Goal: Task Accomplishment & Management: Complete application form

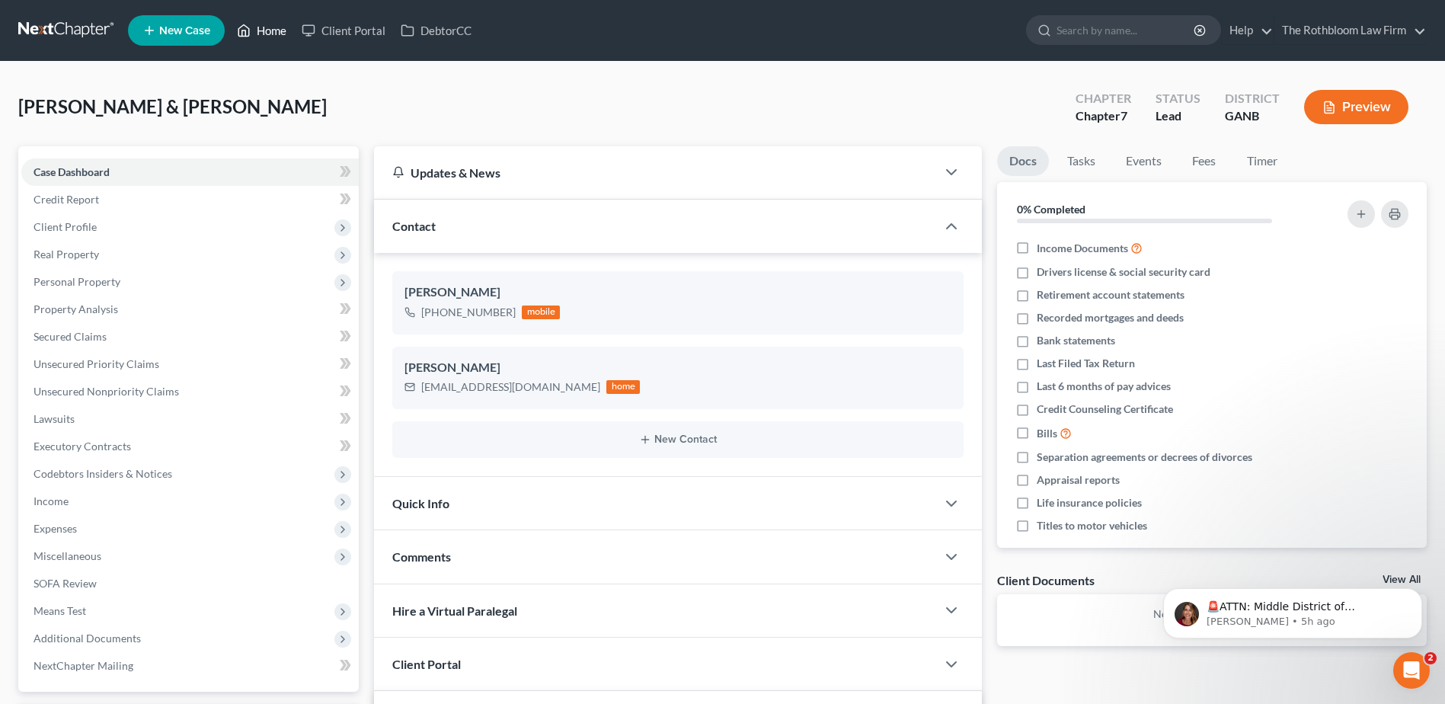
click at [267, 36] on link "Home" at bounding box center [261, 30] width 65 height 27
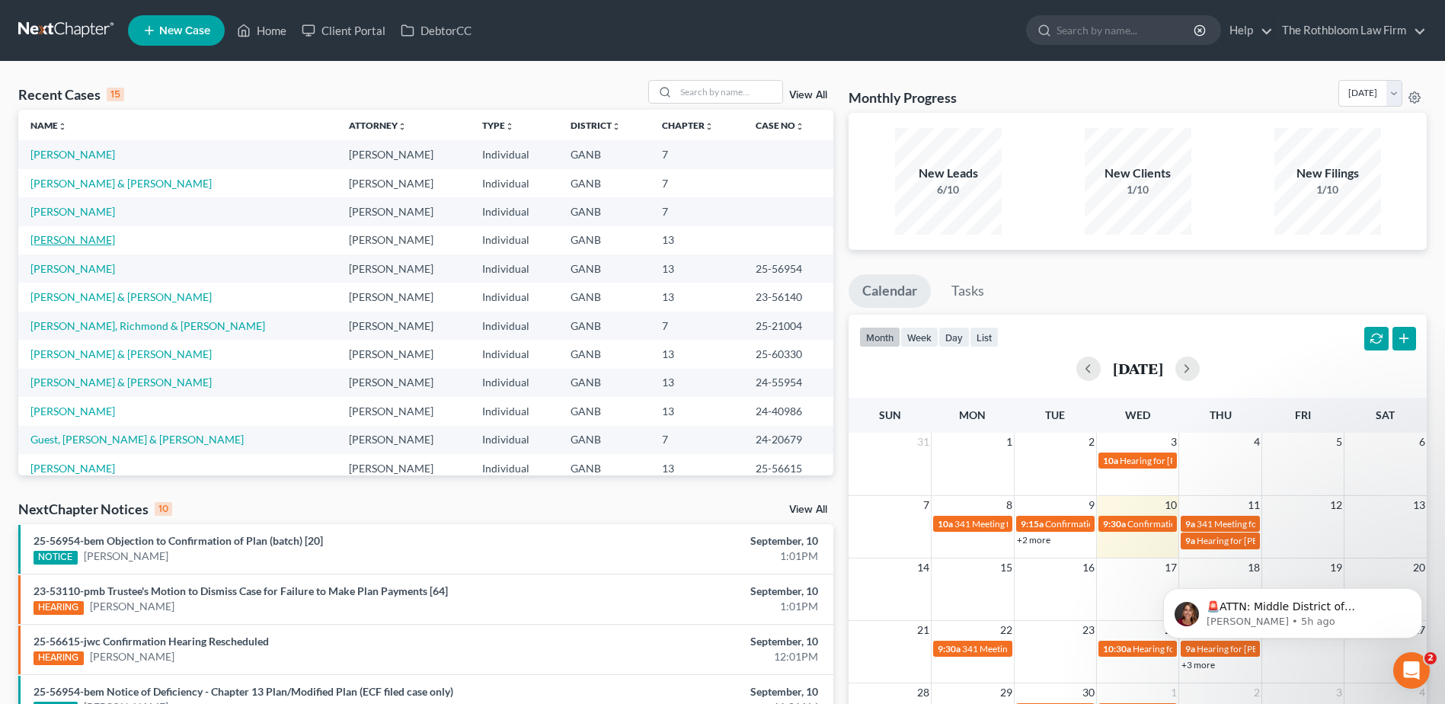
click at [53, 244] on link "[PERSON_NAME]" at bounding box center [72, 239] width 85 height 13
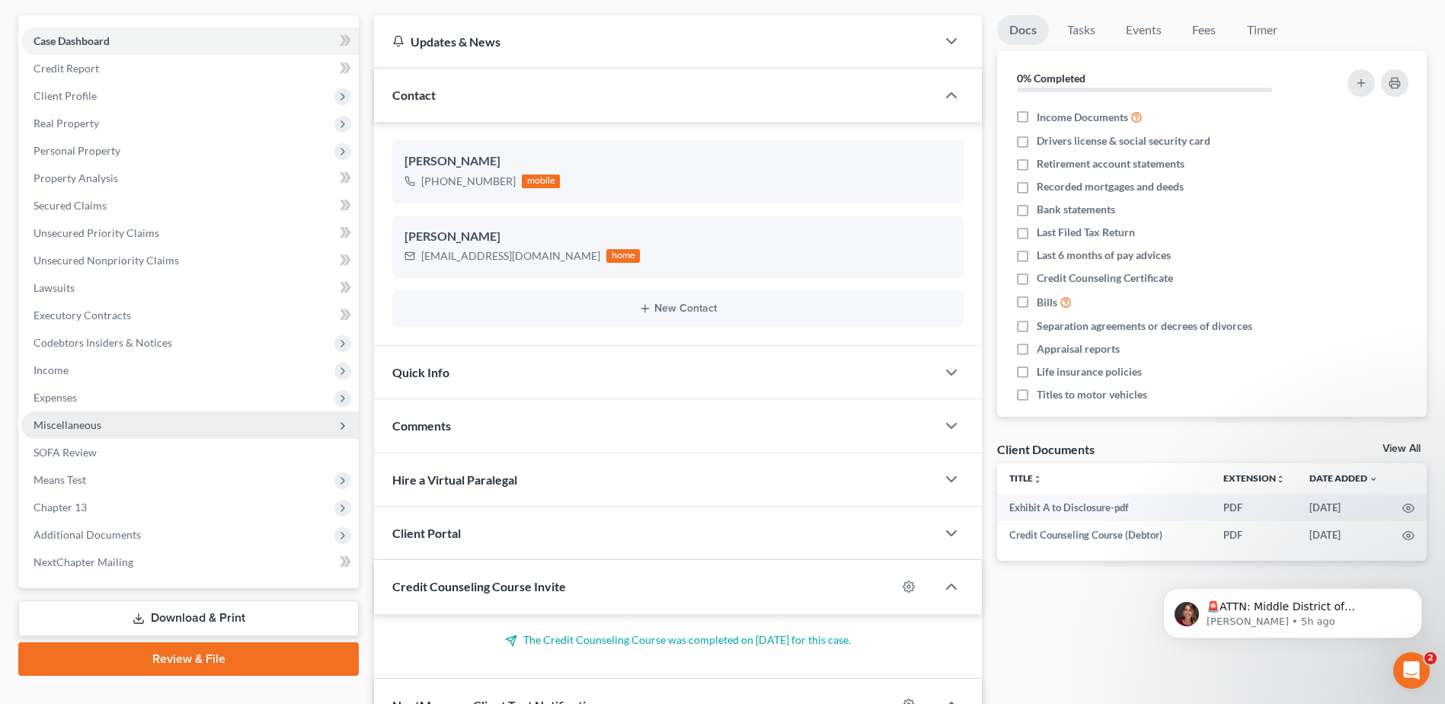
scroll to position [305, 0]
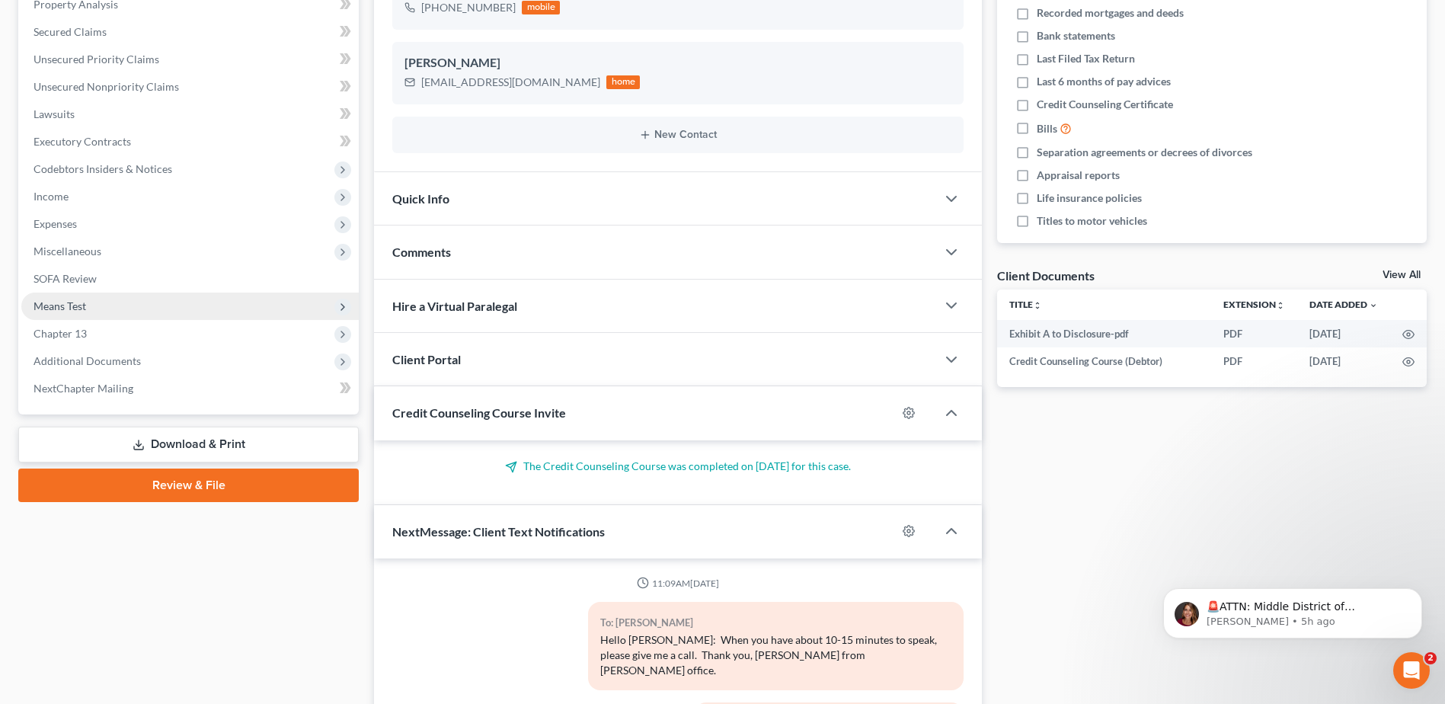
click at [69, 302] on span "Means Test" at bounding box center [60, 305] width 53 height 13
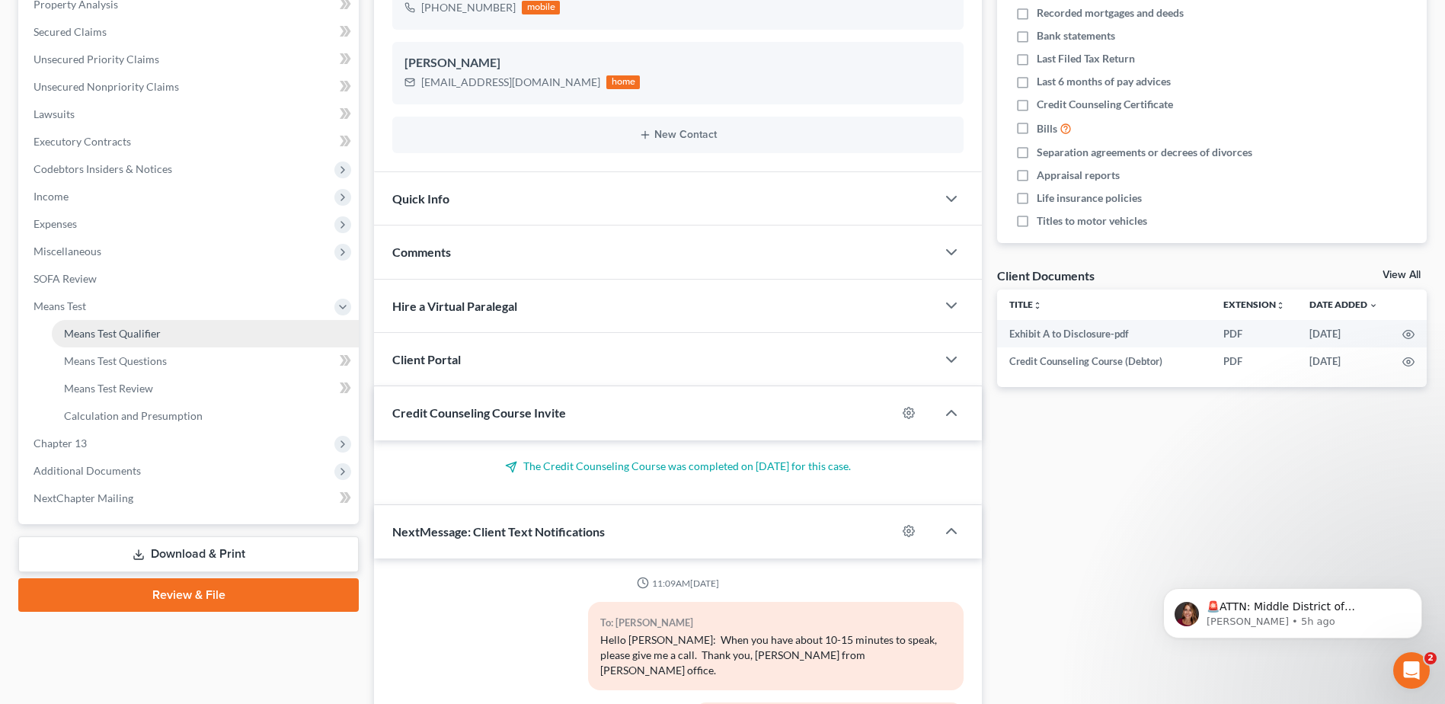
click at [99, 332] on span "Means Test Qualifier" at bounding box center [112, 333] width 97 height 13
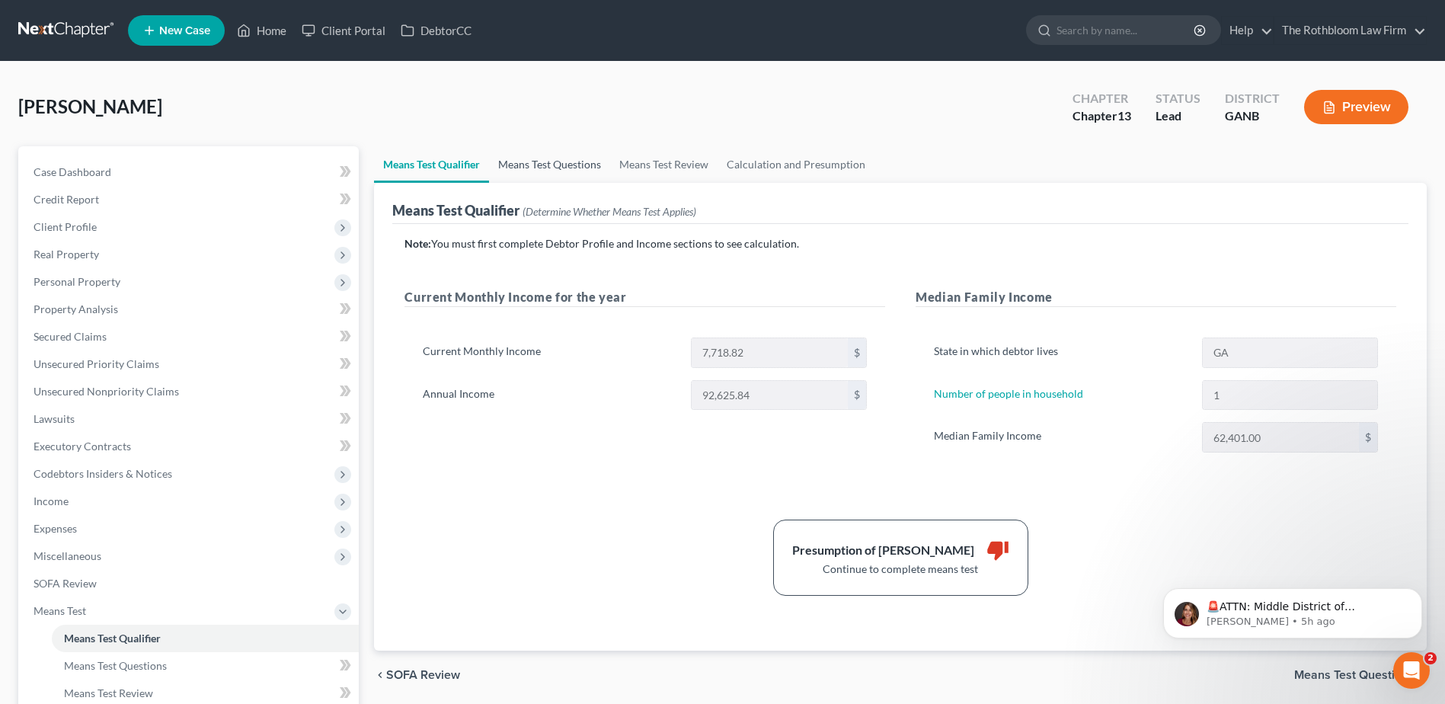
click at [529, 161] on link "Means Test Questions" at bounding box center [549, 164] width 121 height 37
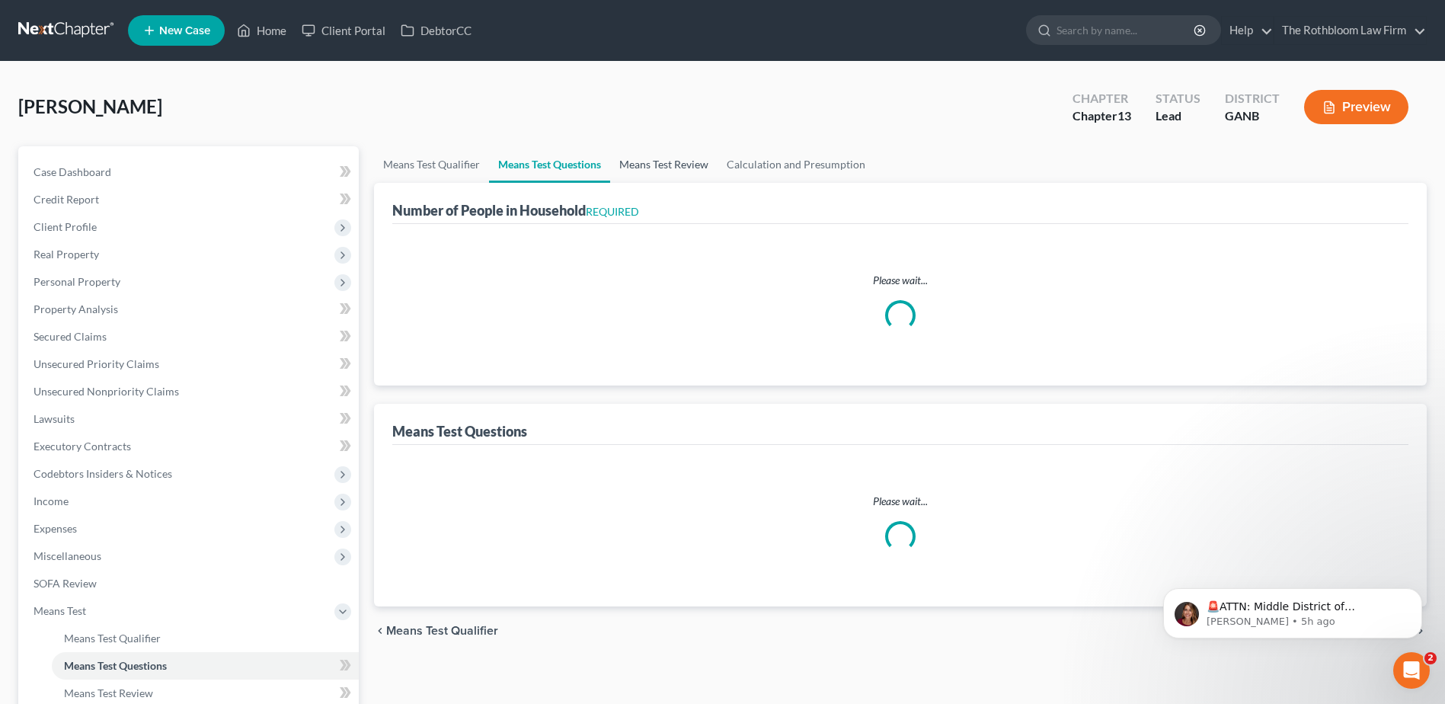
select select "0"
select select "60"
select select "1"
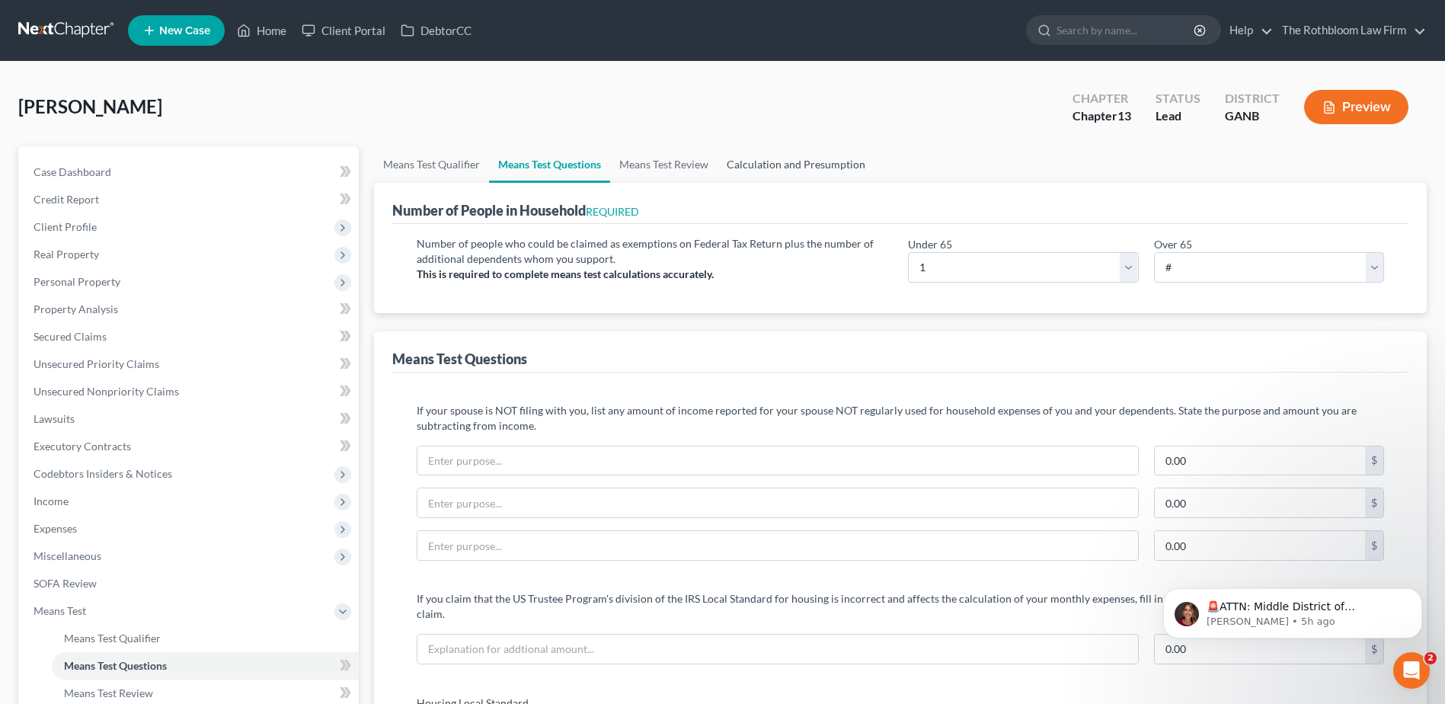
click at [798, 166] on link "Calculation and Presumption" at bounding box center [795, 164] width 157 height 37
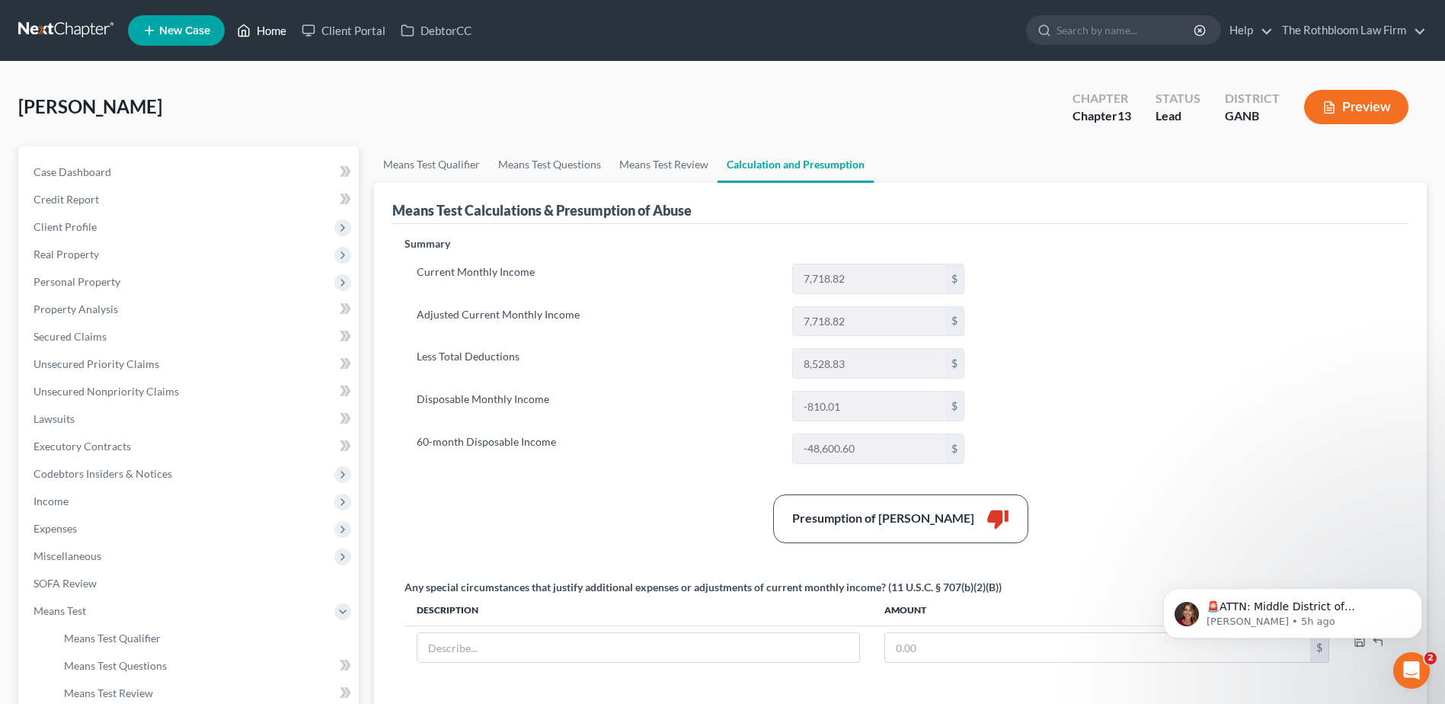
click at [280, 30] on link "Home" at bounding box center [261, 30] width 65 height 27
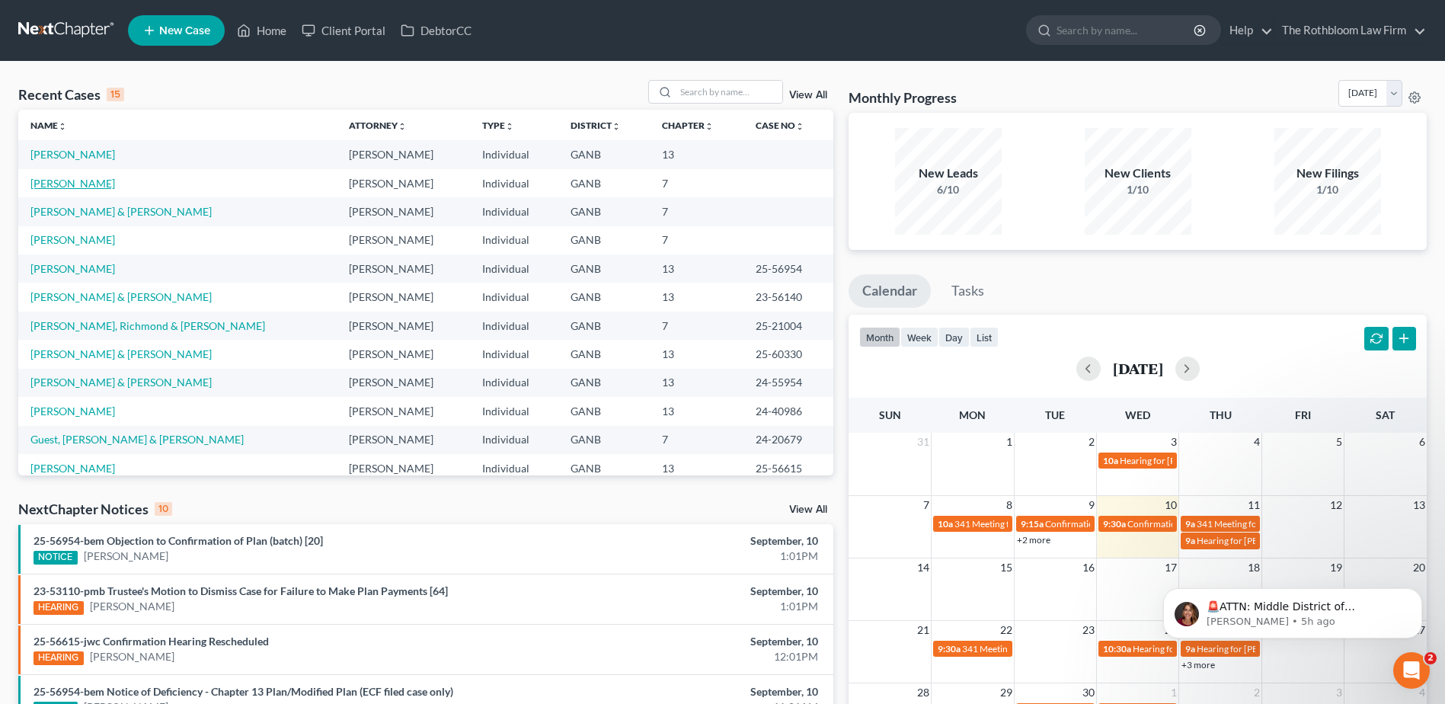
click at [47, 184] on link "Henry, Cody" at bounding box center [72, 183] width 85 height 13
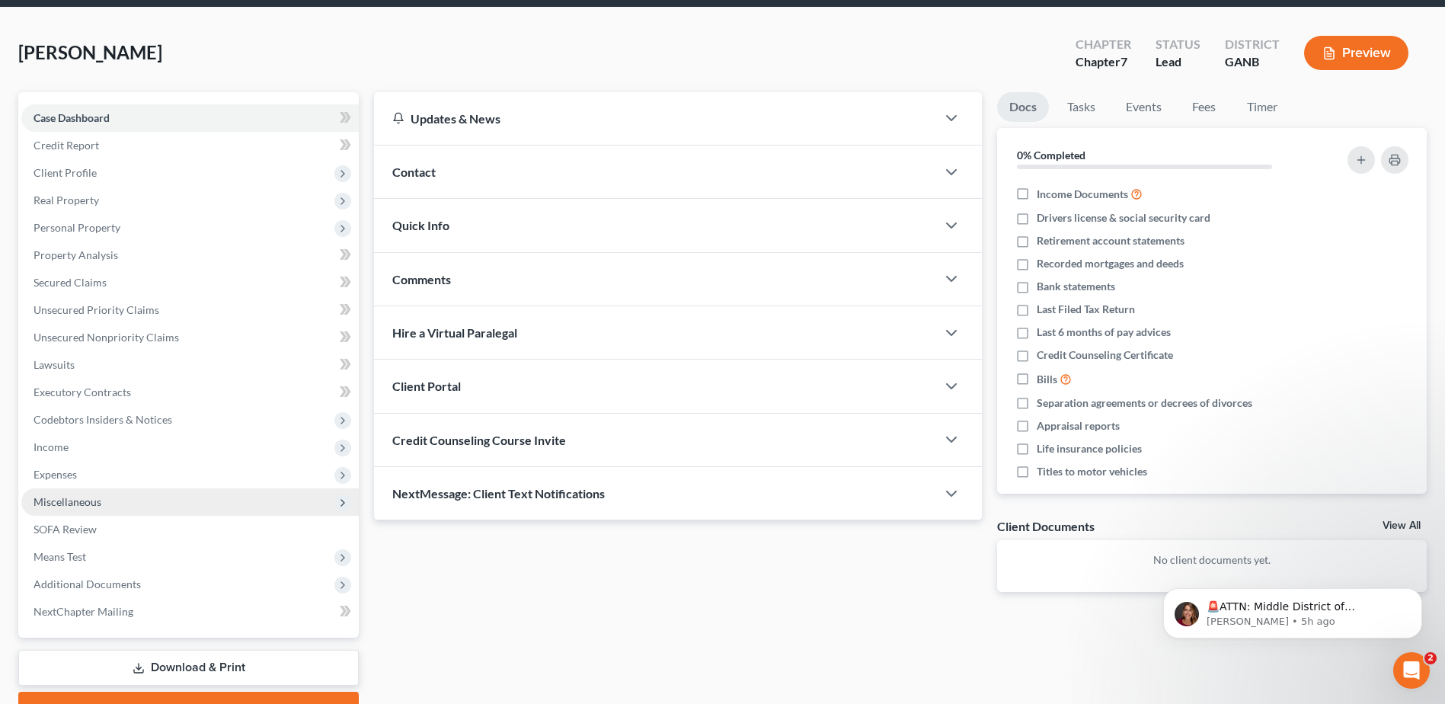
scroll to position [133, 0]
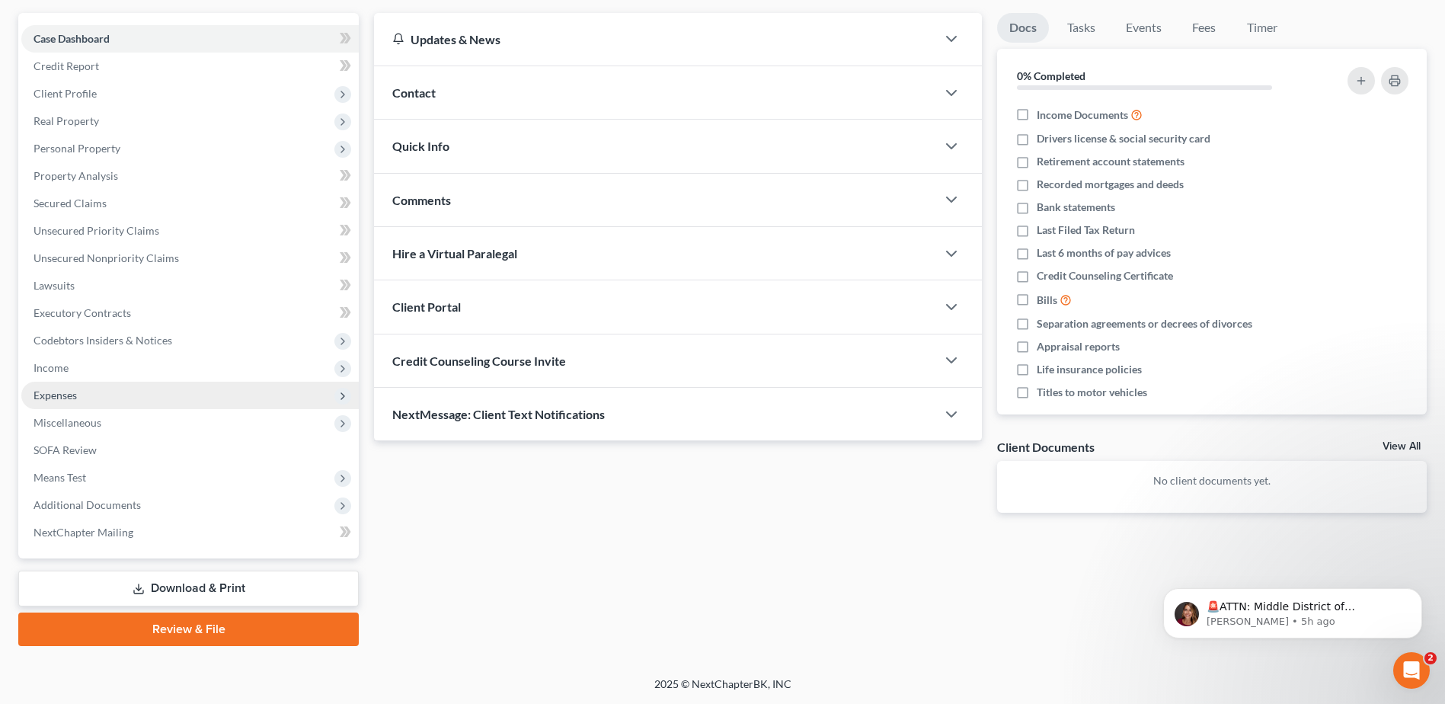
click at [48, 395] on span "Expenses" at bounding box center [55, 394] width 43 height 13
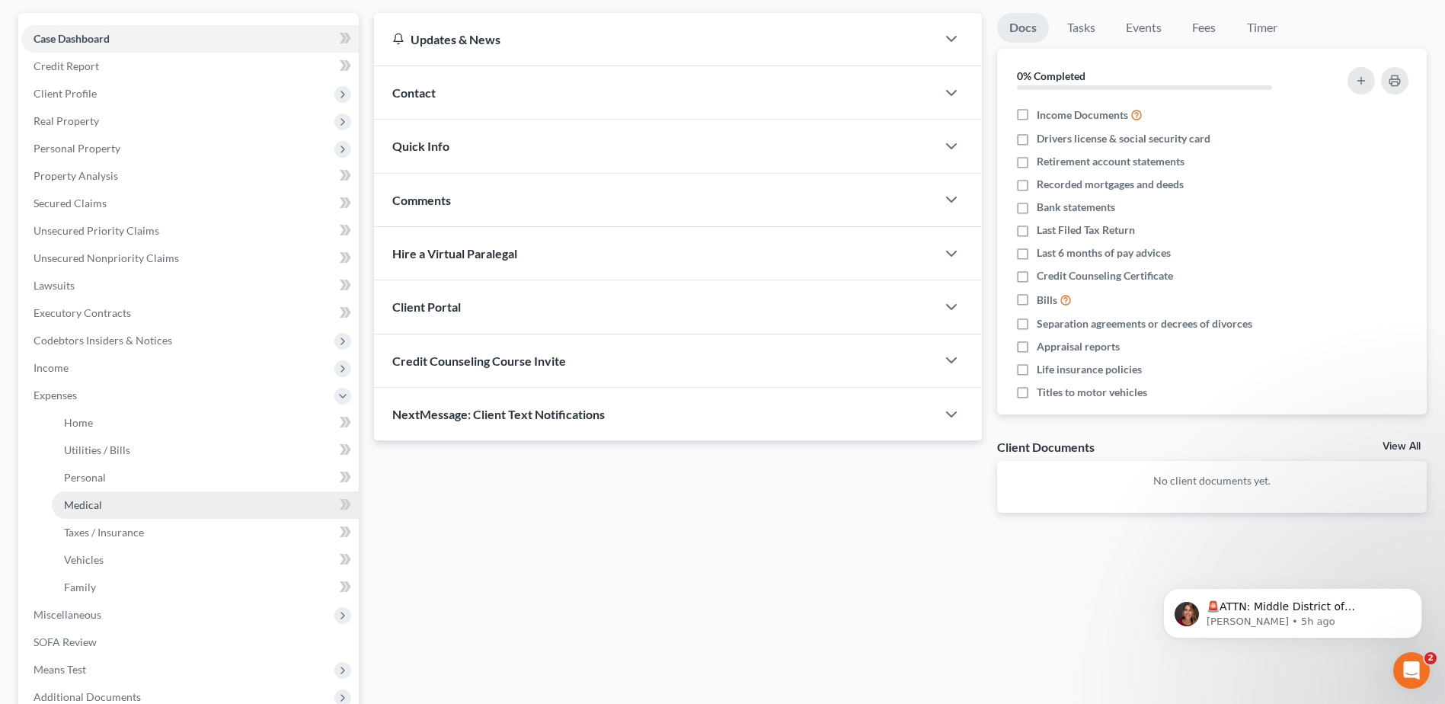
click at [93, 506] on span "Medical" at bounding box center [83, 504] width 38 height 13
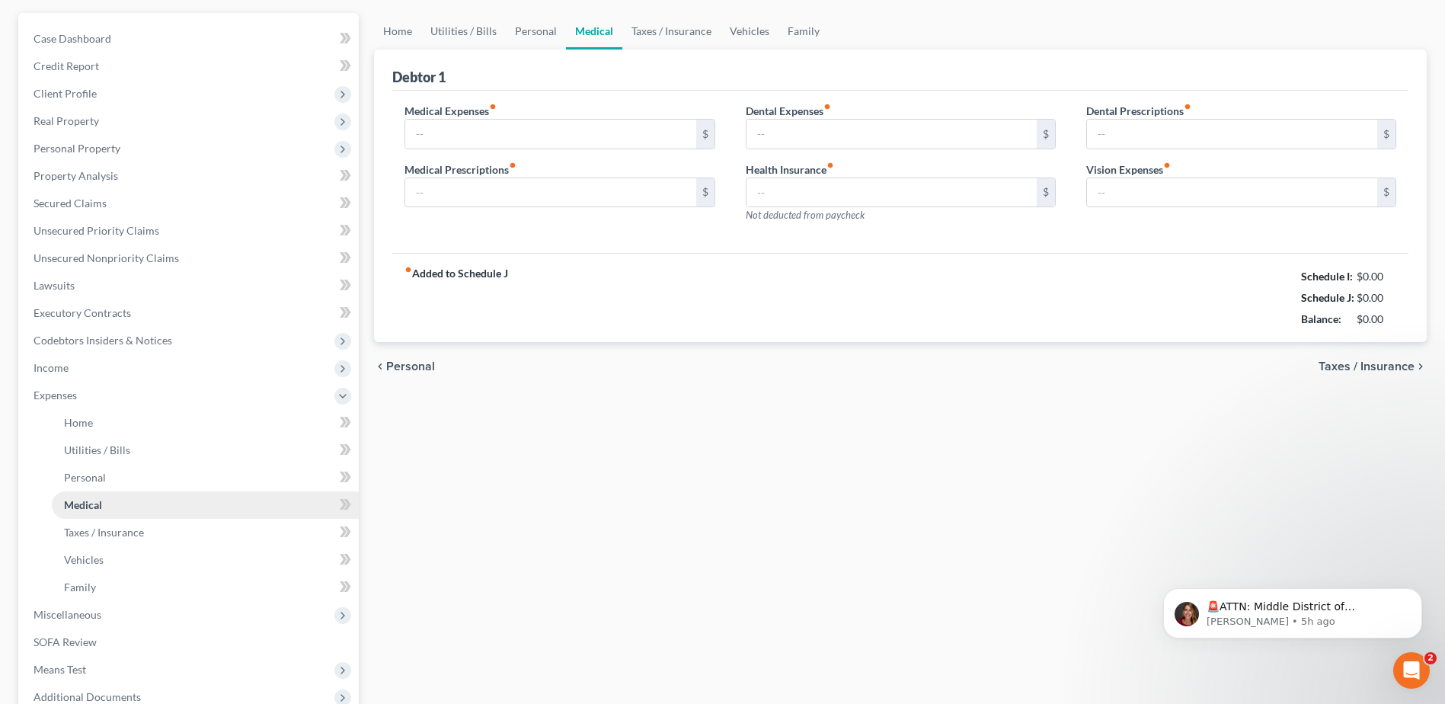
type input "0.00"
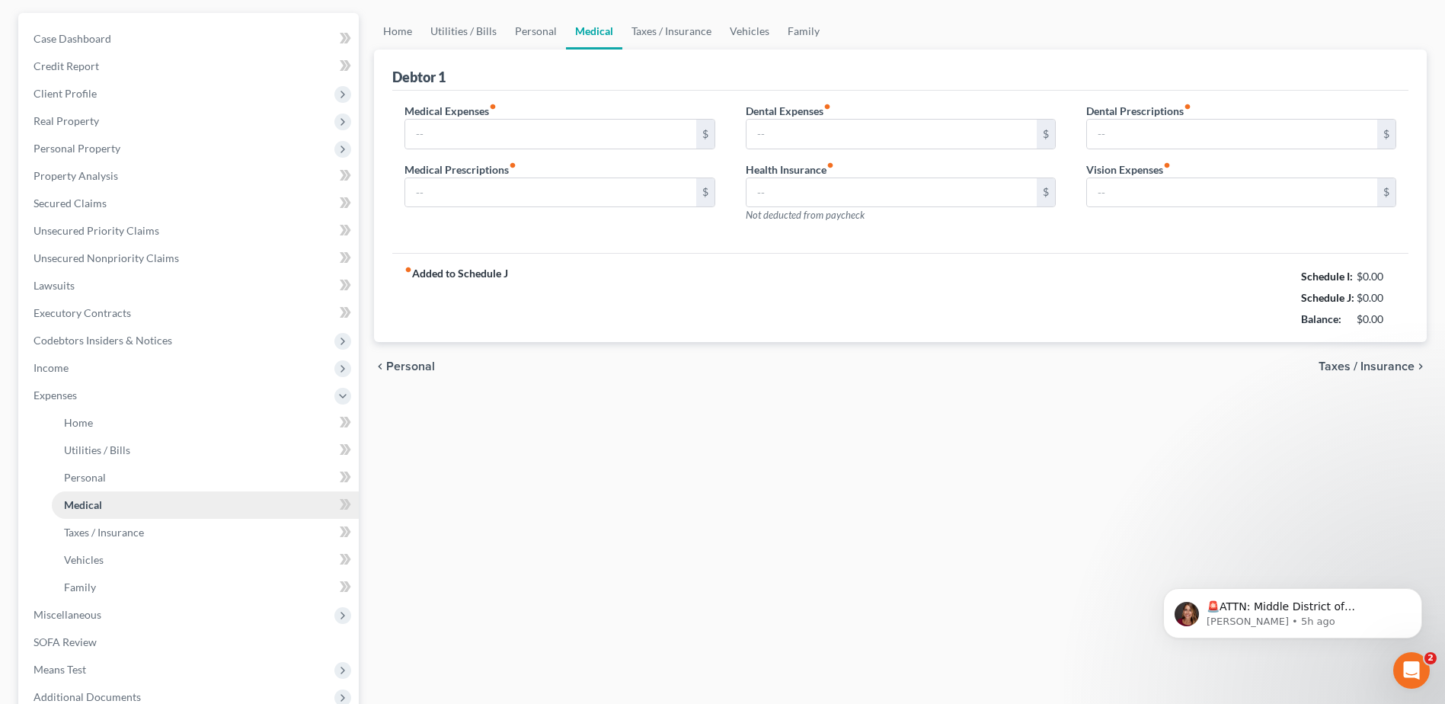
type input "0.00"
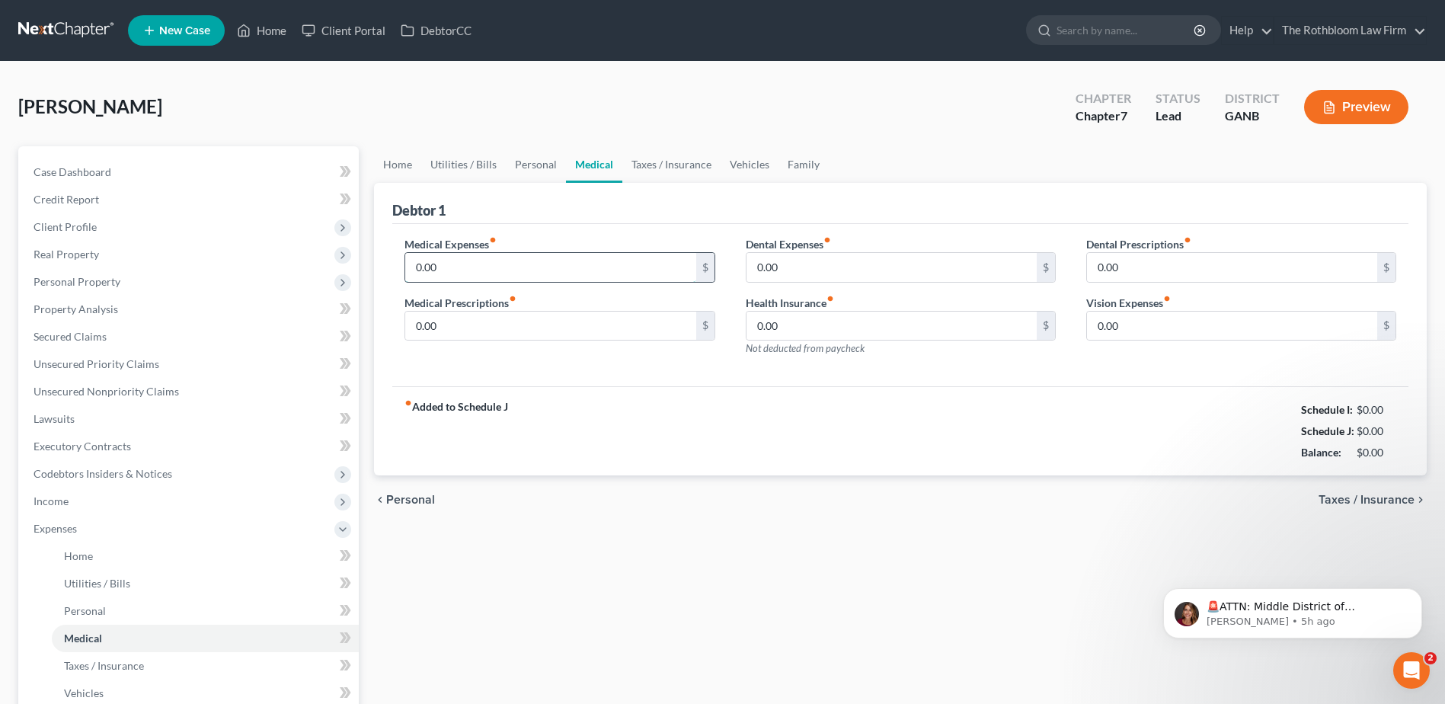
click at [497, 279] on input "0.00" at bounding box center [550, 267] width 290 height 29
click at [67, 507] on span "Income" at bounding box center [189, 500] width 337 height 27
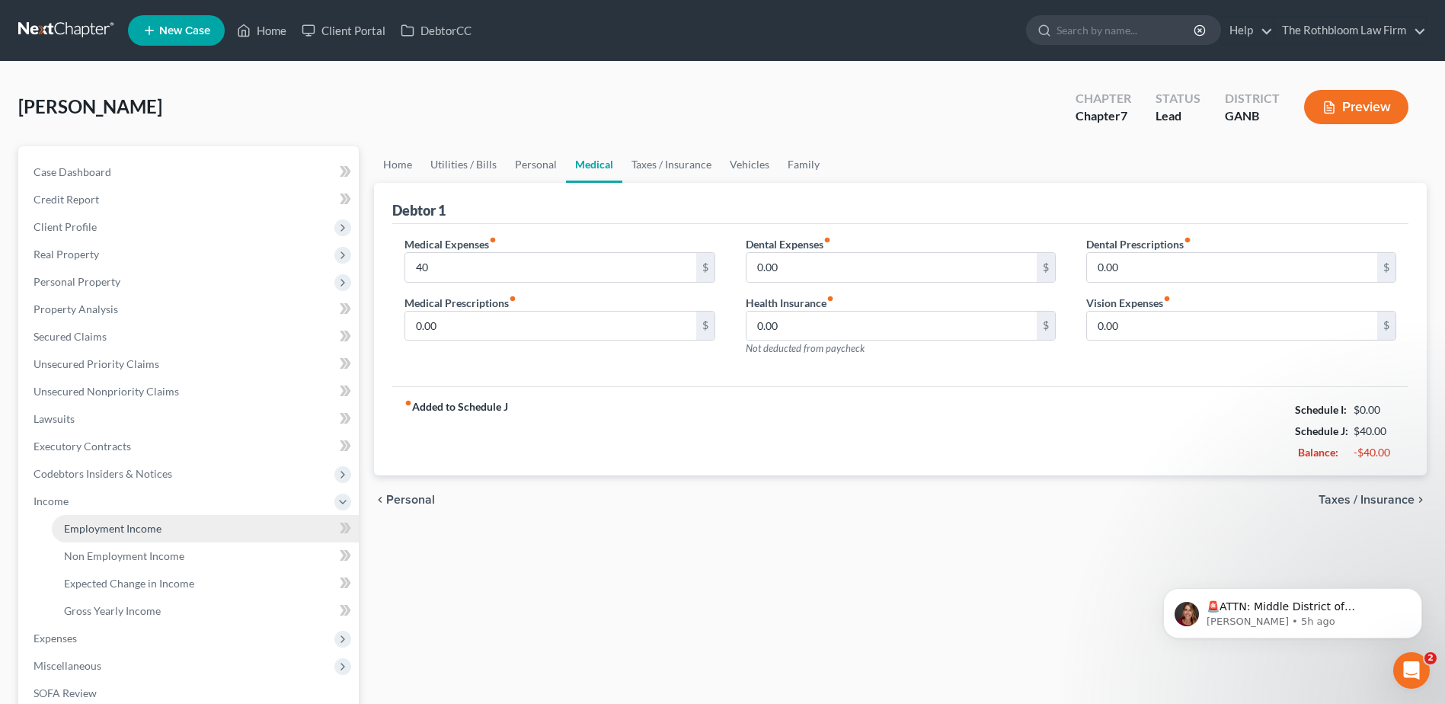
click at [100, 535] on link "Employment Income" at bounding box center [205, 528] width 307 height 27
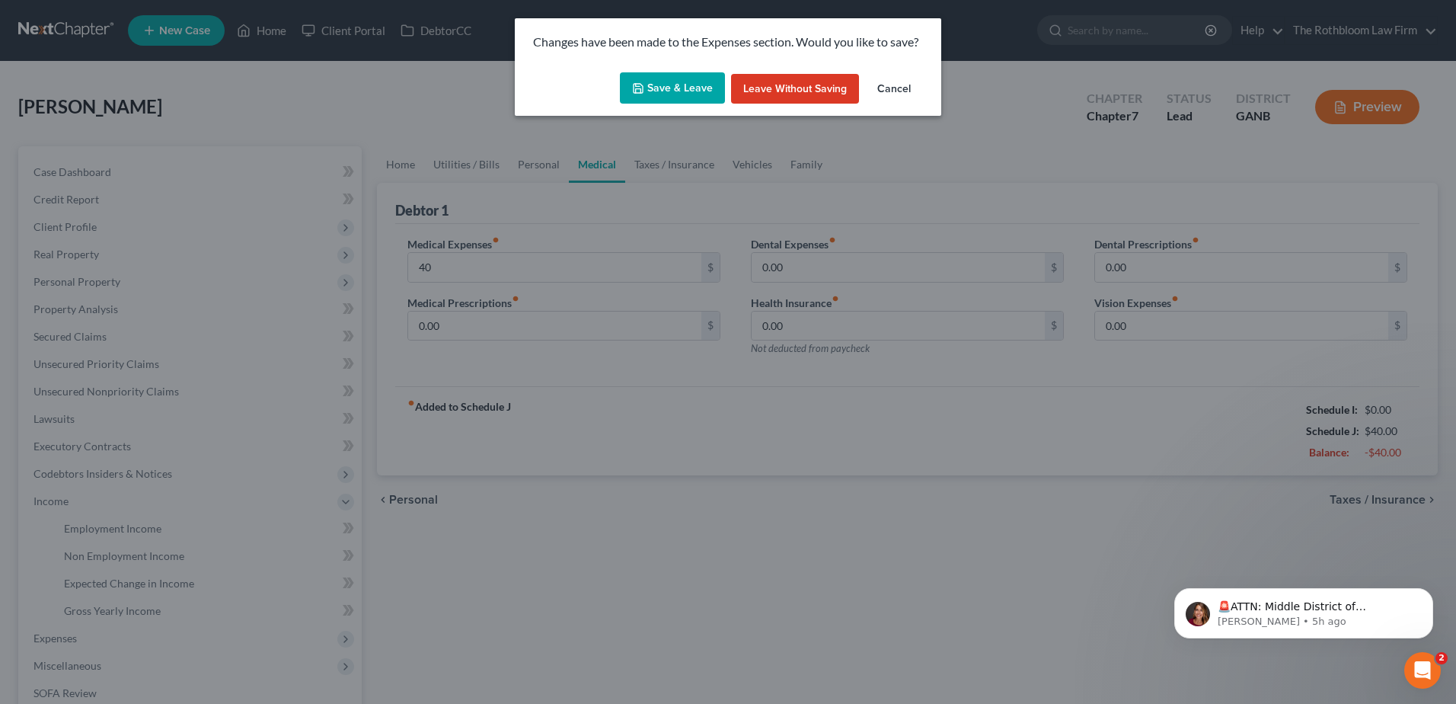
click at [666, 92] on button "Save & Leave" at bounding box center [672, 88] width 105 height 32
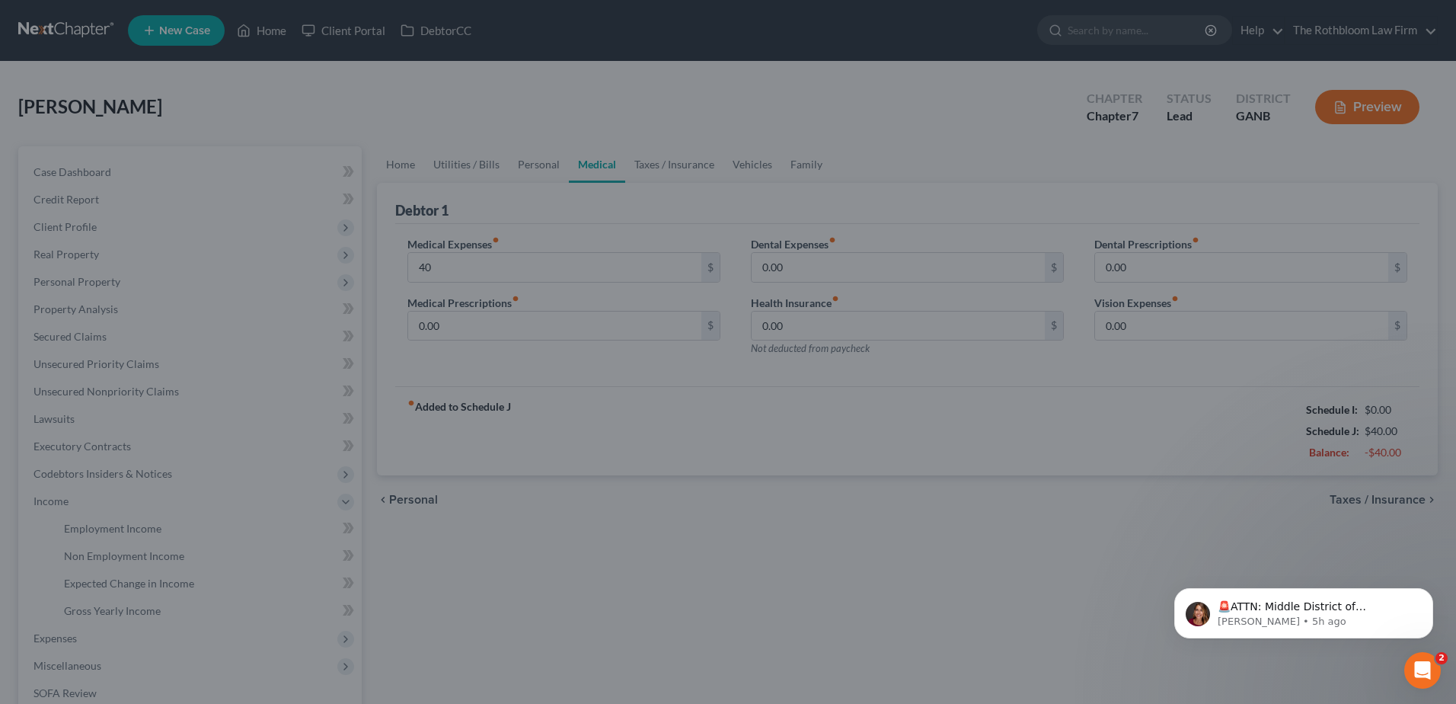
type input "40.00"
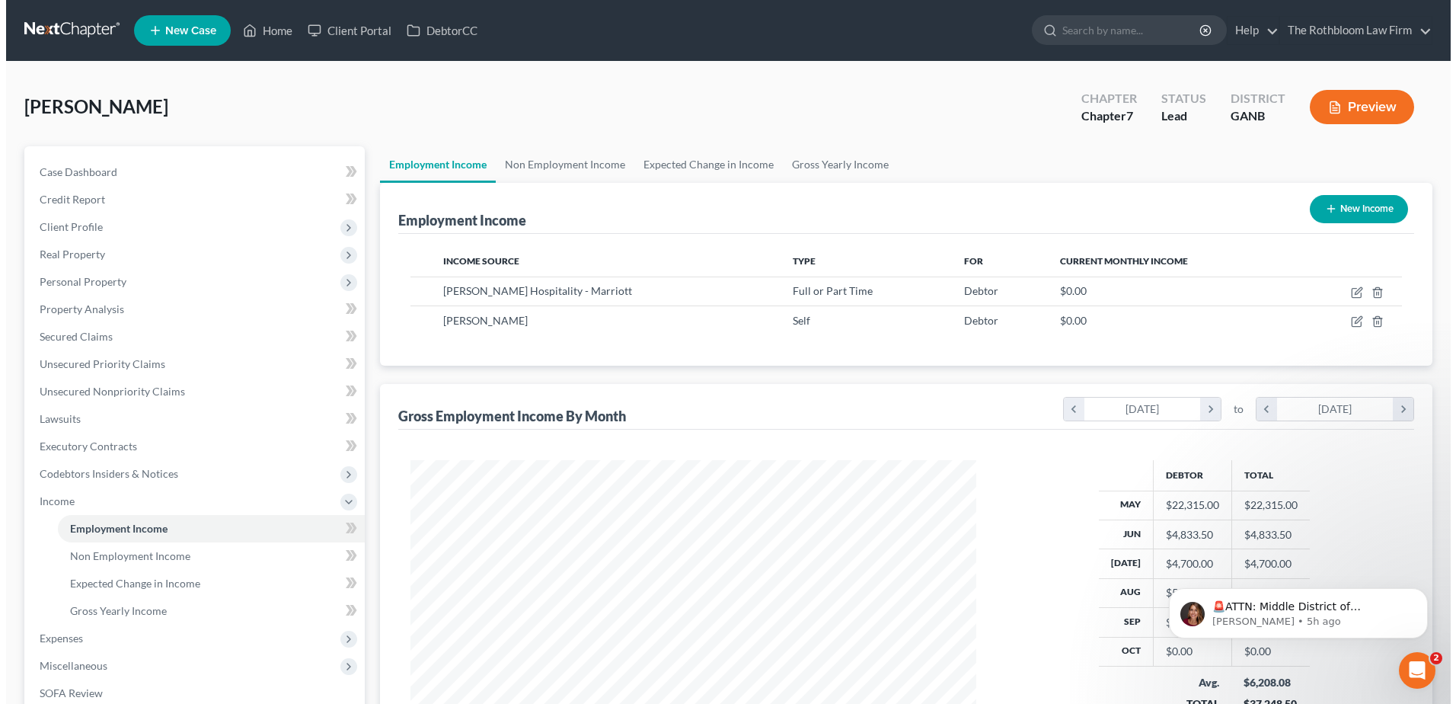
scroll to position [283, 596]
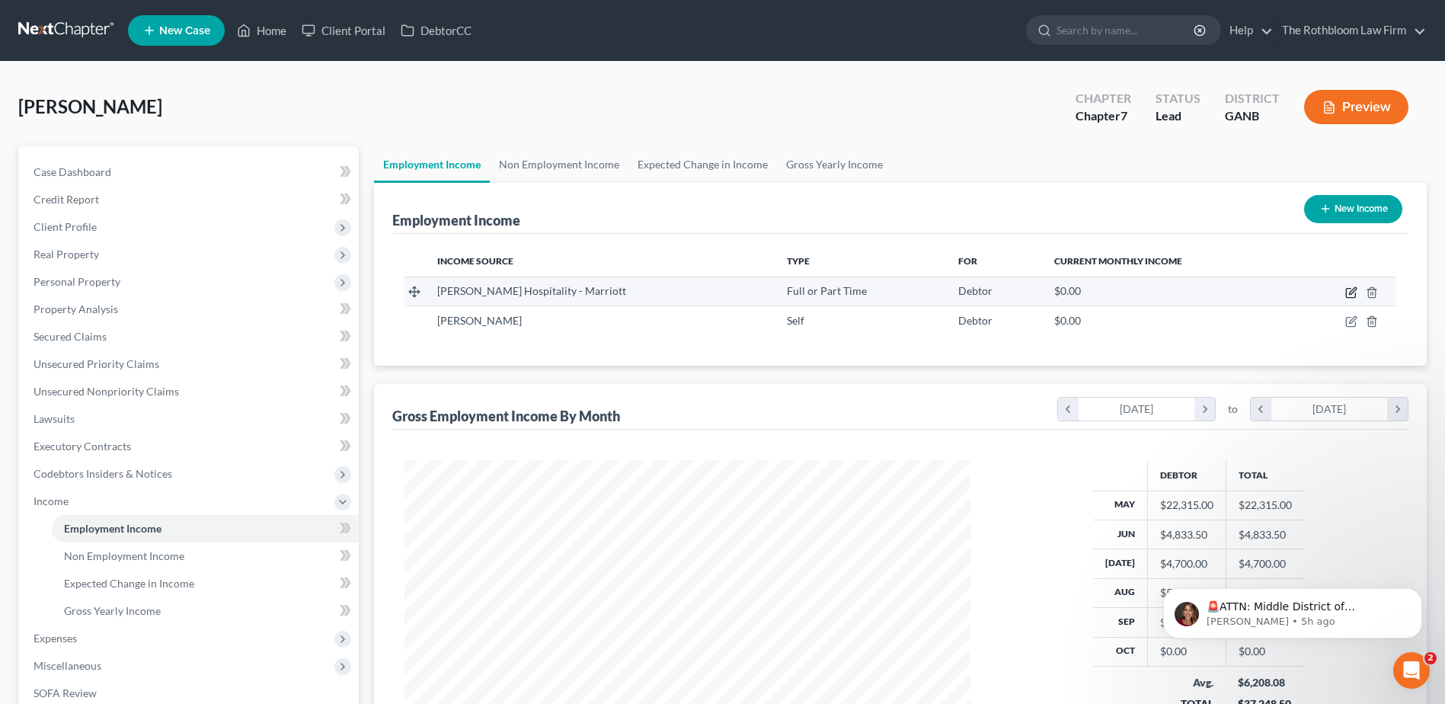
click at [1347, 290] on icon "button" at bounding box center [1351, 292] width 12 height 12
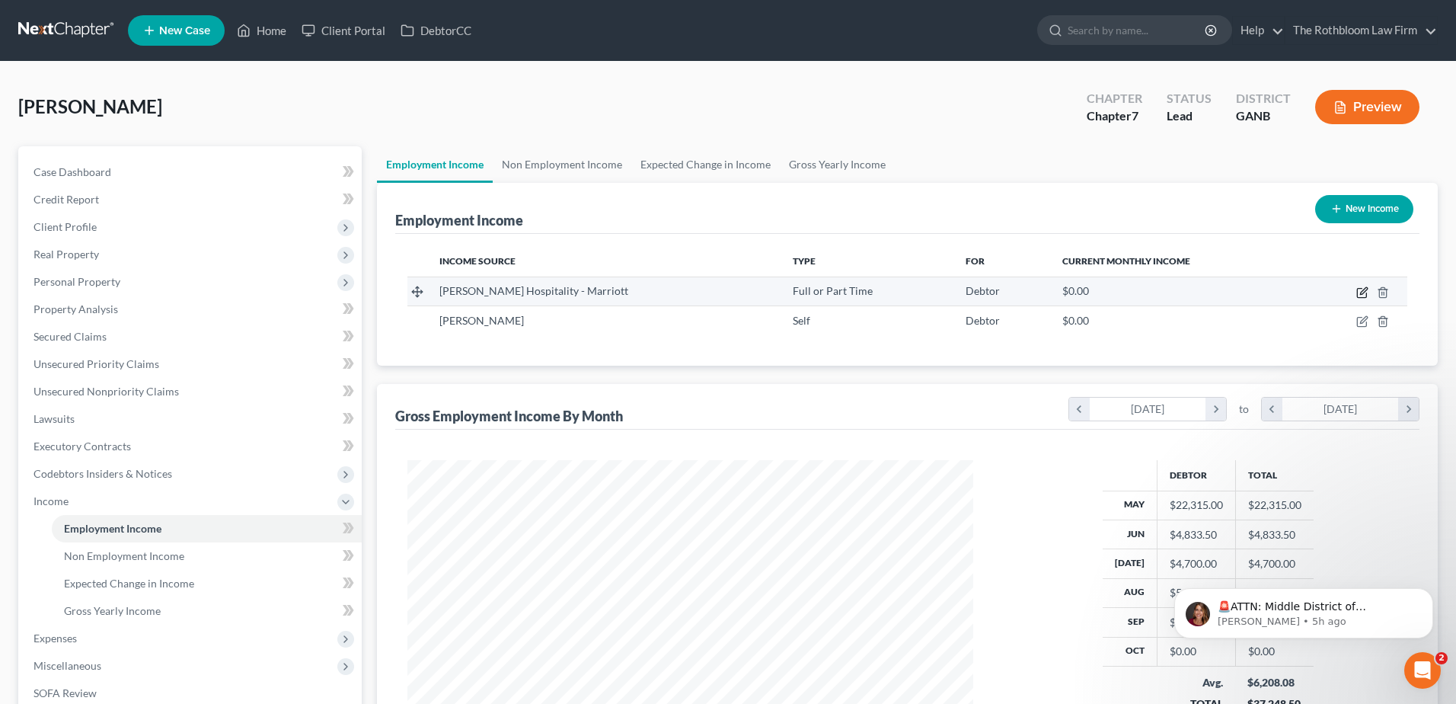
select select "0"
select select "10"
select select "2"
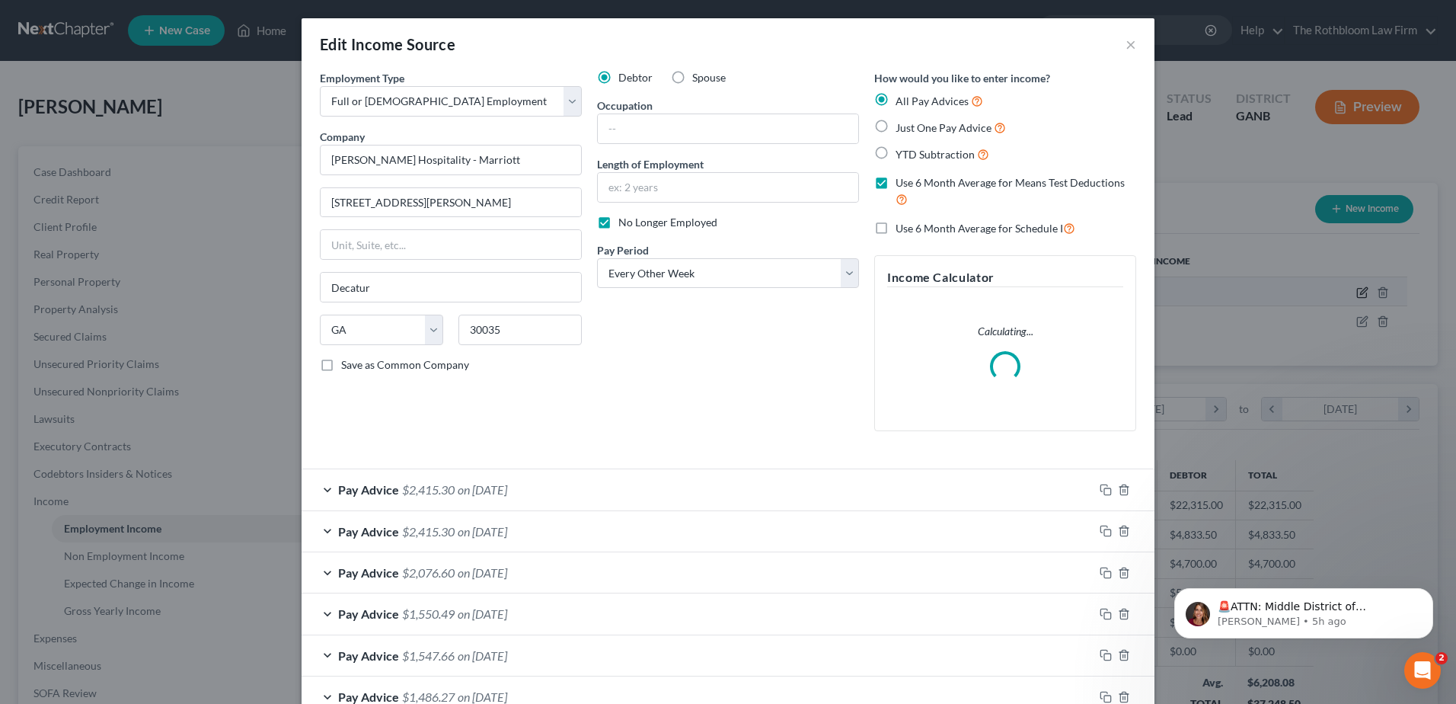
scroll to position [285, 602]
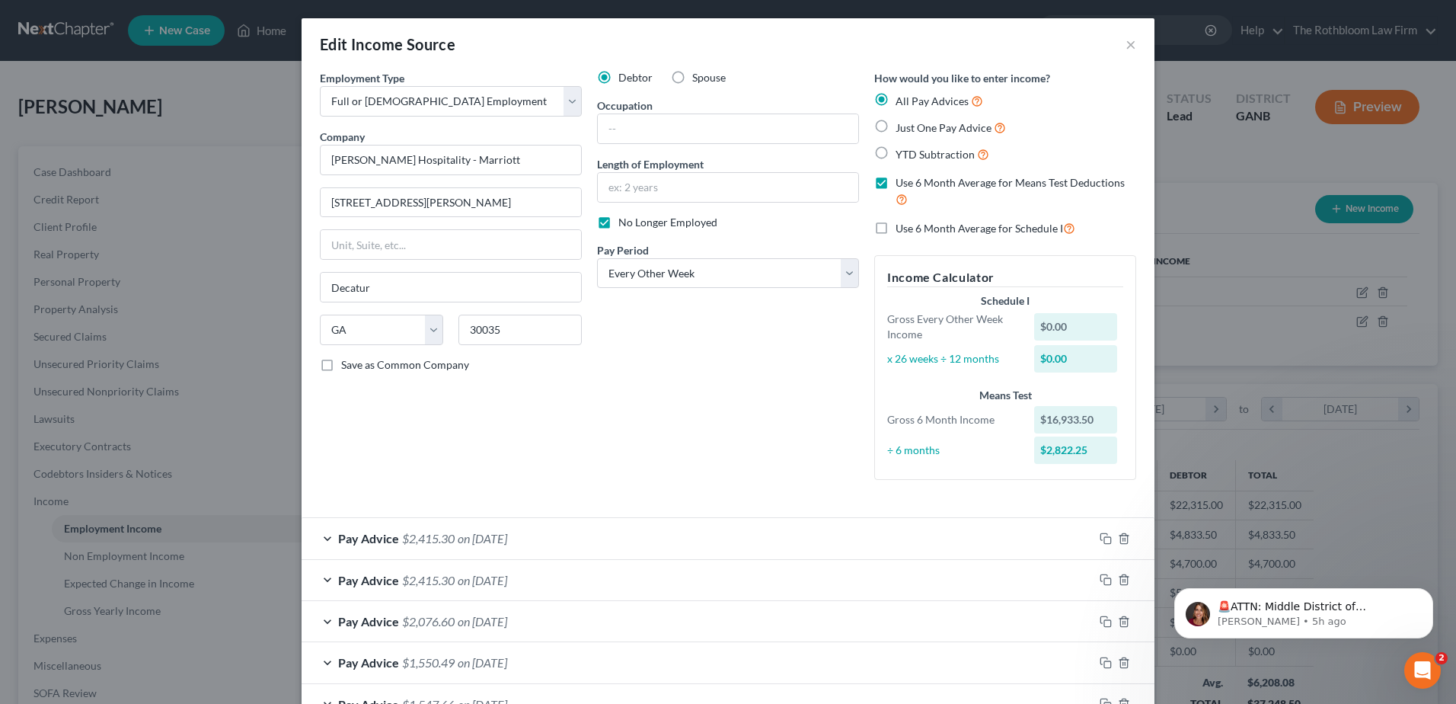
click at [896, 227] on label "Use 6 Month Average for Schedule I" at bounding box center [986, 228] width 180 height 18
click at [902, 227] on input "Use 6 Month Average for Schedule I" at bounding box center [907, 224] width 10 height 10
click at [896, 227] on label "Use 6 Month Average for Schedule I" at bounding box center [986, 228] width 180 height 18
click at [902, 227] on input "Use 6 Month Average for Schedule I" at bounding box center [907, 224] width 10 height 10
checkbox input "false"
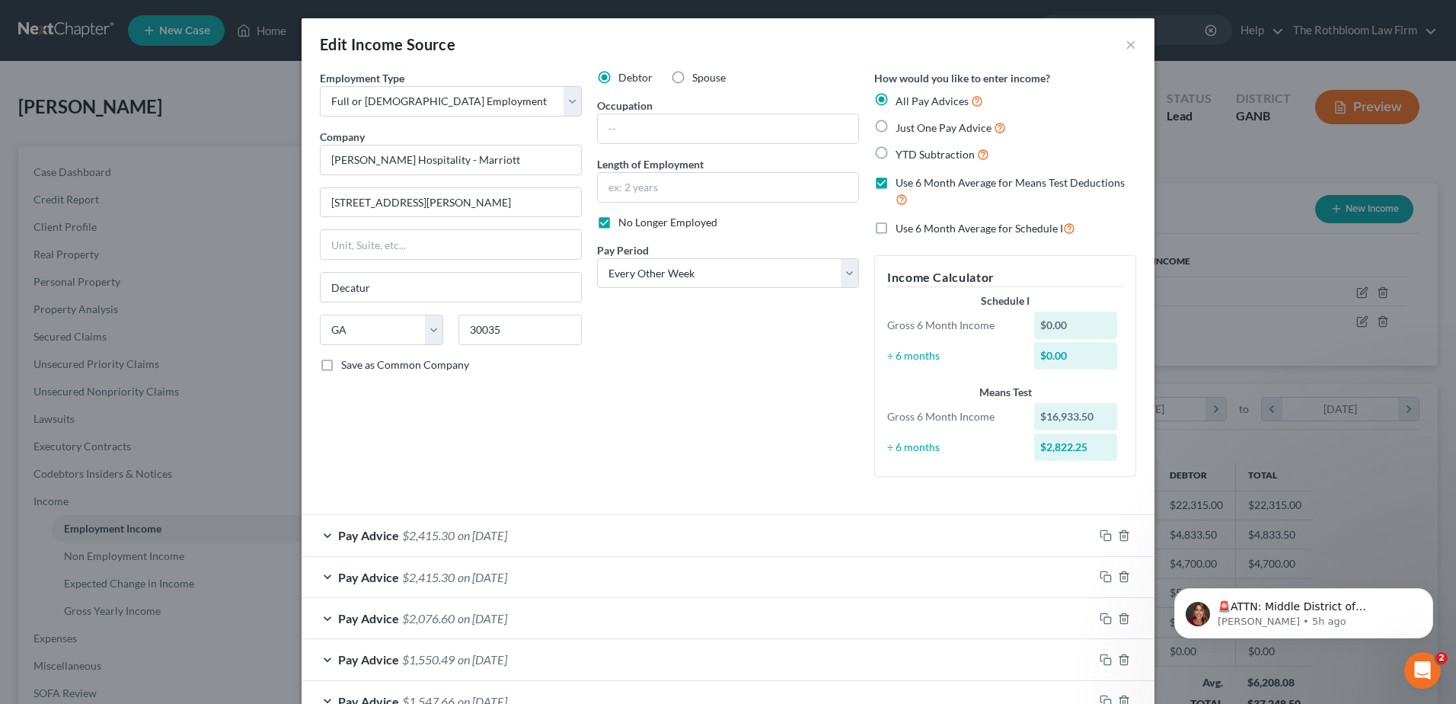
click at [452, 530] on div "Pay Advice $2,415.30 on 08/06/2025" at bounding box center [698, 535] width 792 height 40
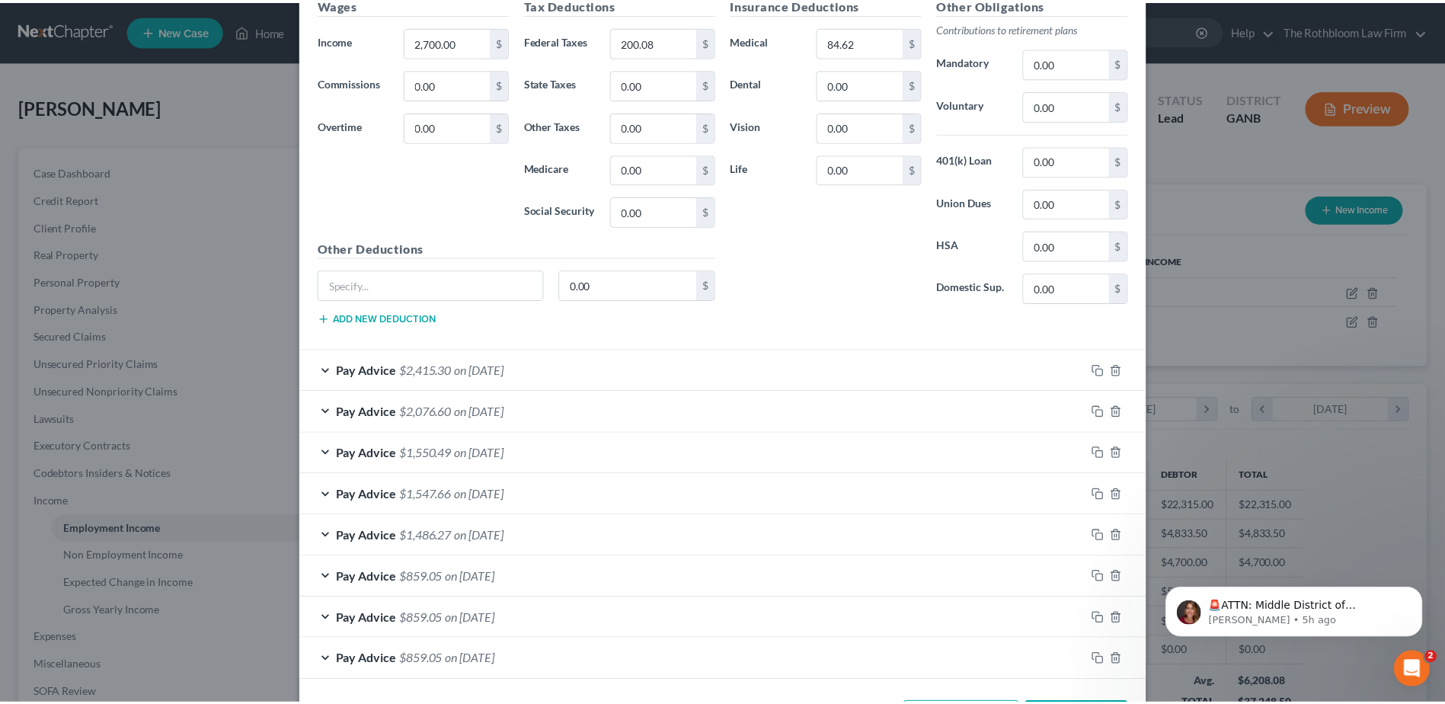
scroll to position [729, 0]
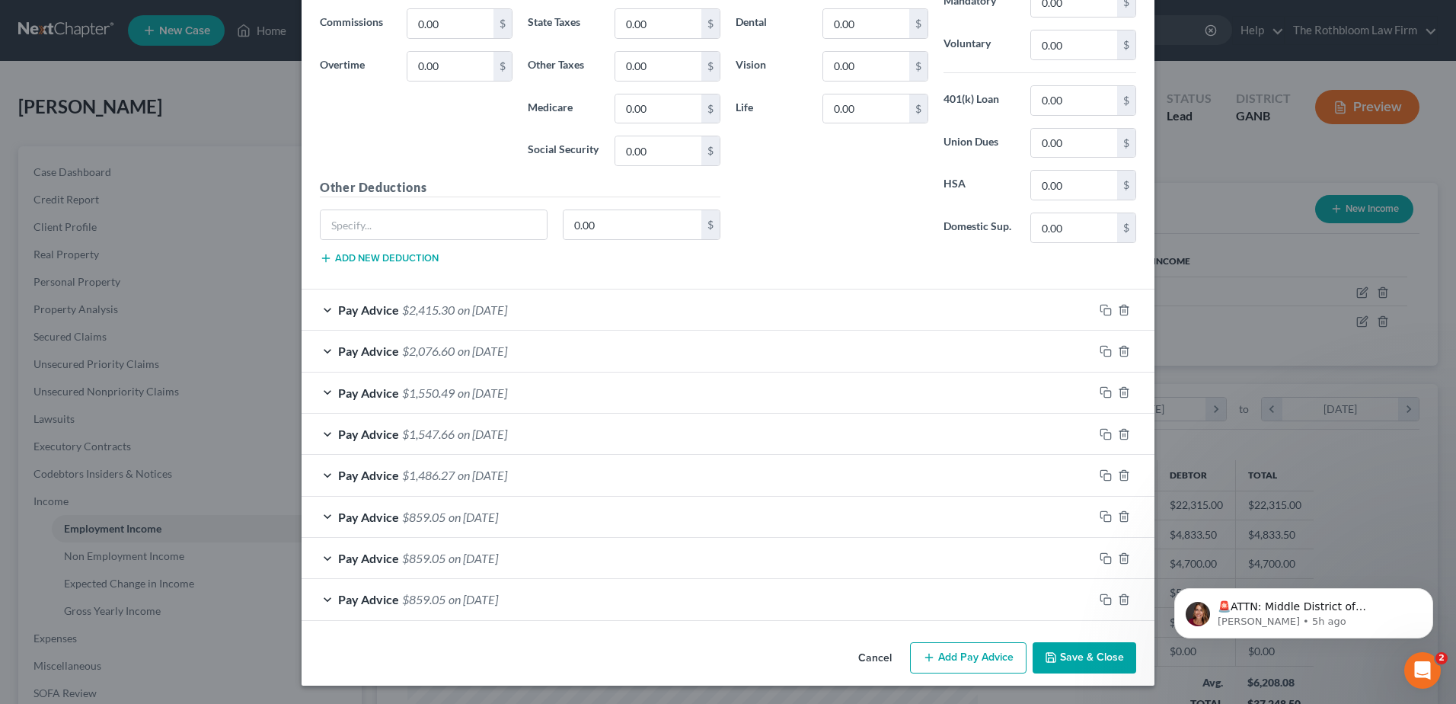
click at [1080, 666] on button "Save & Close" at bounding box center [1085, 658] width 104 height 32
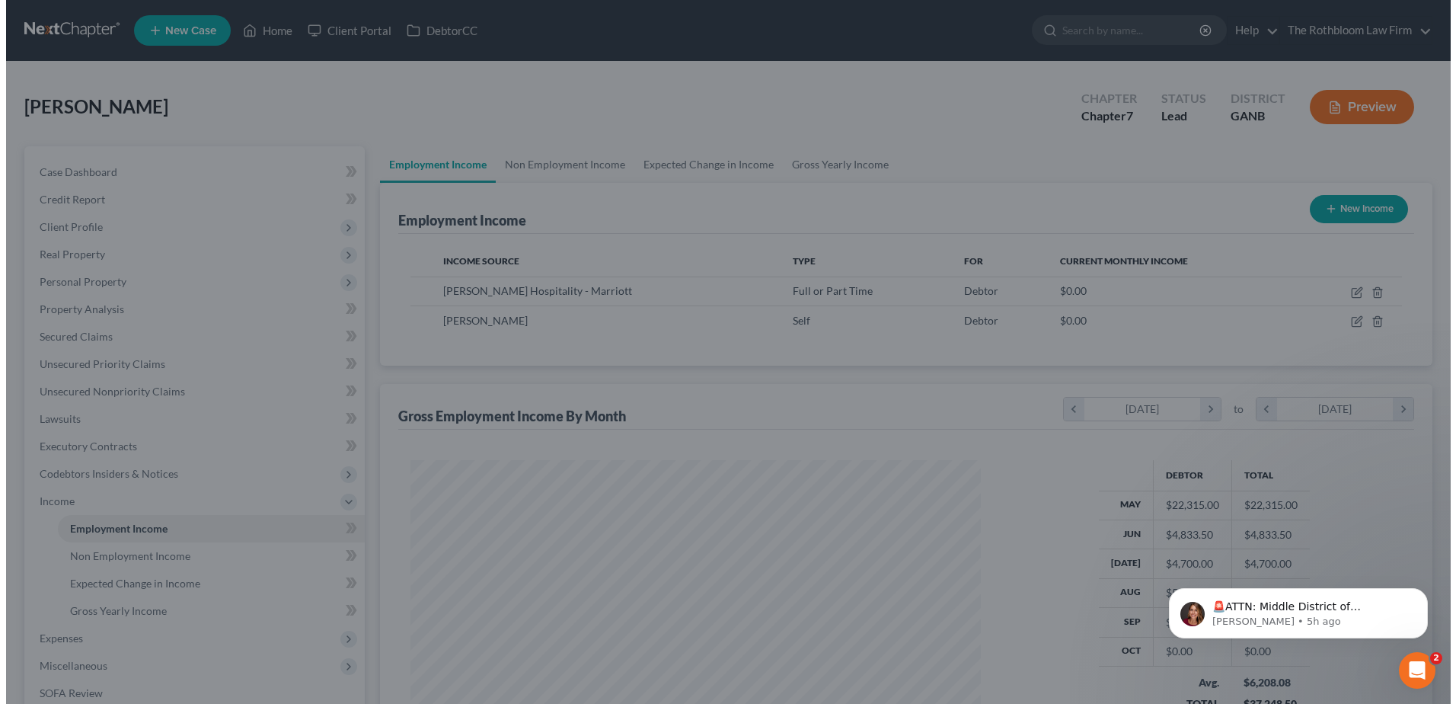
scroll to position [761358, 761044]
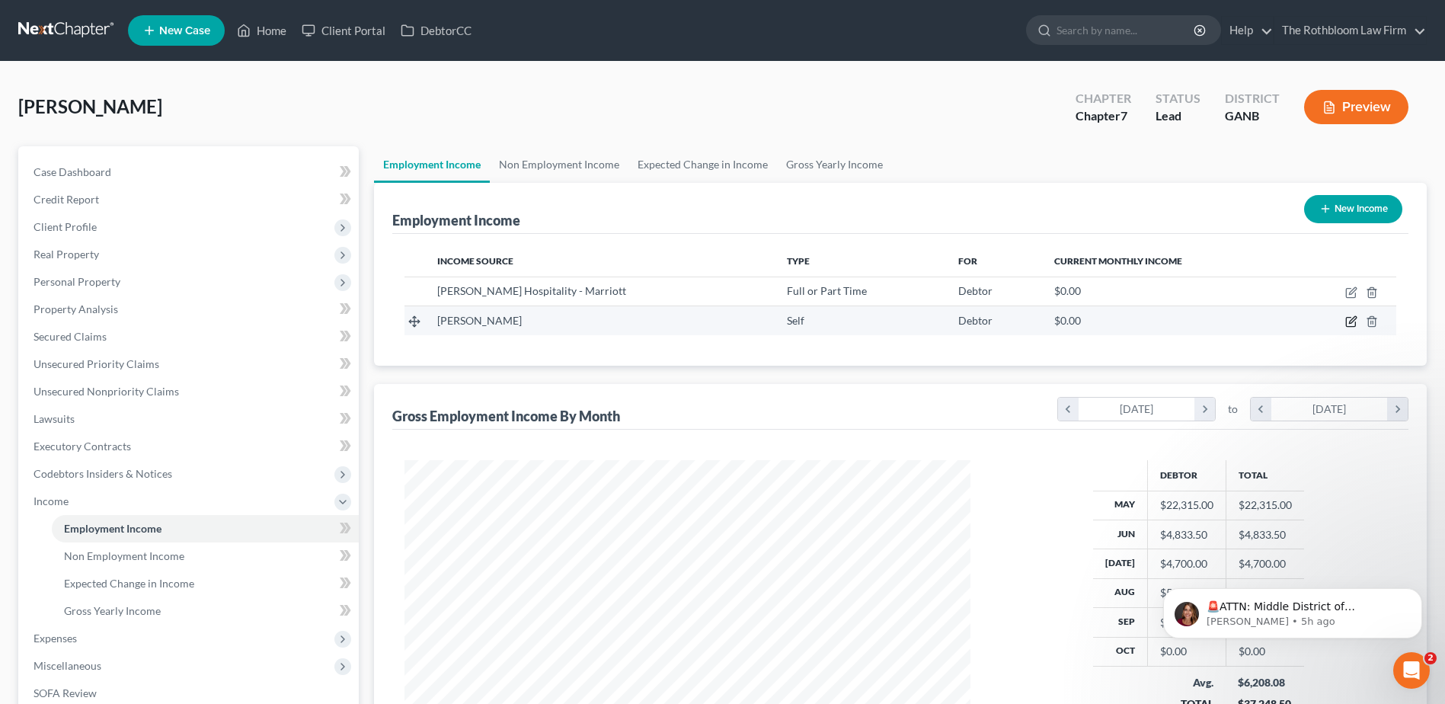
click at [1348, 318] on icon "button" at bounding box center [1351, 321] width 12 height 12
select select "1"
select select "0"
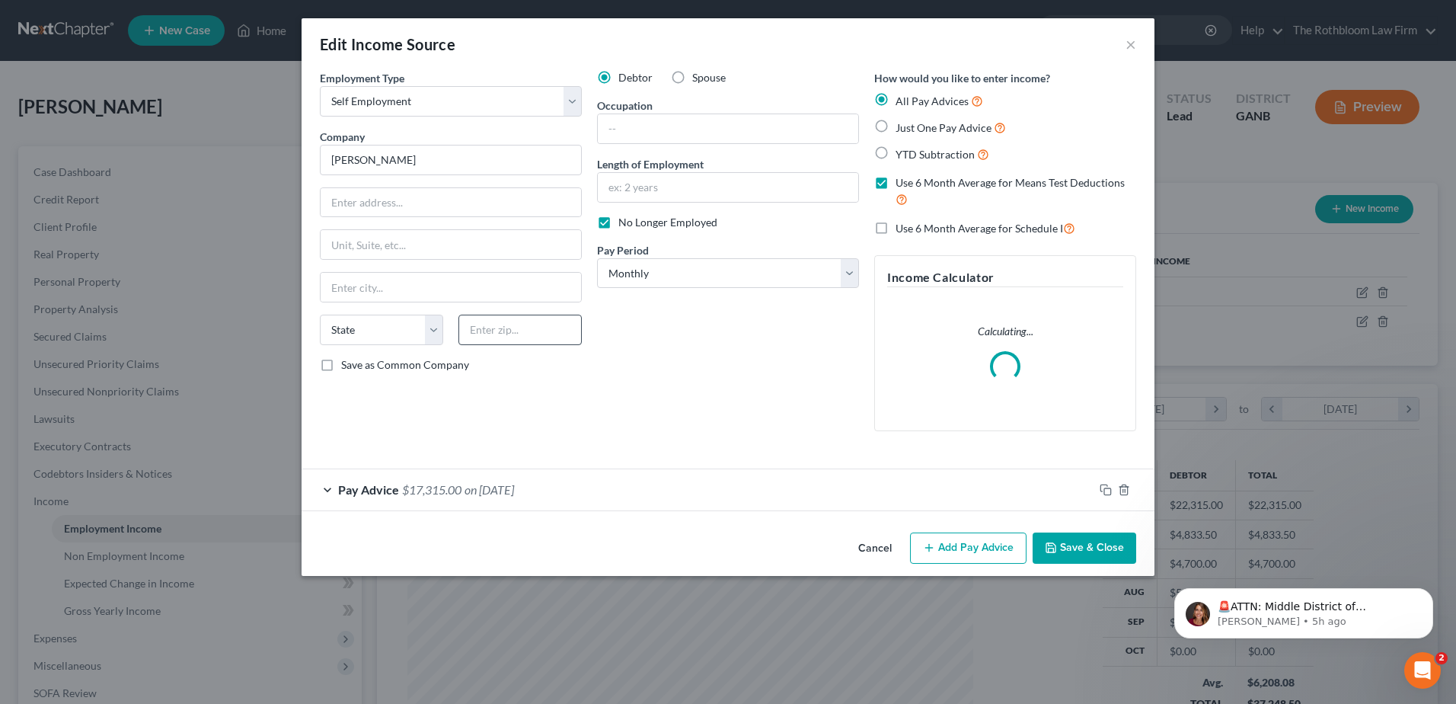
scroll to position [285, 602]
click at [451, 481] on div "Pay Advice $17,315.00 on 05/01/2025" at bounding box center [698, 489] width 792 height 40
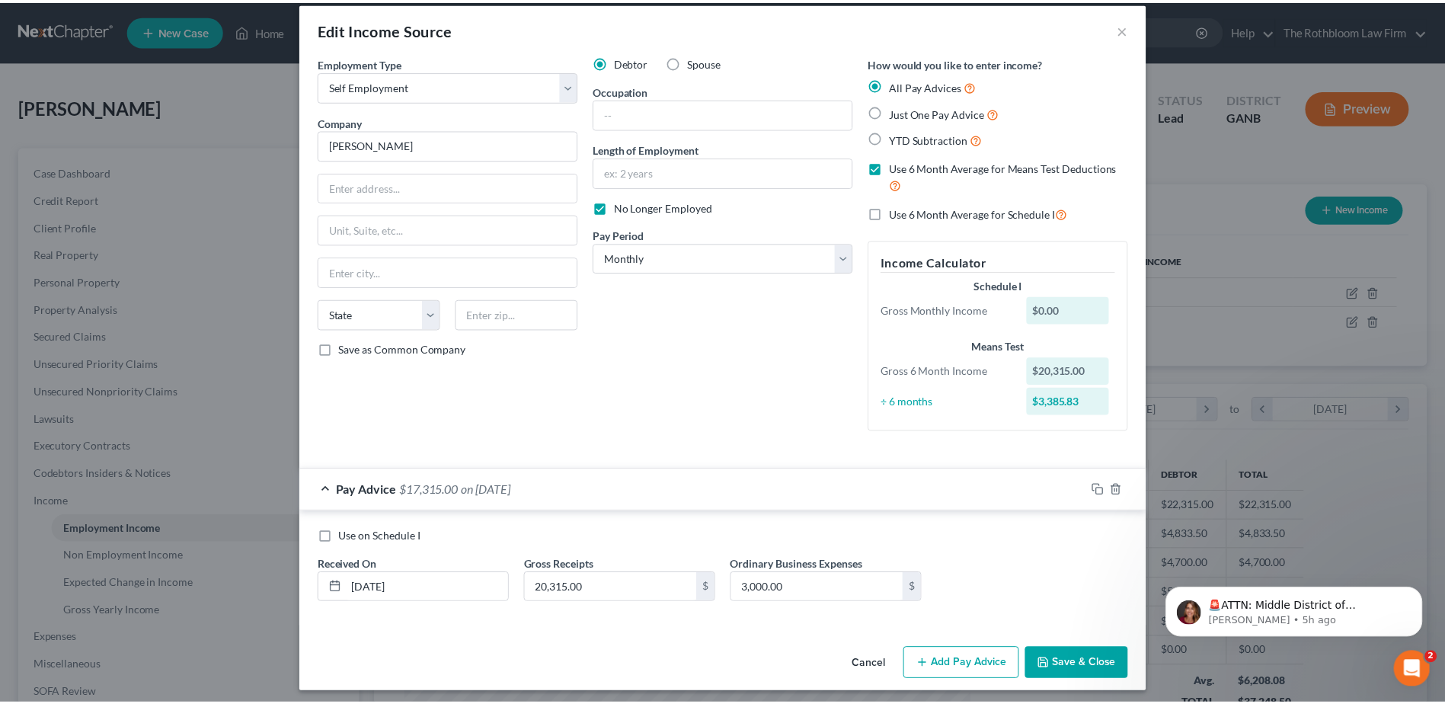
scroll to position [22, 0]
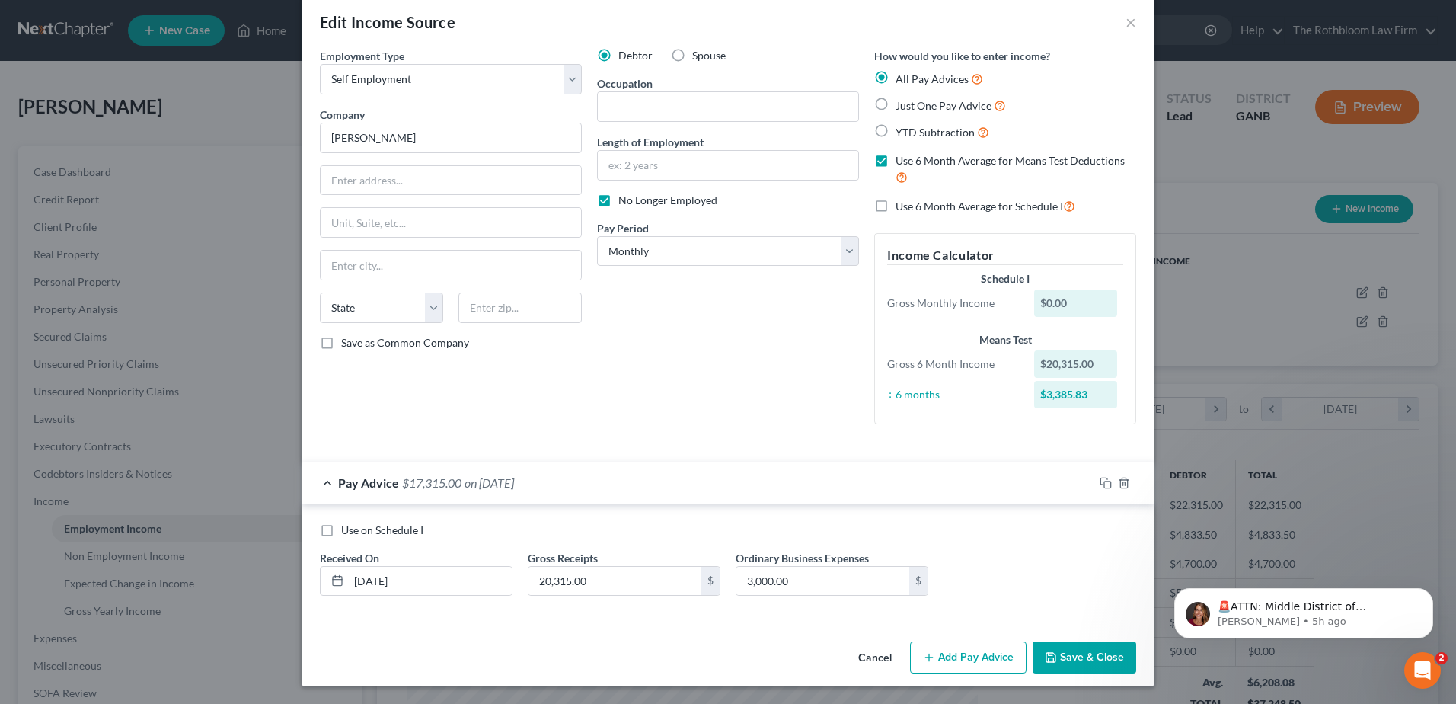
click at [1081, 663] on button "Save & Close" at bounding box center [1085, 657] width 104 height 32
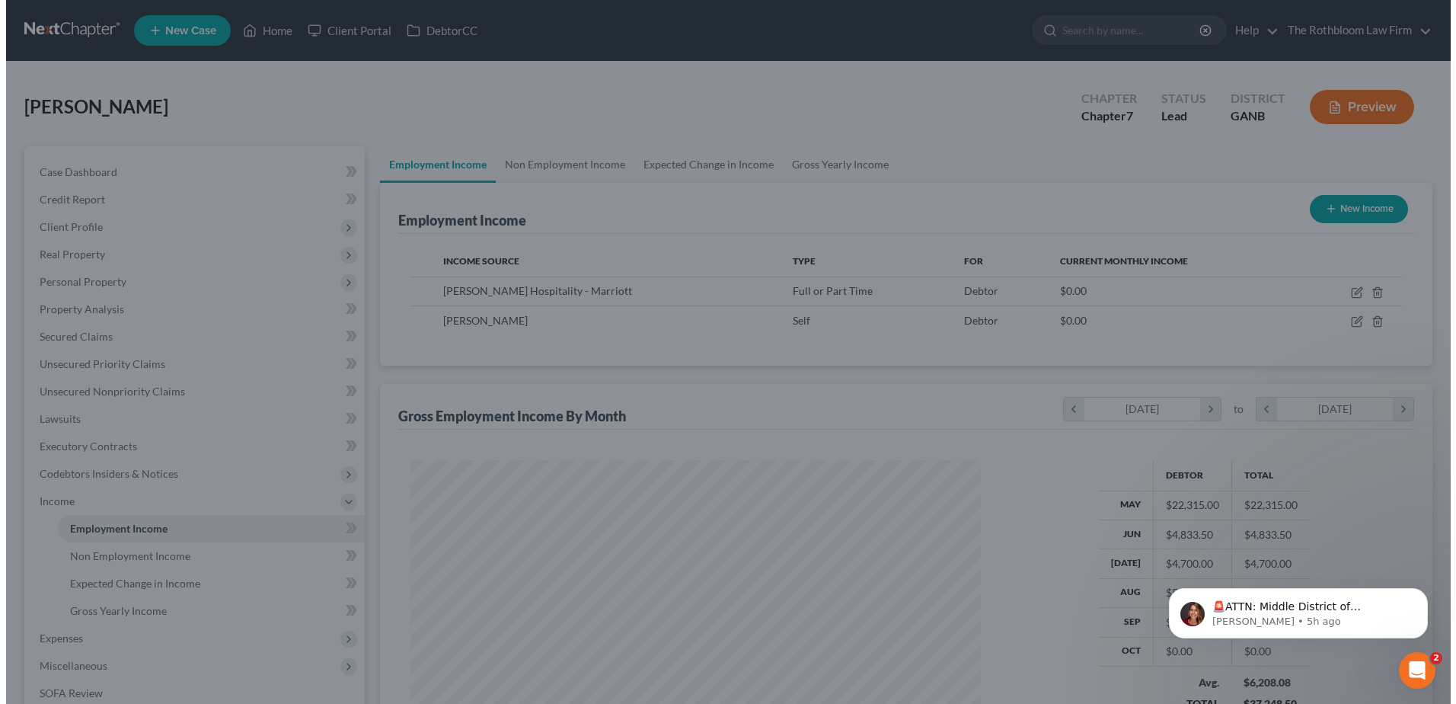
scroll to position [761358, 761044]
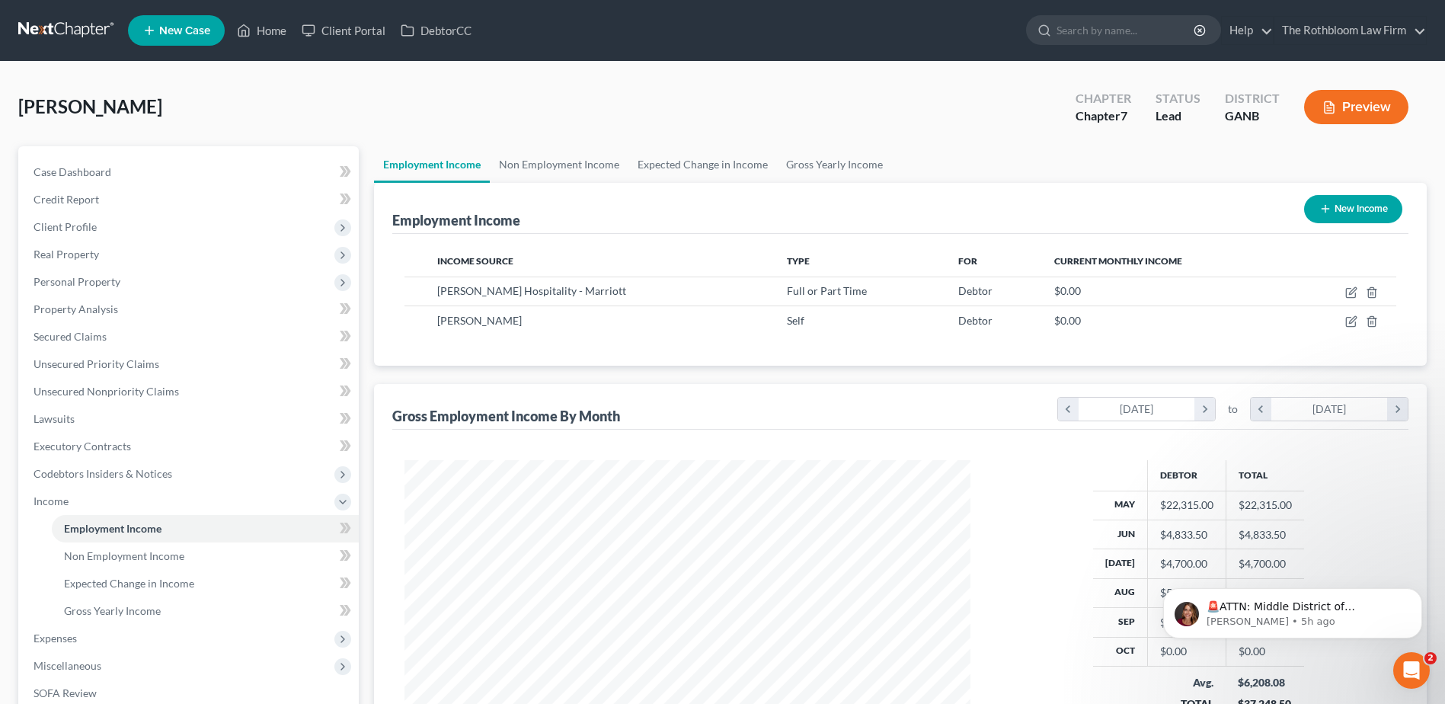
click at [526, 112] on div "Henry, Cody Upgraded Chapter Chapter 7 Status Lead District GANB Preview" at bounding box center [722, 113] width 1408 height 66
click at [1350, 318] on icon "button" at bounding box center [1350, 322] width 9 height 9
select select "1"
select select "0"
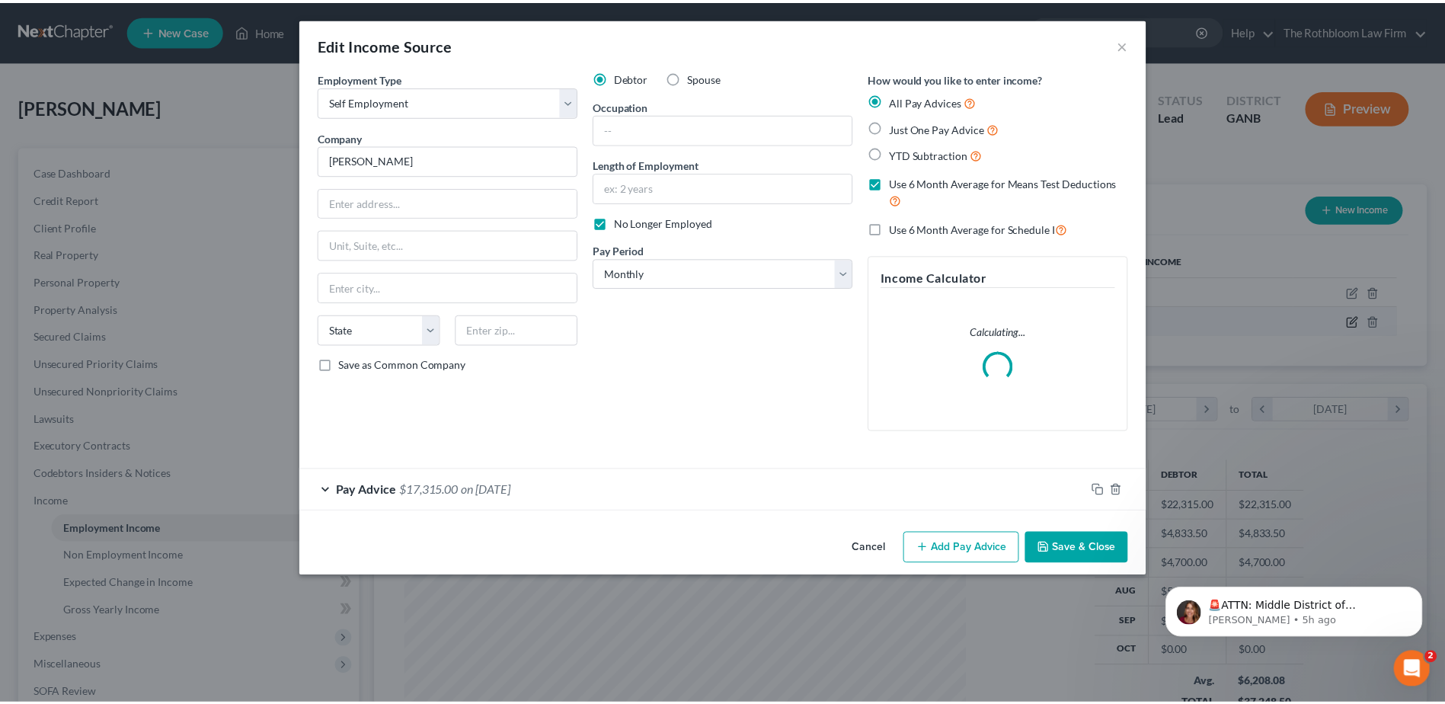
scroll to position [285, 602]
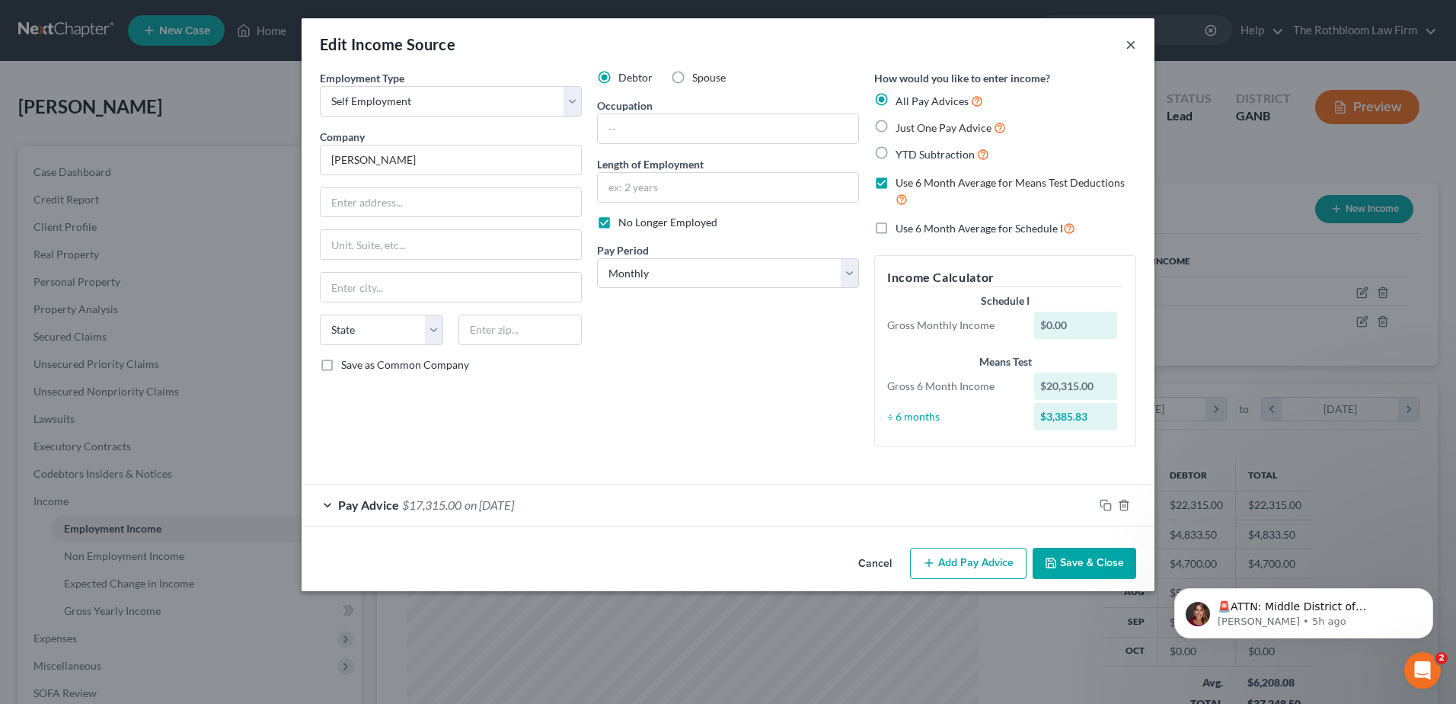
click at [1133, 46] on button "×" at bounding box center [1131, 44] width 11 height 18
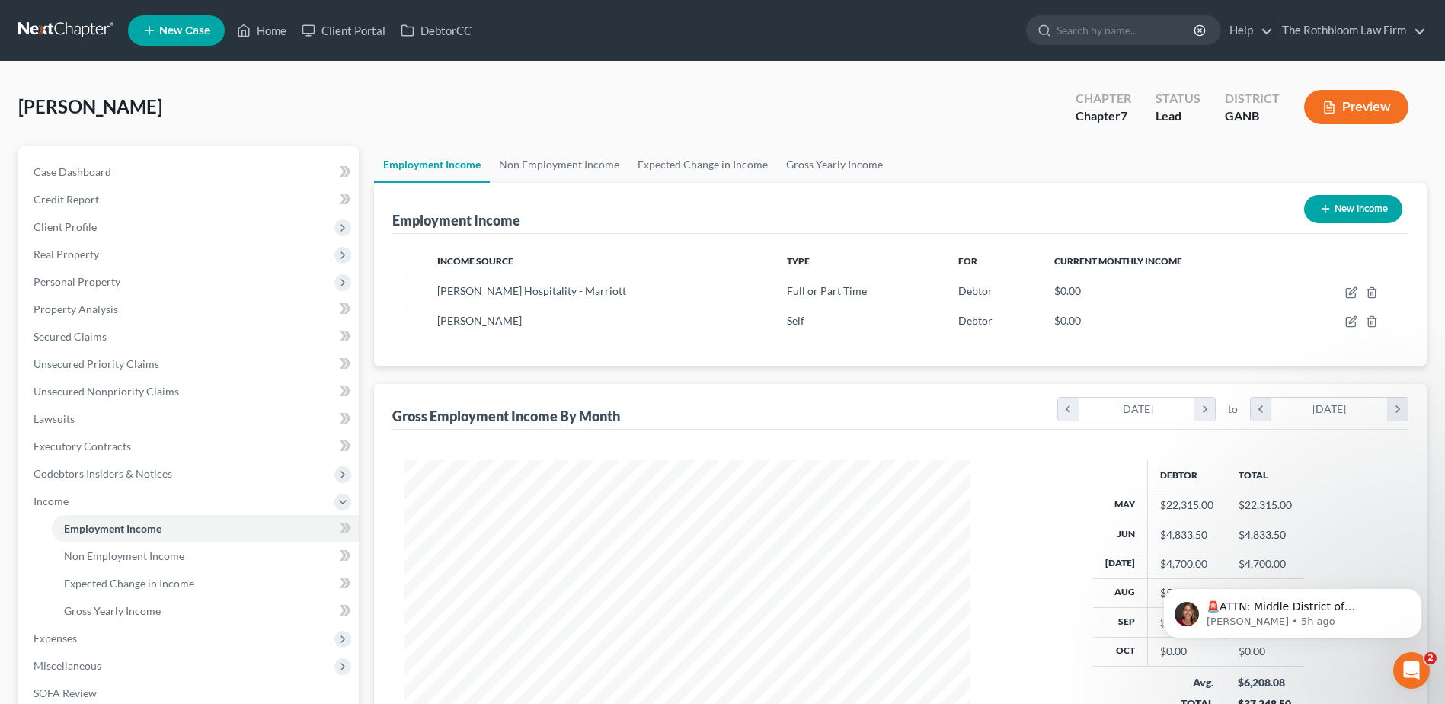
scroll to position [76, 0]
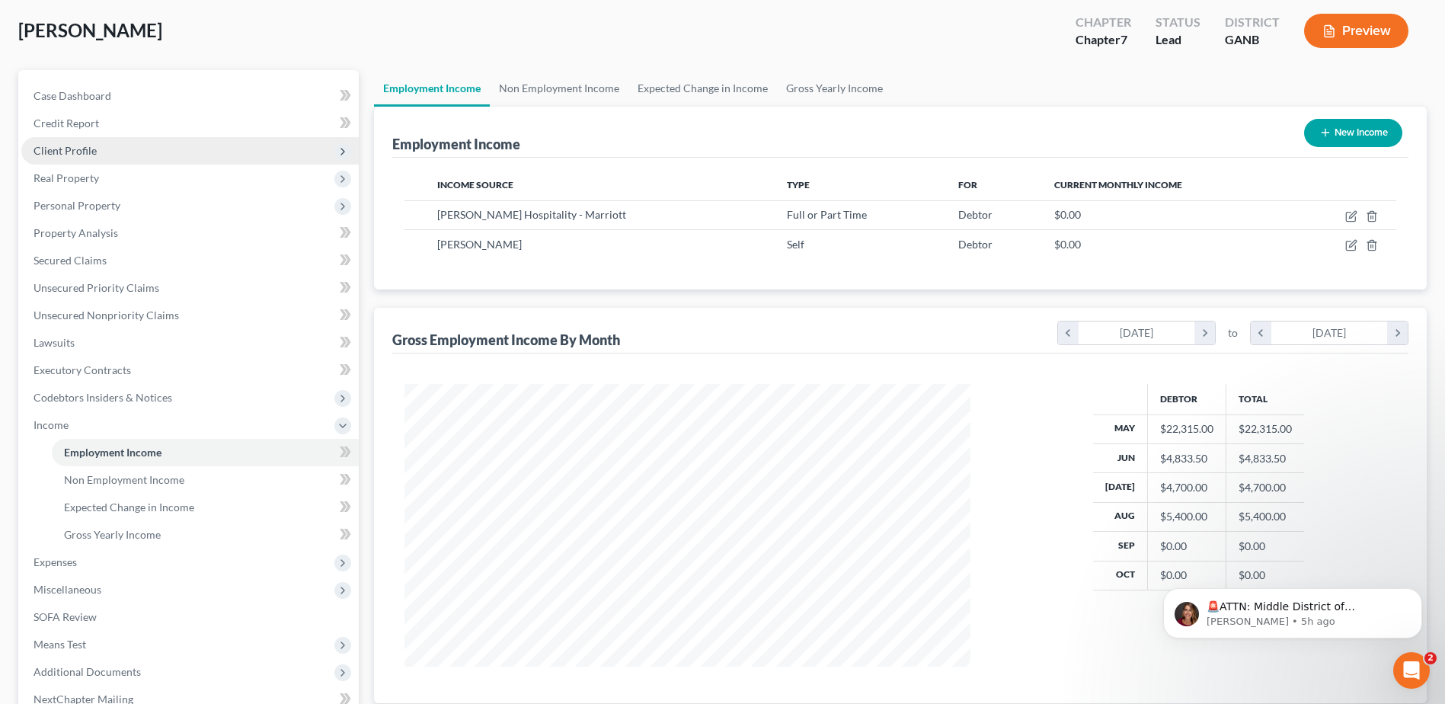
click at [75, 152] on span "Client Profile" at bounding box center [65, 150] width 63 height 13
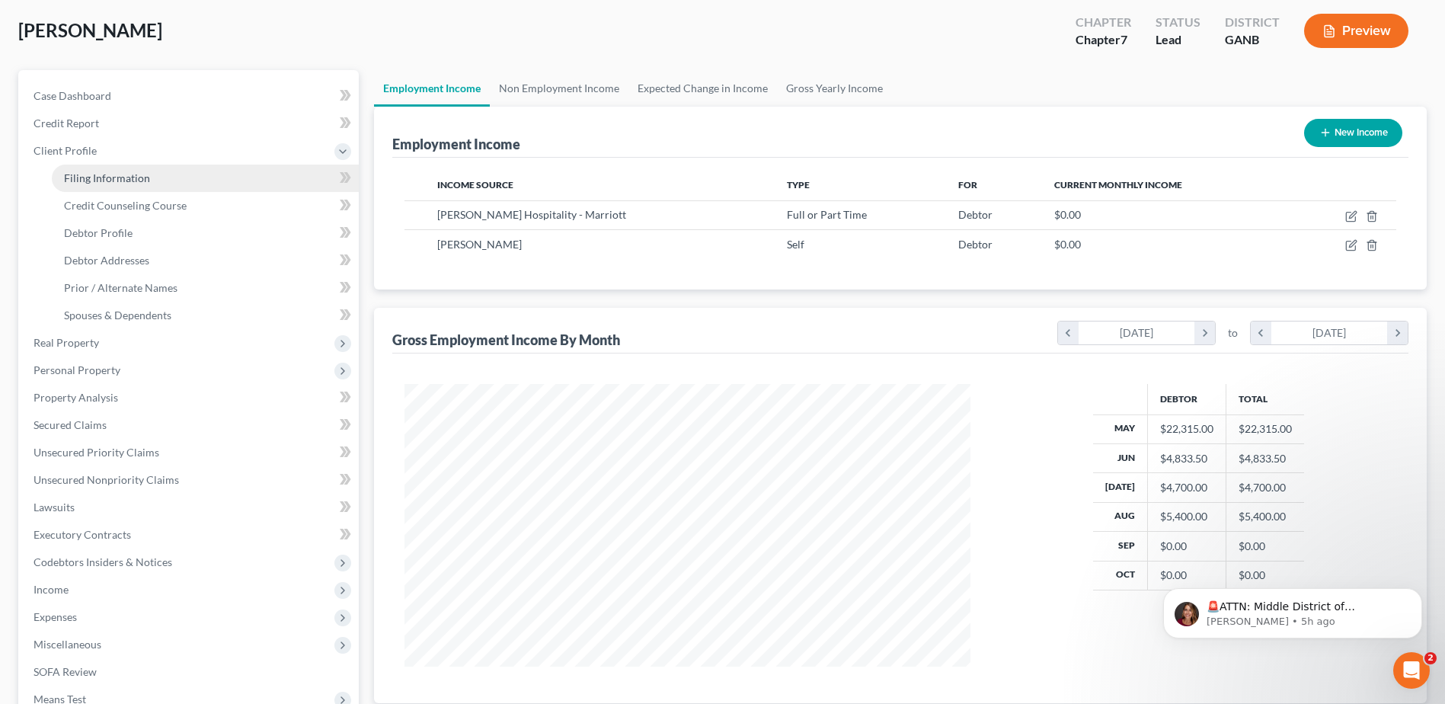
click at [72, 179] on span "Filing Information" at bounding box center [107, 177] width 86 height 13
select select "1"
select select "0"
select select "19"
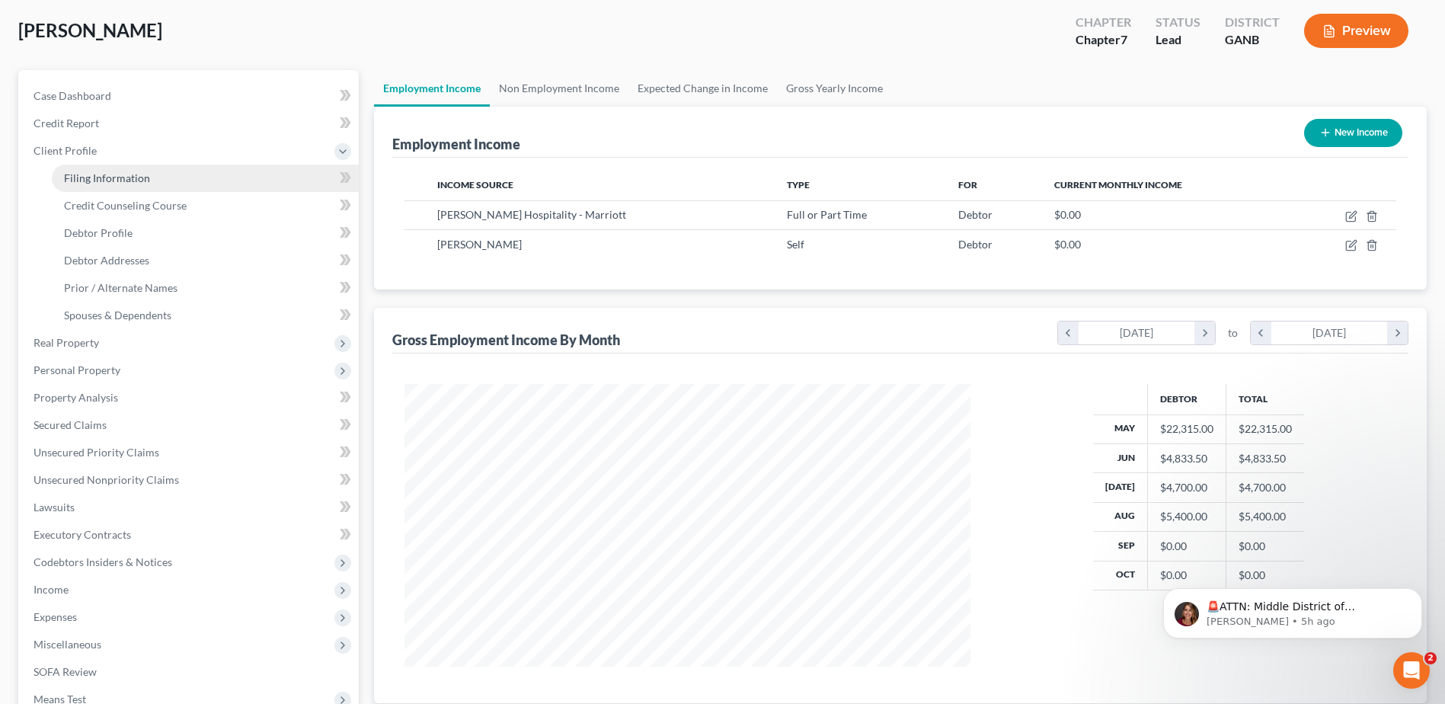
select select "0"
select select "10"
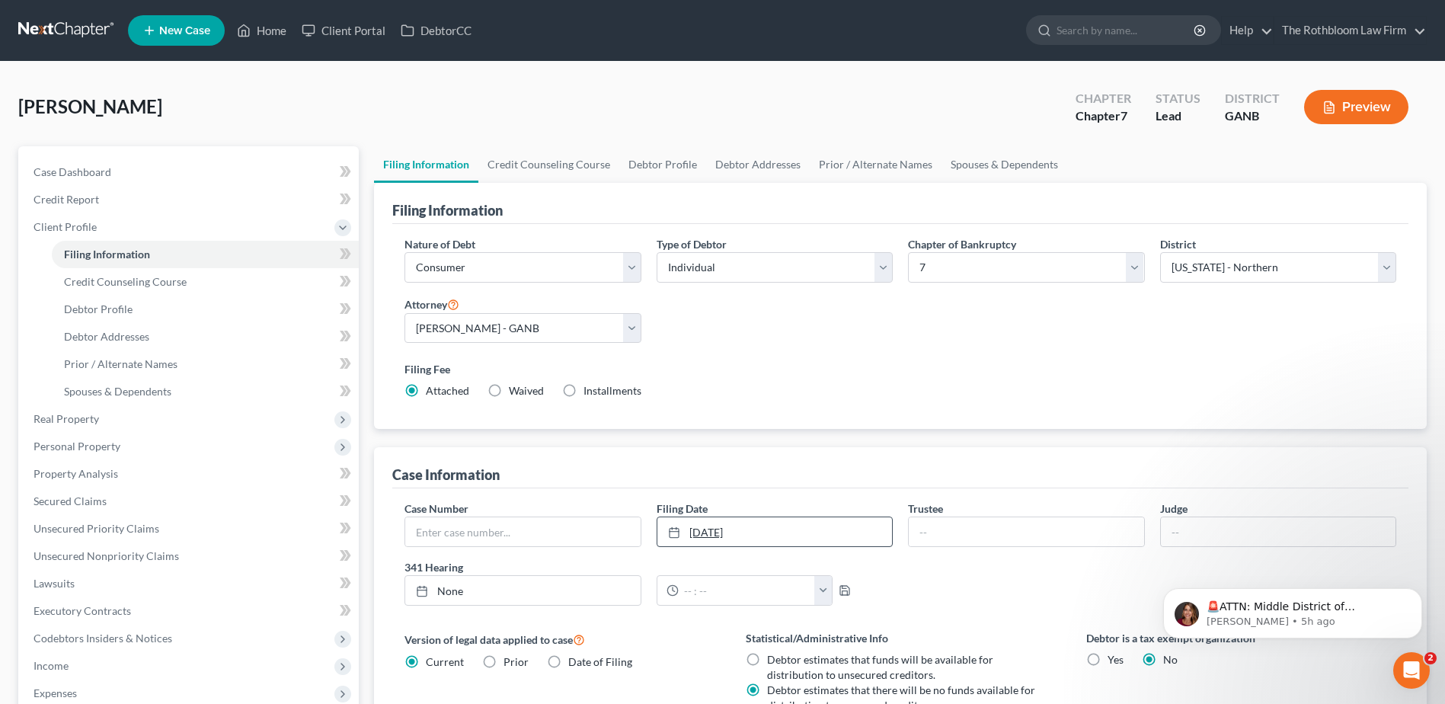
click at [768, 526] on link "11/1/2025" at bounding box center [774, 531] width 235 height 29
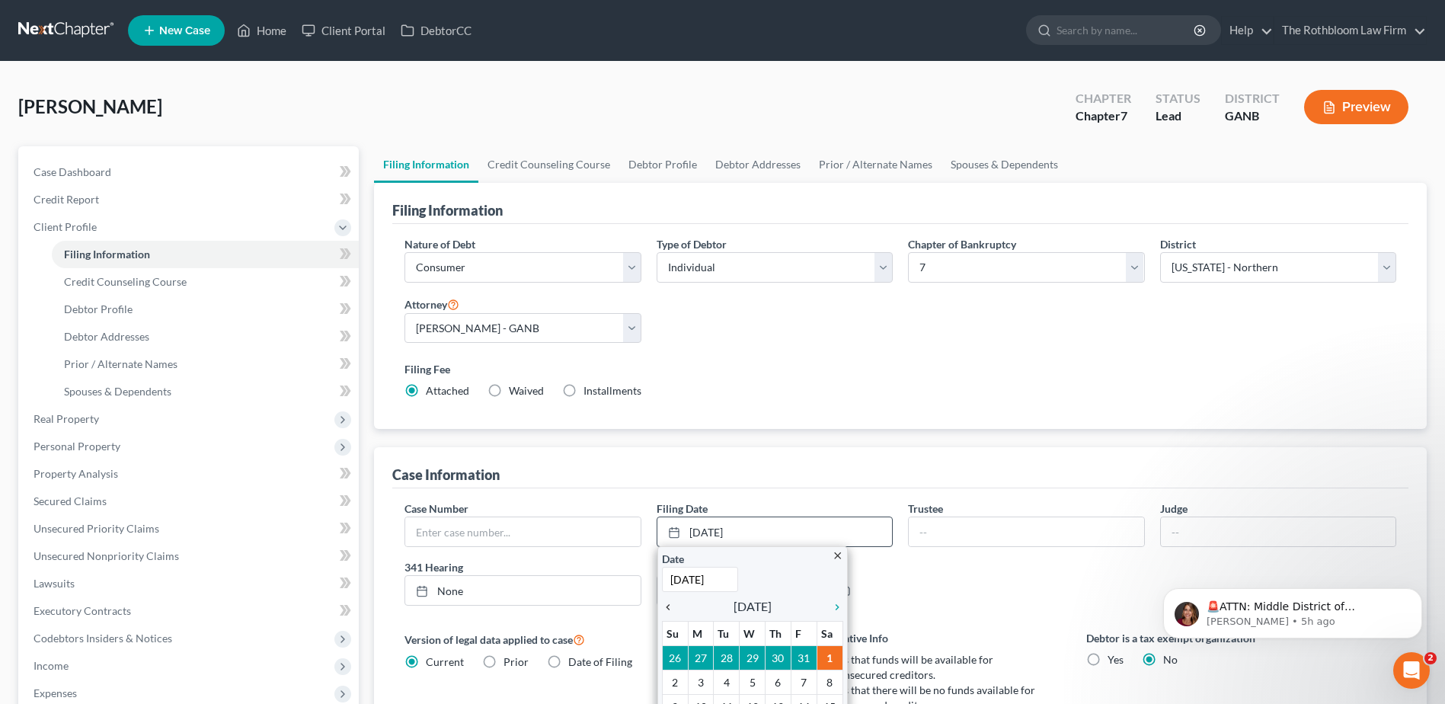
click at [667, 606] on icon "chevron_left" at bounding box center [672, 607] width 20 height 12
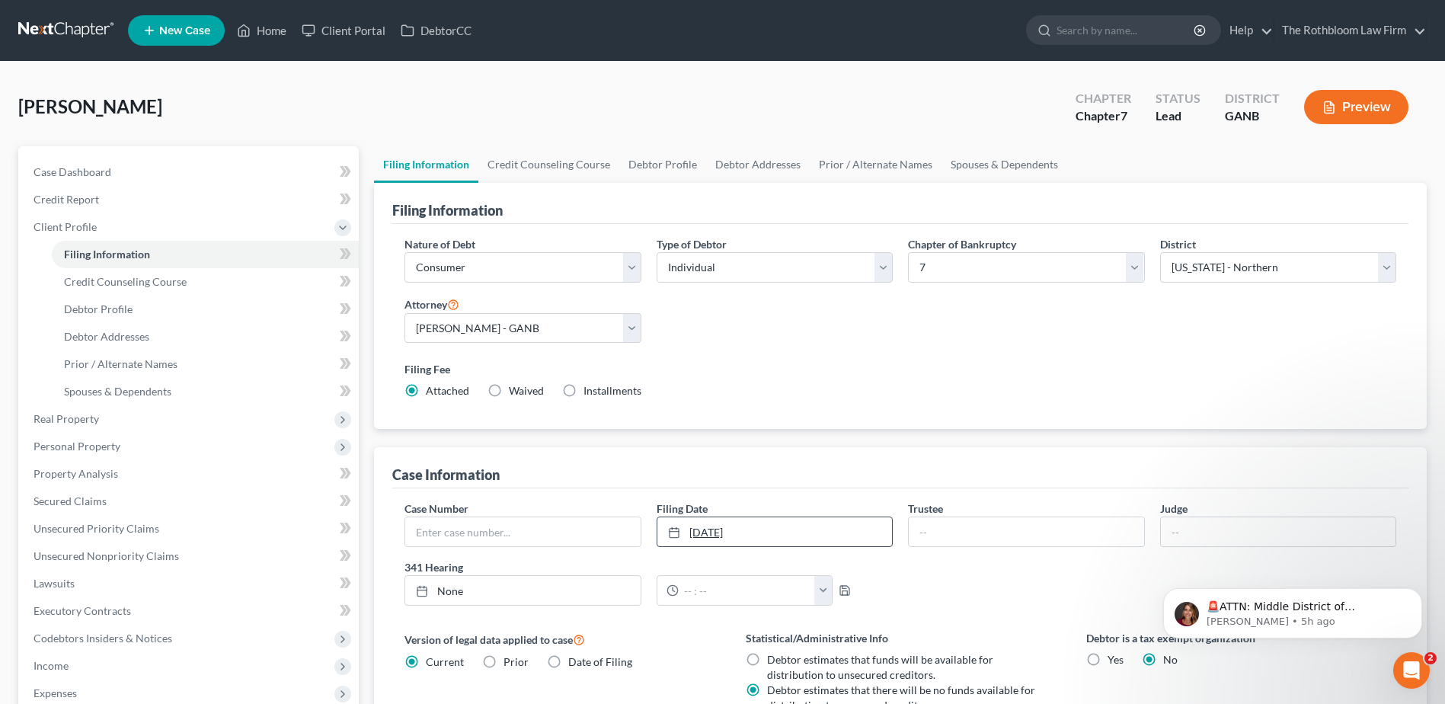
click at [708, 529] on link "10/1/2025" at bounding box center [774, 531] width 235 height 29
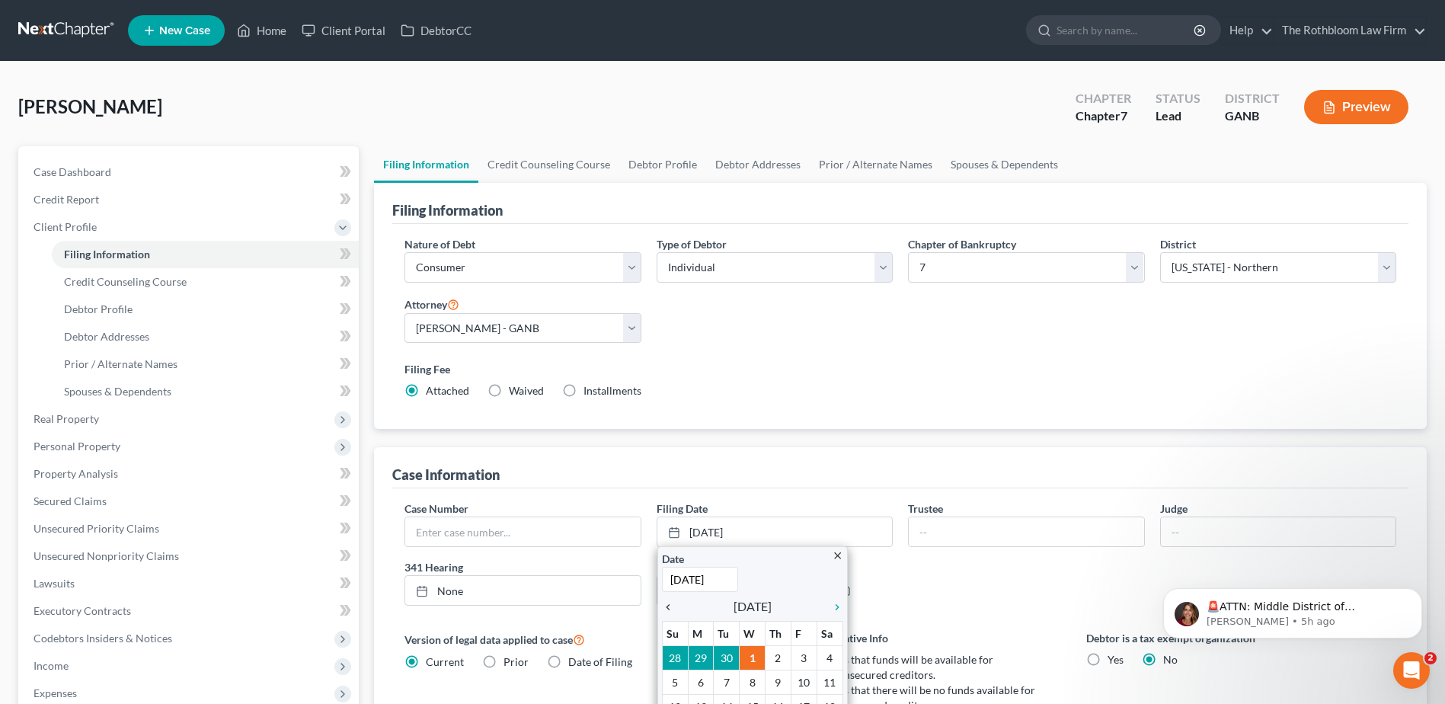
click at [667, 606] on icon "chevron_left" at bounding box center [672, 607] width 20 height 12
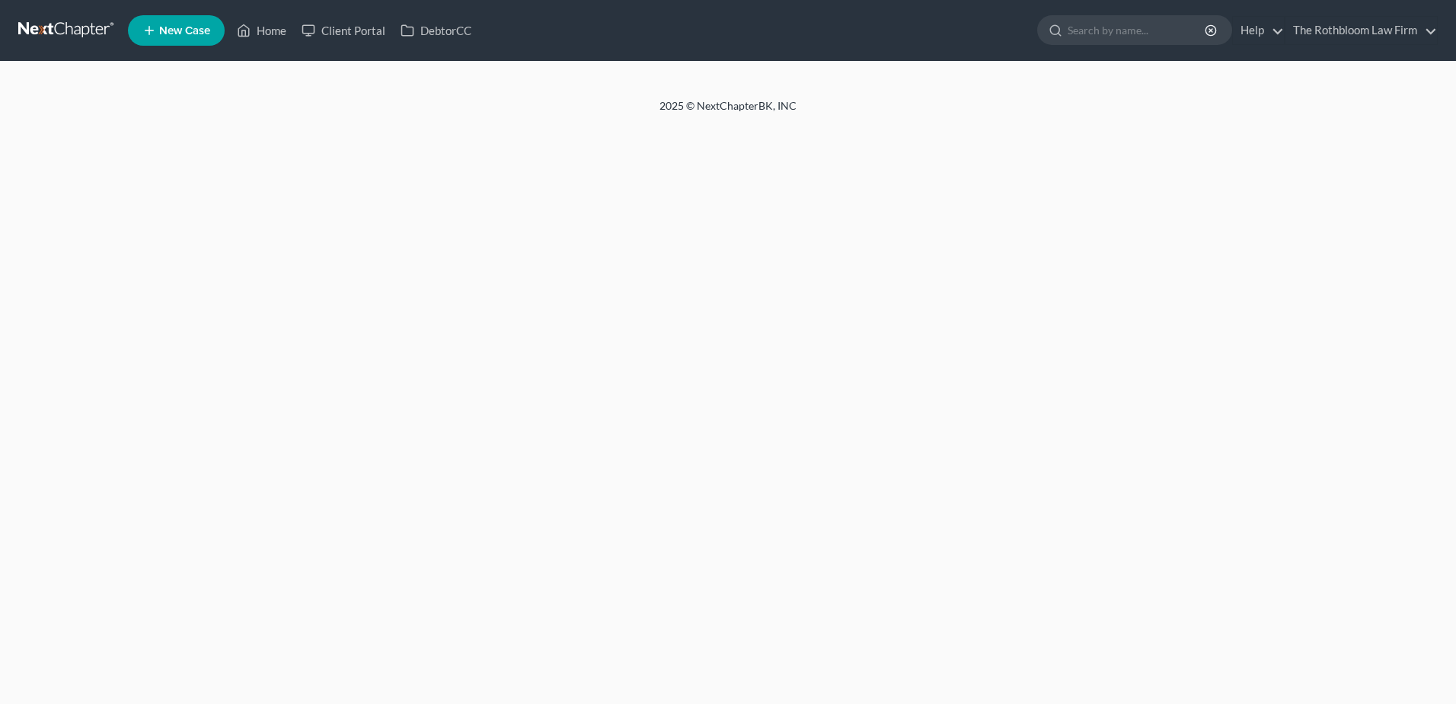
select select "1"
select select "0"
select select "10"
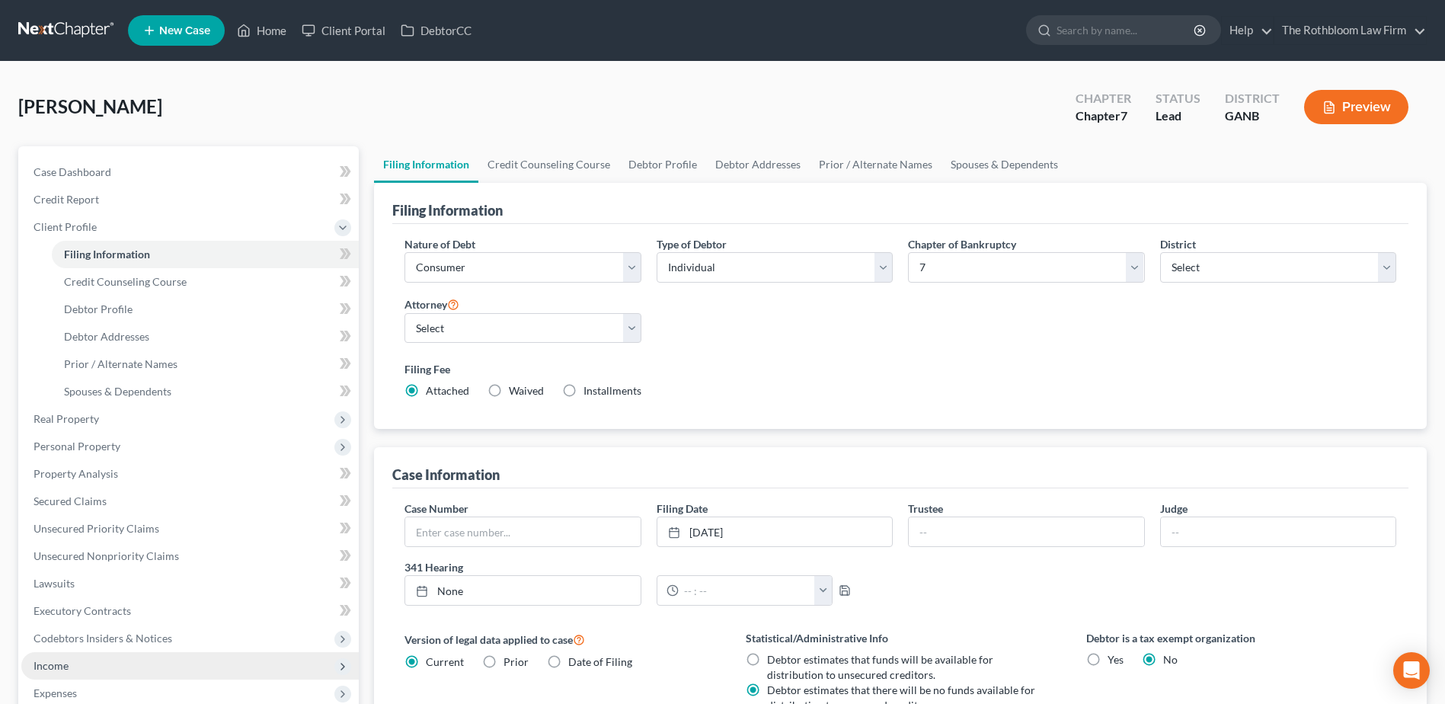
click at [46, 670] on span "Income" at bounding box center [51, 665] width 35 height 13
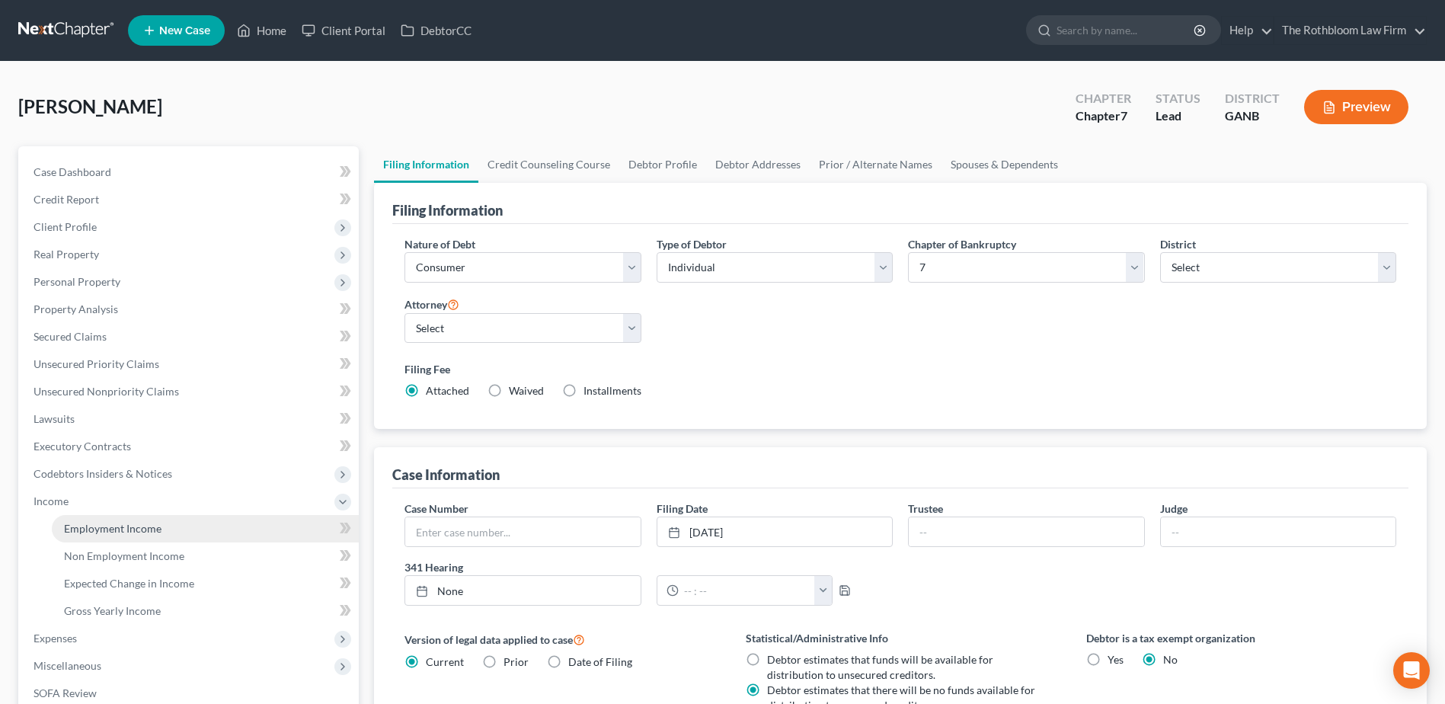
click at [101, 535] on link "Employment Income" at bounding box center [205, 528] width 307 height 27
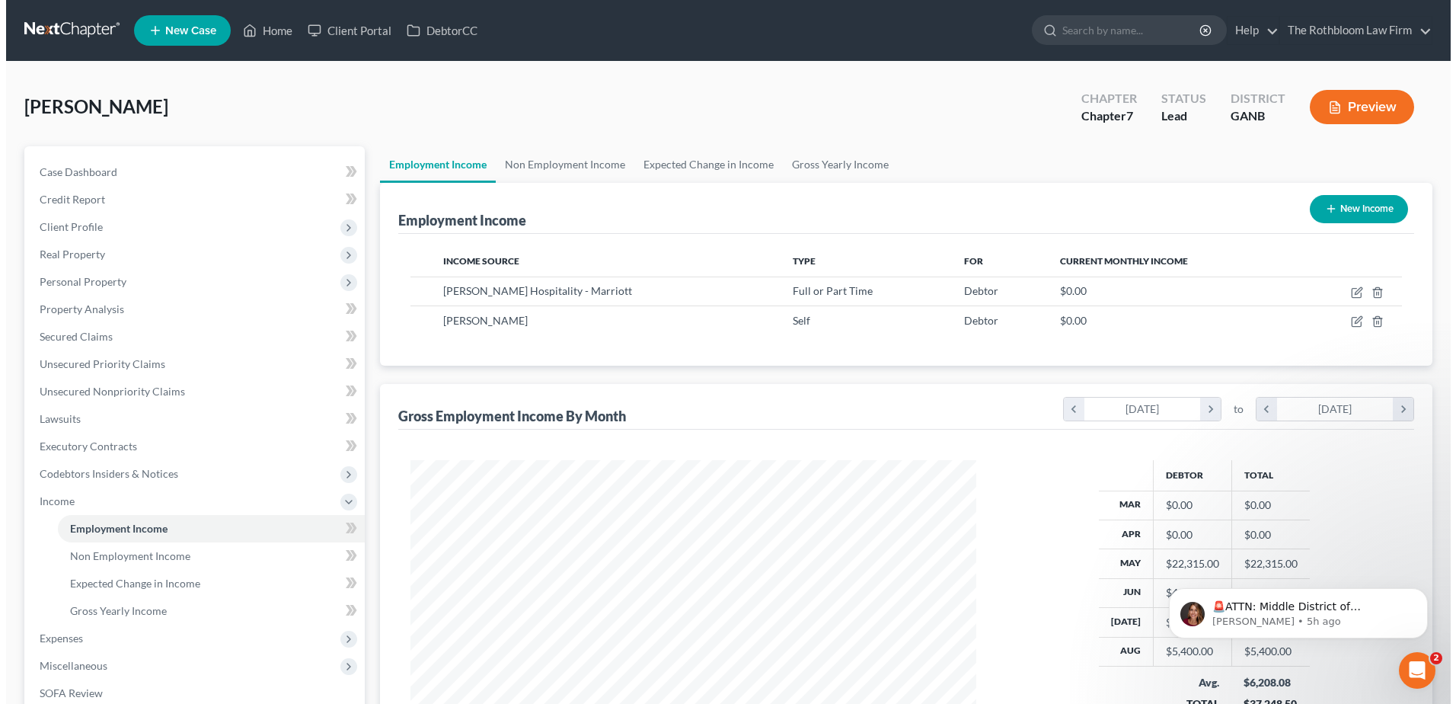
scroll to position [283, 596]
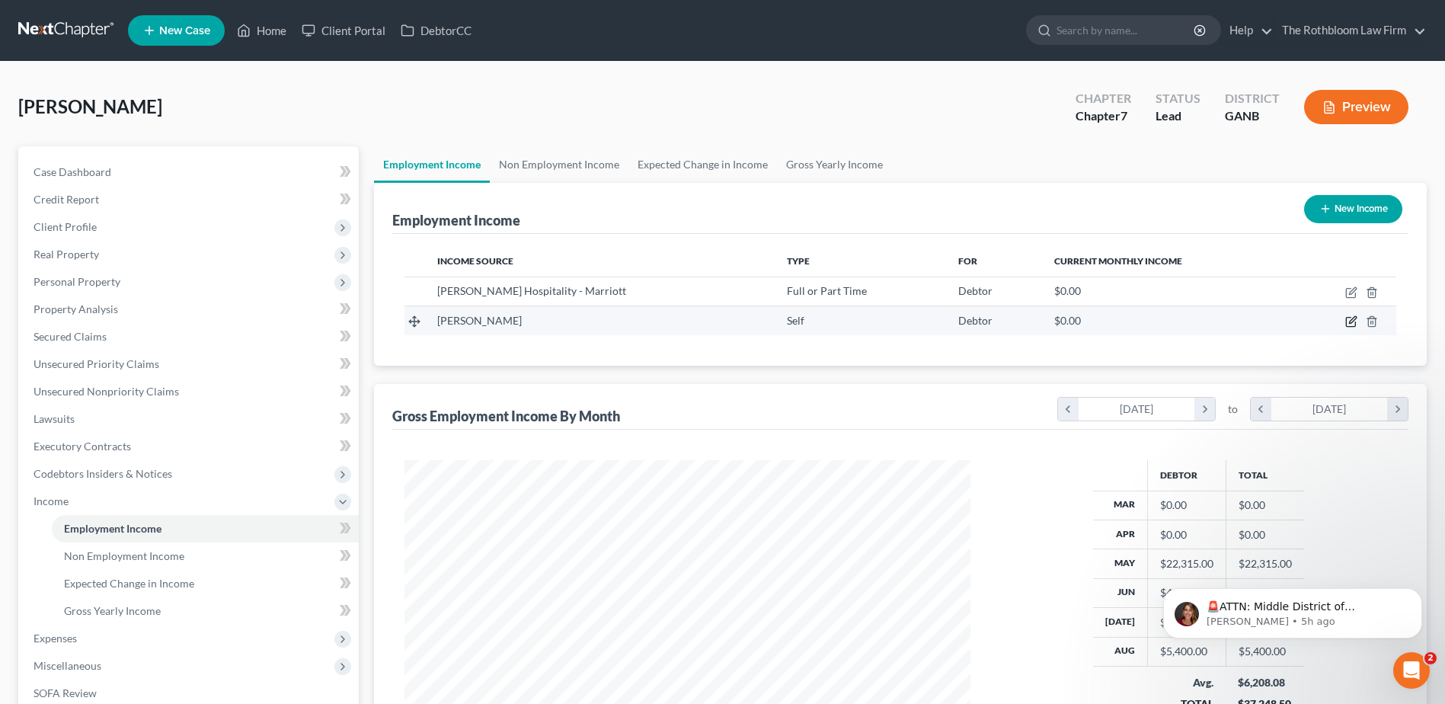
click at [1351, 319] on icon "button" at bounding box center [1351, 321] width 12 height 12
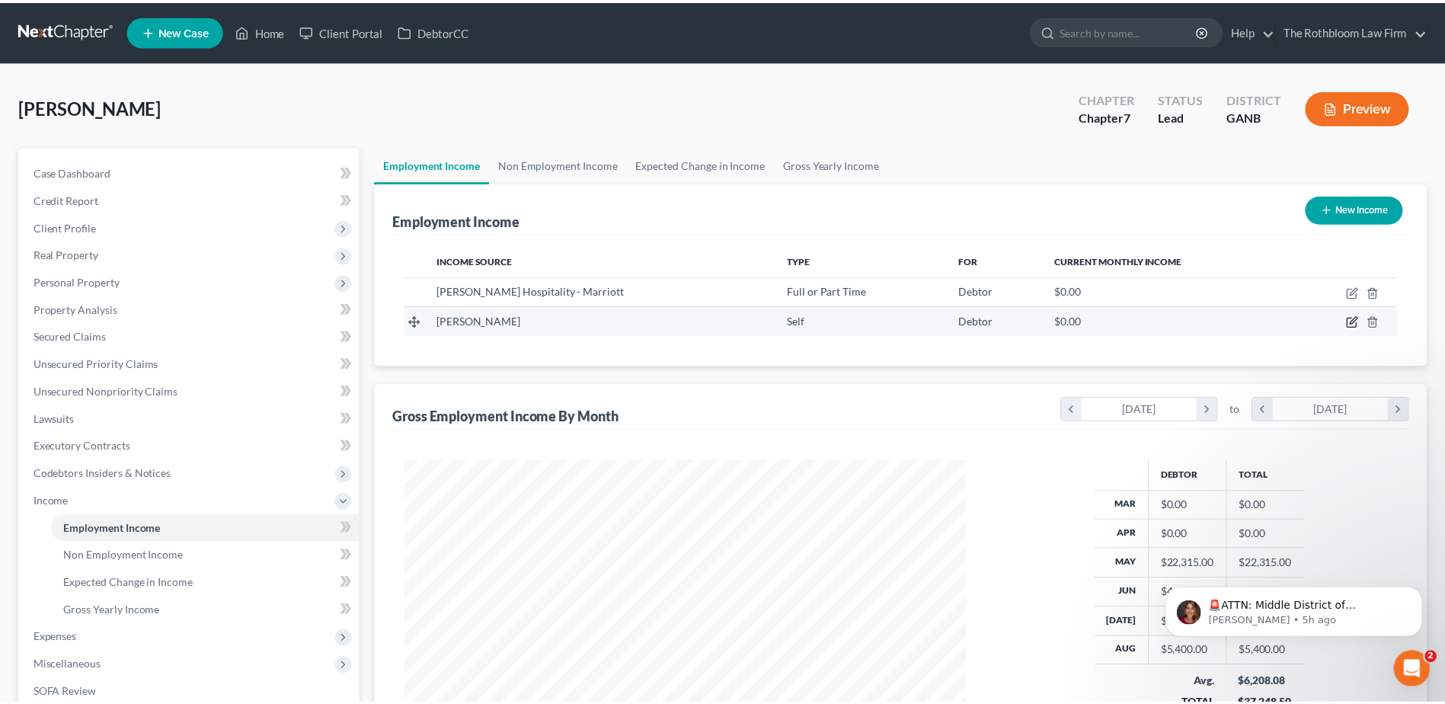
scroll to position [285, 602]
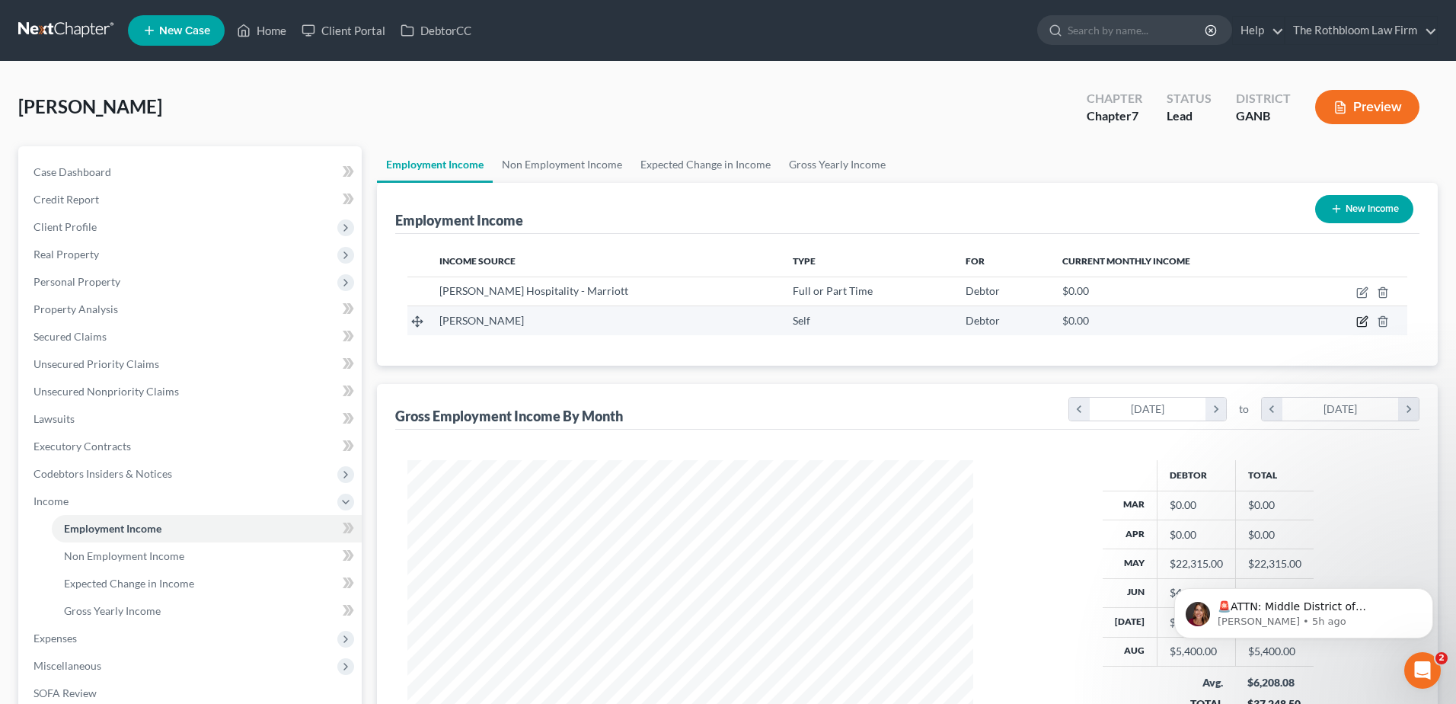
select select "1"
select select "0"
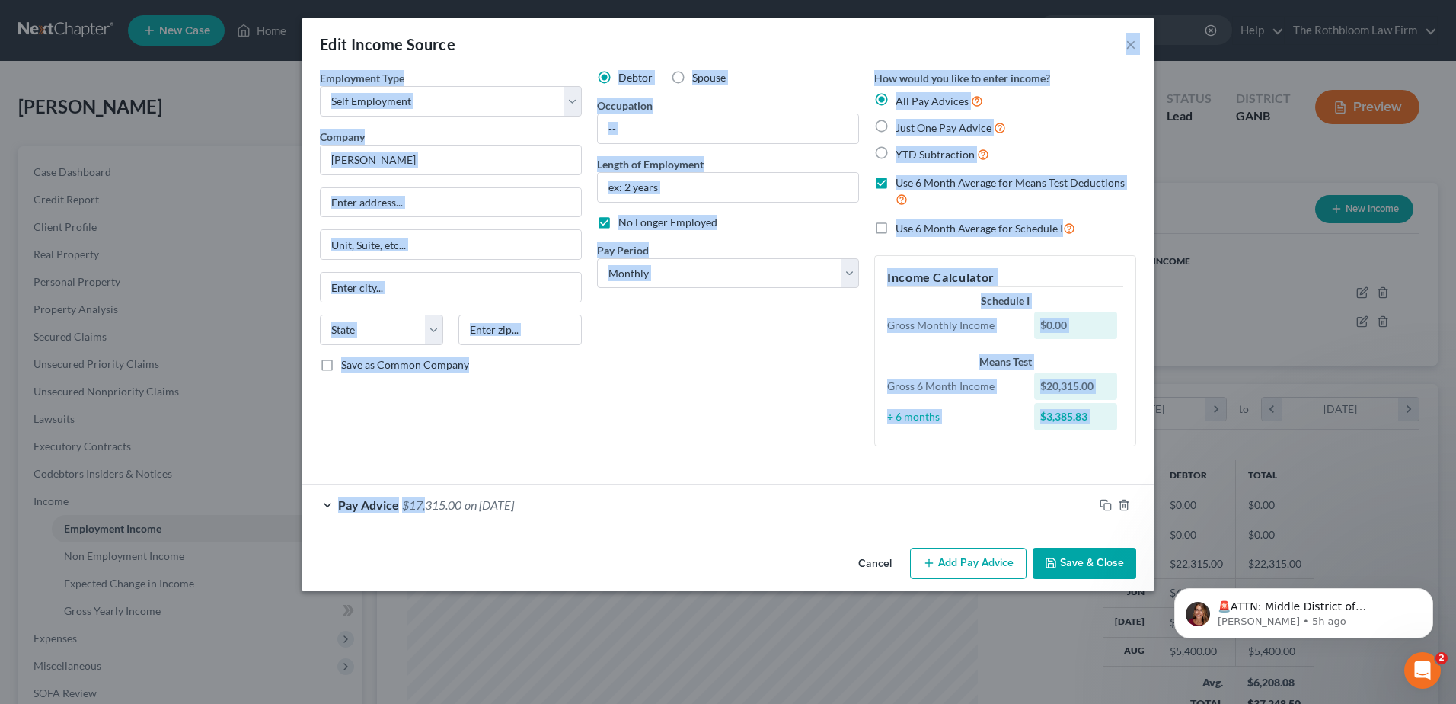
drag, startPoint x: 936, startPoint y: 32, endPoint x: 426, endPoint y: 487, distance: 684.0
click at [426, 487] on div "Edit Income Source × Employment Type * Select Full or Part Time Employment Self…" at bounding box center [728, 304] width 853 height 573
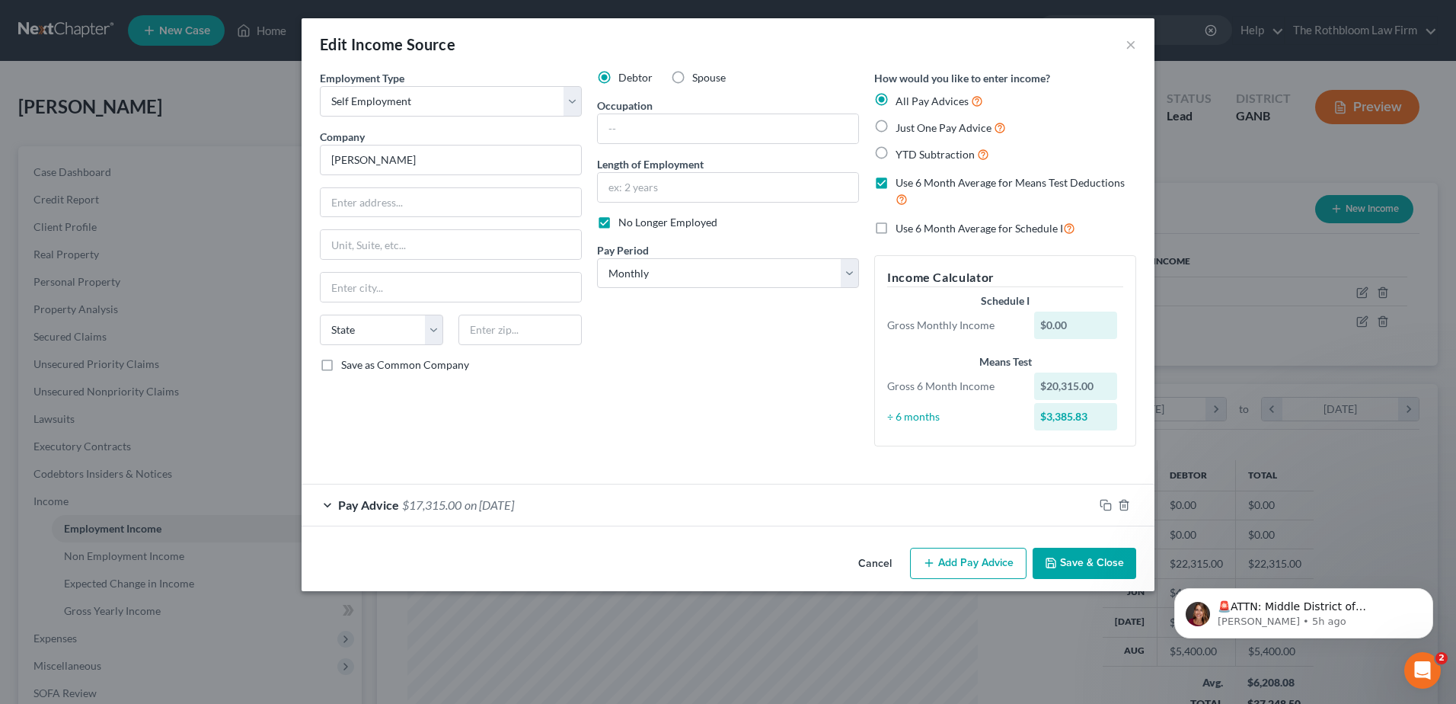
click at [1374, 485] on div "Edit Income Source × Employment Type * Select Full or Part Time Employment Self…" at bounding box center [728, 352] width 1456 height 704
drag, startPoint x: 1138, startPoint y: 39, endPoint x: 1131, endPoint y: 43, distance: 8.2
click at [1131, 43] on div "Edit Income Source ×" at bounding box center [728, 44] width 853 height 52
click at [1131, 43] on button "×" at bounding box center [1131, 44] width 11 height 18
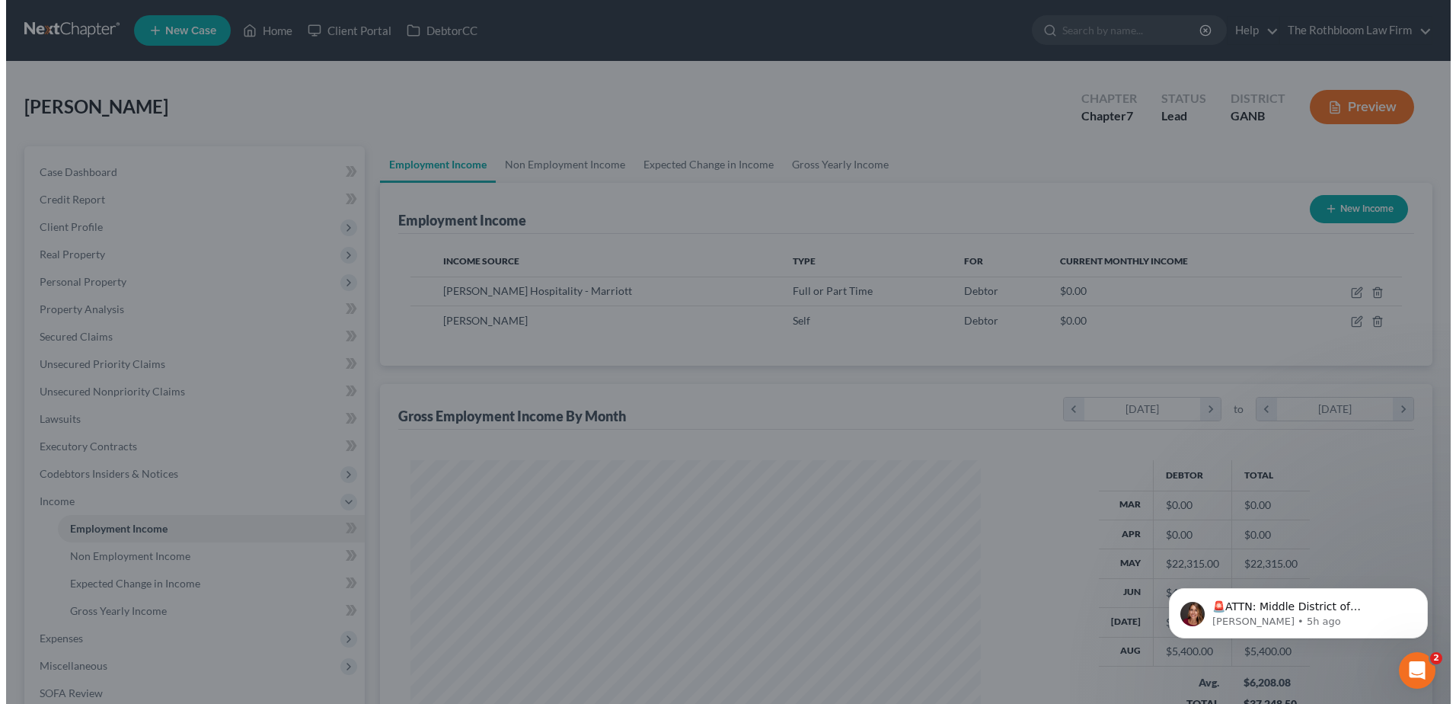
scroll to position [761358, 761044]
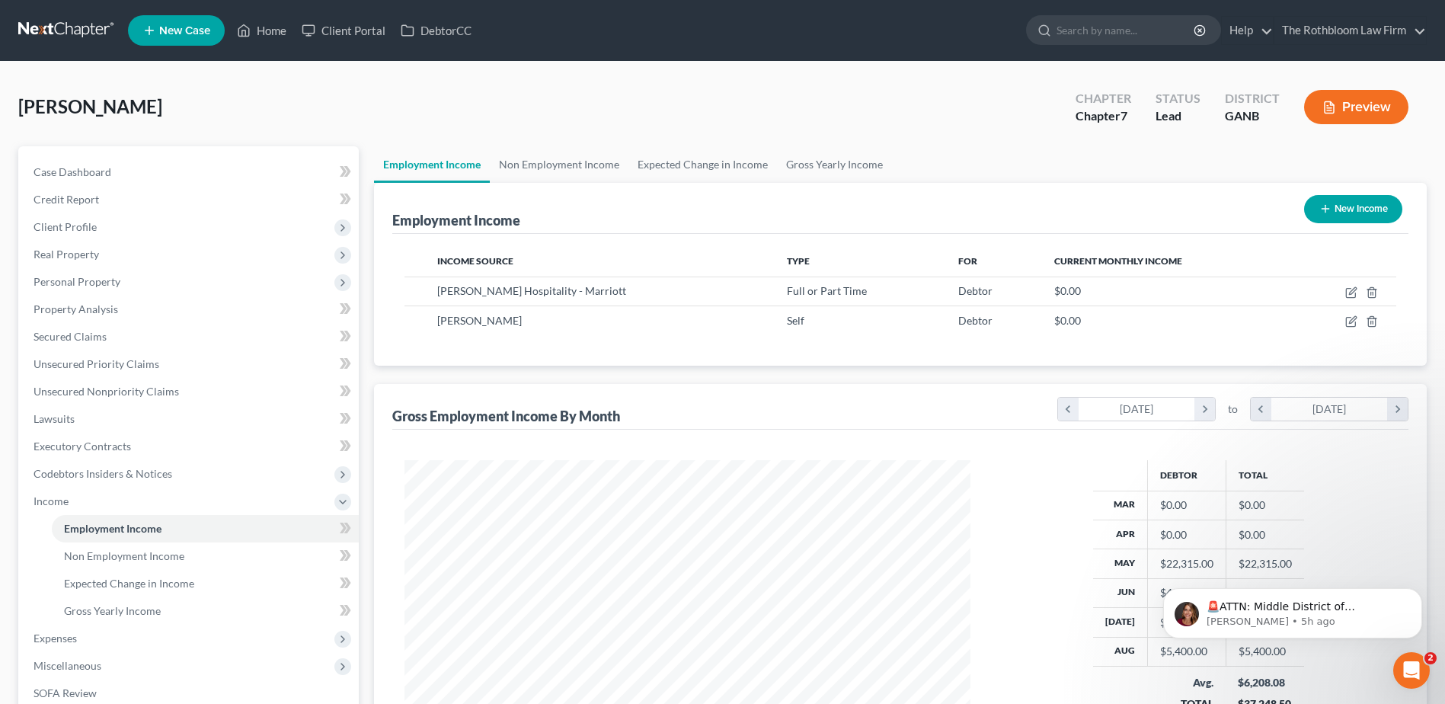
click at [1171, 503] on div "$0.00" at bounding box center [1186, 504] width 53 height 15
click at [1351, 321] on icon "button" at bounding box center [1352, 320] width 7 height 7
select select "1"
select select "0"
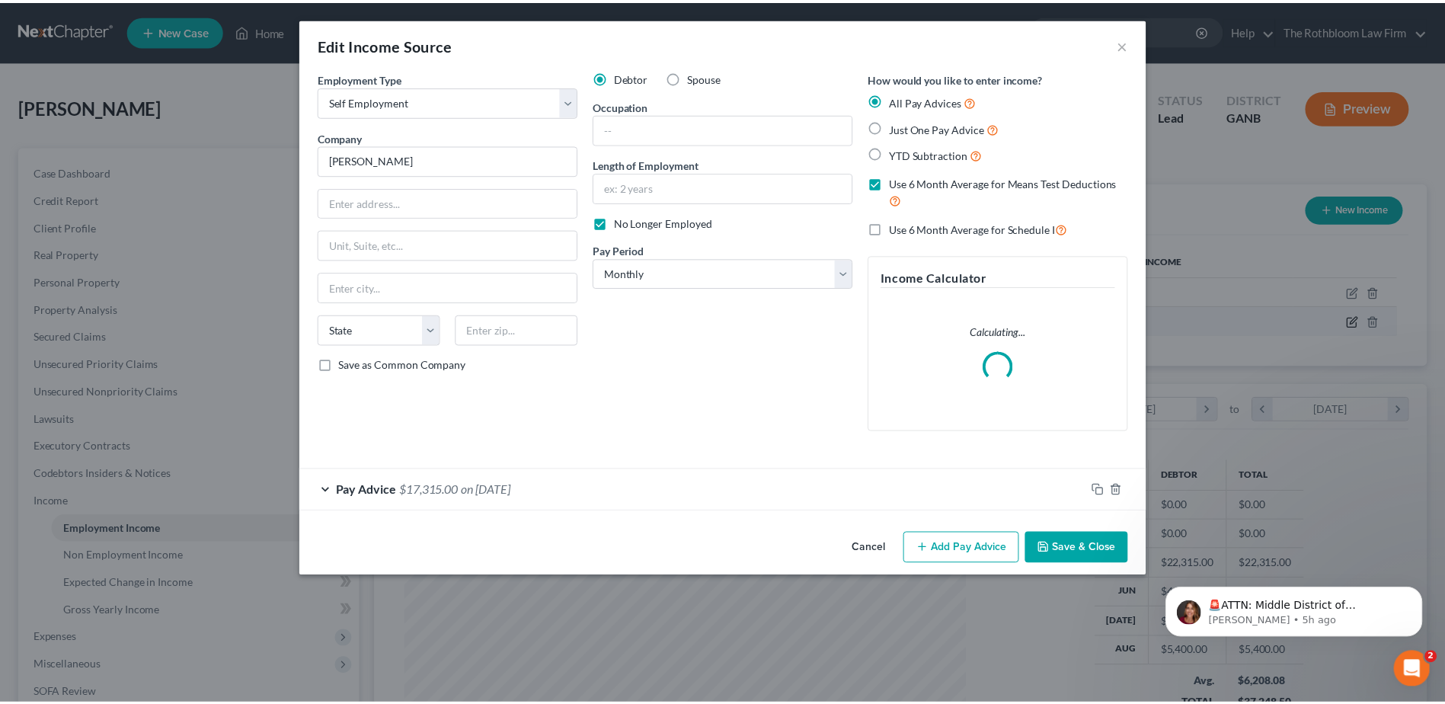
scroll to position [285, 602]
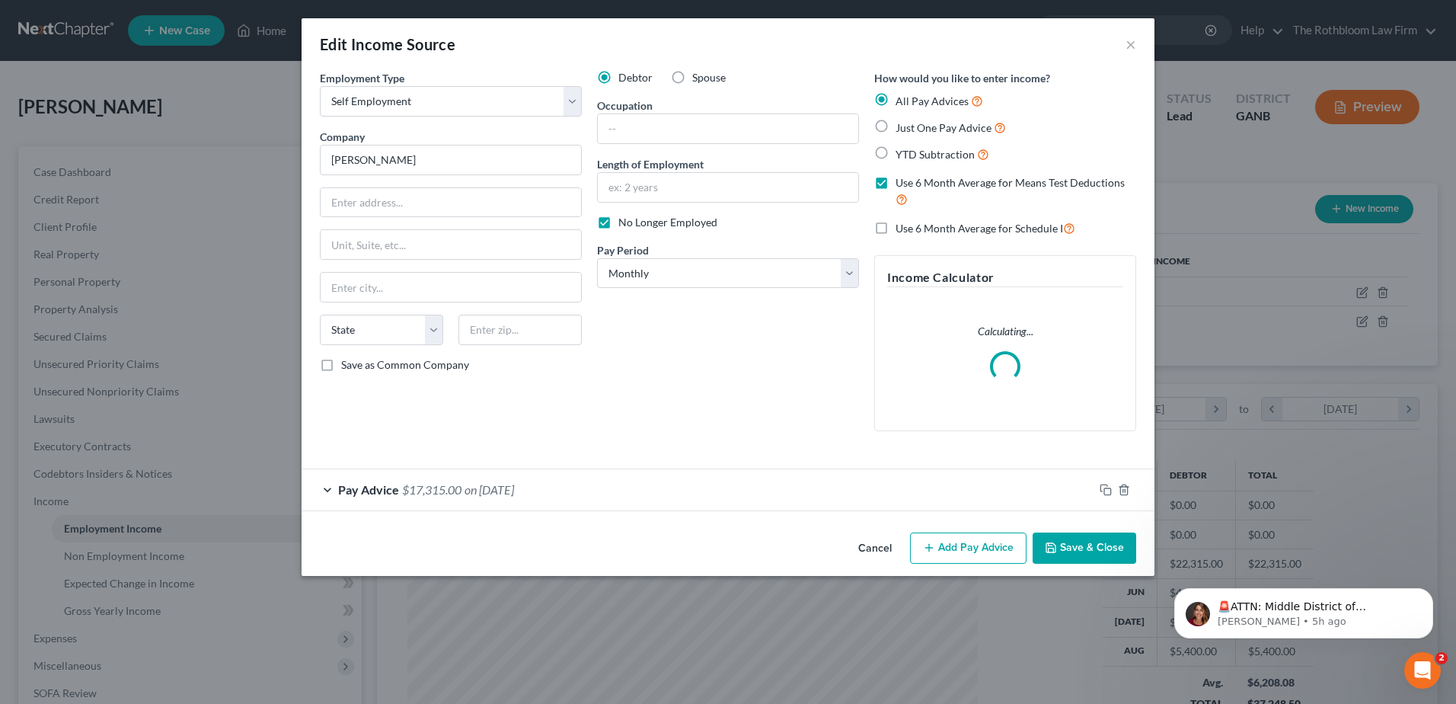
click at [427, 492] on span "$17,315.00" at bounding box center [431, 489] width 59 height 14
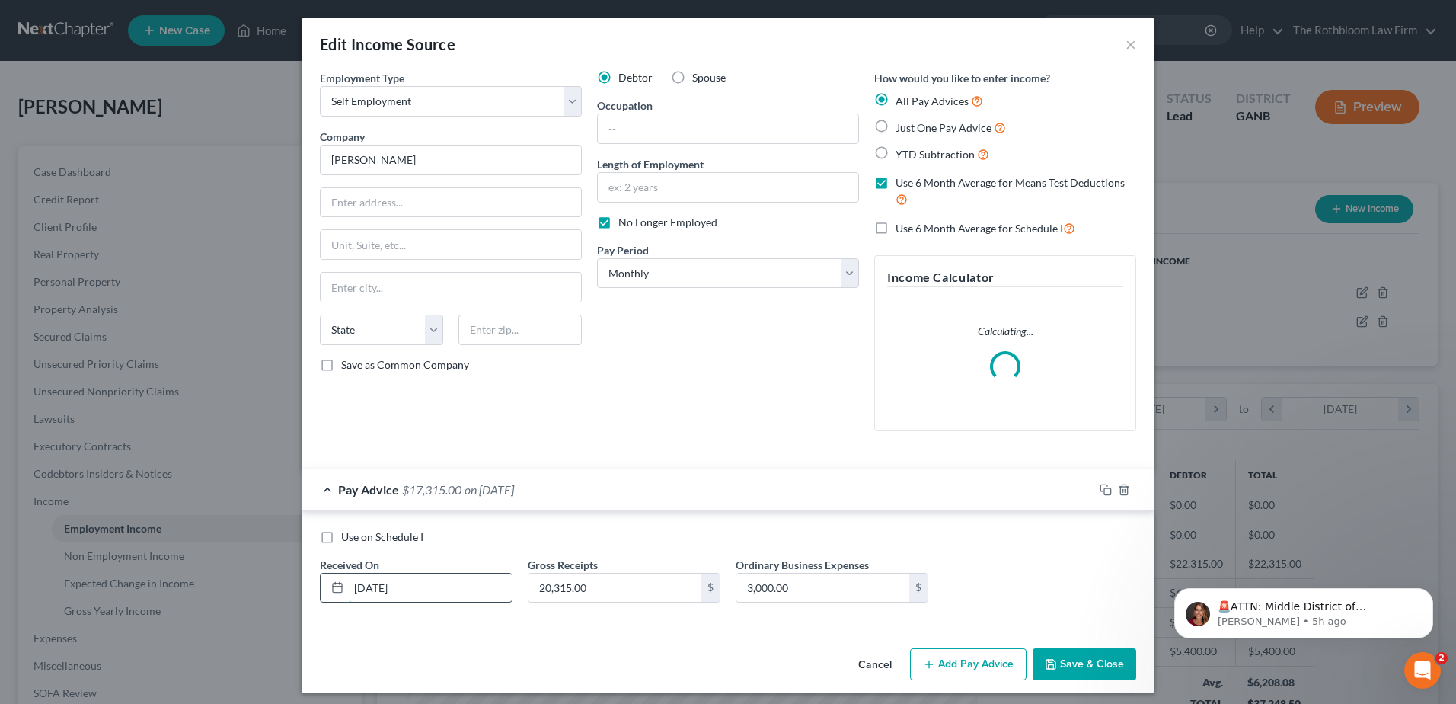
click at [352, 583] on input "[DATE]" at bounding box center [430, 588] width 163 height 29
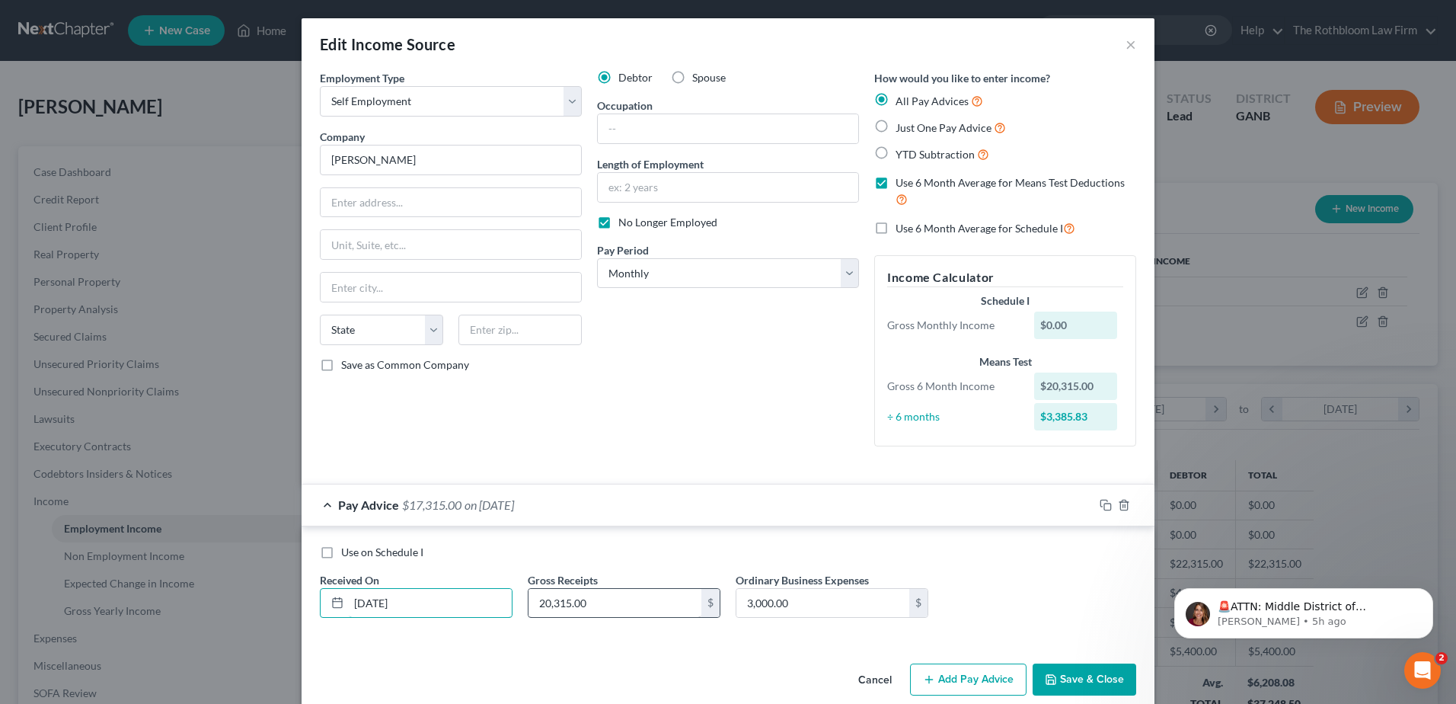
type input "[DATE]"
type input "6,666.66"
click at [1057, 682] on button "Save & Close" at bounding box center [1085, 679] width 104 height 32
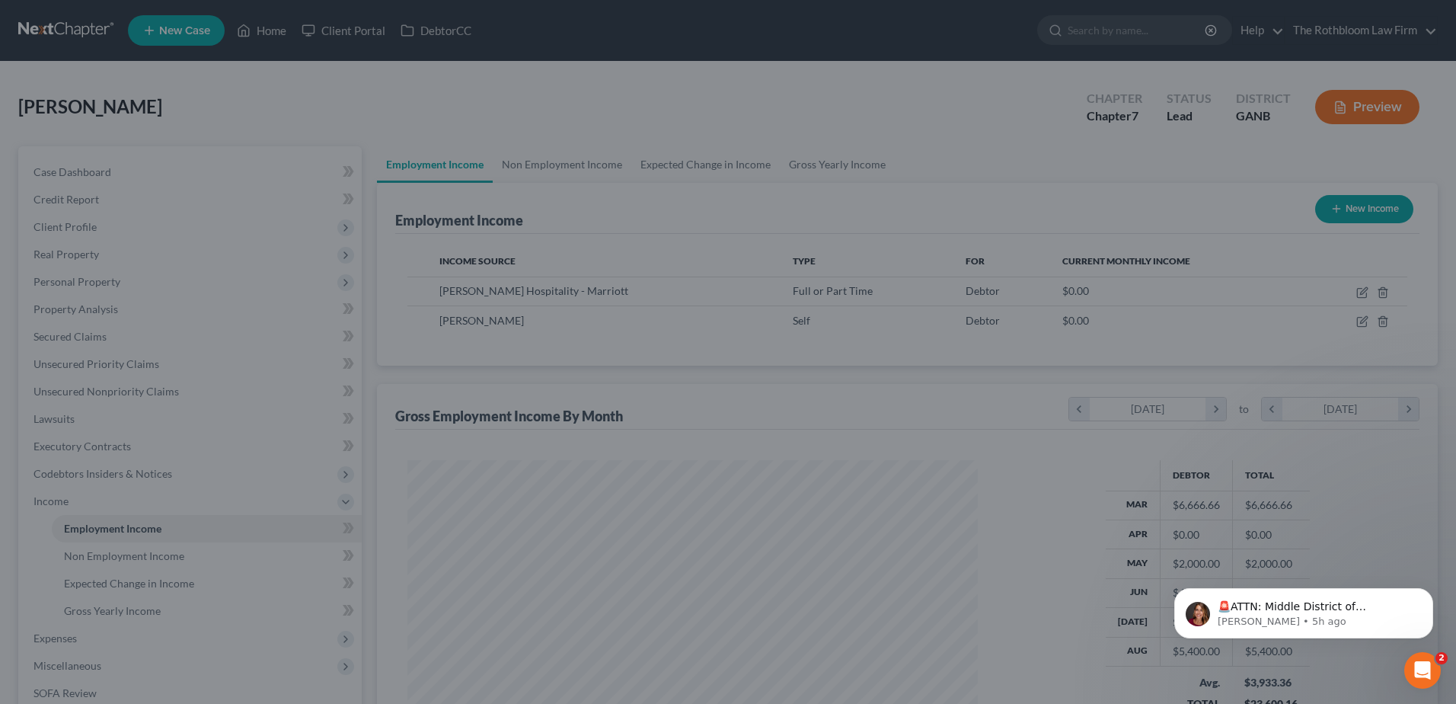
scroll to position [761358, 761044]
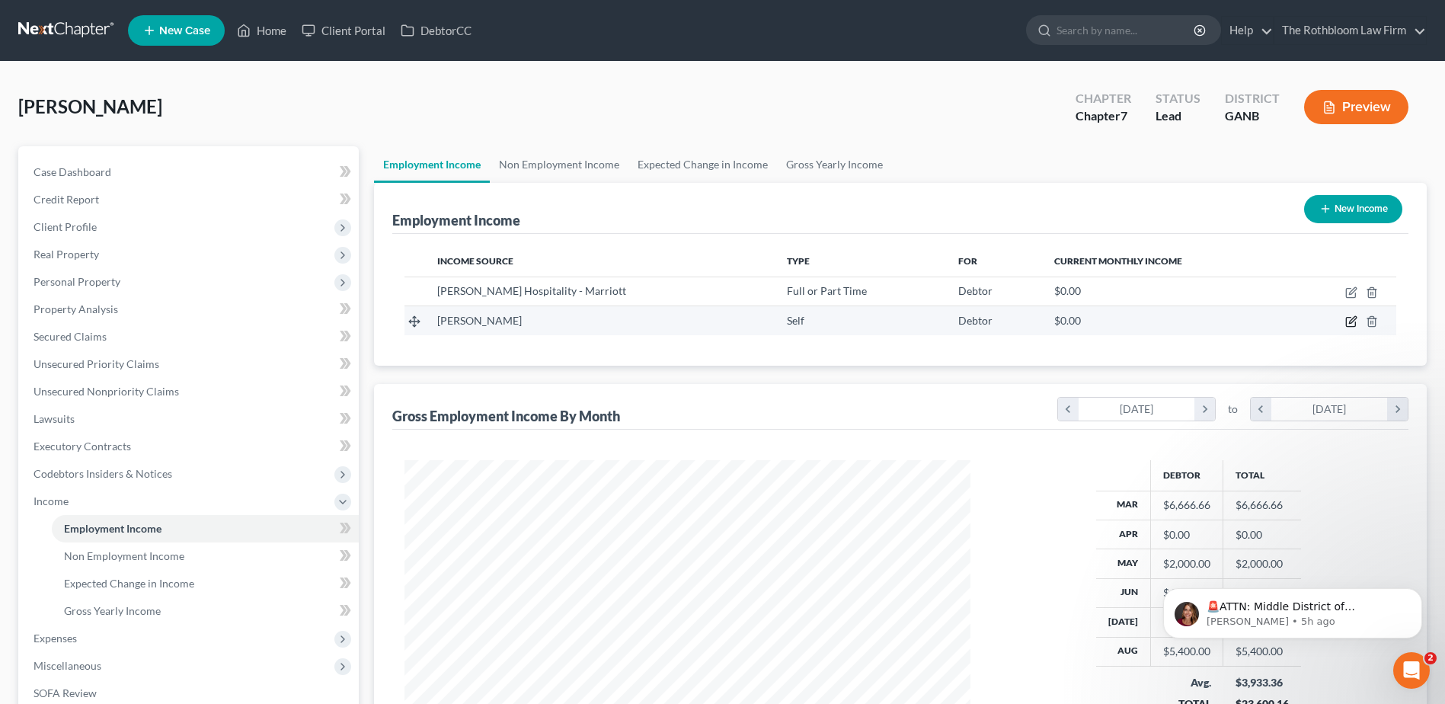
click at [1346, 322] on icon "button" at bounding box center [1350, 322] width 9 height 9
select select "1"
select select "0"
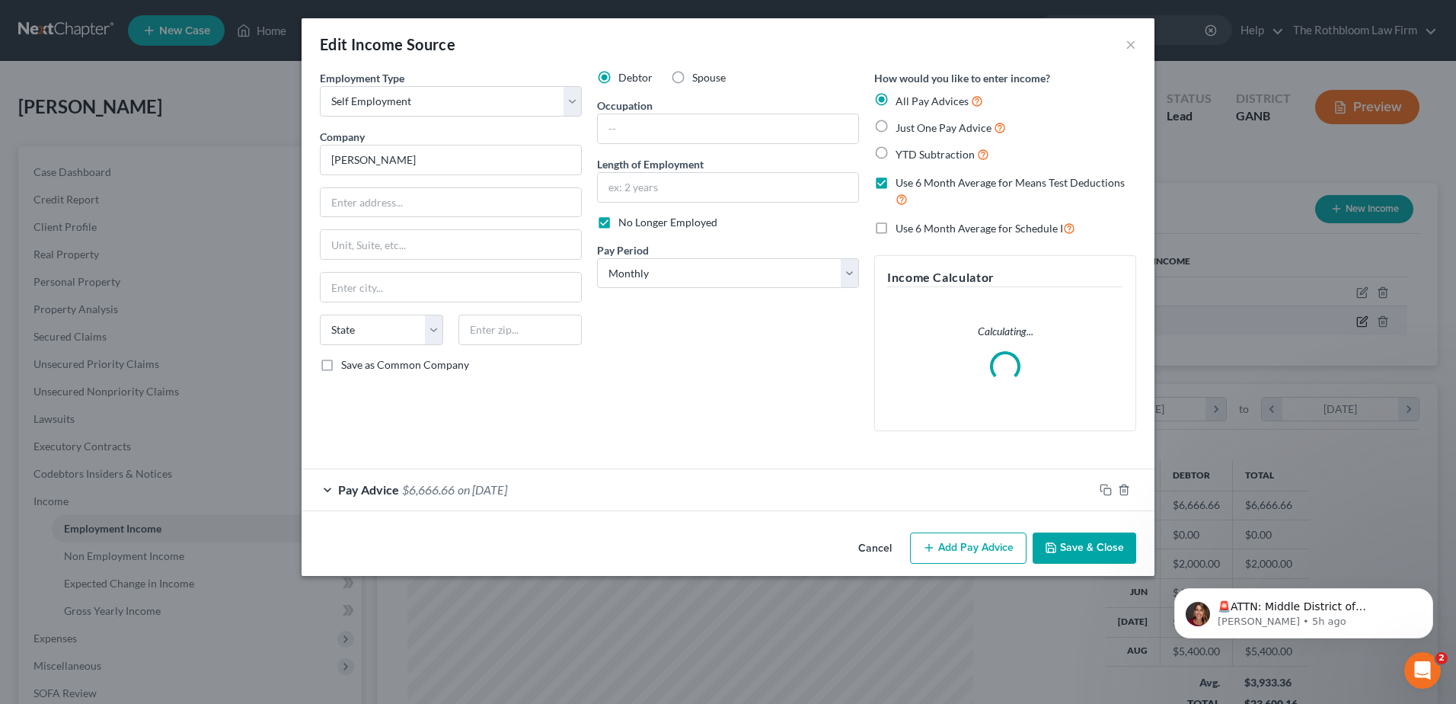
scroll to position [285, 602]
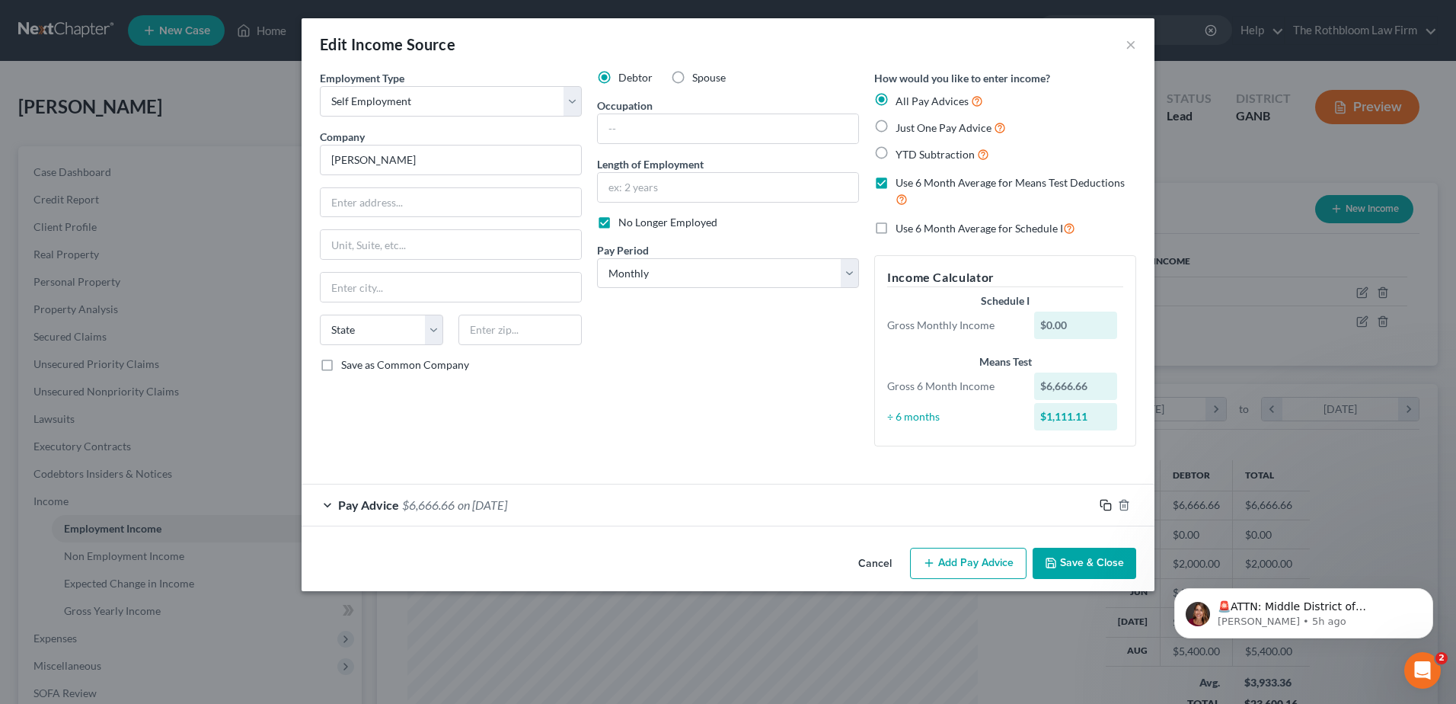
click at [1102, 505] on icon "button" at bounding box center [1106, 505] width 12 height 12
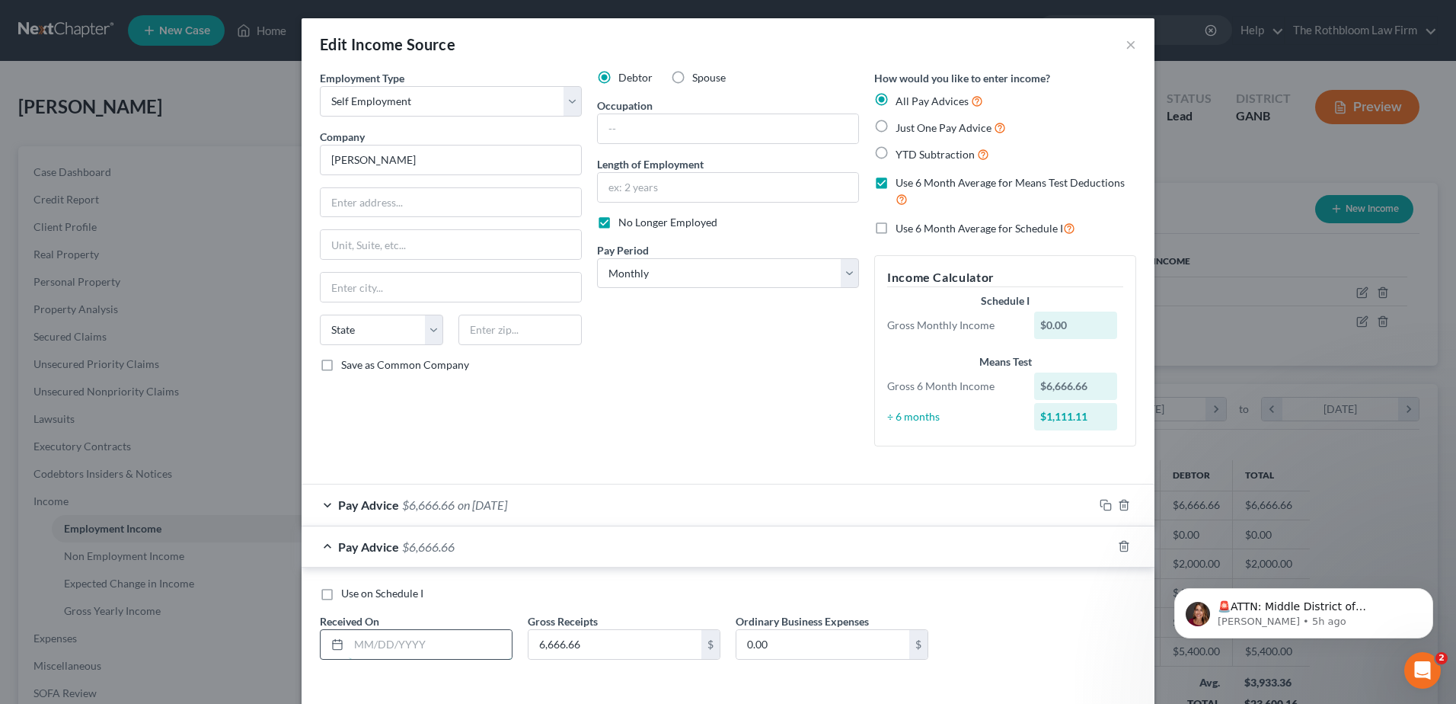
click at [384, 651] on input "text" at bounding box center [430, 644] width 163 height 29
type input "04/01/2025"
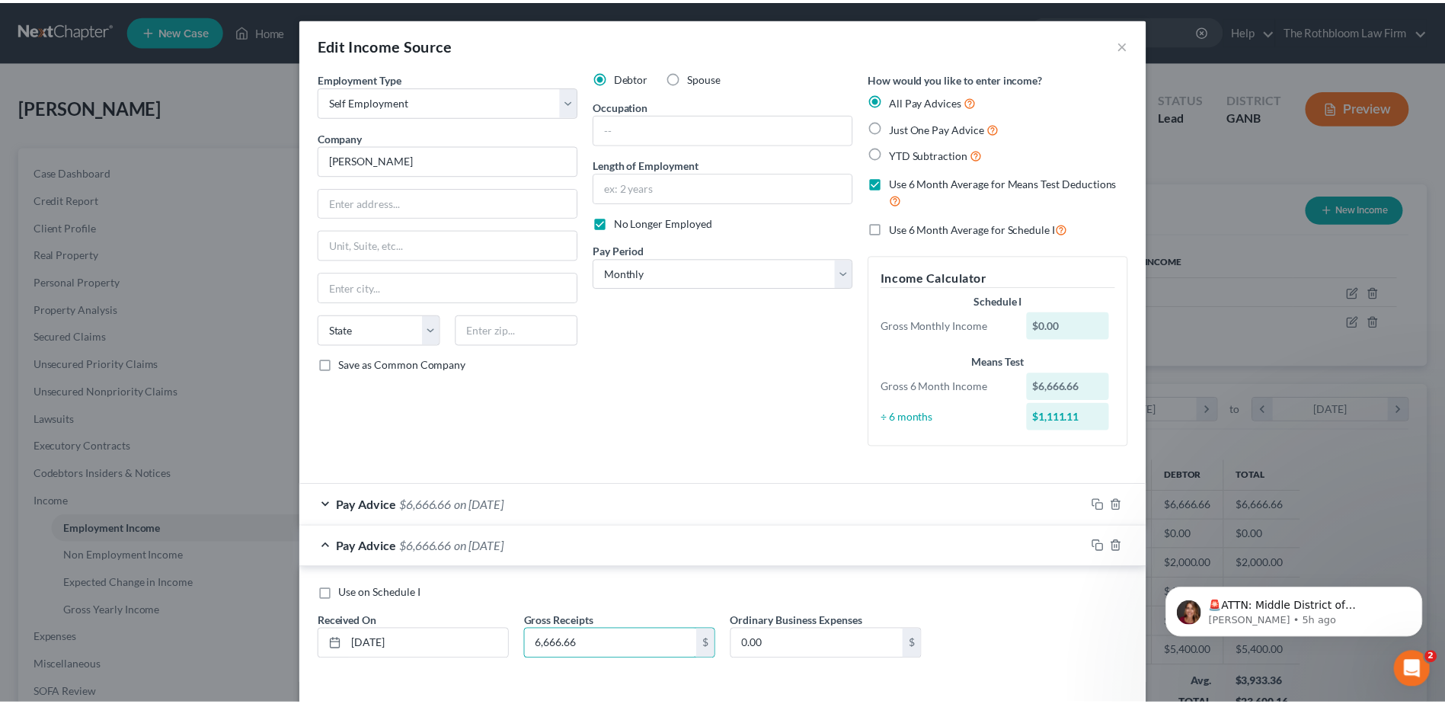
scroll to position [63, 0]
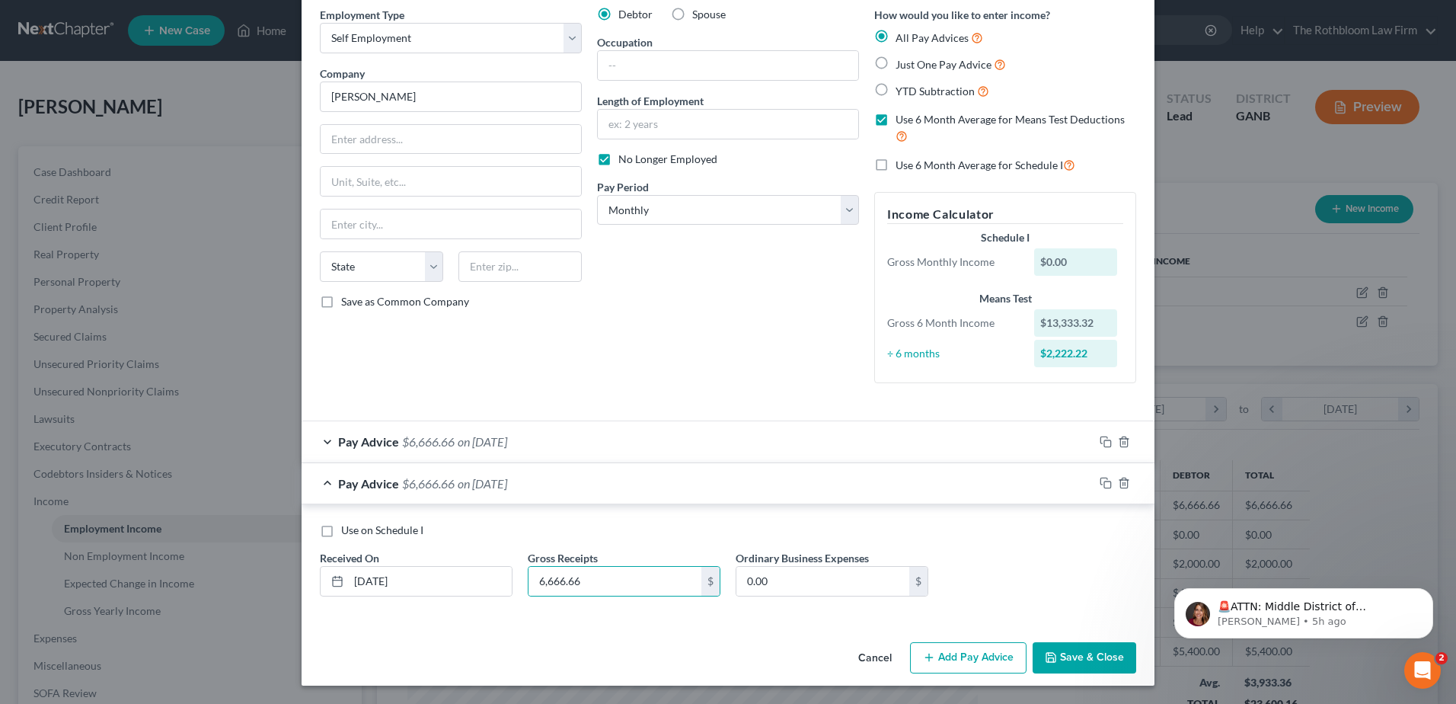
click at [1075, 658] on button "Save & Close" at bounding box center [1085, 658] width 104 height 32
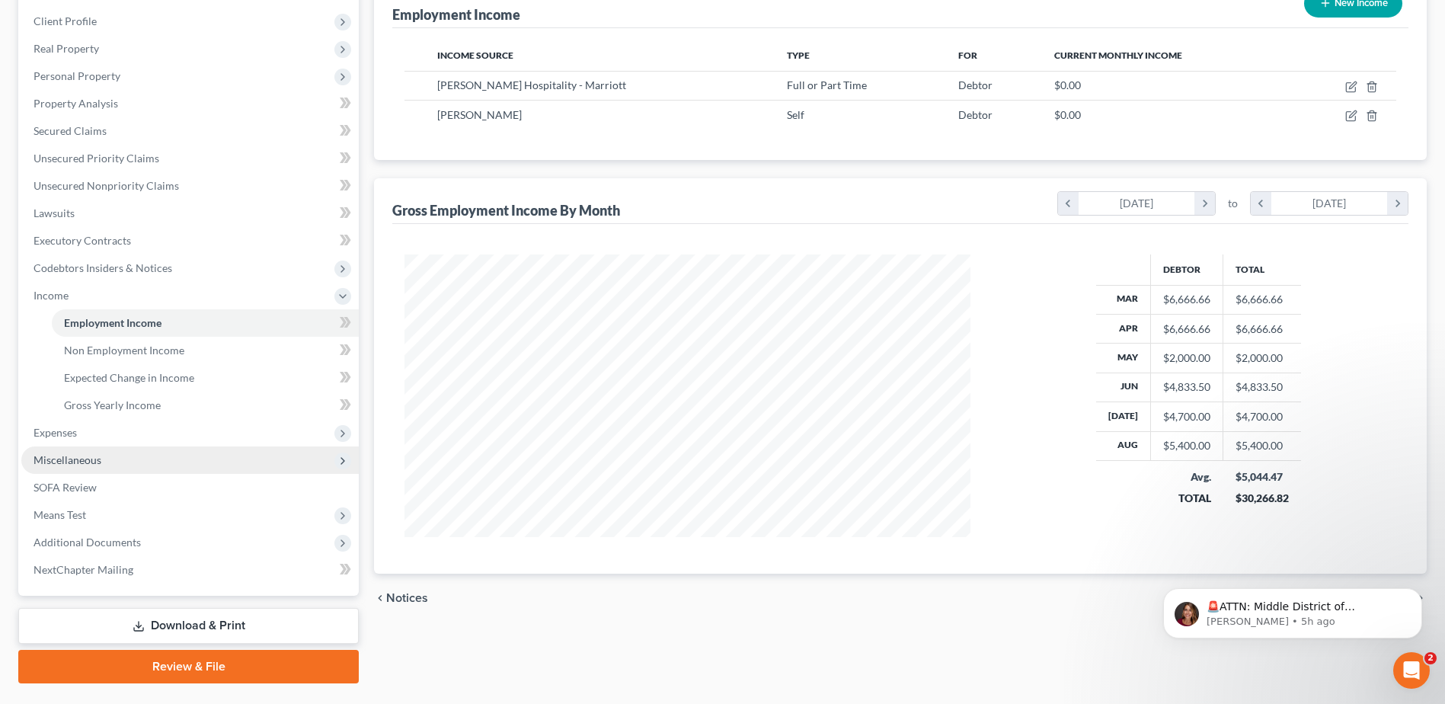
scroll to position [228, 0]
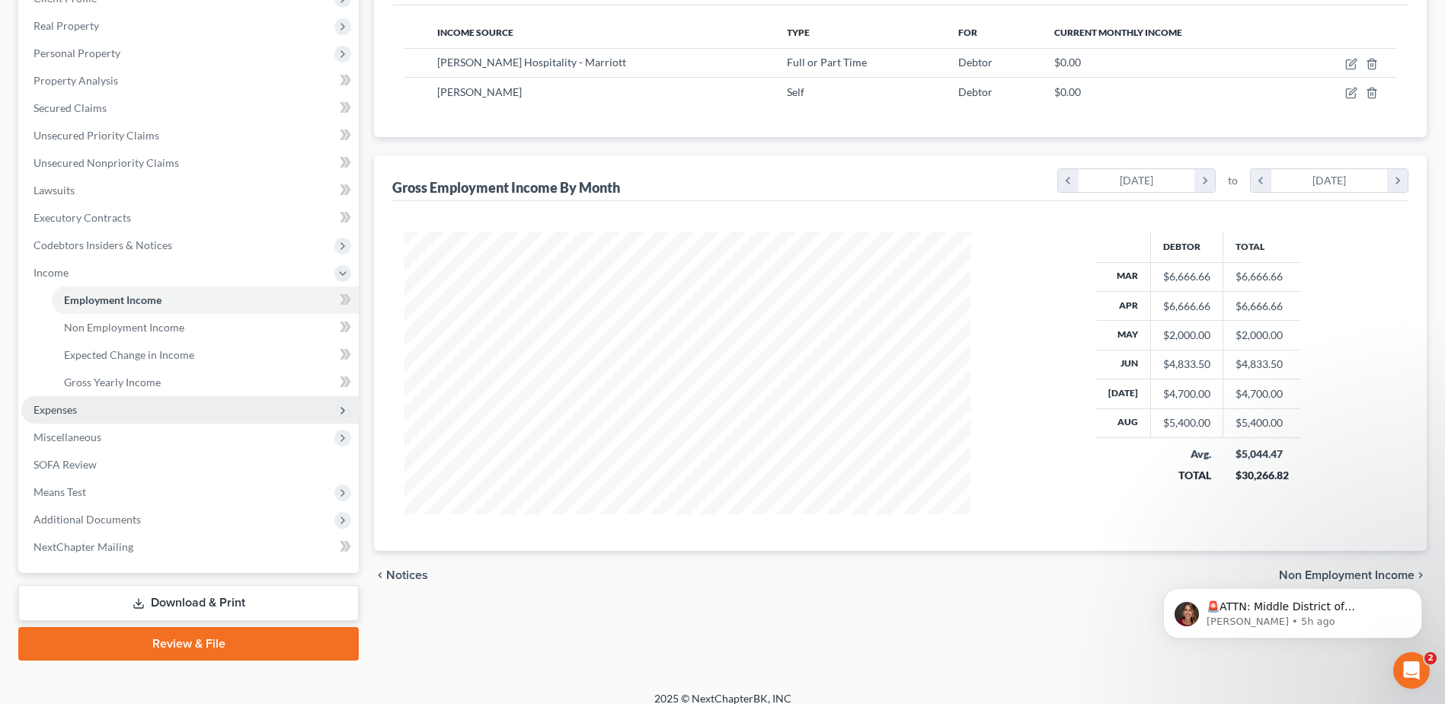
click at [62, 415] on span "Expenses" at bounding box center [55, 409] width 43 height 13
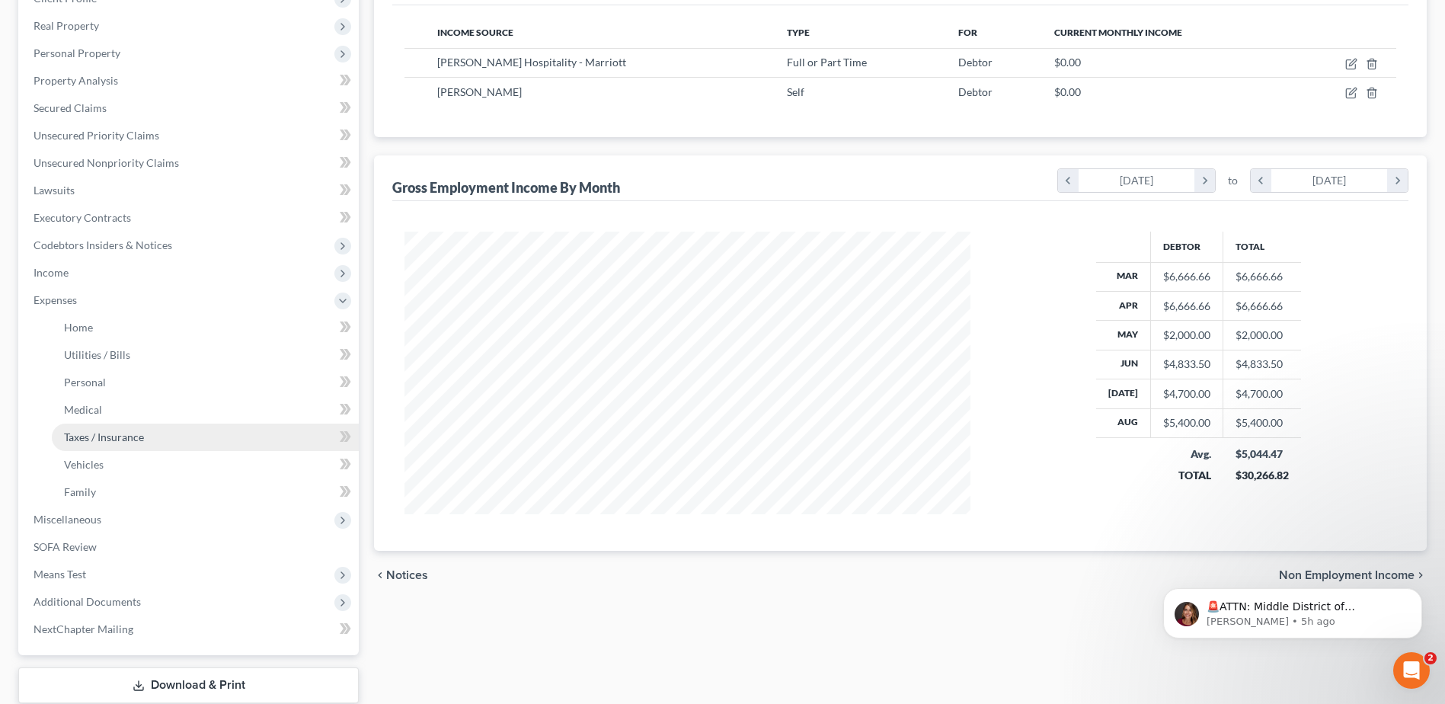
click at [113, 439] on span "Taxes / Insurance" at bounding box center [104, 436] width 80 height 13
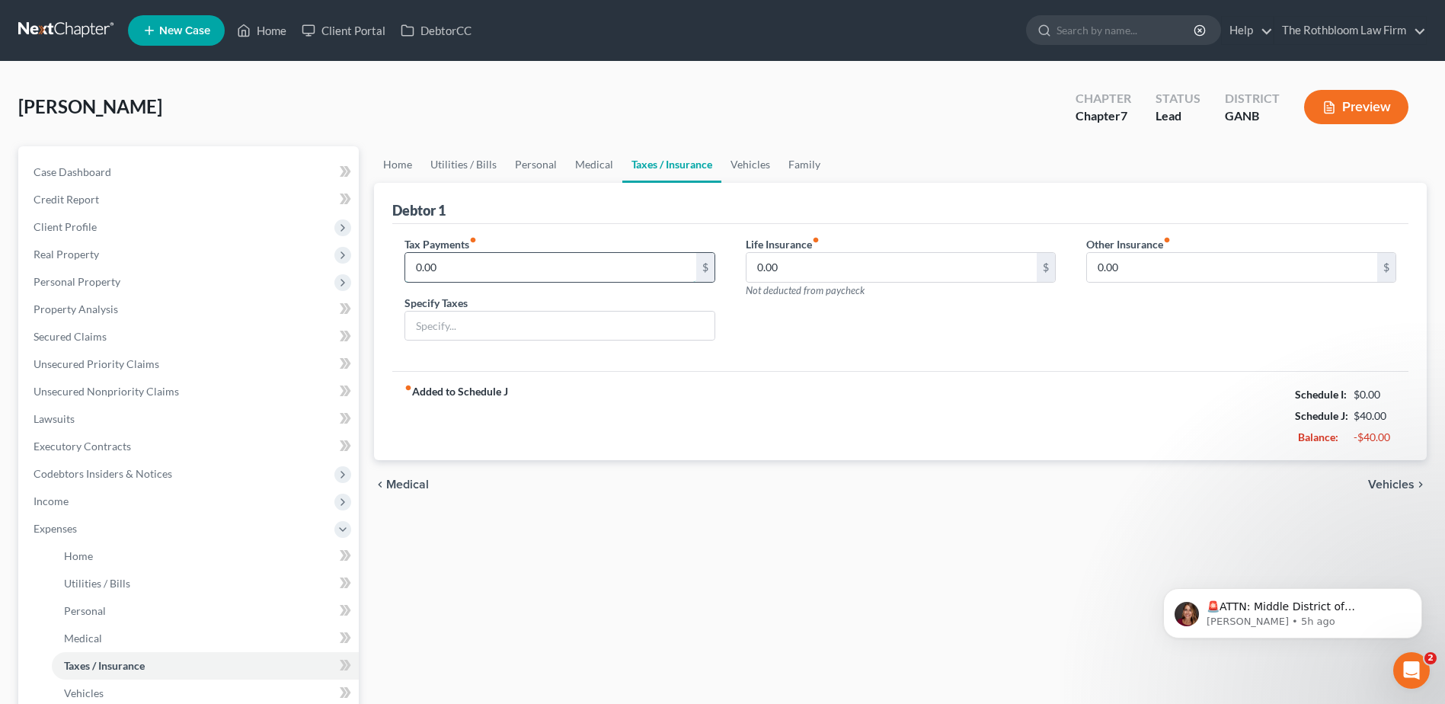
click at [446, 262] on input "0.00" at bounding box center [550, 267] width 290 height 29
click at [508, 253] on input "0.00" at bounding box center [550, 267] width 290 height 29
type input "0"
type input "2,000"
drag, startPoint x: 507, startPoint y: 324, endPoint x: 344, endPoint y: 334, distance: 163.2
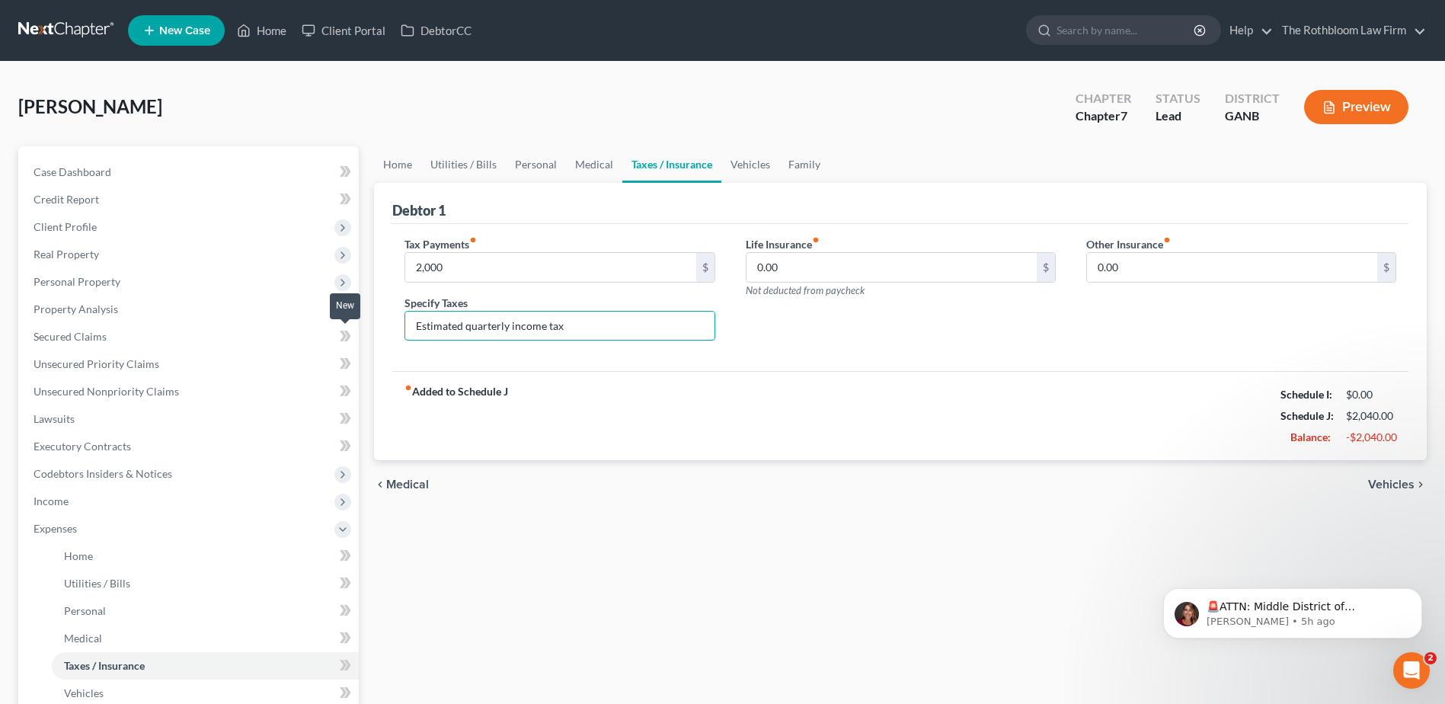
click at [344, 334] on div "Petition Navigation Case Dashboard Payments Invoices Payments Payments Credit R…" at bounding box center [723, 558] width 1424 height 825
type input "Quarterly estimated income tax"
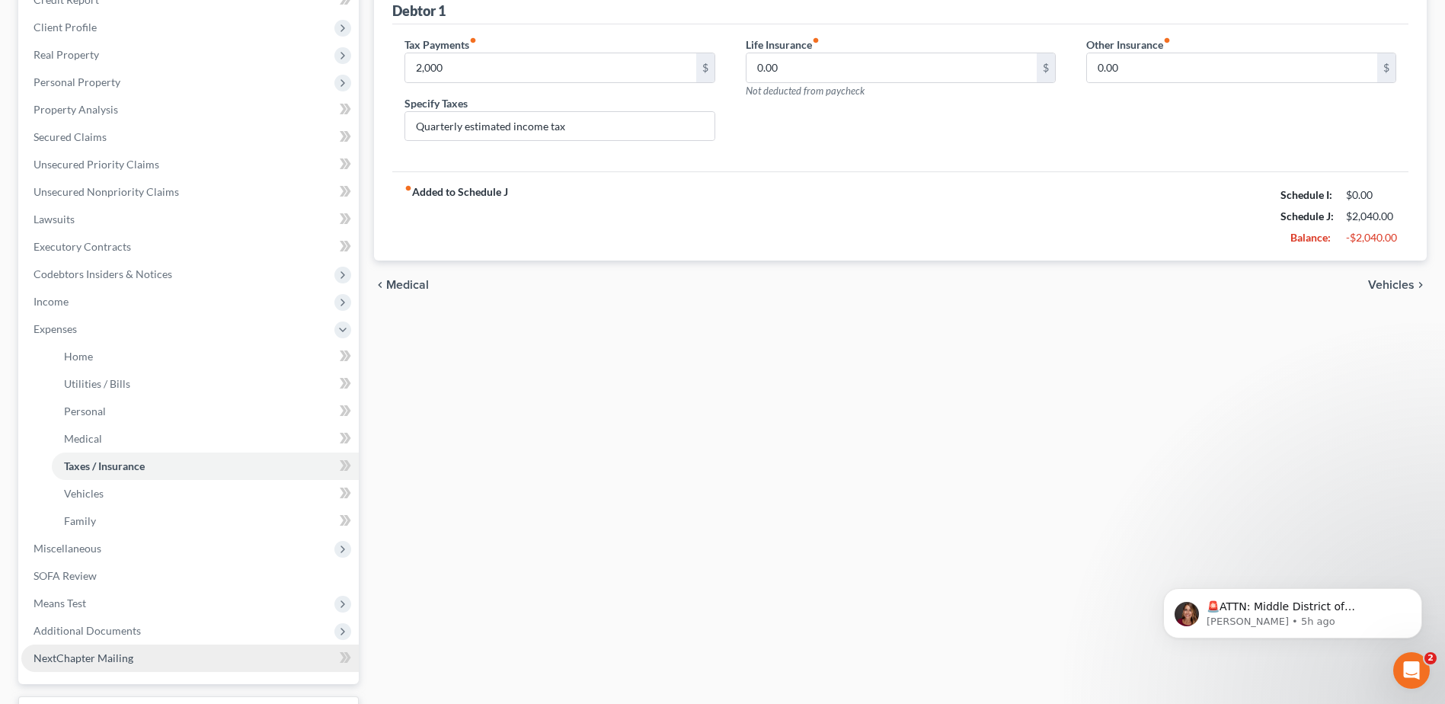
scroll to position [305, 0]
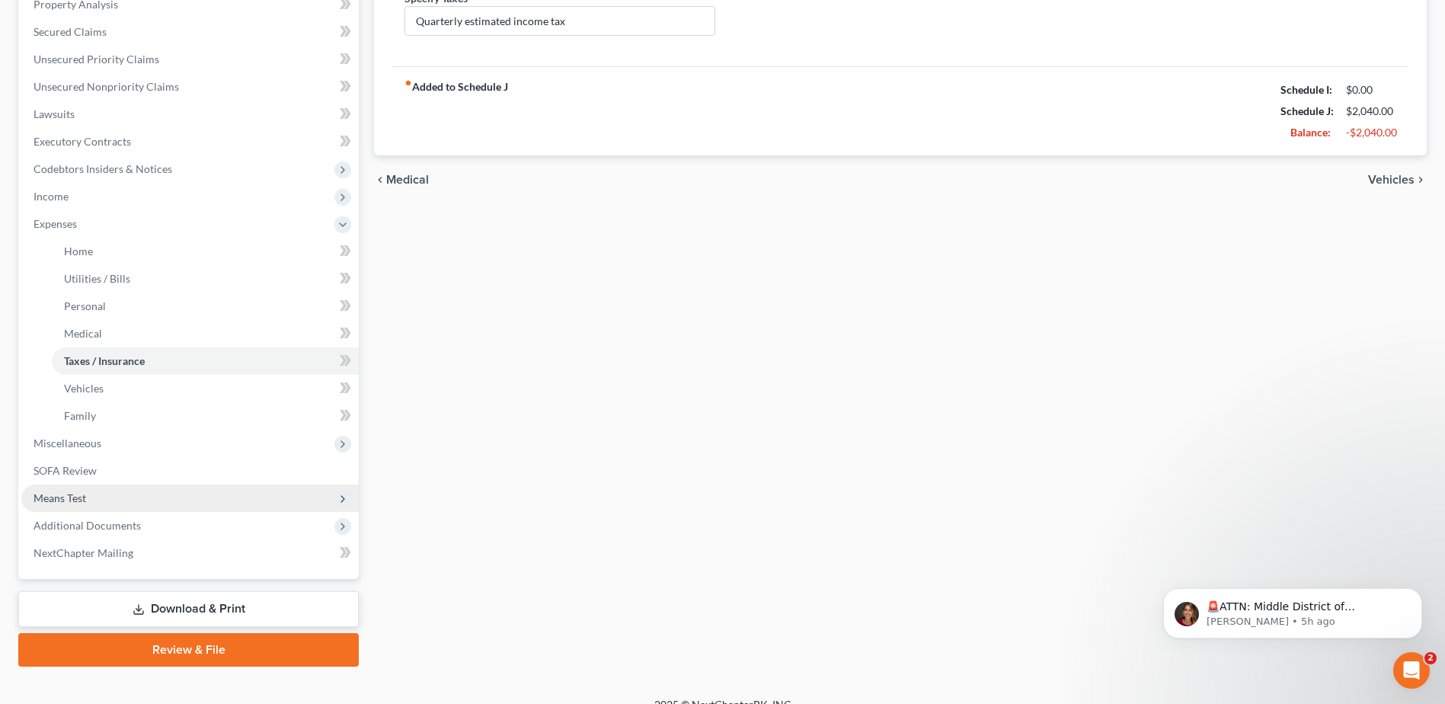
click at [72, 503] on span "Means Test" at bounding box center [60, 497] width 53 height 13
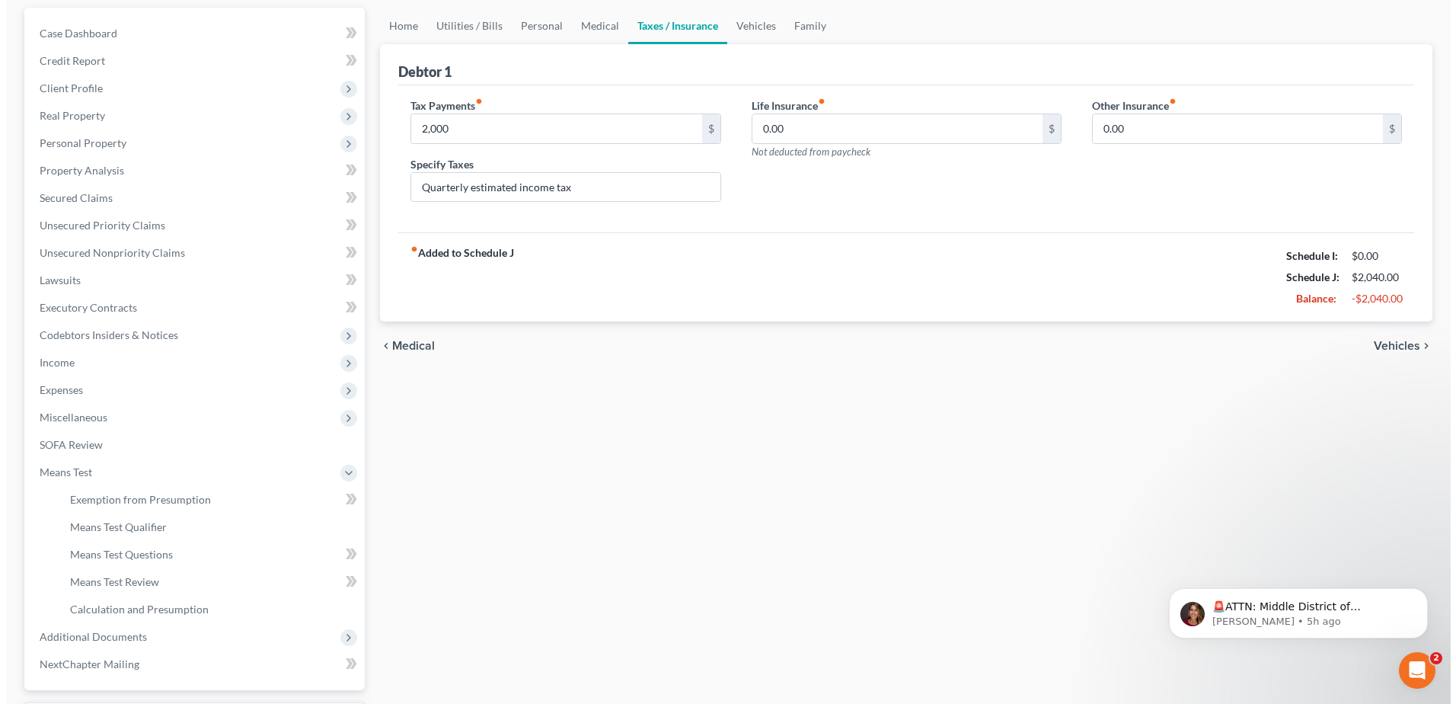
scroll to position [0, 0]
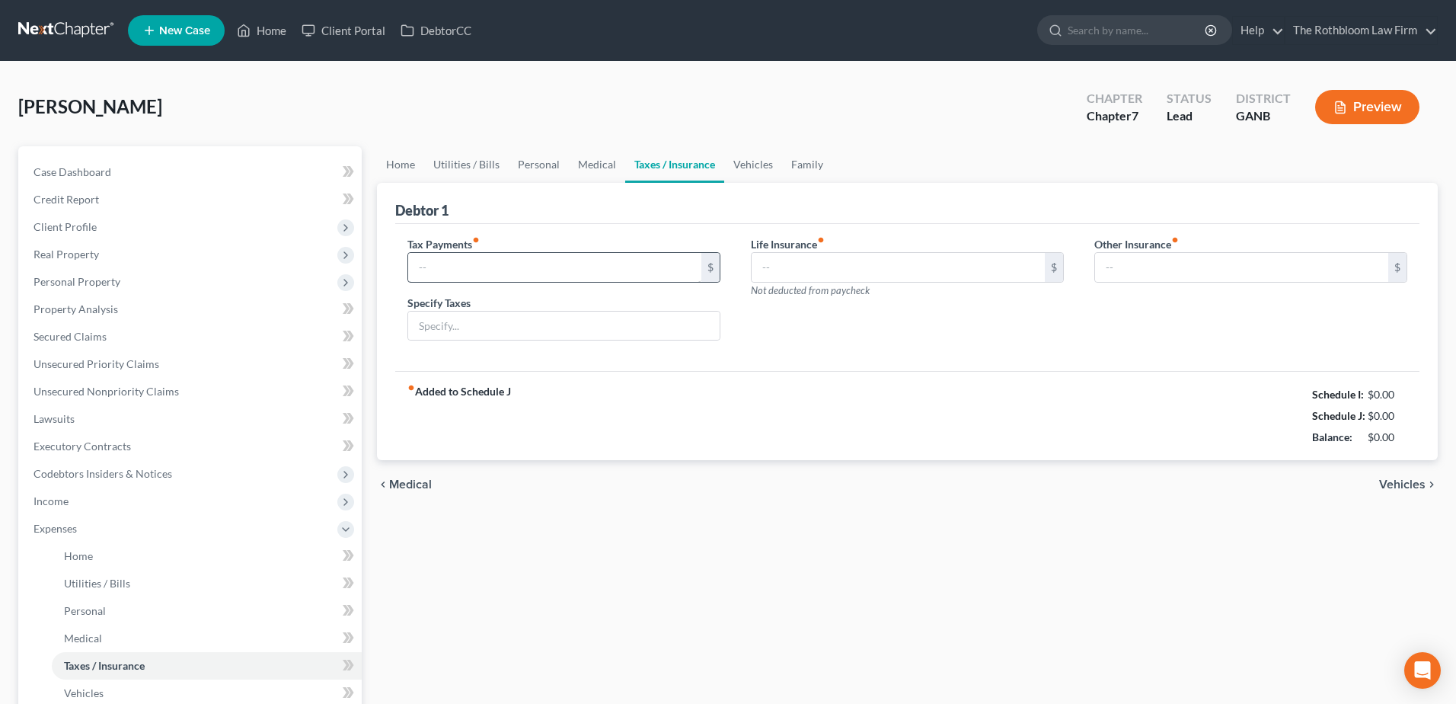
type input "0.00"
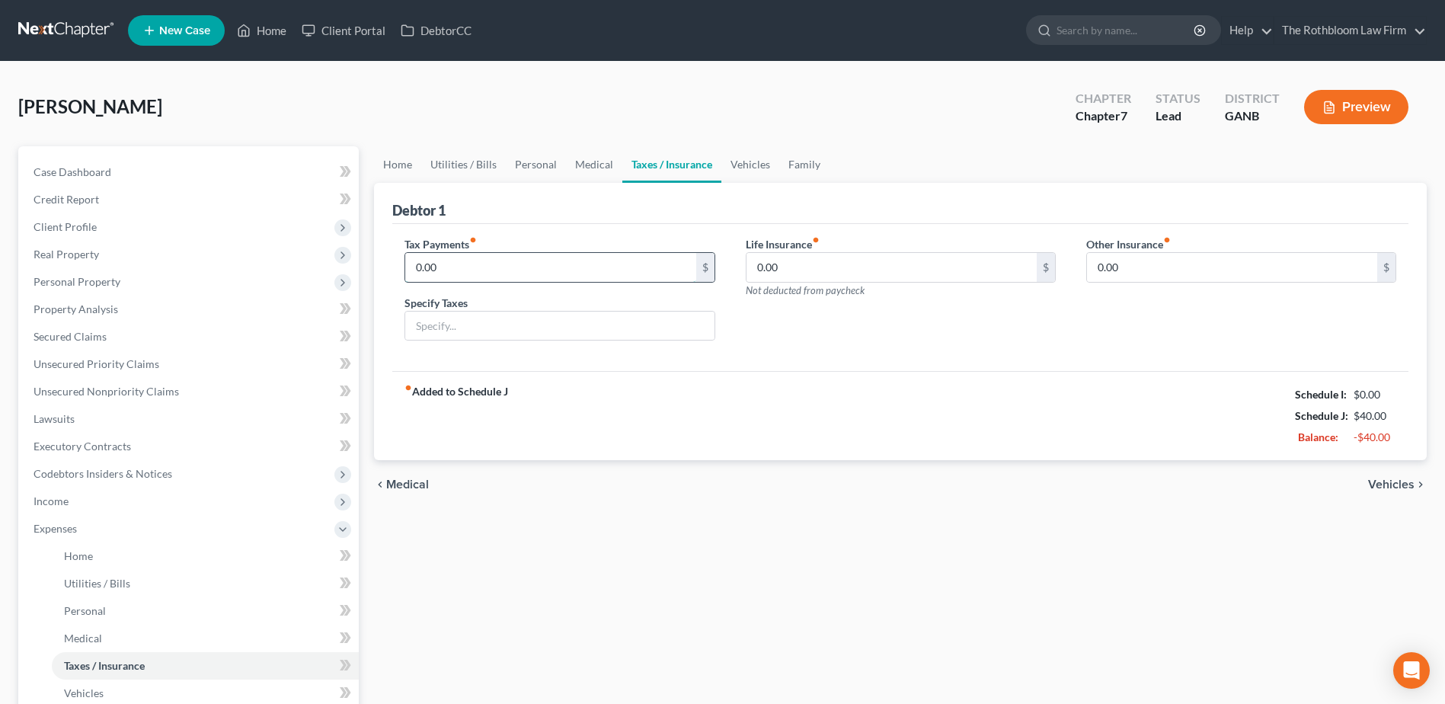
click at [479, 265] on input "0.00" at bounding box center [550, 267] width 290 height 29
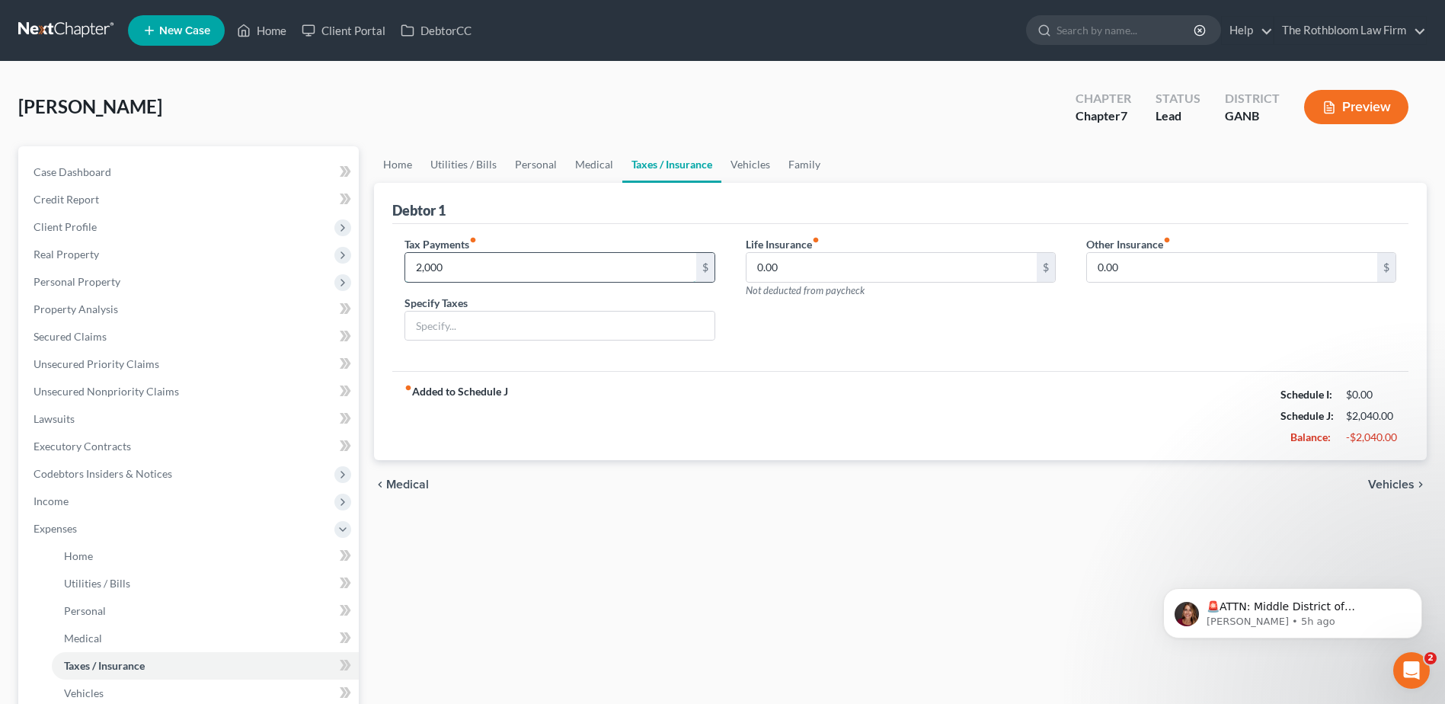
type input "2,000"
type input "q"
type input "Quarterly estimated income tax"
click at [46, 504] on span "Income" at bounding box center [51, 500] width 35 height 13
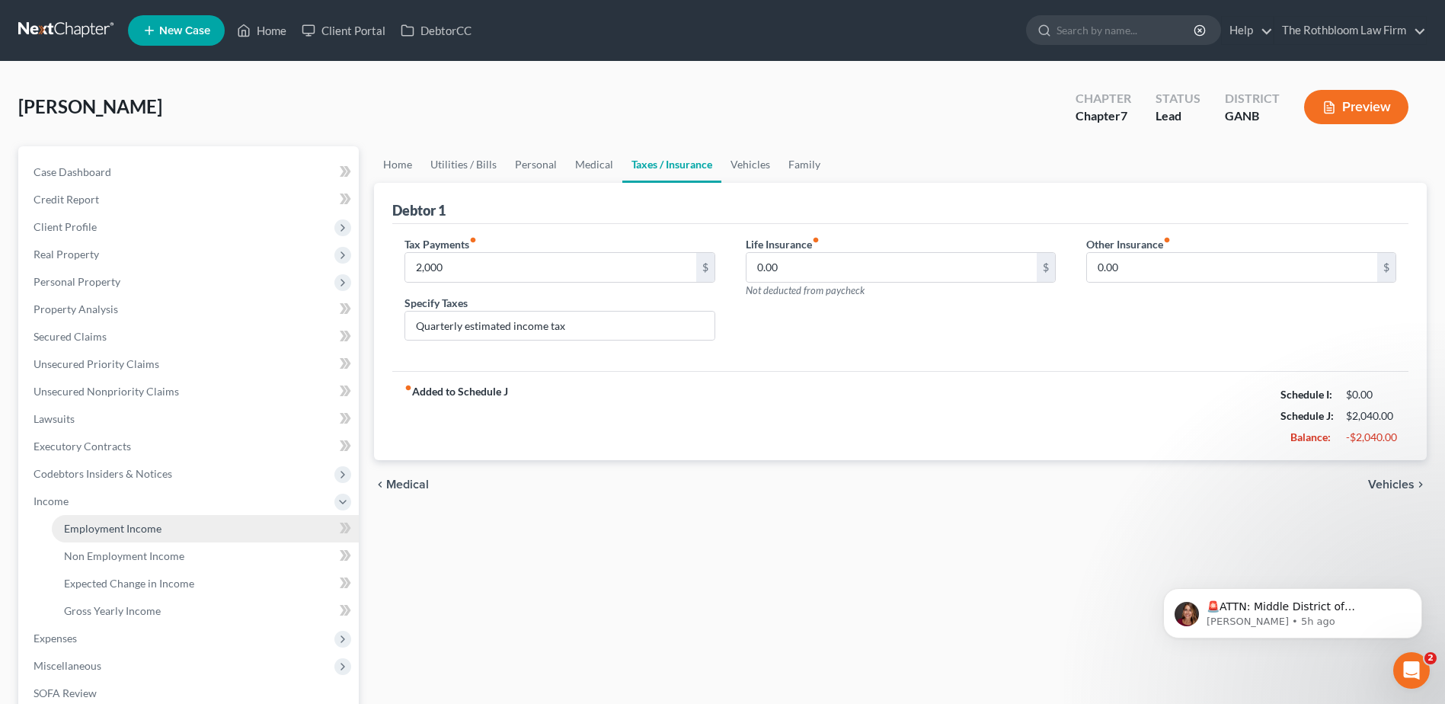
click at [83, 527] on span "Employment Income" at bounding box center [112, 528] width 97 height 13
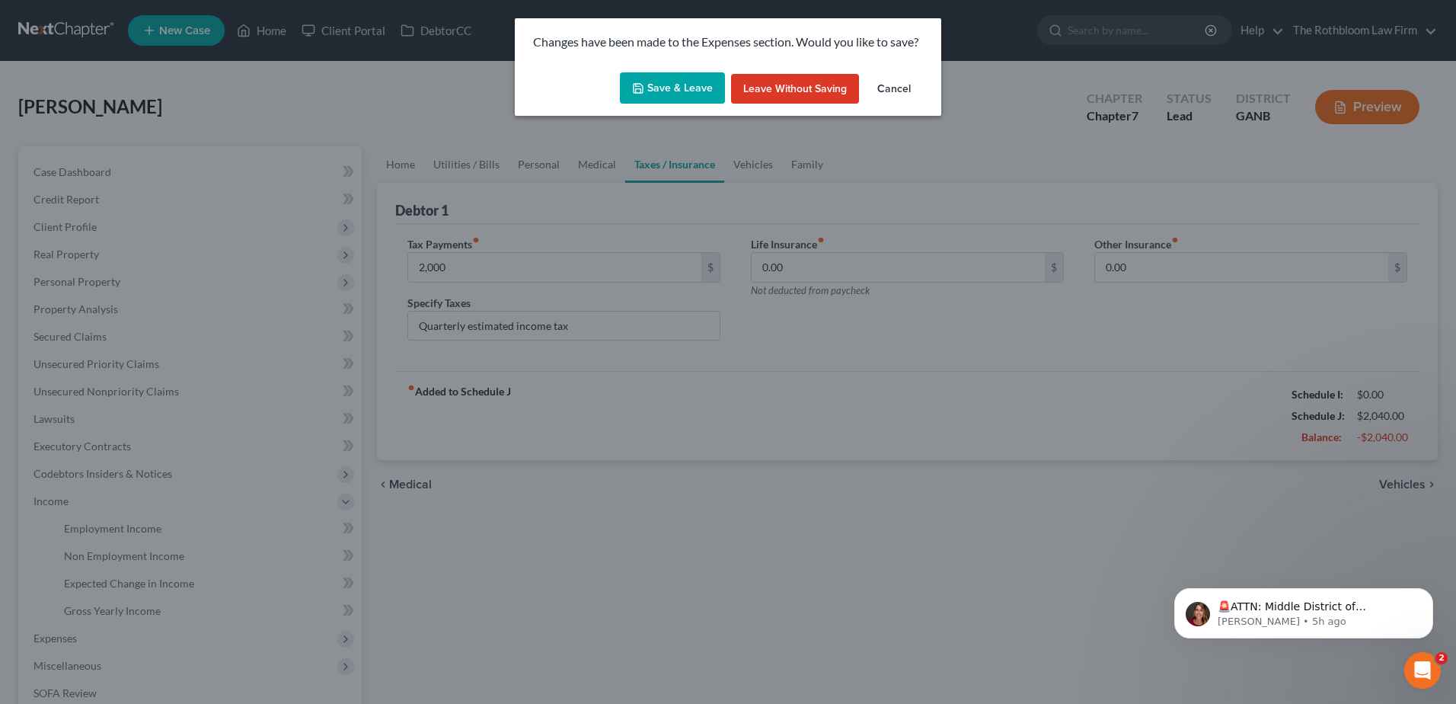
click at [666, 88] on button "Save & Leave" at bounding box center [672, 88] width 105 height 32
type input "2,000.00"
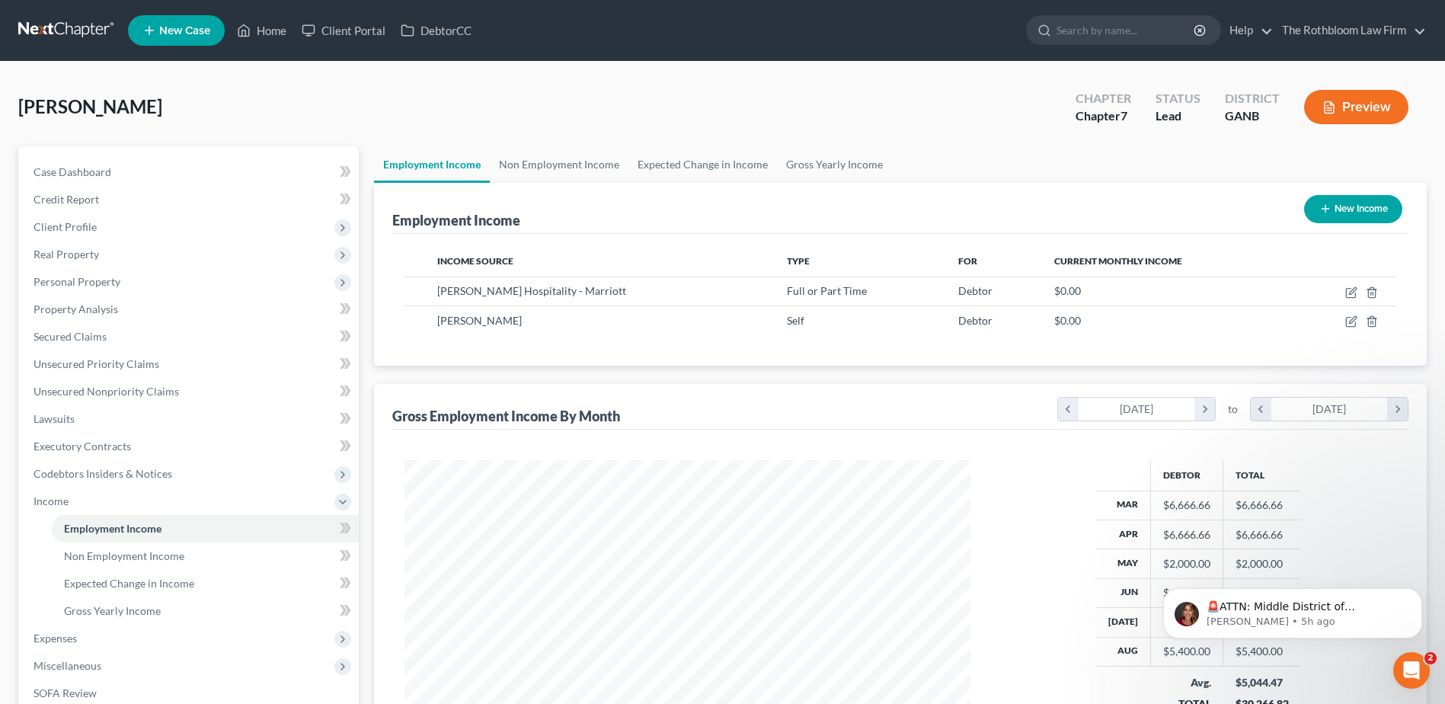
scroll to position [283, 596]
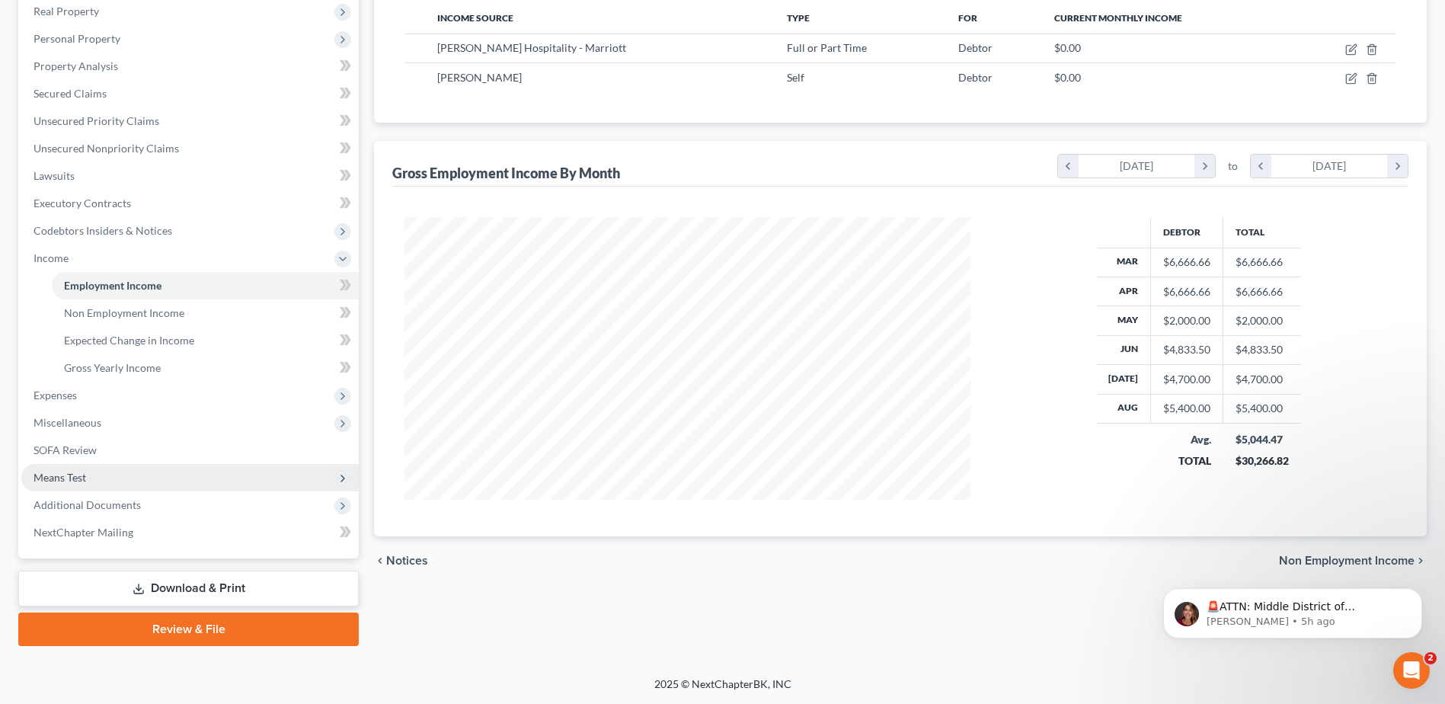
click at [57, 471] on span "Means Test" at bounding box center [60, 477] width 53 height 13
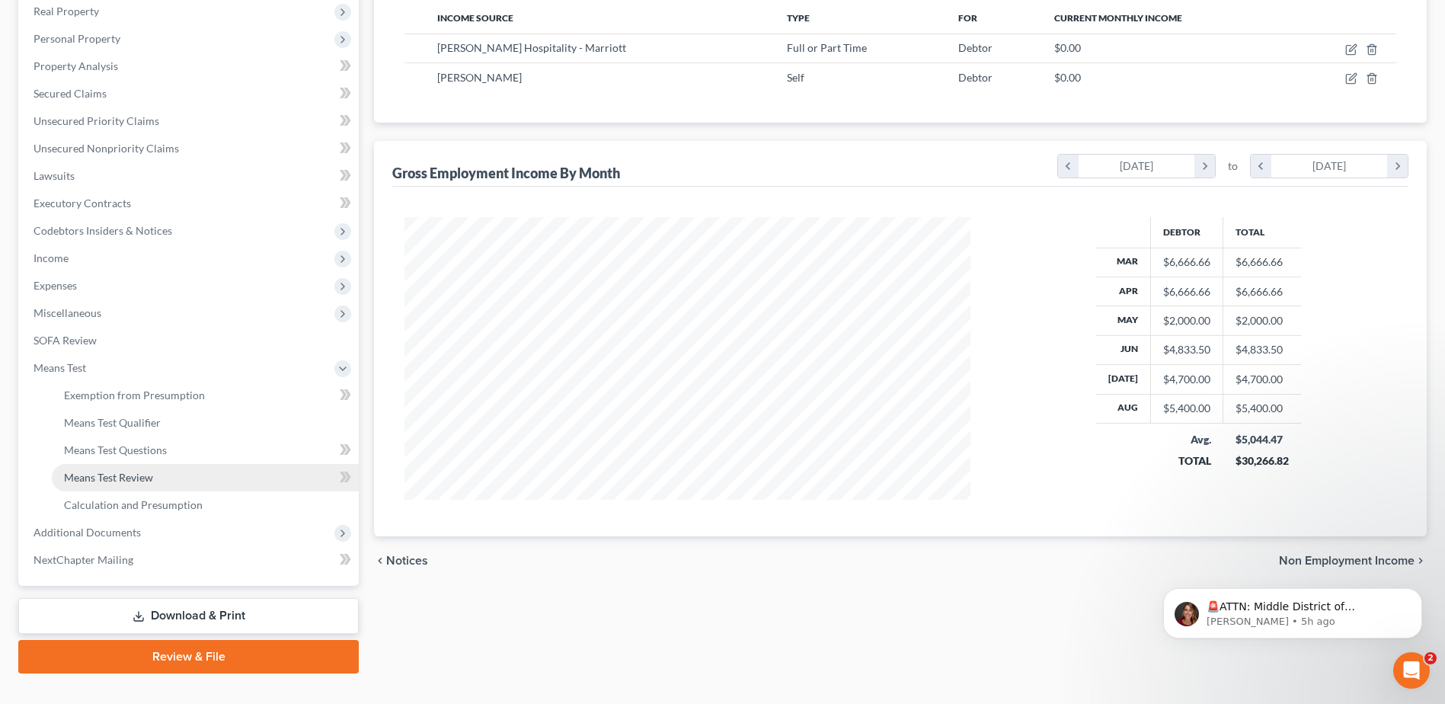
click at [110, 481] on span "Means Test Review" at bounding box center [108, 477] width 89 height 13
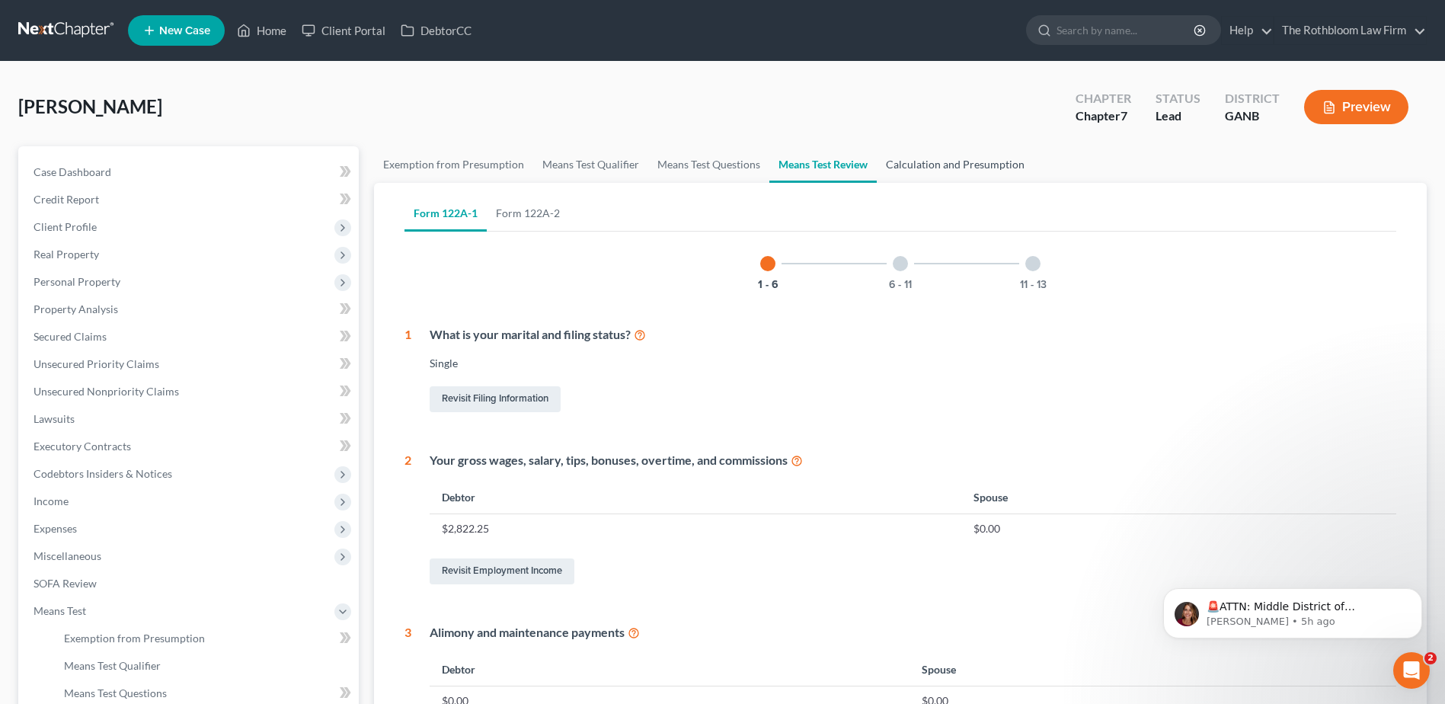
click at [941, 164] on link "Calculation and Presumption" at bounding box center [955, 164] width 157 height 37
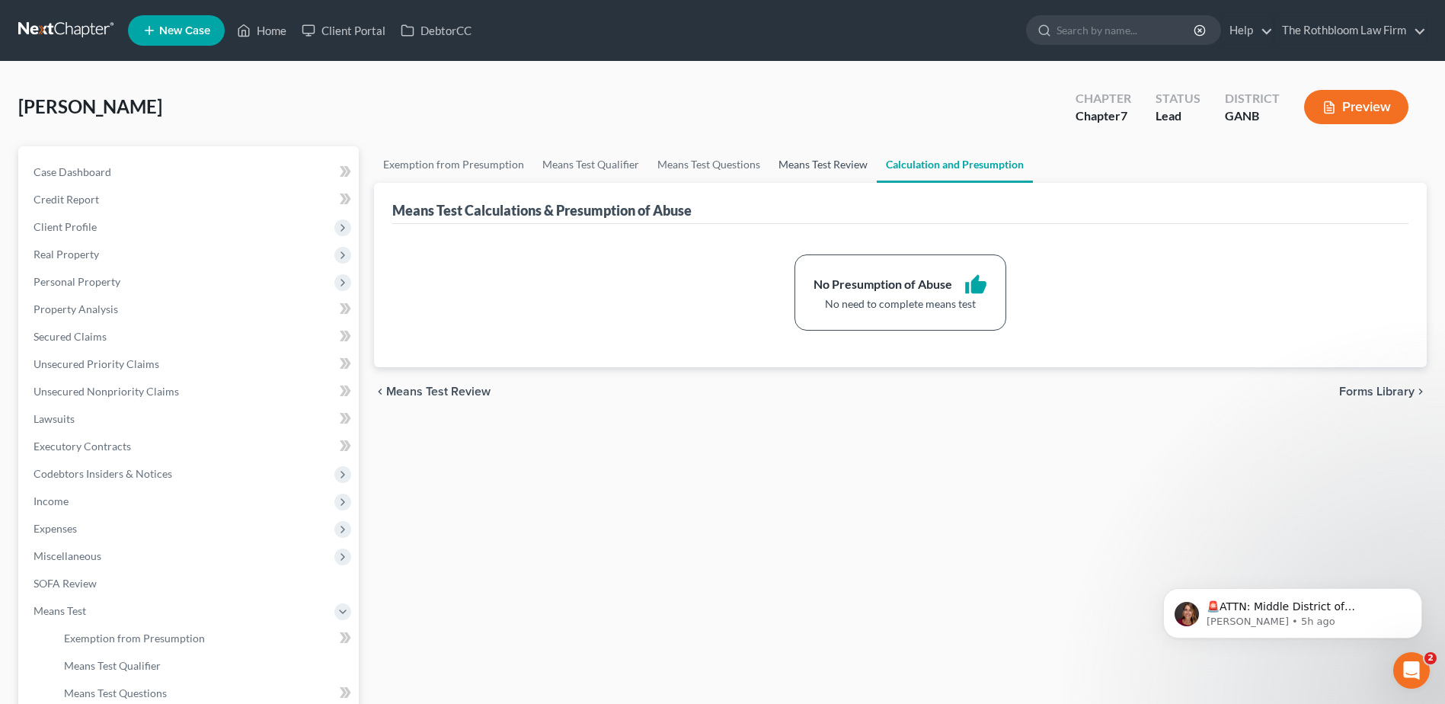
click at [803, 165] on link "Means Test Review" at bounding box center [822, 164] width 107 height 37
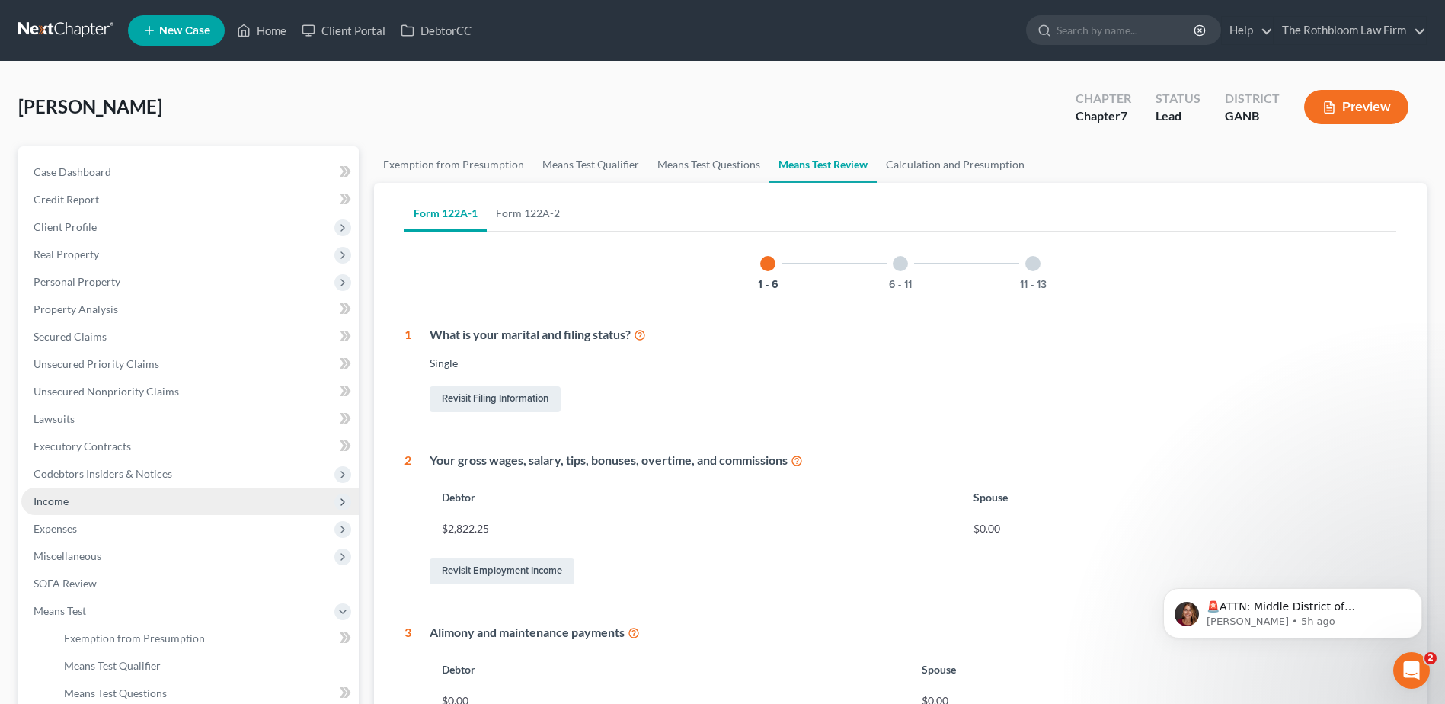
click at [30, 497] on span "Income" at bounding box center [189, 500] width 337 height 27
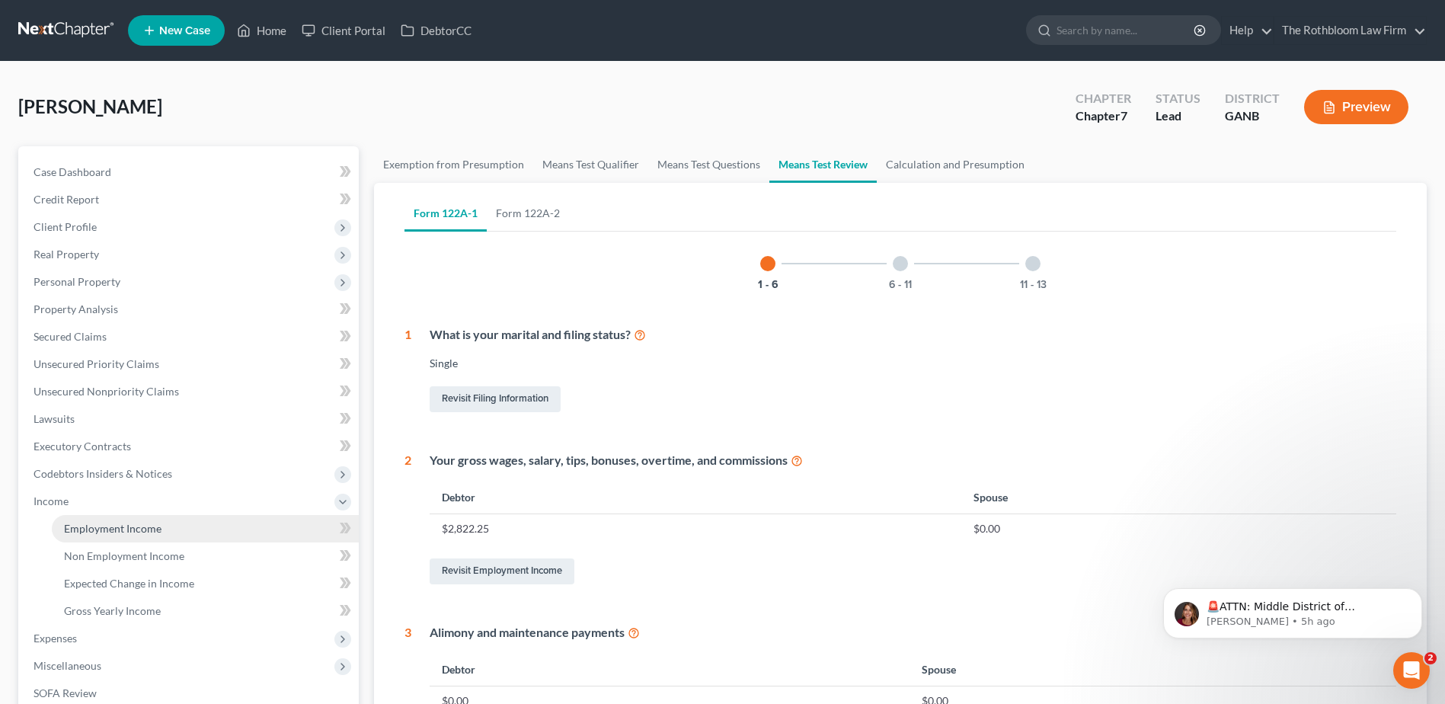
click at [148, 523] on span "Employment Income" at bounding box center [112, 528] width 97 height 13
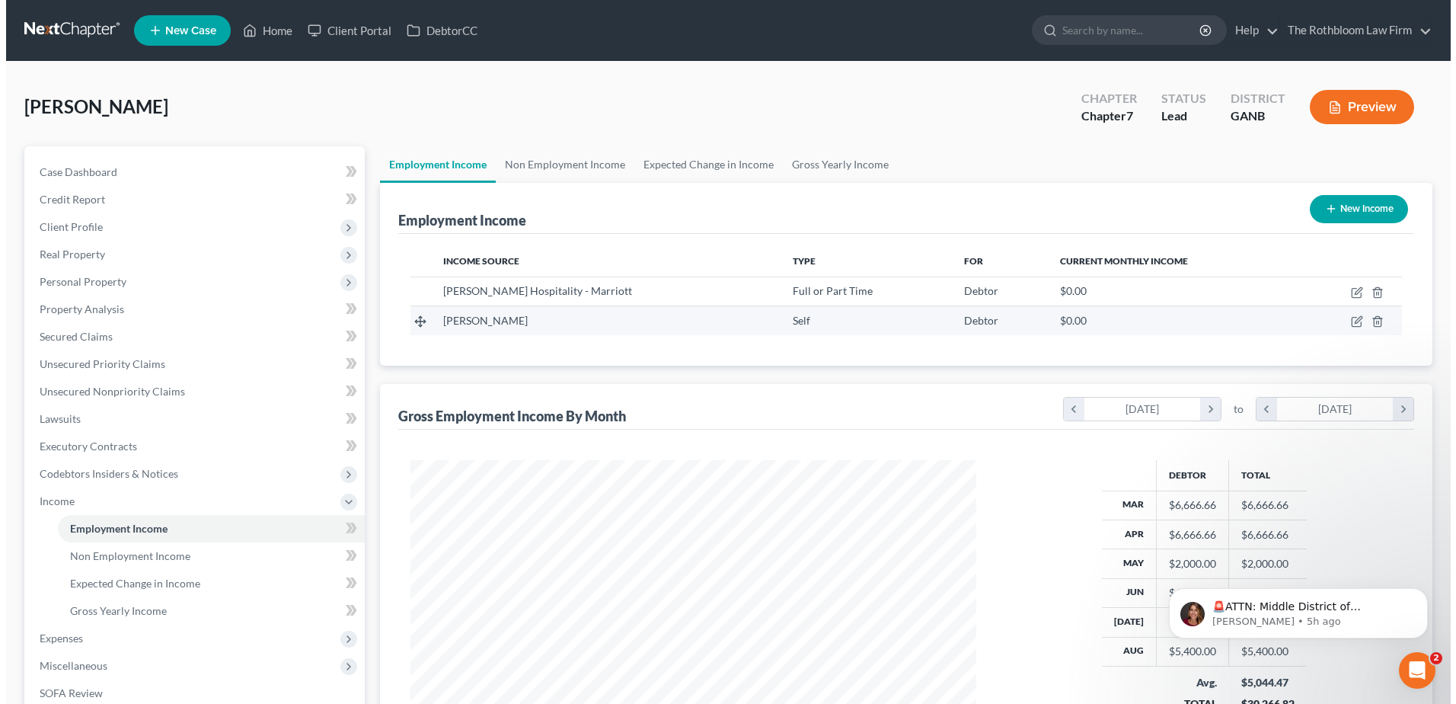
scroll to position [283, 596]
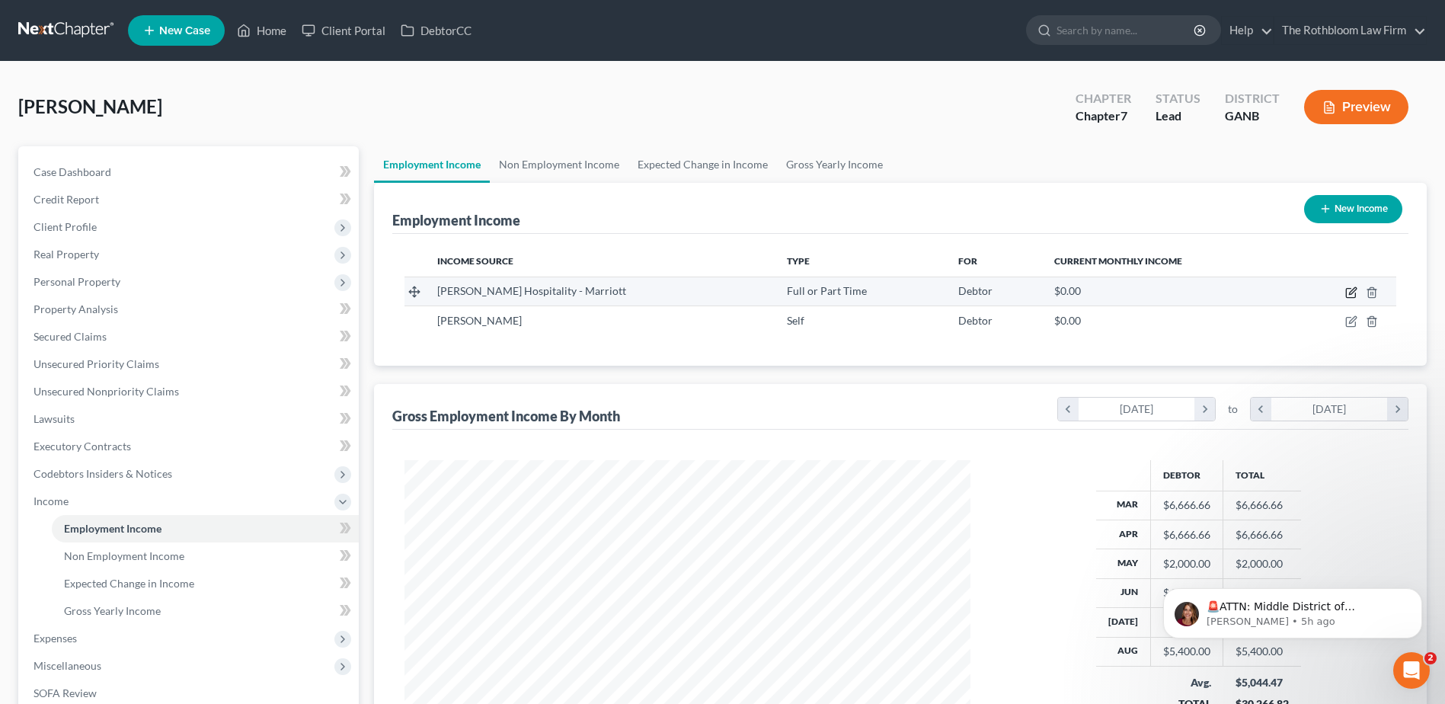
click at [1348, 298] on icon "button" at bounding box center [1350, 293] width 9 height 9
select select "0"
select select "10"
select select "2"
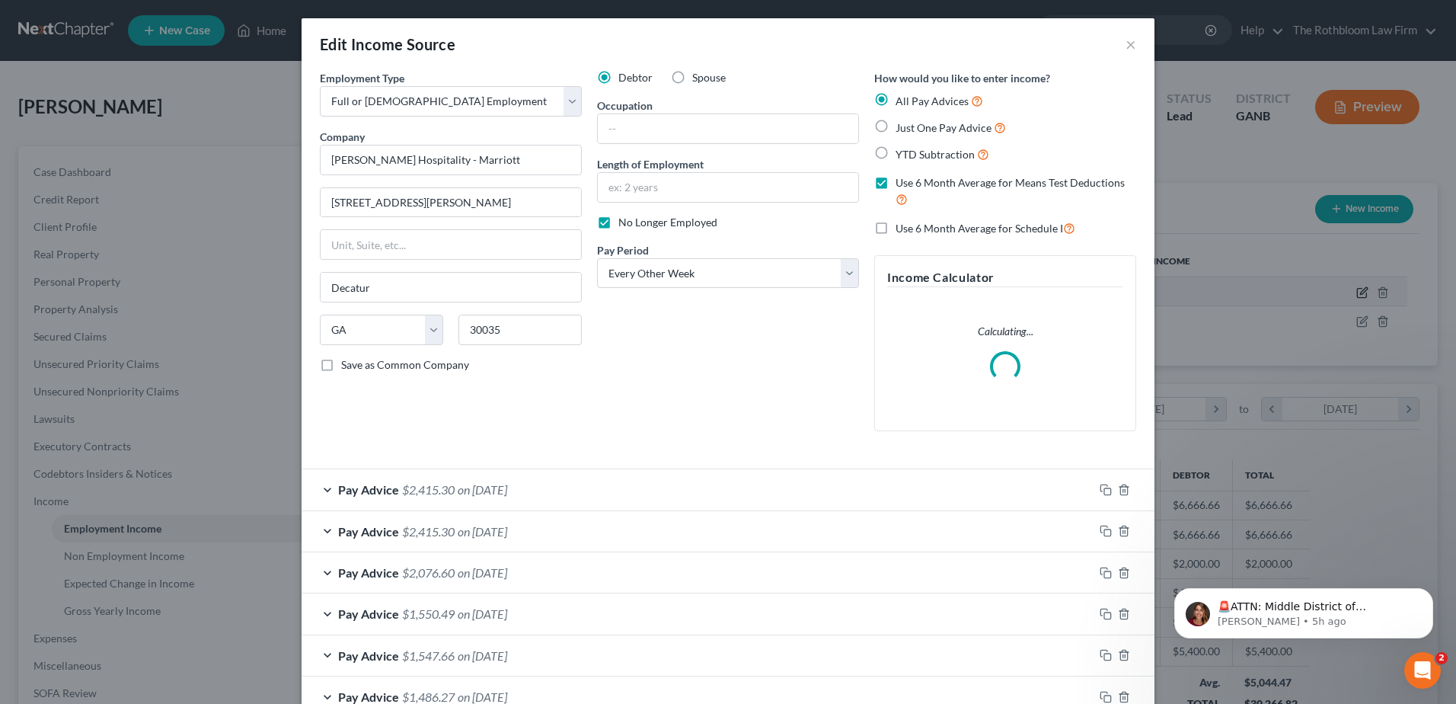
scroll to position [285, 602]
click at [896, 226] on label "Use 6 Month Average for Schedule I" at bounding box center [986, 228] width 180 height 18
click at [902, 226] on input "Use 6 Month Average for Schedule I" at bounding box center [907, 224] width 10 height 10
checkbox input "true"
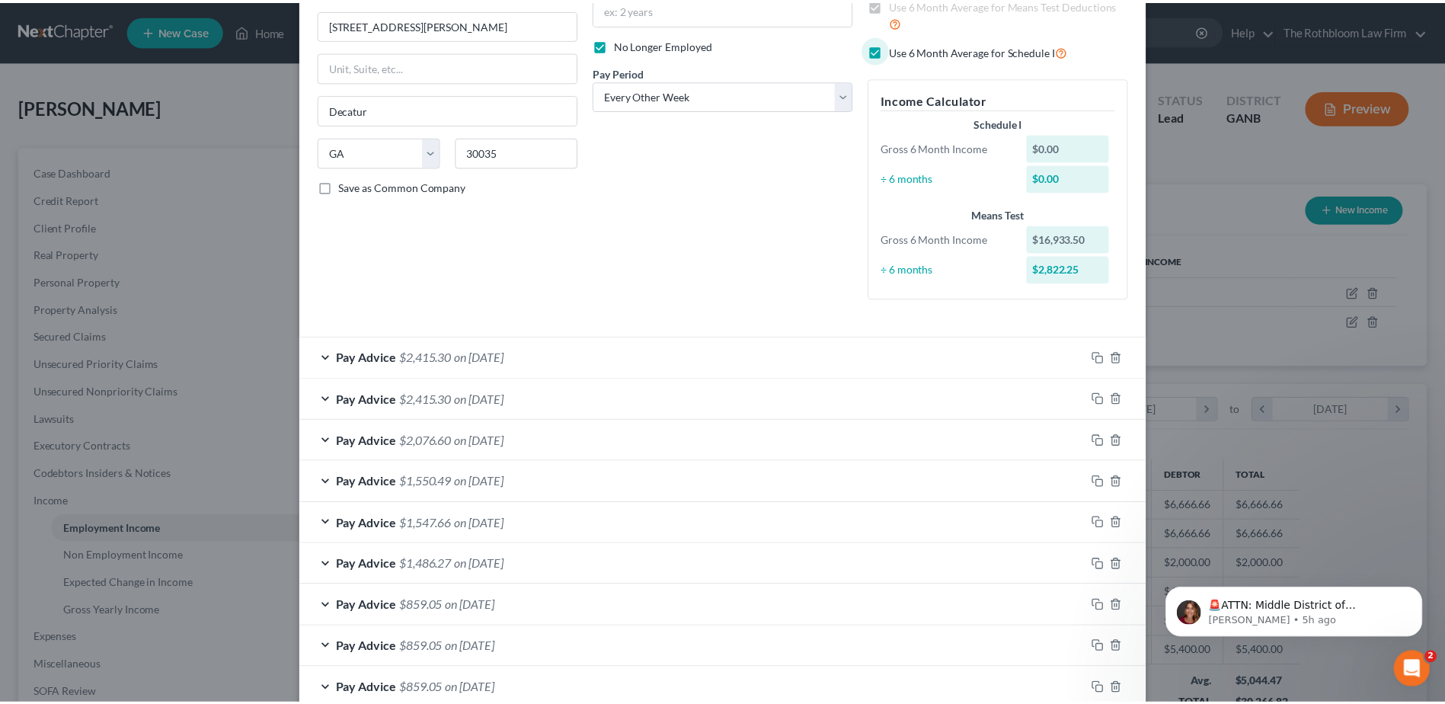
scroll to position [267, 0]
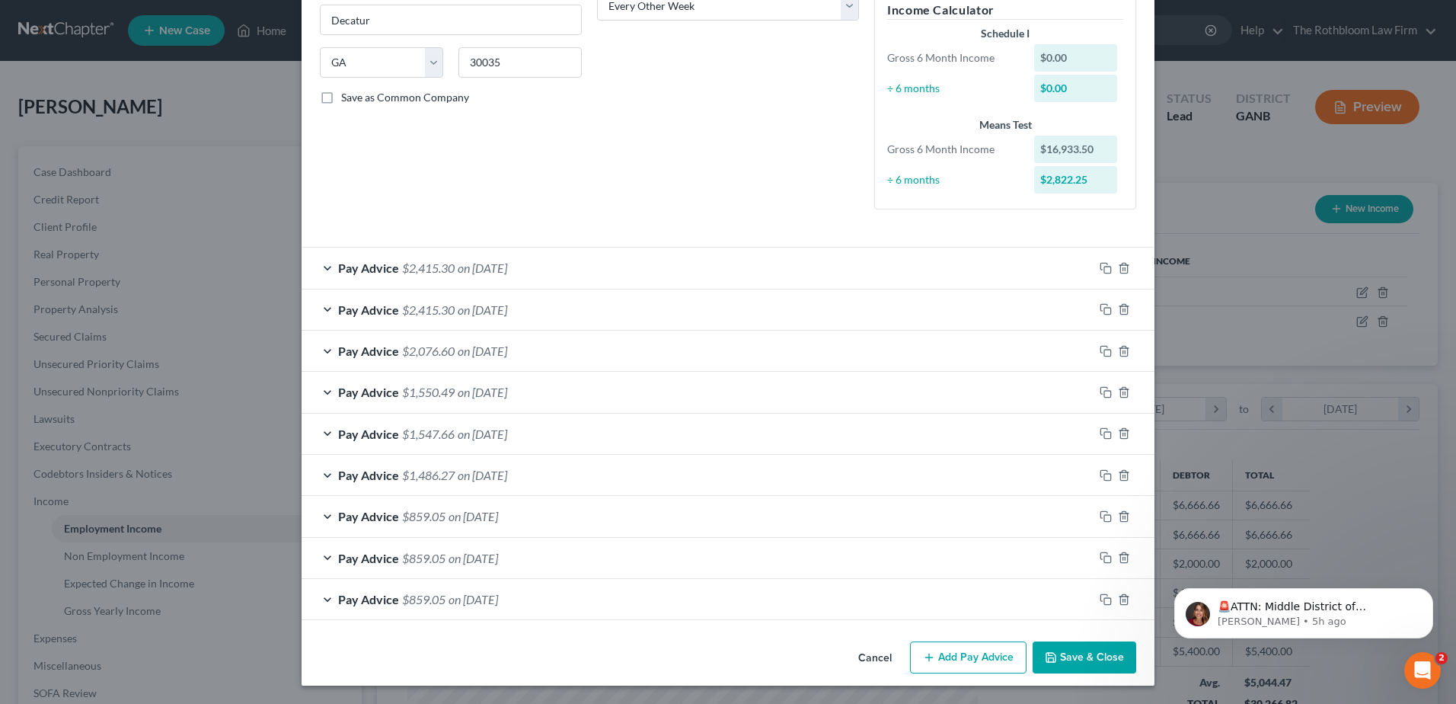
click at [1071, 647] on button "Save & Close" at bounding box center [1085, 657] width 104 height 32
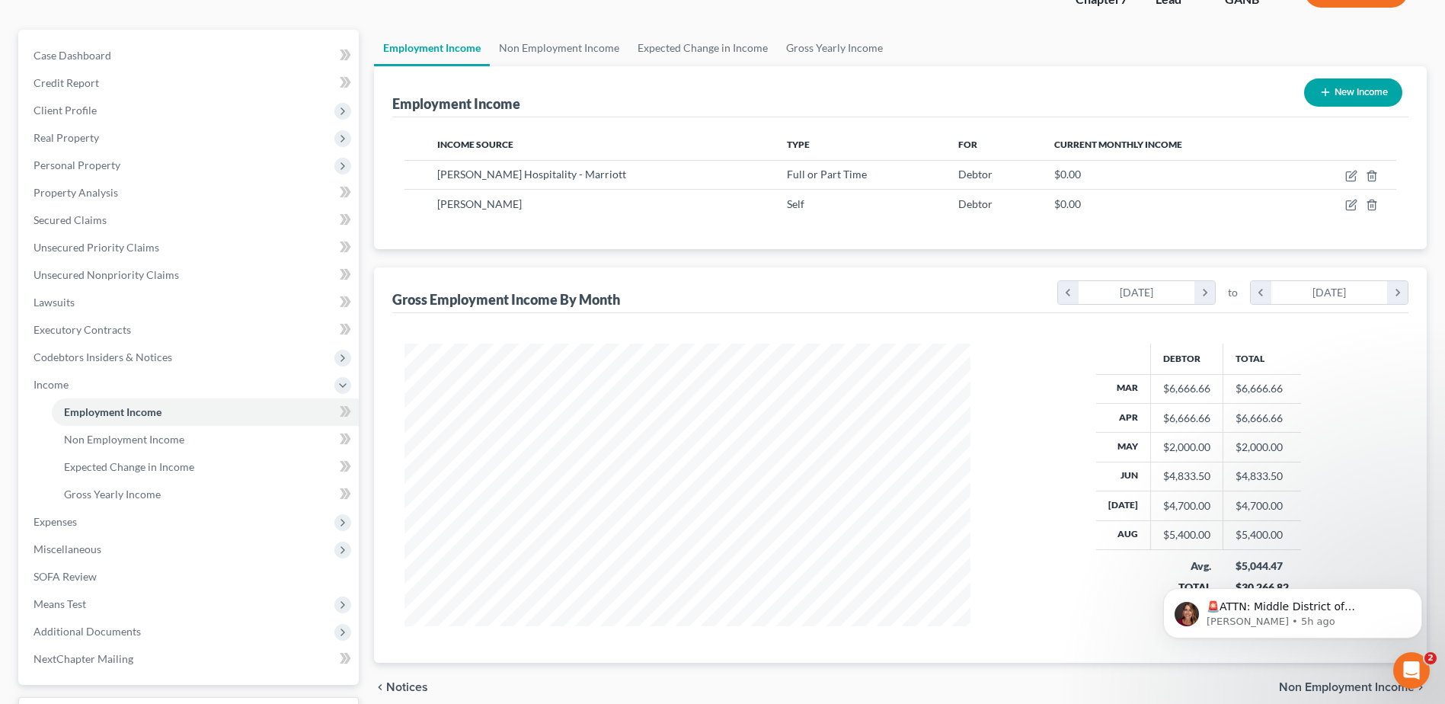
scroll to position [243, 0]
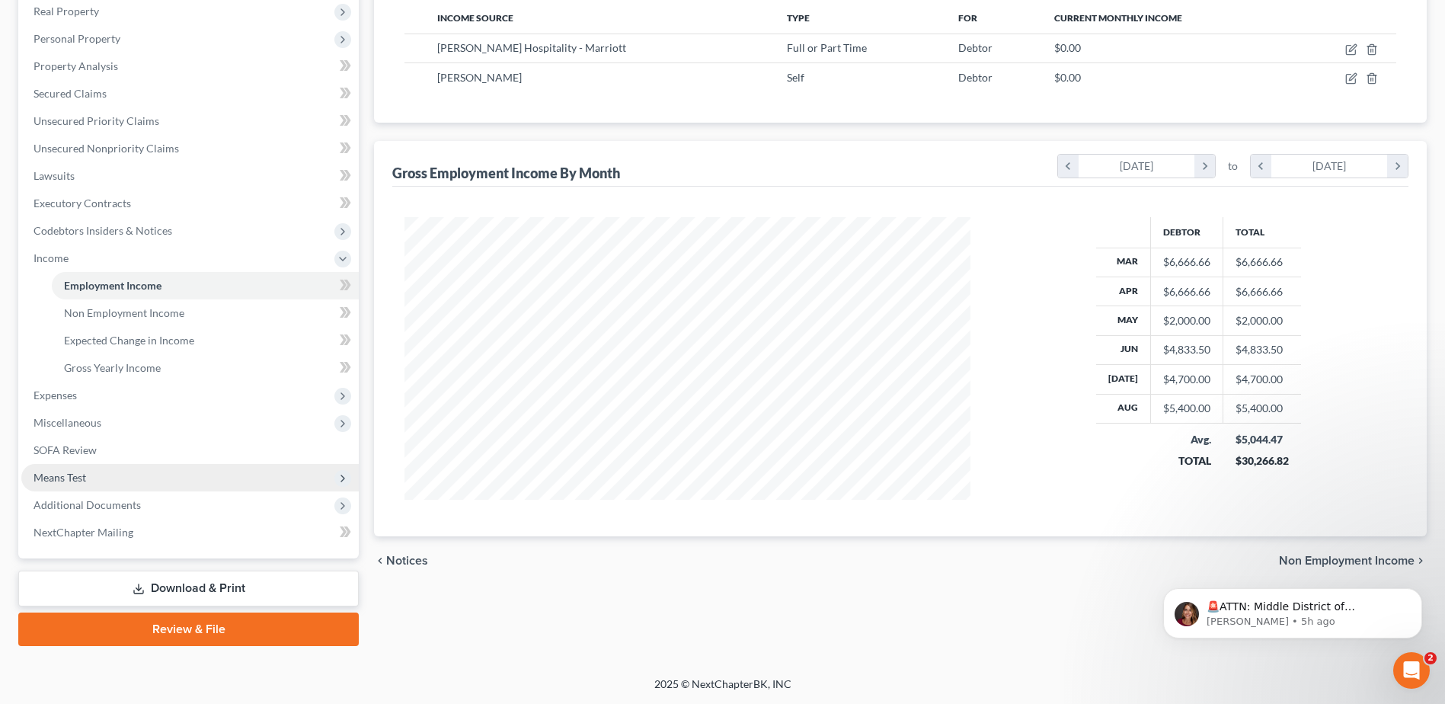
click at [78, 472] on span "Means Test" at bounding box center [60, 477] width 53 height 13
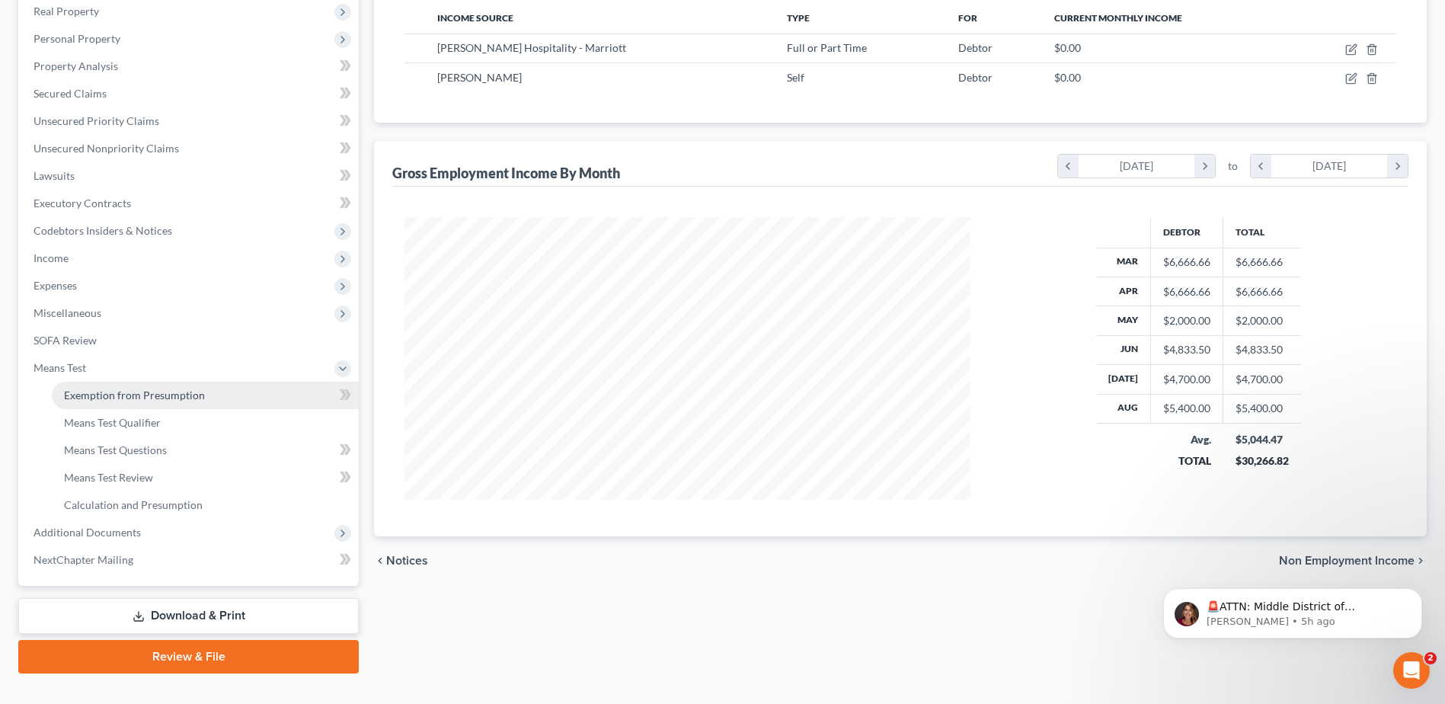
click at [123, 406] on link "Exemption from Presumption" at bounding box center [205, 395] width 307 height 27
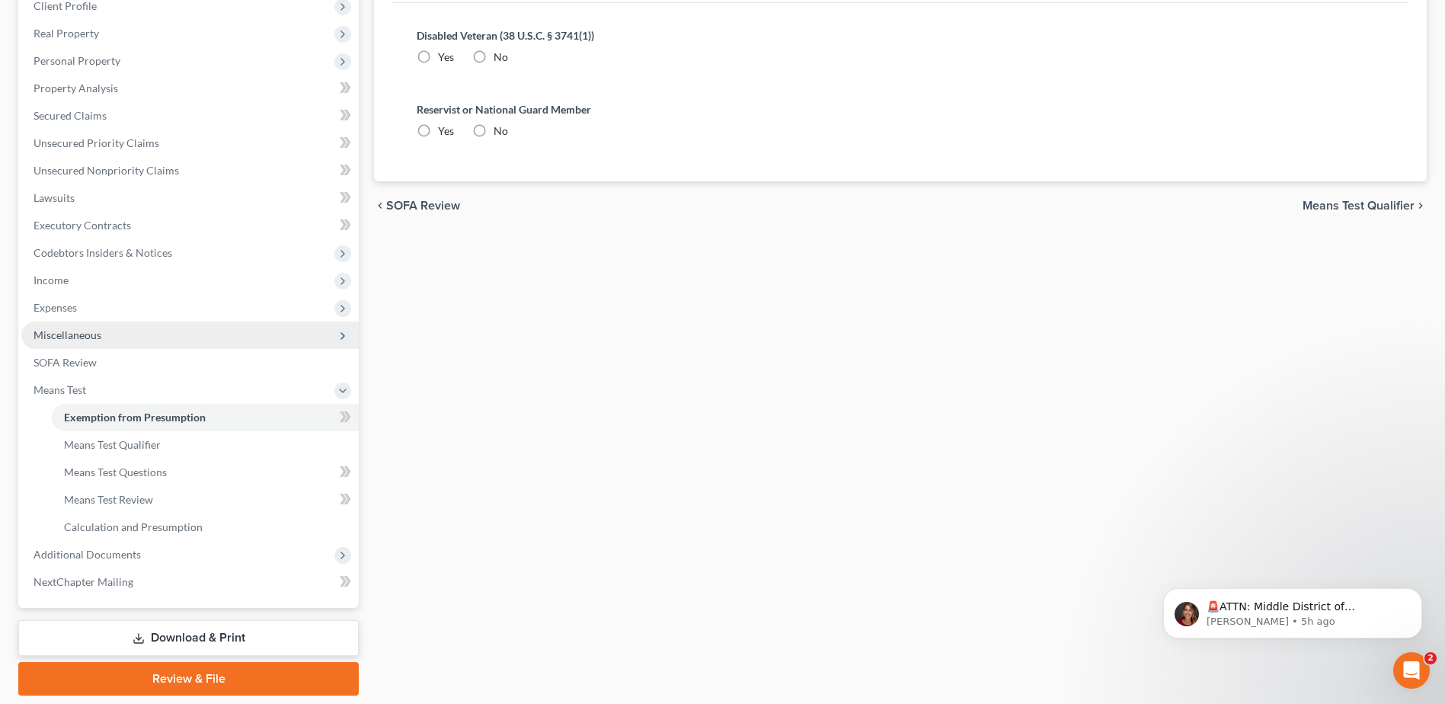
scroll to position [228, 0]
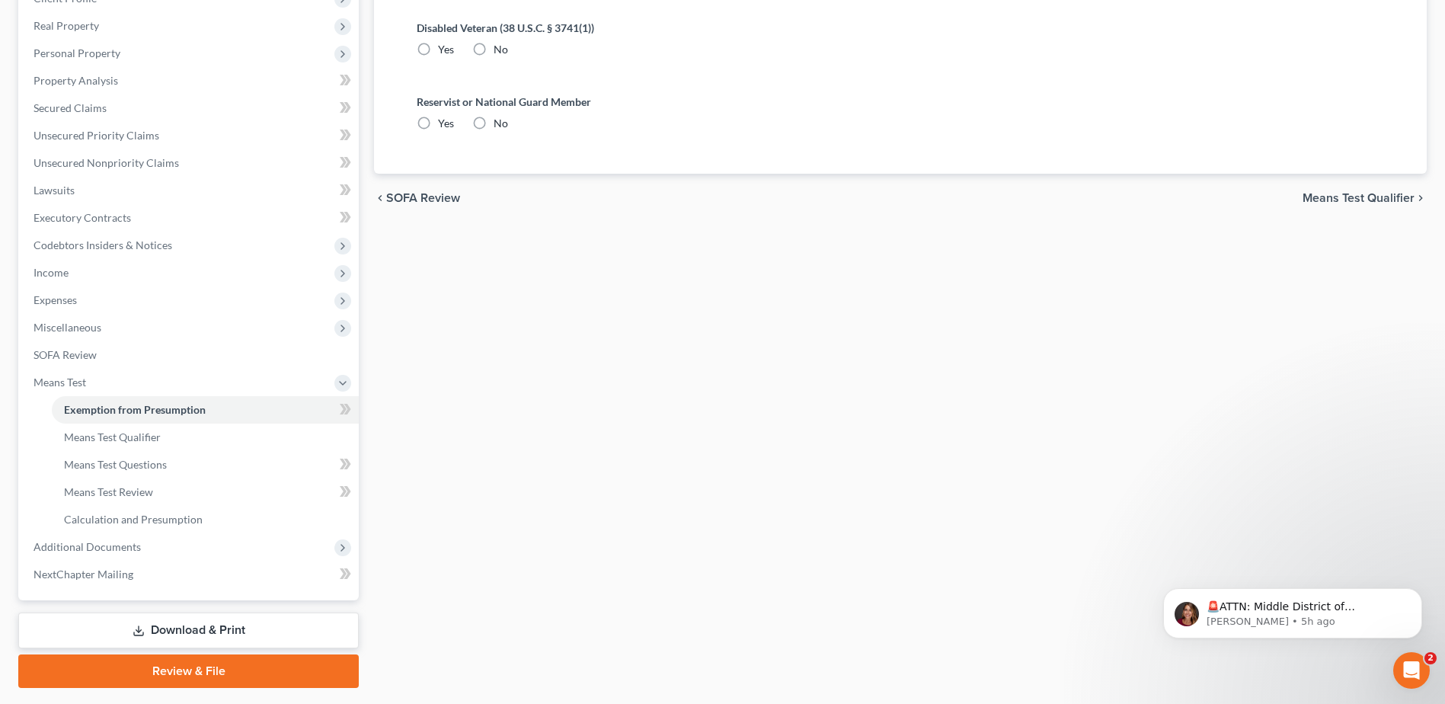
click at [494, 53] on label "No" at bounding box center [501, 49] width 14 height 15
click at [500, 52] on input "No" at bounding box center [505, 47] width 10 height 10
radio input "true"
click at [494, 124] on label "No" at bounding box center [501, 123] width 14 height 15
click at [500, 124] on input "No" at bounding box center [505, 121] width 10 height 10
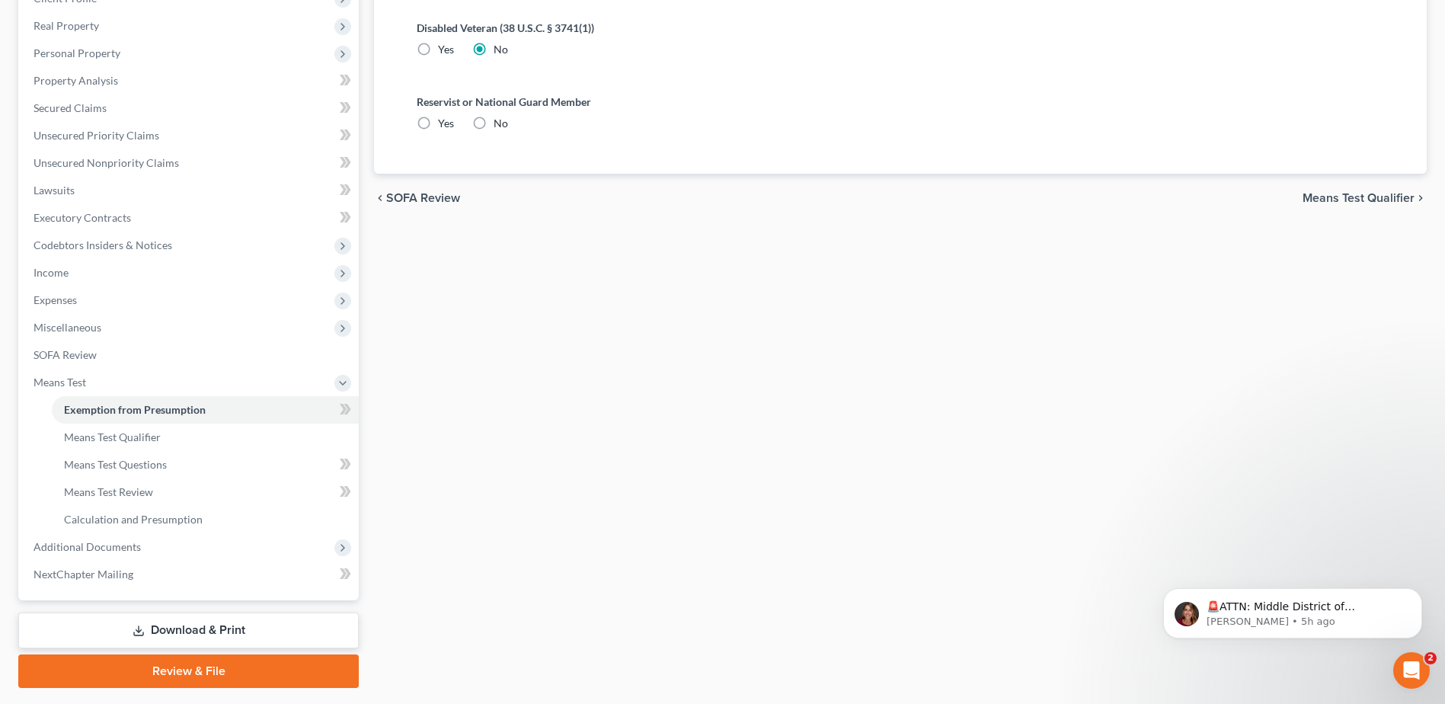
radio input "true"
click at [126, 439] on span "Means Test Qualifier" at bounding box center [112, 436] width 97 height 13
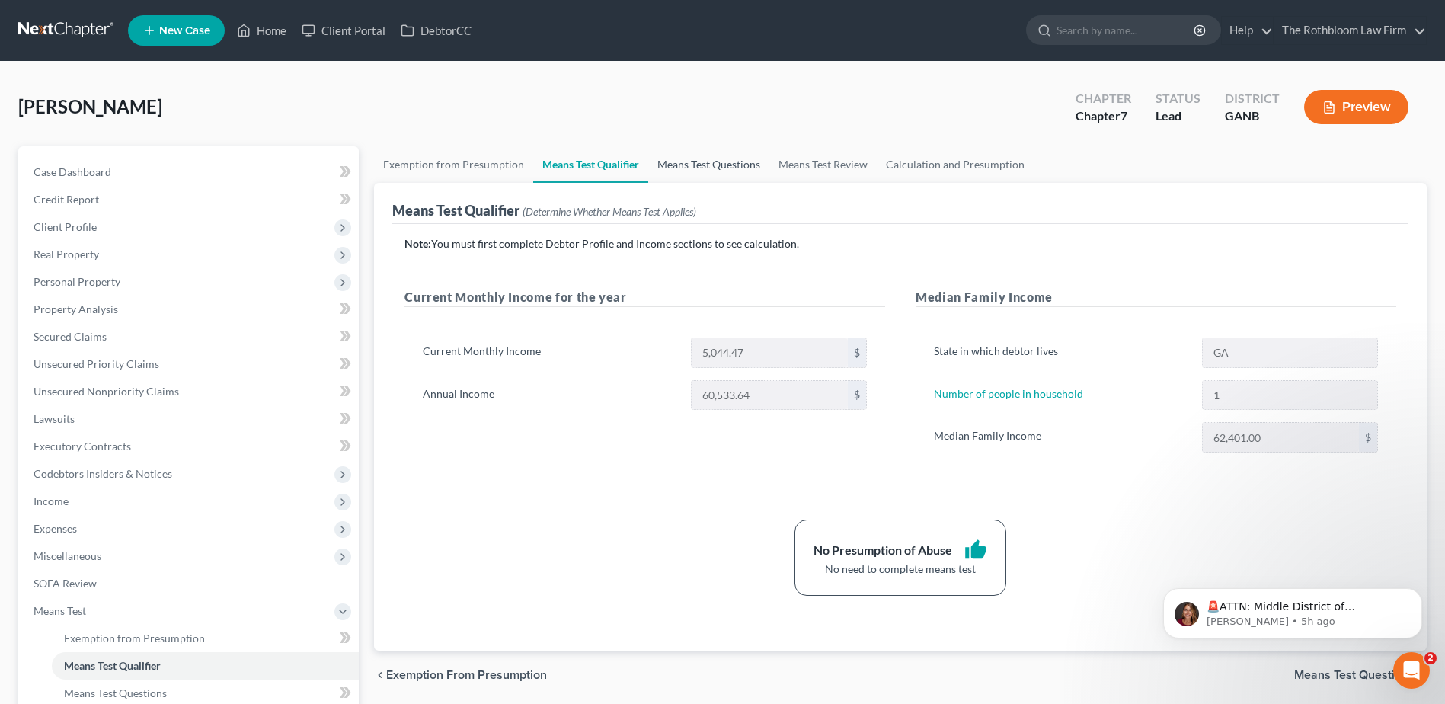
click at [708, 161] on link "Means Test Questions" at bounding box center [708, 164] width 121 height 37
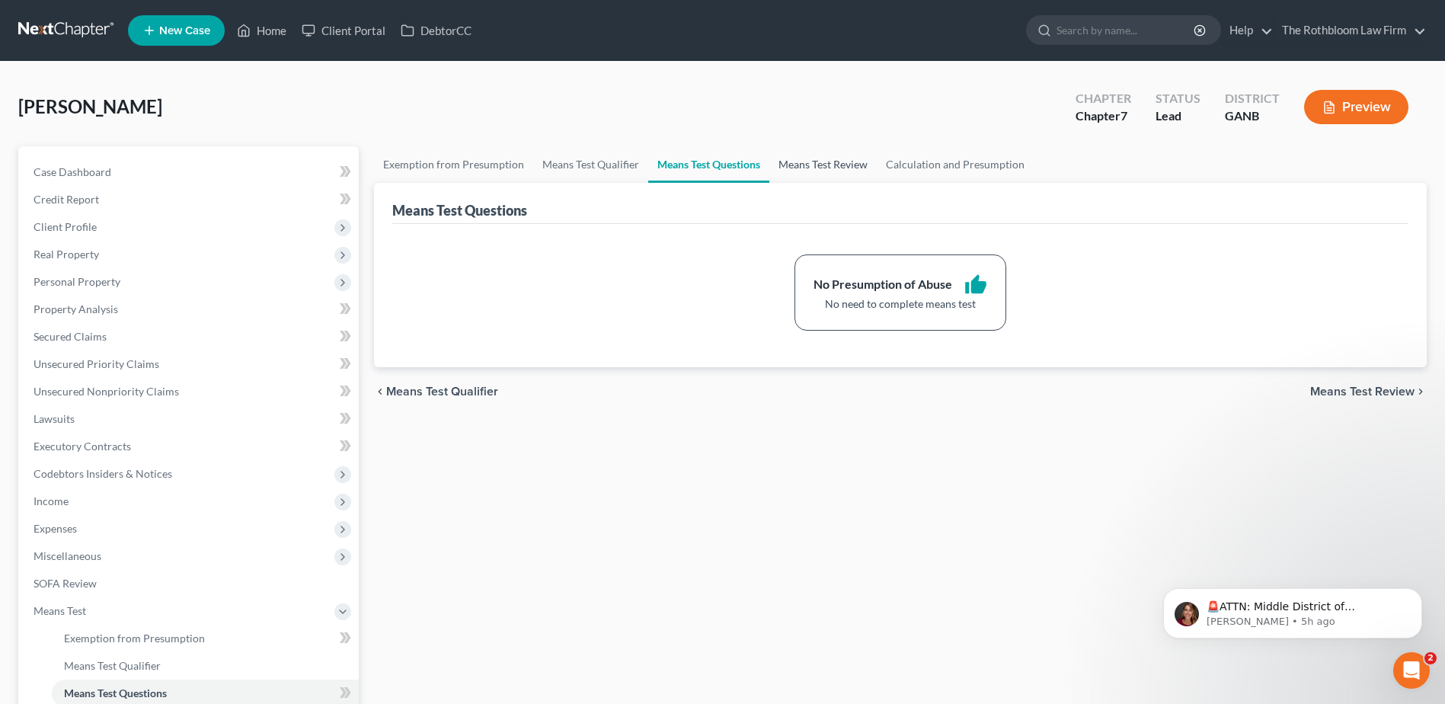
click at [829, 168] on link "Means Test Review" at bounding box center [822, 164] width 107 height 37
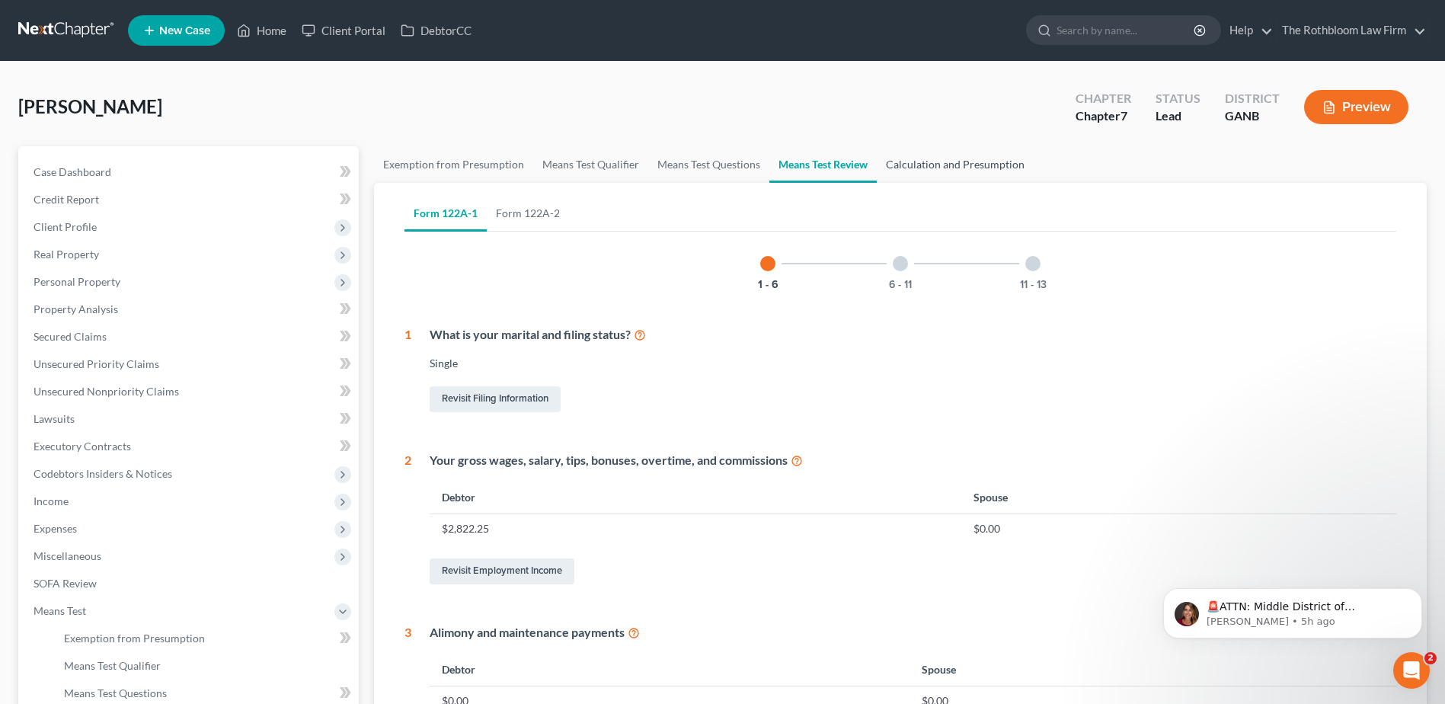
click at [924, 165] on link "Calculation and Presumption" at bounding box center [955, 164] width 157 height 37
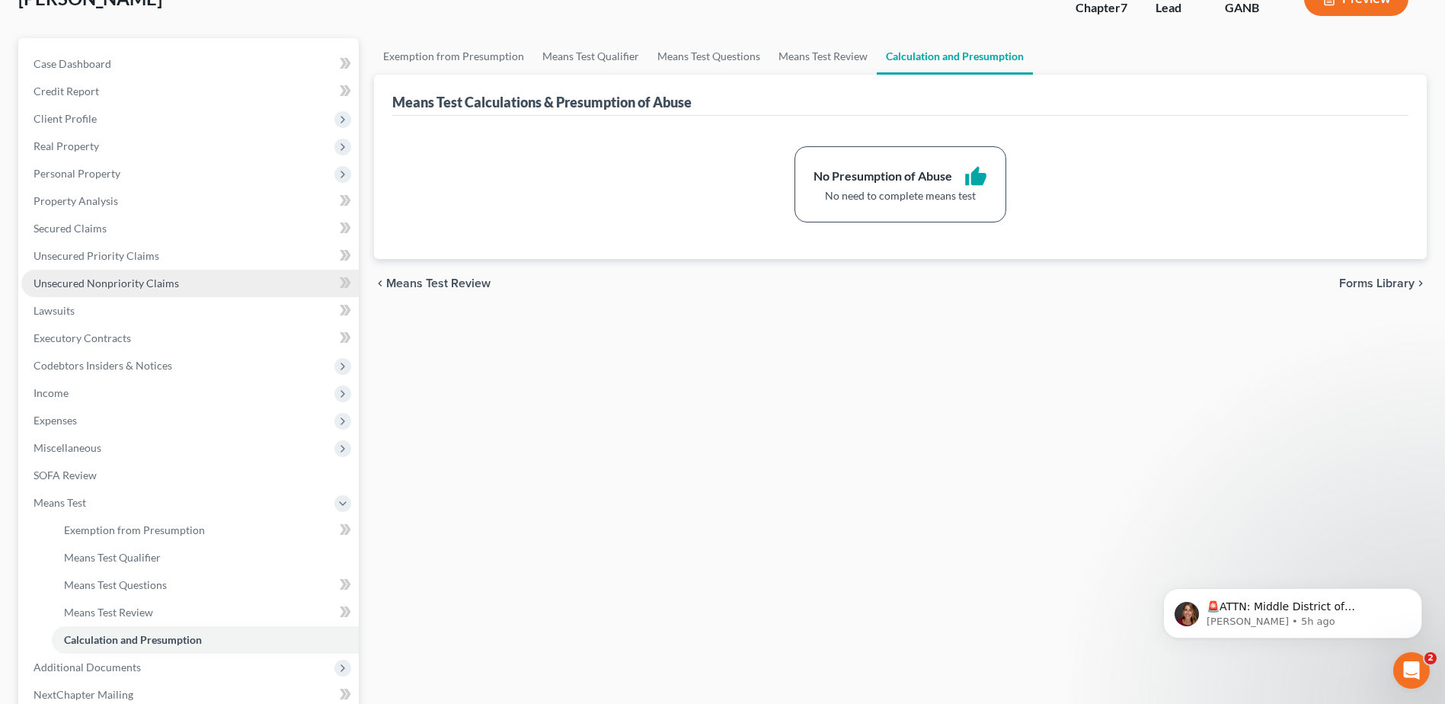
scroll to position [228, 0]
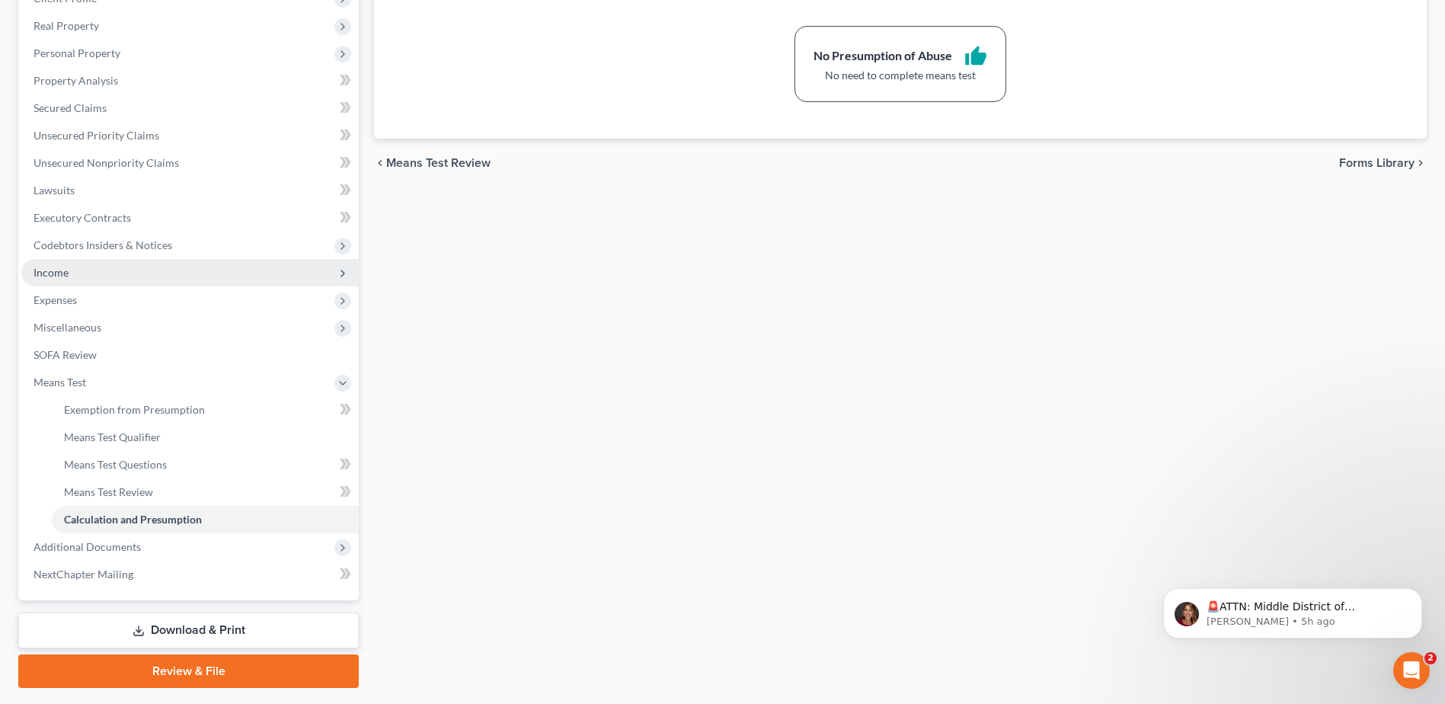
click at [27, 267] on span "Income" at bounding box center [189, 272] width 337 height 27
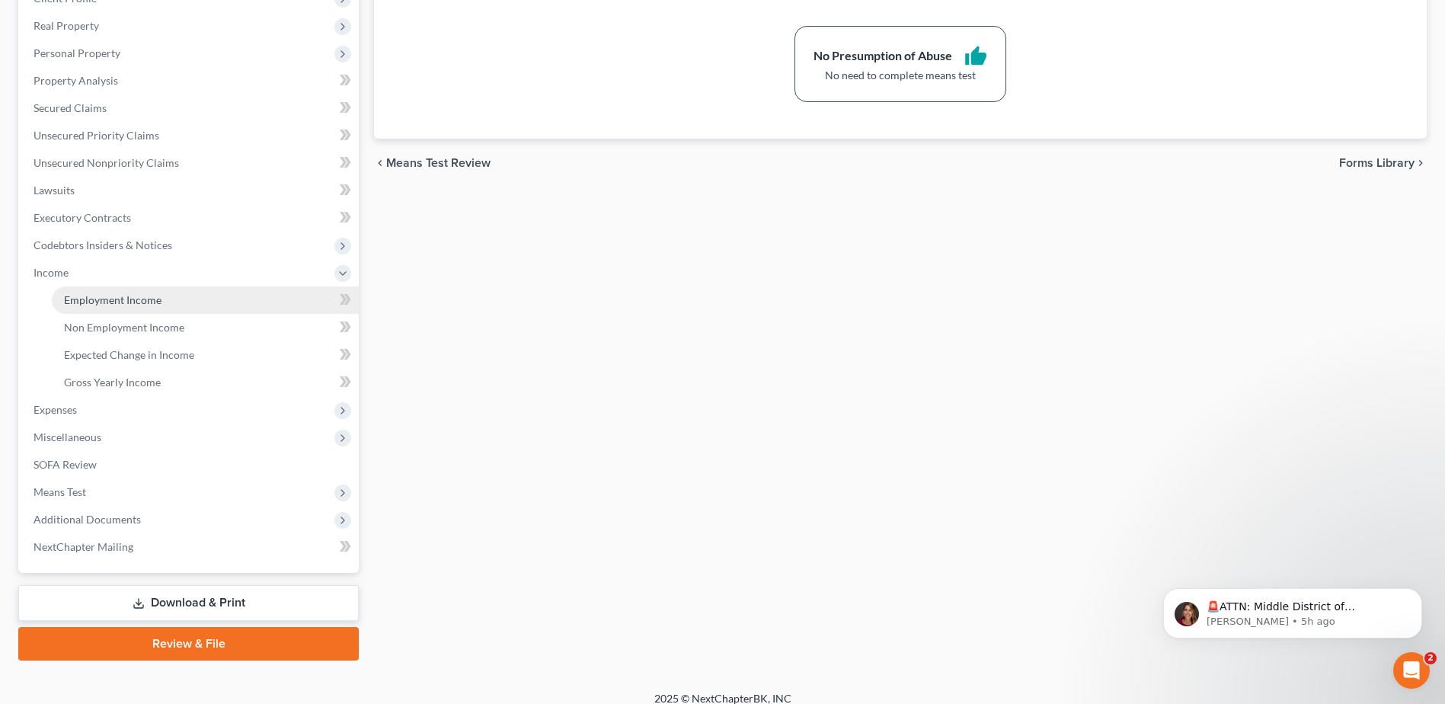
click at [121, 296] on span "Employment Income" at bounding box center [112, 299] width 97 height 13
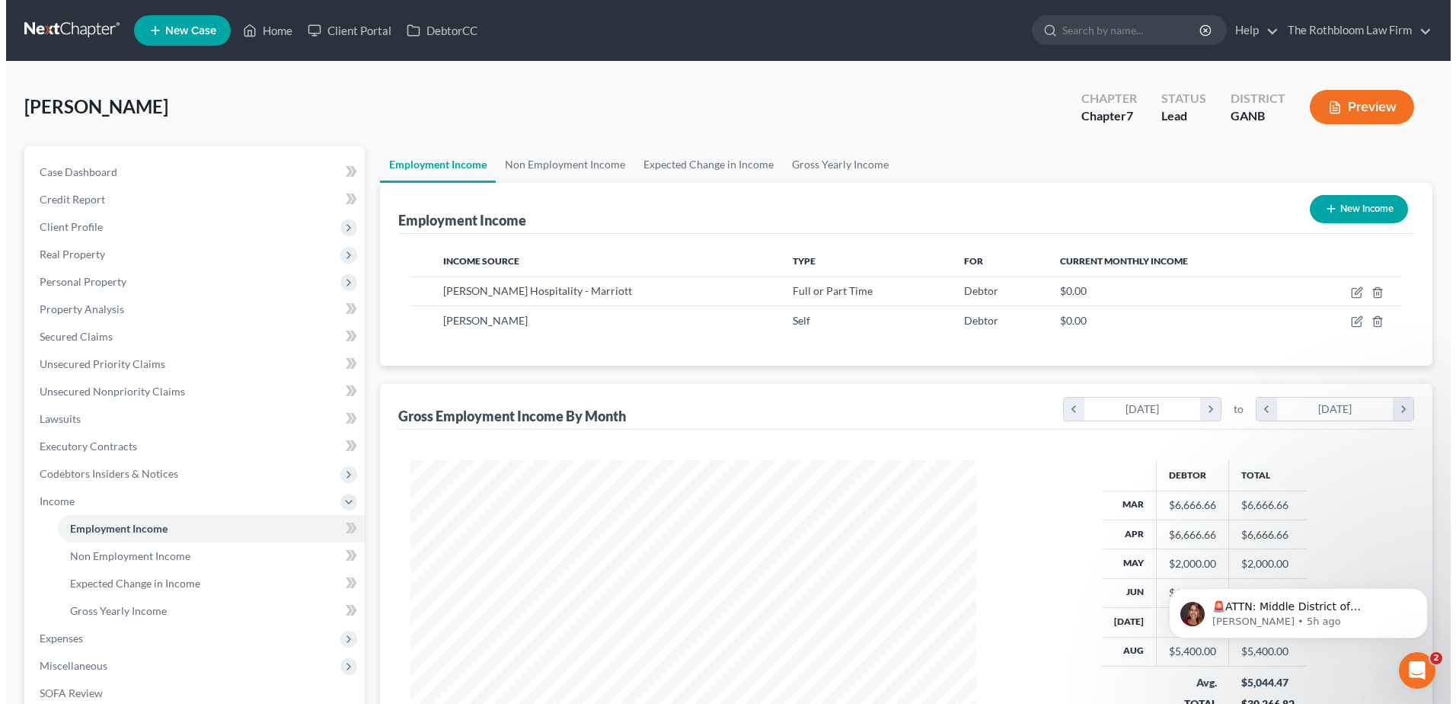
scroll to position [283, 596]
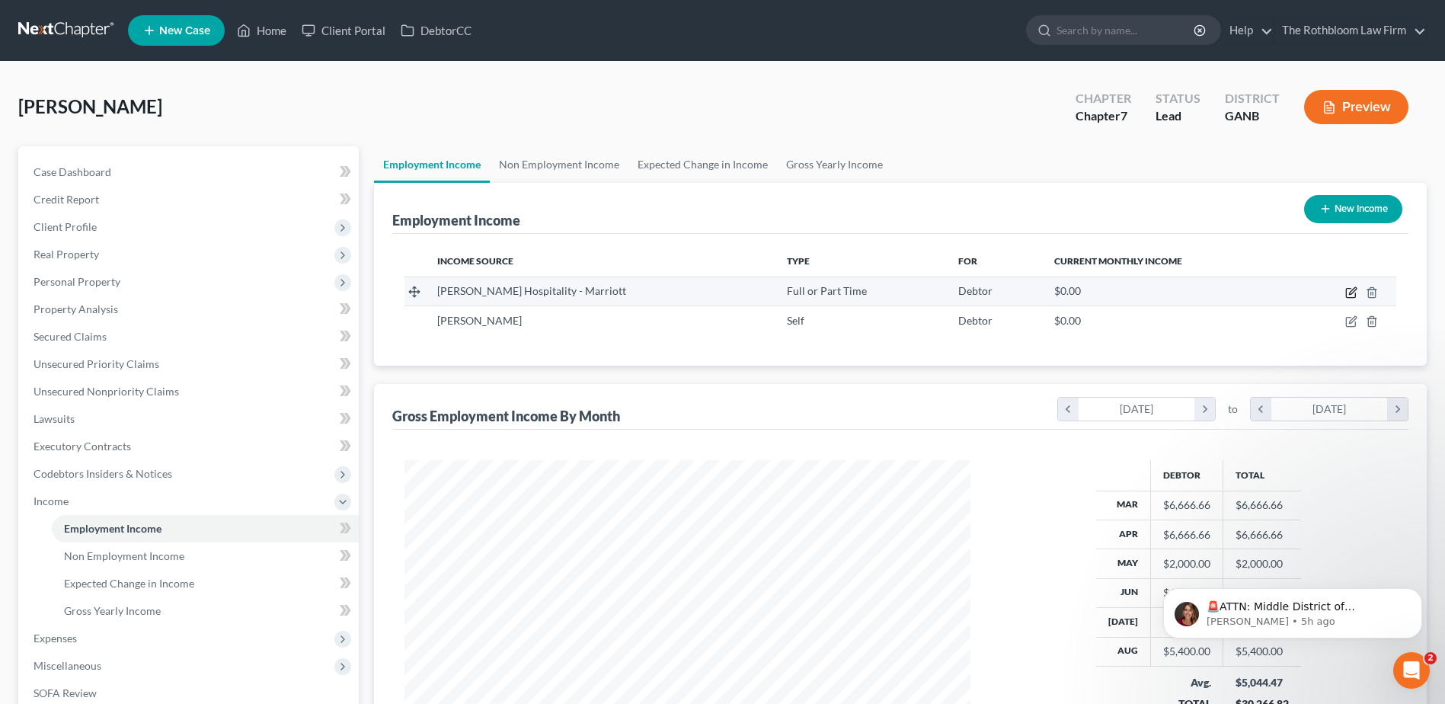
click at [1349, 292] on icon "button" at bounding box center [1351, 292] width 12 height 12
select select "0"
select select "10"
select select "2"
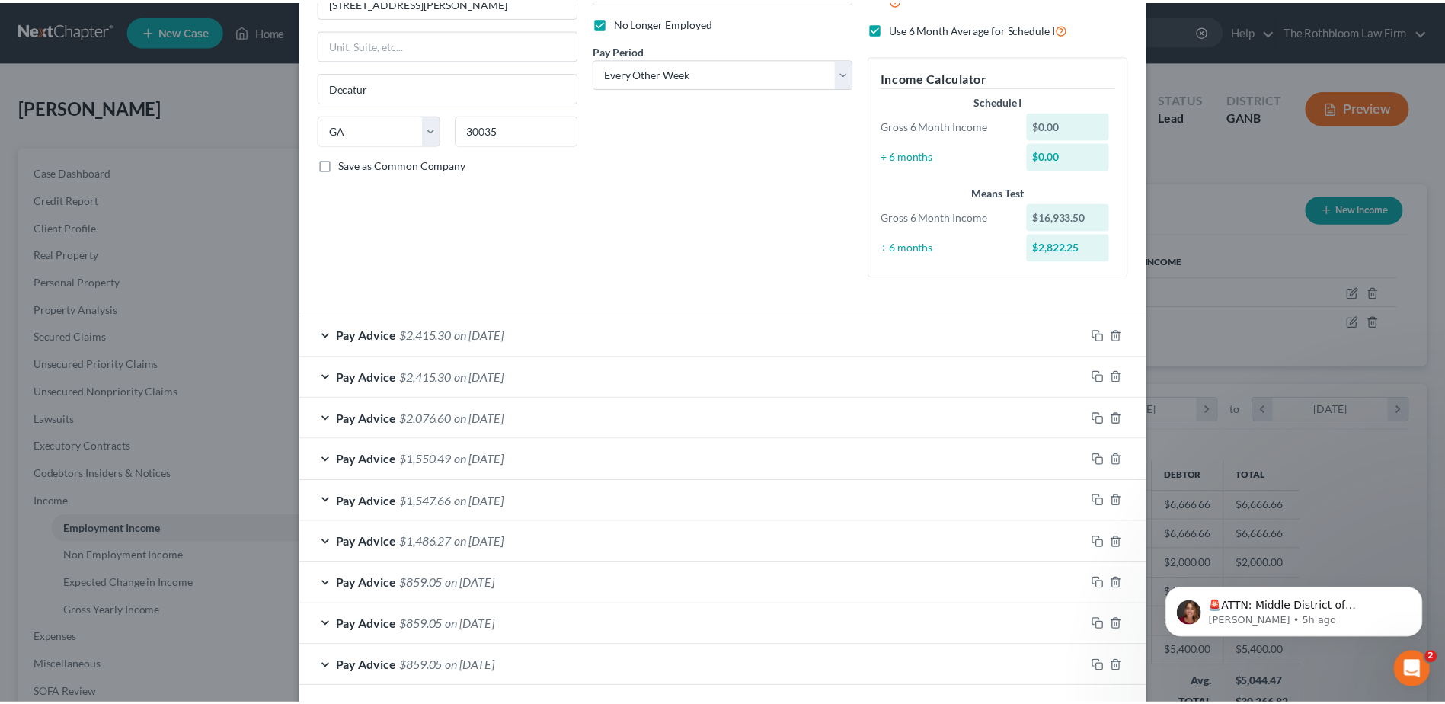
scroll to position [267, 0]
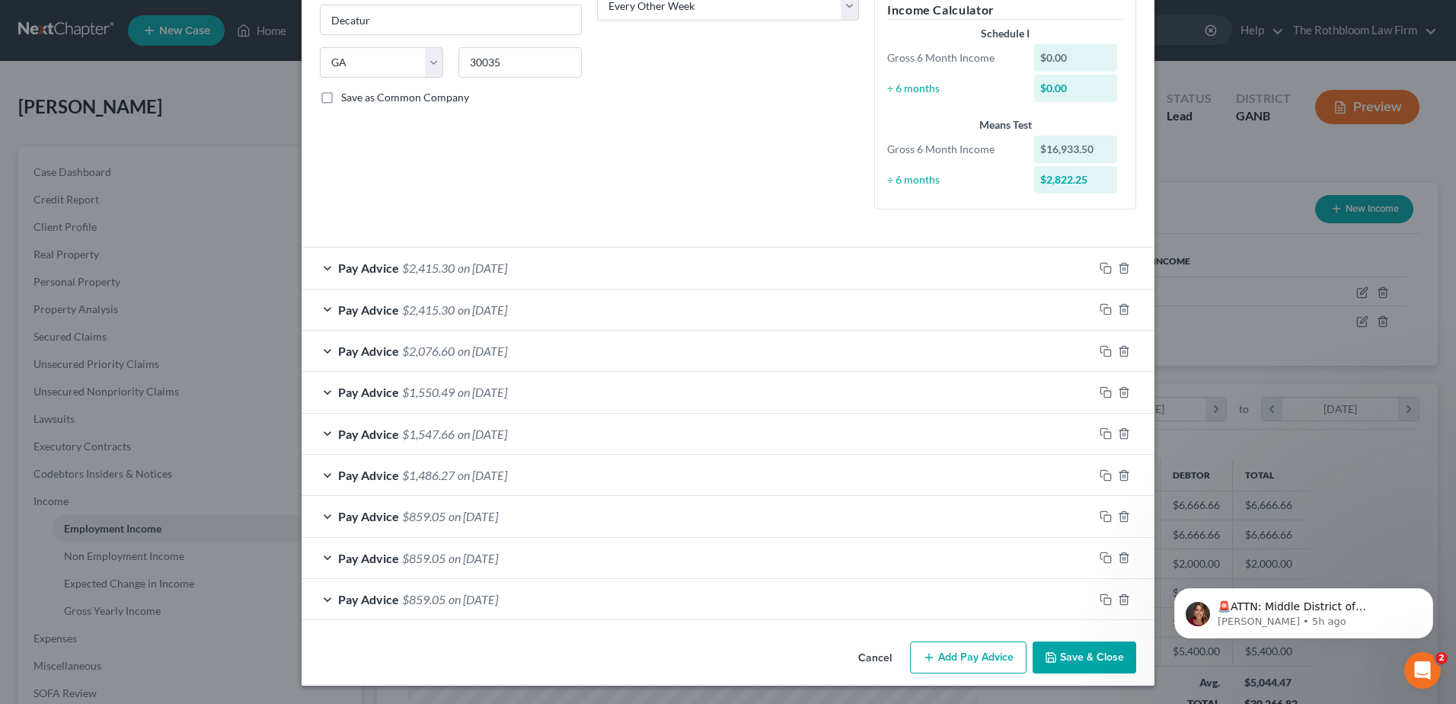
click at [1073, 660] on button "Save & Close" at bounding box center [1085, 657] width 104 height 32
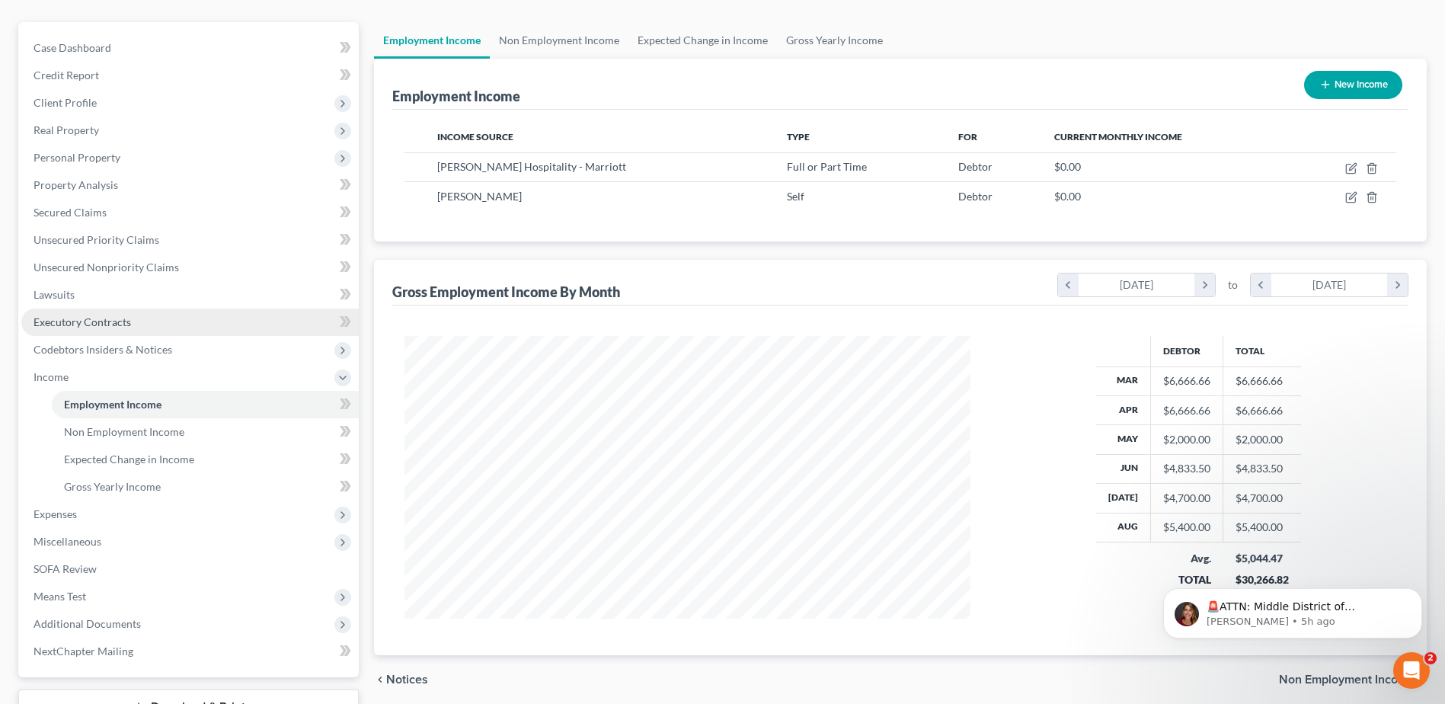
scroll to position [243, 0]
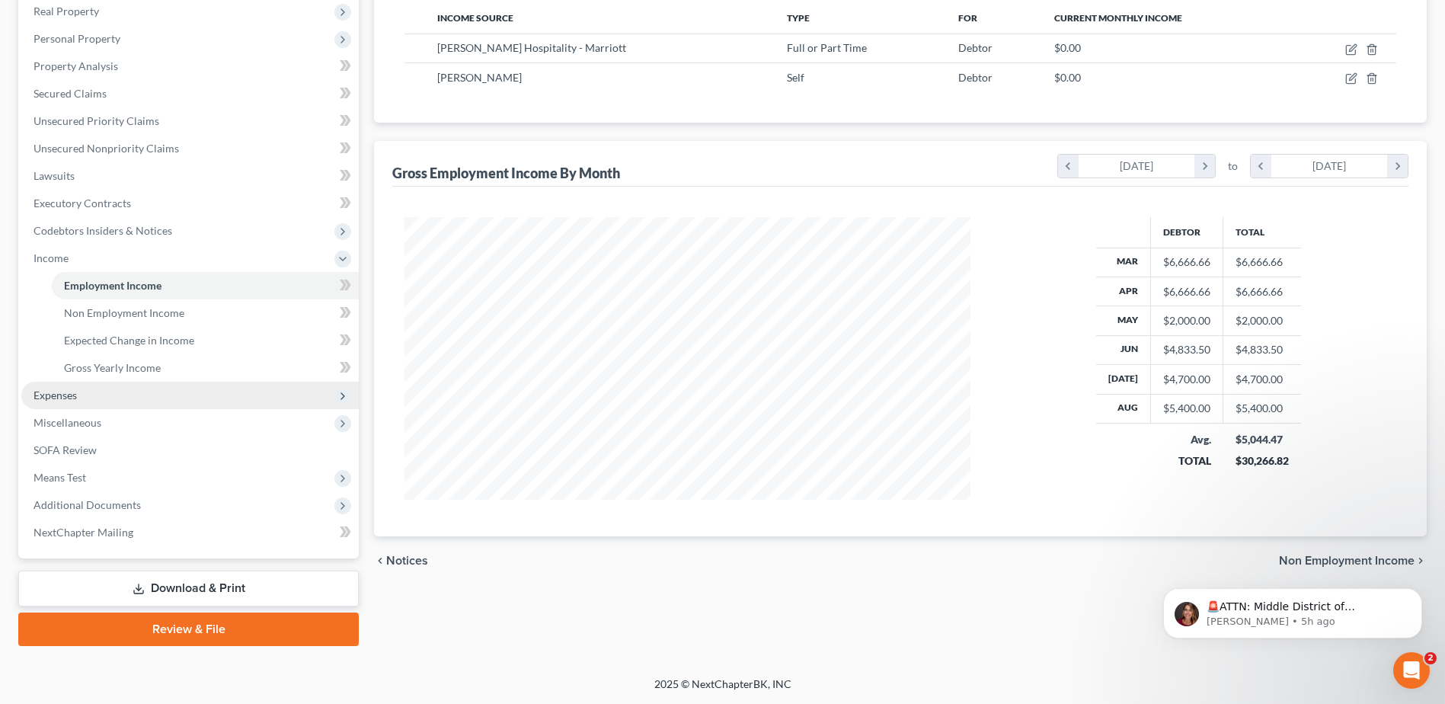
click at [53, 399] on span "Expenses" at bounding box center [55, 394] width 43 height 13
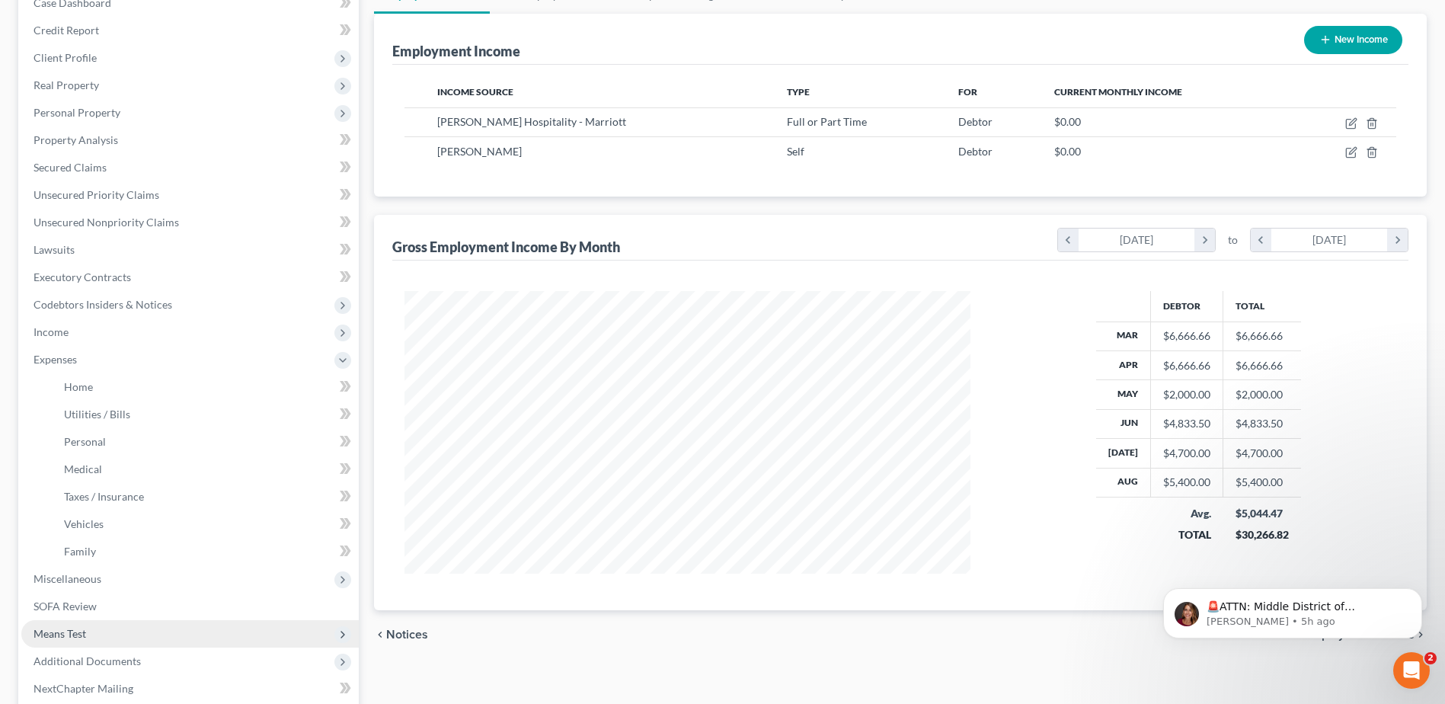
scroll to position [305, 0]
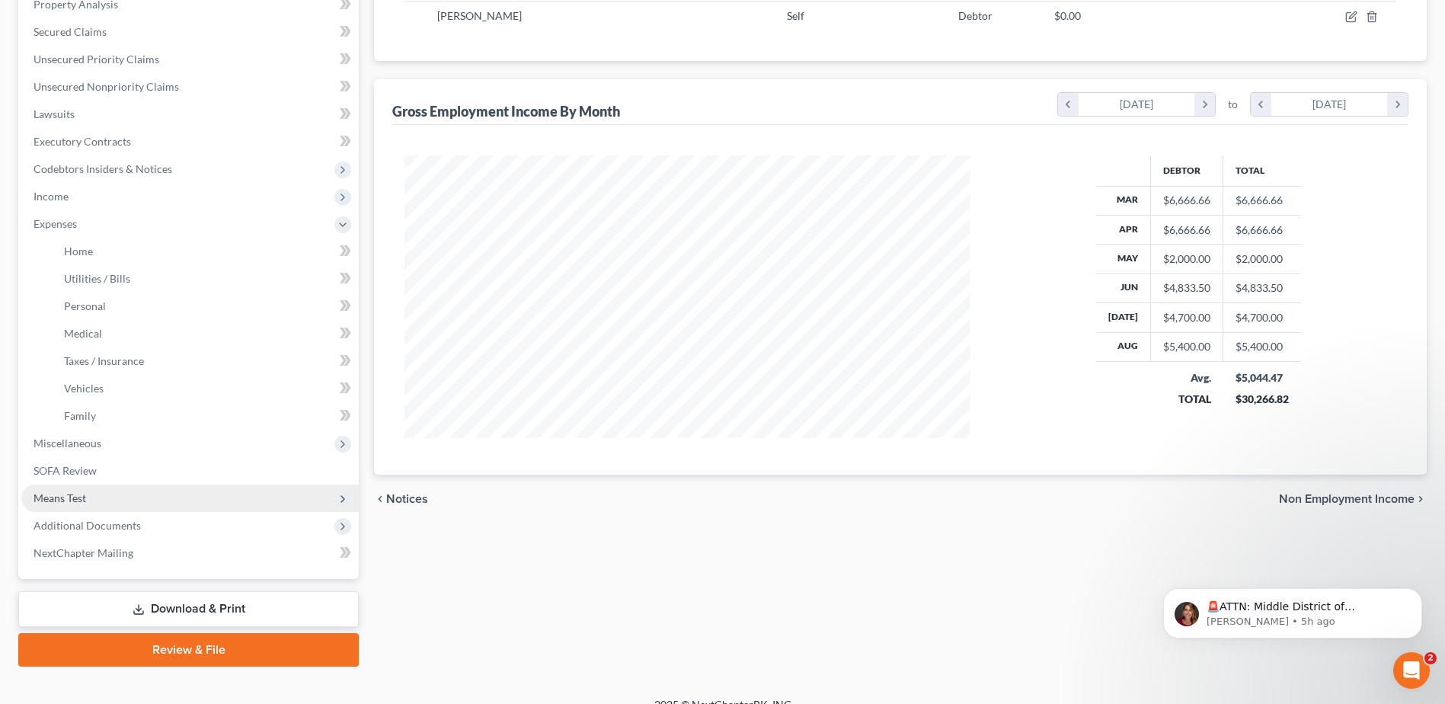
click at [69, 508] on span "Means Test" at bounding box center [189, 497] width 337 height 27
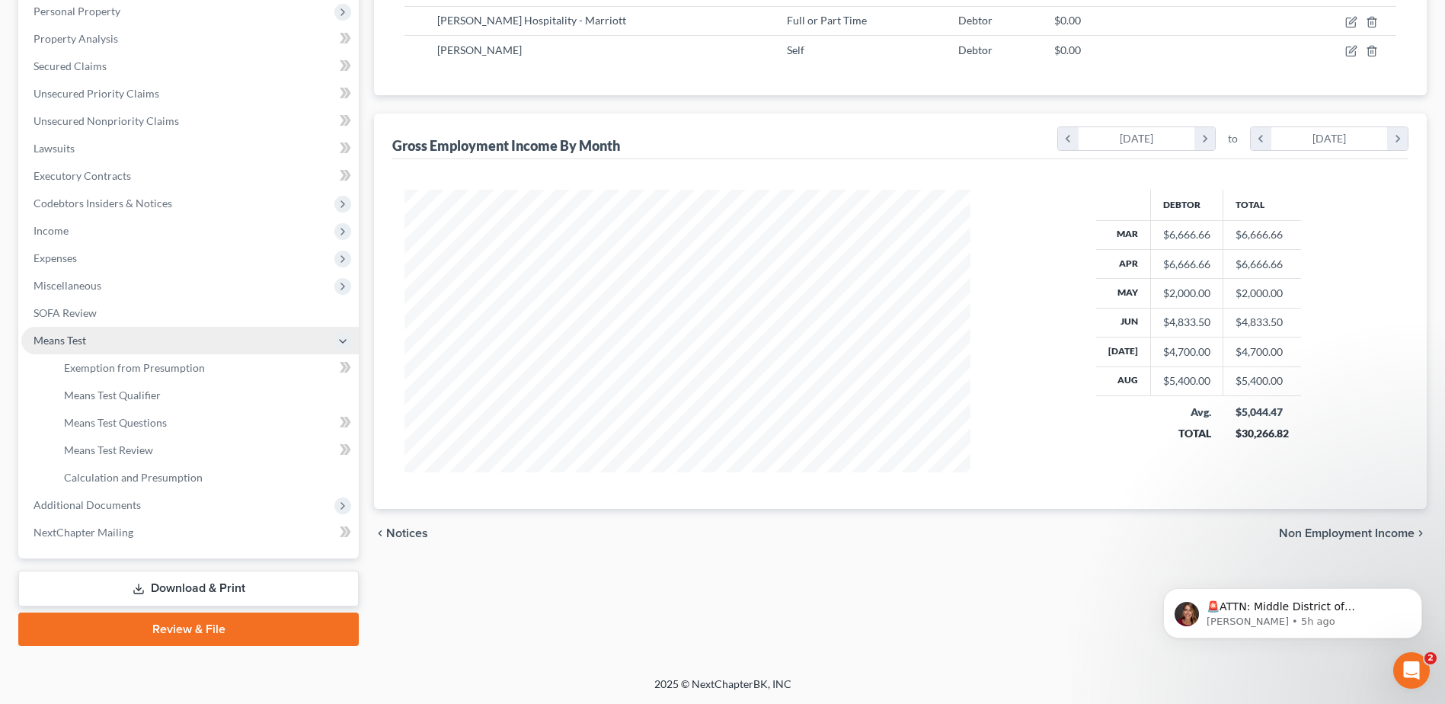
scroll to position [270, 0]
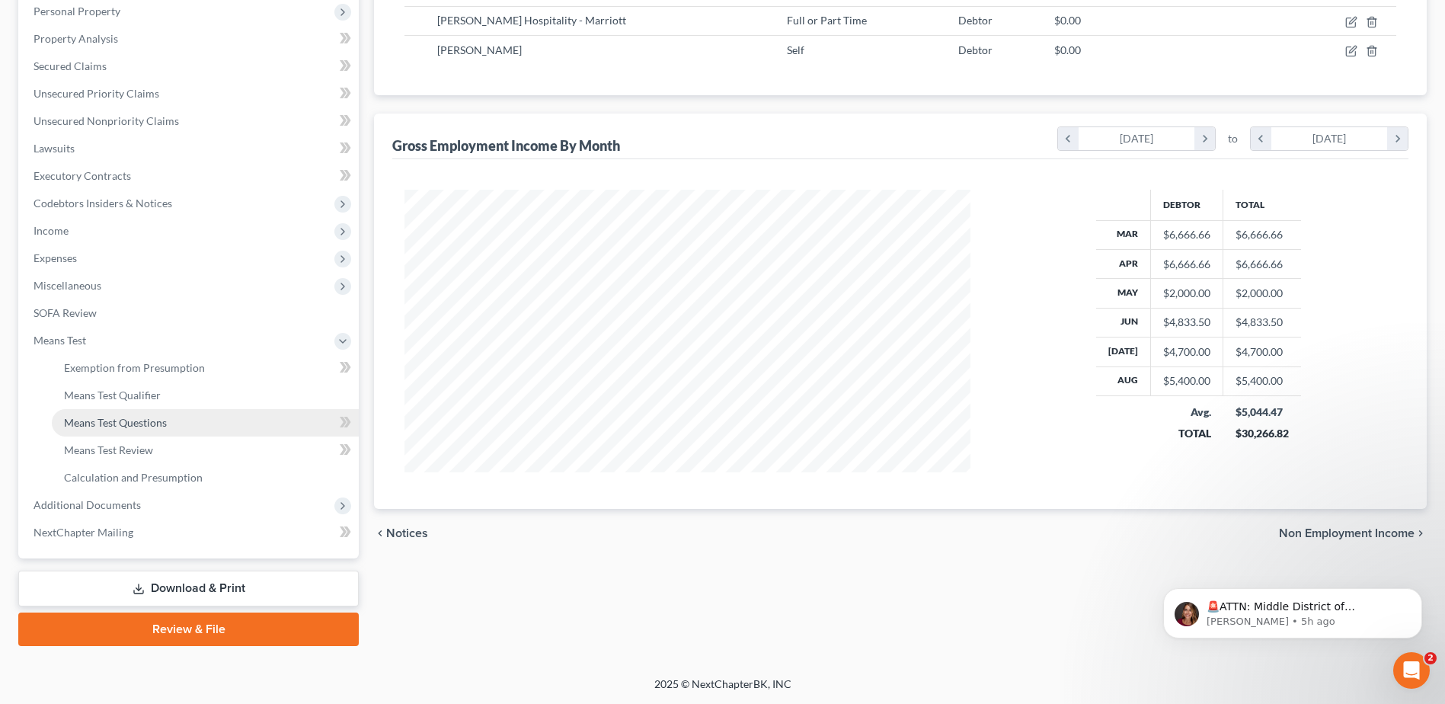
click at [130, 427] on span "Means Test Questions" at bounding box center [115, 422] width 103 height 13
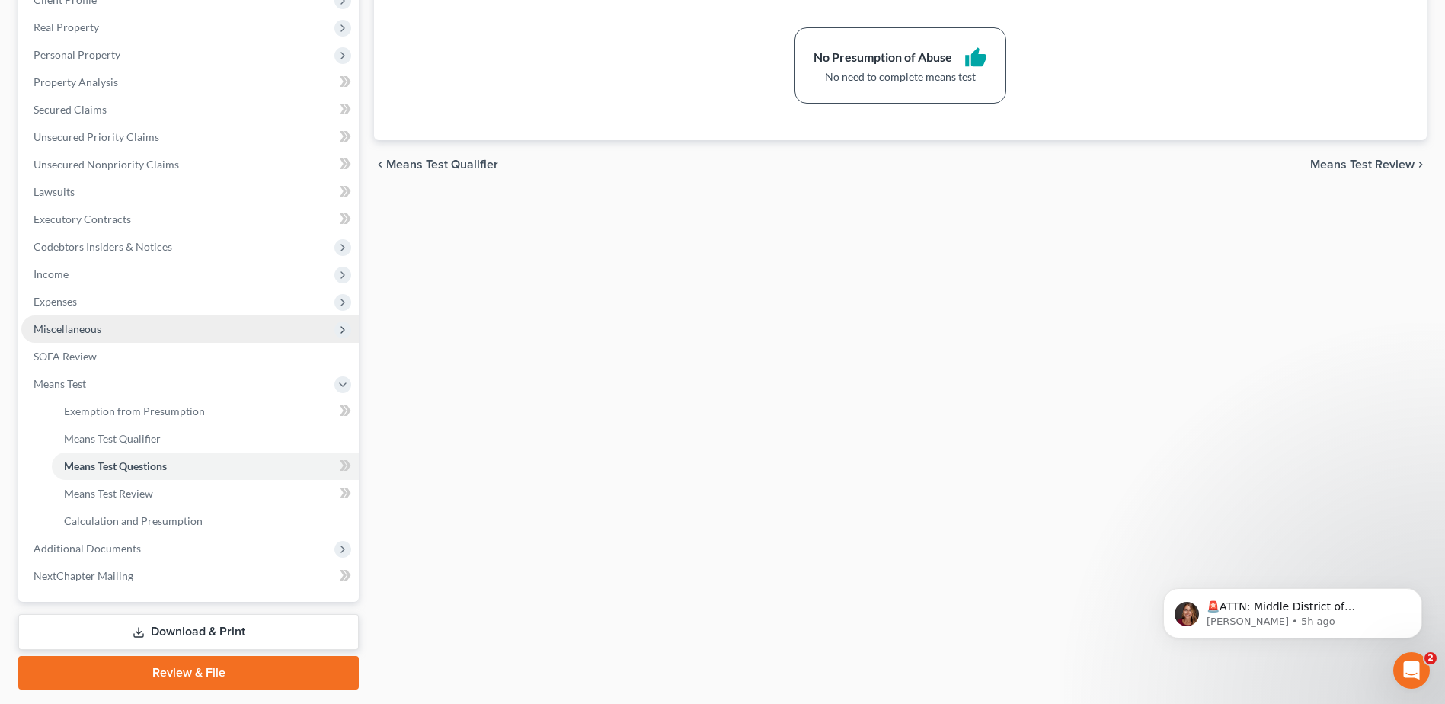
scroll to position [228, 0]
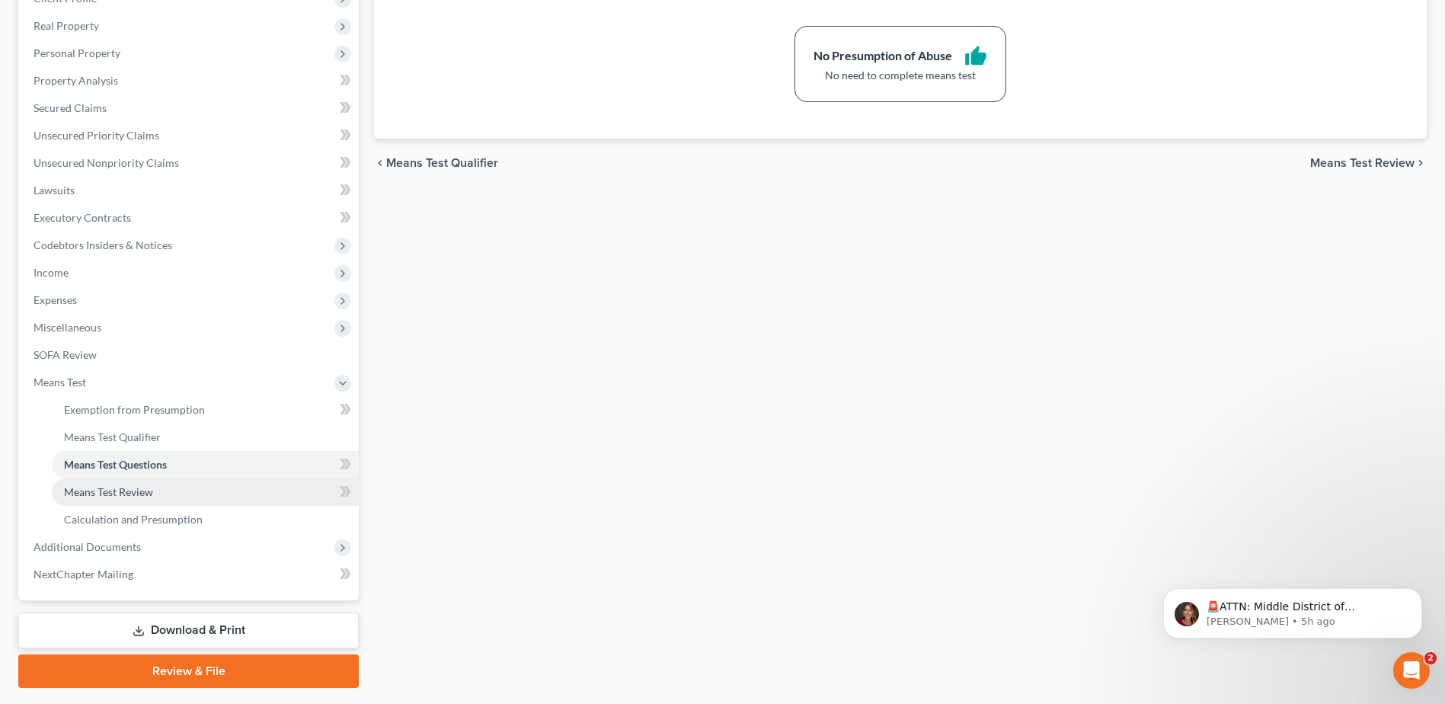
click at [139, 486] on span "Means Test Review" at bounding box center [108, 491] width 89 height 13
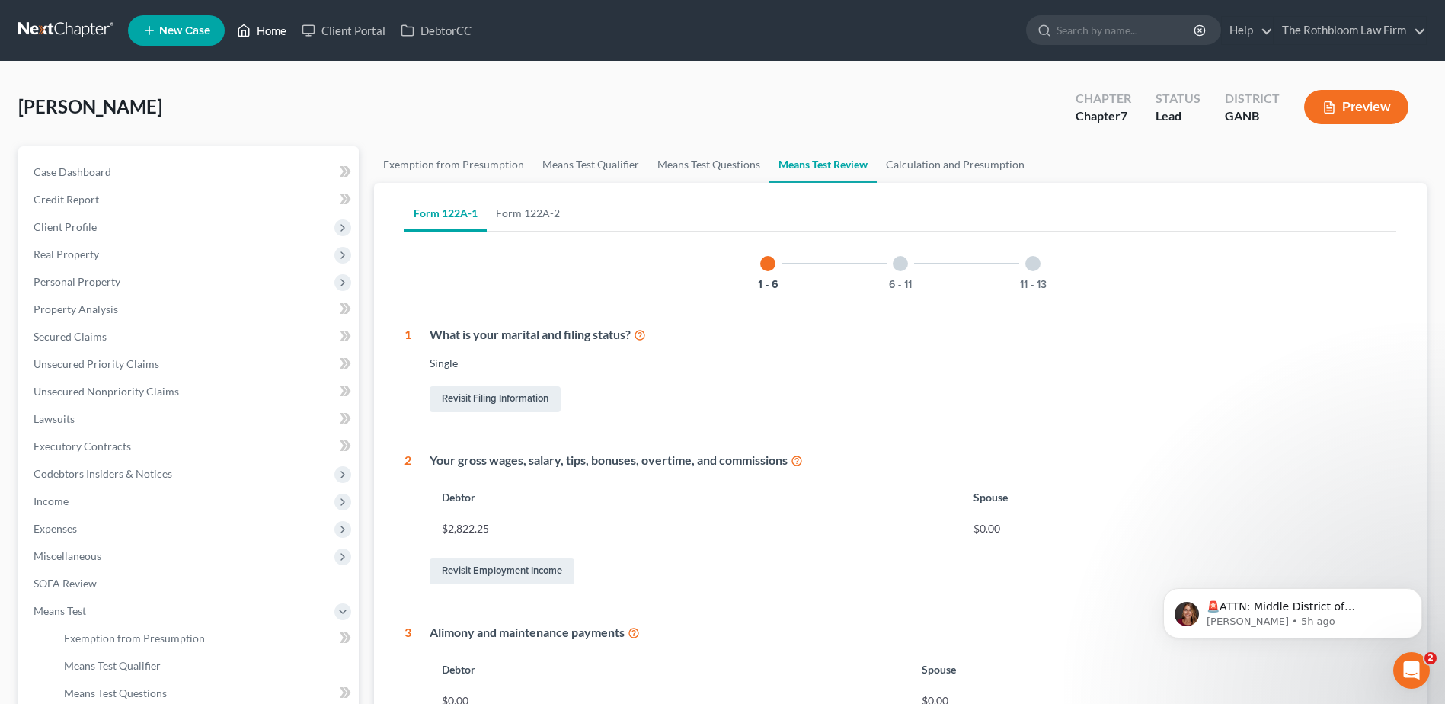
click at [270, 36] on link "Home" at bounding box center [261, 30] width 65 height 27
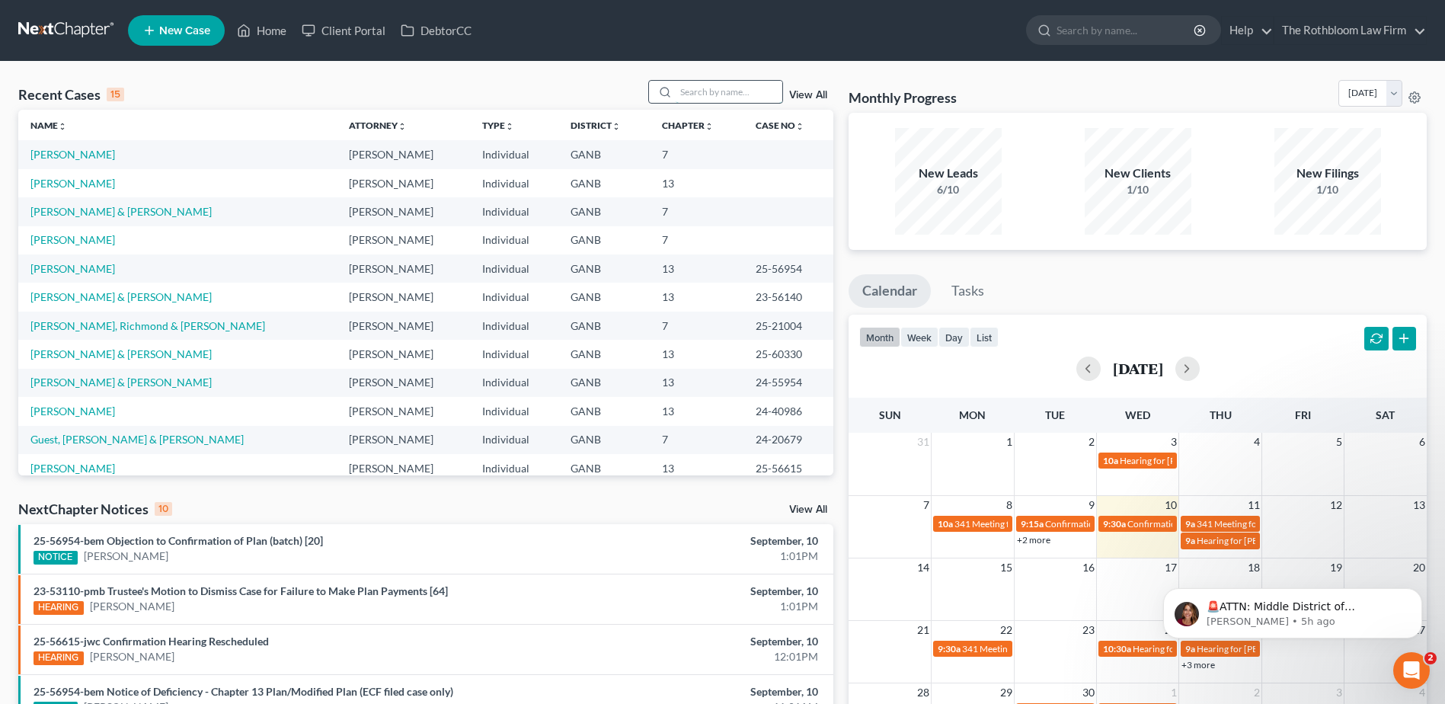
click at [695, 85] on input "search" at bounding box center [729, 92] width 107 height 22
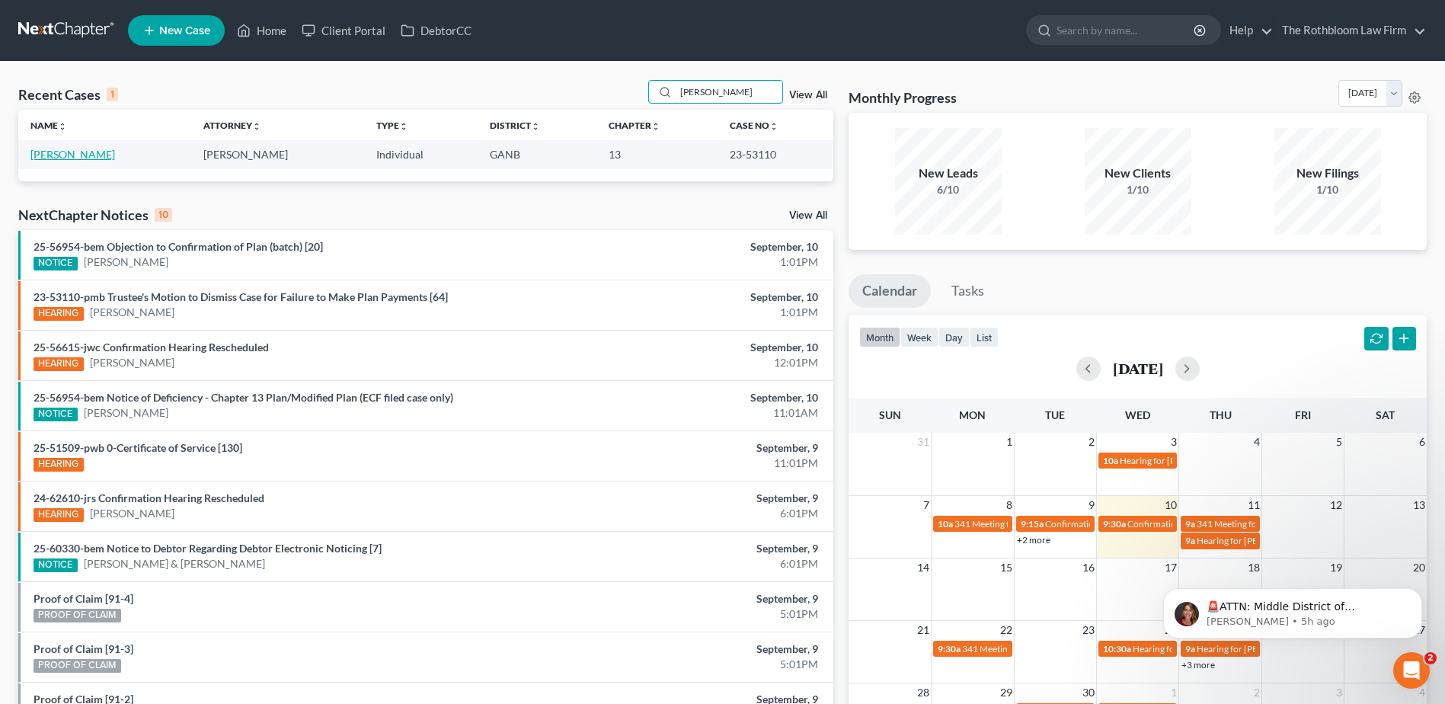
type input "chaudry"
click at [56, 160] on link "[PERSON_NAME]" at bounding box center [72, 154] width 85 height 13
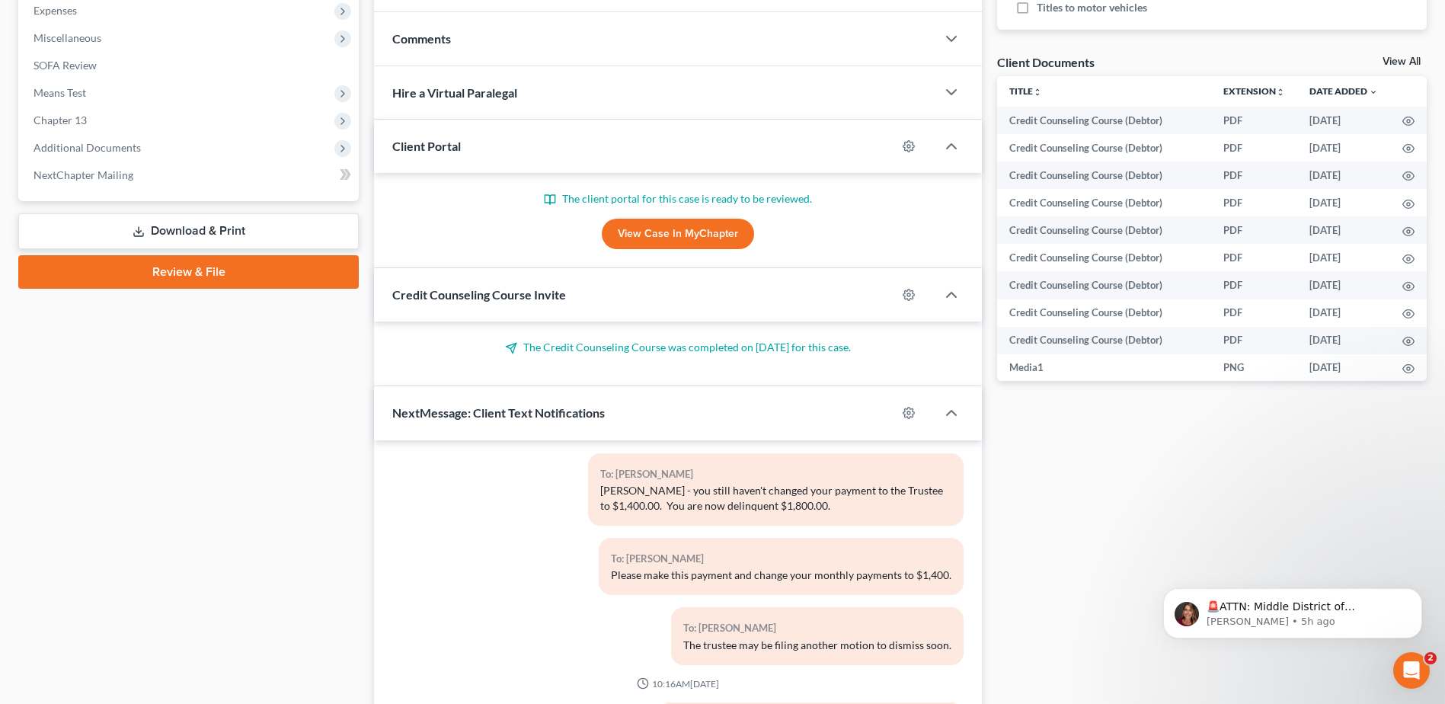
scroll to position [653, 0]
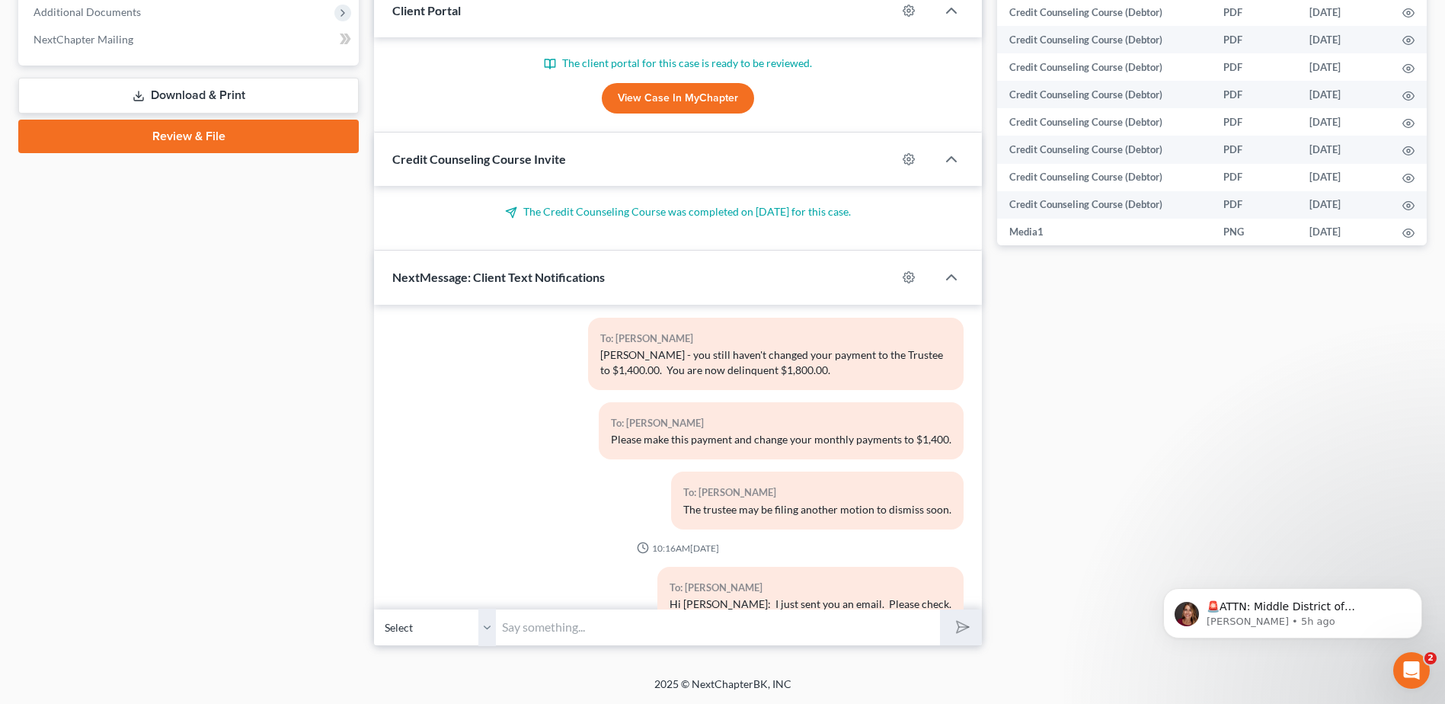
click at [529, 631] on input "text" at bounding box center [718, 627] width 444 height 37
type input "Hello Aaron - I just sent you an email."
click at [967, 634] on button "submit" at bounding box center [961, 627] width 42 height 36
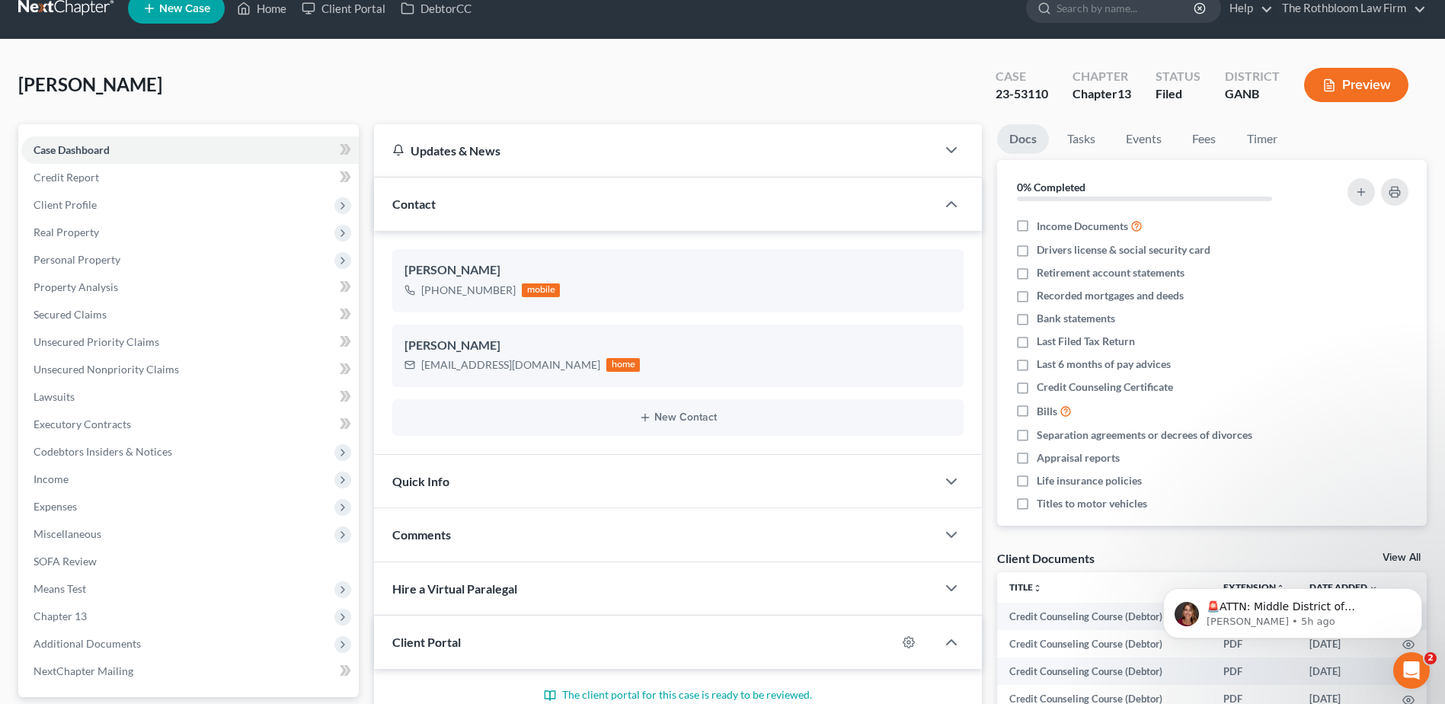
scroll to position [0, 0]
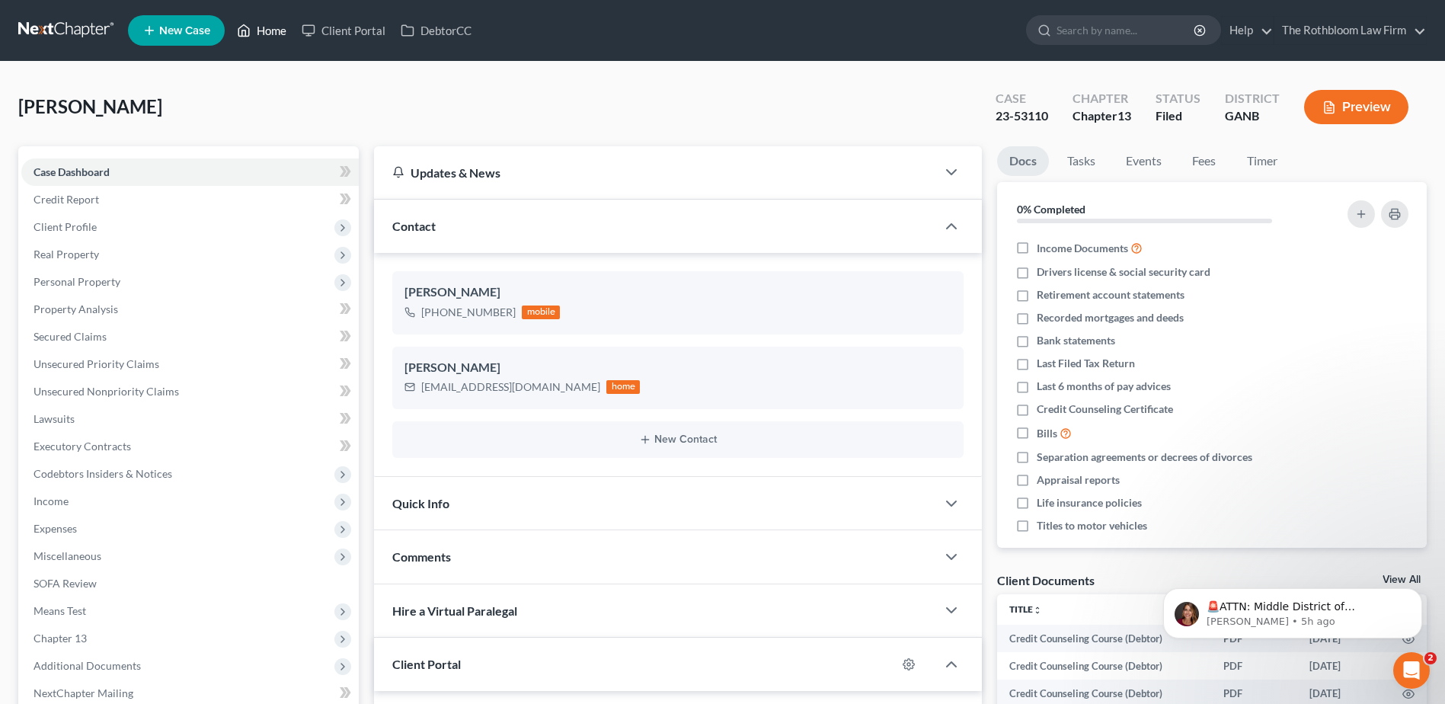
click at [265, 33] on link "Home" at bounding box center [261, 30] width 65 height 27
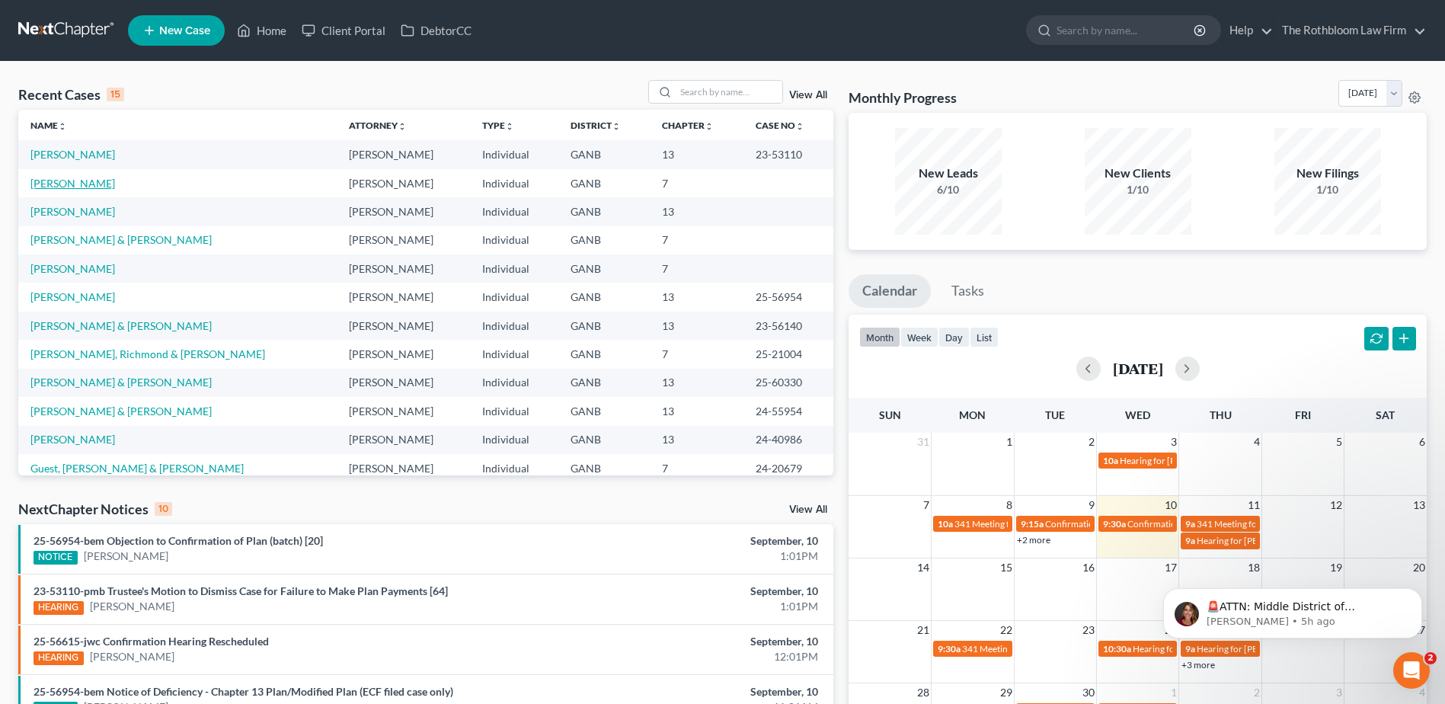
click at [54, 182] on link "[PERSON_NAME]" at bounding box center [72, 183] width 85 height 13
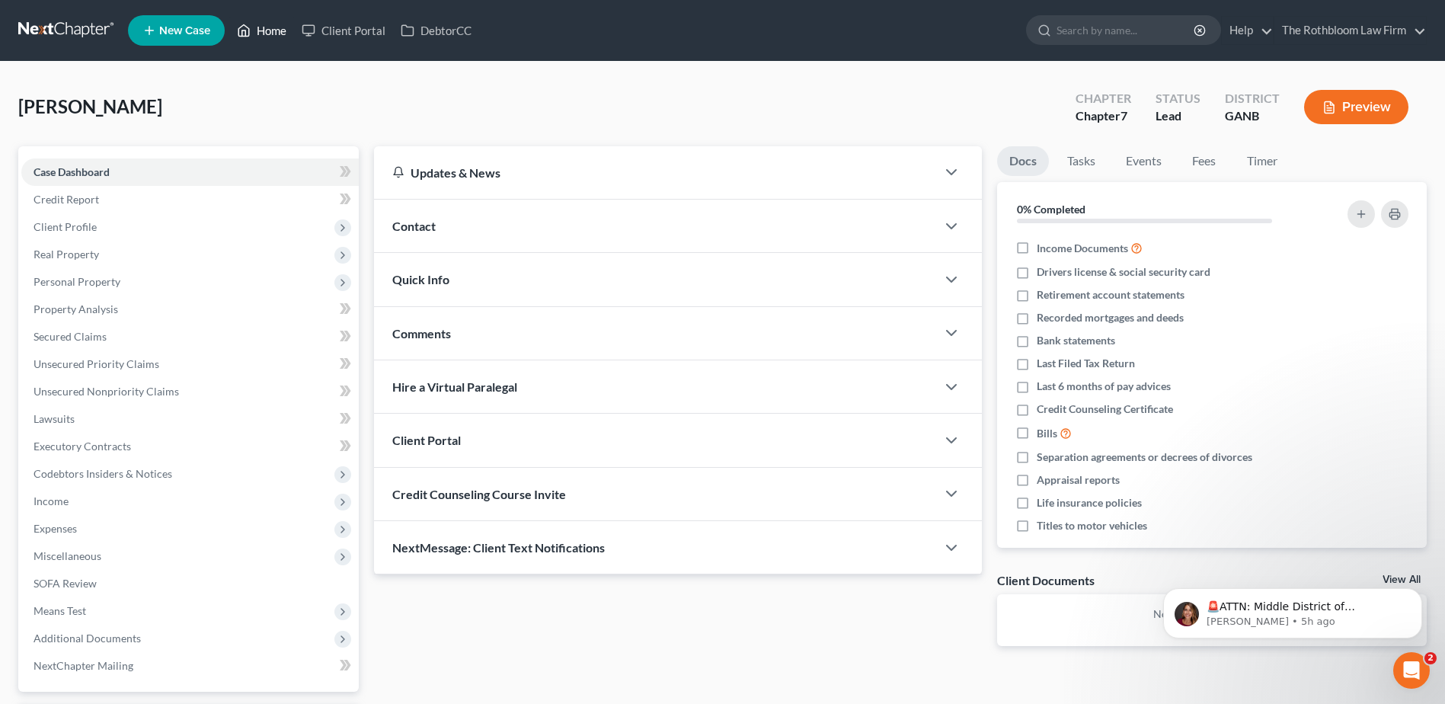
click at [273, 37] on link "Home" at bounding box center [261, 30] width 65 height 27
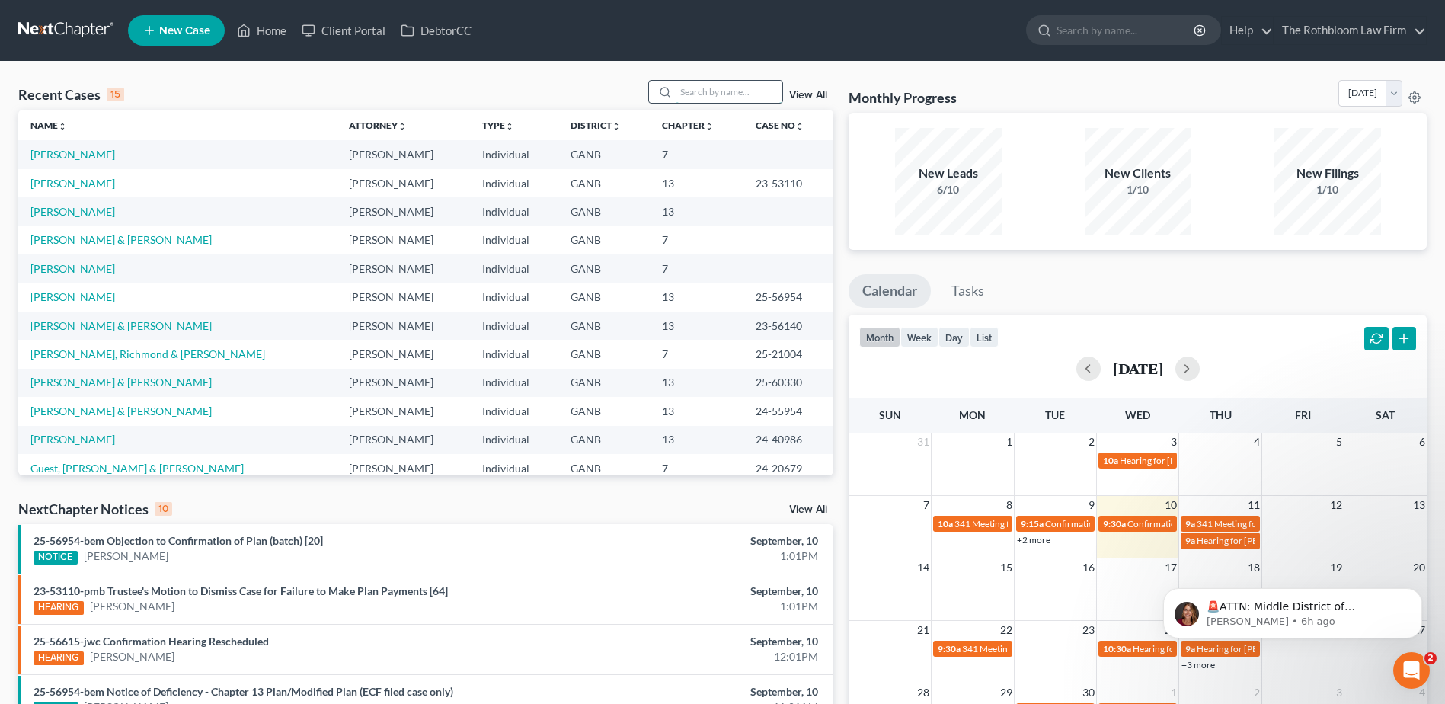
click at [698, 99] on input "search" at bounding box center [729, 92] width 107 height 22
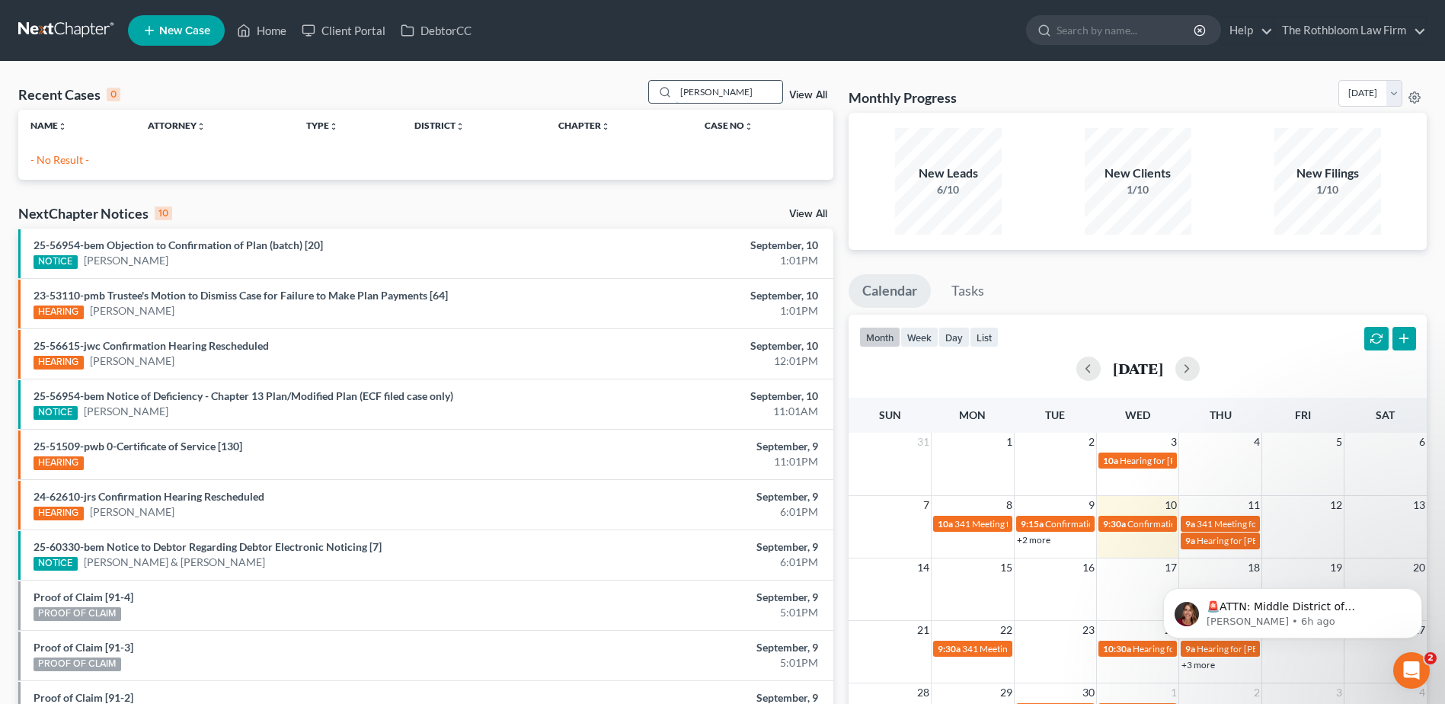
drag, startPoint x: 693, startPoint y: 96, endPoint x: 656, endPoint y: 97, distance: 37.3
click at [656, 97] on div "audrey" at bounding box center [716, 92] width 136 height 24
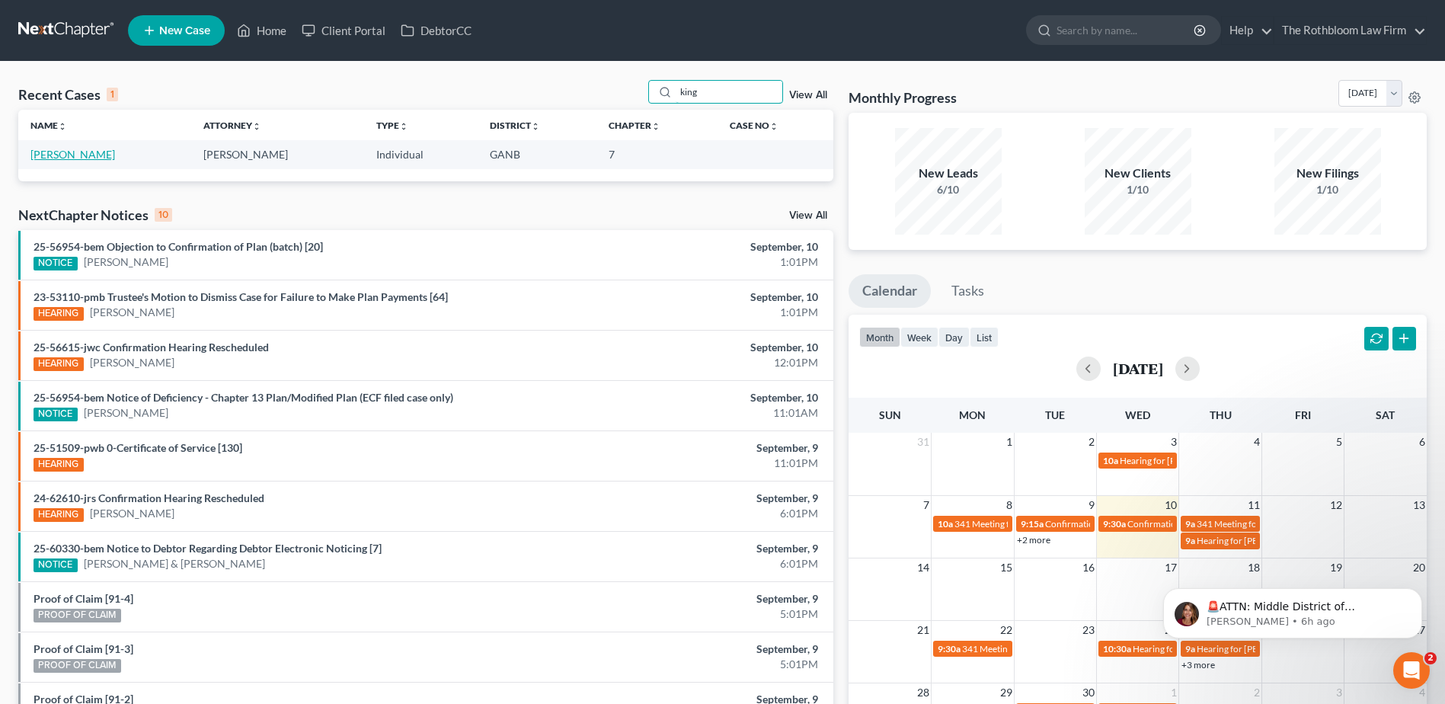
type input "king"
click at [49, 156] on link "[PERSON_NAME]" at bounding box center [72, 154] width 85 height 13
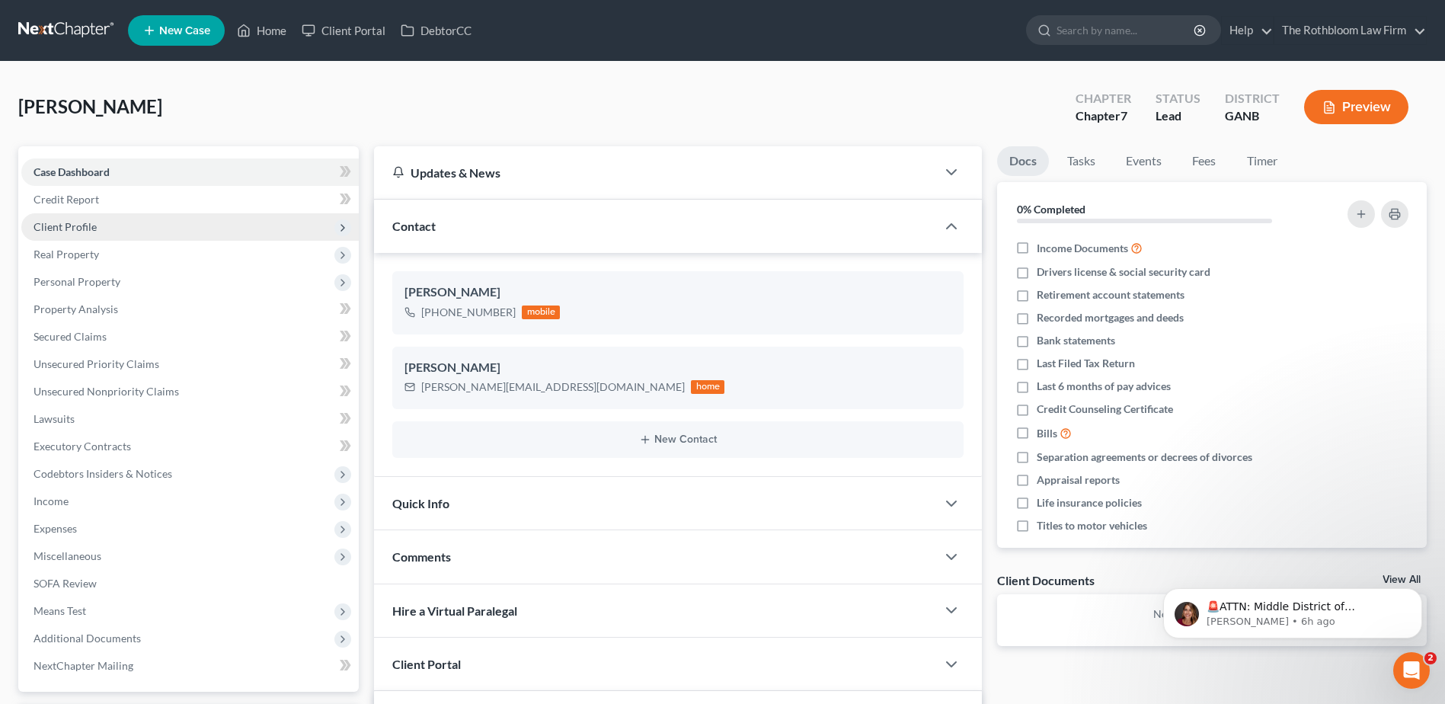
click at [62, 224] on span "Client Profile" at bounding box center [65, 226] width 63 height 13
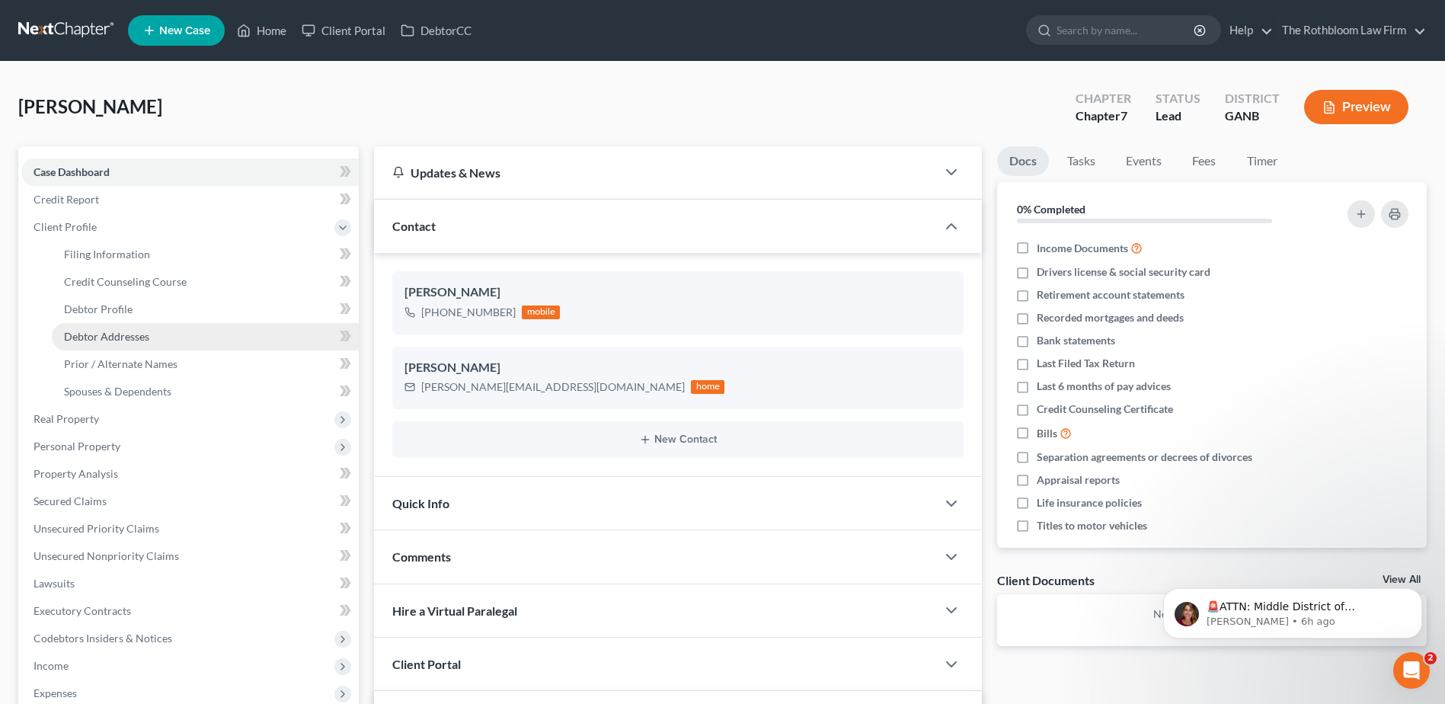
click at [137, 334] on span "Debtor Addresses" at bounding box center [106, 336] width 85 height 13
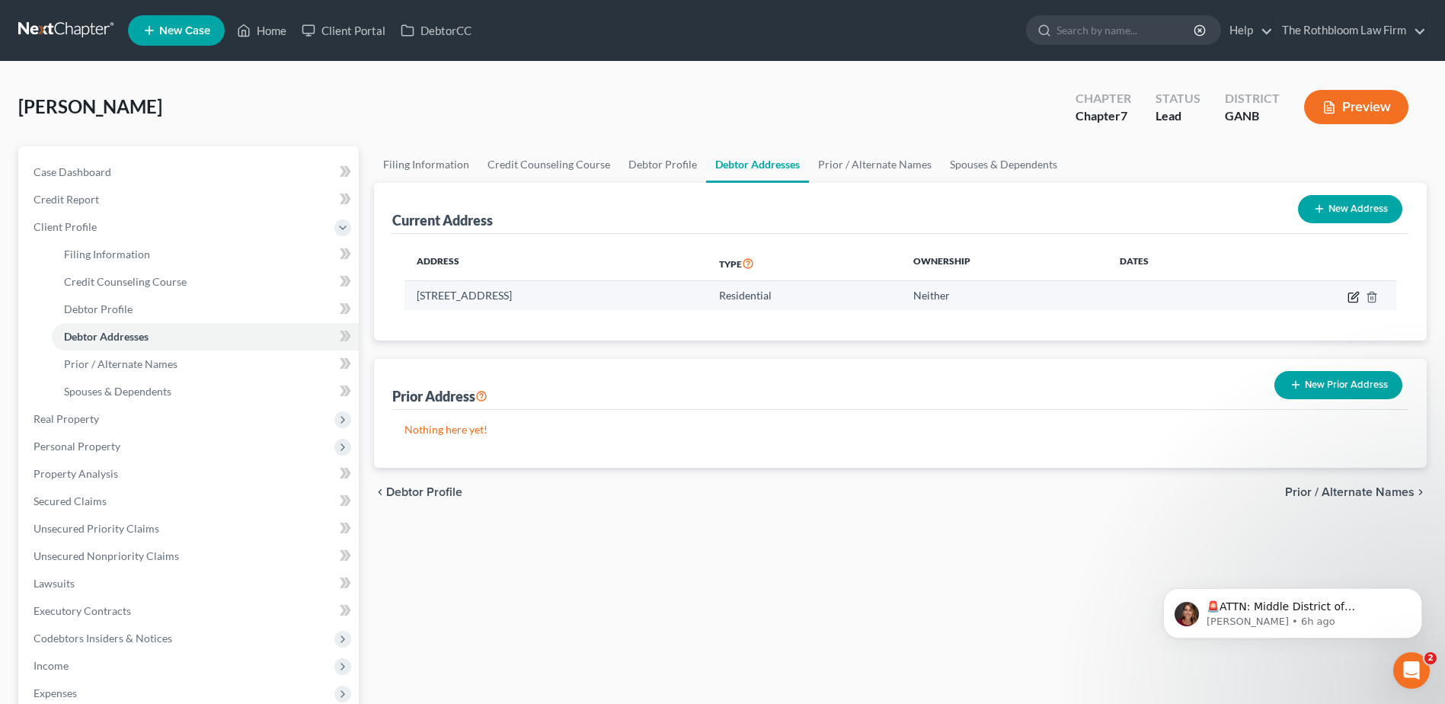
click at [1348, 298] on icon "button" at bounding box center [1352, 296] width 9 height 9
select select "10"
select select "0"
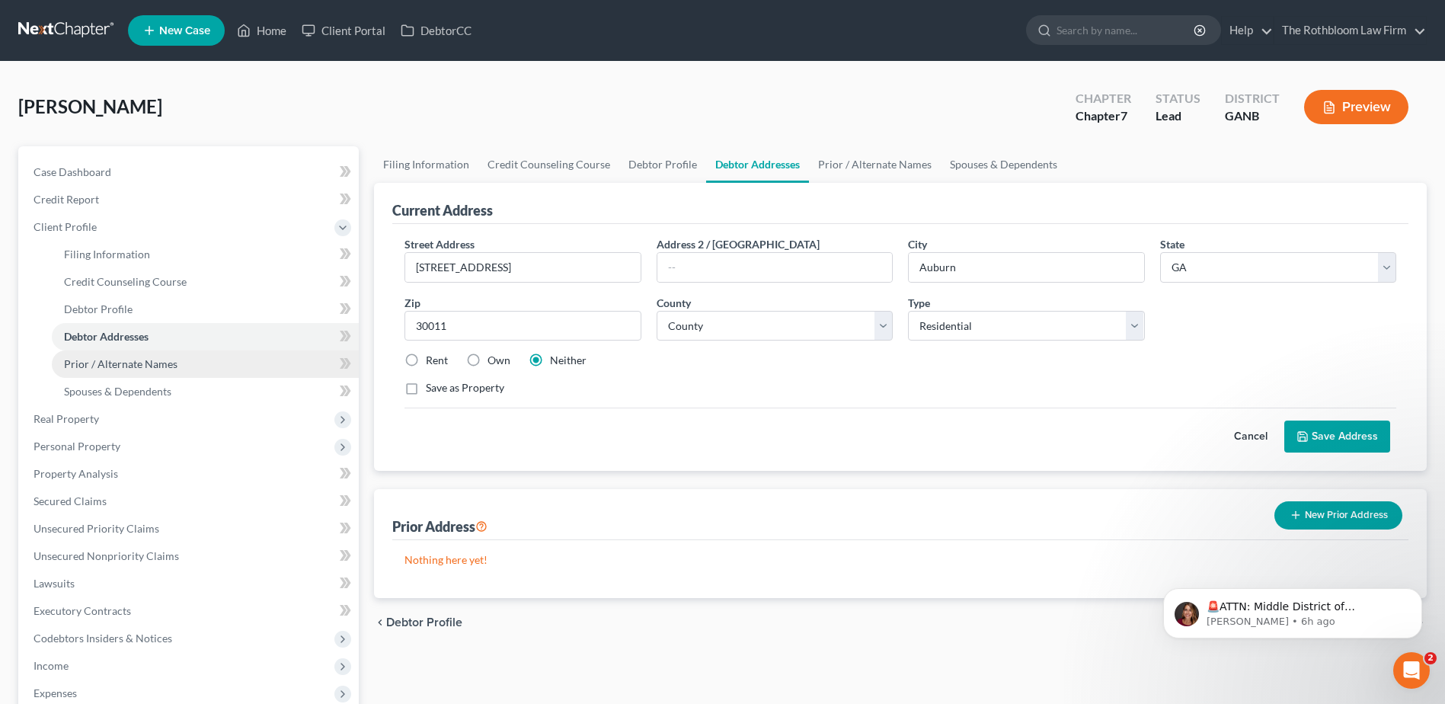
click at [135, 364] on span "Prior / Alternate Names" at bounding box center [120, 363] width 113 height 13
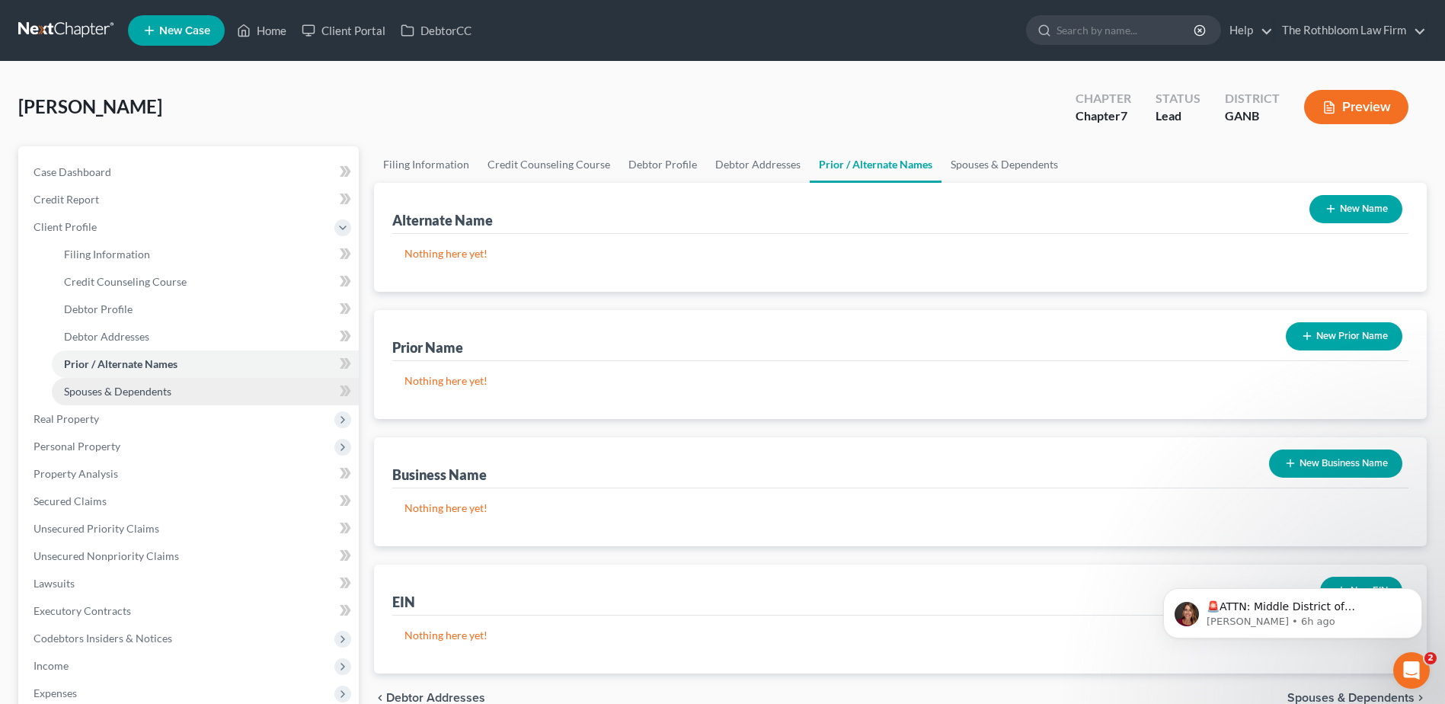
click at [123, 397] on span "Spouses & Dependents" at bounding box center [117, 391] width 107 height 13
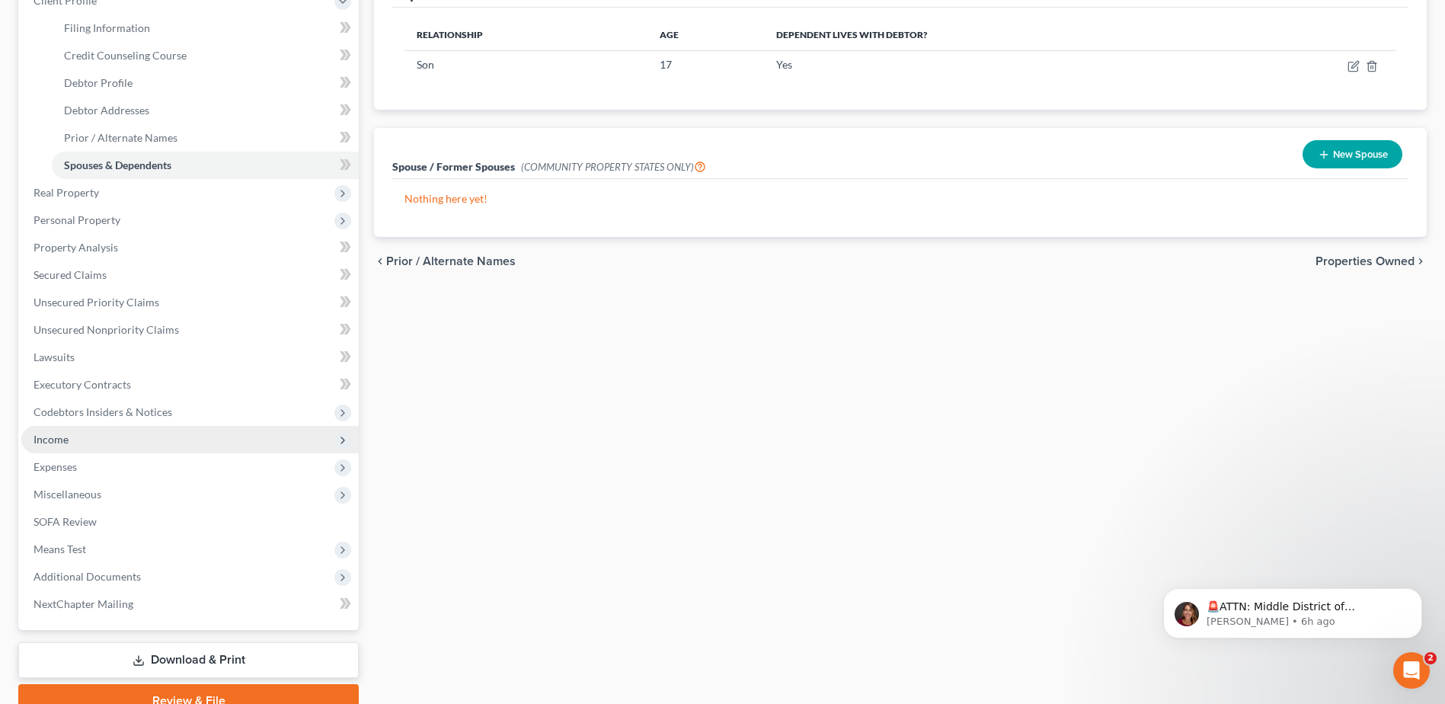
scroll to position [228, 0]
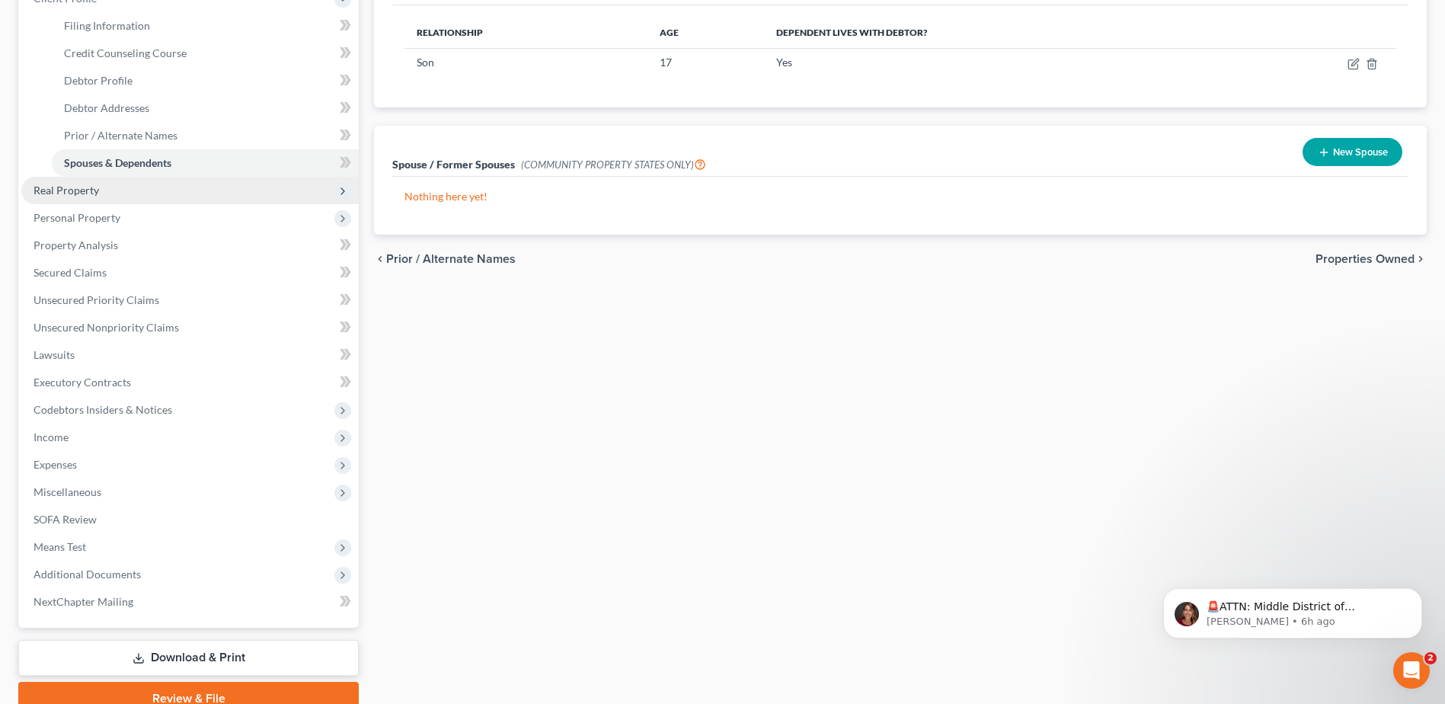
click at [57, 187] on span "Real Property" at bounding box center [67, 190] width 66 height 13
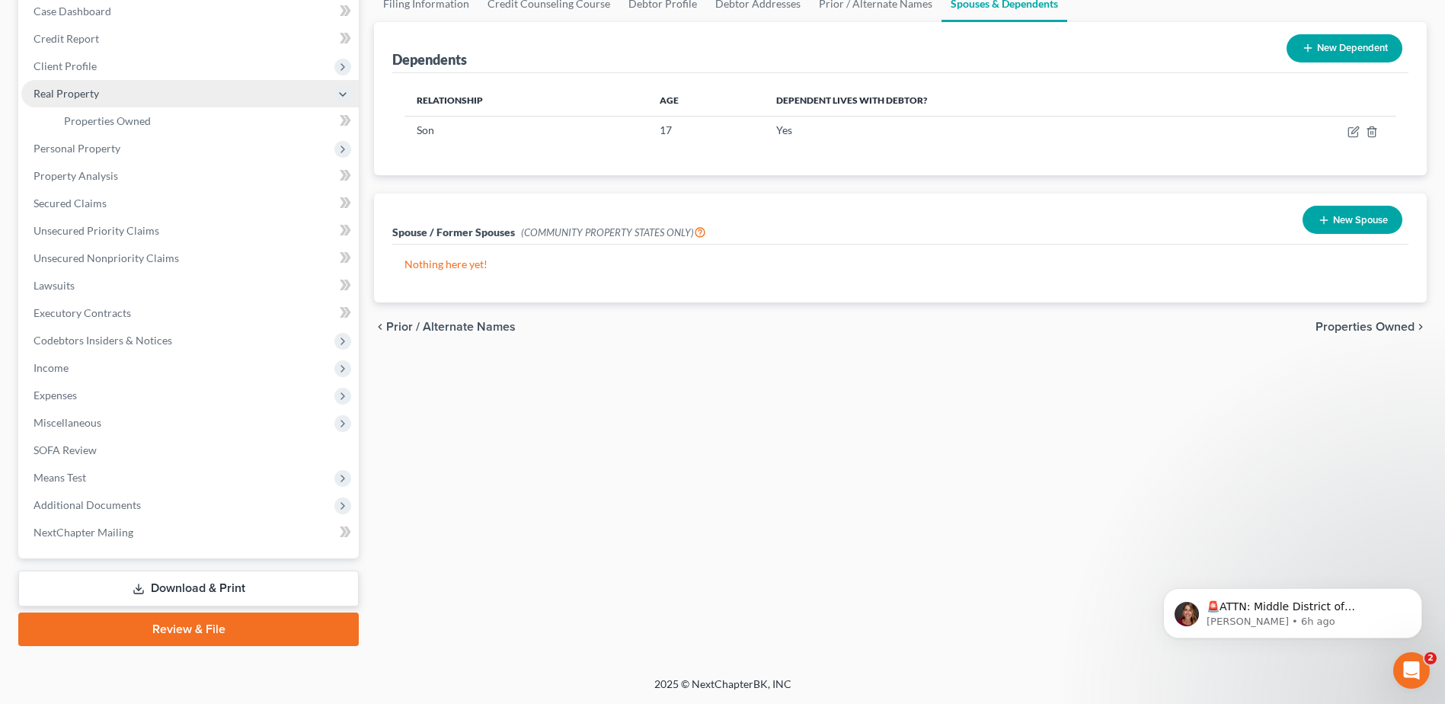
scroll to position [161, 0]
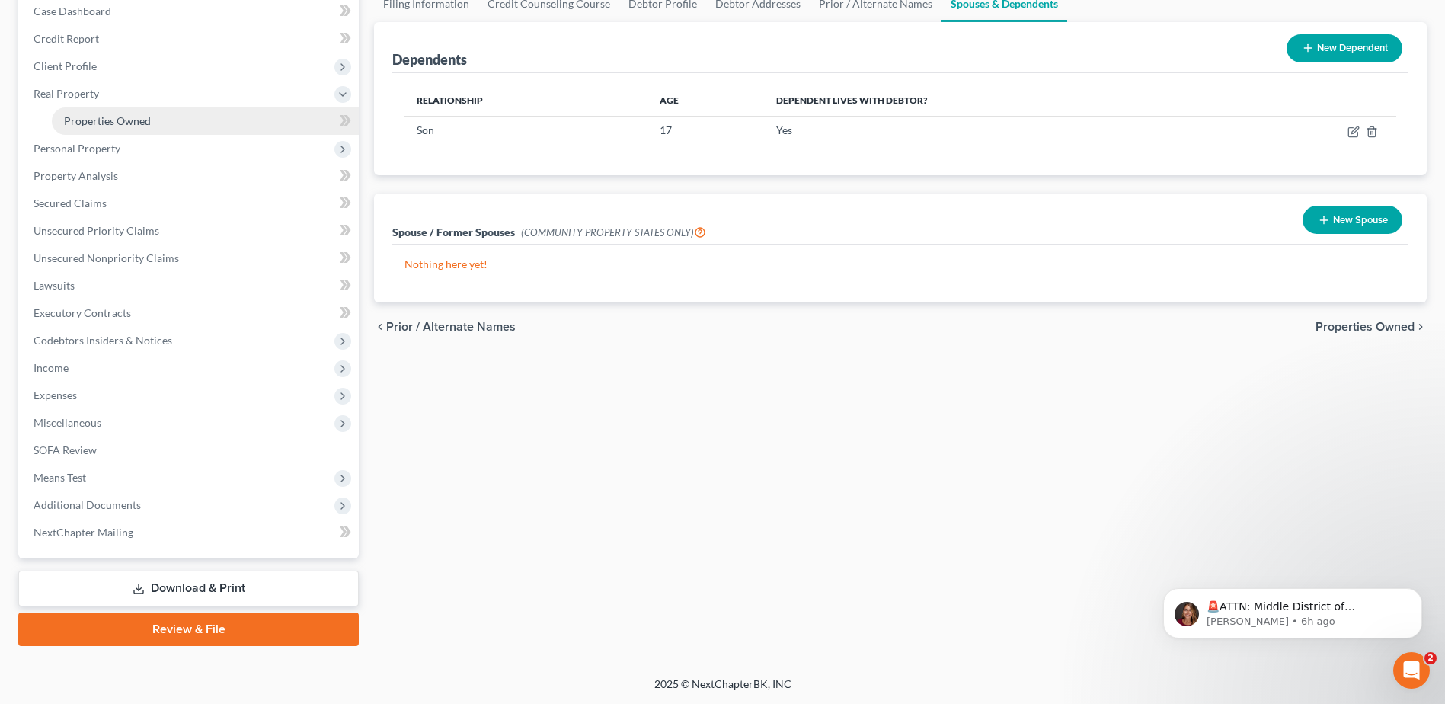
click at [113, 133] on link "Properties Owned" at bounding box center [205, 120] width 307 height 27
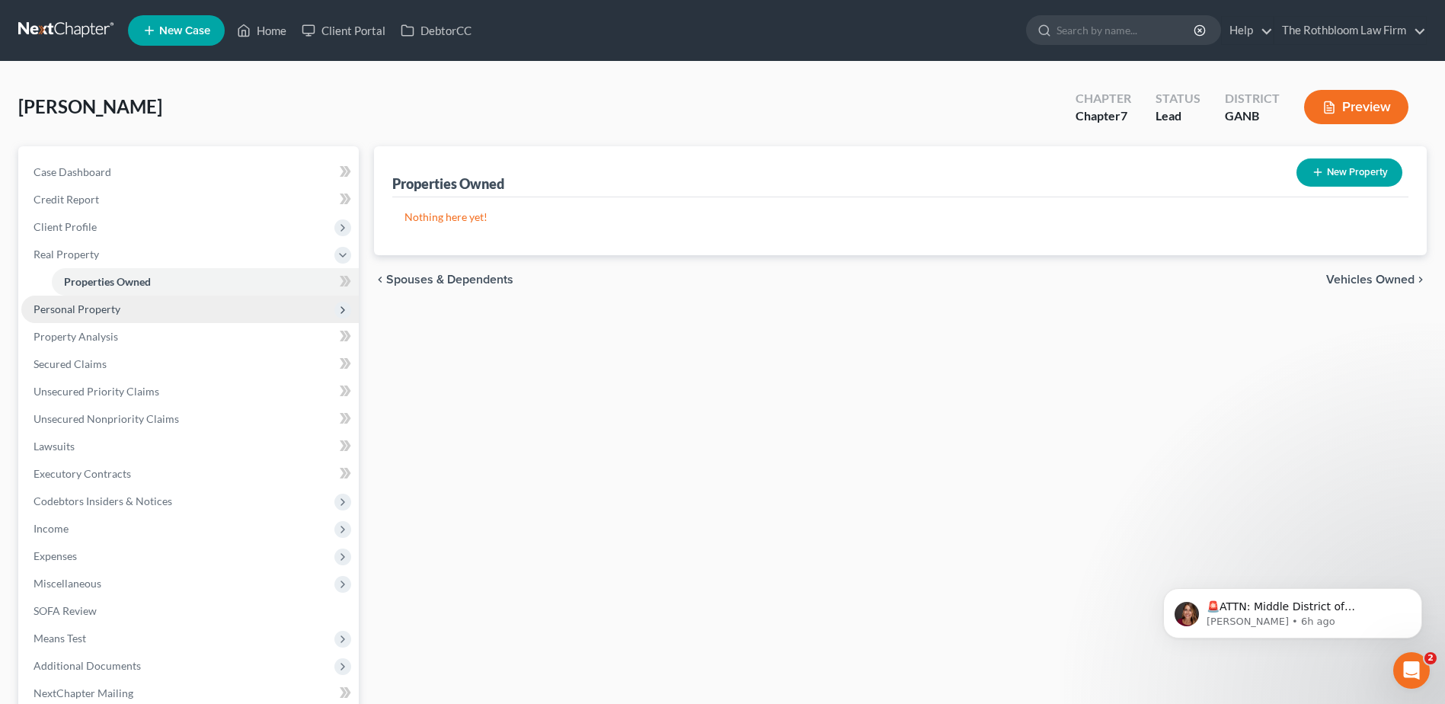
click at [62, 315] on span "Personal Property" at bounding box center [189, 309] width 337 height 27
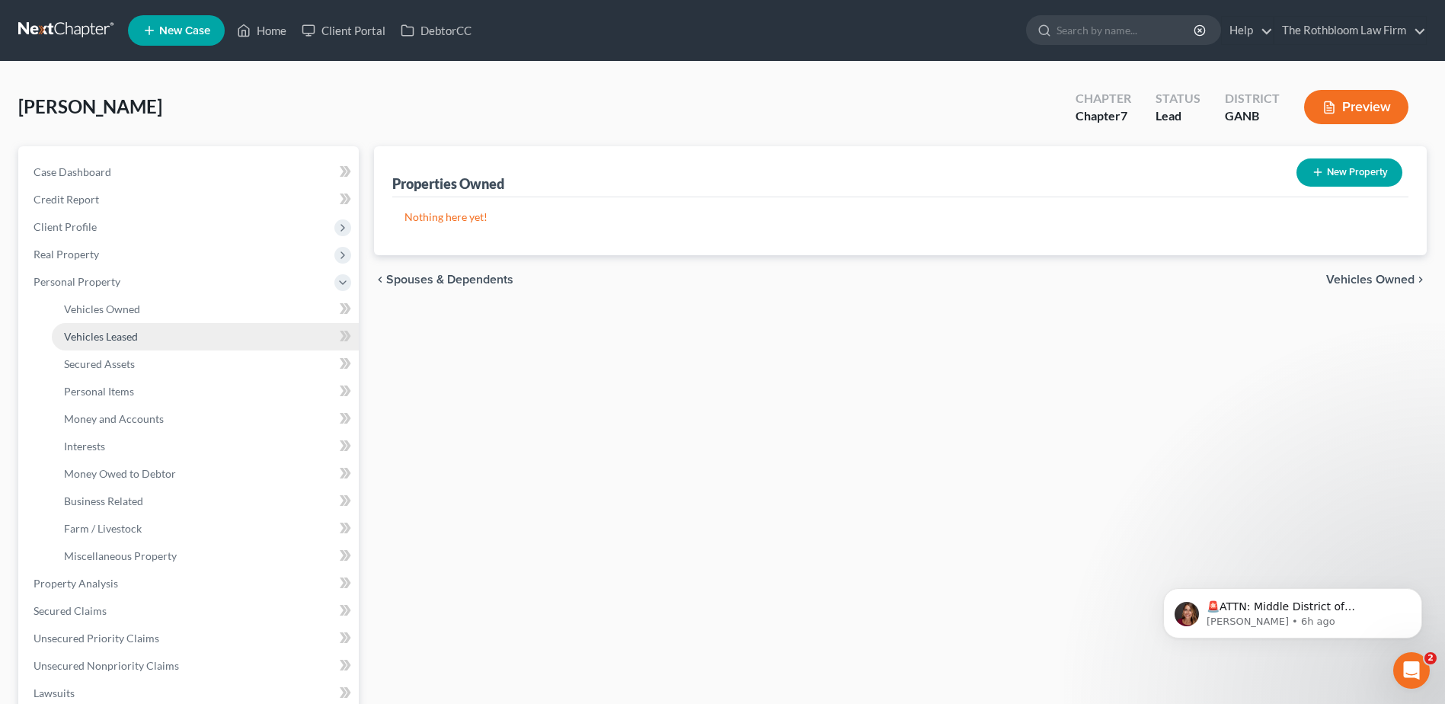
click at [113, 335] on span "Vehicles Leased" at bounding box center [101, 336] width 74 height 13
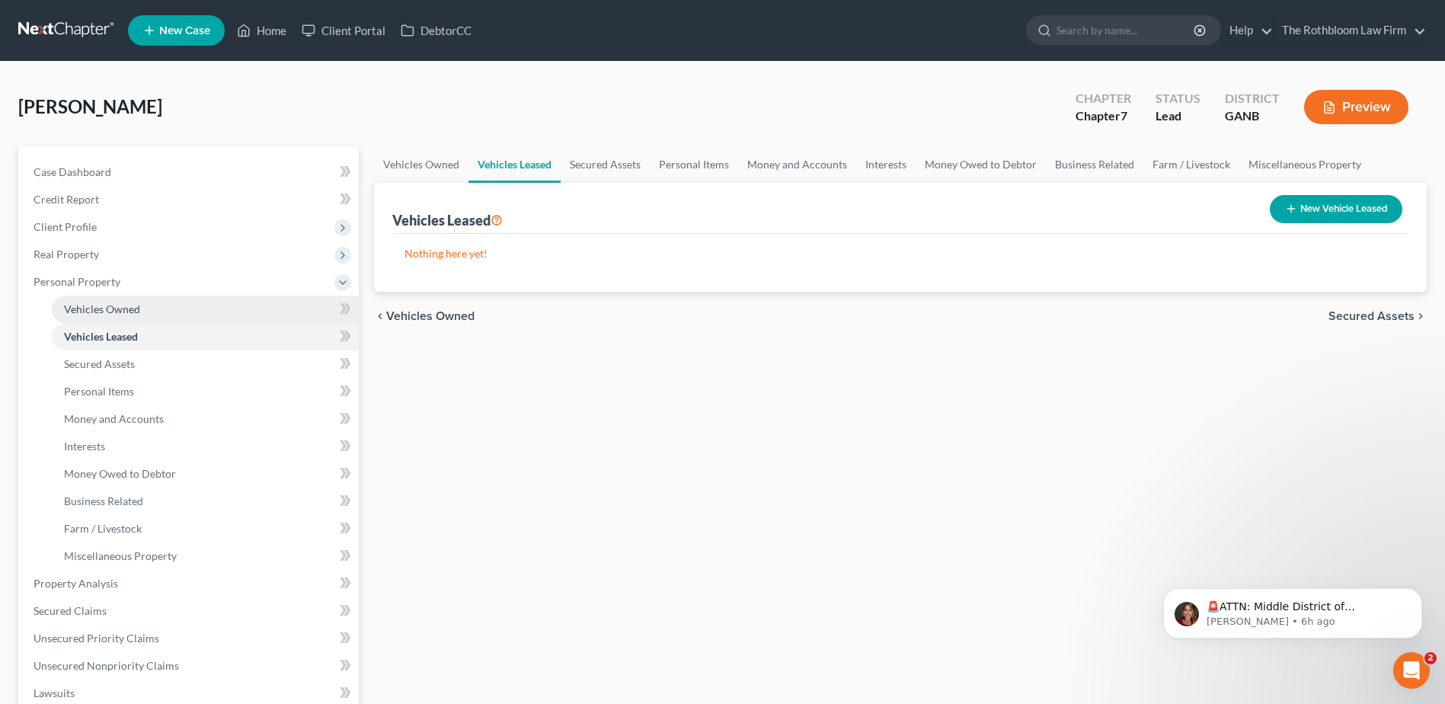
click at [100, 310] on span "Vehicles Owned" at bounding box center [102, 308] width 76 height 13
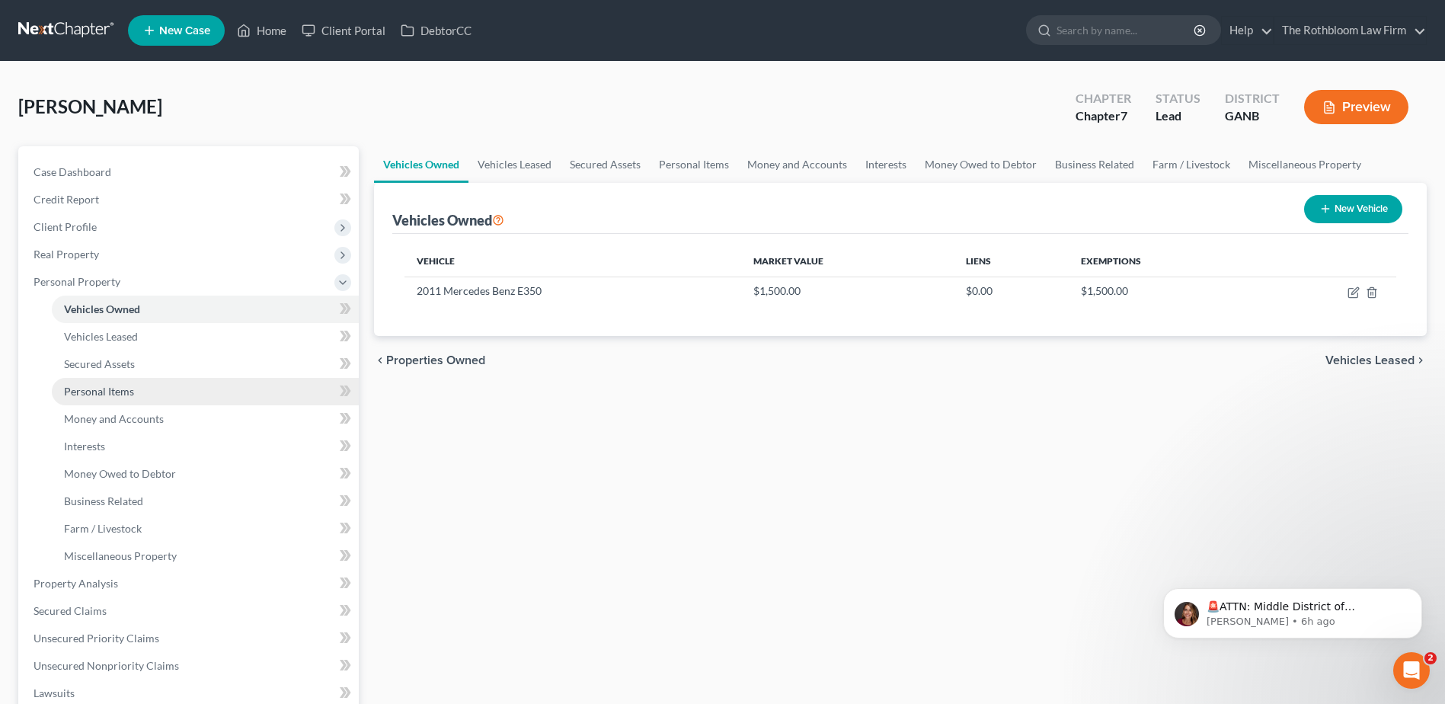
click at [117, 386] on span "Personal Items" at bounding box center [99, 391] width 70 height 13
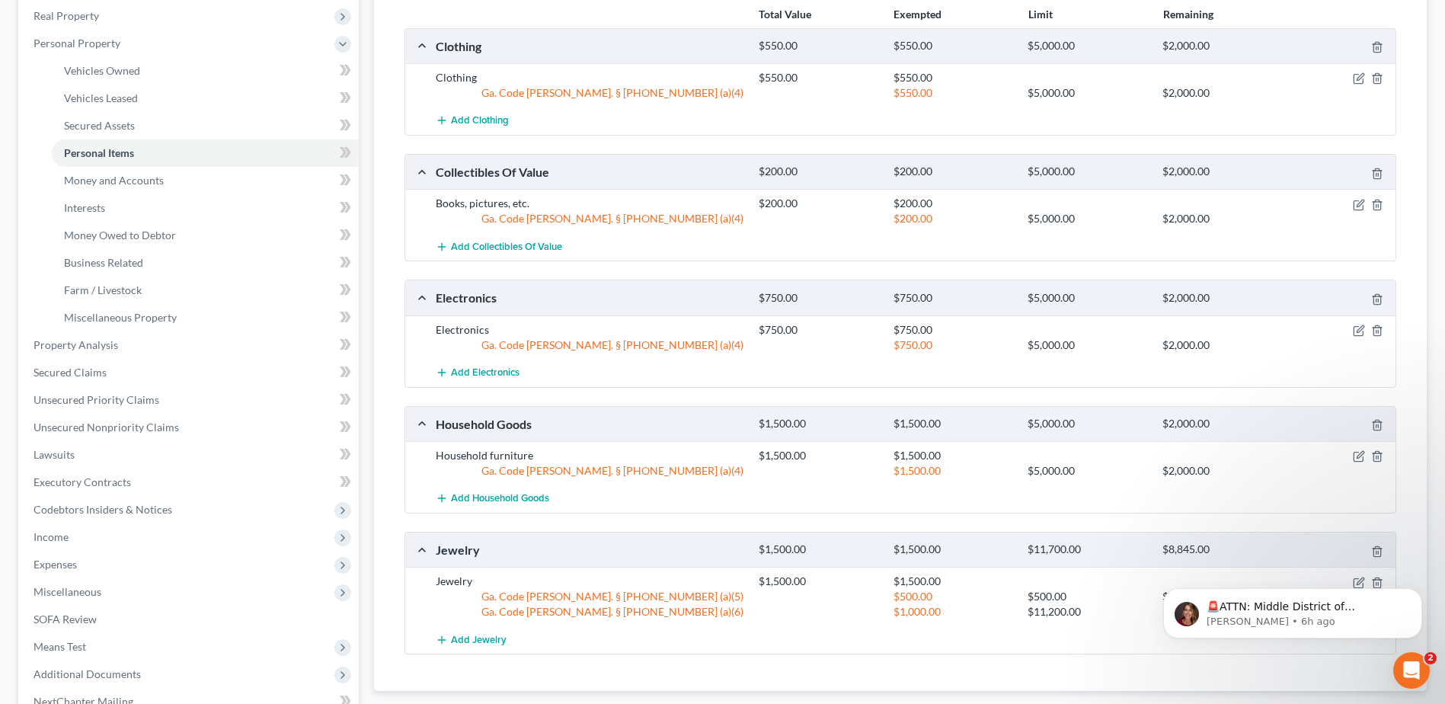
scroll to position [228, 0]
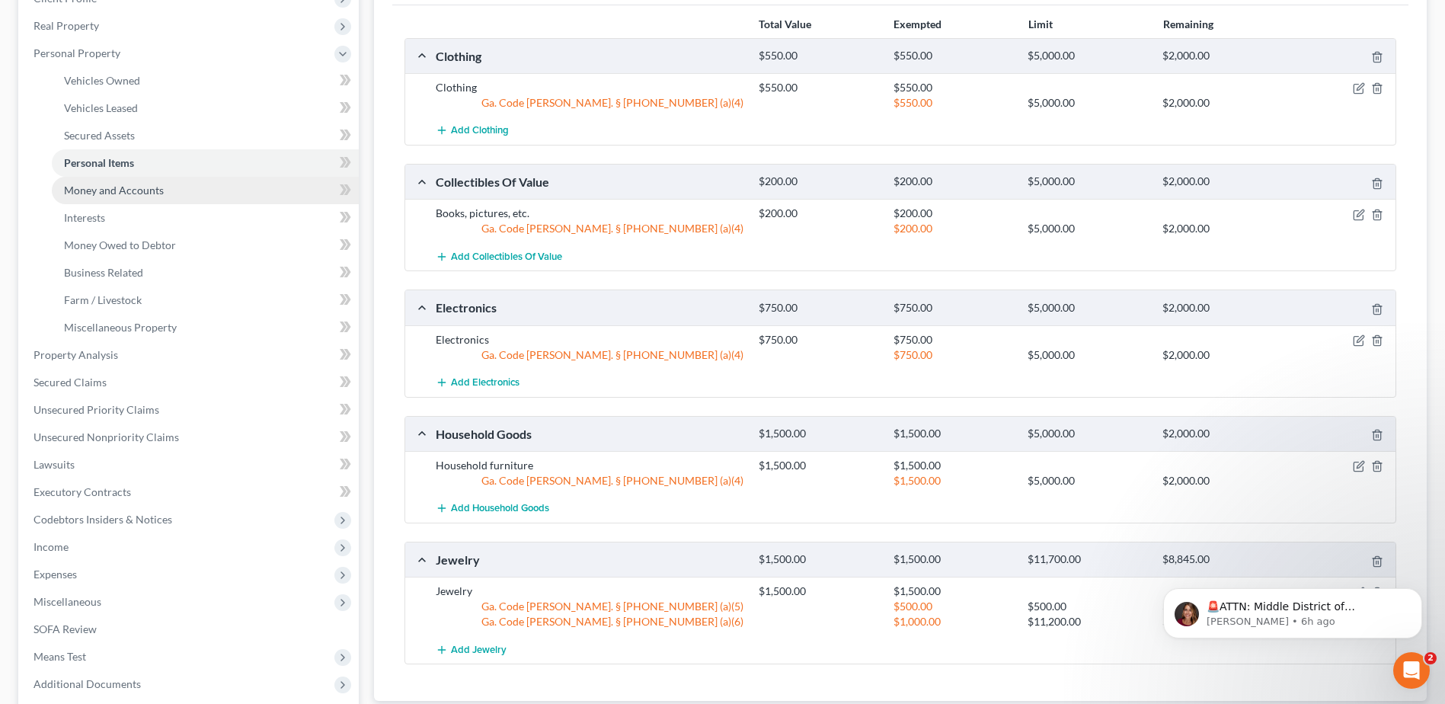
click at [117, 181] on link "Money and Accounts" at bounding box center [205, 190] width 307 height 27
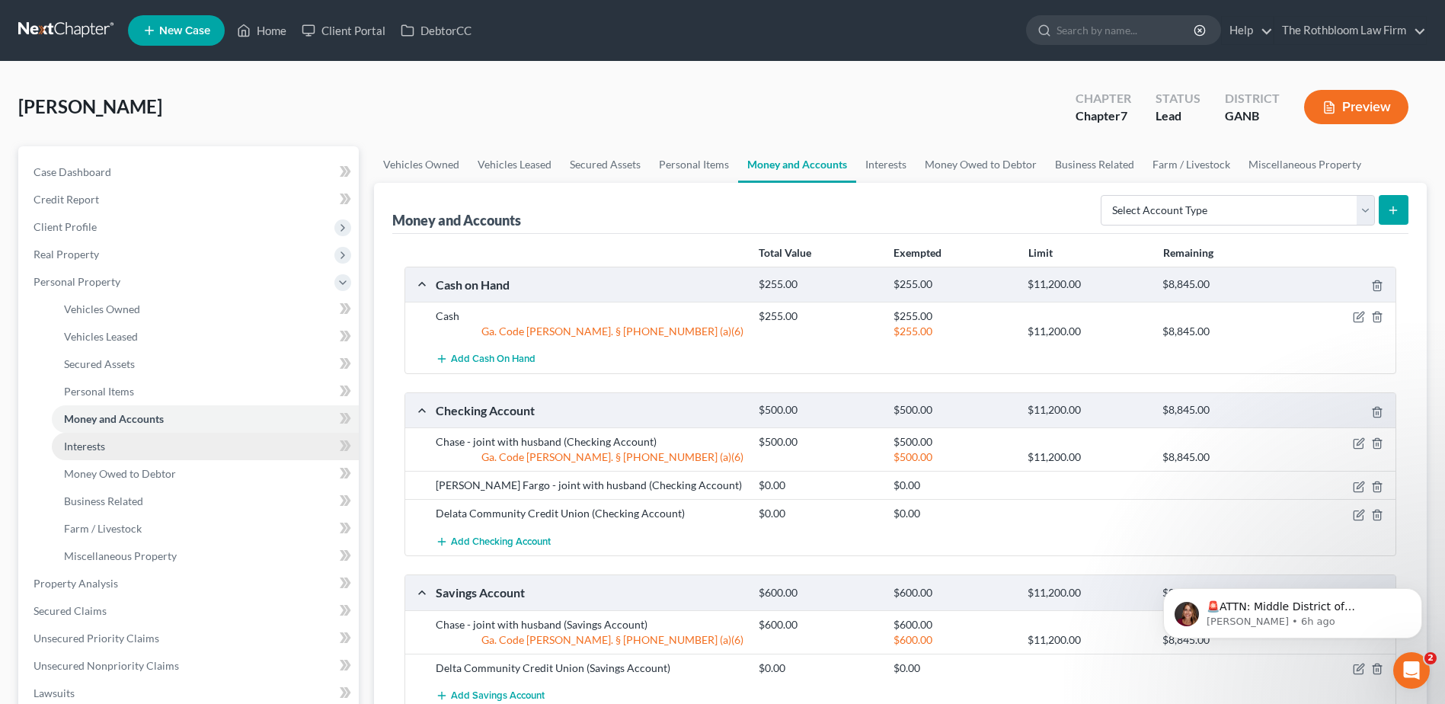
click at [101, 449] on span "Interests" at bounding box center [84, 445] width 41 height 13
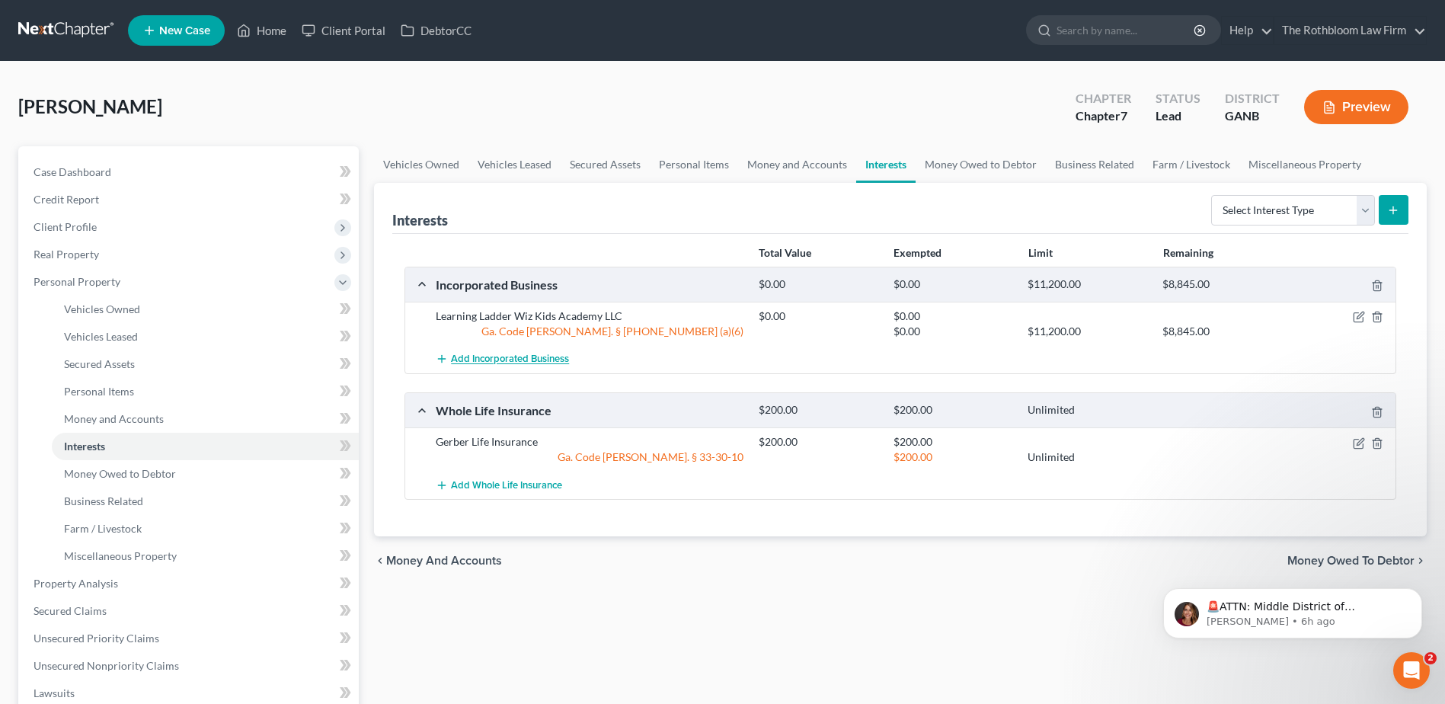
click at [505, 355] on span "Add Incorporated Business" at bounding box center [510, 359] width 118 height 12
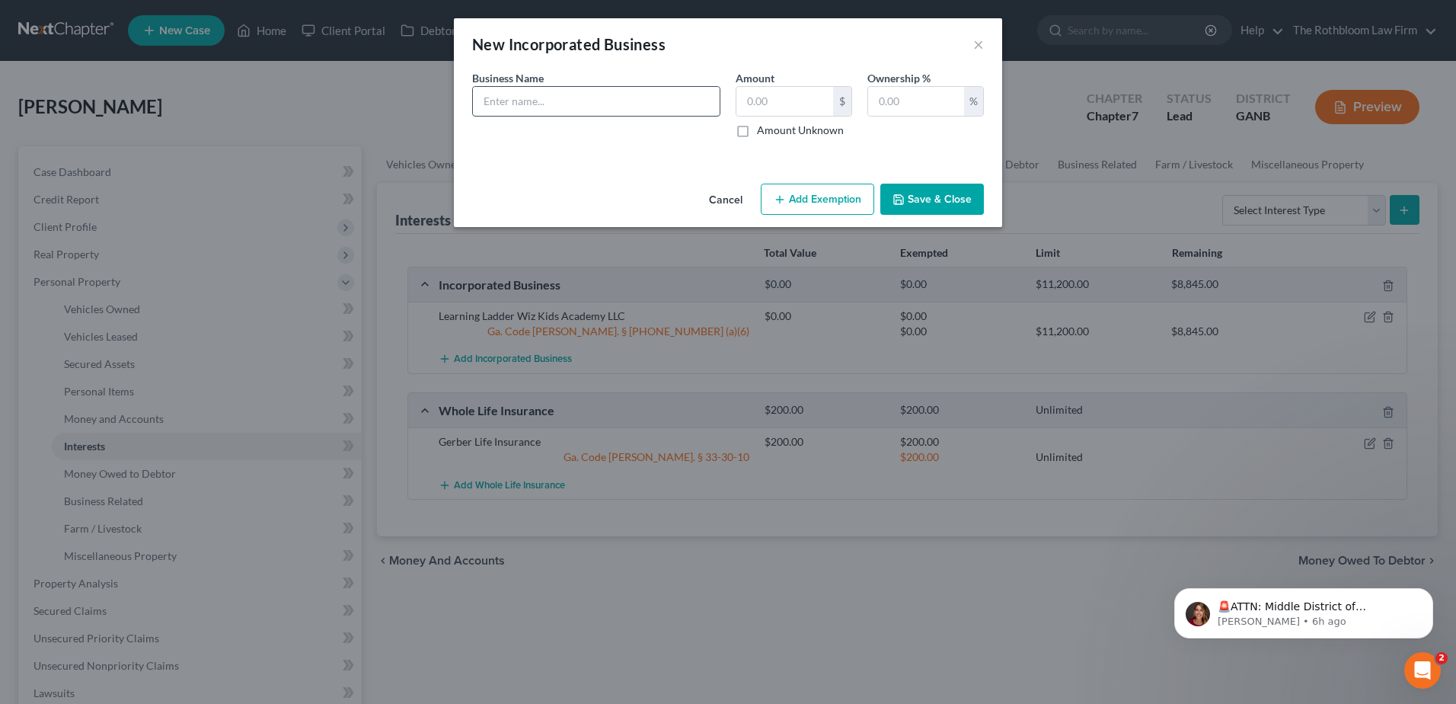
click at [506, 106] on input "text" at bounding box center [596, 101] width 247 height 29
click at [982, 43] on button "×" at bounding box center [978, 44] width 11 height 18
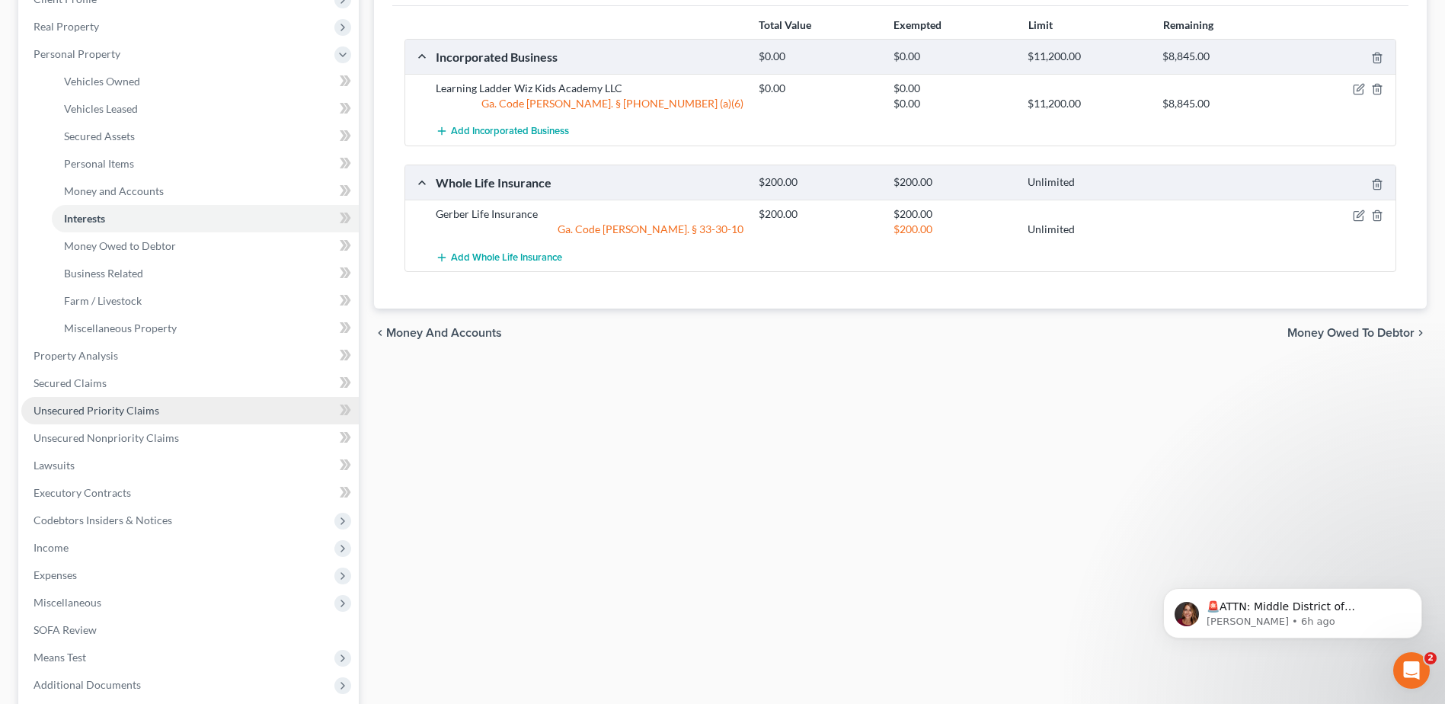
scroll to position [228, 0]
click at [94, 379] on span "Secured Claims" at bounding box center [70, 381] width 73 height 13
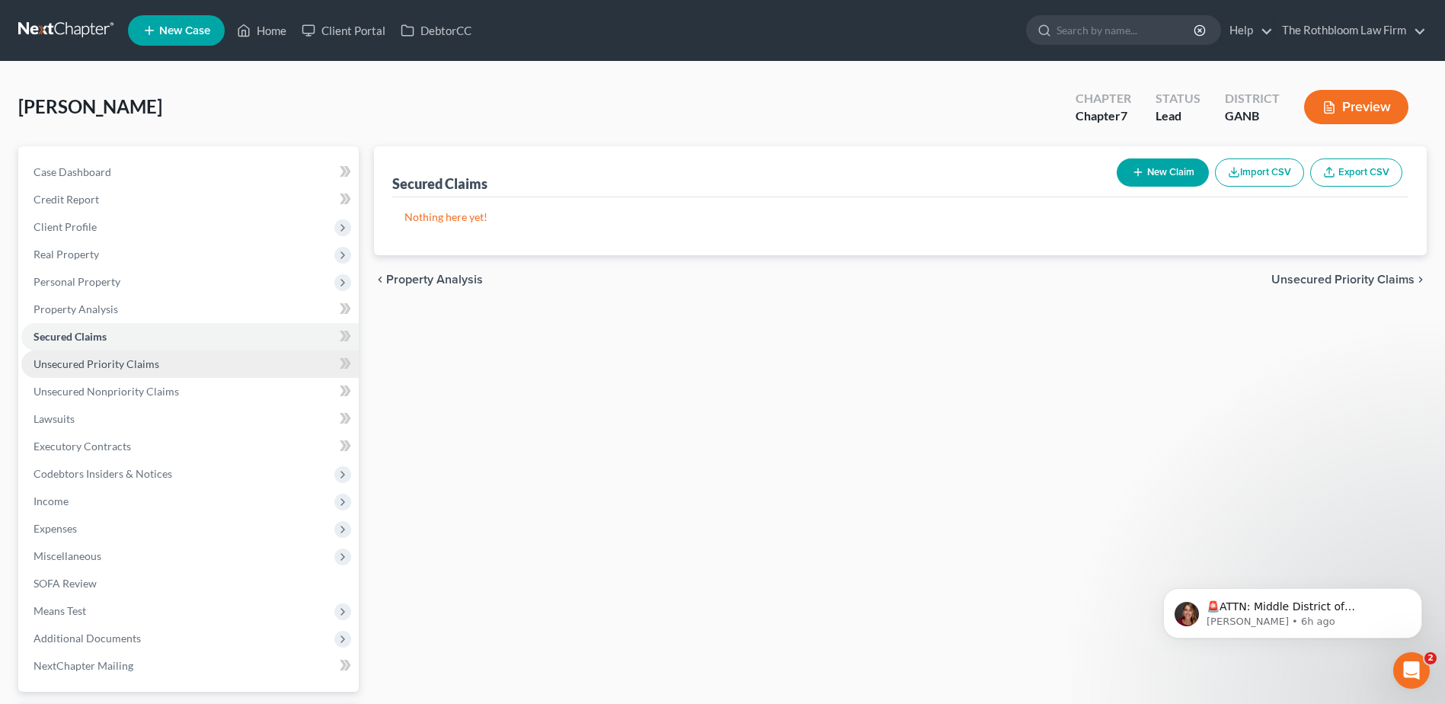
click at [87, 372] on link "Unsecured Priority Claims" at bounding box center [189, 363] width 337 height 27
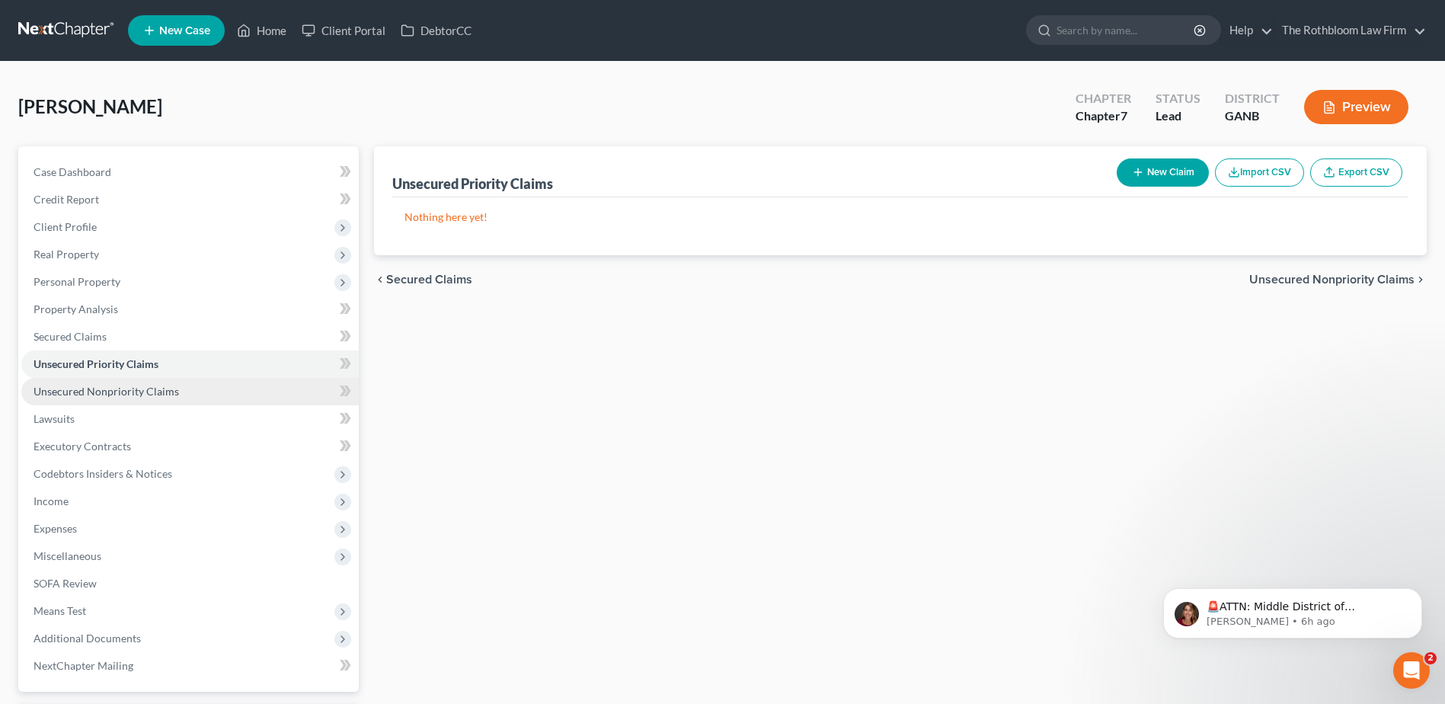
click at [83, 395] on span "Unsecured Nonpriority Claims" at bounding box center [106, 391] width 145 height 13
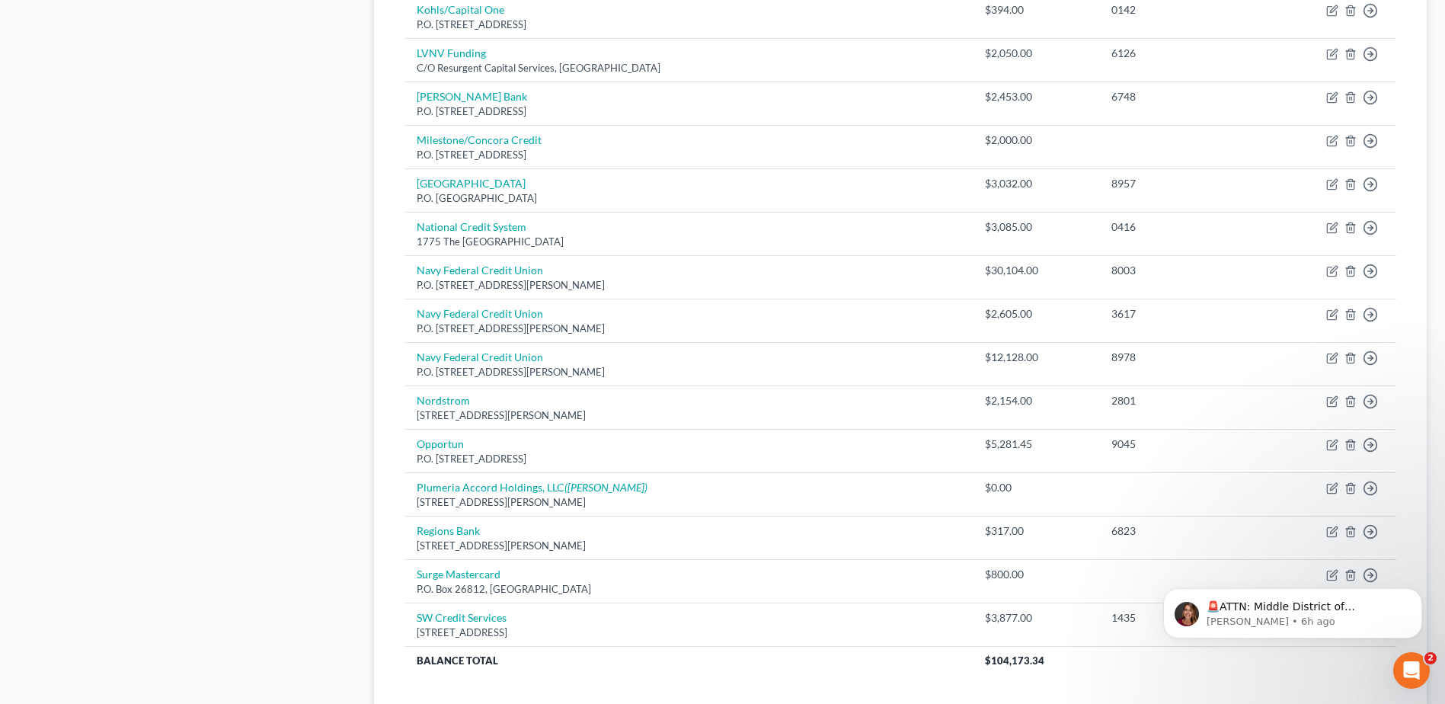
scroll to position [990, 0]
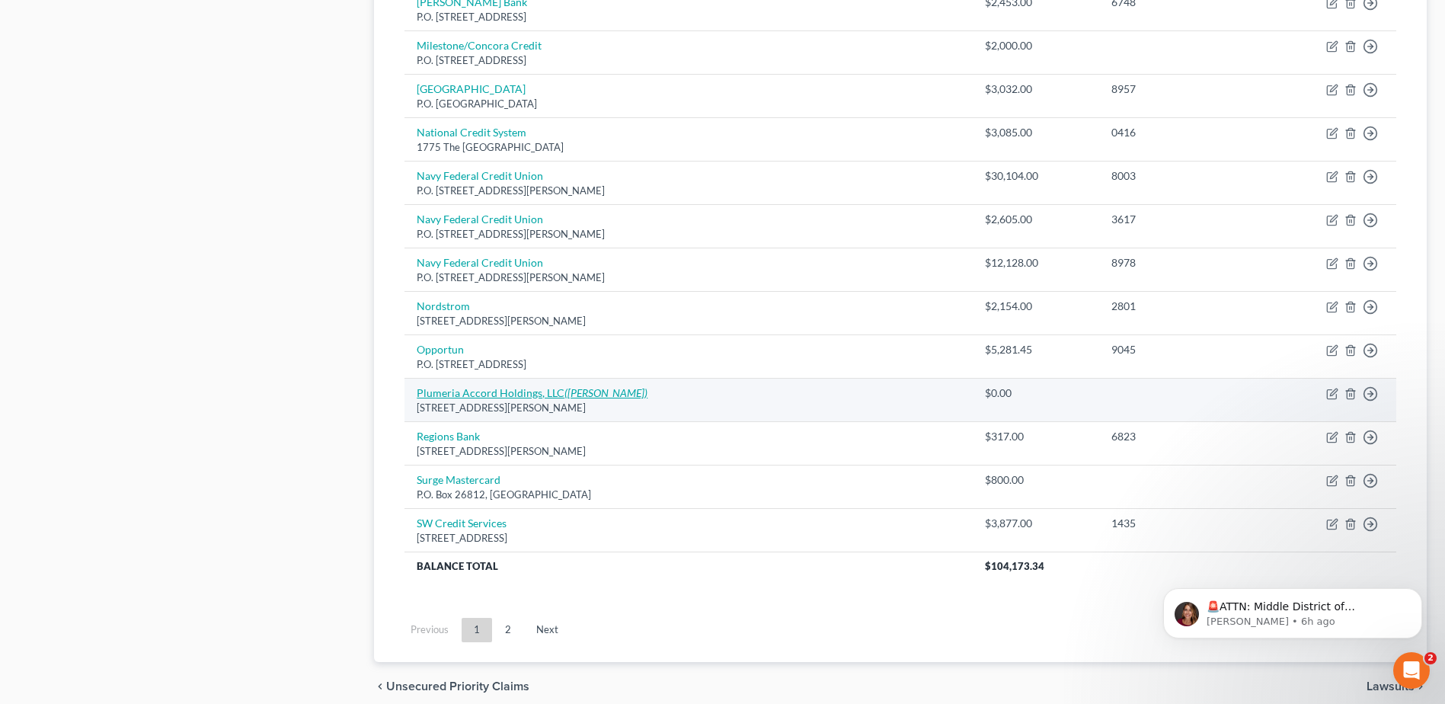
click at [433, 387] on link "Plumeria Accord Holdings, LLC (Robert J. Breit)" at bounding box center [532, 392] width 231 height 13
select select "4"
select select "3"
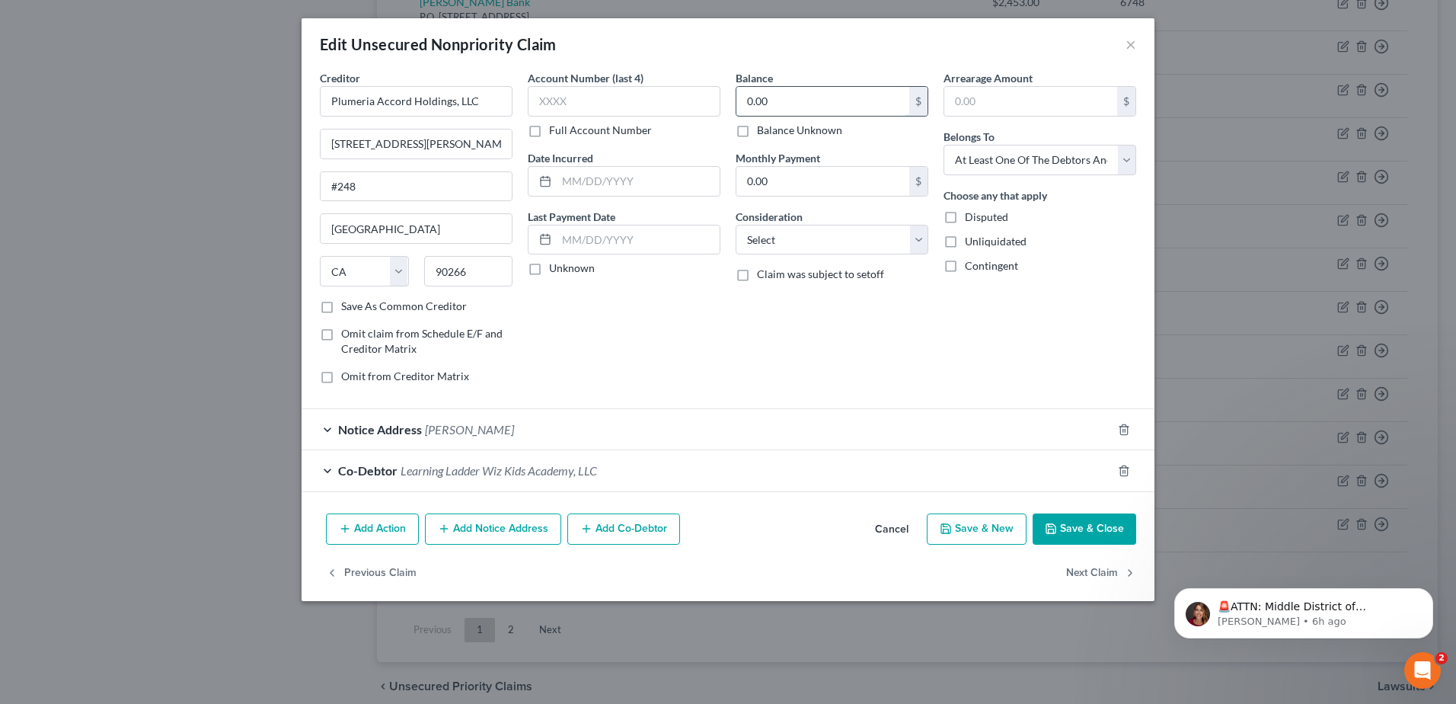
drag, startPoint x: 762, startPoint y: 99, endPoint x: 777, endPoint y: 98, distance: 15.3
click at [762, 99] on input "0.00" at bounding box center [823, 101] width 173 height 29
type input "24,000"
click at [762, 240] on select "Select Cable / Satellite Services Collection Agency Credit Card Debt Debt Couns…" at bounding box center [832, 240] width 193 height 30
click at [1083, 526] on button "Save & Close" at bounding box center [1085, 529] width 104 height 32
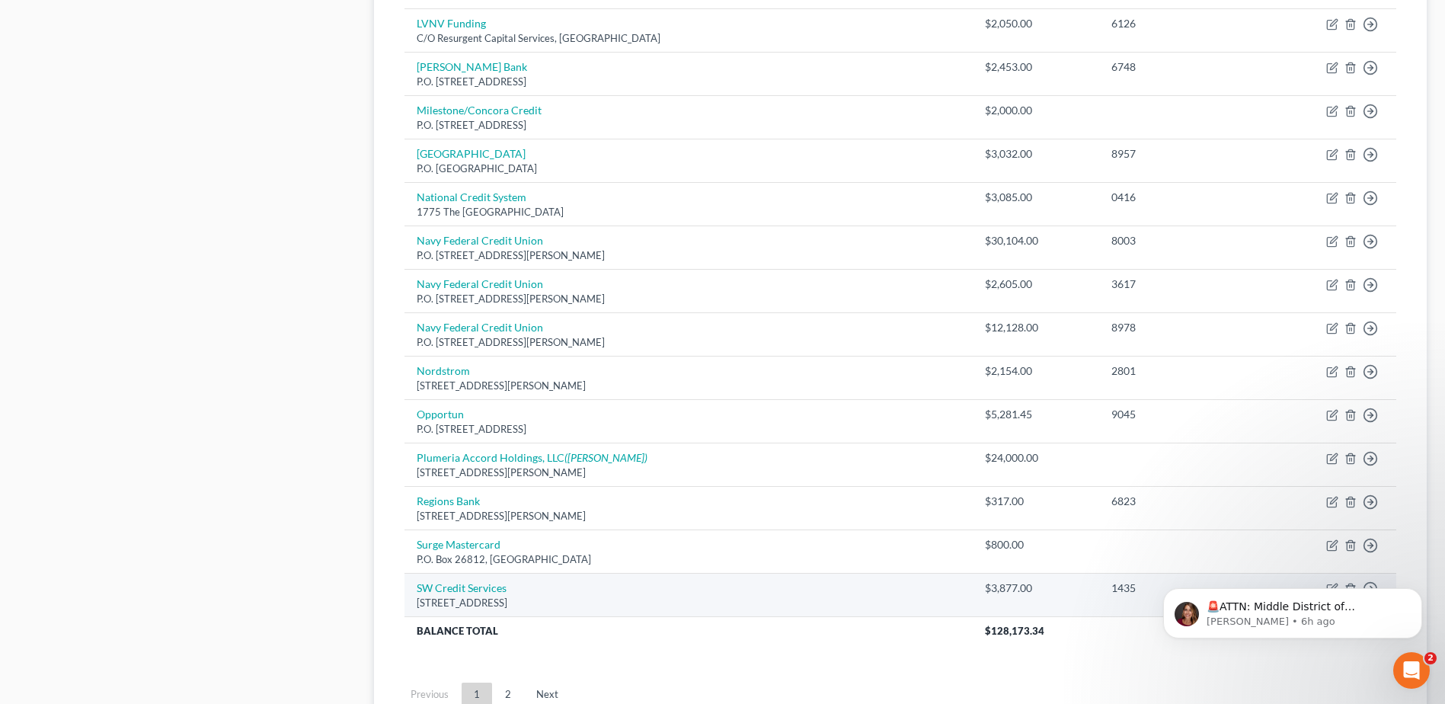
scroll to position [1055, 0]
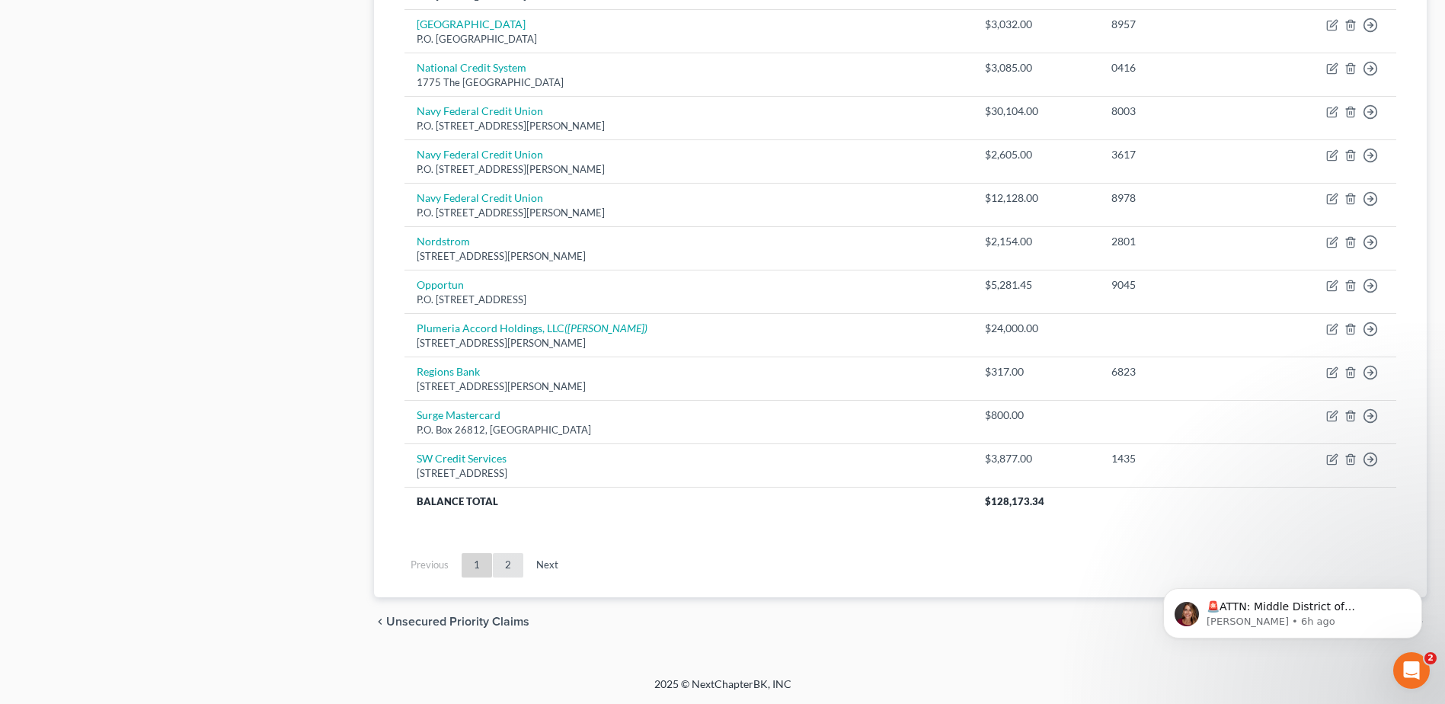
click at [506, 563] on link "2" at bounding box center [508, 565] width 30 height 24
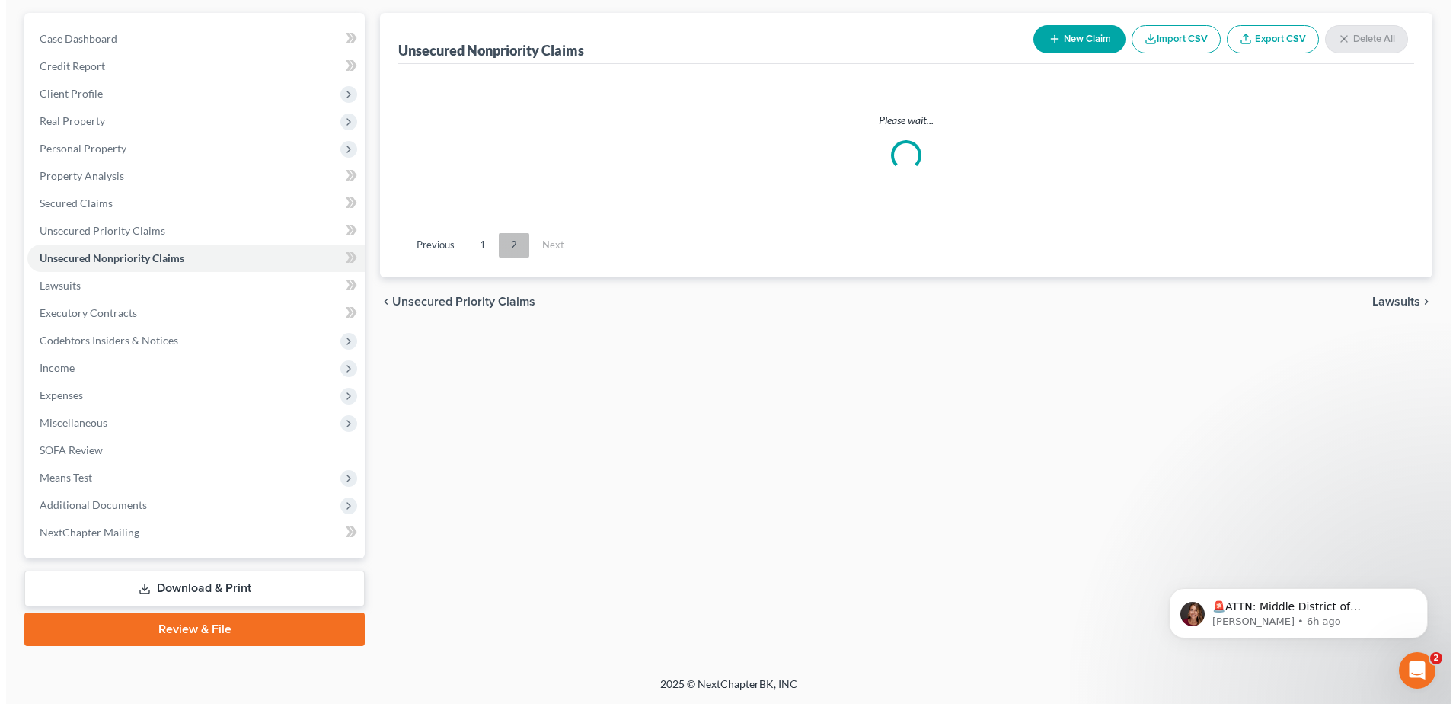
scroll to position [133, 0]
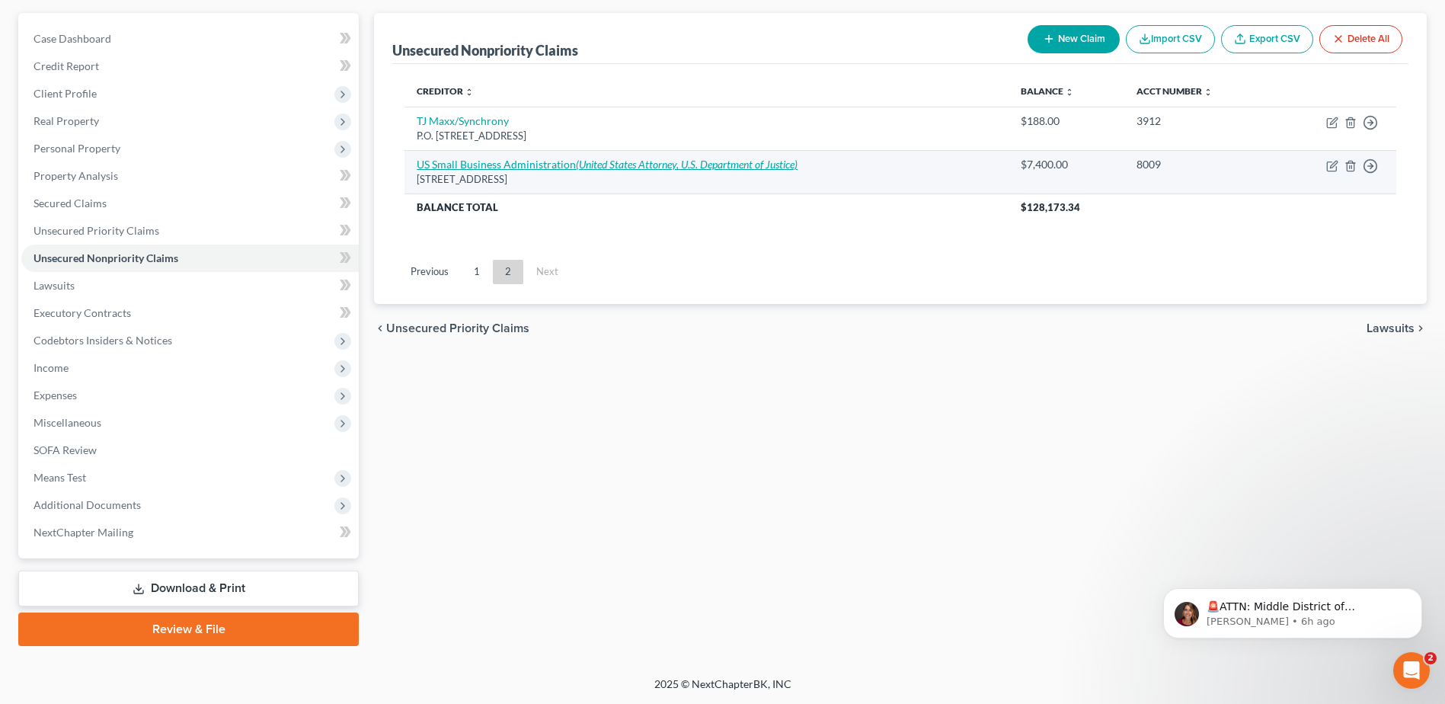
click at [484, 171] on link "US Small Business Administration (United States Attorney, U.S. Department of Ju…" at bounding box center [607, 164] width 381 height 13
select select "14"
select select "0"
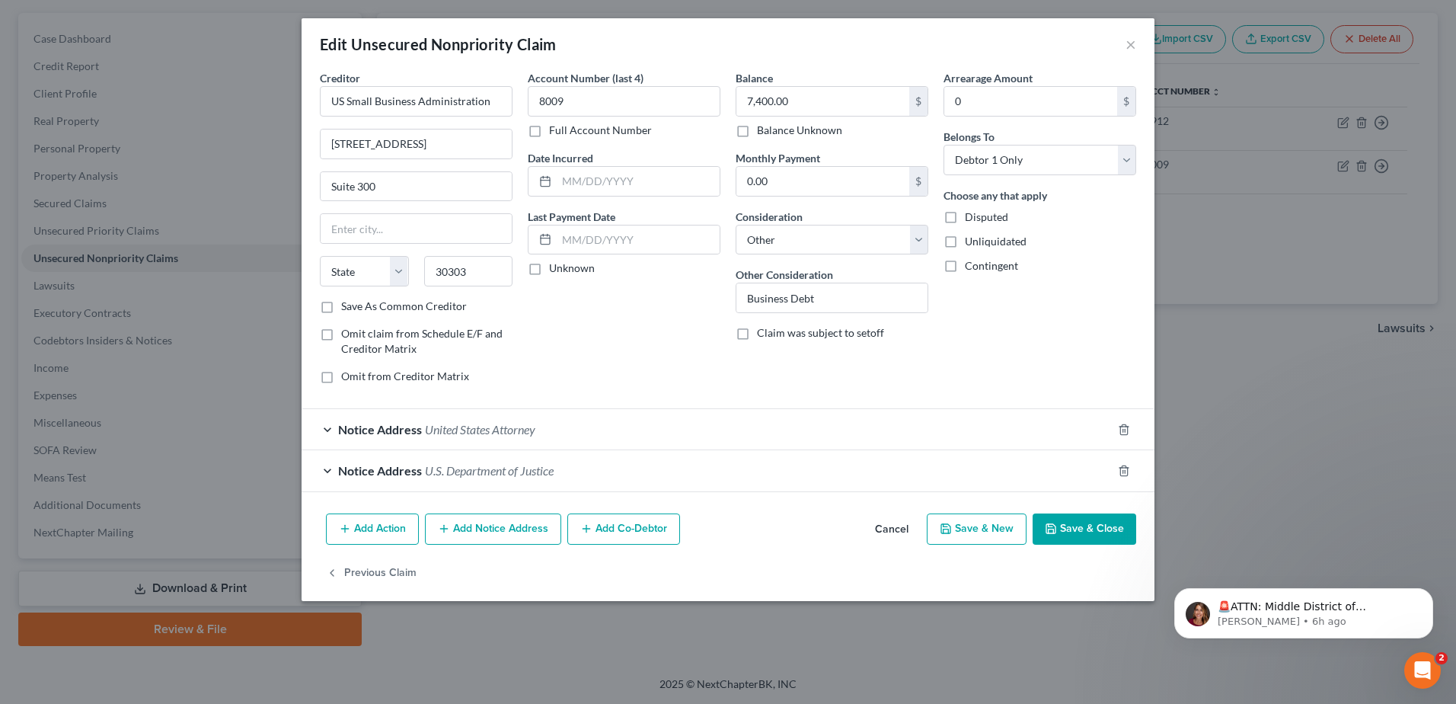
click at [626, 524] on button "Add Co-Debtor" at bounding box center [623, 529] width 113 height 32
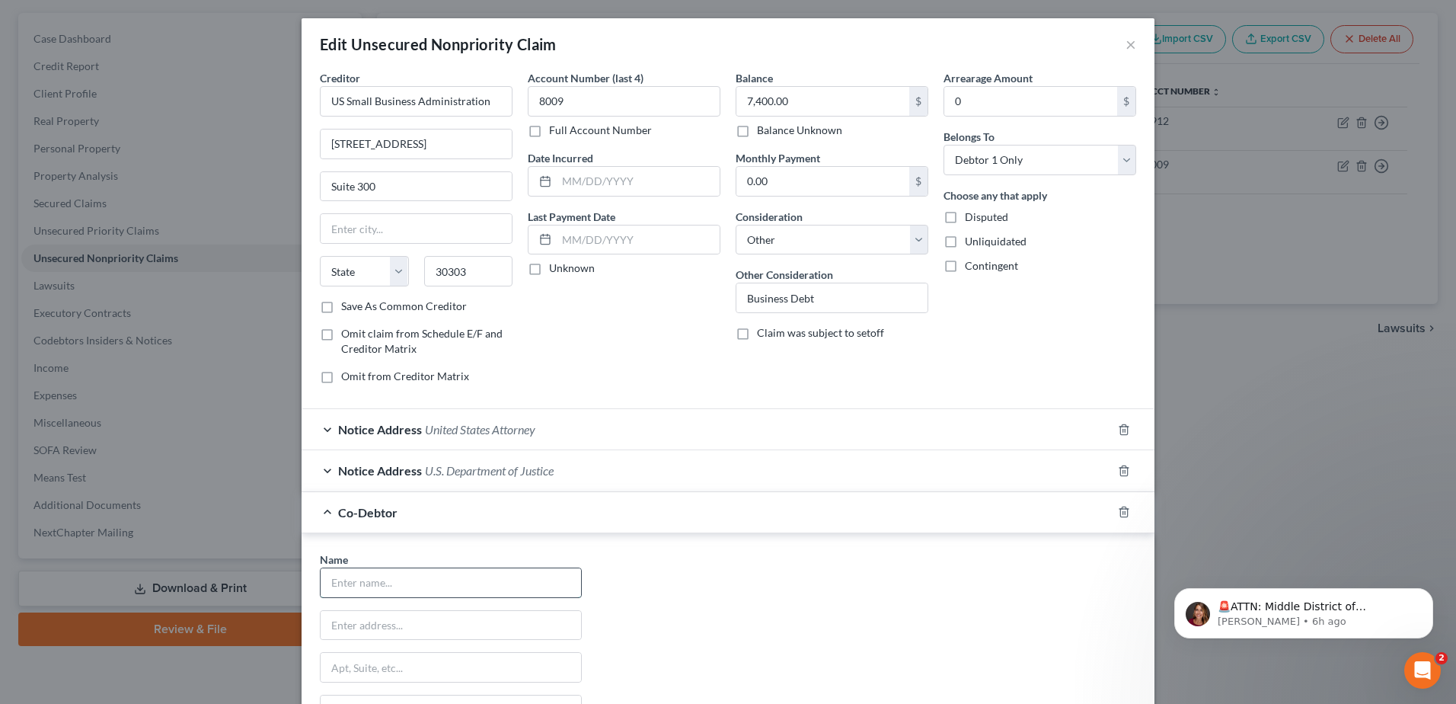
click at [452, 581] on input "text" at bounding box center [451, 582] width 260 height 29
click at [321, 583] on input "text" at bounding box center [451, 582] width 260 height 29
drag, startPoint x: 317, startPoint y: 583, endPoint x: 305, endPoint y: 583, distance: 12.2
click at [305, 583] on div "Name * Whiz State AL AK AR AZ CA CO CT DE DC FL GA GU HI ID IL IN IA KS KY LA M…" at bounding box center [728, 690] width 853 height 314
type input "Learning Ladder Wiz Kids Academy, LLC"
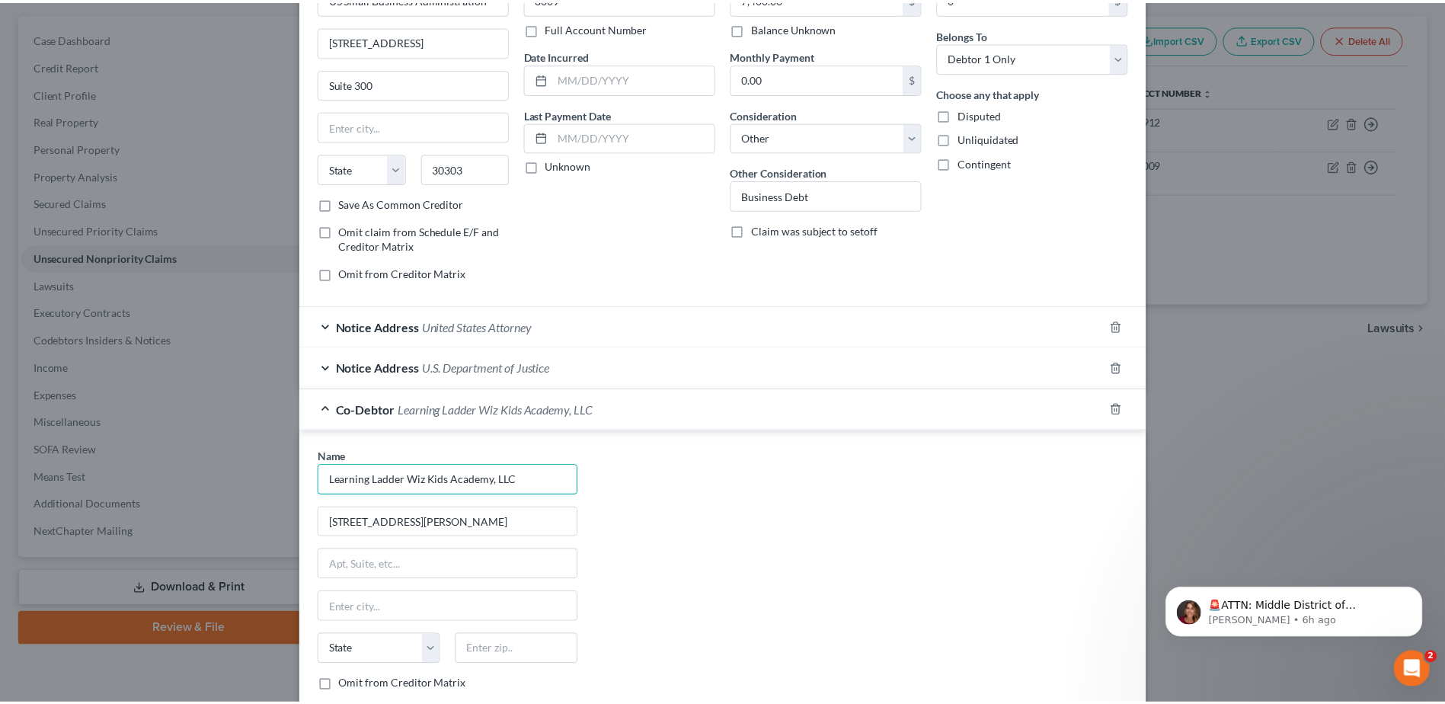
scroll to position [228, 0]
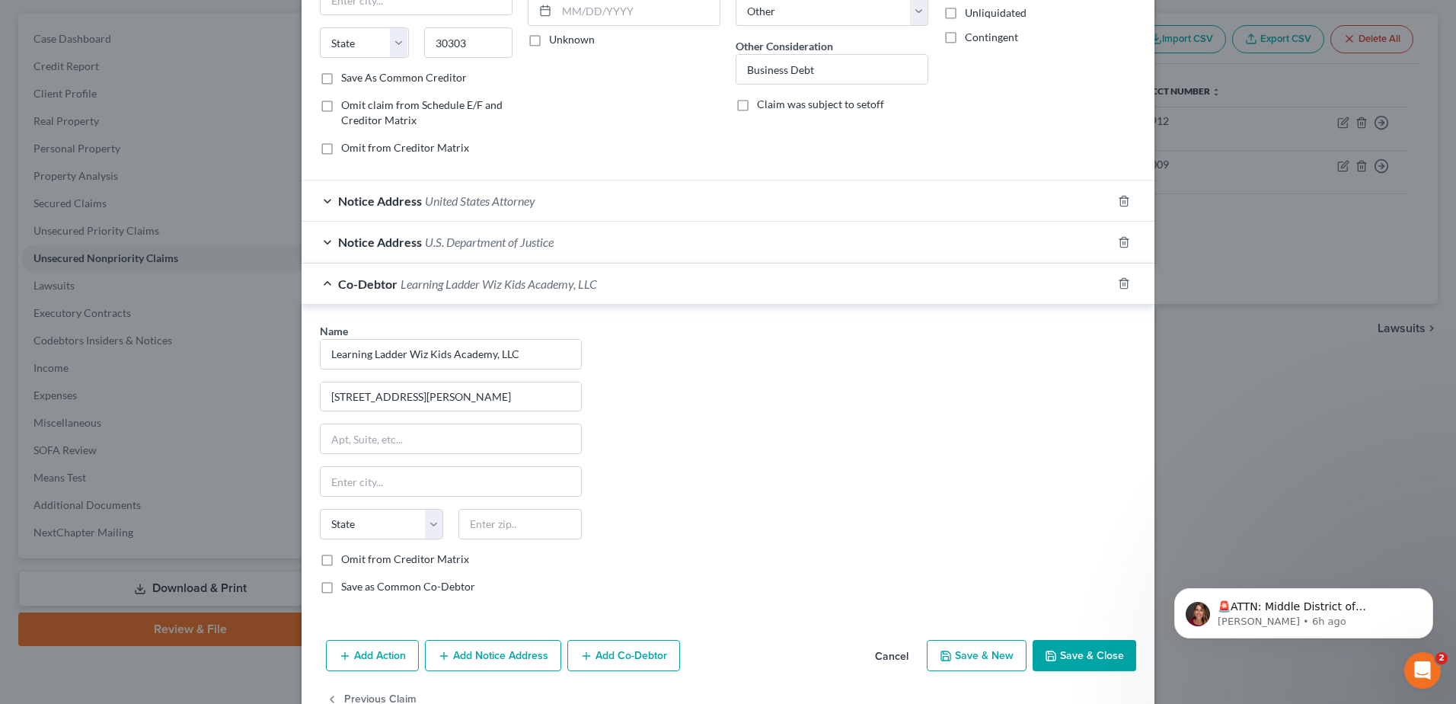
click at [713, 466] on div "Name * Learning Ladder Wiz Kids Academy, LLC 606 E. Tan Tara Circle State AL AK…" at bounding box center [728, 464] width 832 height 283
drag, startPoint x: 468, startPoint y: 401, endPoint x: 281, endPoint y: 404, distance: 186.6
click at [281, 404] on div "Edit Unsecured Nonpriority Claim × Creditor * US Small Business Administration …" at bounding box center [728, 352] width 1456 height 704
type input "1290 Atlanta Highway"
type input "30011"
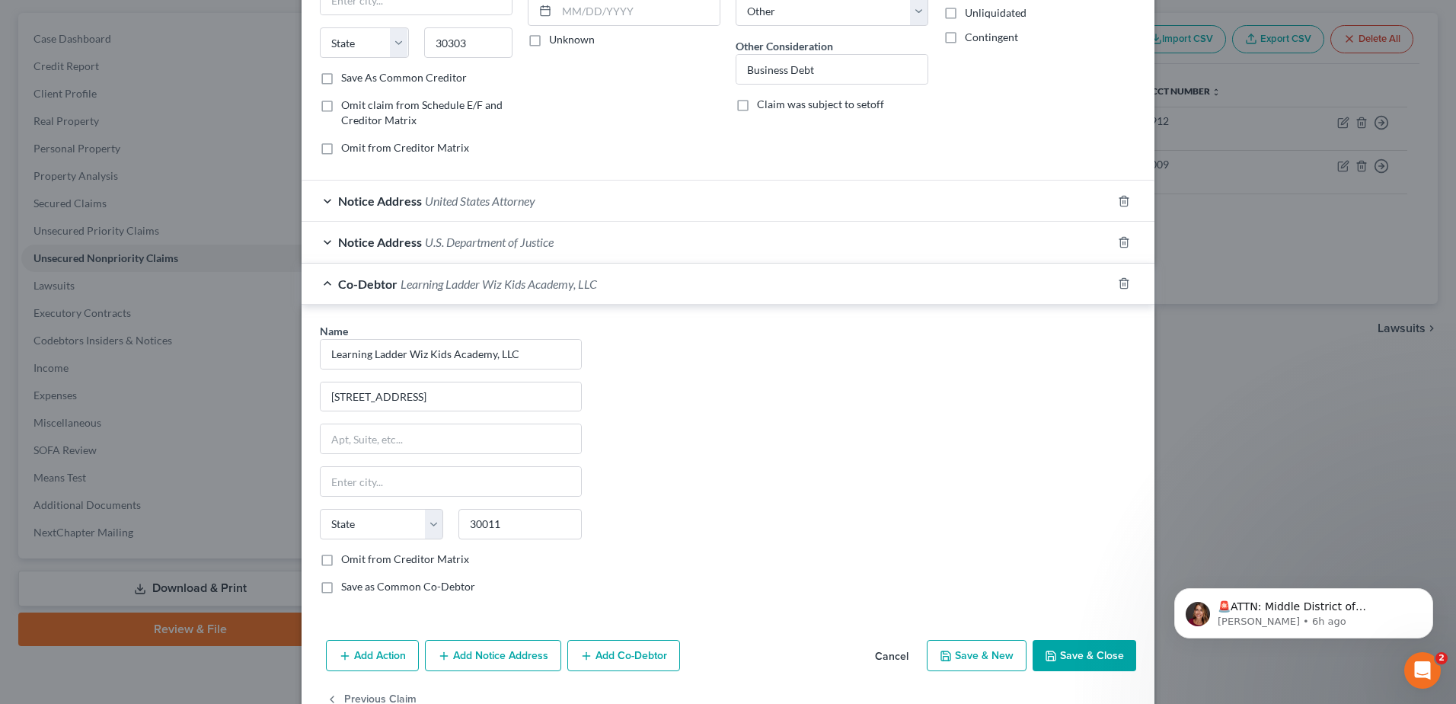
click at [778, 444] on div "Name * Learning Ladder Wiz Kids Academy, LLC 1290 Atlanta Highway State AL AK A…" at bounding box center [728, 464] width 832 height 283
type input "Auburn"
select select "10"
click at [1102, 663] on button "Save & Close" at bounding box center [1085, 656] width 104 height 32
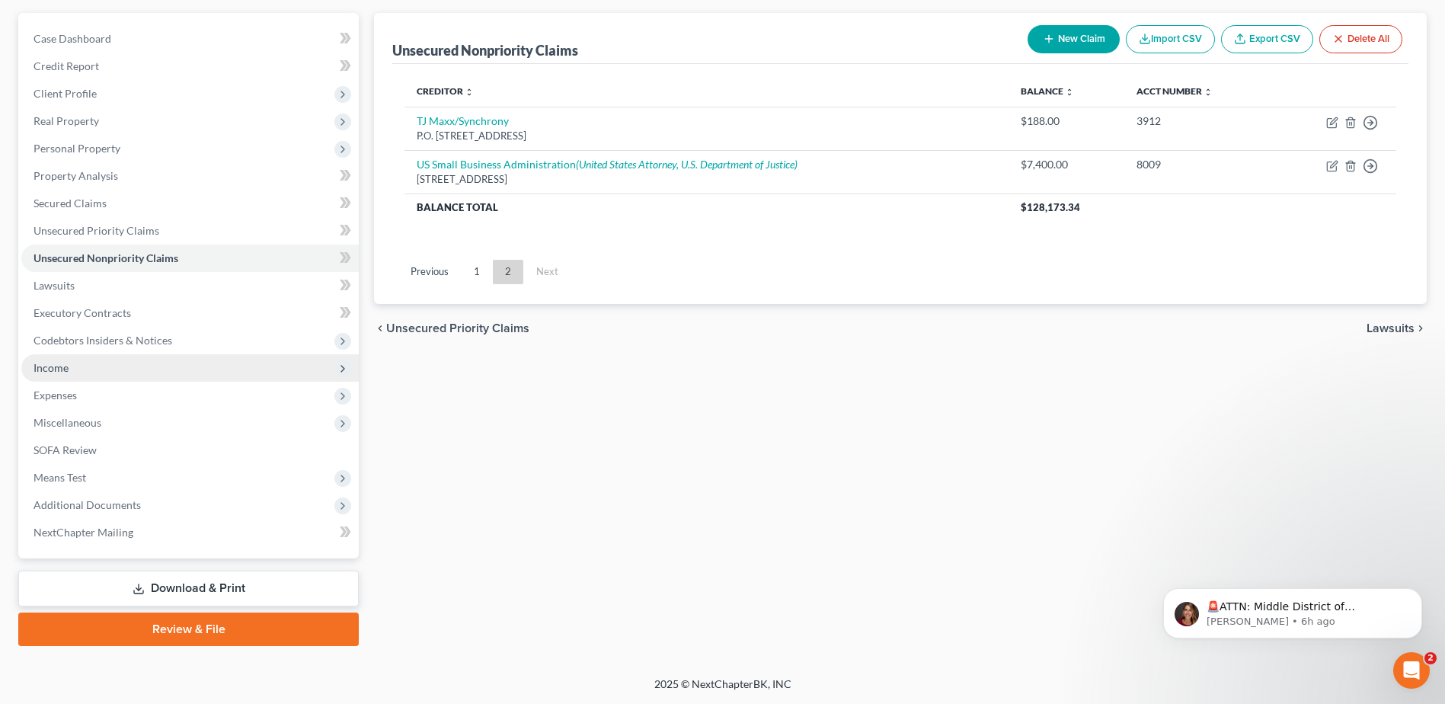
click at [59, 367] on span "Income" at bounding box center [51, 367] width 35 height 13
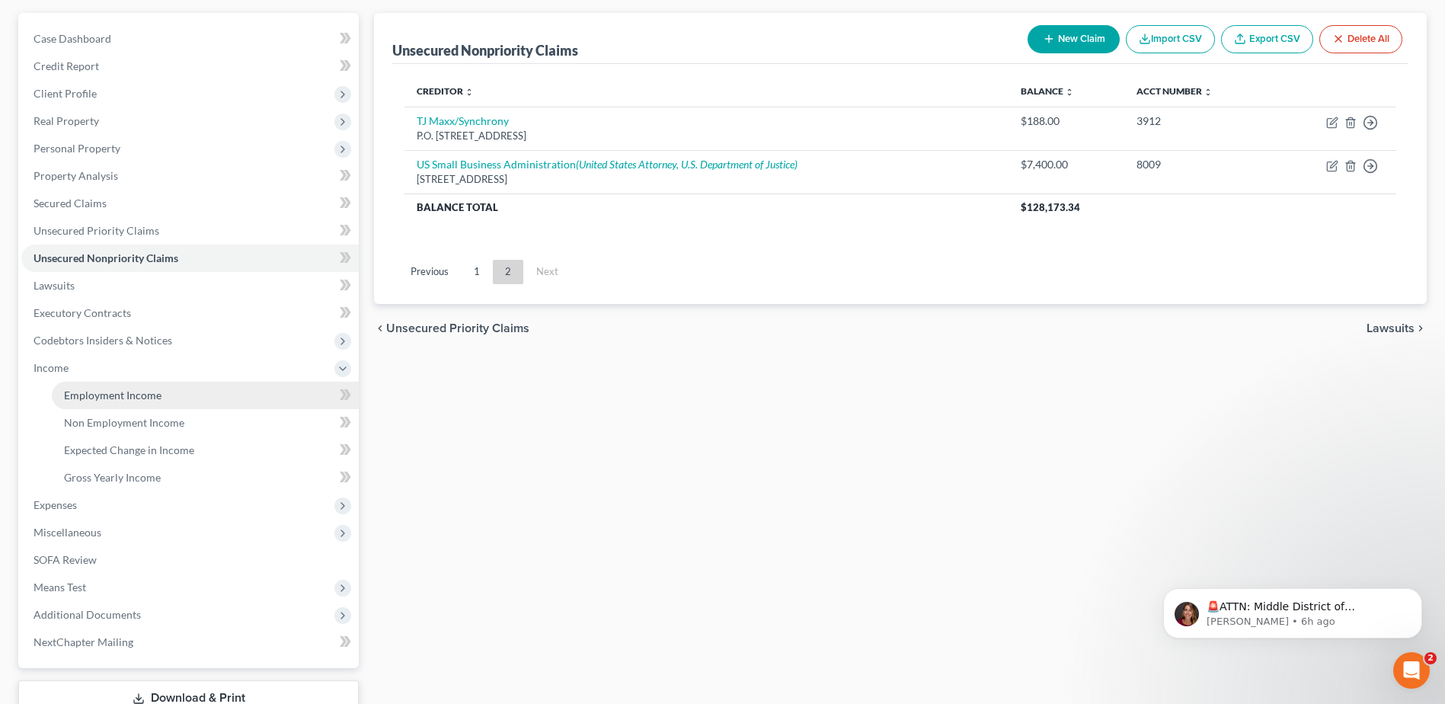
click at [97, 391] on span "Employment Income" at bounding box center [112, 394] width 97 height 13
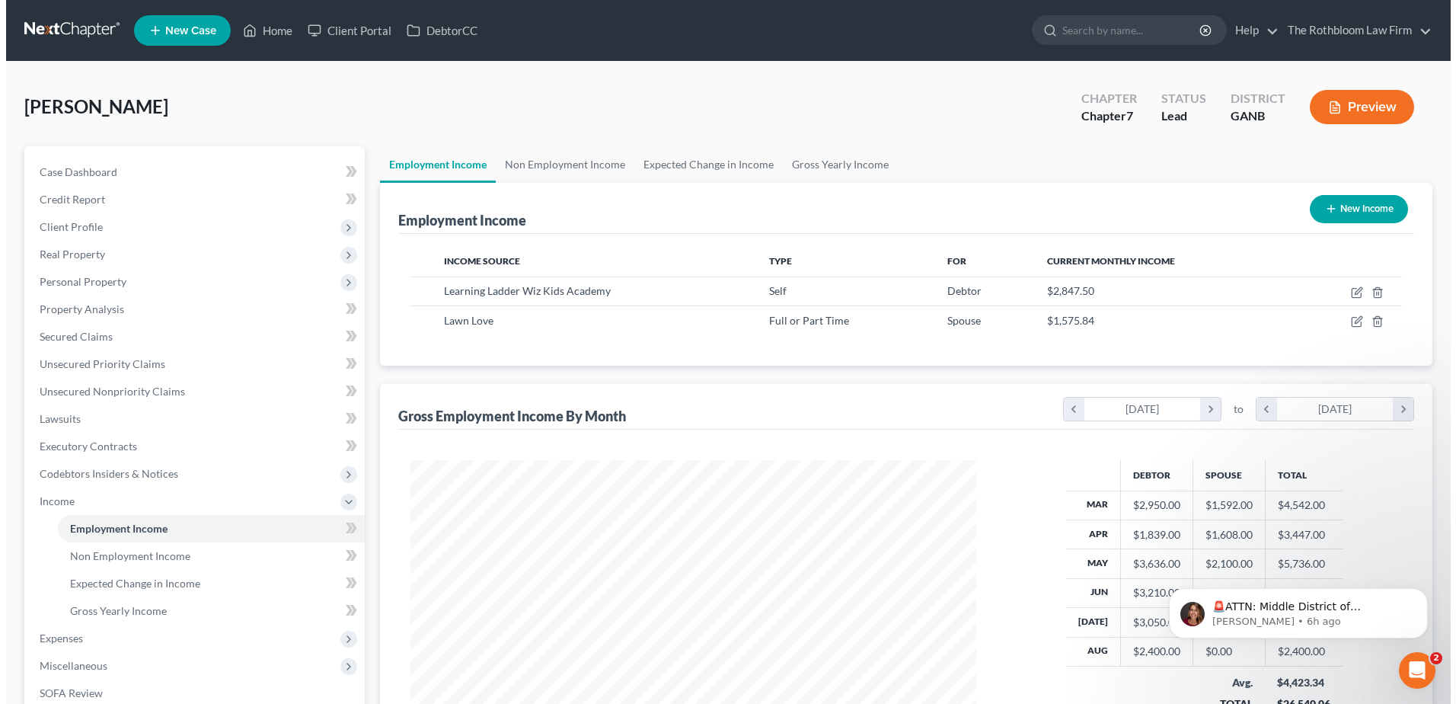
scroll to position [283, 596]
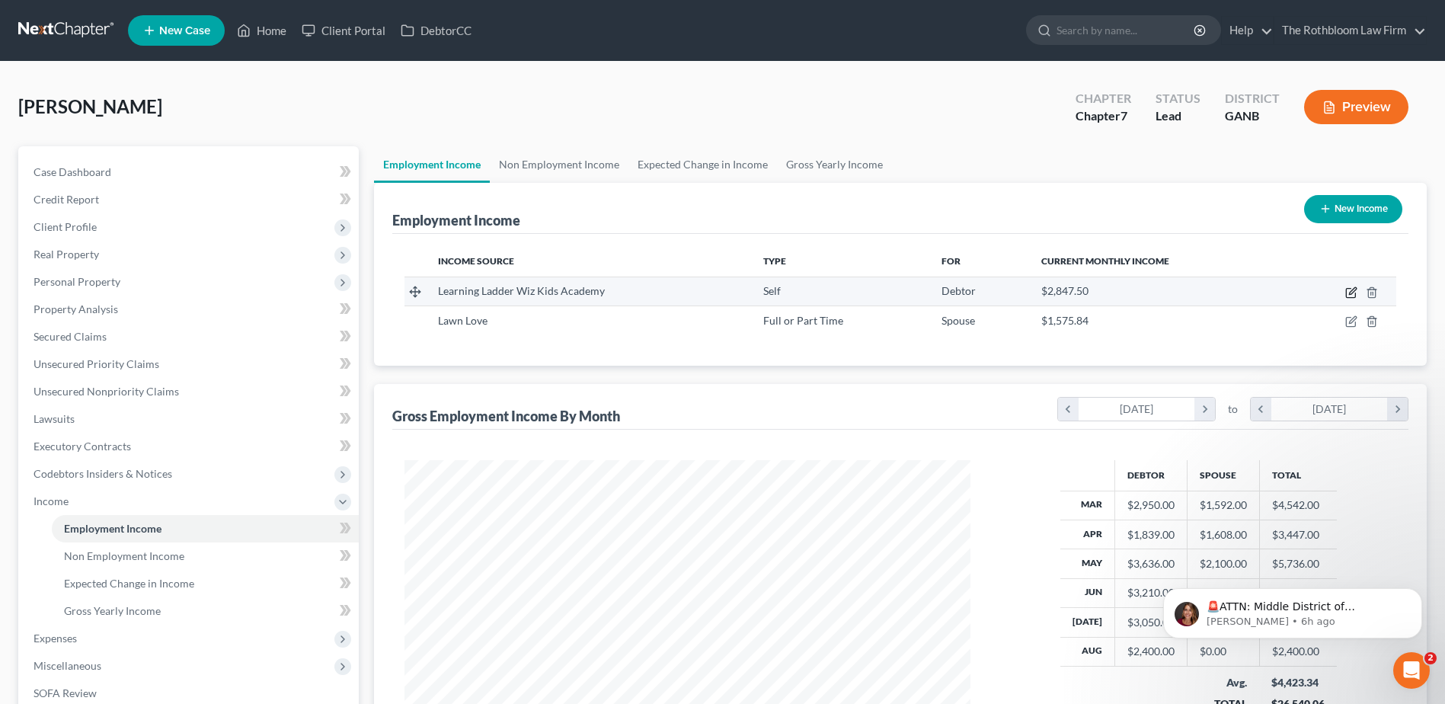
click at [1347, 289] on icon "button" at bounding box center [1350, 293] width 9 height 9
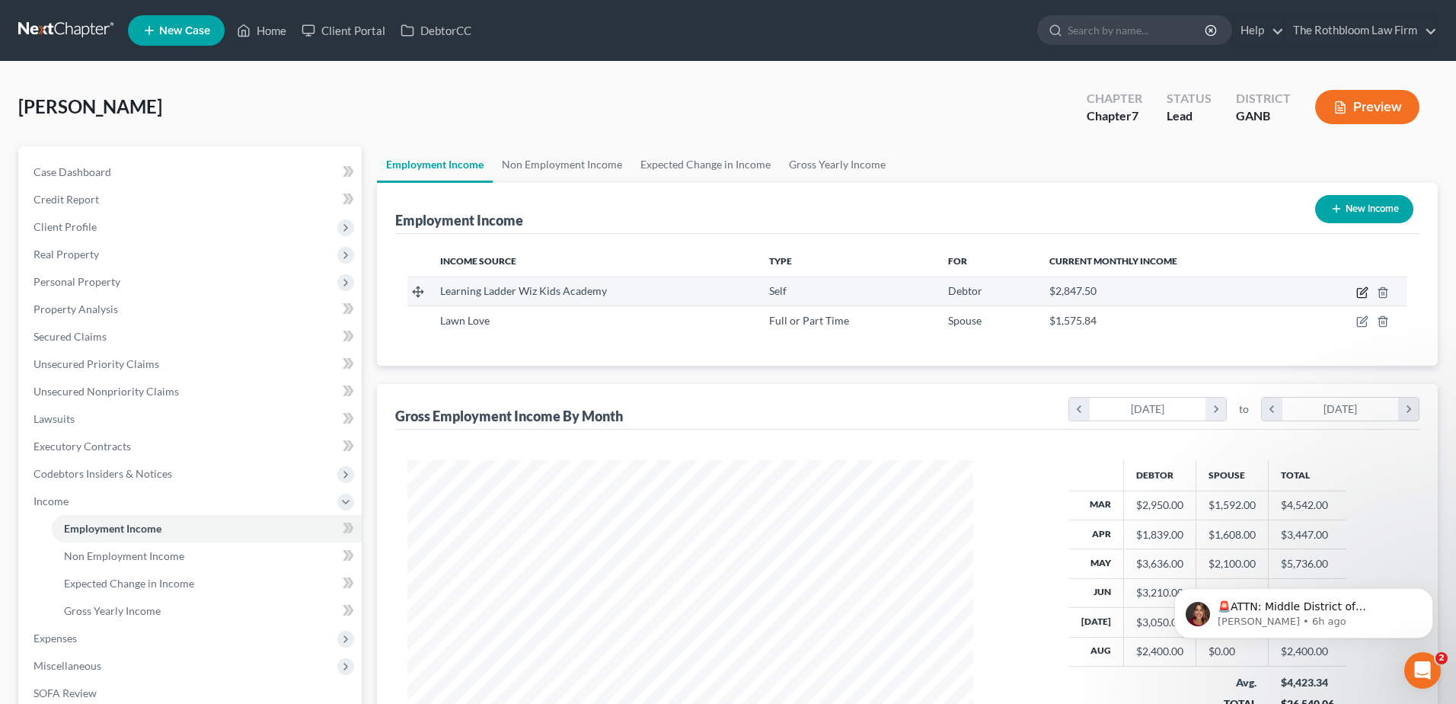
select select "1"
select select "10"
select select "0"
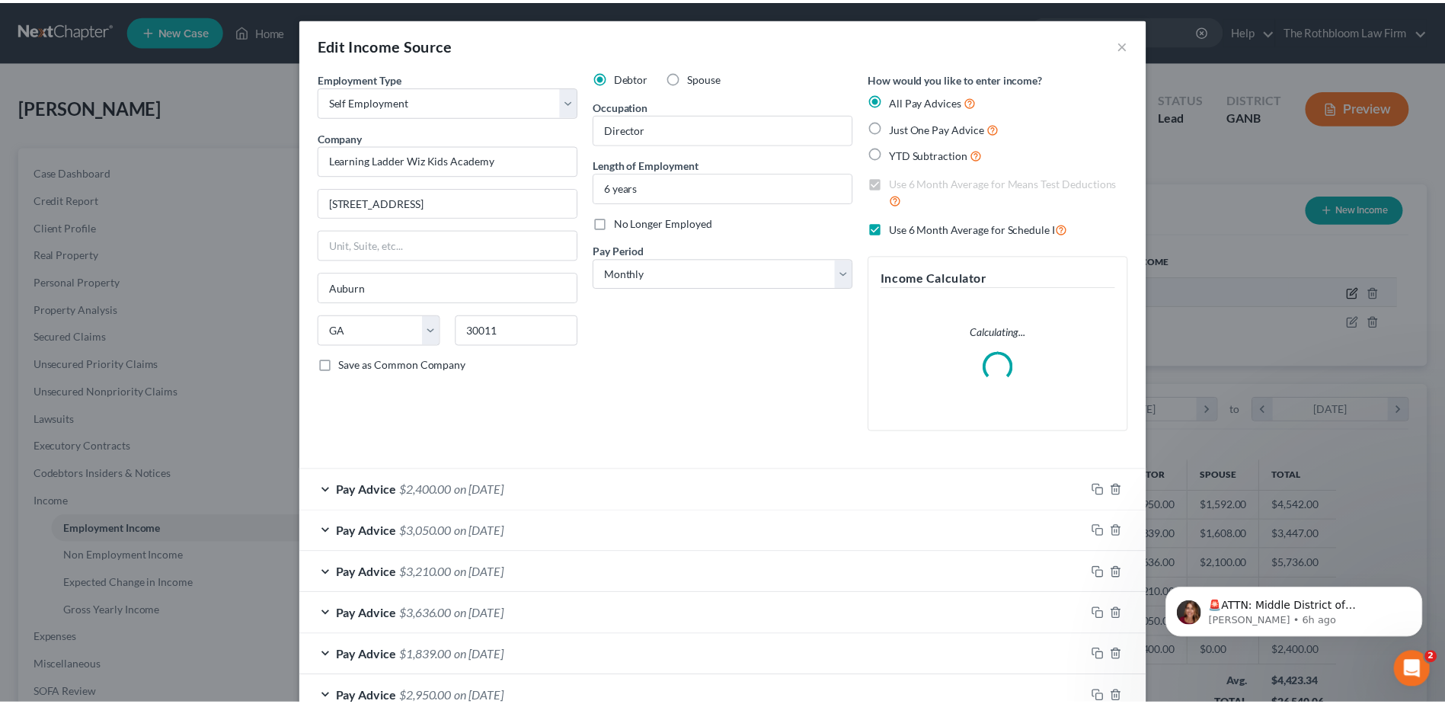
scroll to position [285, 602]
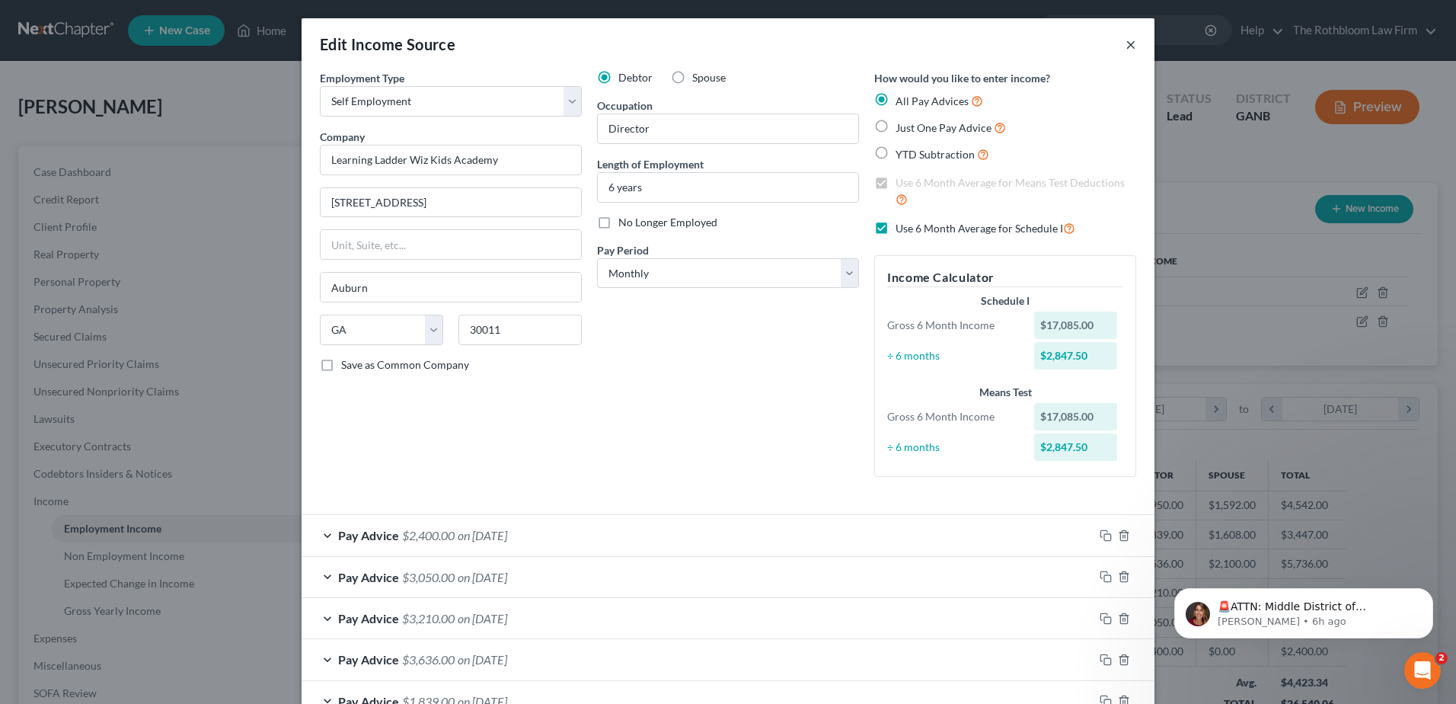
click at [1126, 53] on button "×" at bounding box center [1131, 44] width 11 height 18
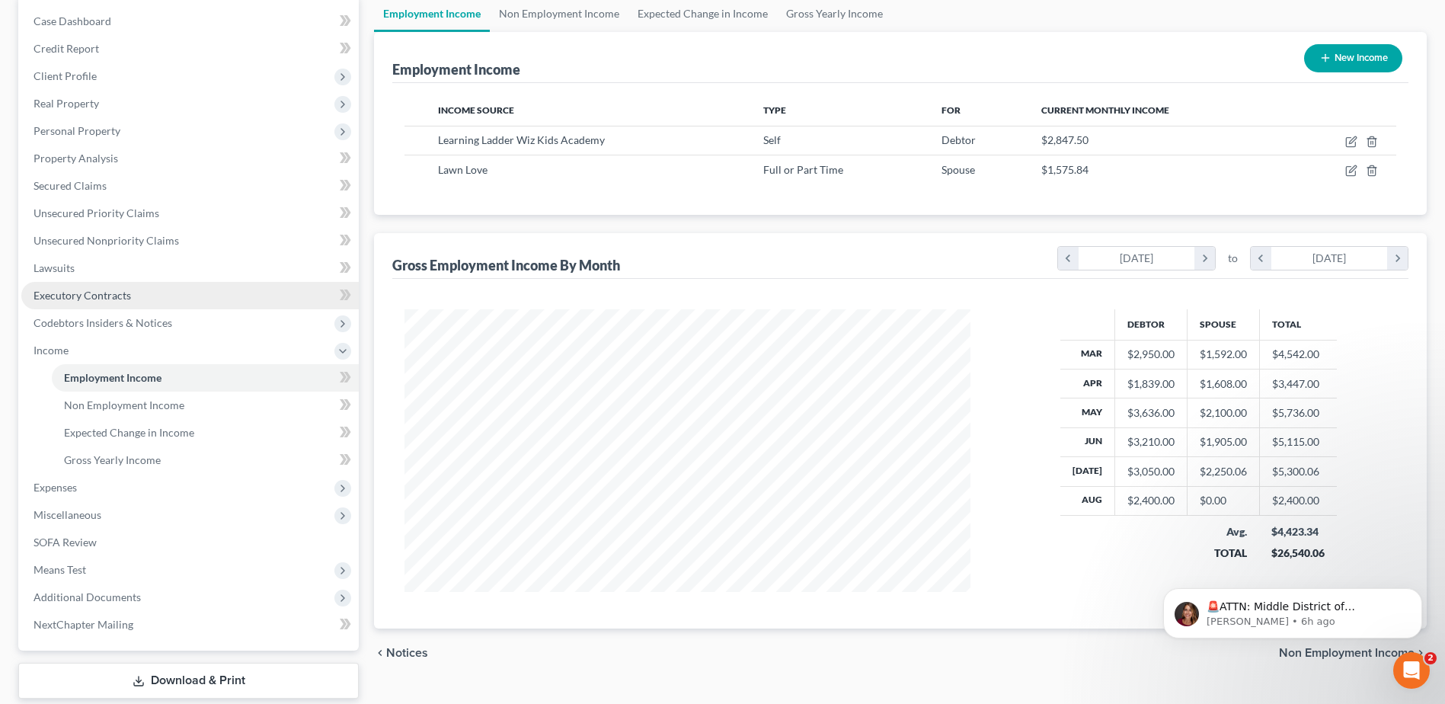
scroll to position [152, 0]
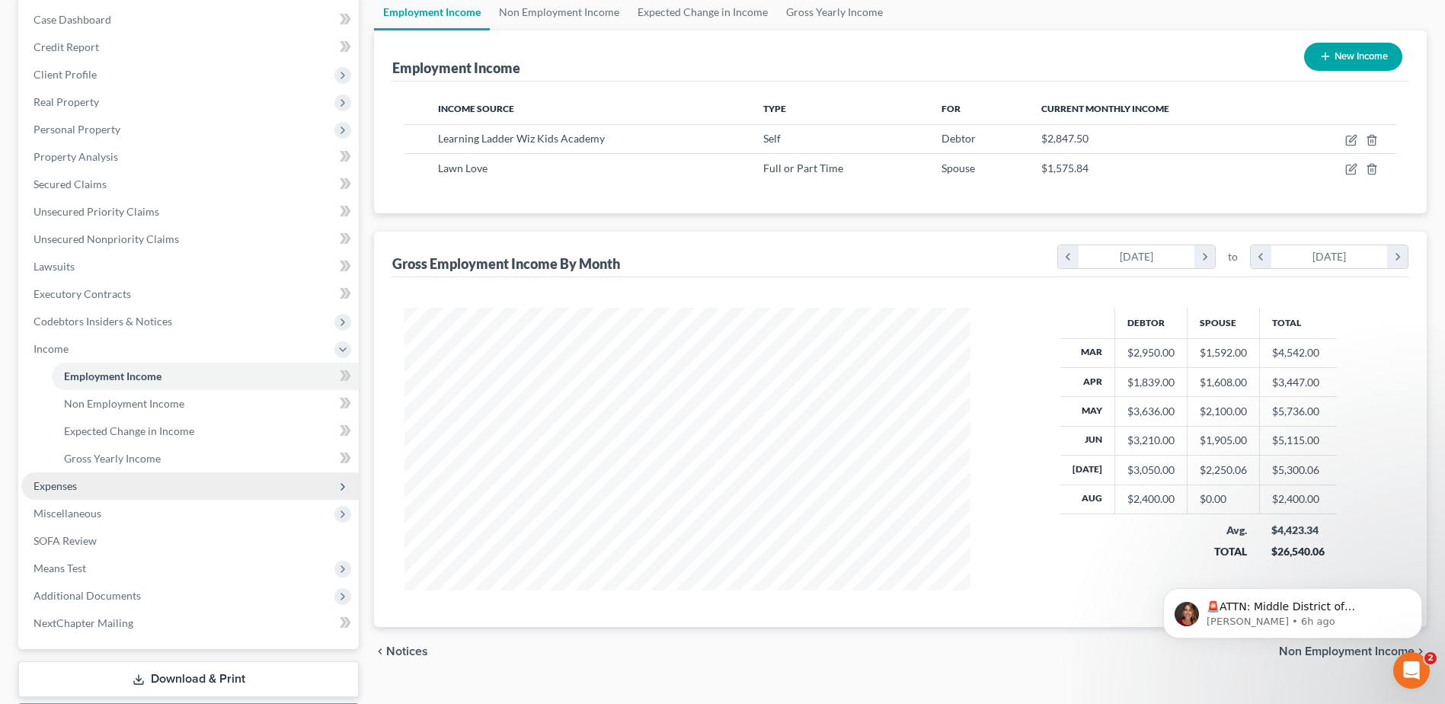
click at [54, 493] on span "Expenses" at bounding box center [189, 485] width 337 height 27
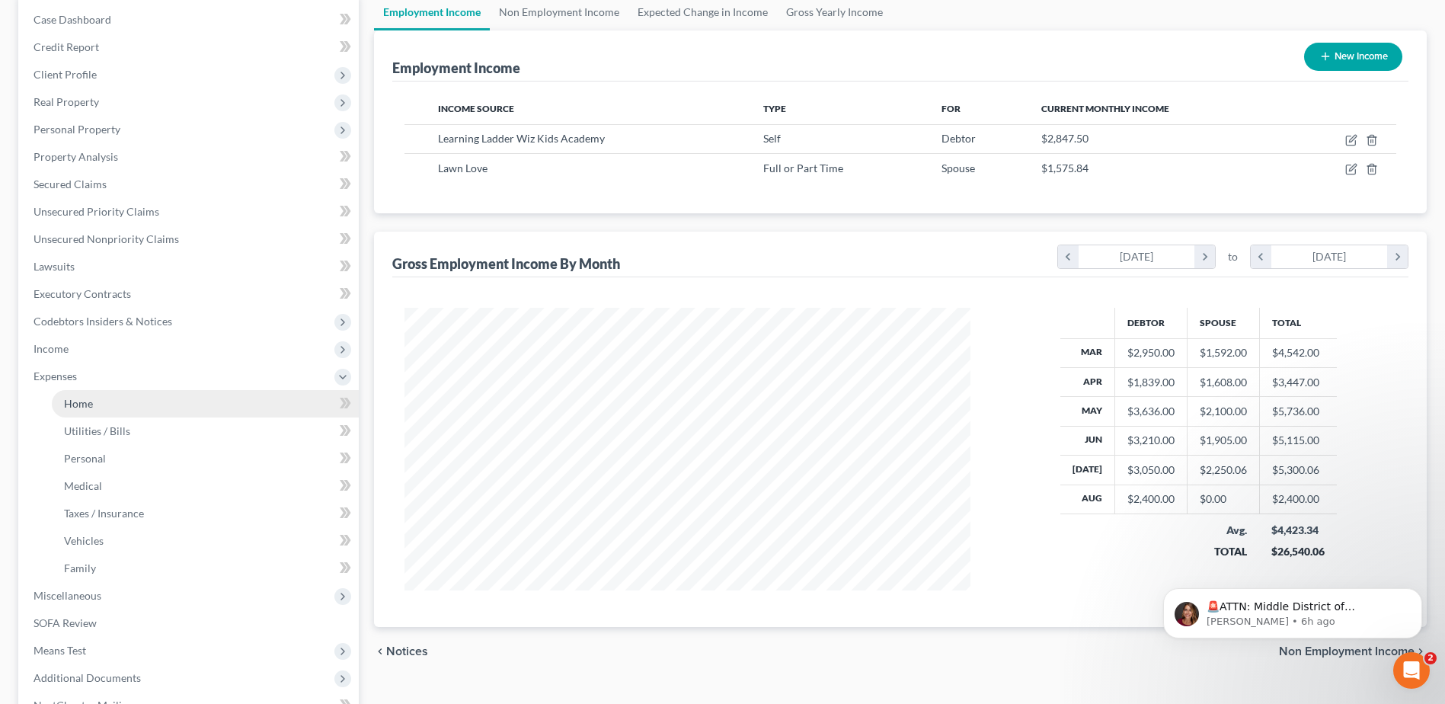
click at [83, 405] on span "Home" at bounding box center [78, 403] width 29 height 13
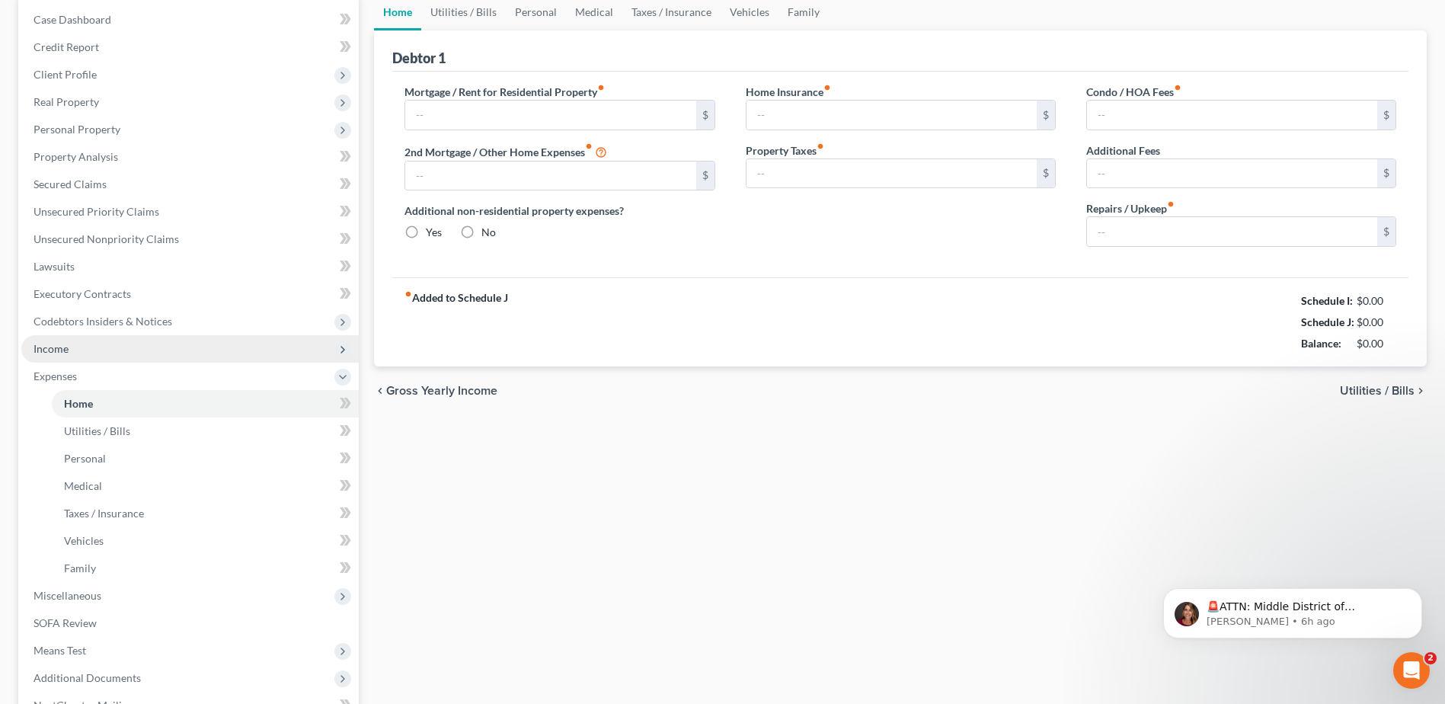
type input "0.00"
radio input "true"
type input "0.00"
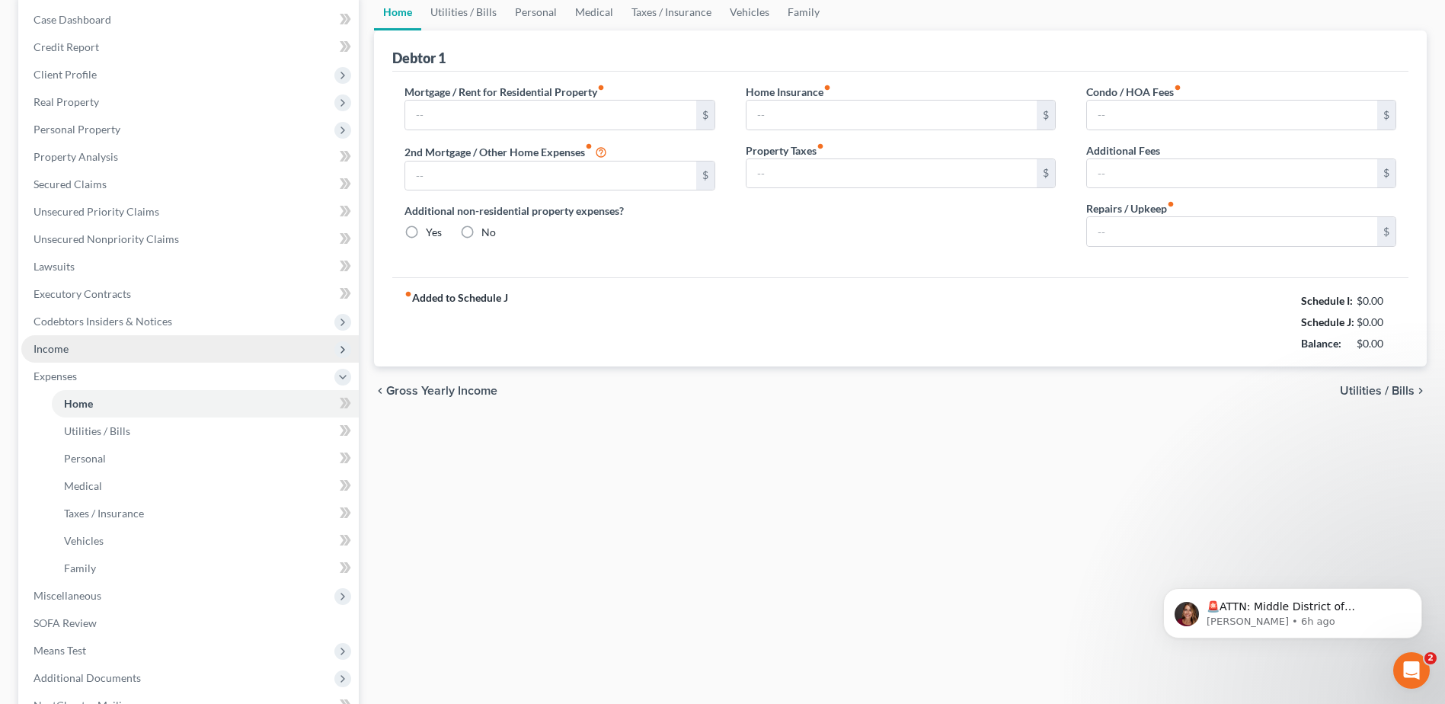
type input "0.00"
type input "150.00"
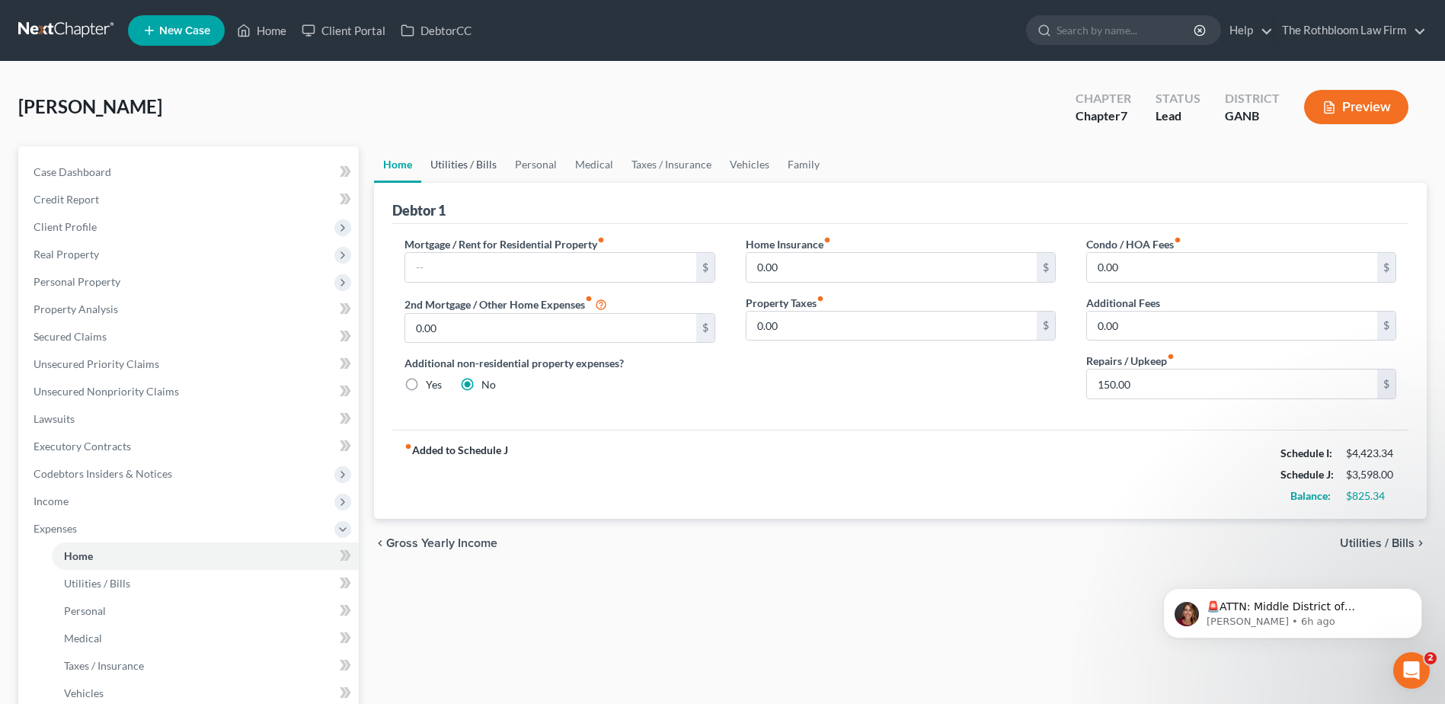
click at [462, 158] on link "Utilities / Bills" at bounding box center [463, 164] width 85 height 37
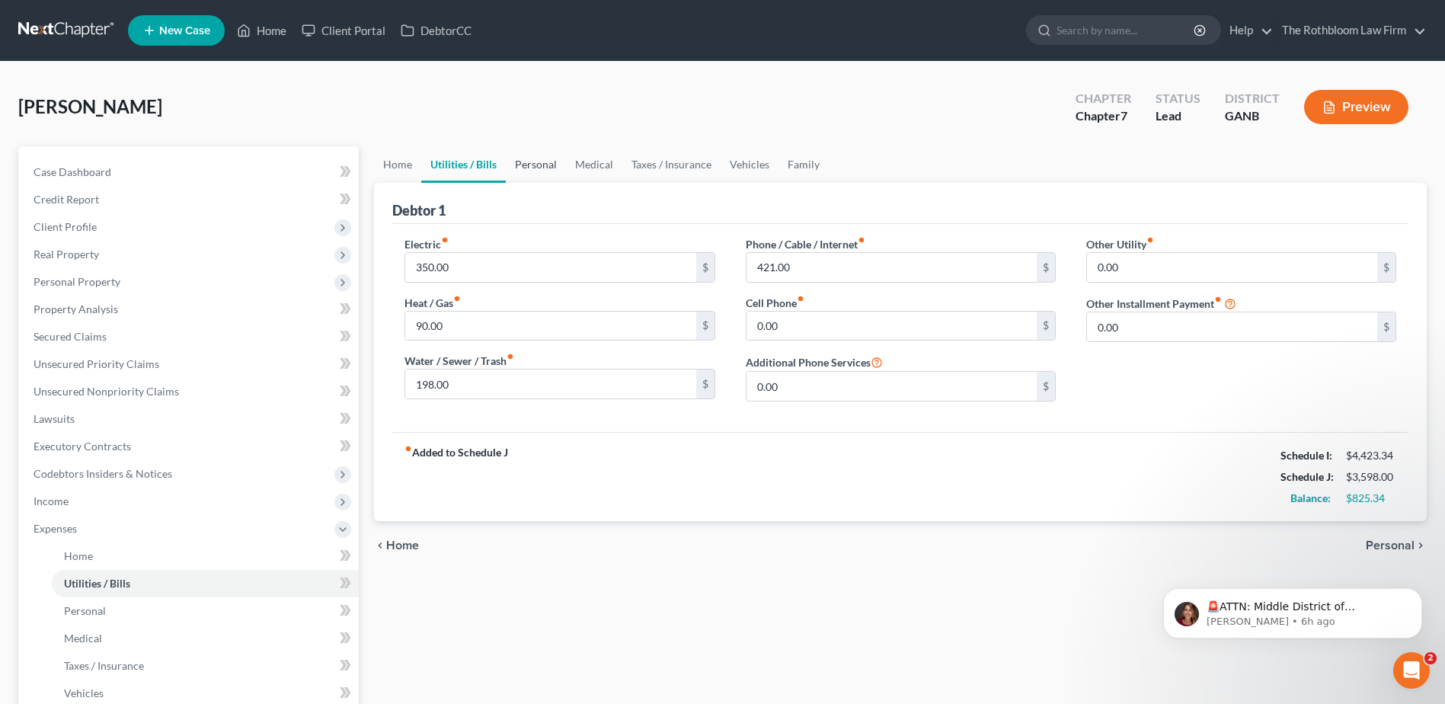
click at [546, 165] on link "Personal" at bounding box center [536, 164] width 60 height 37
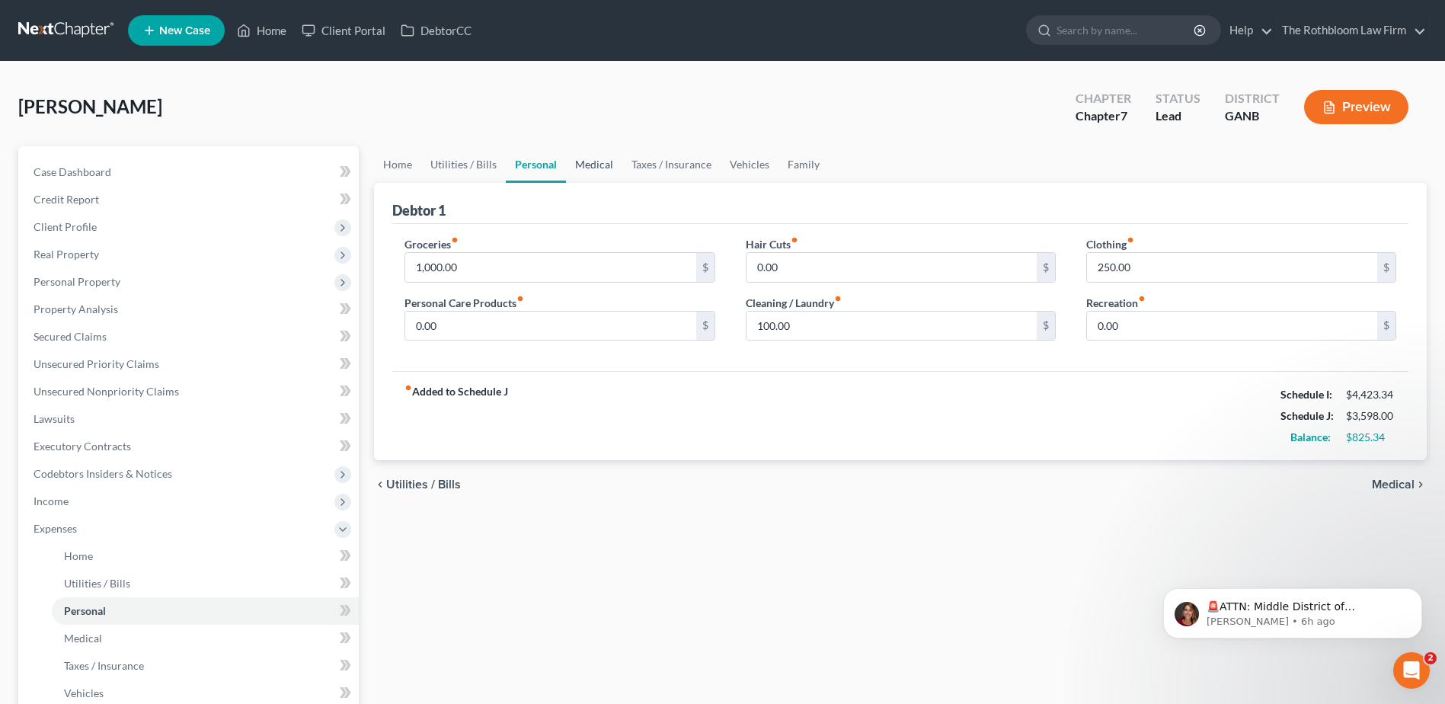
click at [591, 161] on link "Medical" at bounding box center [594, 164] width 56 height 37
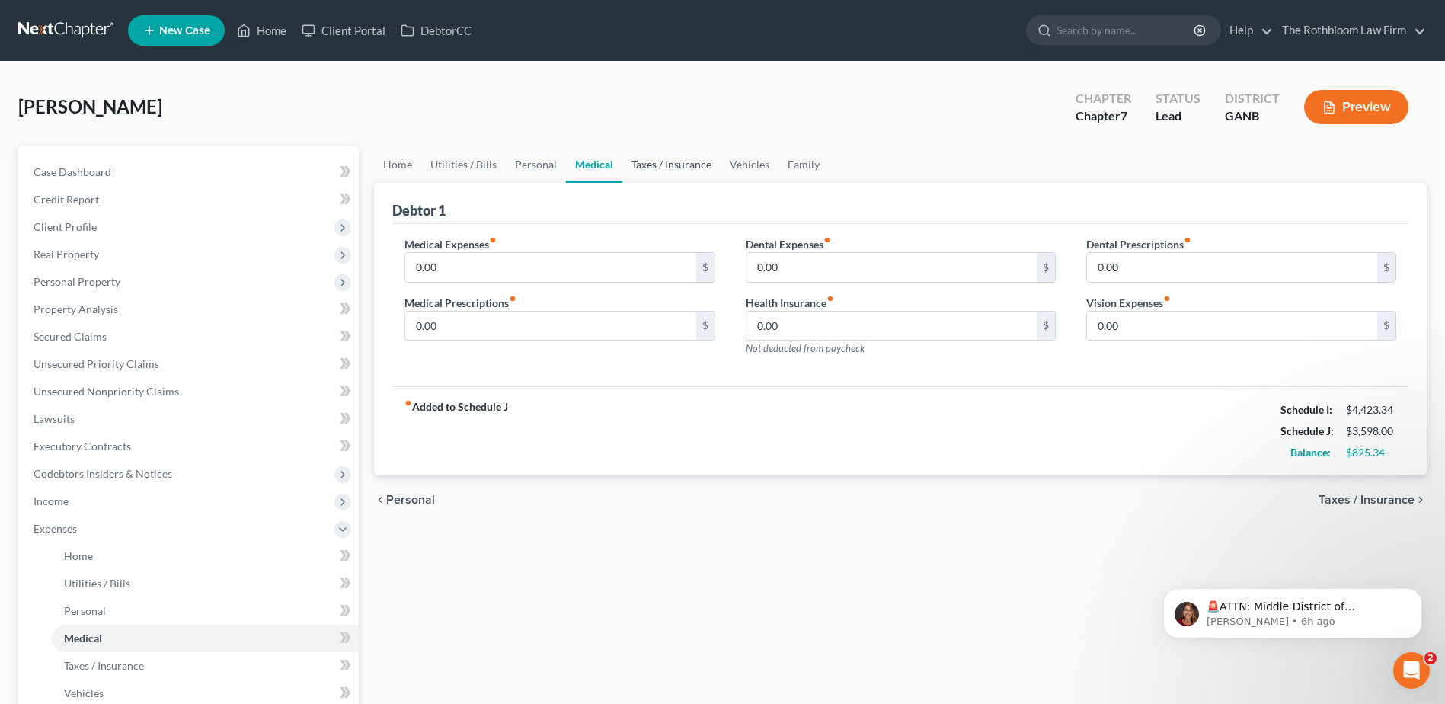
click at [655, 168] on link "Taxes / Insurance" at bounding box center [671, 164] width 98 height 37
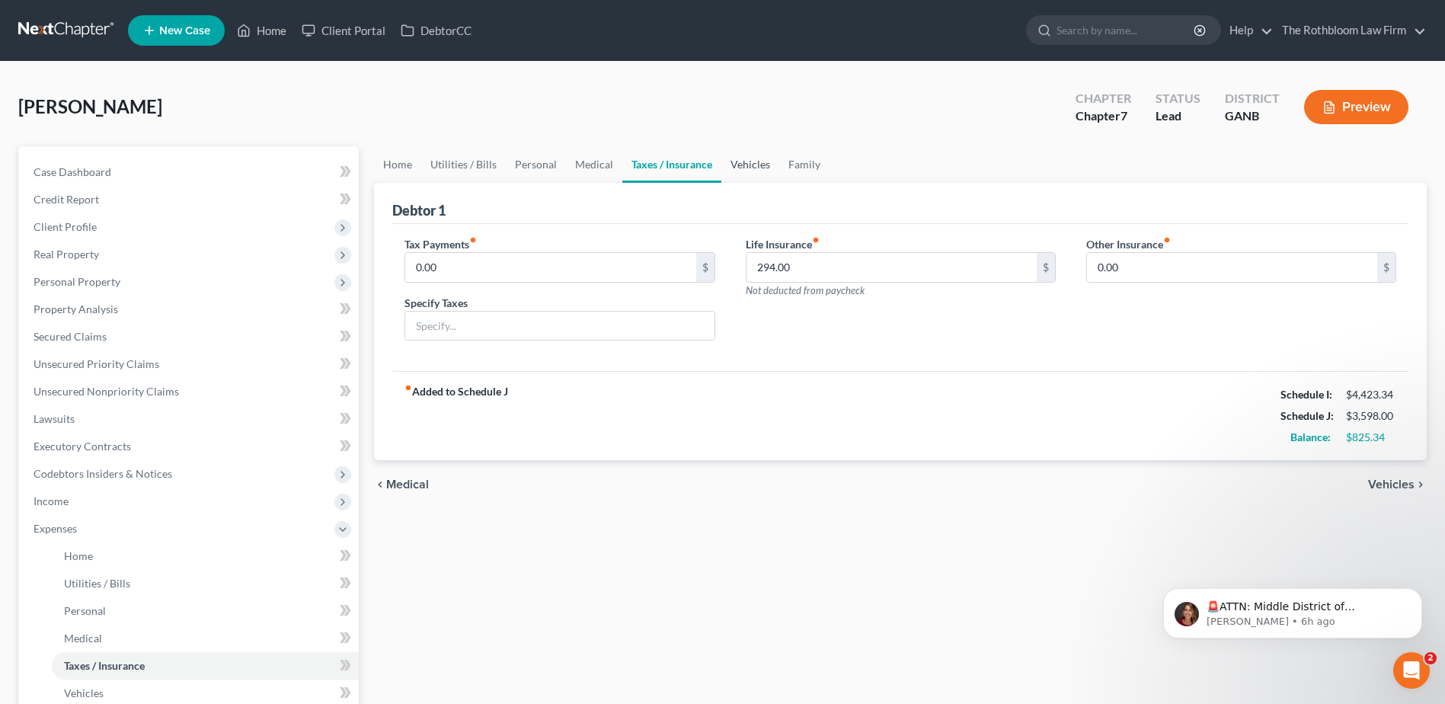
click at [748, 166] on link "Vehicles" at bounding box center [750, 164] width 58 height 37
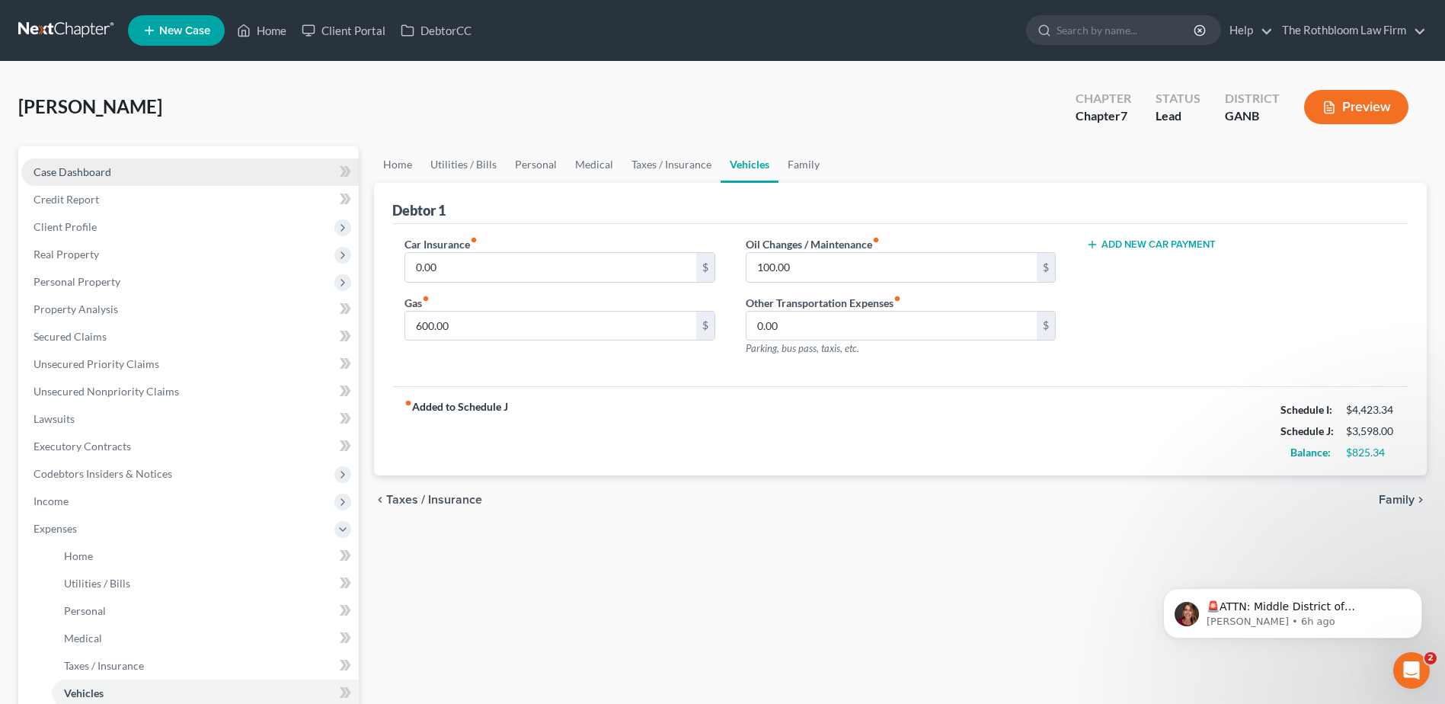
click at [67, 171] on span "Case Dashboard" at bounding box center [73, 171] width 78 height 13
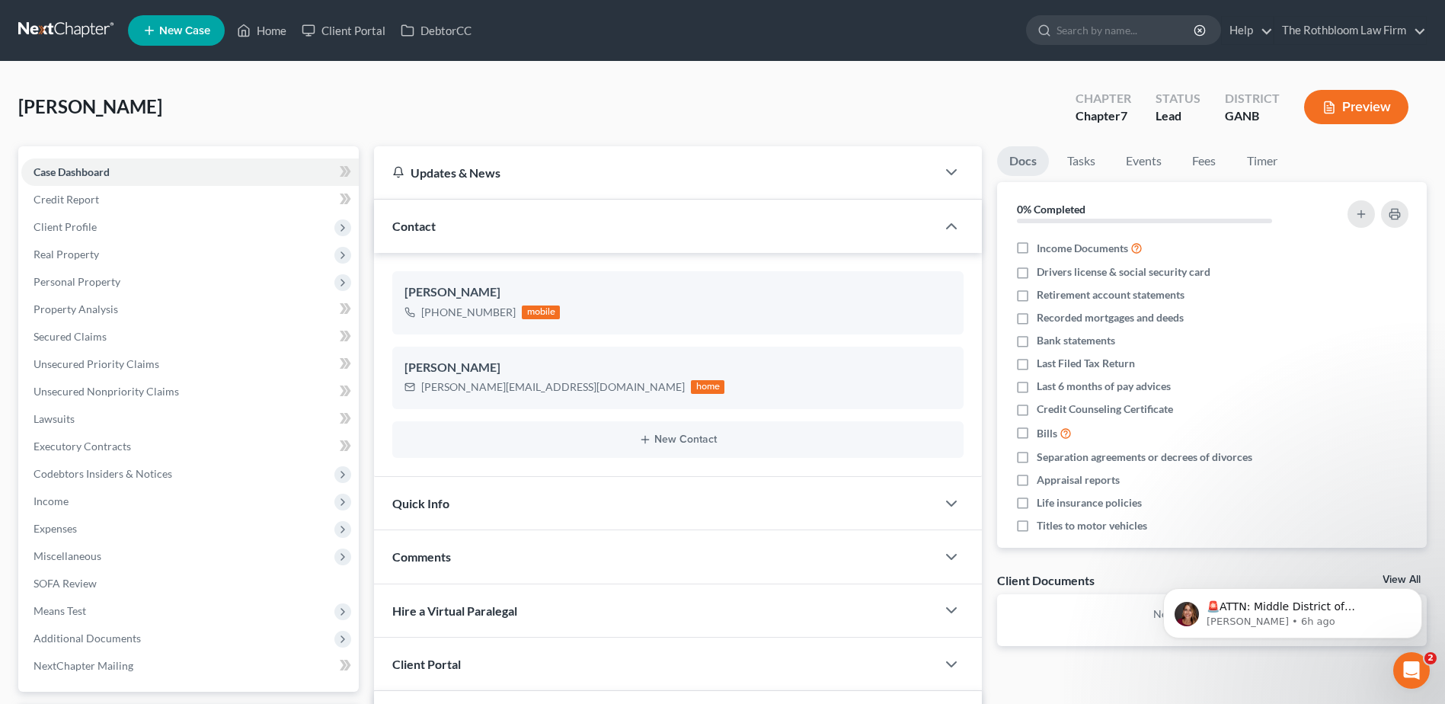
drag, startPoint x: 41, startPoint y: 529, endPoint x: 445, endPoint y: 507, distance: 404.2
click at [41, 529] on span "Expenses" at bounding box center [55, 528] width 43 height 13
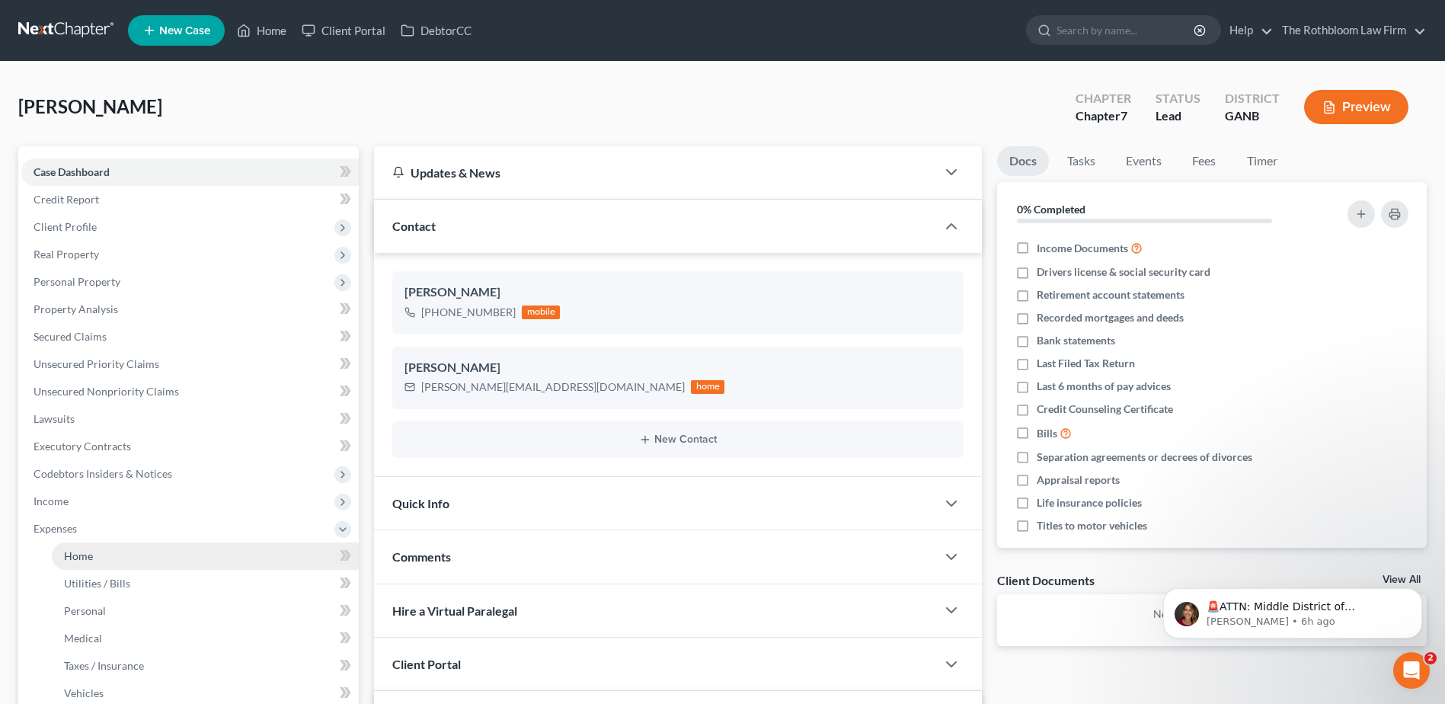
click at [78, 556] on span "Home" at bounding box center [78, 555] width 29 height 13
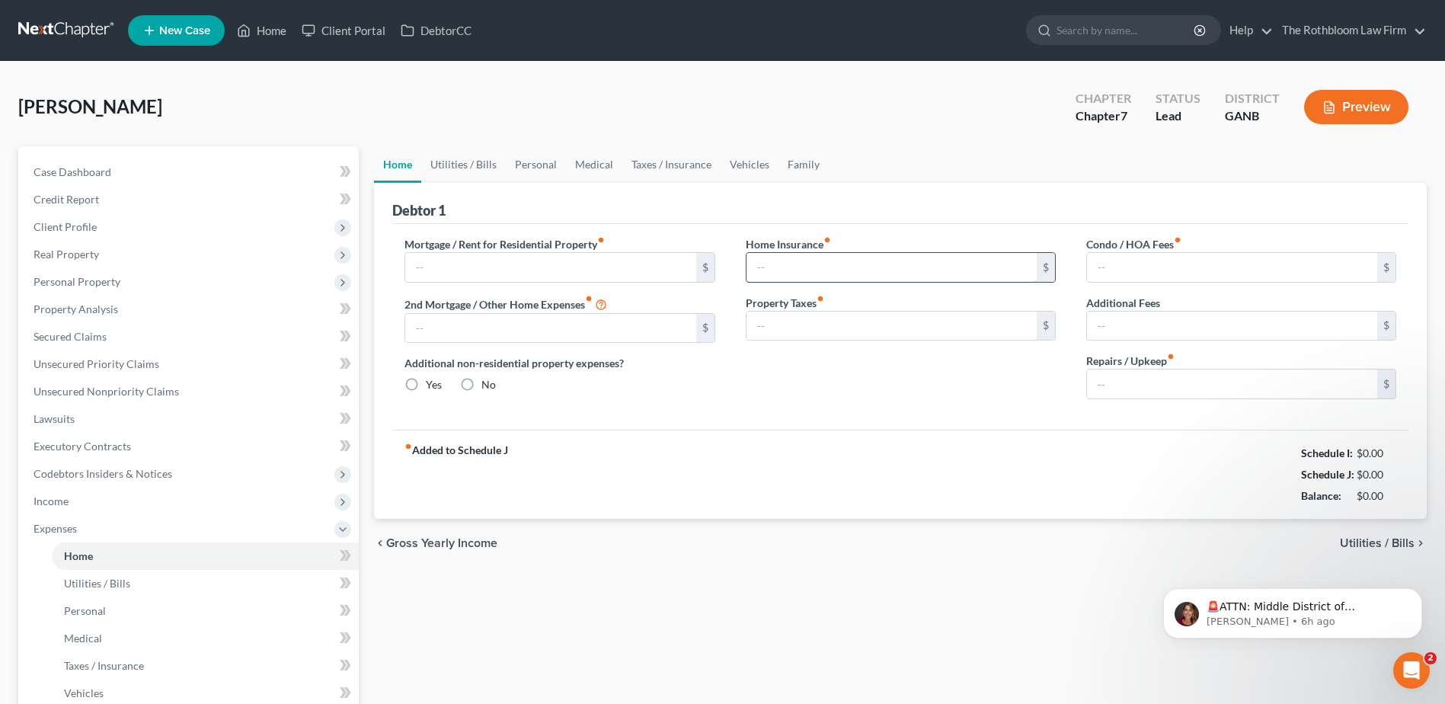
type input "0.00"
radio input "true"
type input "0.00"
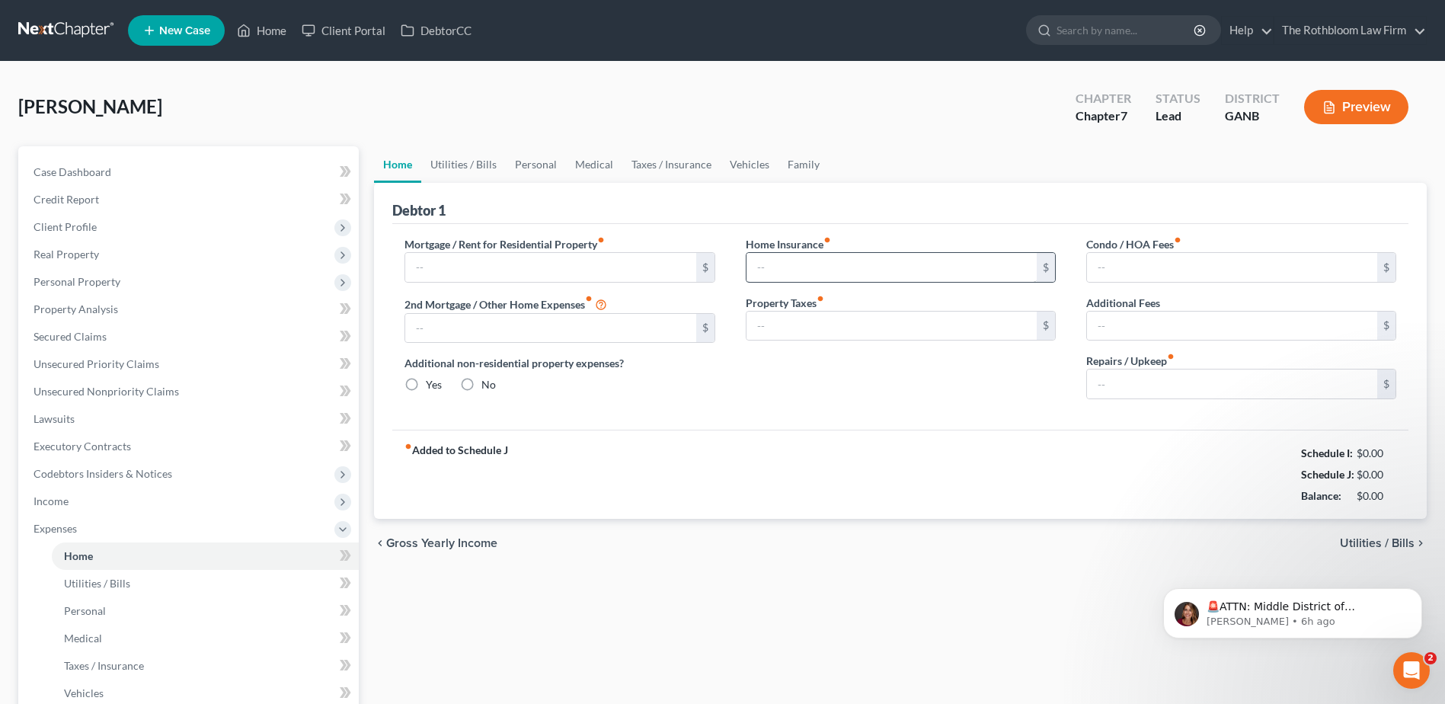
type input "0.00"
type input "150.00"
click at [411, 263] on input "text" at bounding box center [550, 267] width 290 height 29
click at [414, 265] on input "text" at bounding box center [550, 267] width 290 height 29
type input "1,530.23"
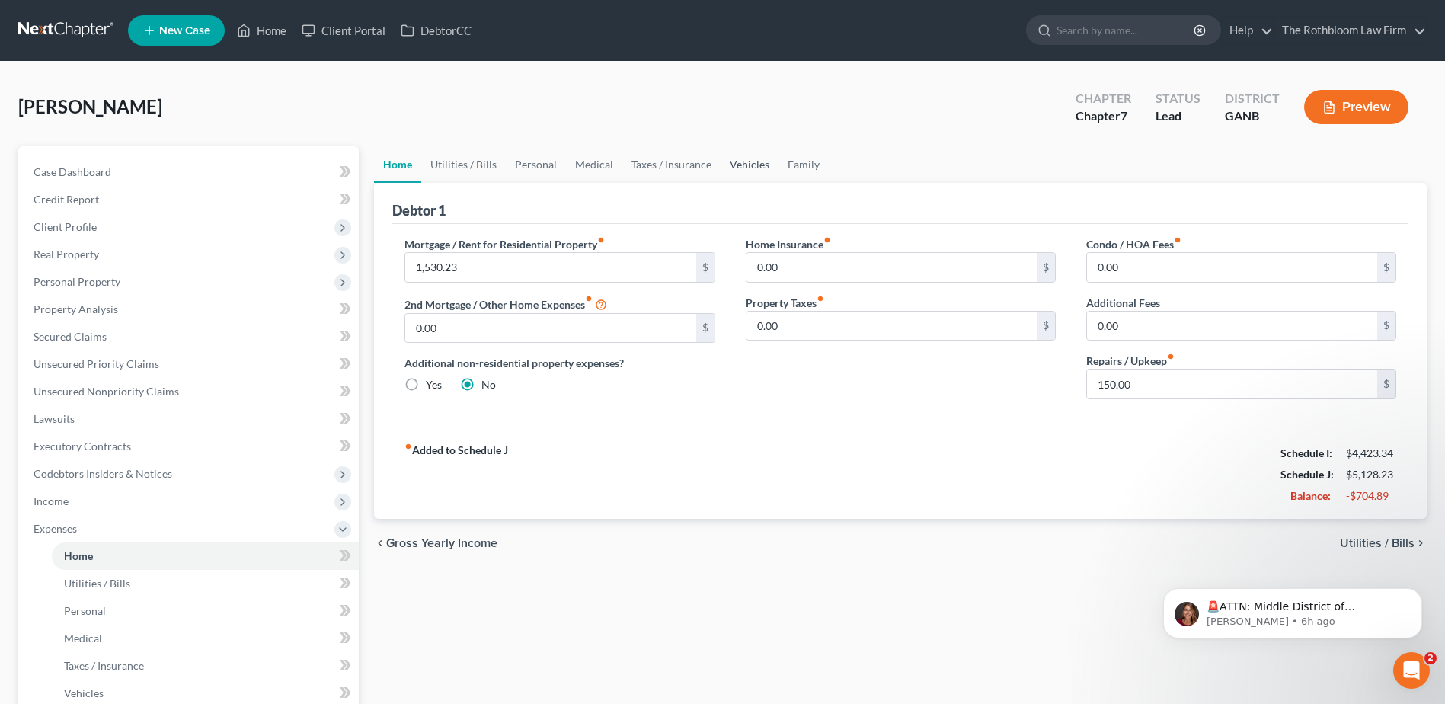
click at [752, 171] on link "Vehicles" at bounding box center [750, 164] width 58 height 37
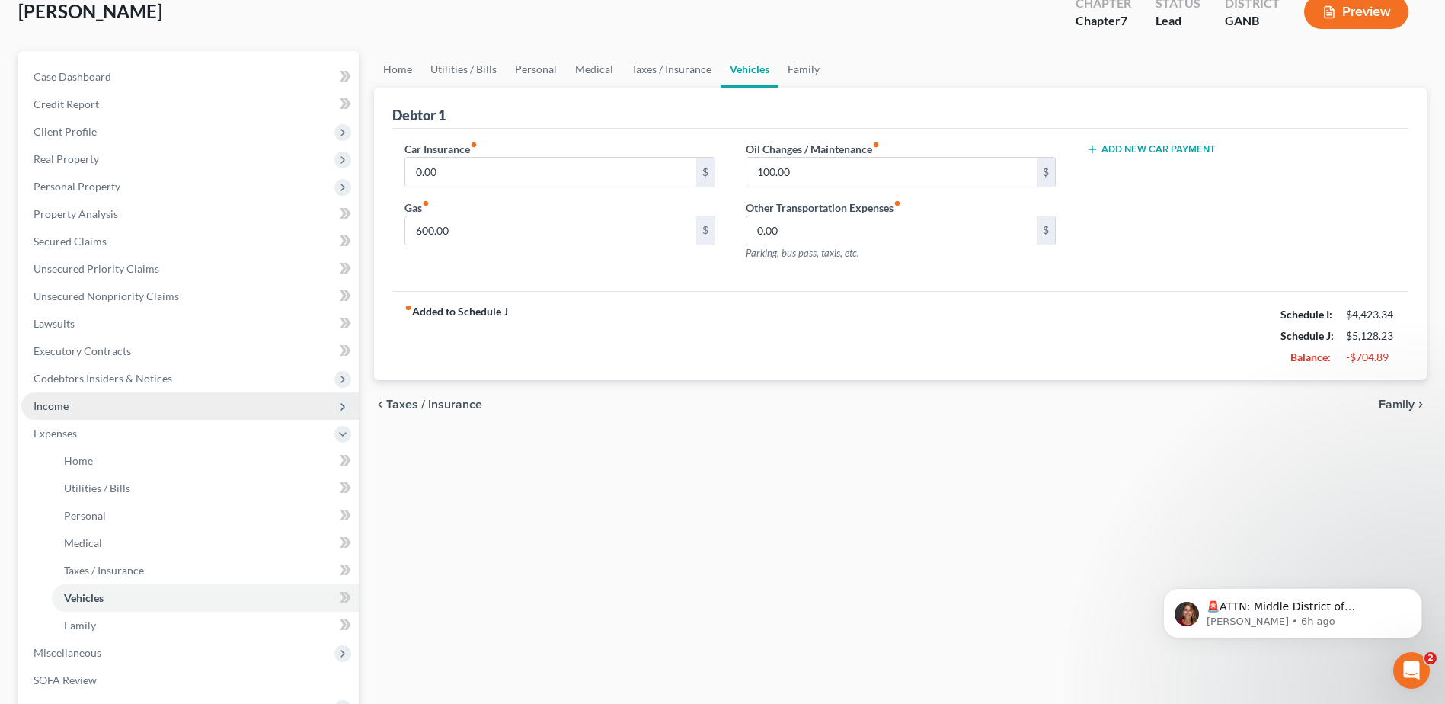
scroll to position [228, 0]
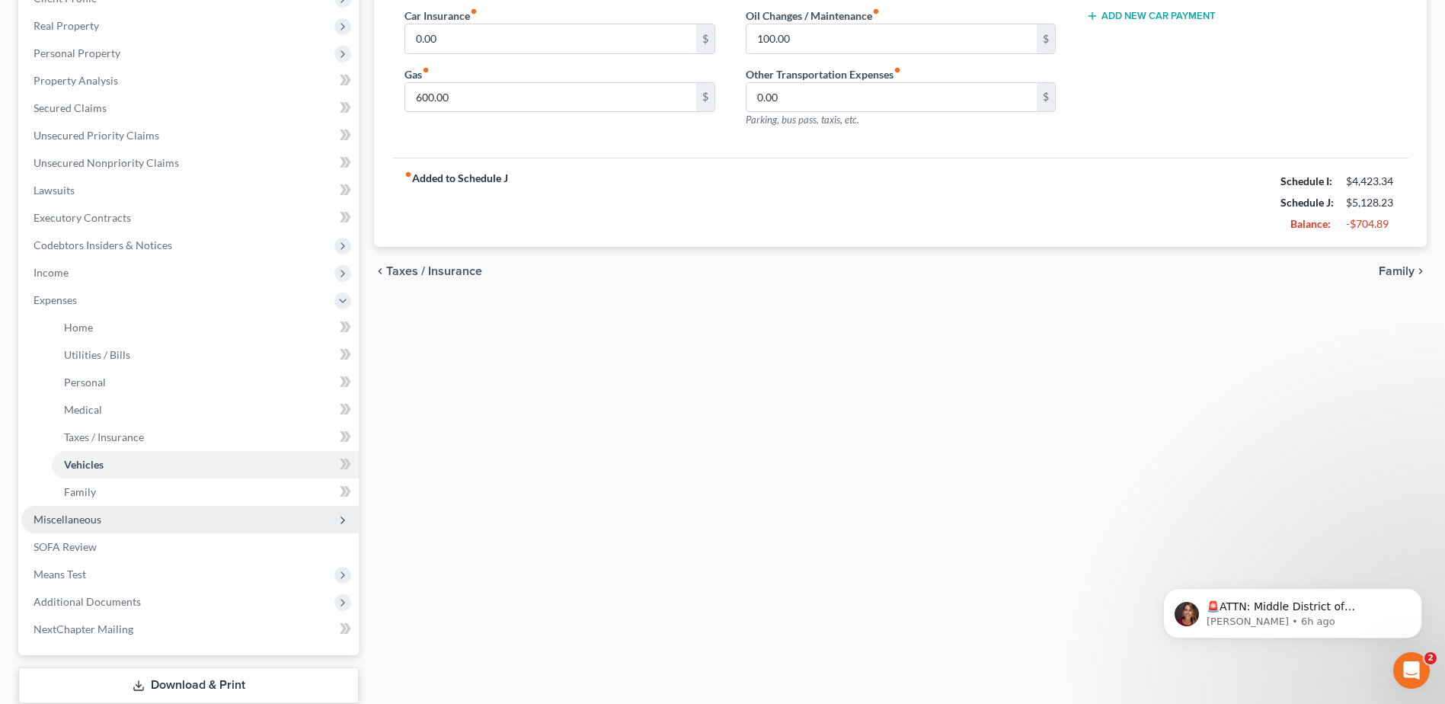
click at [71, 524] on span "Miscellaneous" at bounding box center [68, 519] width 68 height 13
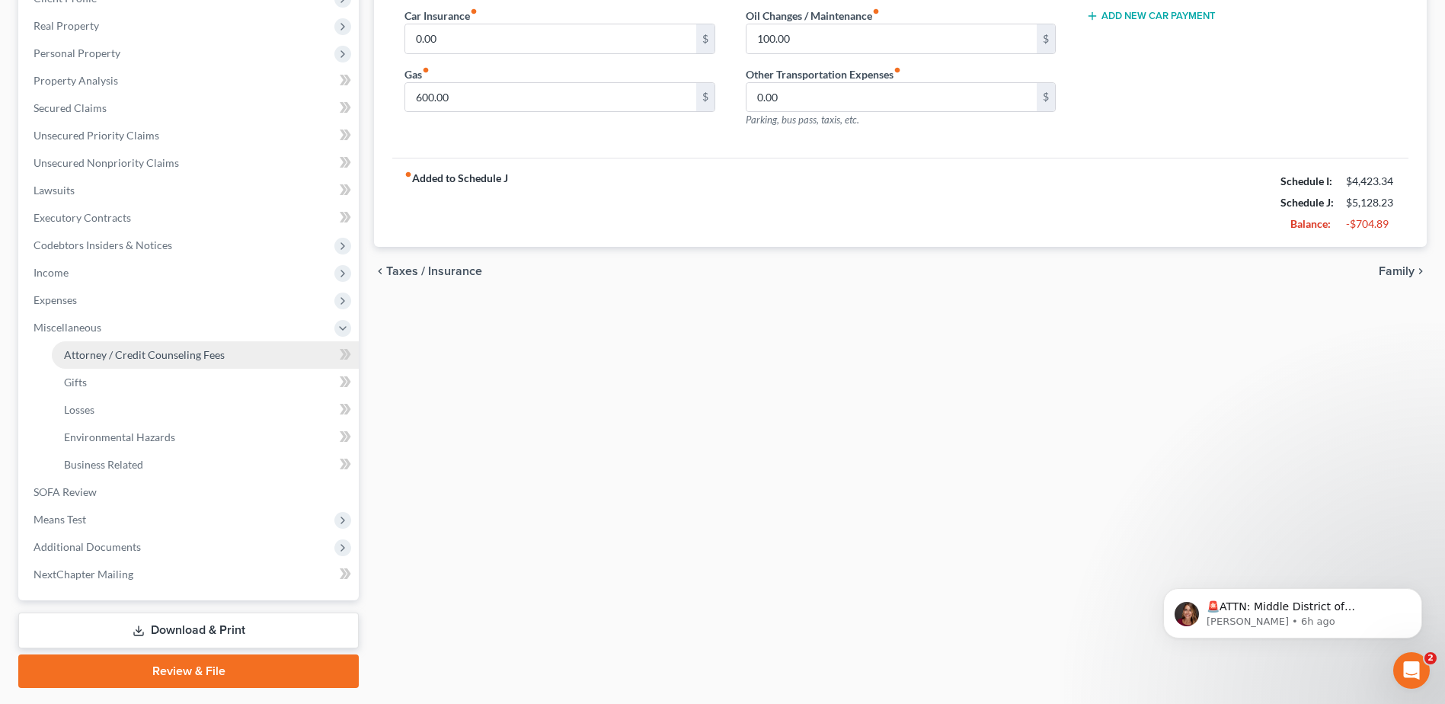
click at [94, 363] on link "Attorney / Credit Counseling Fees" at bounding box center [205, 354] width 307 height 27
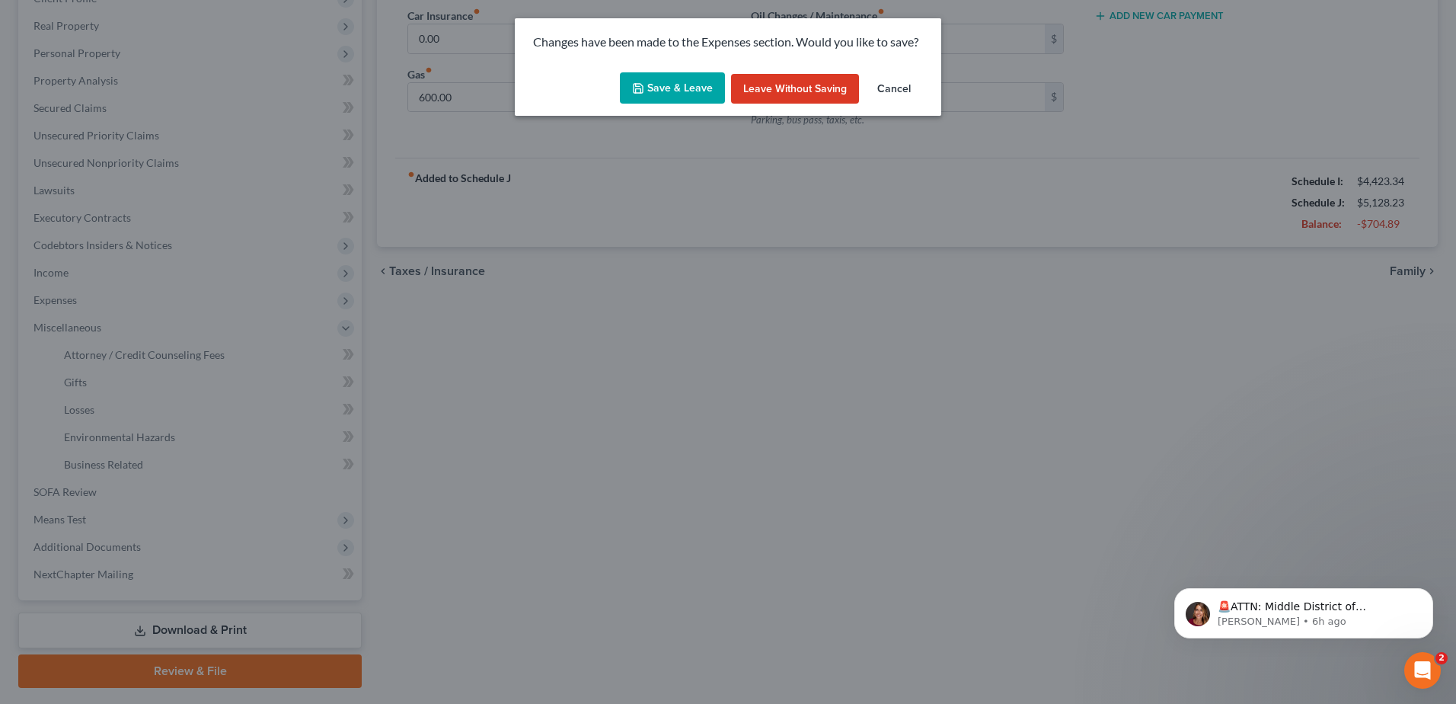
click at [679, 87] on button "Save & Leave" at bounding box center [672, 88] width 105 height 32
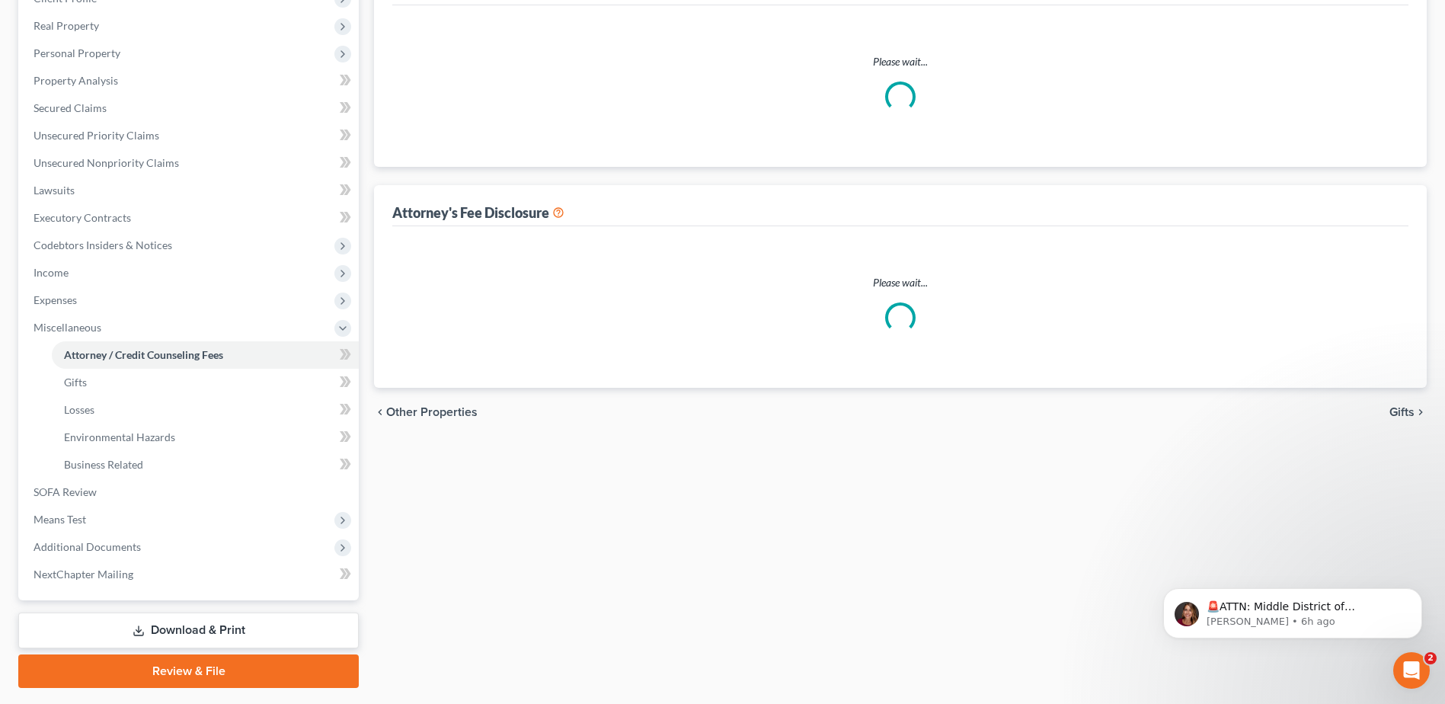
scroll to position [84, 0]
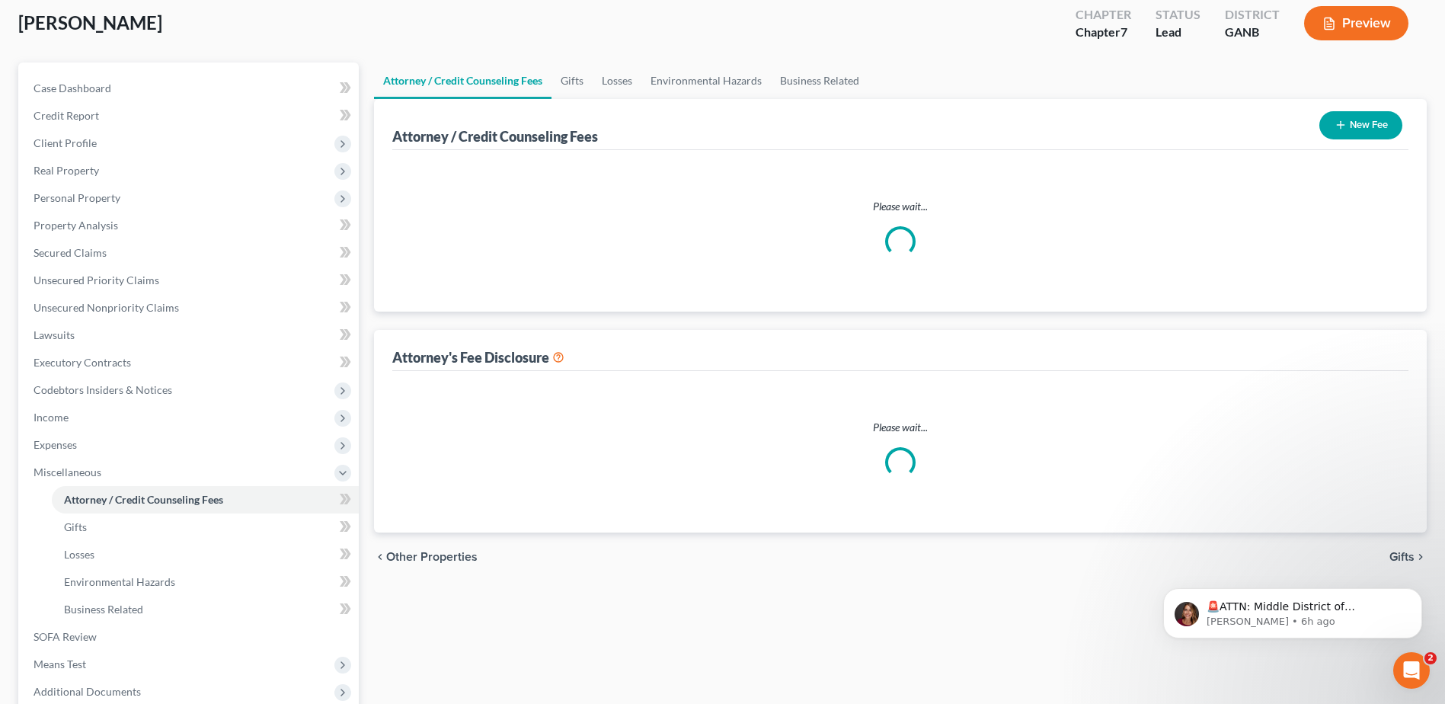
select select "10"
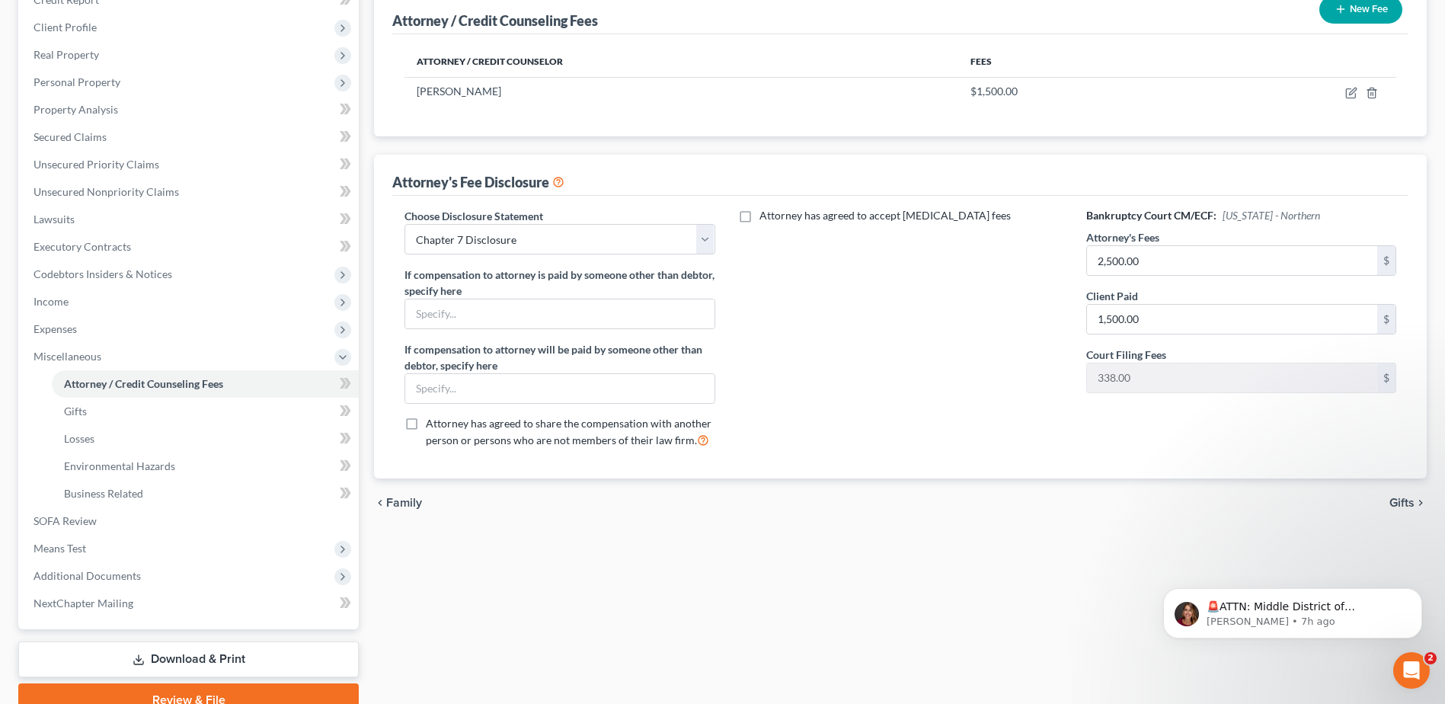
scroll to position [270, 0]
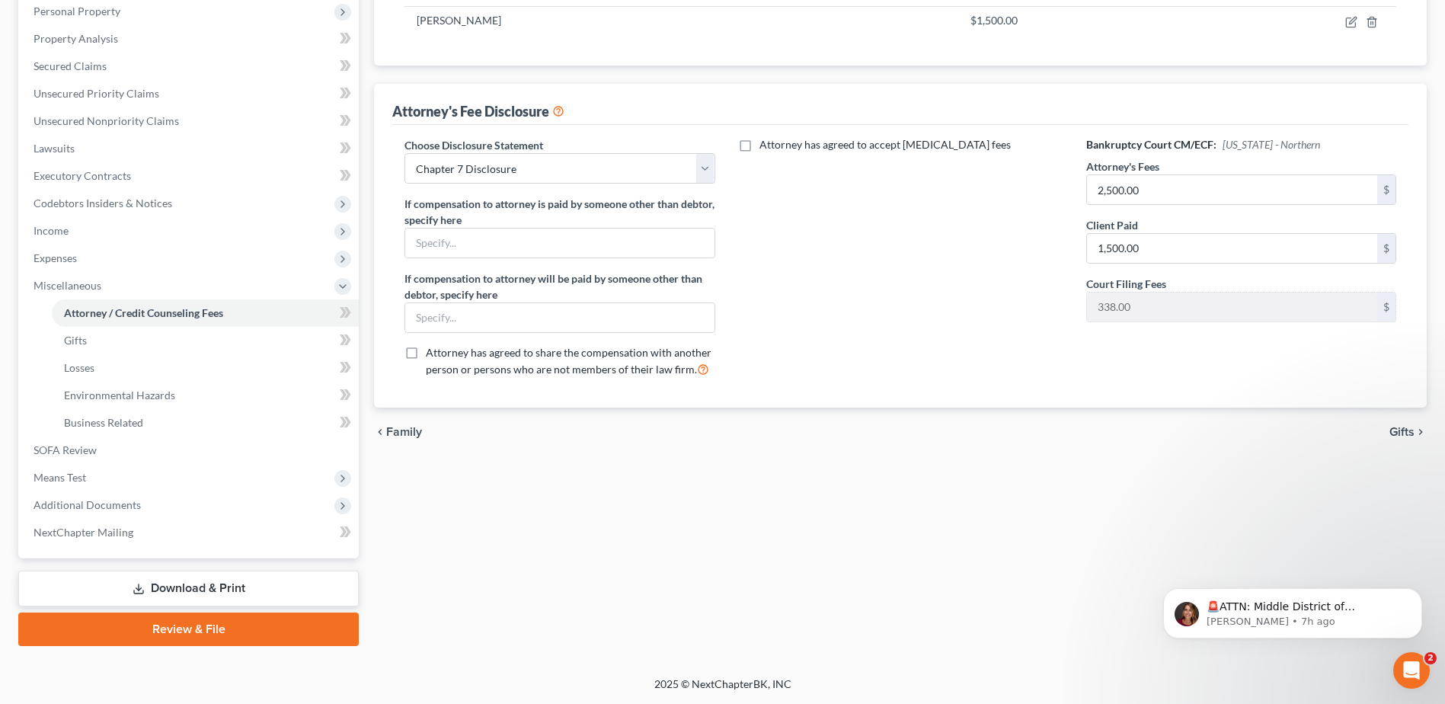
click at [219, 584] on link "Download & Print" at bounding box center [188, 588] width 340 height 36
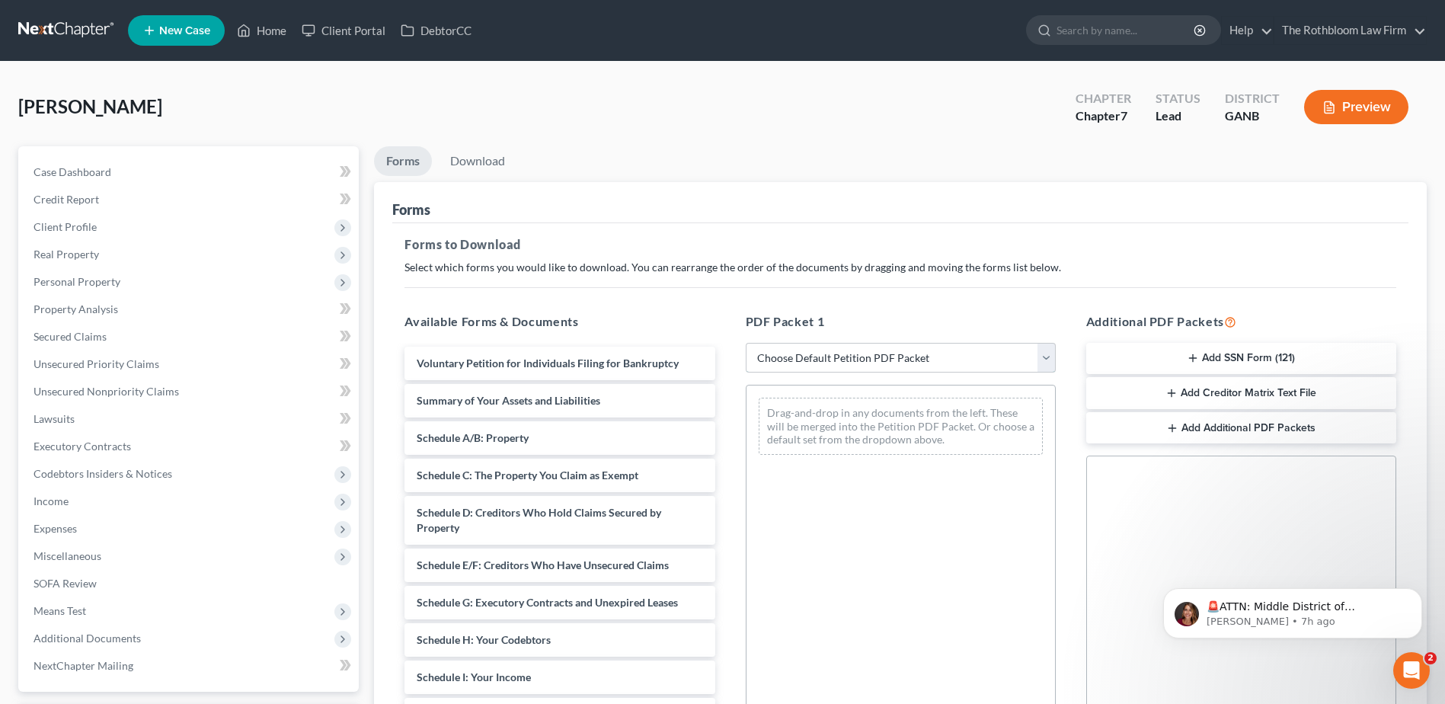
click at [826, 357] on select "Choose Default Petition PDF Packet Complete Bankruptcy Petition (all forms and …" at bounding box center [901, 358] width 310 height 30
select select "5"
click at [746, 343] on select "Choose Default Petition PDF Packet Complete Bankruptcy Petition (all forms and …" at bounding box center [901, 358] width 310 height 30
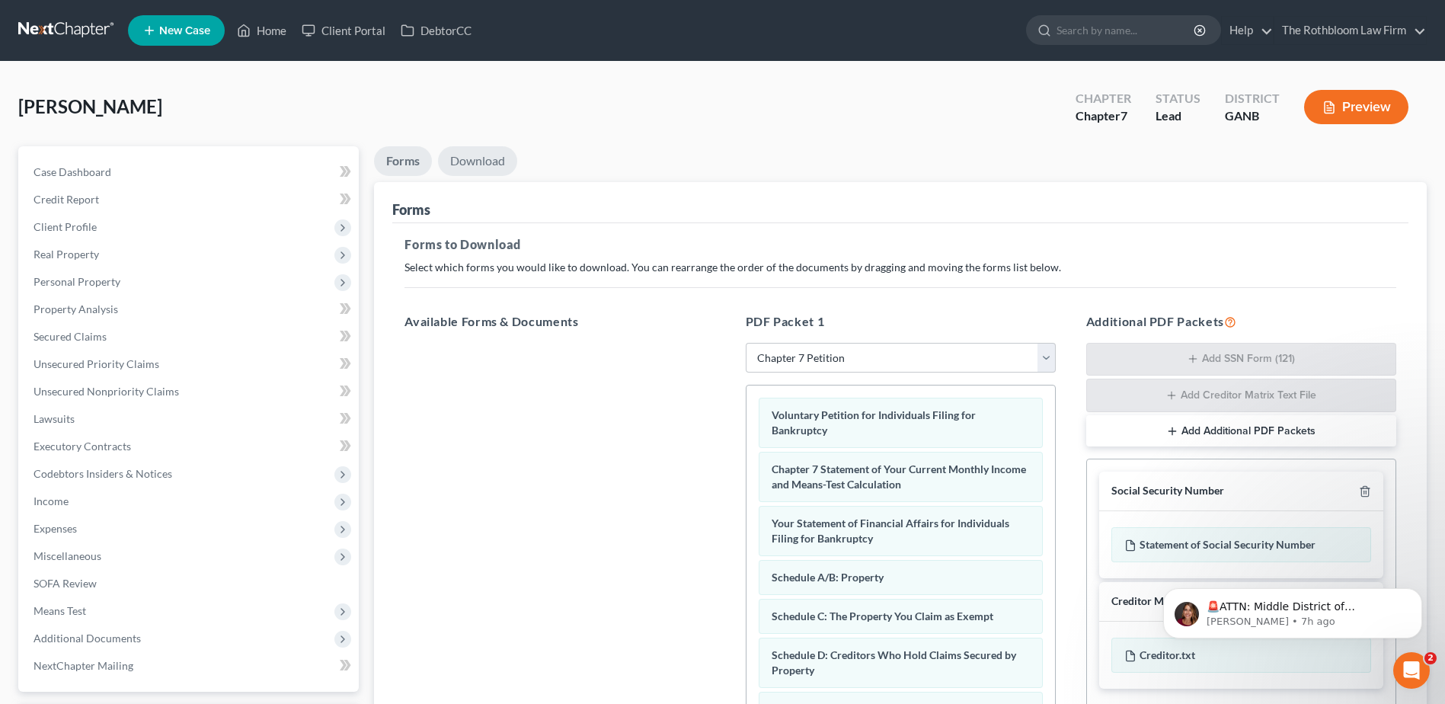
click at [462, 159] on link "Download" at bounding box center [477, 161] width 79 height 30
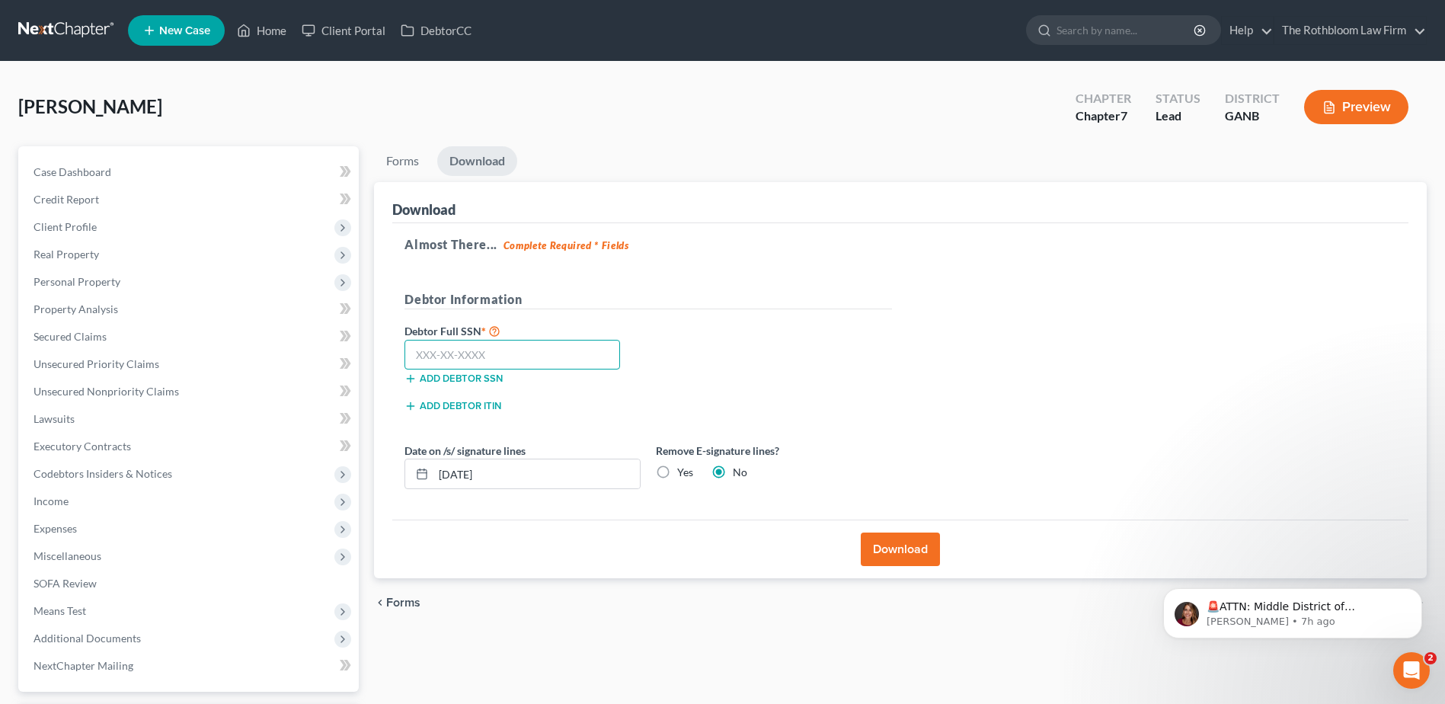
click at [455, 355] on input "text" at bounding box center [512, 355] width 216 height 30
type input "040-66-8912"
click at [899, 545] on button "Download" at bounding box center [900, 549] width 79 height 34
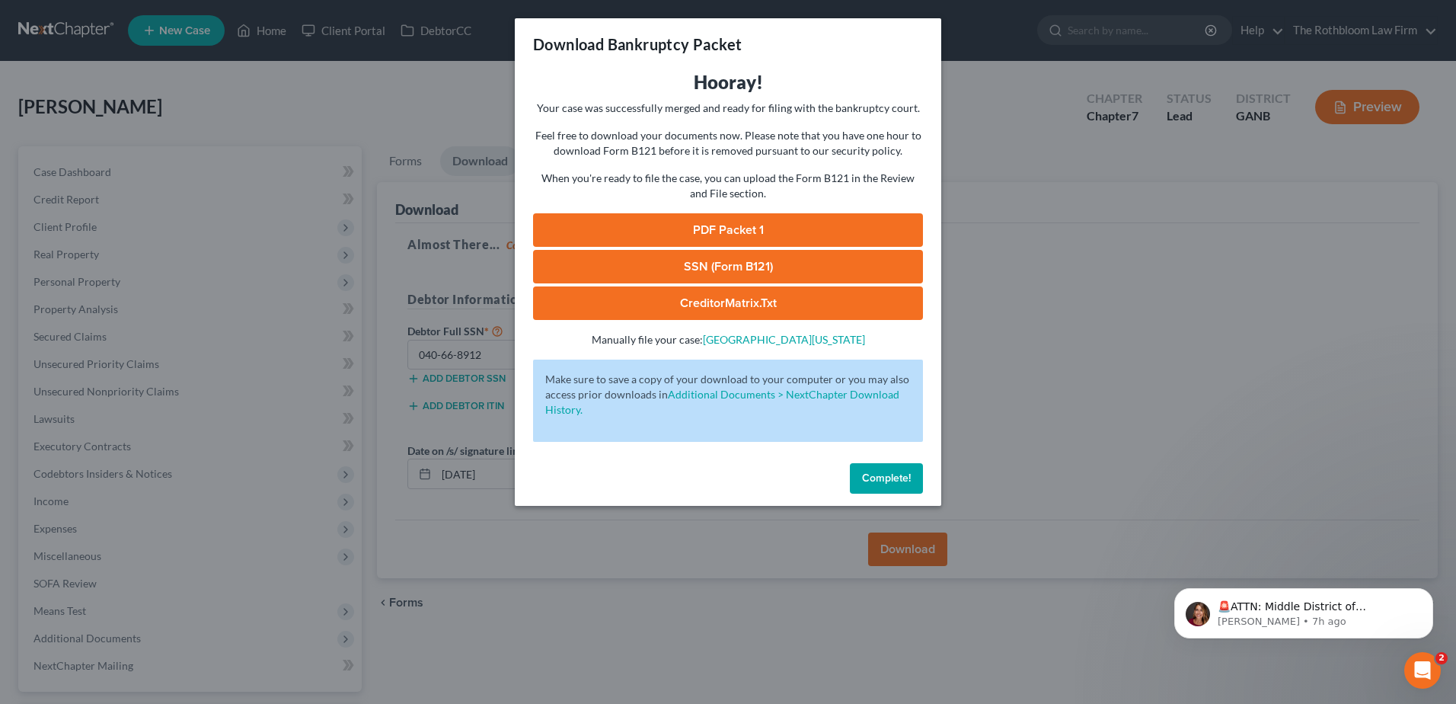
click at [736, 216] on link "PDF Packet 1" at bounding box center [728, 230] width 390 height 34
click at [743, 270] on link "SSN (Form B121)" at bounding box center [728, 267] width 390 height 34
drag, startPoint x: 906, startPoint y: 487, endPoint x: 714, endPoint y: 360, distance: 229.8
click at [906, 487] on button "Complete!" at bounding box center [886, 478] width 73 height 30
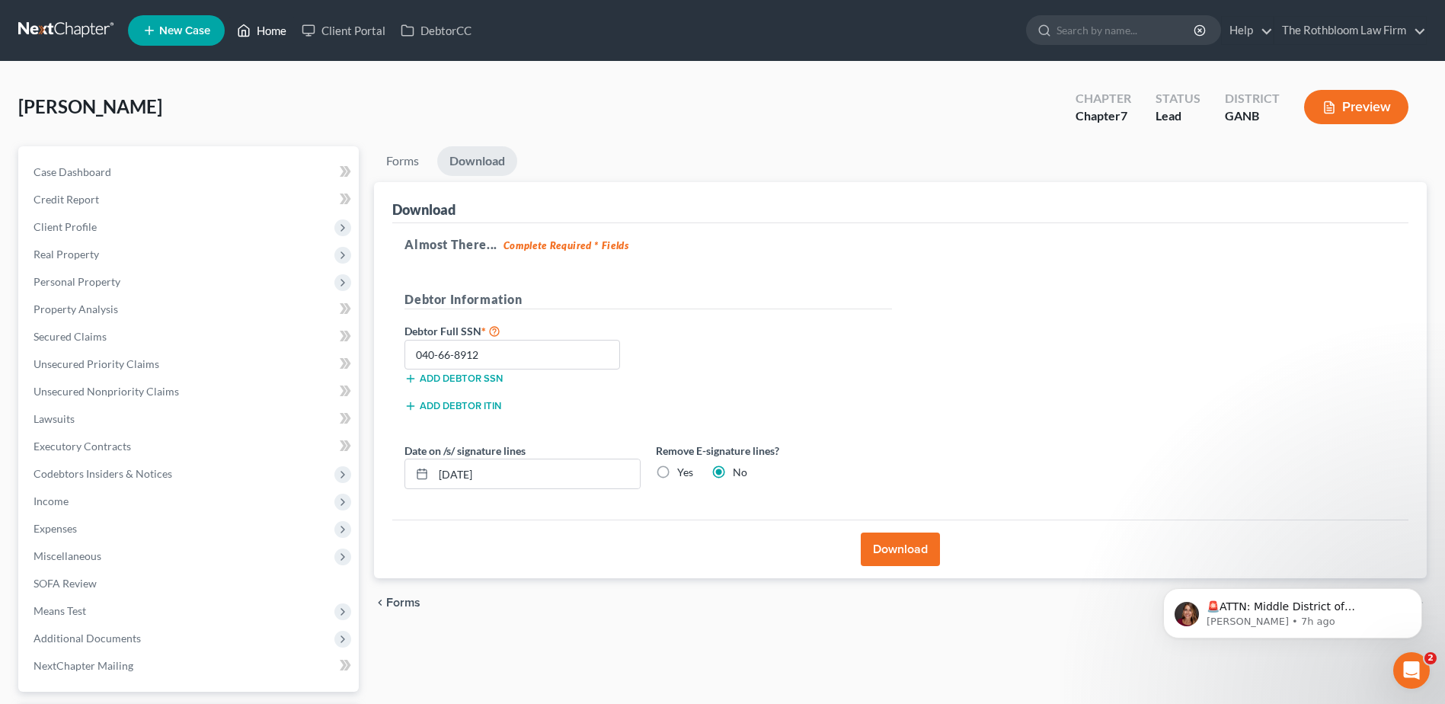
click at [260, 29] on link "Home" at bounding box center [261, 30] width 65 height 27
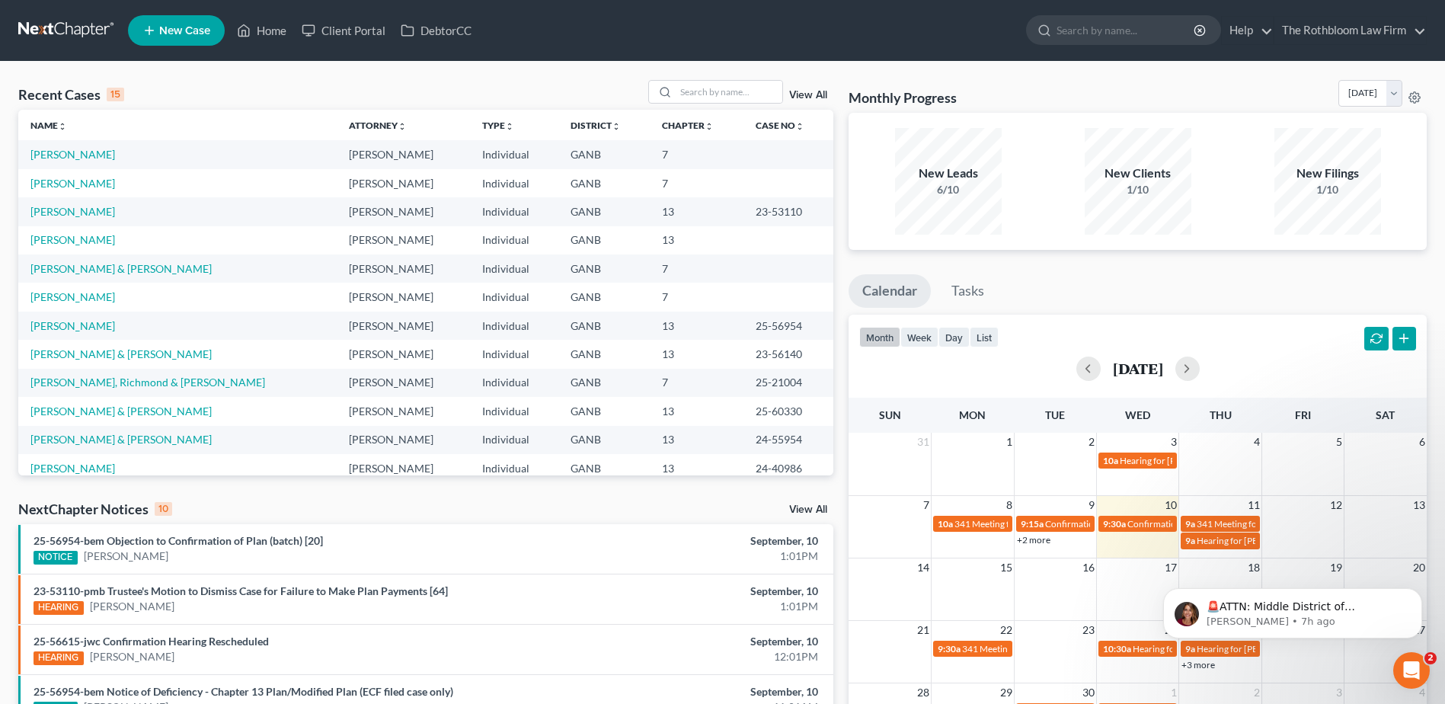
click at [165, 30] on span "New Case" at bounding box center [184, 30] width 51 height 11
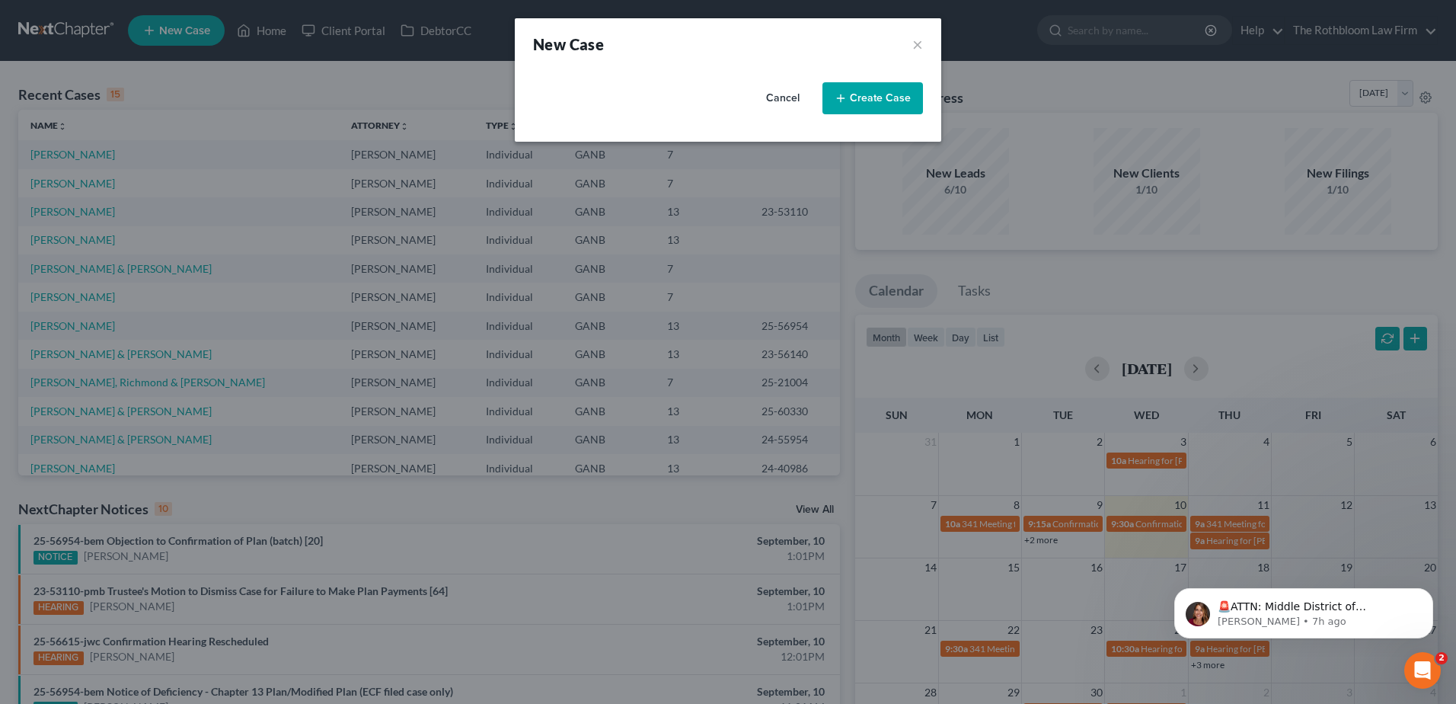
select select "19"
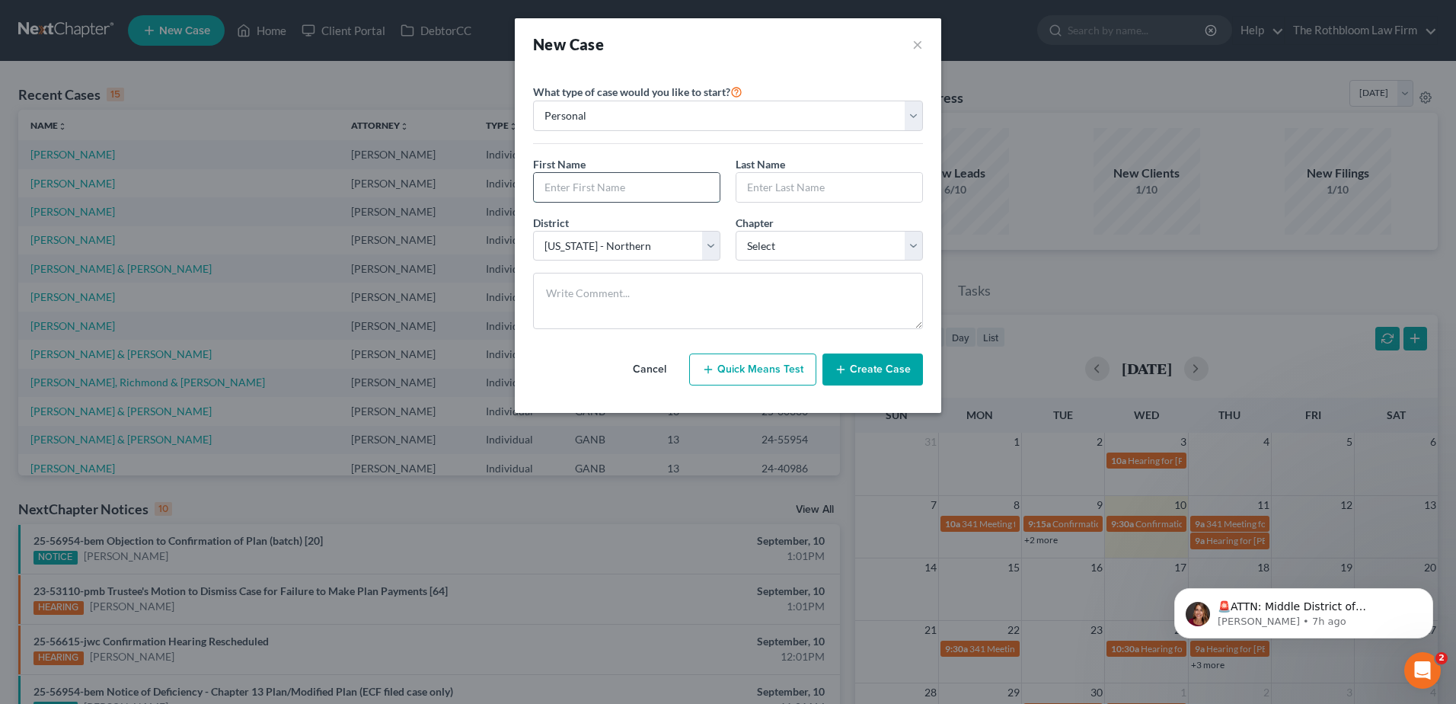
click at [593, 187] on input "text" at bounding box center [627, 187] width 186 height 29
type input "Tamyko"
type input "Green"
click at [794, 250] on select "Select 7 11 12 13" at bounding box center [829, 246] width 187 height 30
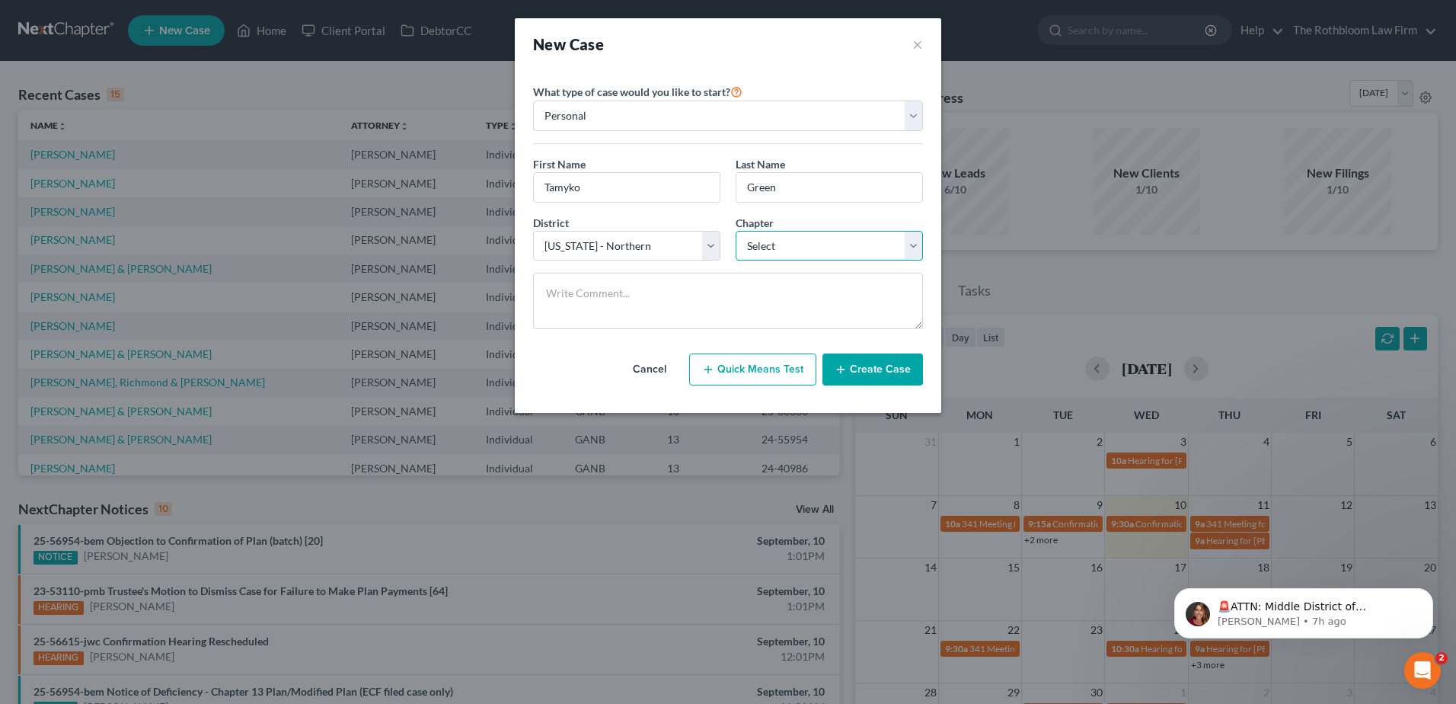
select select "0"
click at [736, 231] on select "Select 7 11 12 13" at bounding box center [829, 246] width 187 height 30
click at [871, 374] on button "Create Case" at bounding box center [873, 369] width 101 height 32
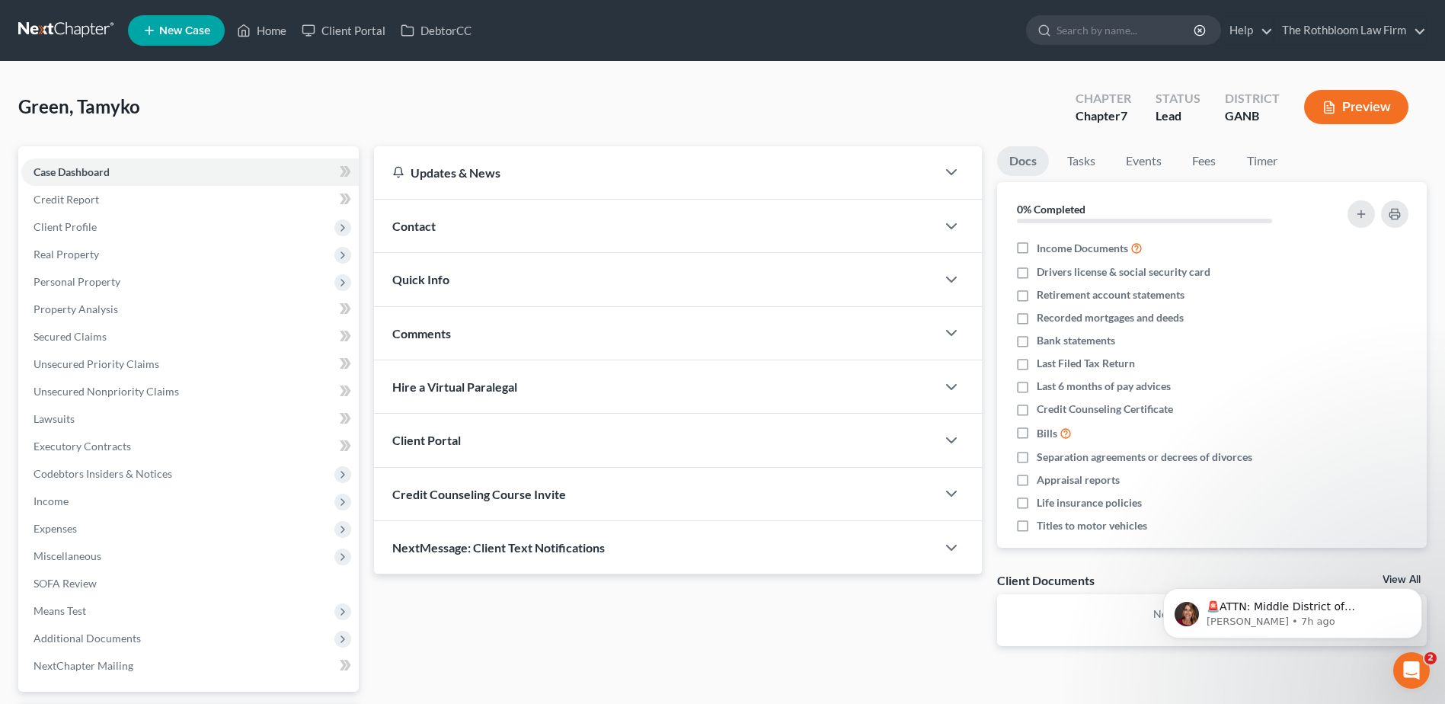
click at [411, 227] on span "Contact" at bounding box center [413, 226] width 43 height 14
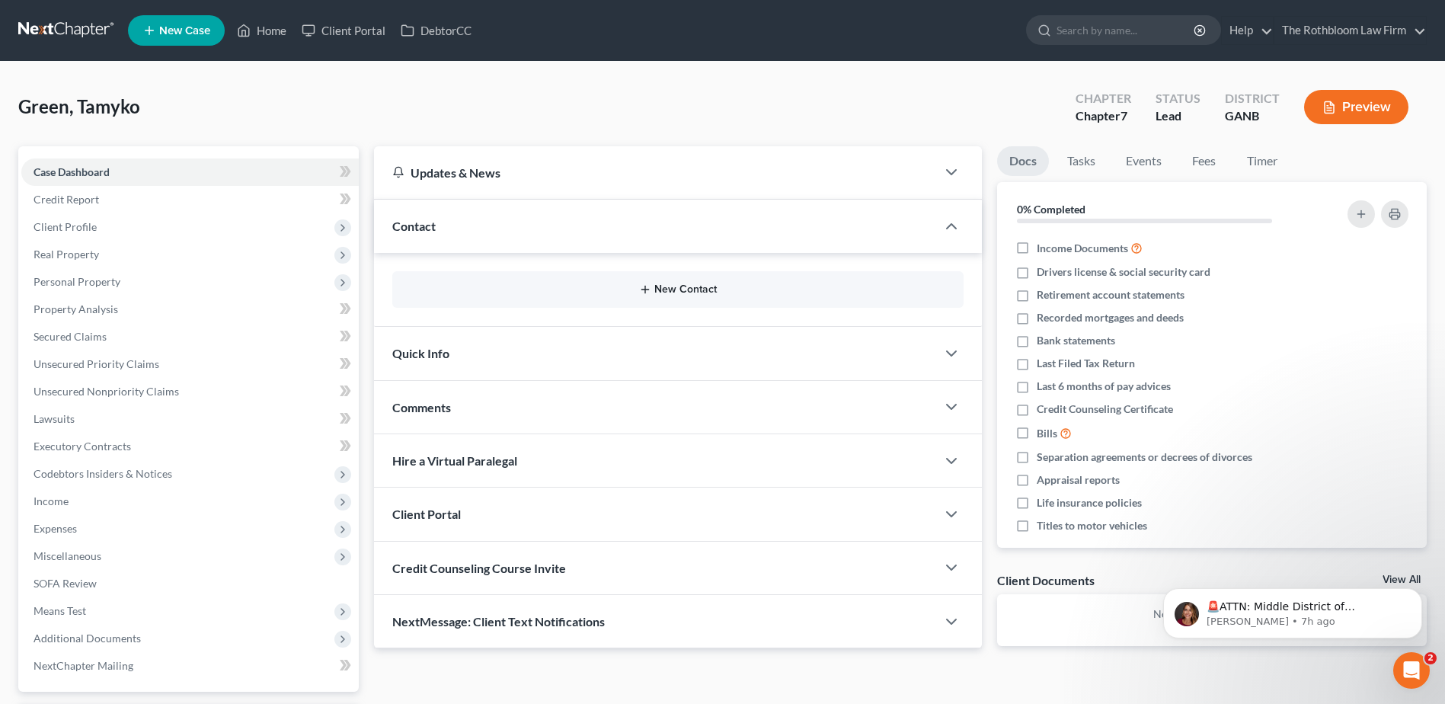
click at [562, 289] on button "New Contact" at bounding box center [677, 289] width 547 height 12
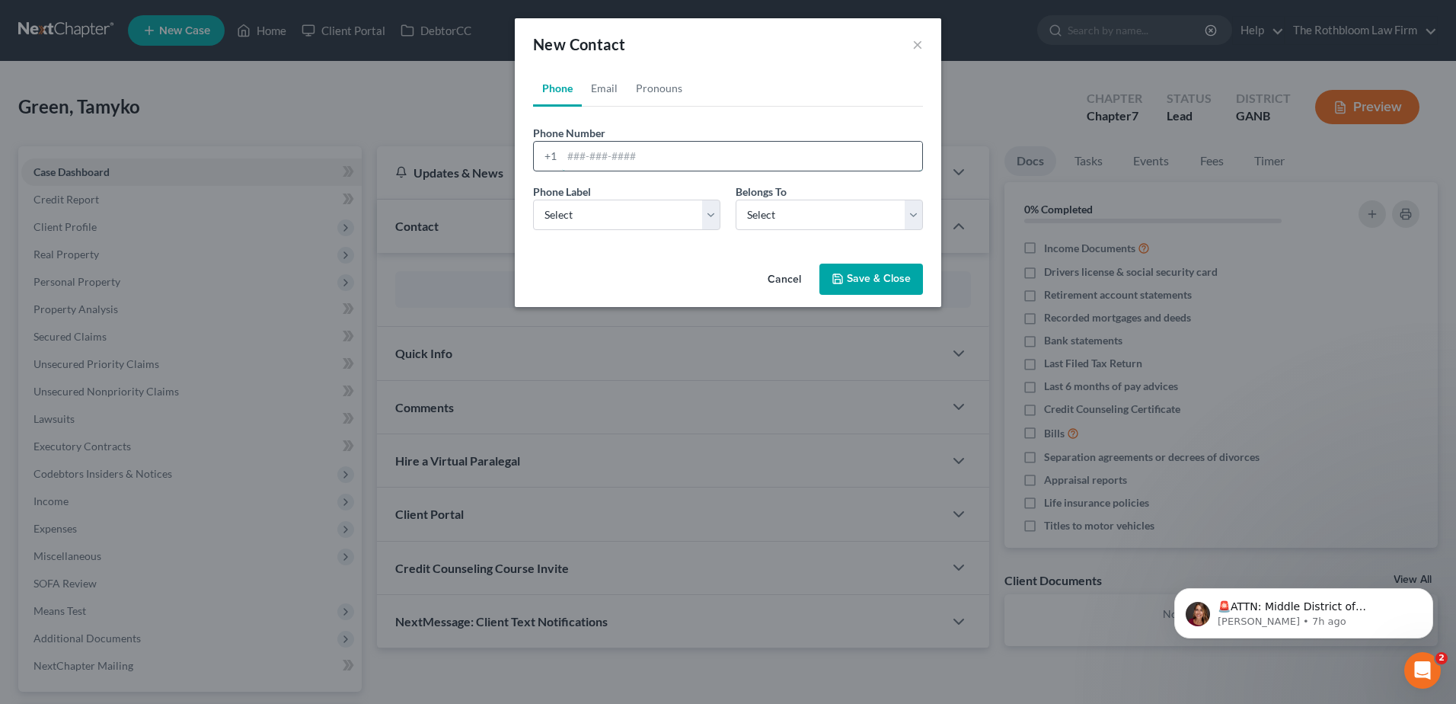
click at [590, 159] on input "tel" at bounding box center [742, 156] width 360 height 29
type input "708-256-5180"
drag, startPoint x: 595, startPoint y: 209, endPoint x: 572, endPoint y: 231, distance: 31.8
click at [595, 209] on select "Select Mobile Home Work Other" at bounding box center [626, 215] width 187 height 30
select select "0"
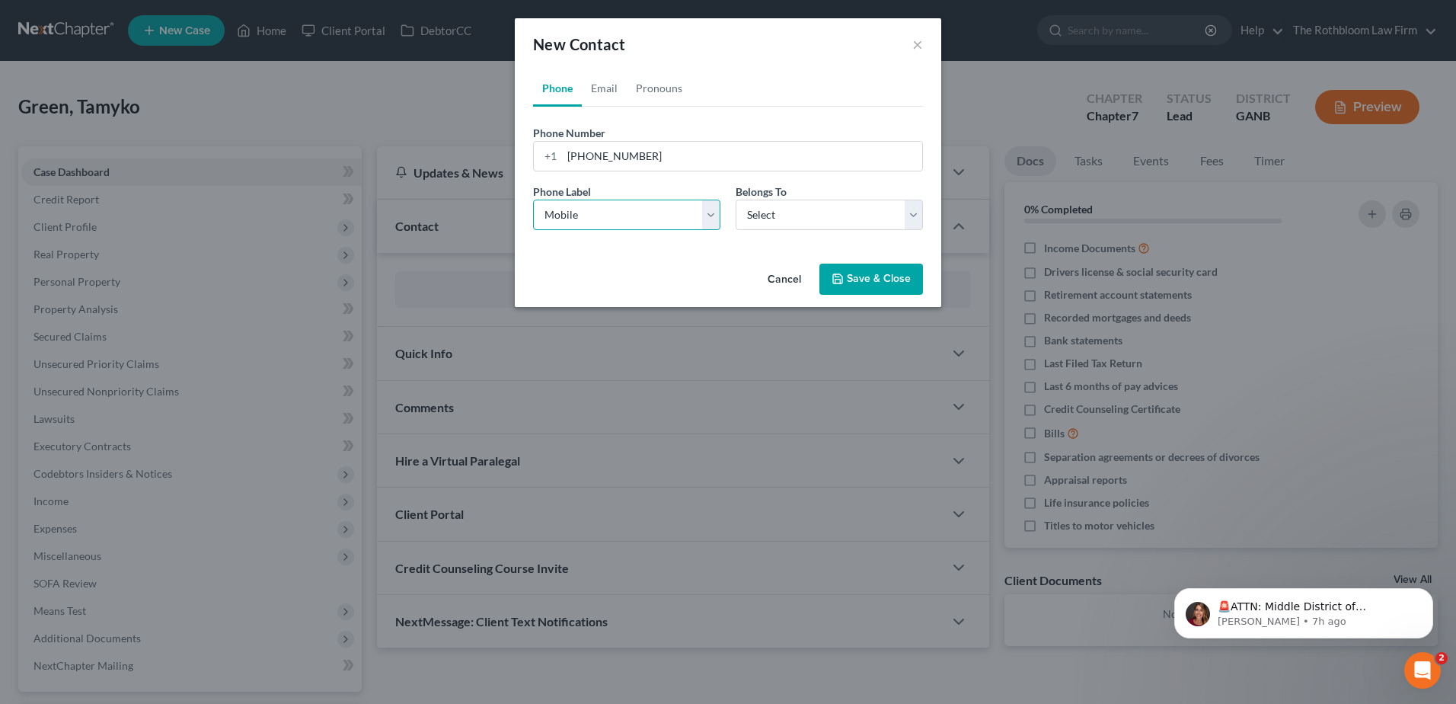
click at [533, 200] on select "Select Mobile Home Work Other" at bounding box center [626, 215] width 187 height 30
click at [772, 216] on select "Select Client Other" at bounding box center [829, 215] width 187 height 30
select select "0"
click at [736, 200] on select "Select Client Other" at bounding box center [829, 215] width 187 height 30
click at [859, 286] on button "Save & Close" at bounding box center [872, 280] width 104 height 32
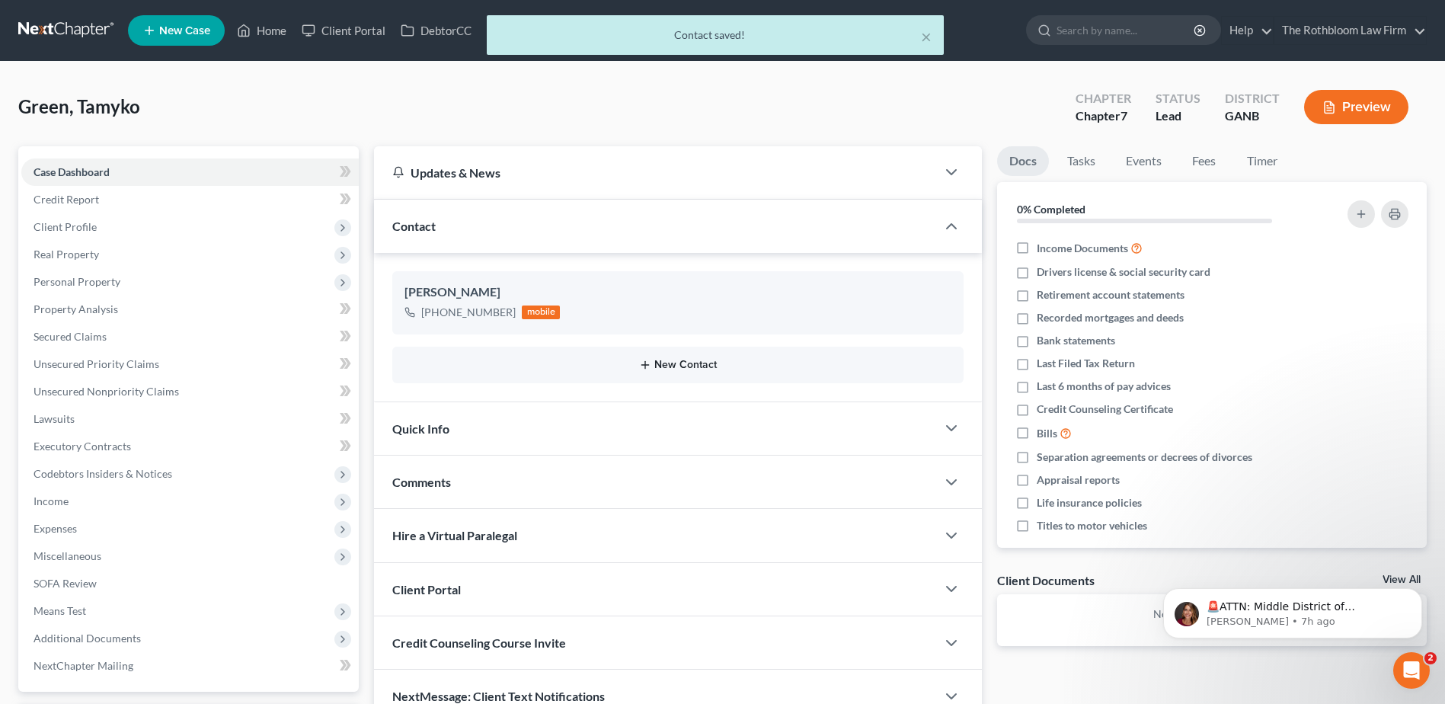
click at [671, 362] on button "New Contact" at bounding box center [677, 365] width 547 height 12
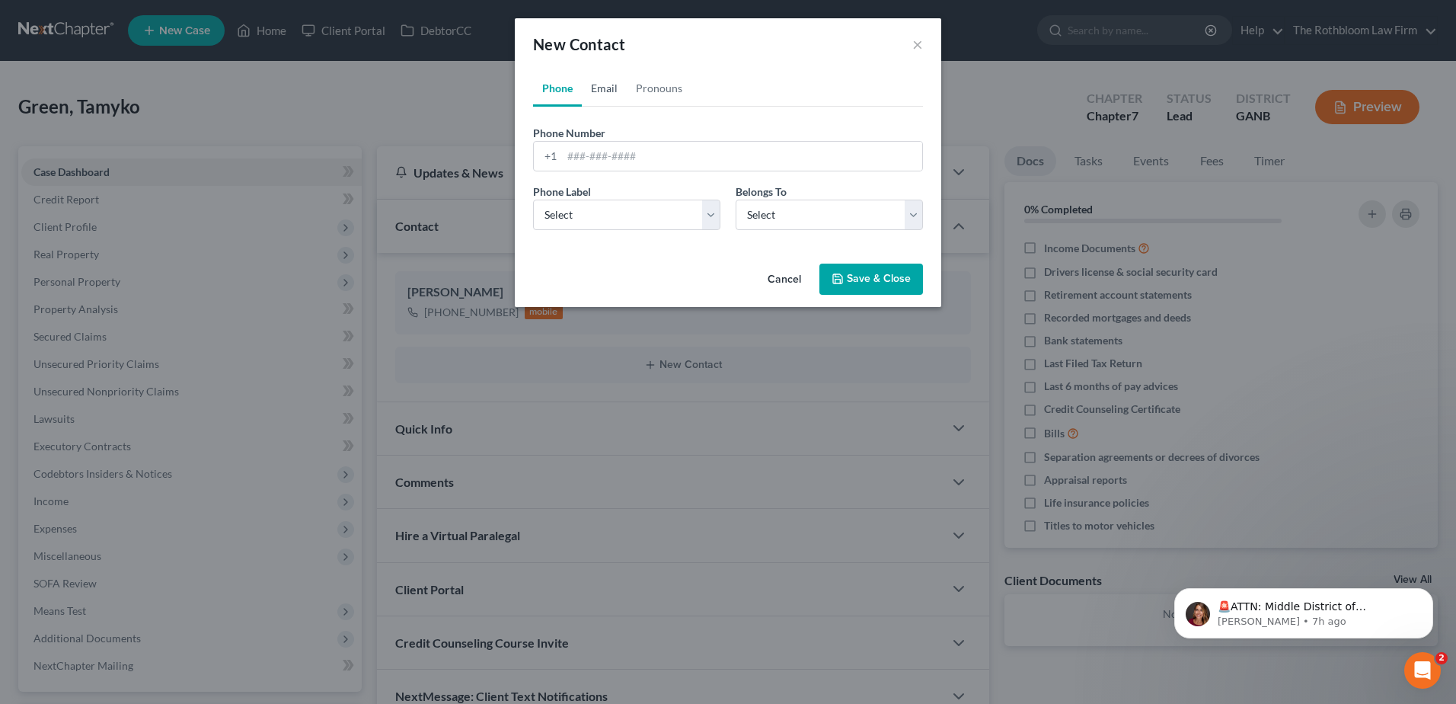
click at [596, 85] on link "Email" at bounding box center [604, 88] width 45 height 37
click at [591, 162] on input "email" at bounding box center [742, 156] width 360 height 29
type input "tamykog527@gmail.com"
click at [618, 215] on select "Select Home Work Other" at bounding box center [626, 215] width 187 height 30
click at [533, 200] on select "Select Home Work Other" at bounding box center [626, 215] width 187 height 30
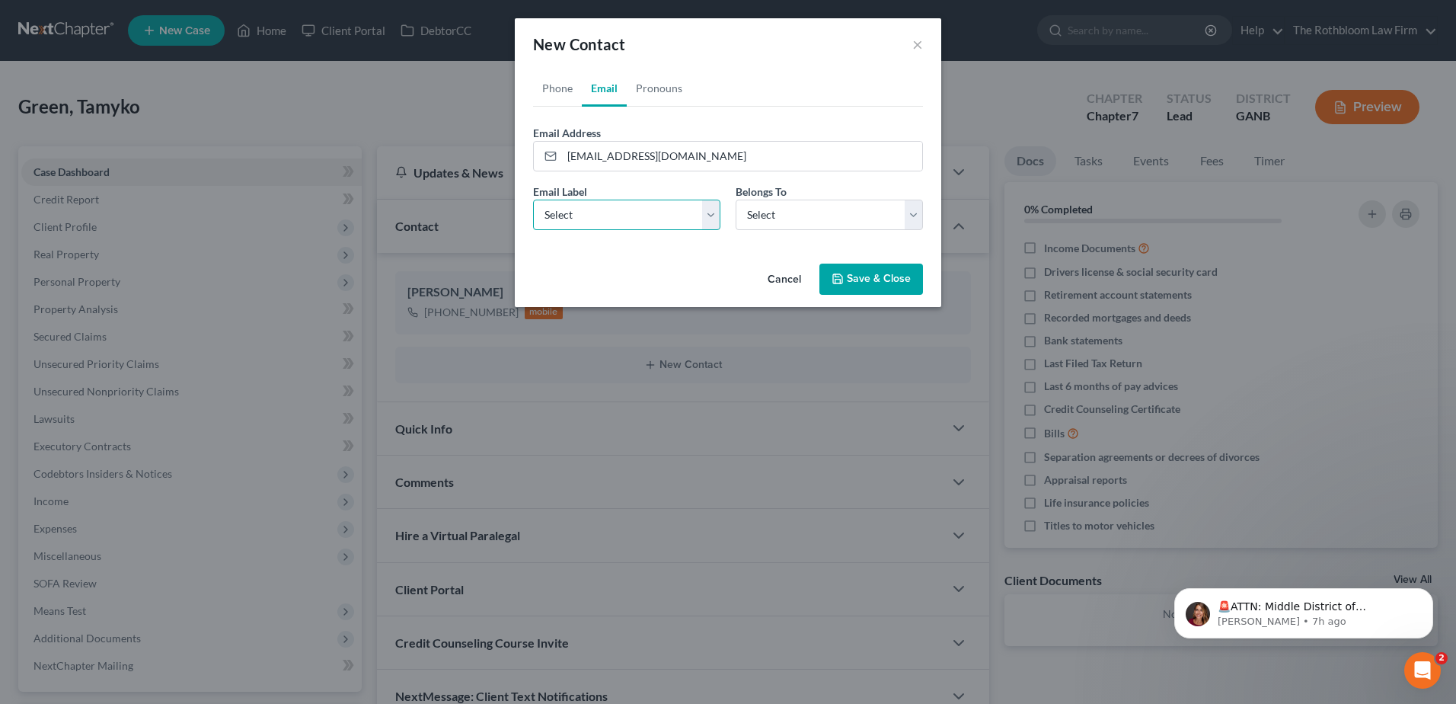
drag, startPoint x: 577, startPoint y: 212, endPoint x: 574, endPoint y: 232, distance: 20.7
click at [577, 212] on select "Select Home Work Other" at bounding box center [626, 215] width 187 height 30
select select "0"
click at [533, 200] on select "Select Home Work Other" at bounding box center [626, 215] width 187 height 30
drag, startPoint x: 755, startPoint y: 205, endPoint x: 763, endPoint y: 232, distance: 27.9
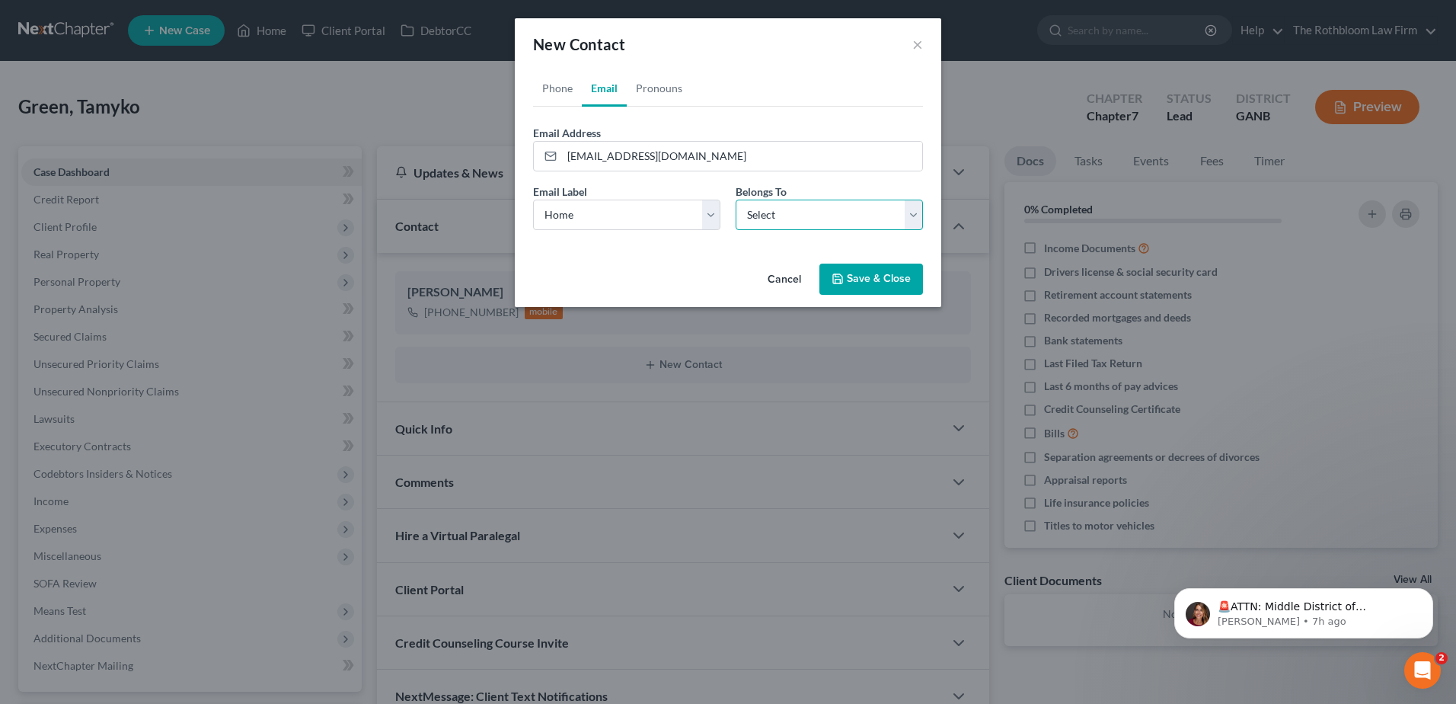
click at [755, 204] on select "Select Client Other" at bounding box center [829, 215] width 187 height 30
select select "0"
click at [736, 200] on select "Select Client Other" at bounding box center [829, 215] width 187 height 30
click at [858, 282] on button "Save & Close" at bounding box center [872, 280] width 104 height 32
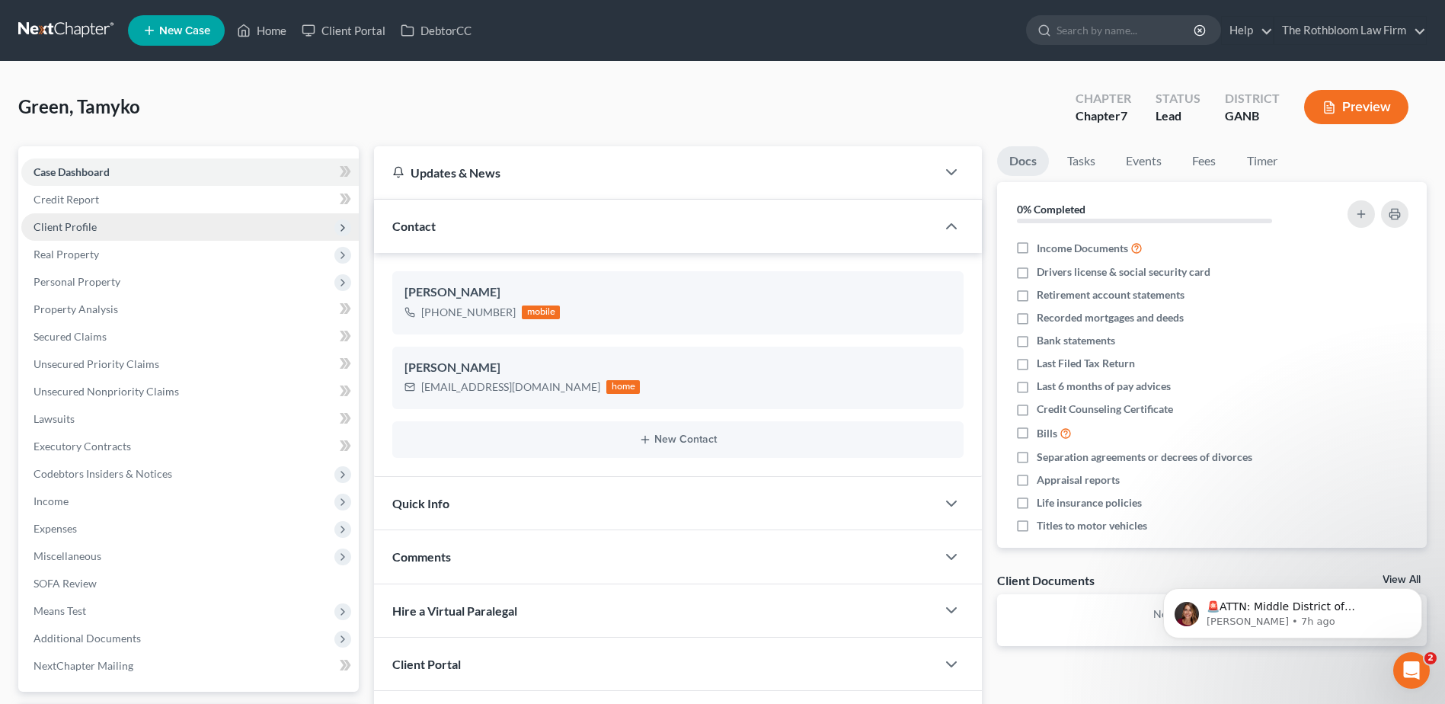
drag, startPoint x: 75, startPoint y: 232, endPoint x: 130, endPoint y: 238, distance: 55.2
click at [75, 232] on span "Client Profile" at bounding box center [65, 226] width 63 height 13
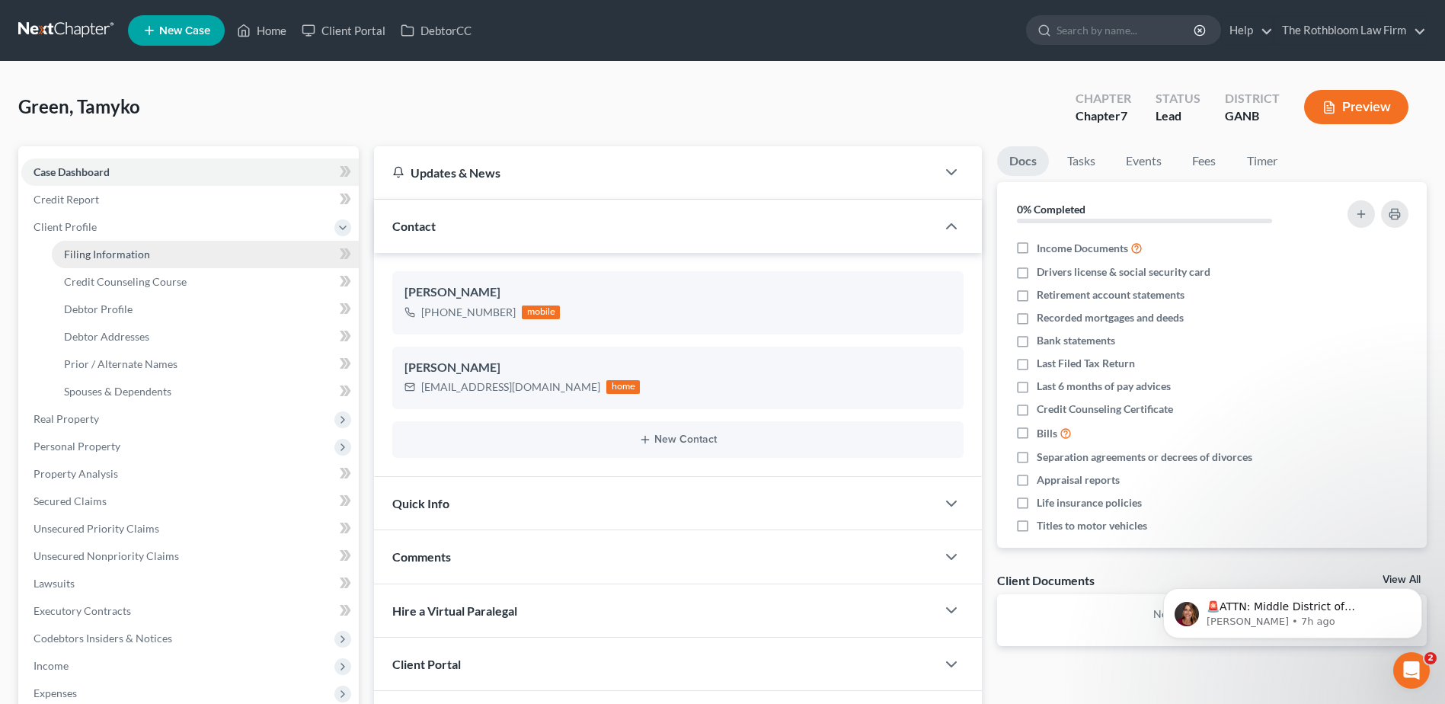
click at [114, 254] on span "Filing Information" at bounding box center [107, 254] width 86 height 13
select select "1"
select select "0"
select select "19"
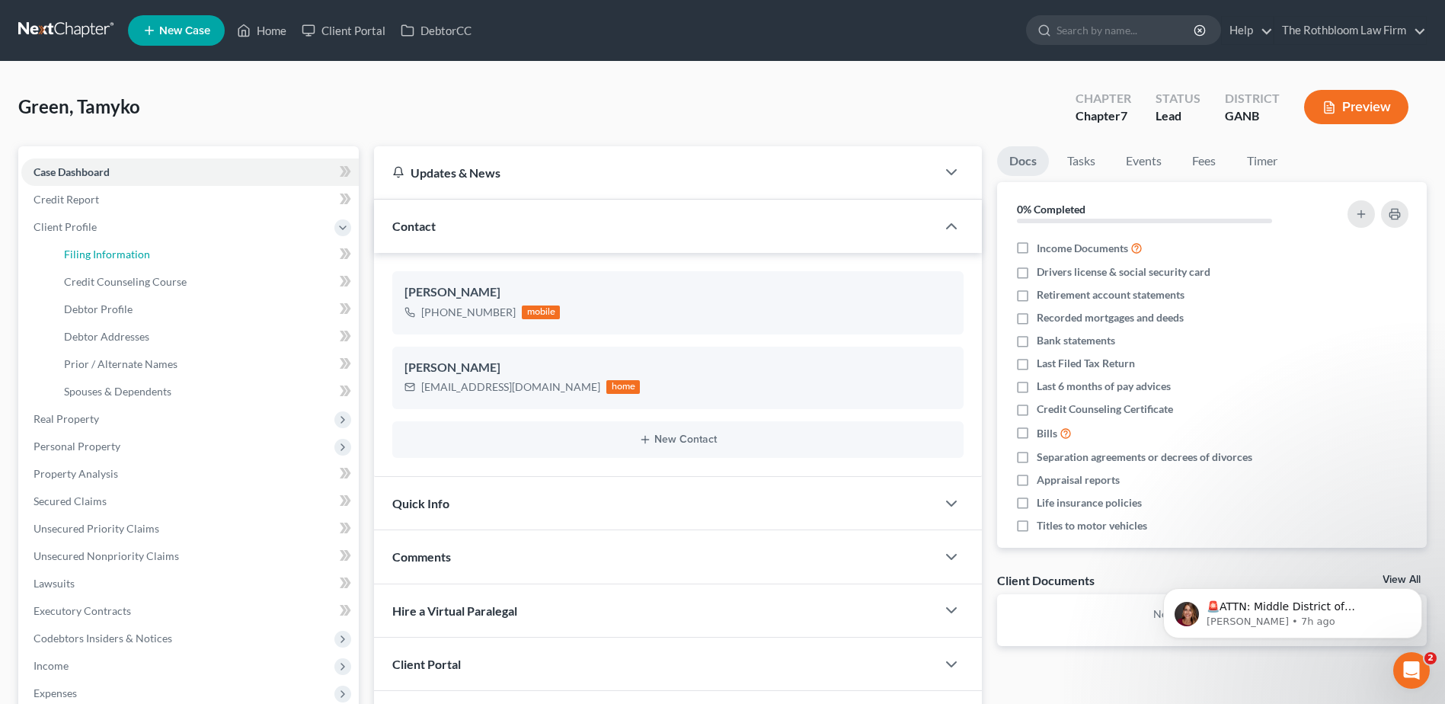
select select "10"
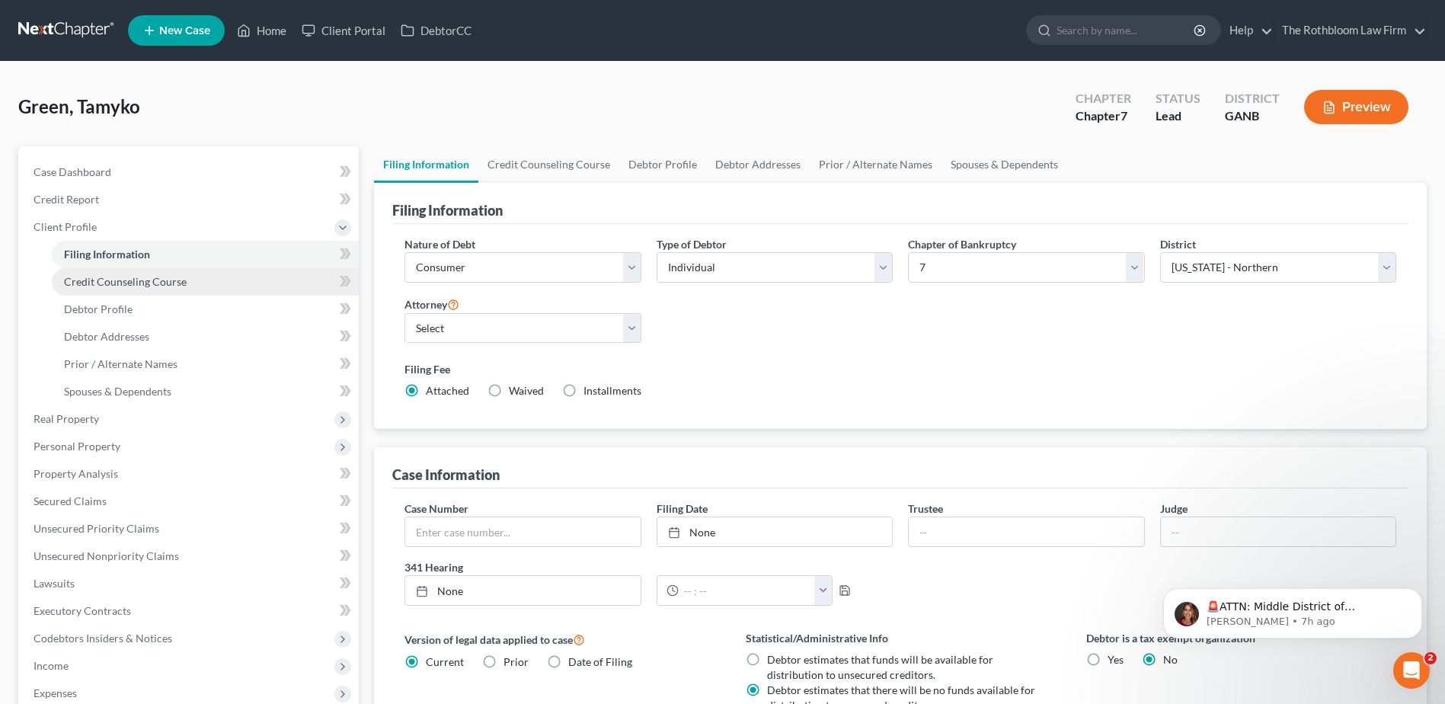
click at [128, 278] on span "Credit Counseling Course" at bounding box center [125, 281] width 123 height 13
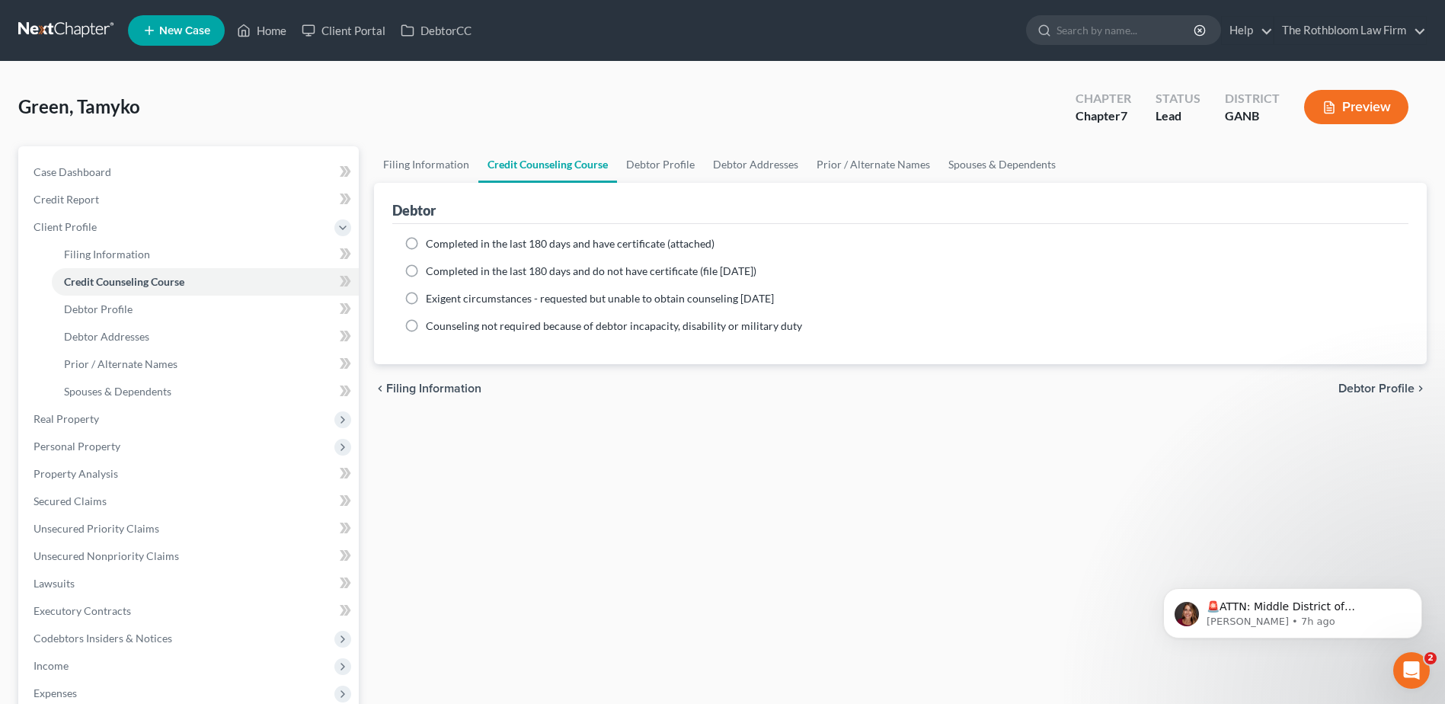
click at [426, 244] on label "Completed in the last 180 days and have certificate (attached)" at bounding box center [570, 243] width 289 height 15
click at [432, 244] on input "Completed in the last 180 days and have certificate (attached)" at bounding box center [437, 241] width 10 height 10
radio input "true"
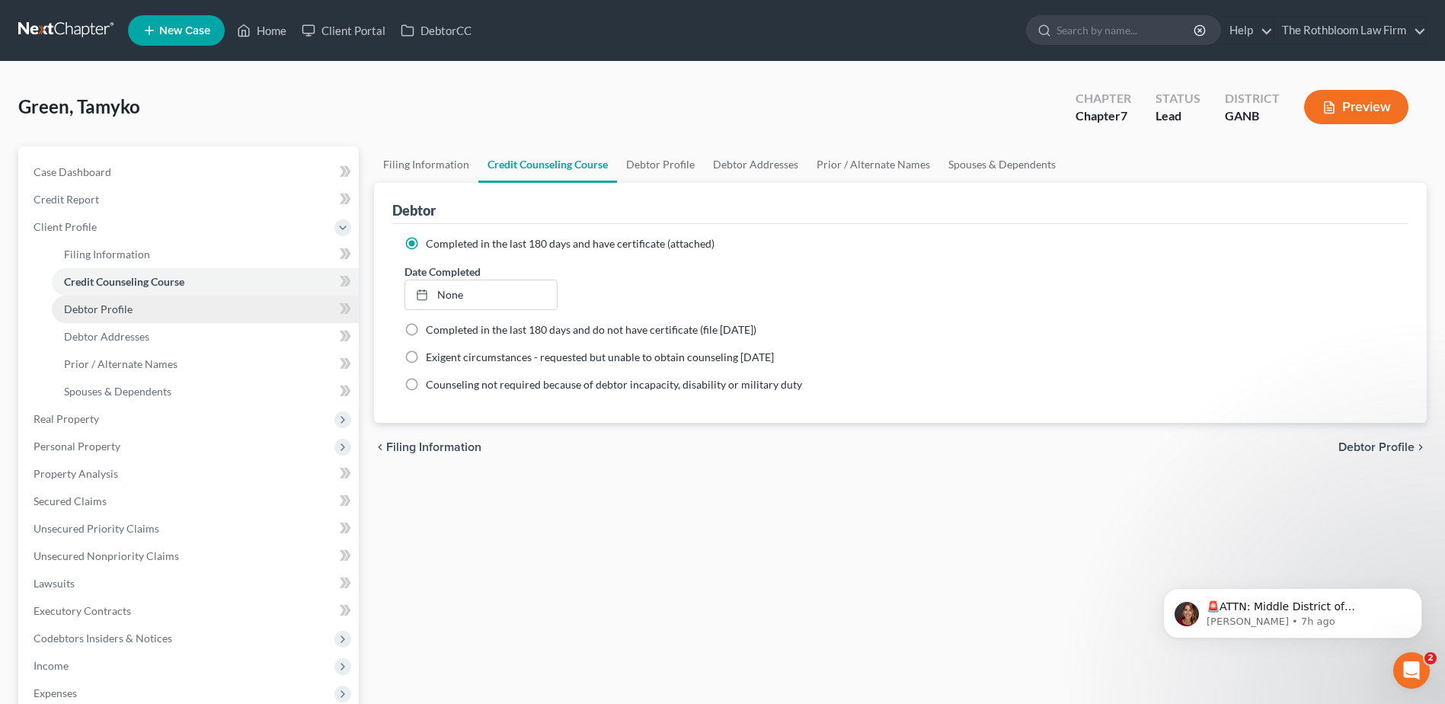
click at [85, 313] on span "Debtor Profile" at bounding box center [98, 308] width 69 height 13
select select "0"
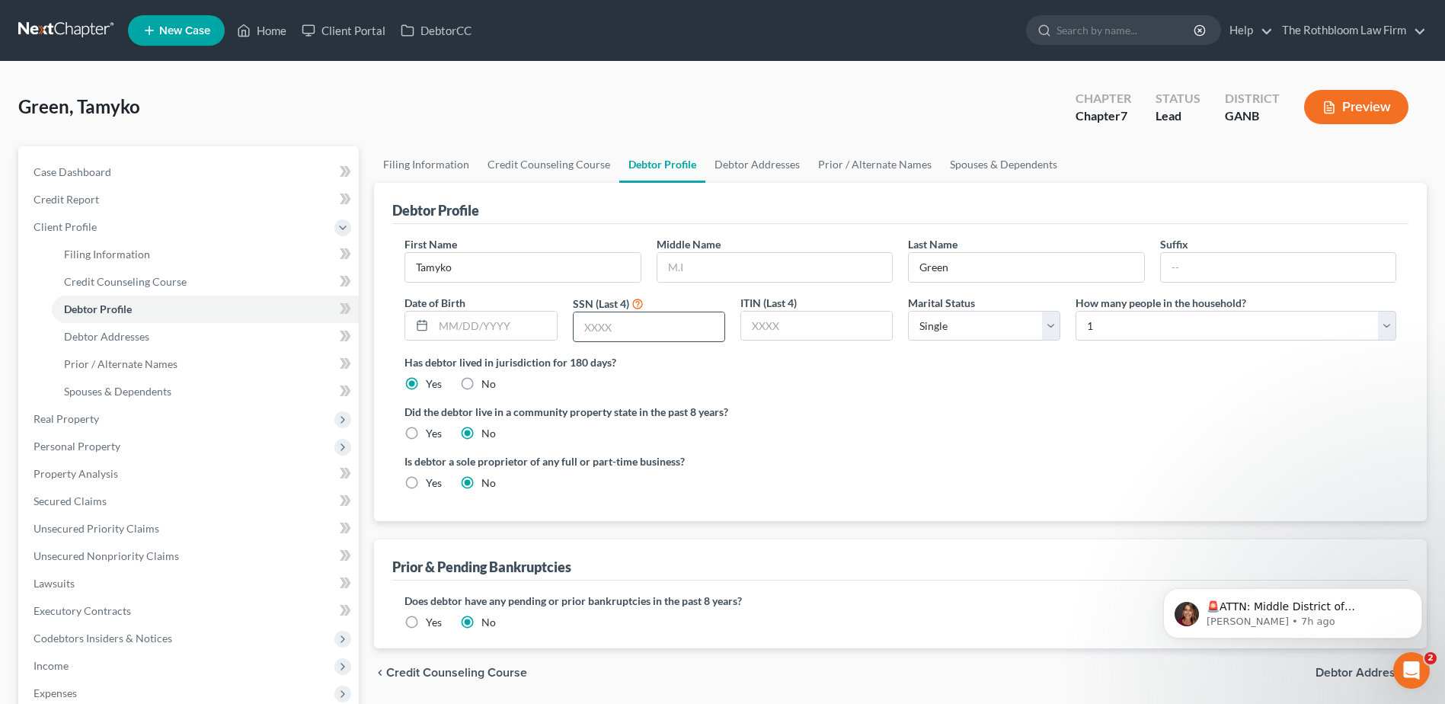
click at [590, 324] on input "text" at bounding box center [649, 326] width 151 height 29
type input "4156"
click at [94, 343] on link "Debtor Addresses" at bounding box center [205, 336] width 307 height 27
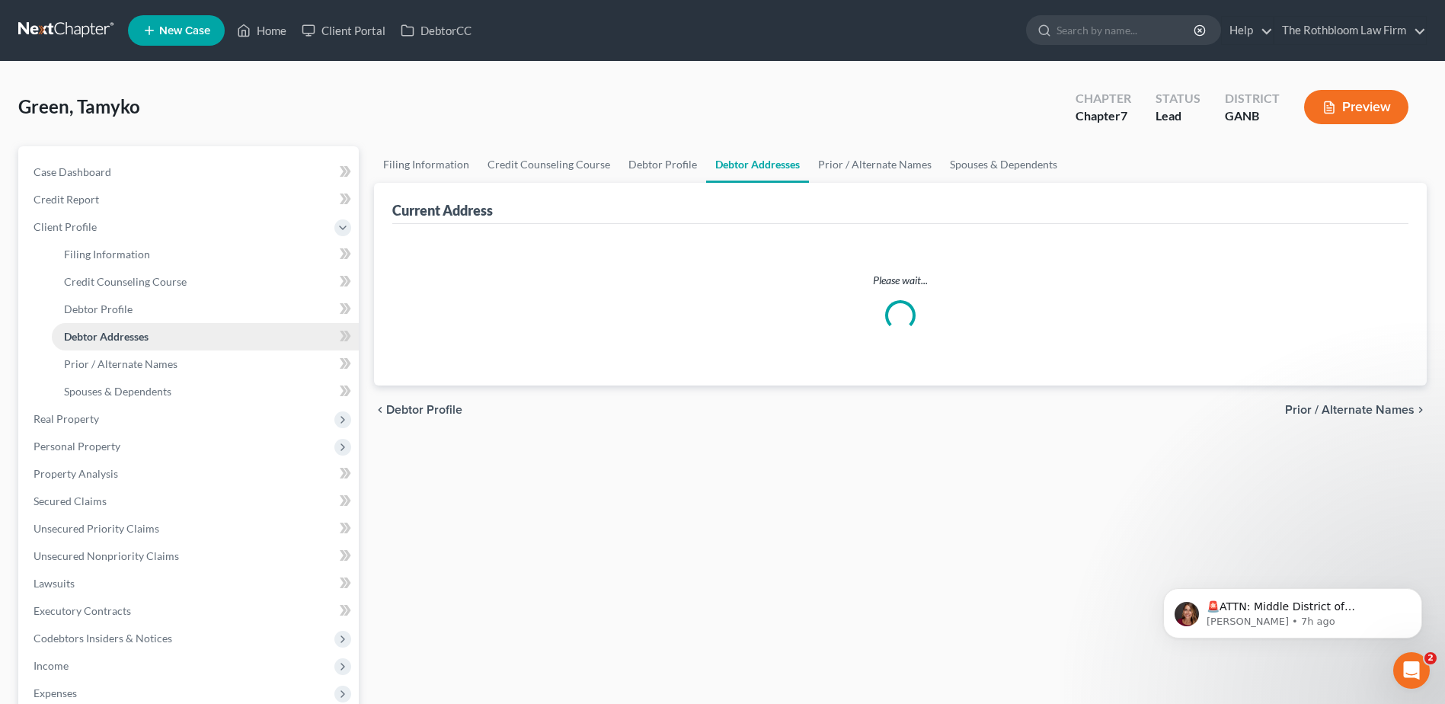
select select "0"
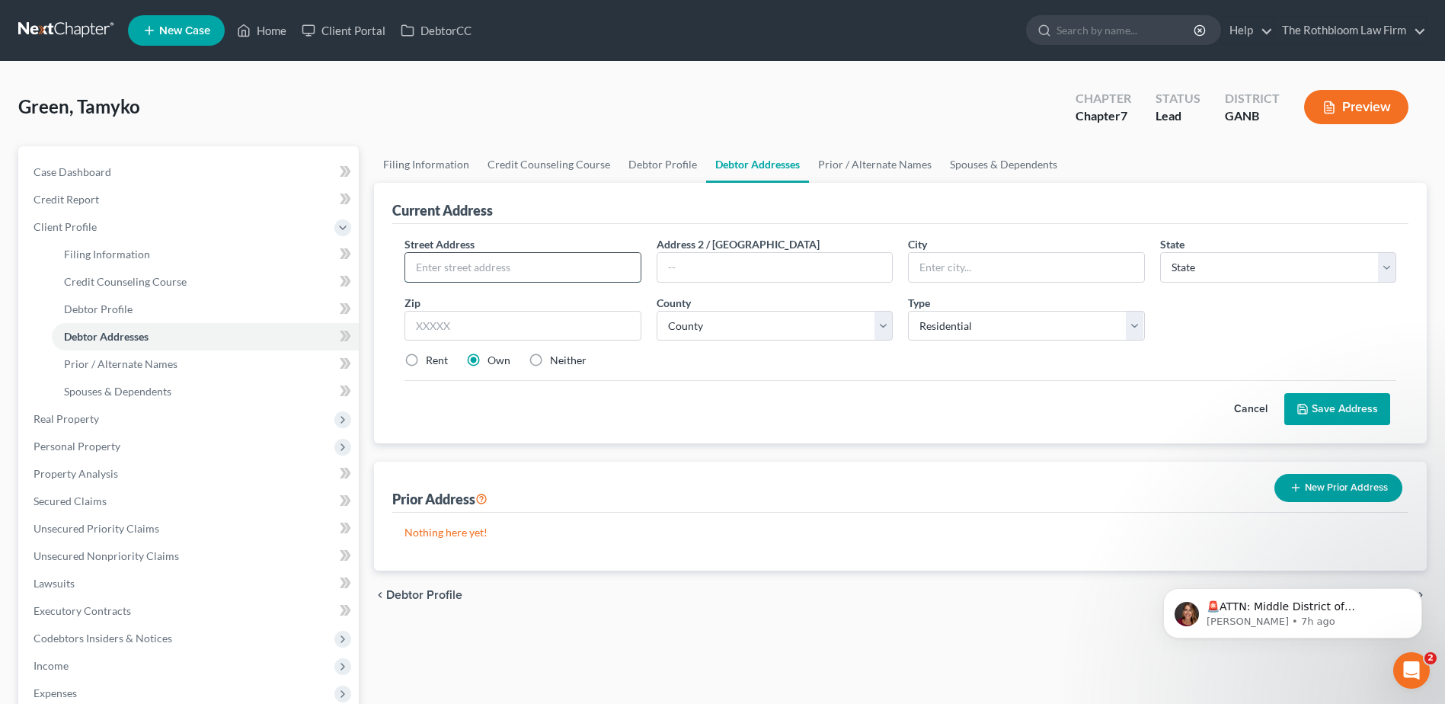
click at [463, 260] on input "text" at bounding box center [522, 267] width 235 height 29
type input "[STREET_ADDRESS]"
type input "30101"
type input "Acworth"
select select "10"
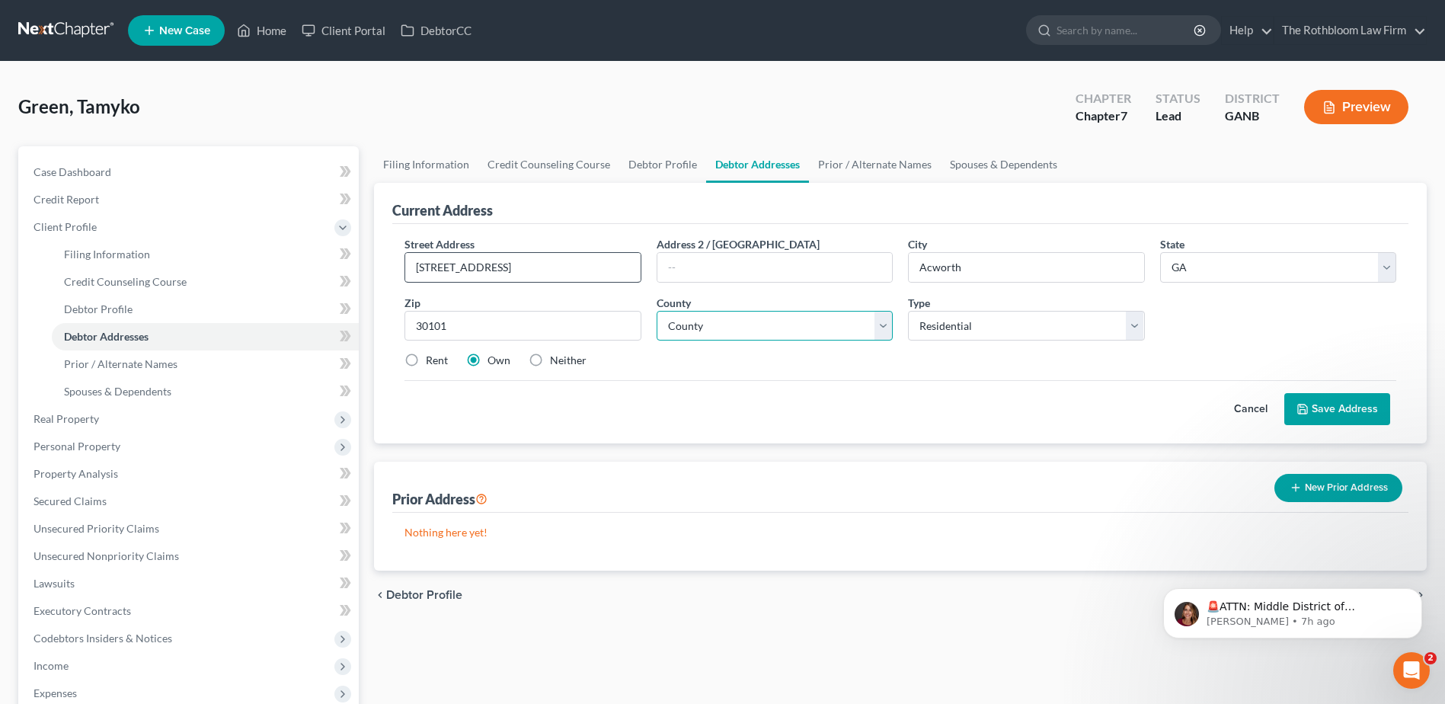
select select "109"
click at [1331, 403] on button "Save Address" at bounding box center [1337, 409] width 106 height 32
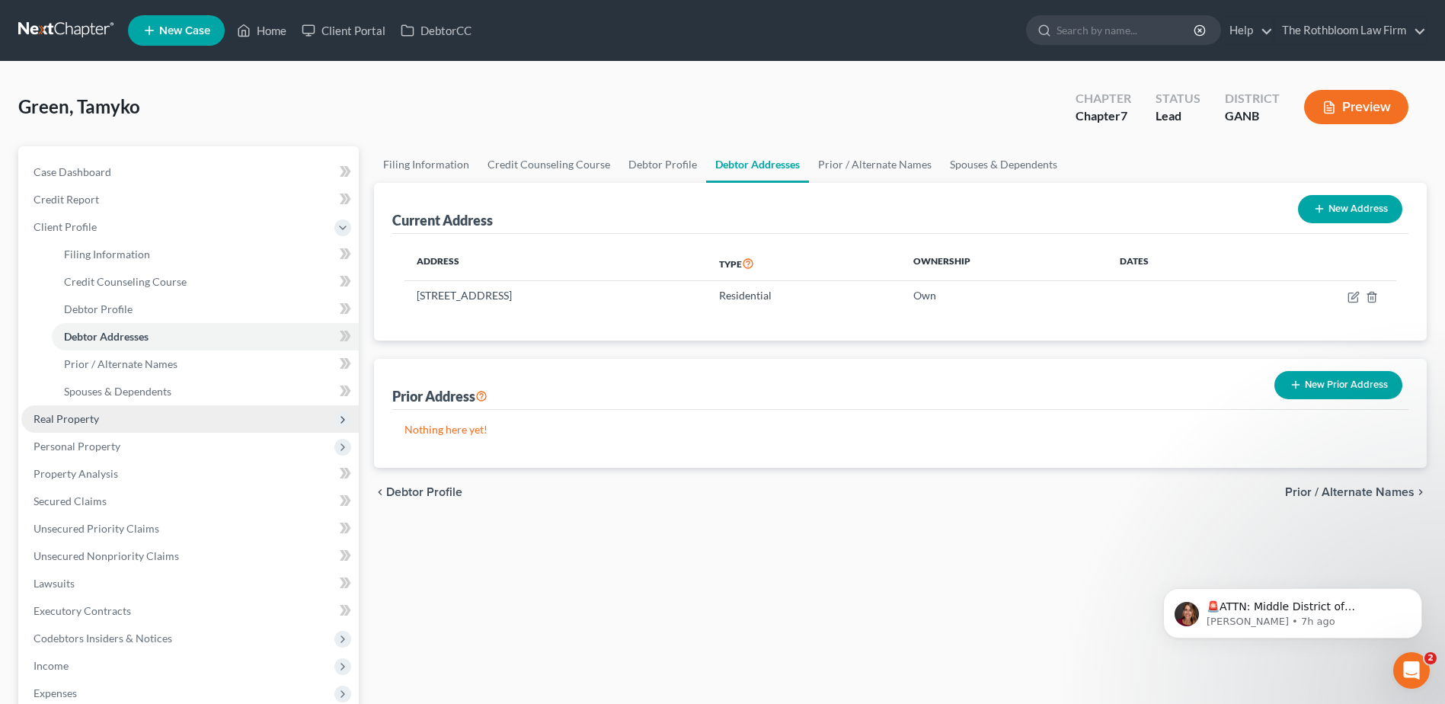
click at [68, 421] on span "Real Property" at bounding box center [67, 418] width 66 height 13
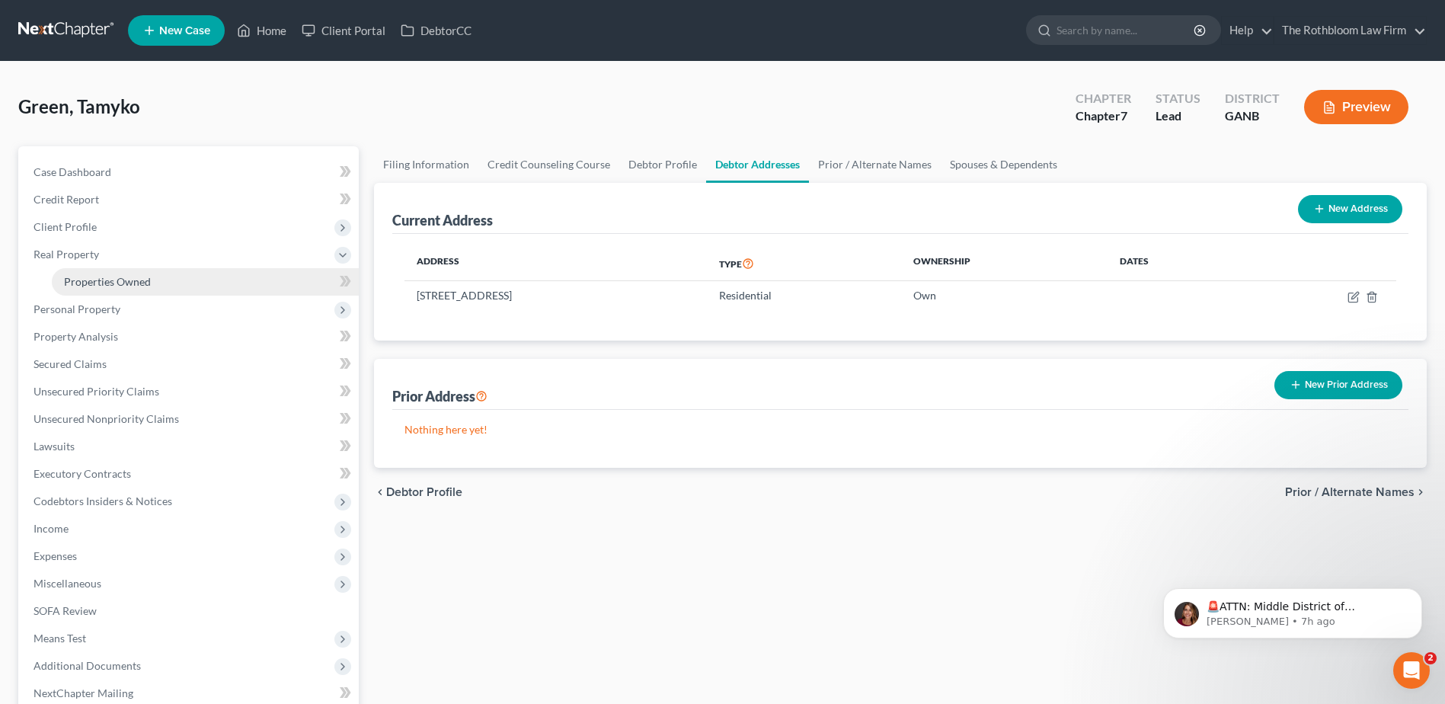
click at [140, 280] on span "Properties Owned" at bounding box center [107, 281] width 87 height 13
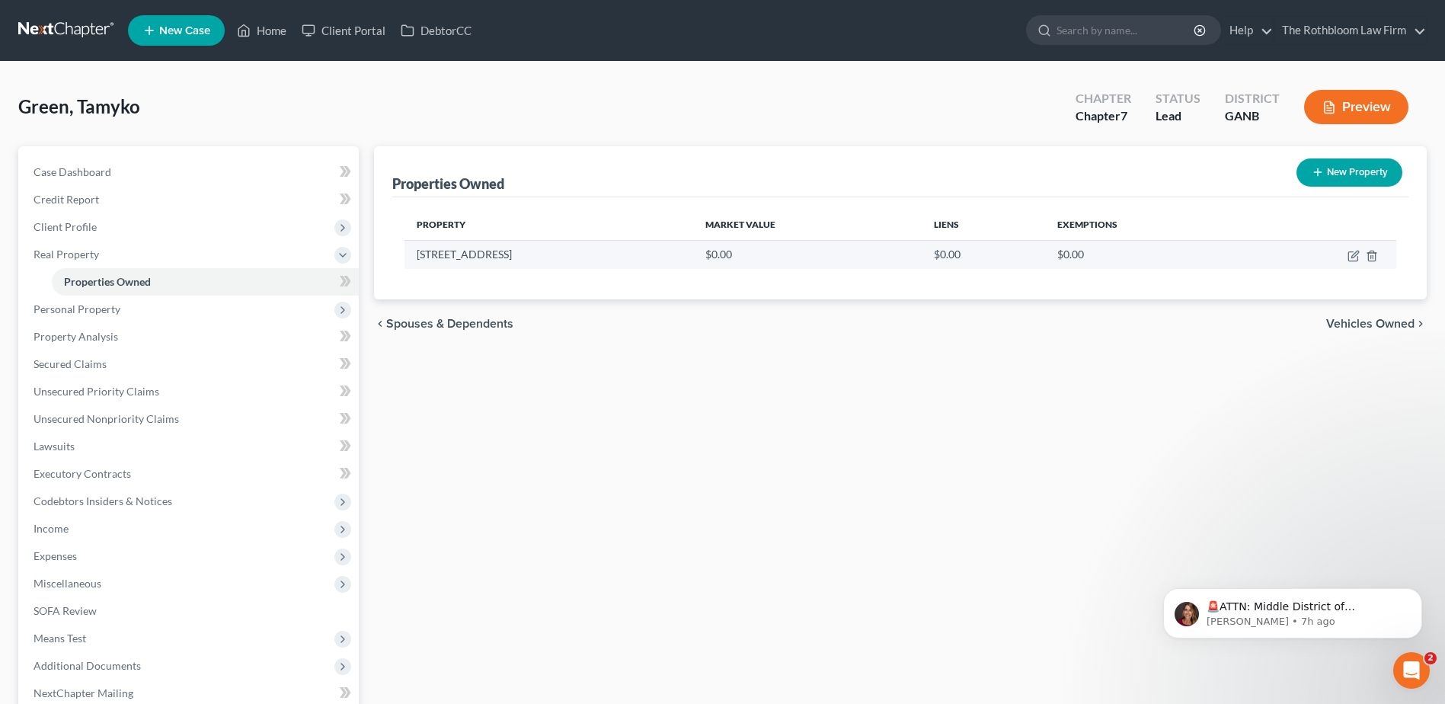
click at [1357, 264] on td at bounding box center [1322, 254] width 147 height 29
click at [1353, 256] on icon "button" at bounding box center [1353, 256] width 12 height 12
select select "10"
select select "109"
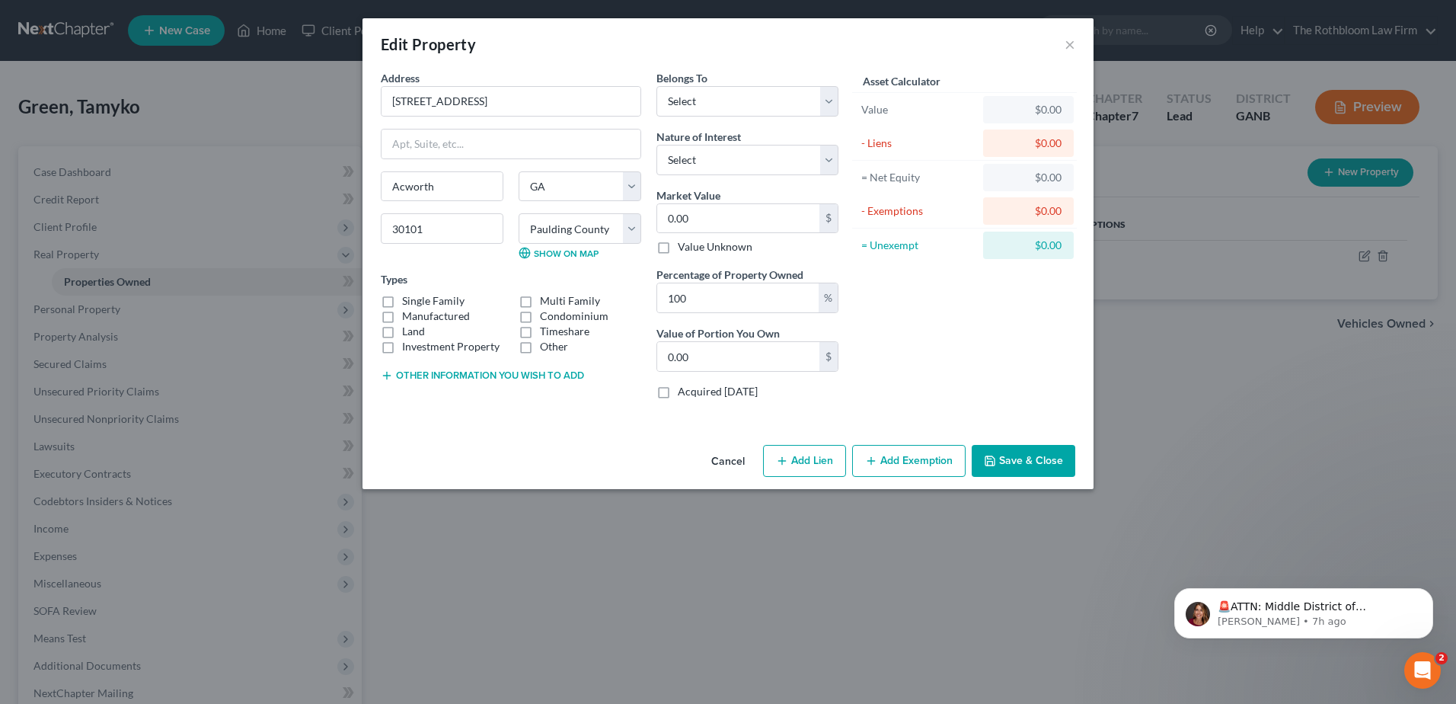
click at [402, 302] on label "Single Family" at bounding box center [433, 300] width 62 height 15
click at [408, 302] on input "Single Family" at bounding box center [413, 298] width 10 height 10
checkbox input "true"
click at [816, 461] on button "Add Lien" at bounding box center [804, 461] width 83 height 32
select select "0"
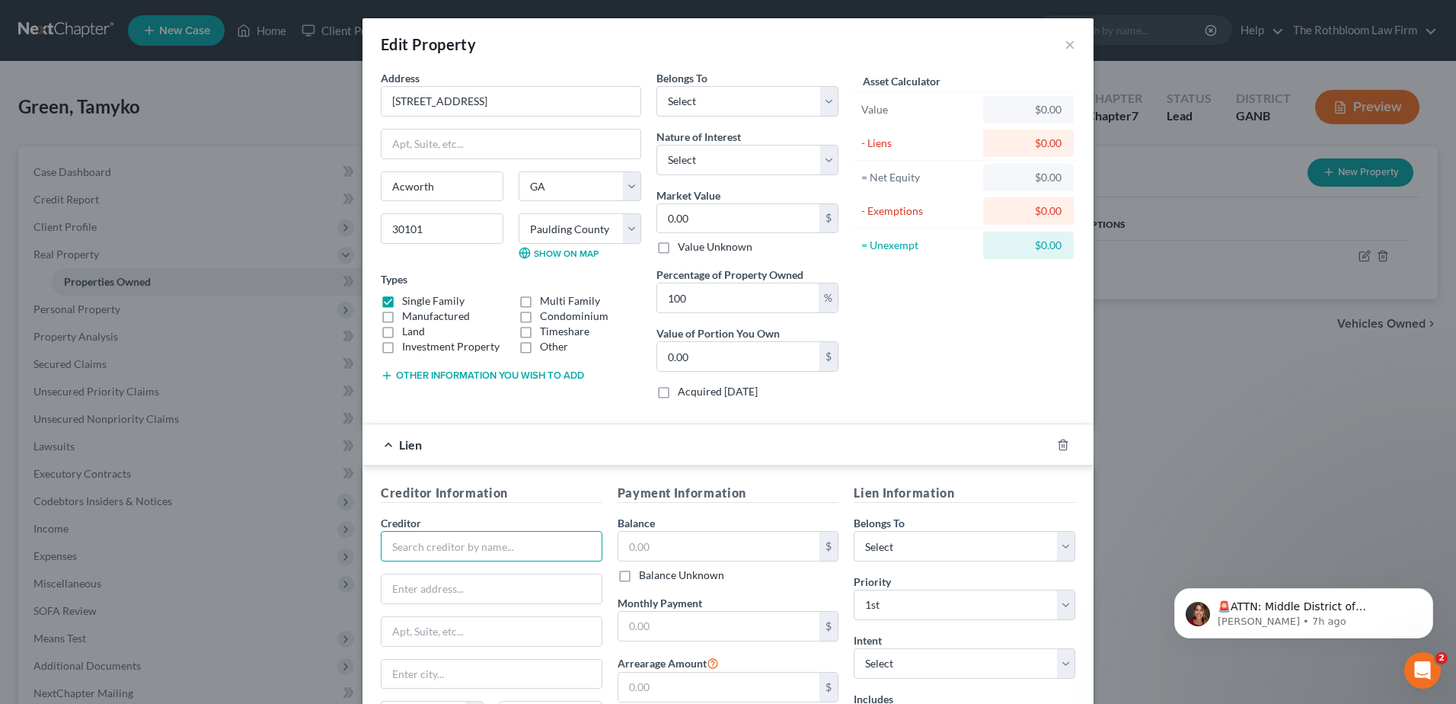
click at [503, 547] on input "text" at bounding box center [492, 546] width 222 height 30
type input "M&T Bank"
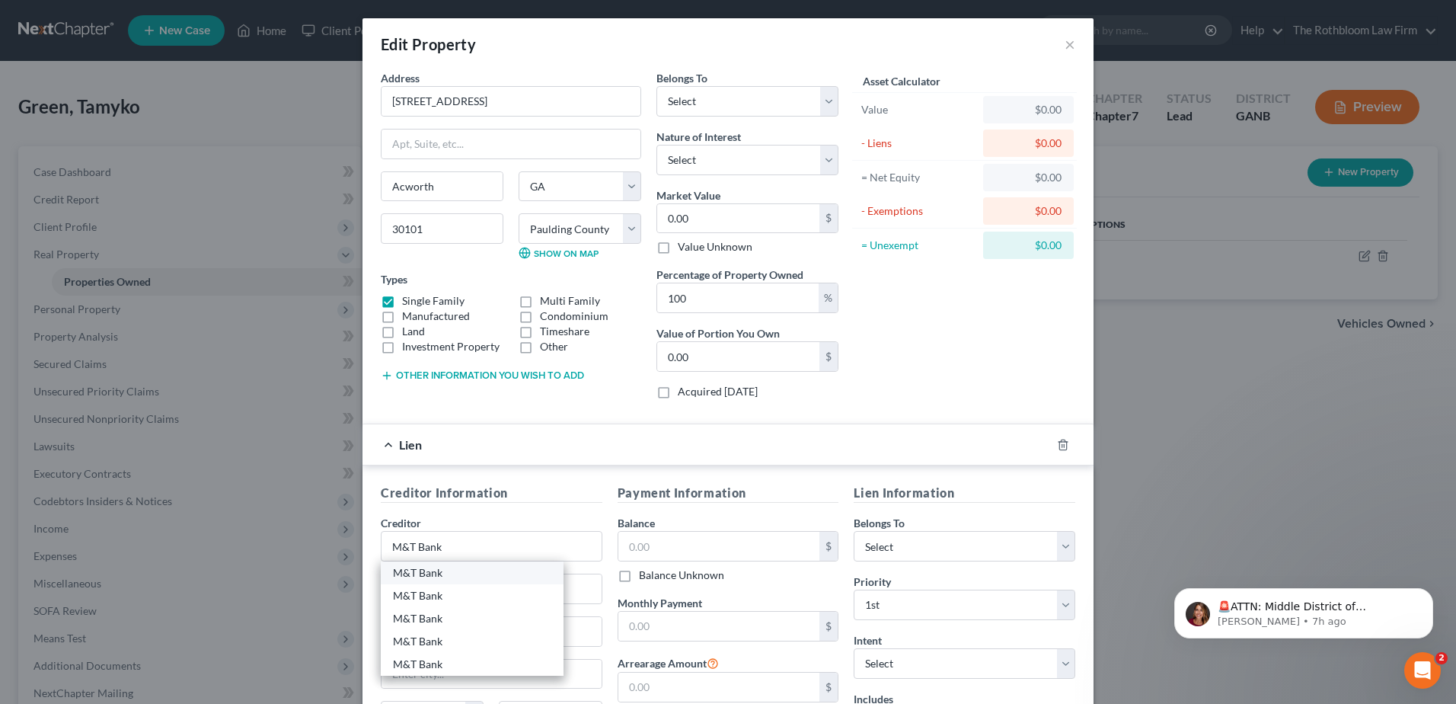
click at [446, 570] on div "M&T Bank" at bounding box center [472, 572] width 158 height 15
type input "P.O. Box 62182"
type input "Baltimore"
select select "21"
type input "21264-0000"
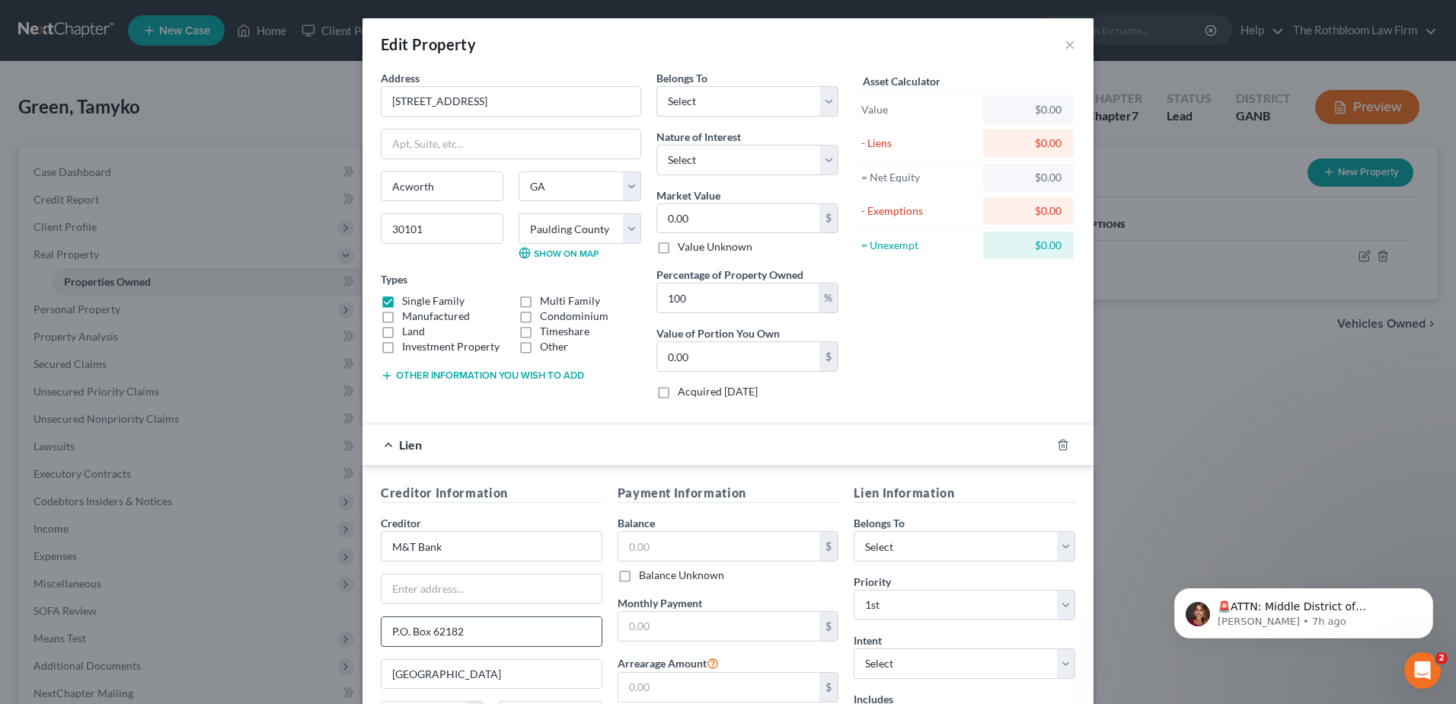
drag, startPoint x: 431, startPoint y: 629, endPoint x: 501, endPoint y: 626, distance: 70.1
click at [501, 626] on input "P.O. Box 62182" at bounding box center [492, 631] width 220 height 29
type input "P.O. Box 61903"
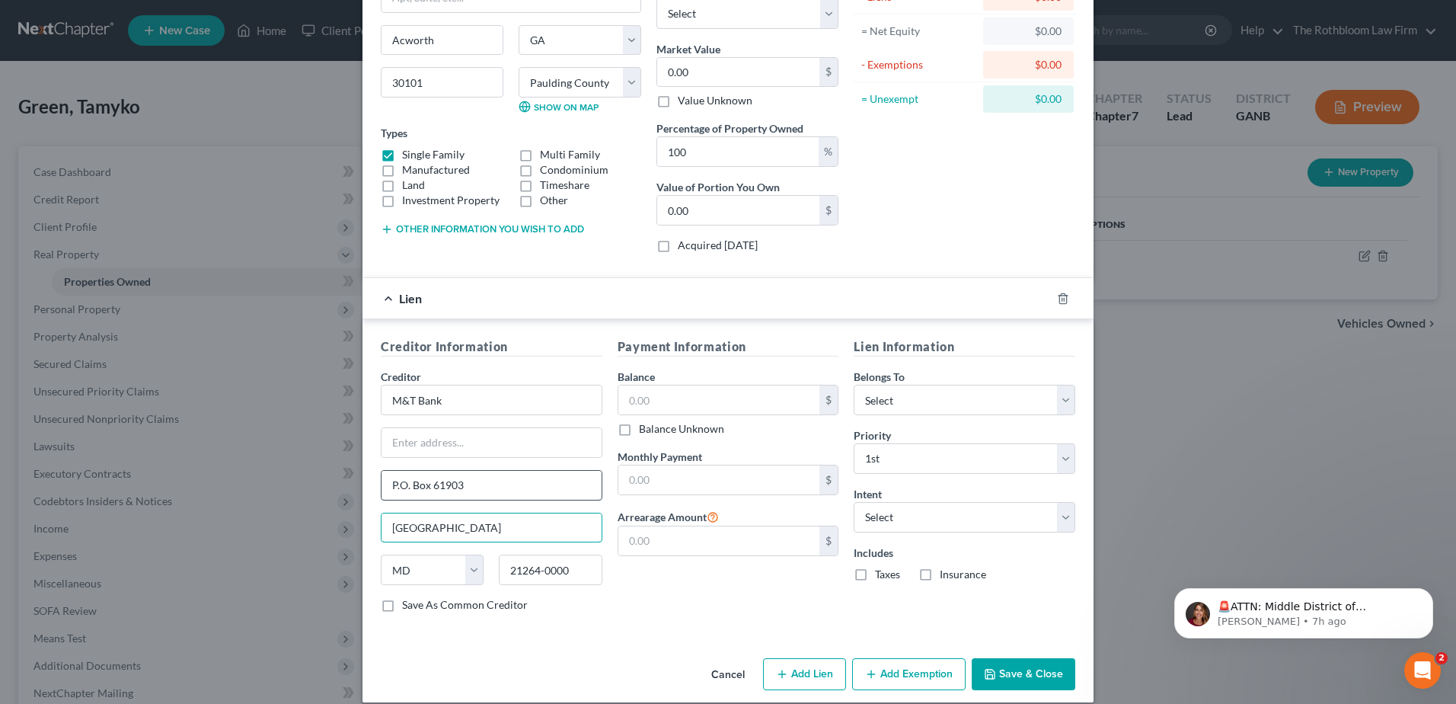
scroll to position [152, 0]
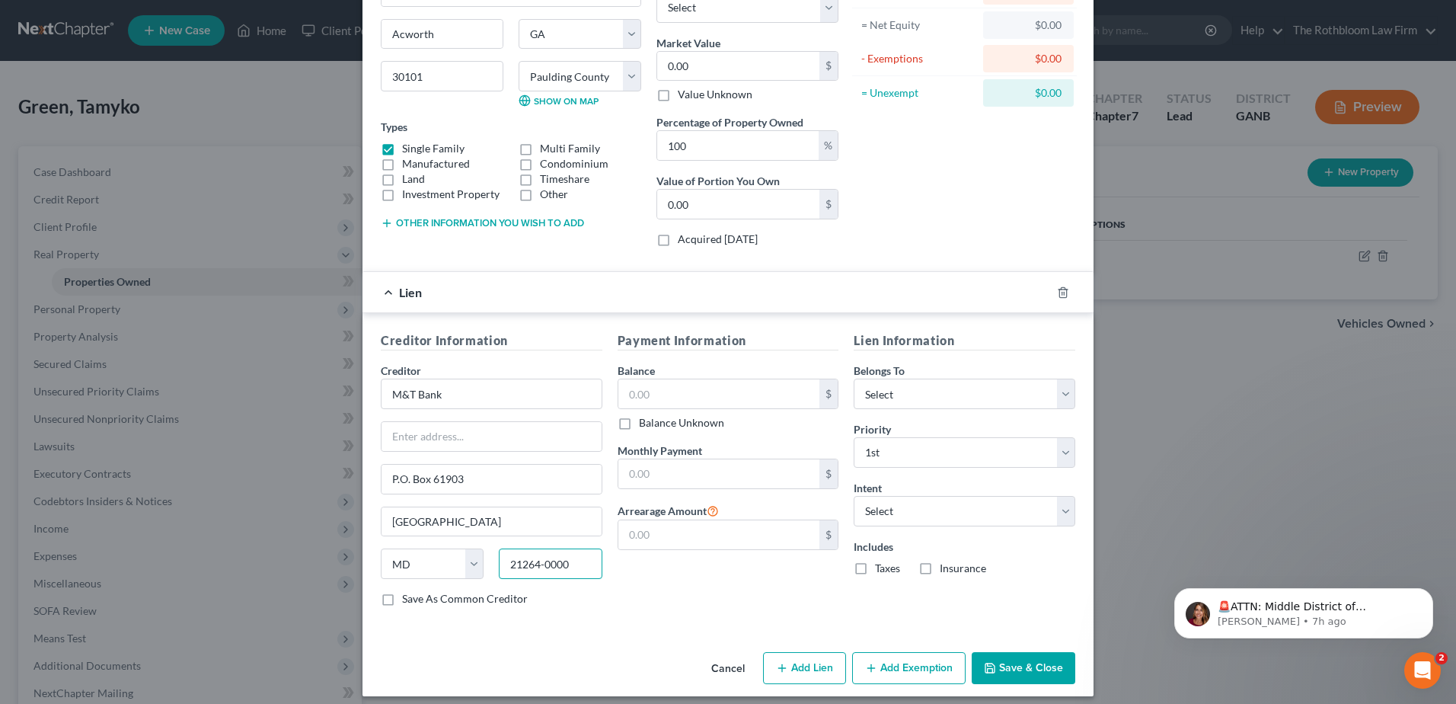
drag, startPoint x: 509, startPoint y: 563, endPoint x: 637, endPoint y: 559, distance: 128.8
click at [637, 559] on div "Creditor Information Creditor * M&T Bank P.O. Box 61903 Baltimore State AL AK A…" at bounding box center [728, 474] width 710 height 287
type input "2"
type input "75261"
type input "Dallas"
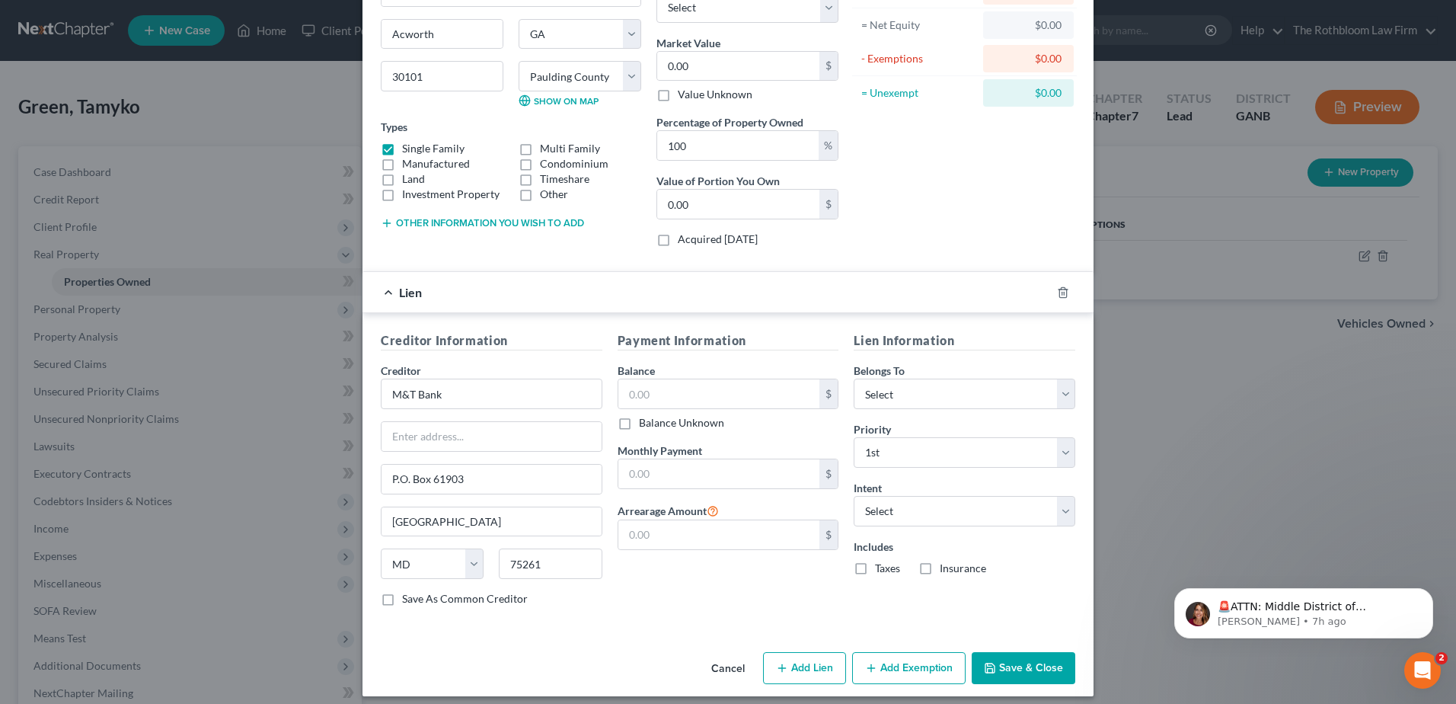
select select "45"
click at [647, 401] on input "text" at bounding box center [719, 393] width 202 height 29
type input "505,879.19"
click at [669, 475] on input "text" at bounding box center [719, 473] width 202 height 29
type input "3,467"
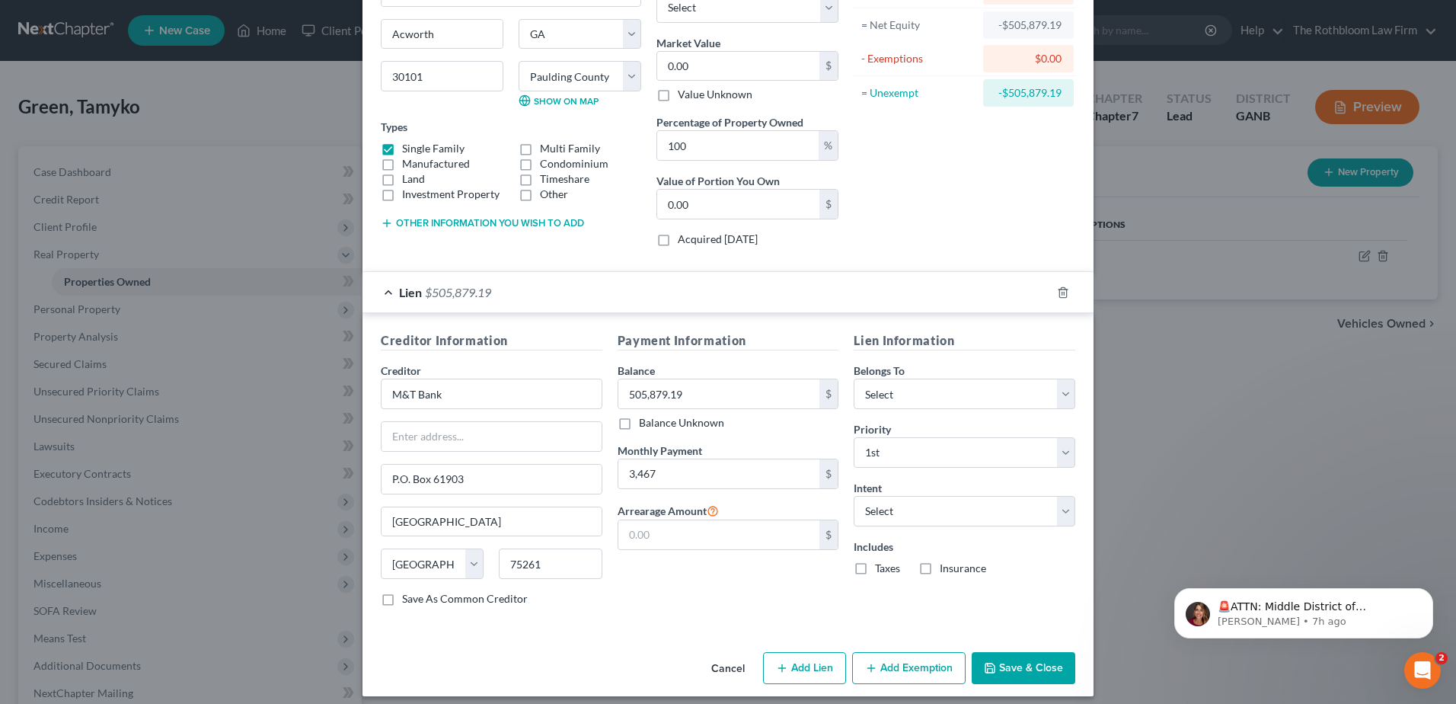
click at [1009, 667] on button "Save & Close" at bounding box center [1024, 668] width 104 height 32
drag, startPoint x: 888, startPoint y: 395, endPoint x: 888, endPoint y: 404, distance: 8.4
click at [888, 395] on select "Select Debtor 1 Only Debtor 2 Only Debtor 1 And Debtor 2 Only At Least One Of T…" at bounding box center [965, 394] width 222 height 30
select select "0"
click at [854, 379] on select "Select Debtor 1 Only Debtor 2 Only Debtor 1 And Debtor 2 Only At Least One Of T…" at bounding box center [965, 394] width 222 height 30
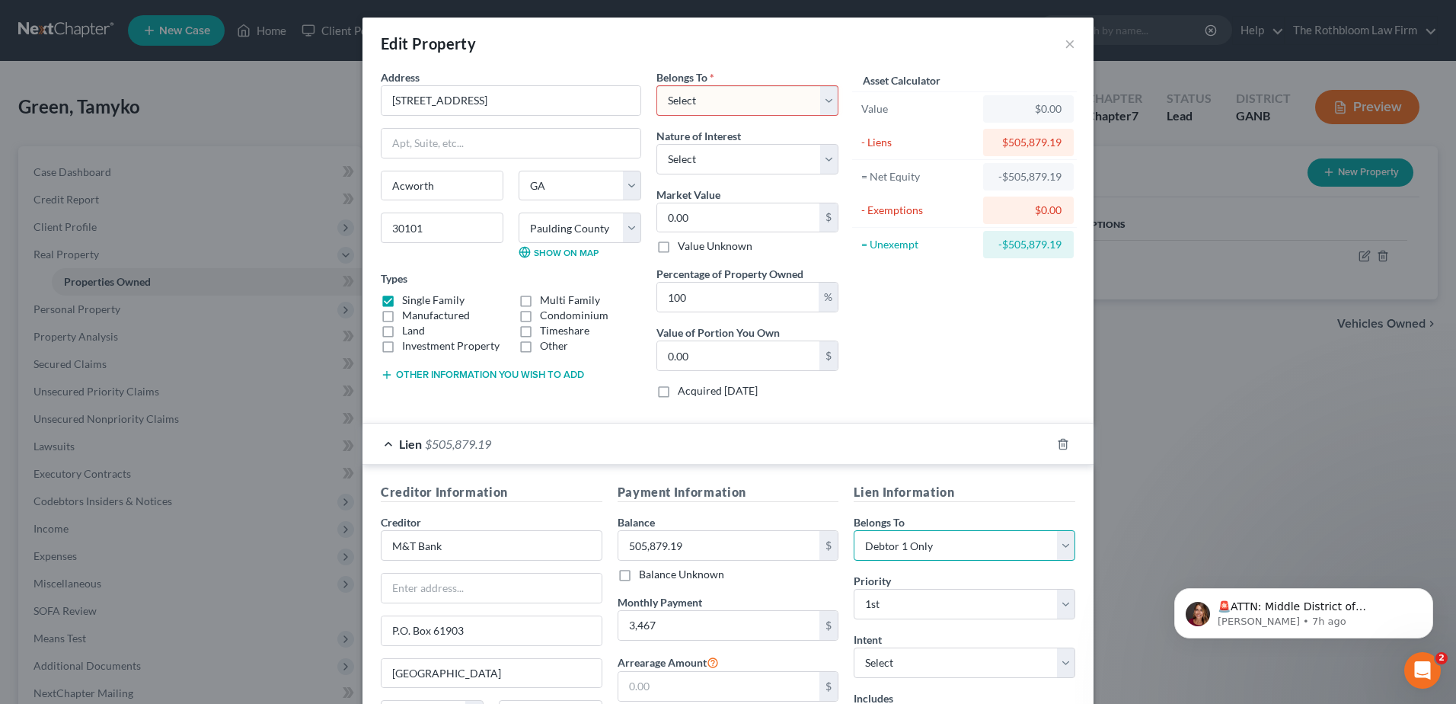
scroll to position [0, 0]
drag, startPoint x: 700, startPoint y: 102, endPoint x: 708, endPoint y: 109, distance: 10.8
click at [700, 102] on select "Select Debtor 1 Only Debtor 2 Only Debtor 1 And Debtor 2 Only At Least One Of T…" at bounding box center [748, 101] width 182 height 30
select select "0"
click at [657, 86] on select "Select Debtor 1 Only Debtor 2 Only Debtor 1 And Debtor 2 Only At Least One Of T…" at bounding box center [748, 101] width 182 height 30
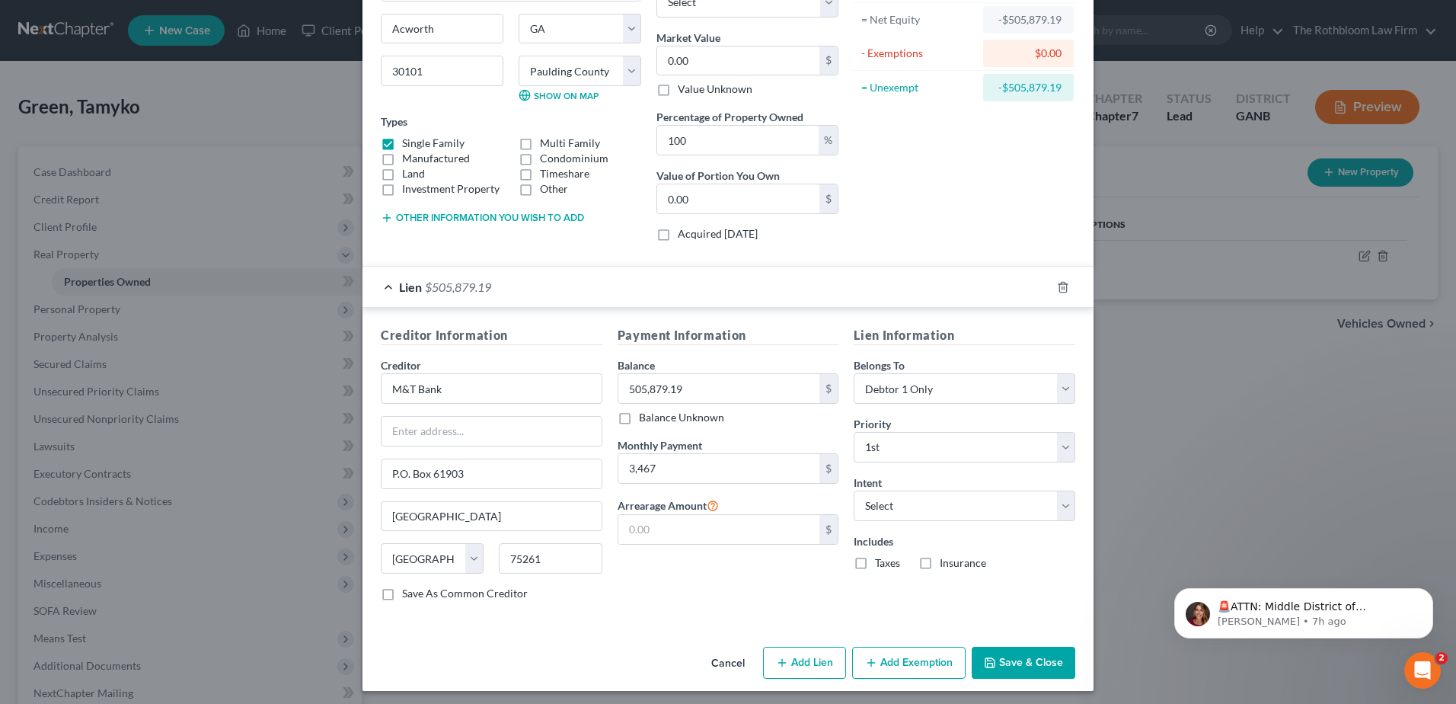
scroll to position [163, 0]
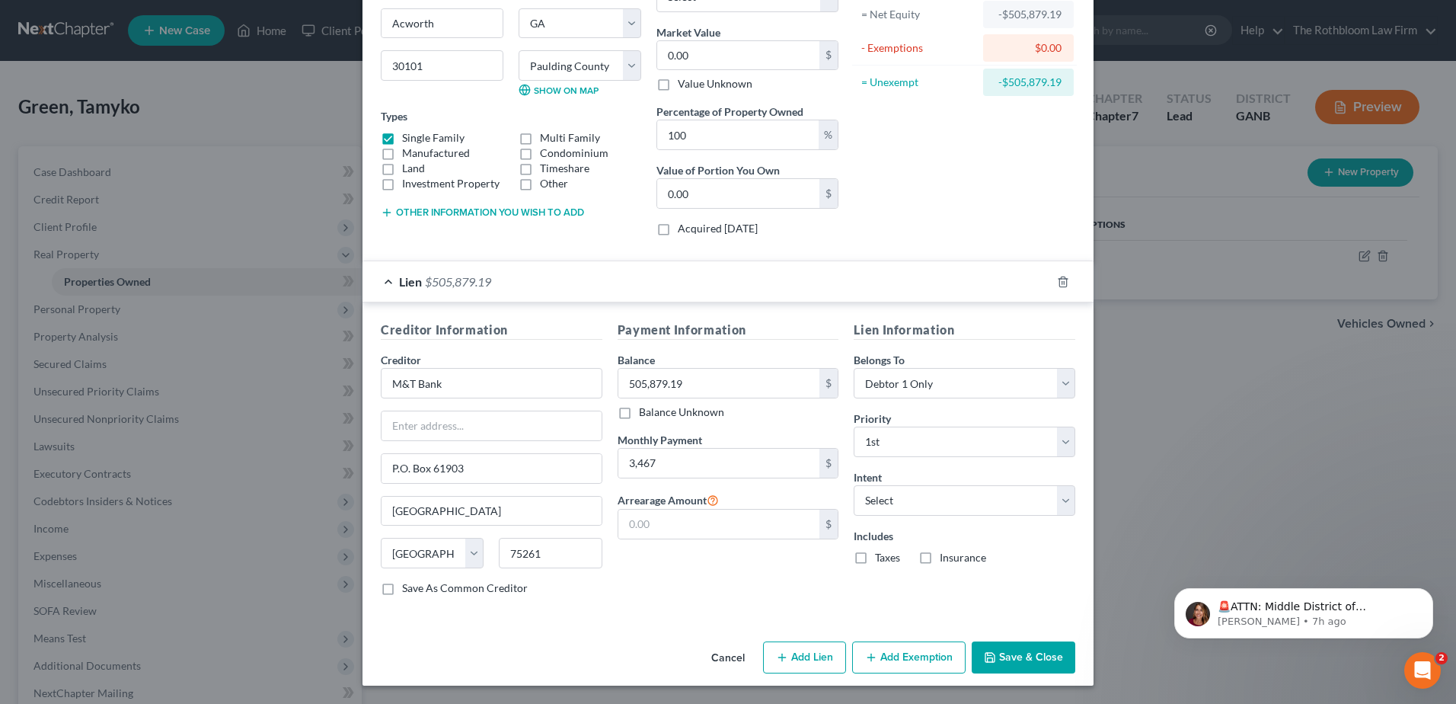
click at [1024, 650] on button "Save & Close" at bounding box center [1024, 657] width 104 height 32
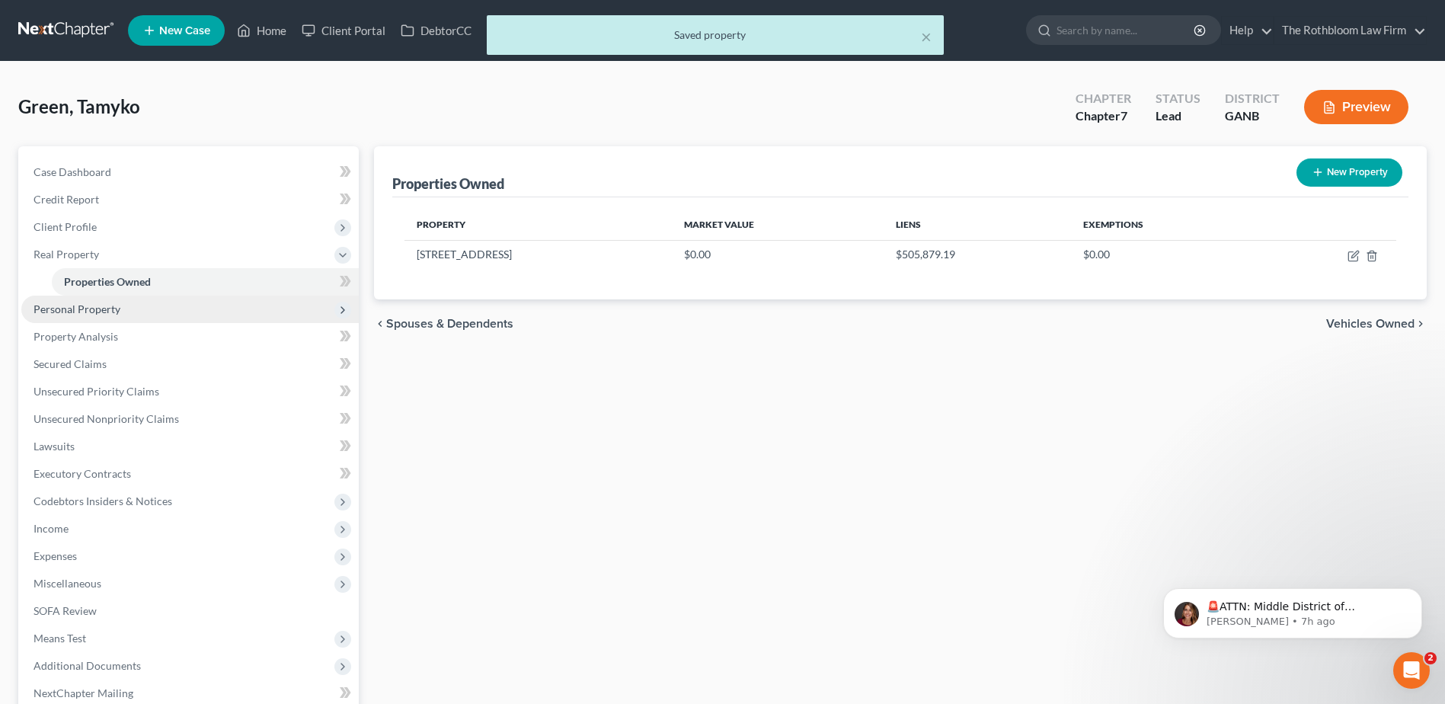
click at [78, 310] on span "Personal Property" at bounding box center [77, 308] width 87 height 13
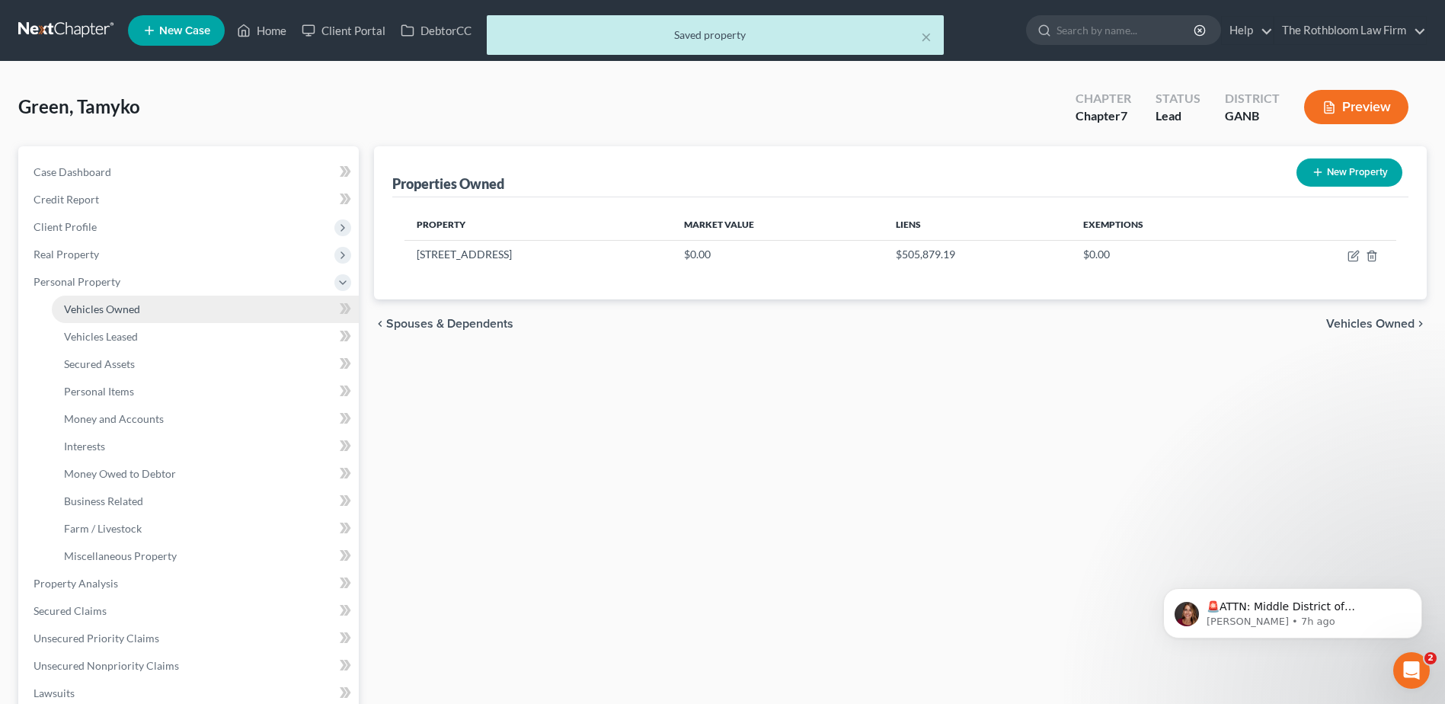
click at [97, 314] on span "Vehicles Owned" at bounding box center [102, 308] width 76 height 13
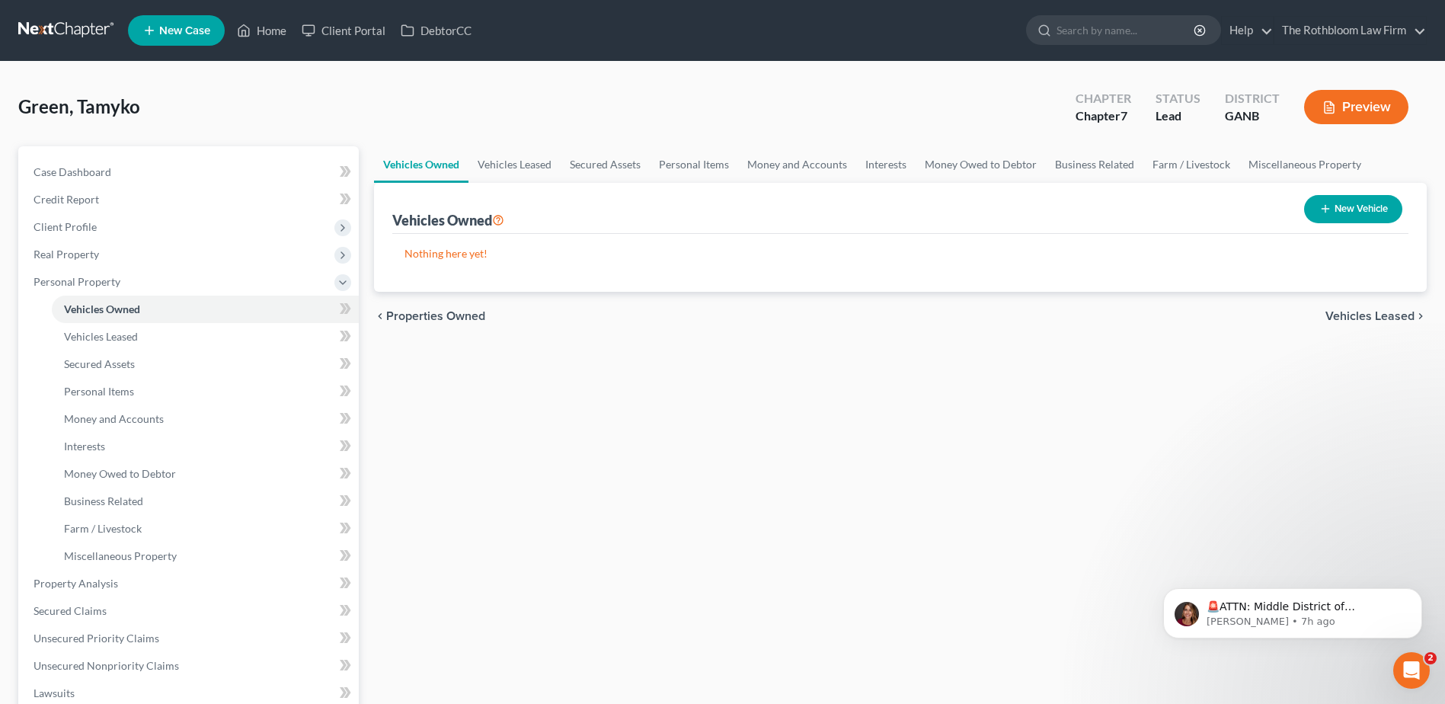
click at [1358, 212] on button "New Vehicle" at bounding box center [1353, 209] width 98 height 28
select select "0"
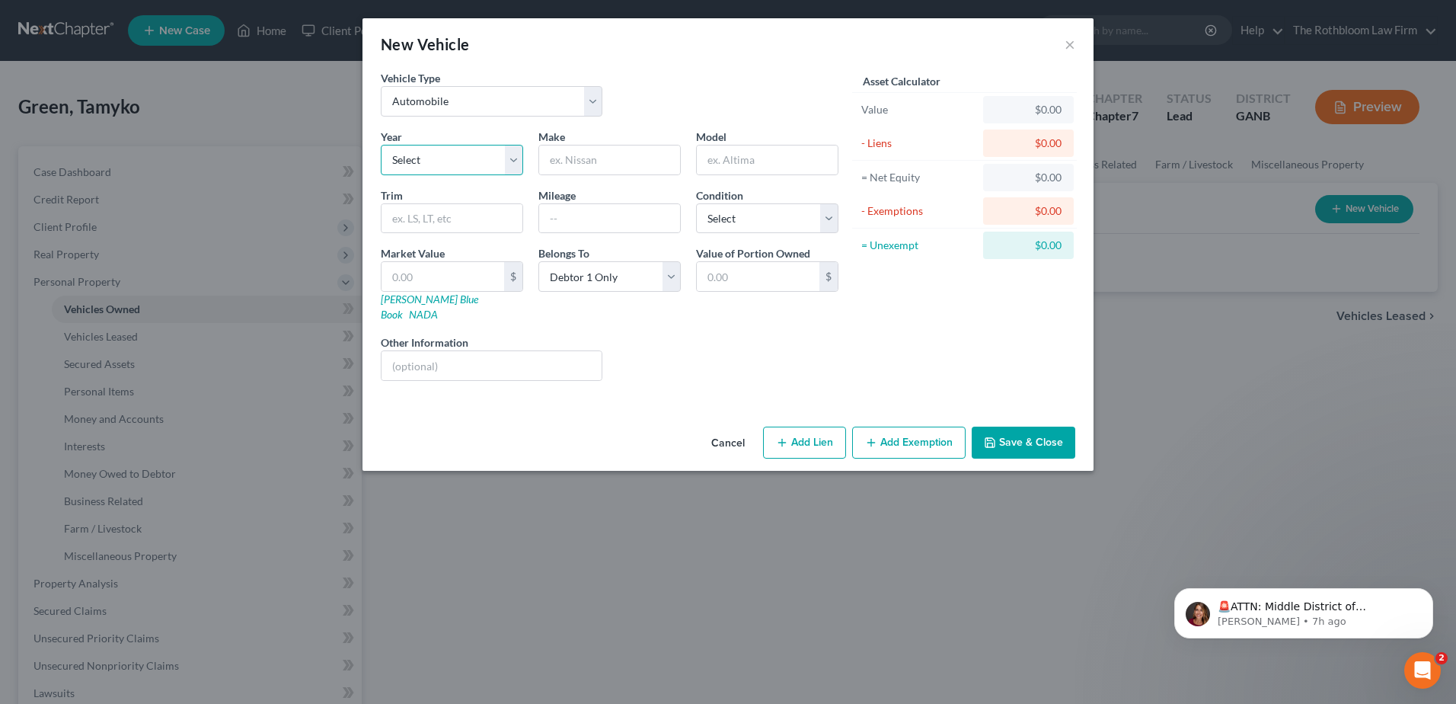
click at [458, 159] on select "Select 2026 2025 2024 2023 2022 2021 2020 2019 2018 2017 2016 2015 2014 2013 20…" at bounding box center [452, 160] width 142 height 30
select select "0"
click at [381, 145] on select "Select 2026 2025 2024 2023 2022 2021 2020 2019 2018 2017 2016 2015 2014 2013 20…" at bounding box center [452, 160] width 142 height 30
click at [576, 158] on input "text" at bounding box center [609, 159] width 141 height 29
type input "?"
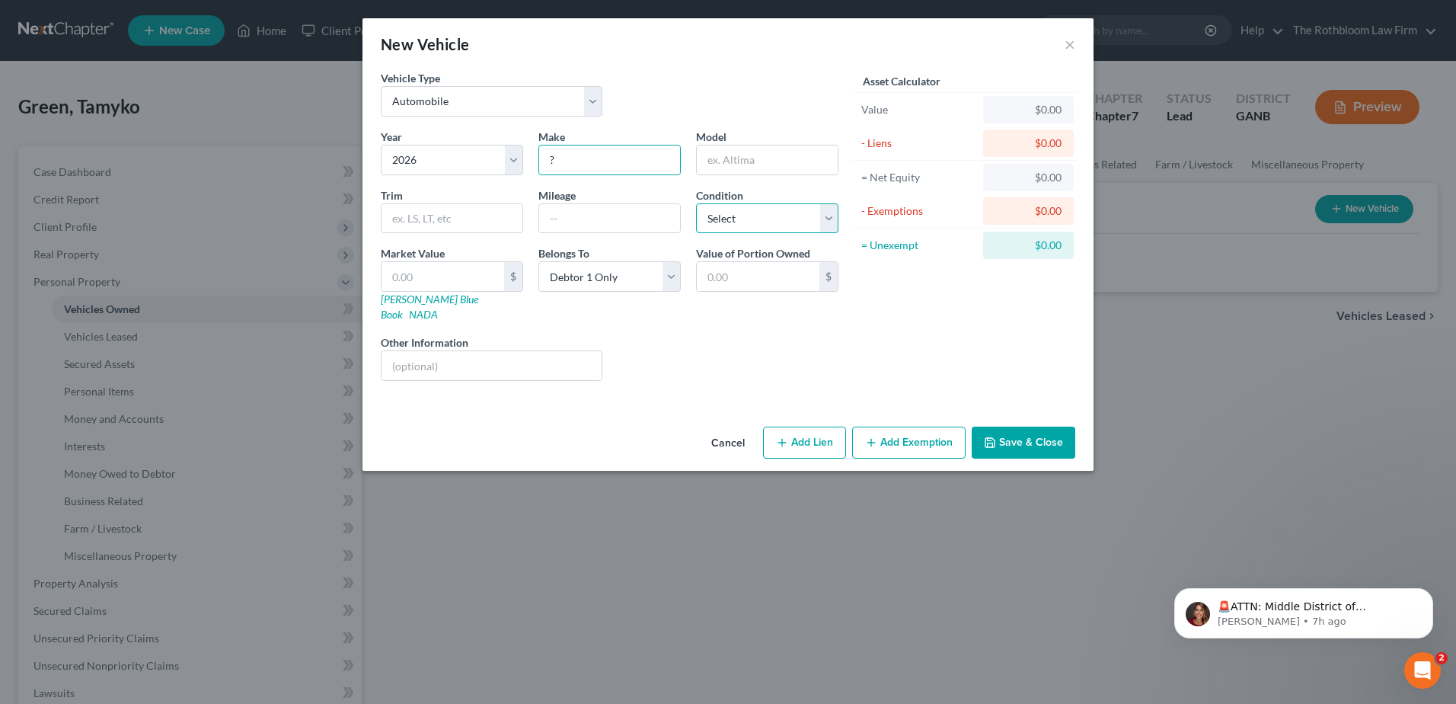
click at [717, 219] on select "Select Excellent Very Good Good Fair Poor" at bounding box center [767, 218] width 142 height 30
select select "0"
click at [696, 203] on select "Select Excellent Very Good Good Fair Poor" at bounding box center [767, 218] width 142 height 30
click at [807, 429] on button "Add Lien" at bounding box center [804, 443] width 83 height 32
select select "0"
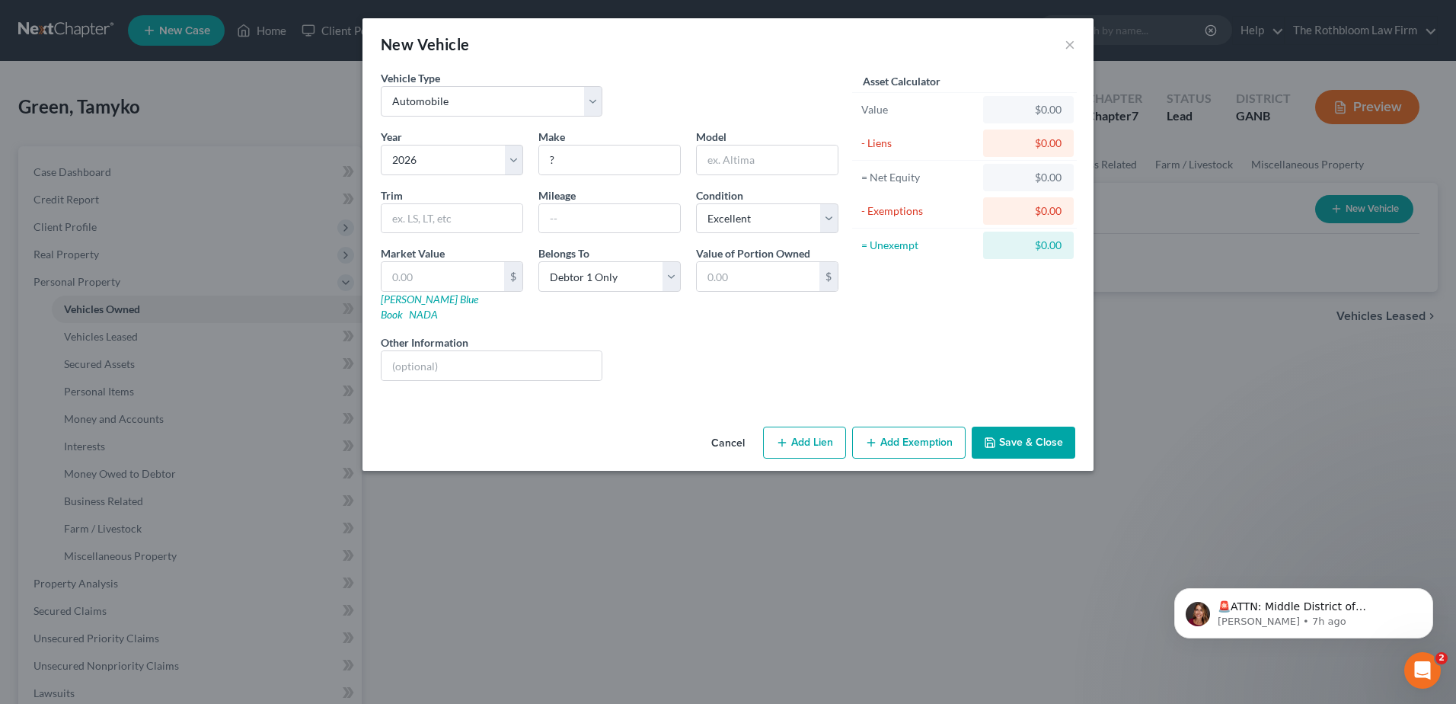
select select "0"
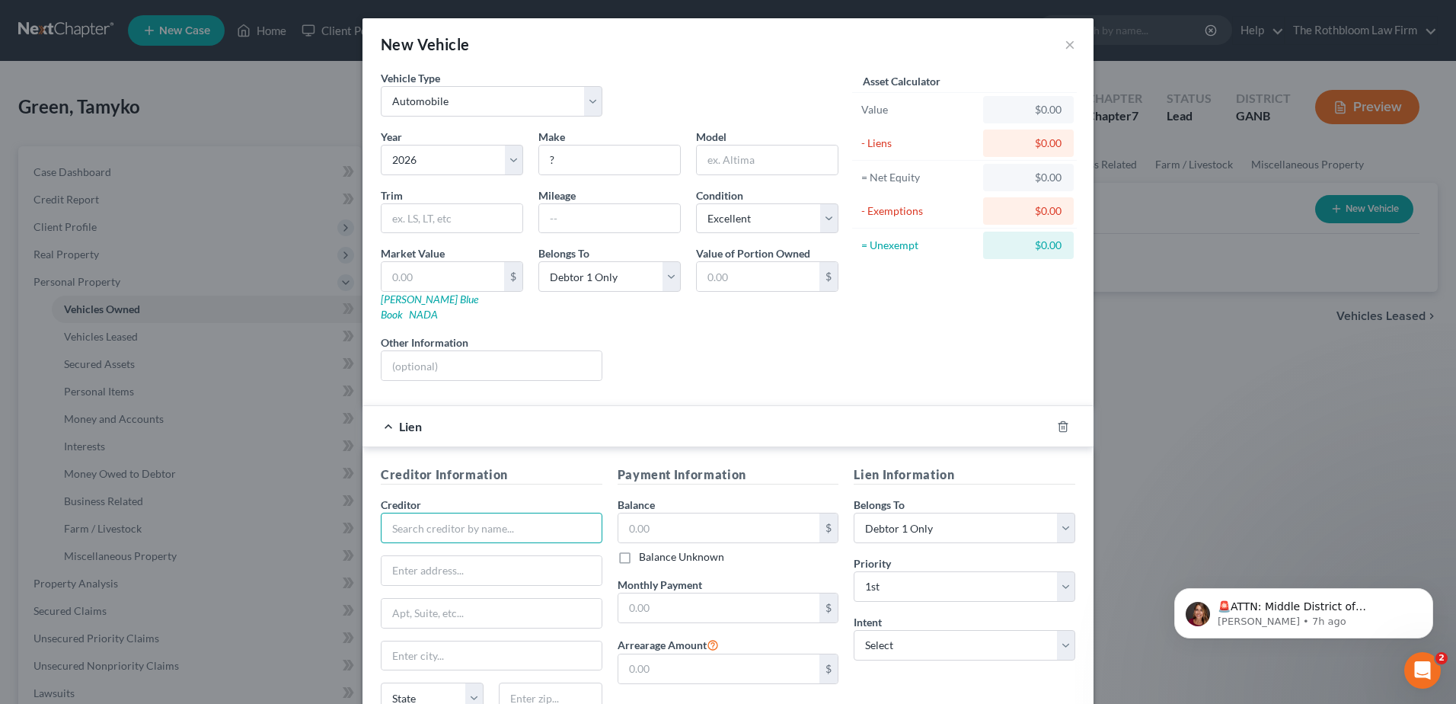
click at [445, 519] on input "text" at bounding box center [492, 528] width 222 height 30
type input "Southeast Toyta Finance"
type input "P.O. Box 70832"
type input "28272"
type input "Charlotte"
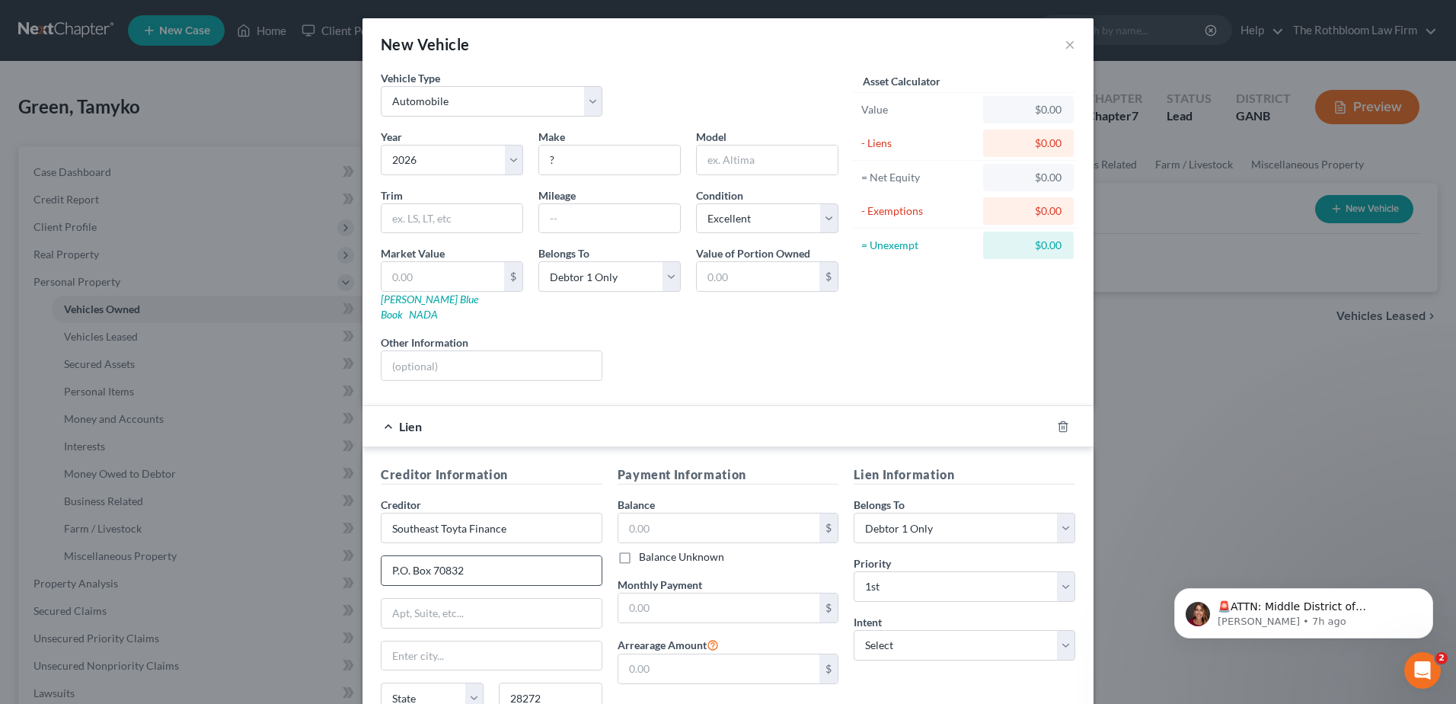
select select "28"
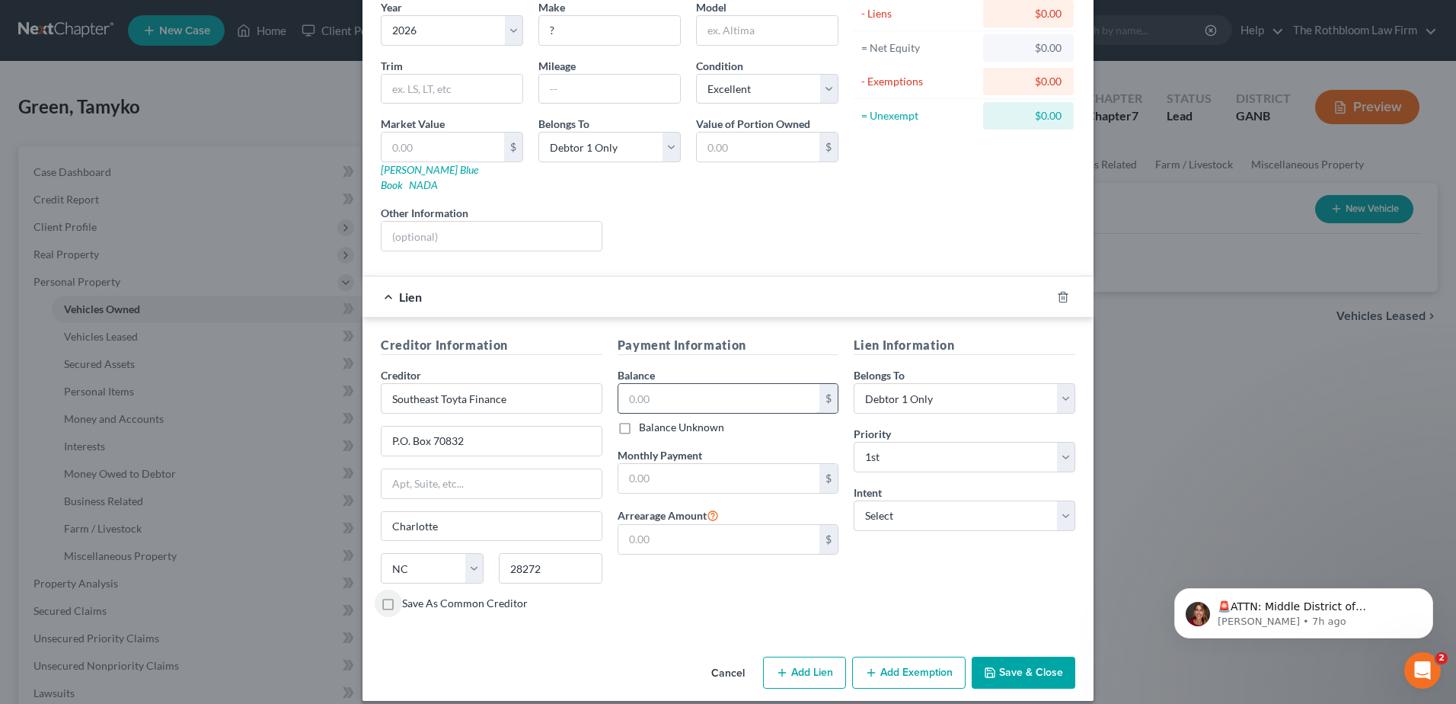
click at [636, 385] on input "text" at bounding box center [719, 398] width 202 height 29
type input "73,011.37"
click at [651, 466] on input "text" at bounding box center [719, 478] width 202 height 29
type input "1,667.83"
click at [997, 657] on button "Save & Close" at bounding box center [1024, 673] width 104 height 32
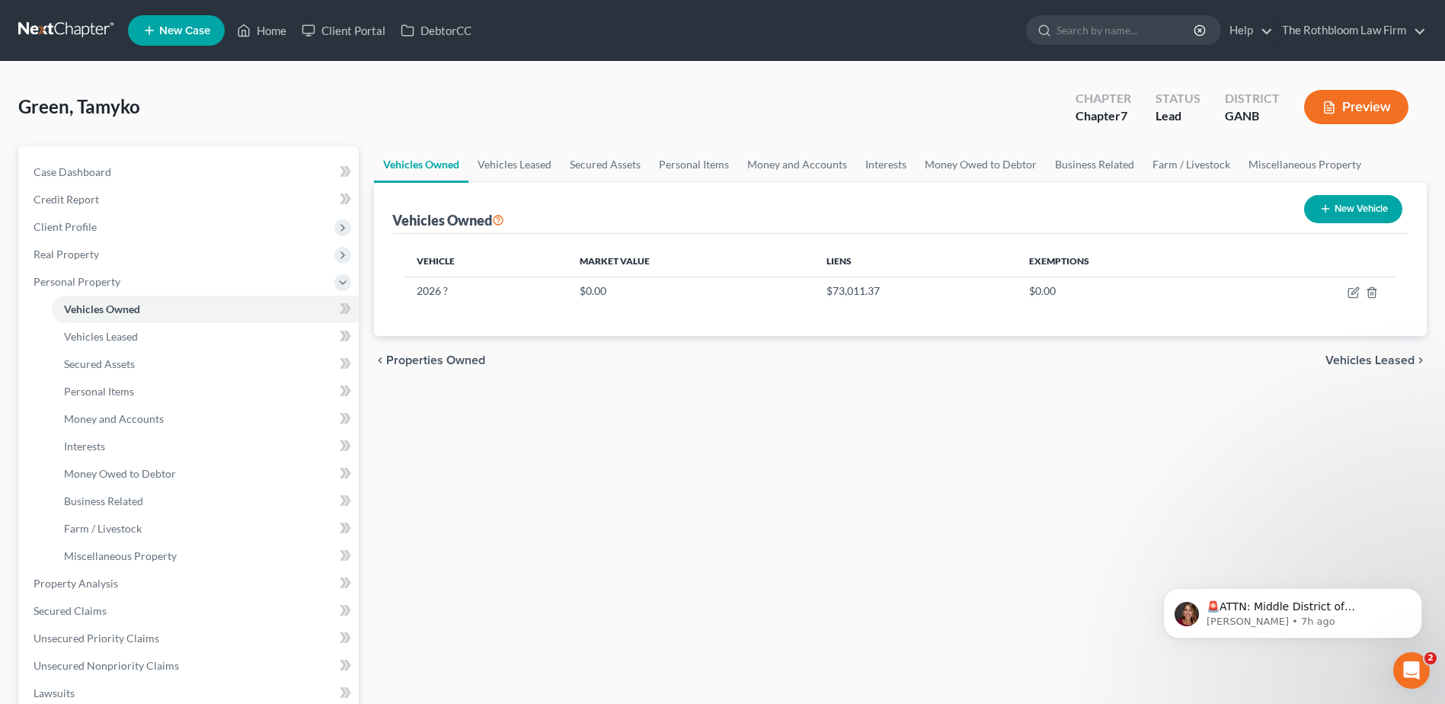
click at [1348, 200] on button "New Vehicle" at bounding box center [1353, 209] width 98 height 28
select select "0"
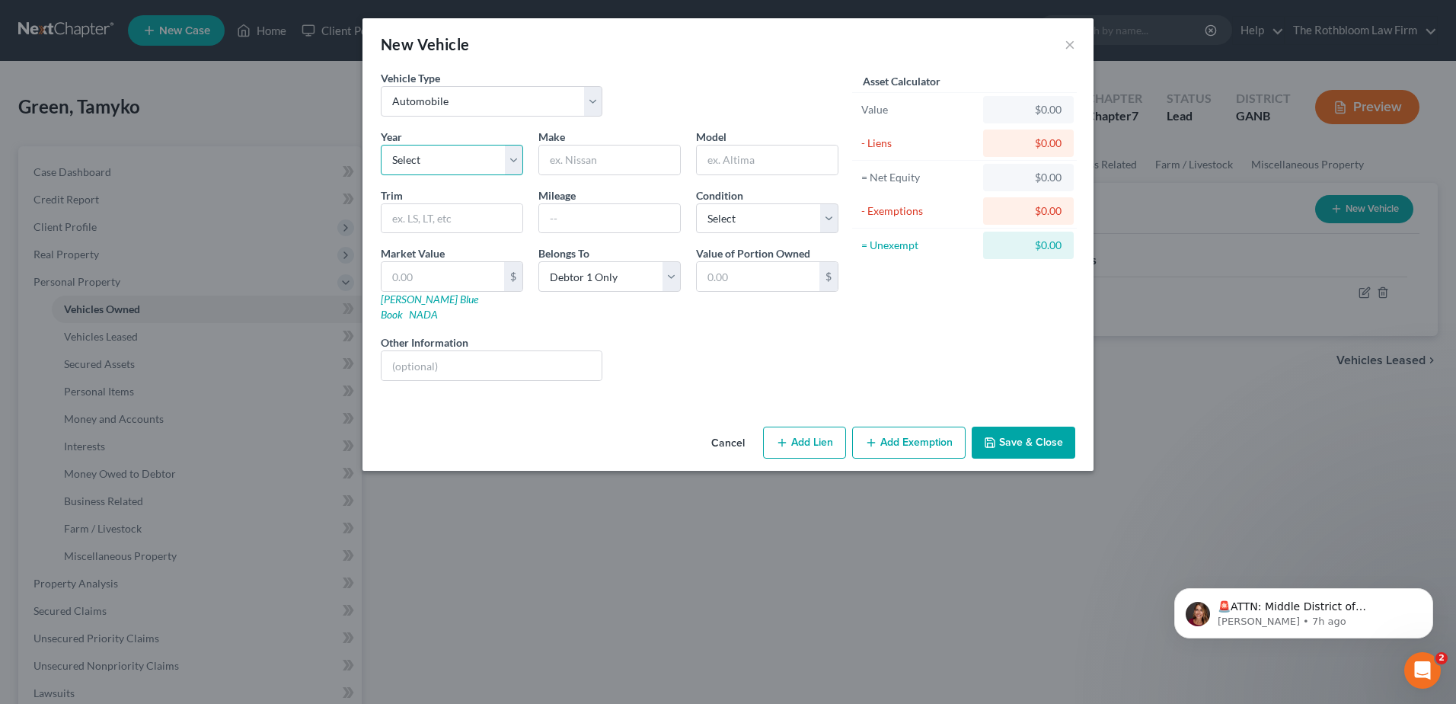
click at [404, 154] on select "Select 2026 2025 2024 2023 2022 2021 2020 2019 2018 2017 2016 2015 2014 2013 20…" at bounding box center [452, 160] width 142 height 30
select select "1"
click at [381, 145] on select "Select 2026 2025 2024 2023 2022 2021 2020 2019 2018 2017 2016 2015 2014 2013 20…" at bounding box center [452, 160] width 142 height 30
click at [626, 166] on input "text" at bounding box center [609, 159] width 141 height 29
type input "?"
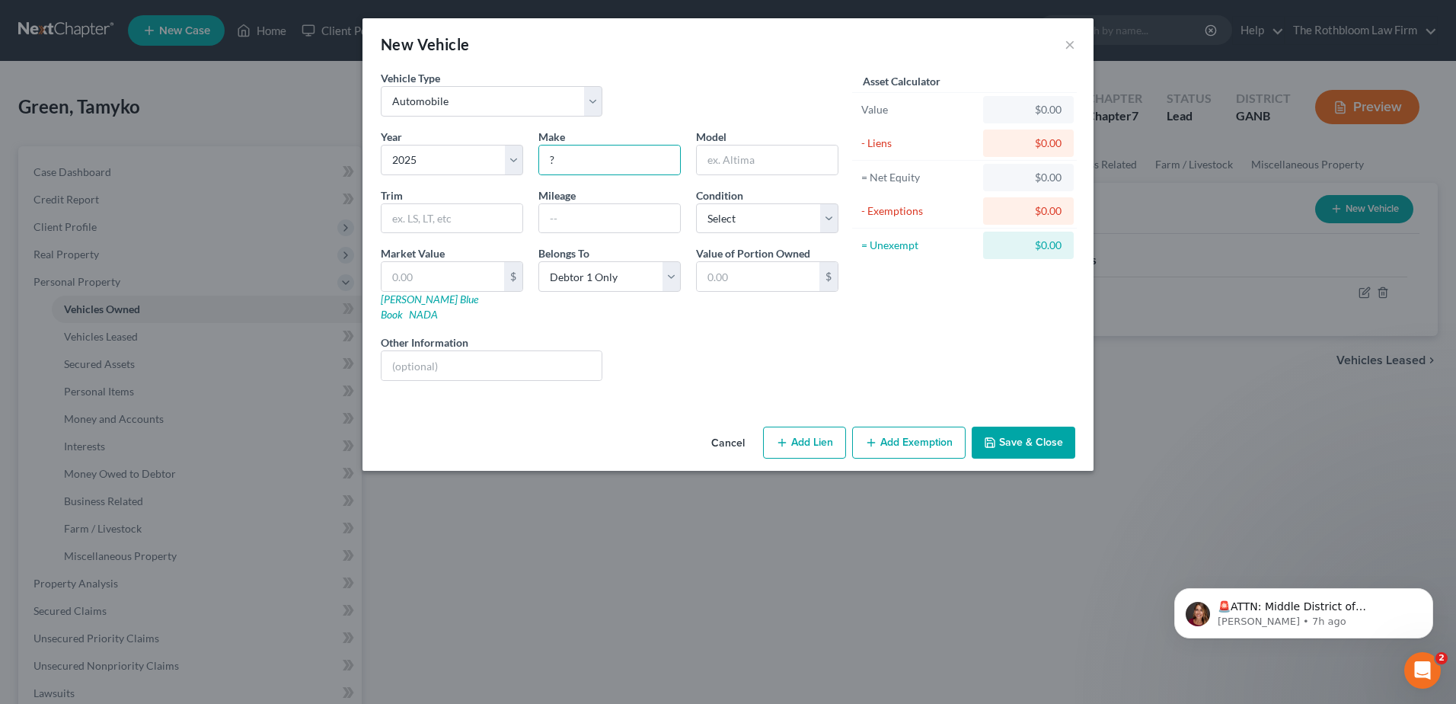
click at [807, 427] on button "Add Lien" at bounding box center [804, 443] width 83 height 32
select select "0"
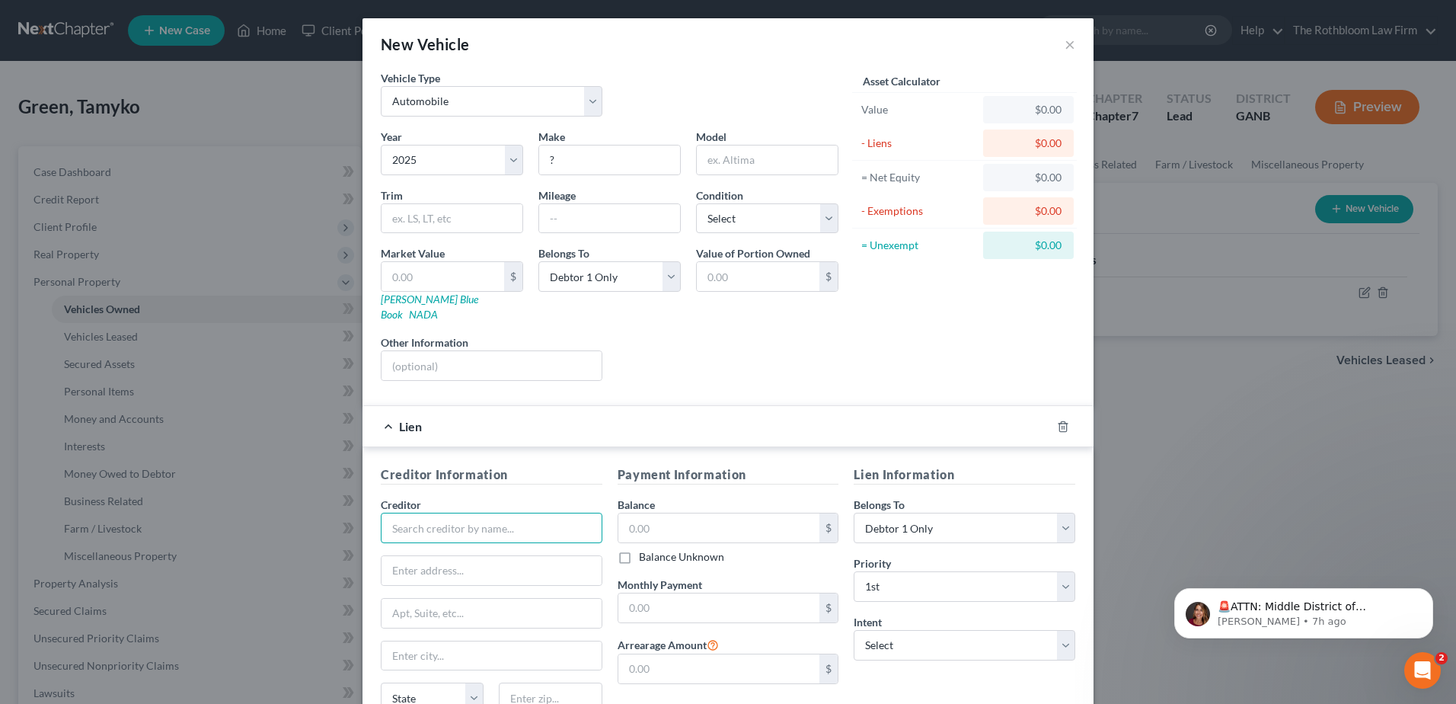
click at [426, 514] on input "text" at bounding box center [492, 528] width 222 height 30
type input "BMW Financial Services"
click at [673, 524] on input "text" at bounding box center [719, 527] width 202 height 29
type input "89,839.98"
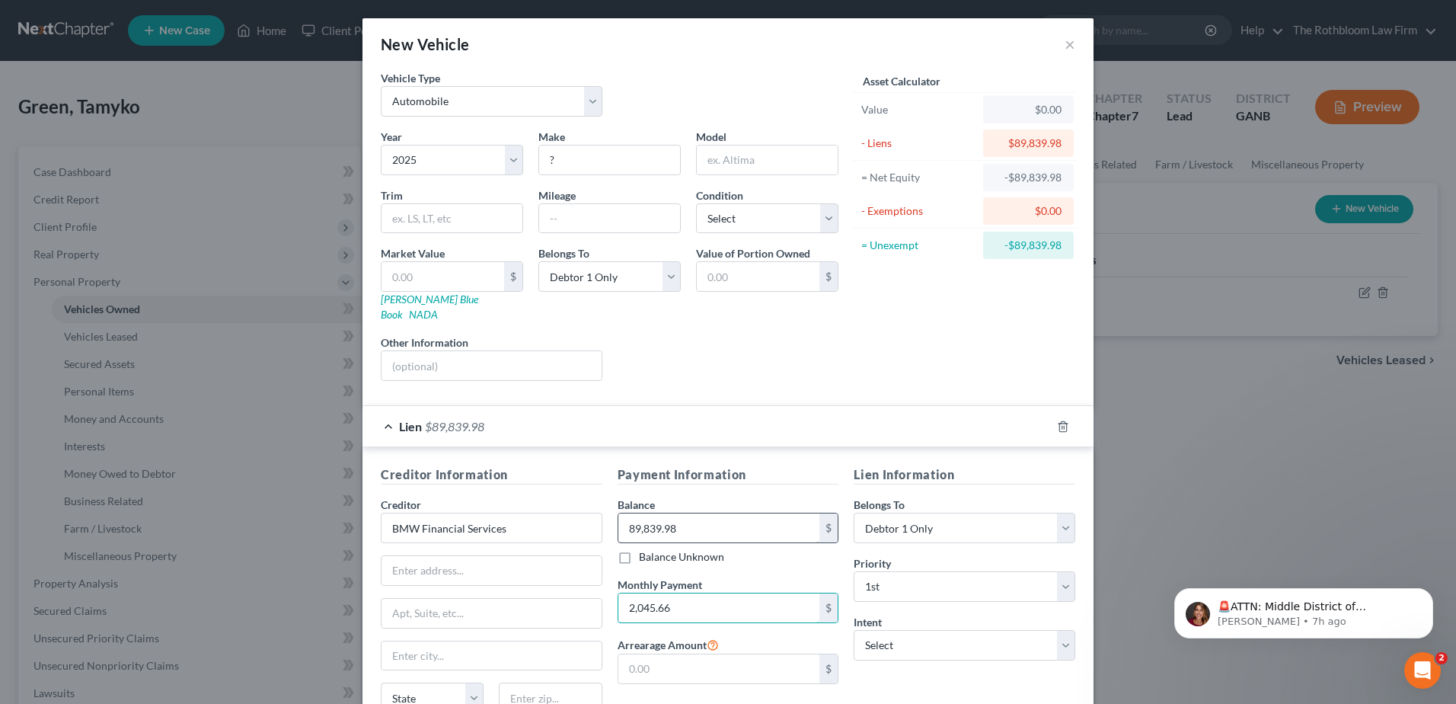
type input "2,045.66"
click at [665, 662] on input "text" at bounding box center [719, 668] width 202 height 29
type input "6,136.98"
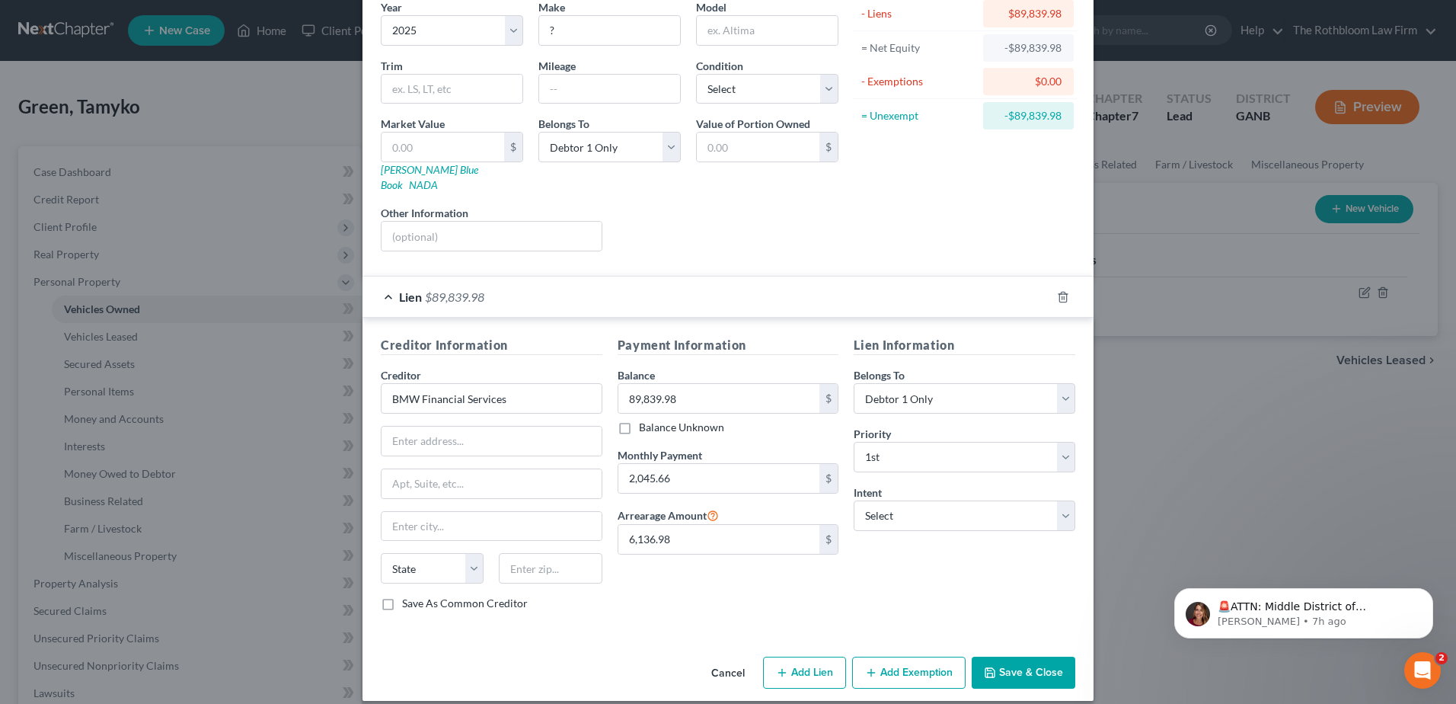
click at [1013, 657] on button "Save & Close" at bounding box center [1024, 673] width 104 height 32
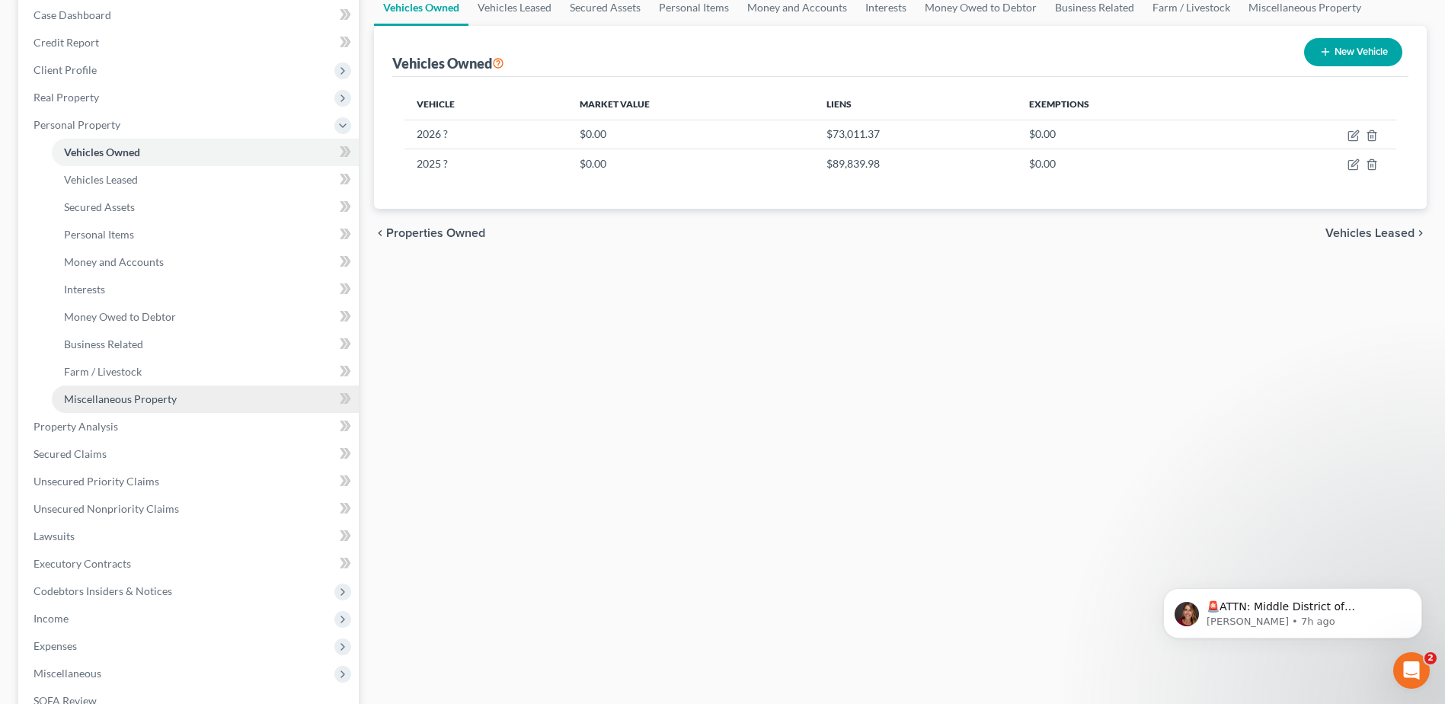
scroll to position [305, 0]
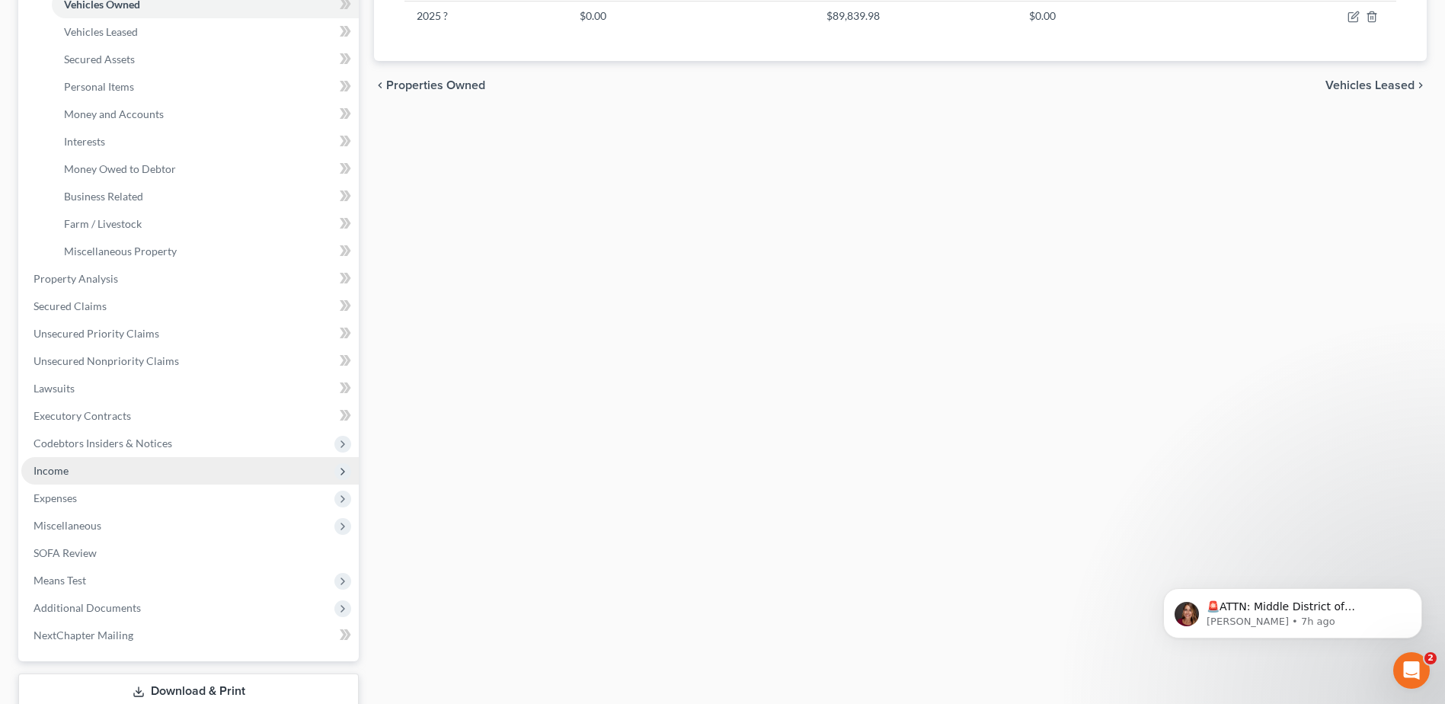
click at [56, 467] on span "Income" at bounding box center [51, 470] width 35 height 13
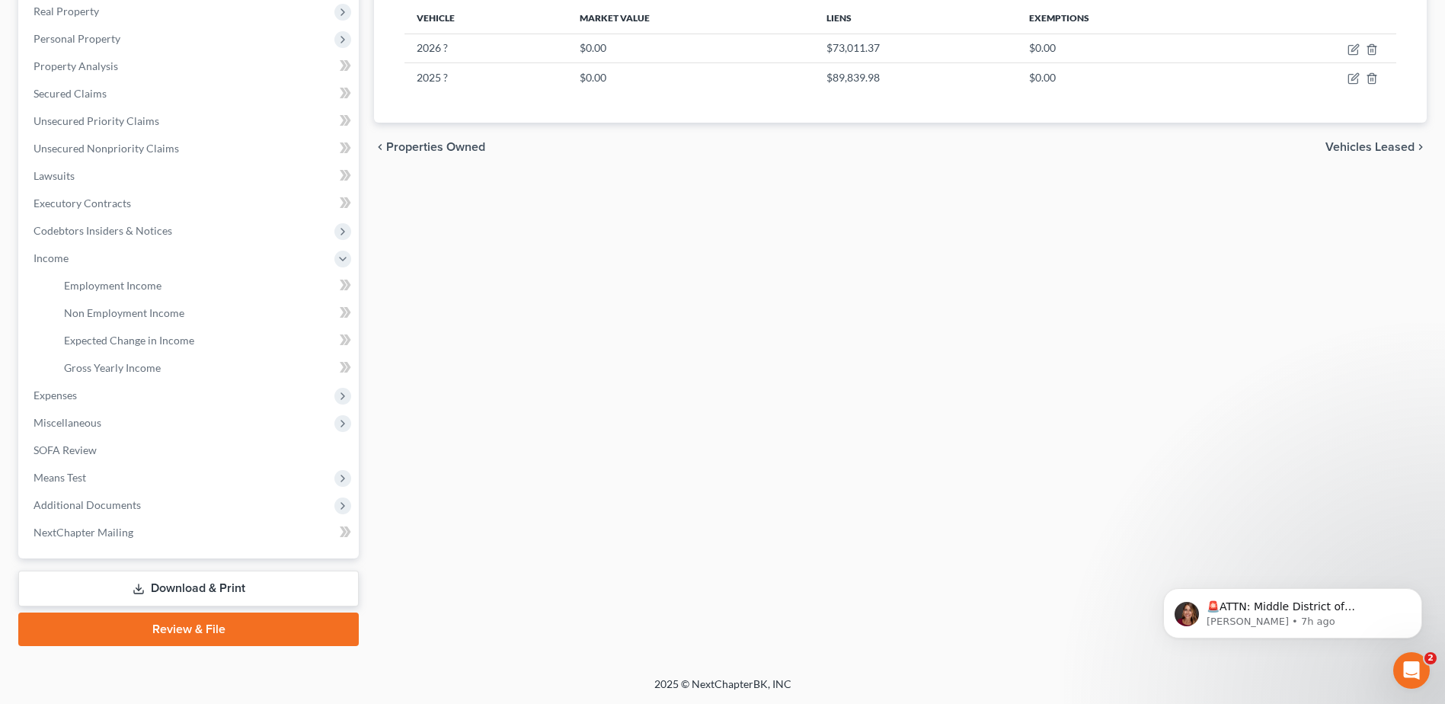
scroll to position [243, 0]
click at [115, 286] on span "Employment Income" at bounding box center [112, 285] width 97 height 13
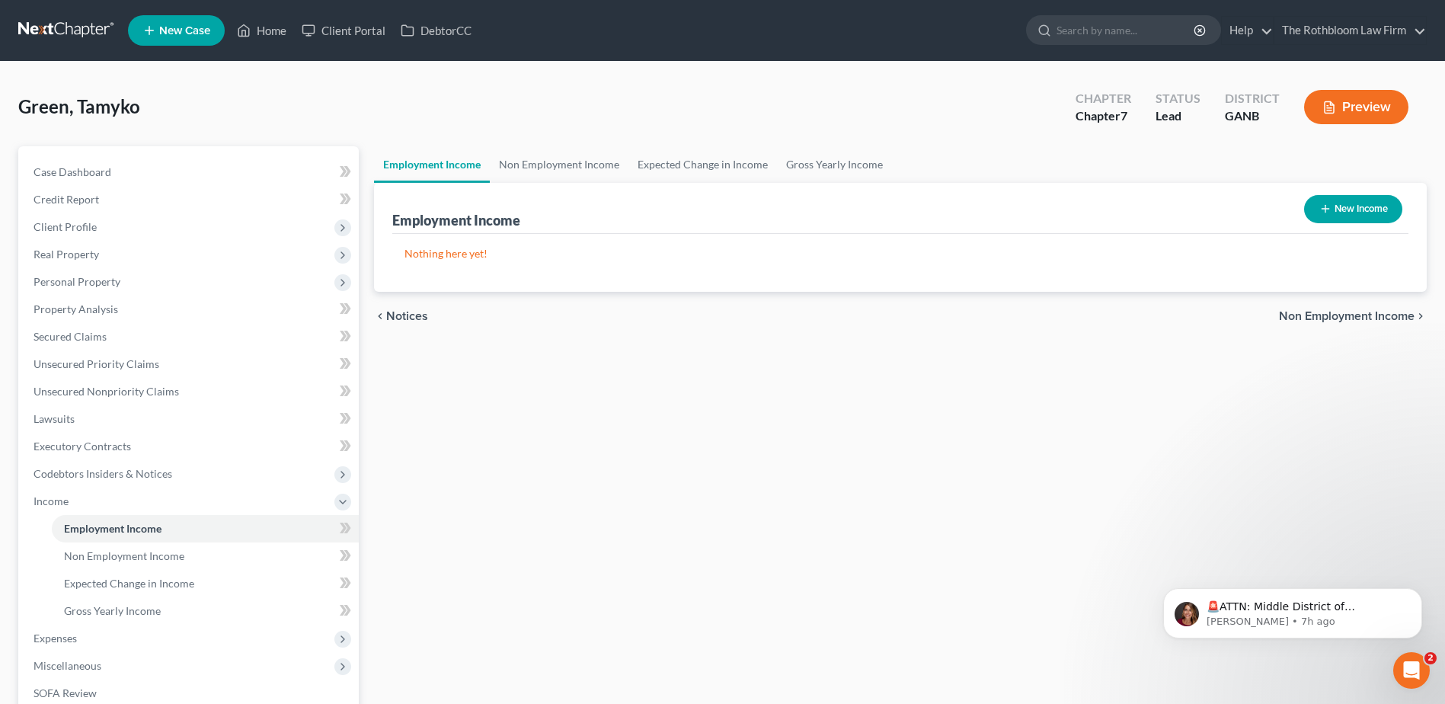
click at [1349, 207] on button "New Income" at bounding box center [1353, 209] width 98 height 28
select select "0"
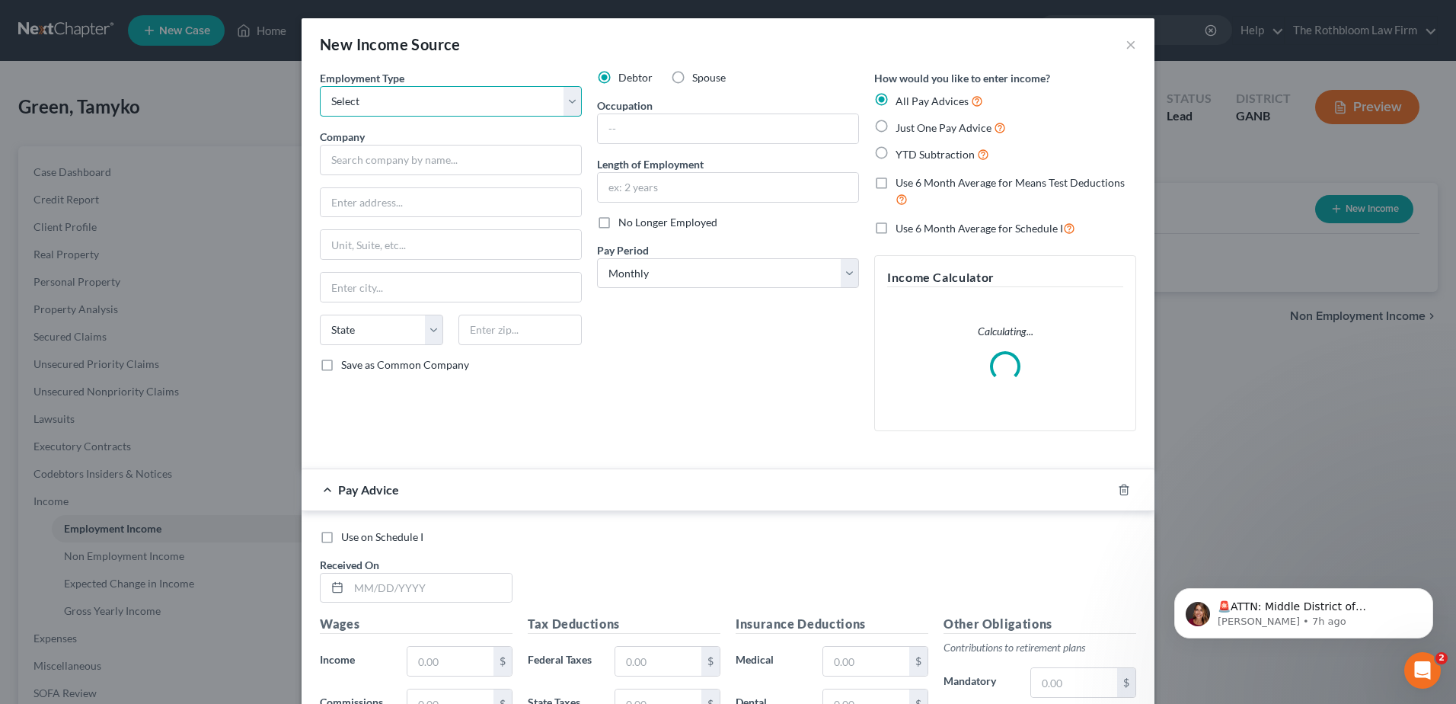
click at [366, 98] on select "Select Full or Part Time Employment Self Employment" at bounding box center [451, 101] width 262 height 30
select select "0"
click at [320, 86] on select "Select Full or Part Time Employment Self Employment" at bounding box center [451, 101] width 262 height 30
click at [337, 155] on input "text" at bounding box center [451, 160] width 262 height 30
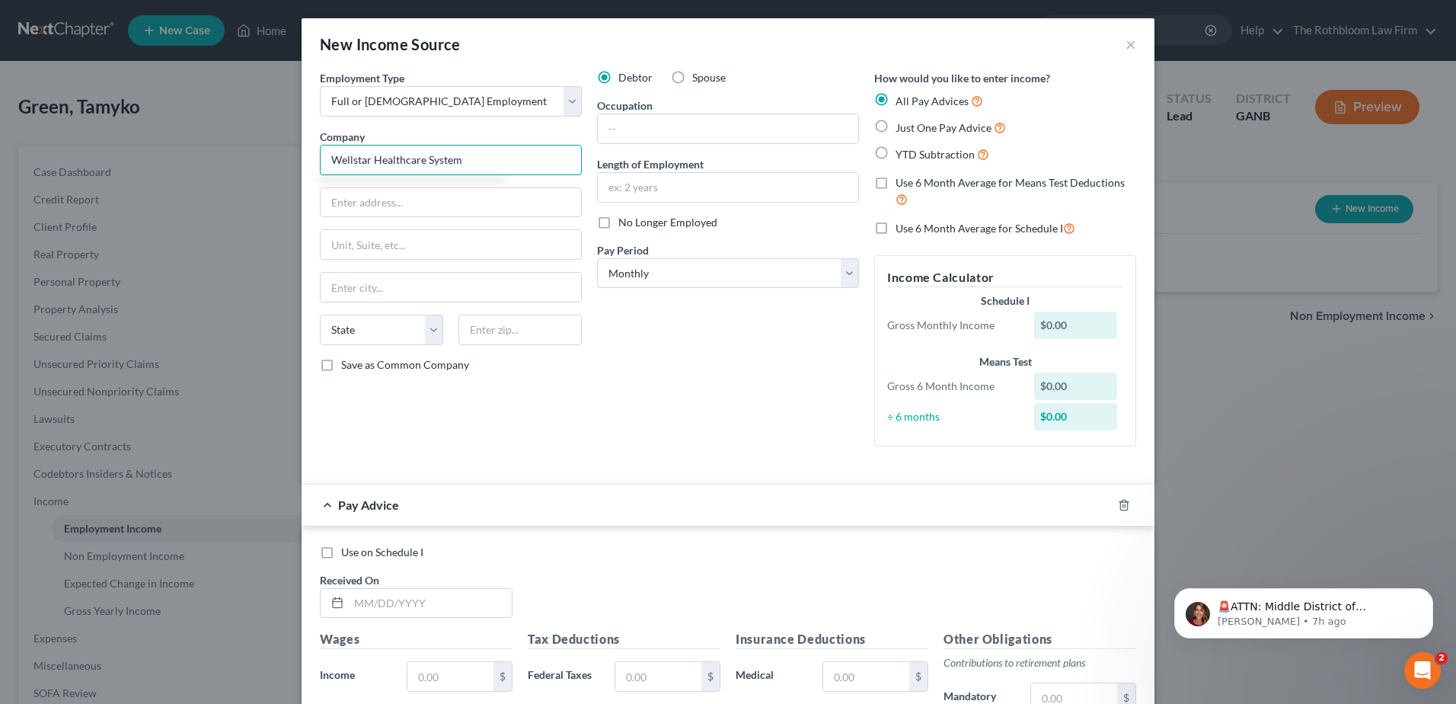
type input "Wellstar Healthcare System"
type input "3747 Roswell Road"
type input "30062"
type input "Marietta"
select select "10"
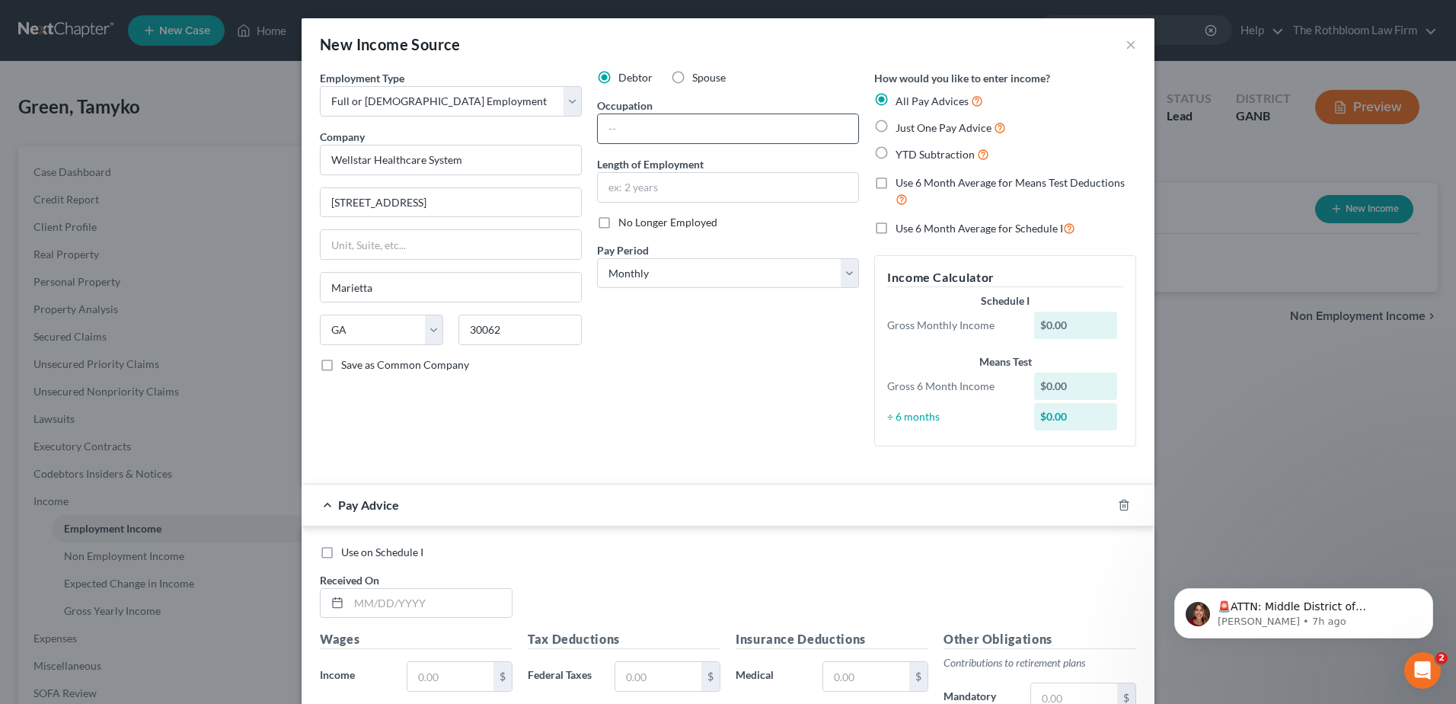
click at [660, 123] on input "text" at bounding box center [728, 128] width 260 height 29
type input "Field Service Support Tech"
type input "12 years"
click at [376, 612] on input "text" at bounding box center [430, 603] width 163 height 29
type input "03/20/2025"
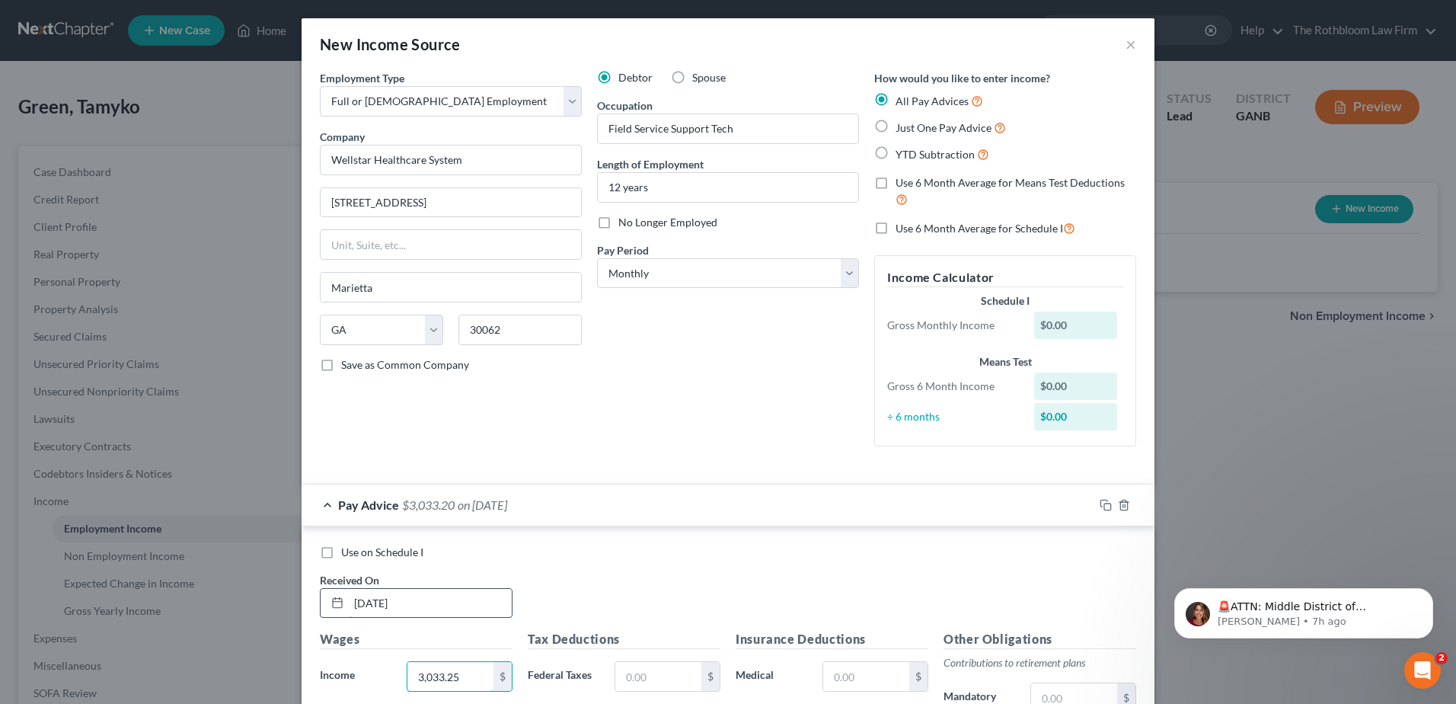
type input "3,033.25"
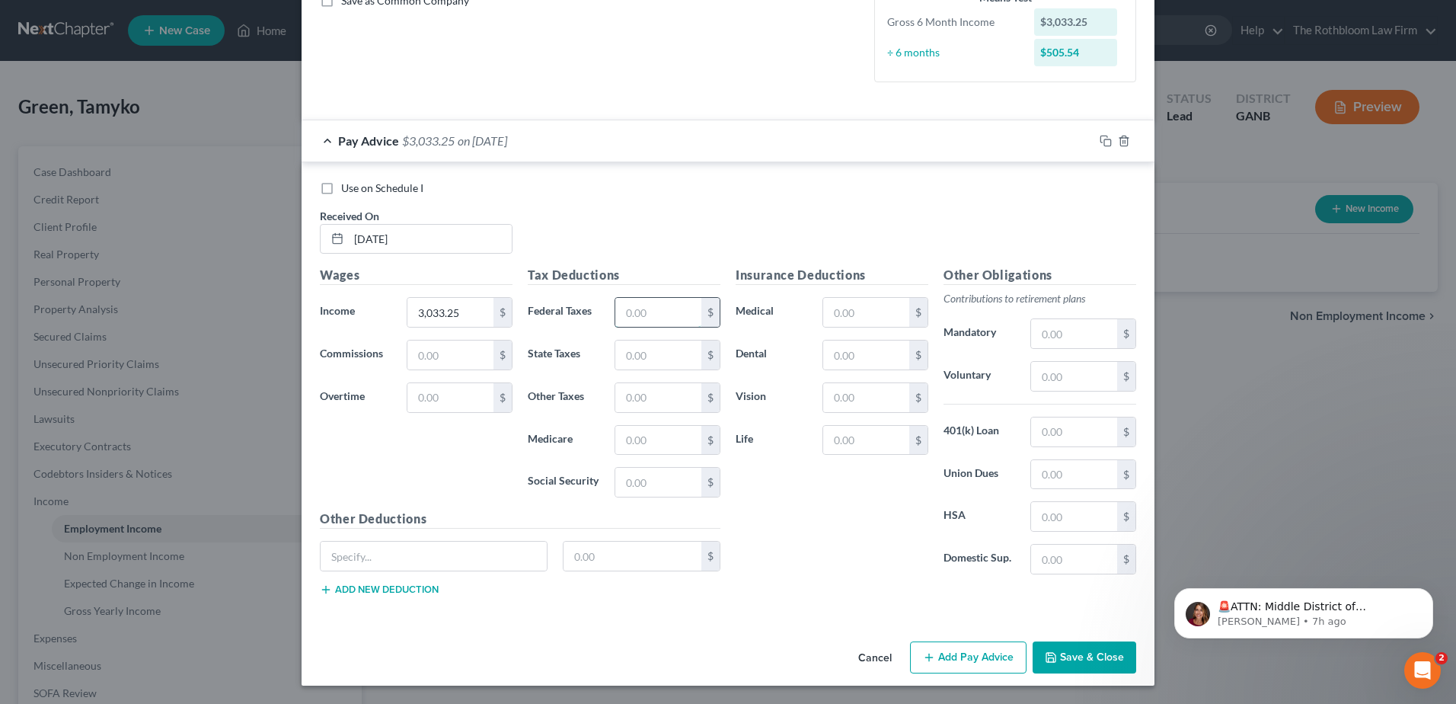
click at [621, 316] on input "text" at bounding box center [658, 312] width 86 height 29
type input "558.49"
click at [1051, 375] on input "text" at bounding box center [1074, 376] width 86 height 29
type input "151.67"
click at [851, 356] on input "text" at bounding box center [866, 354] width 86 height 29
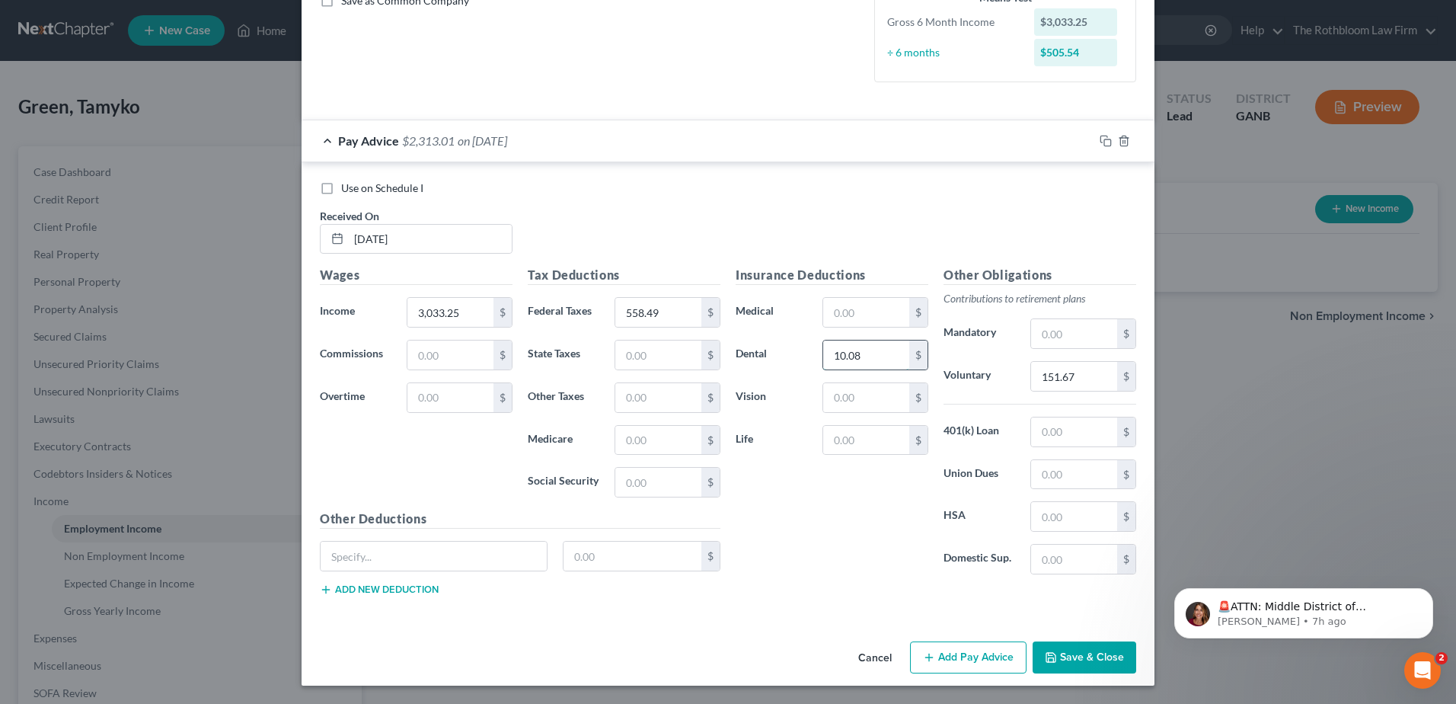
type input "10.08"
type input "7.04"
click at [374, 563] on input "text" at bounding box center [434, 556] width 226 height 29
type input "Meals"
type input "111.71"
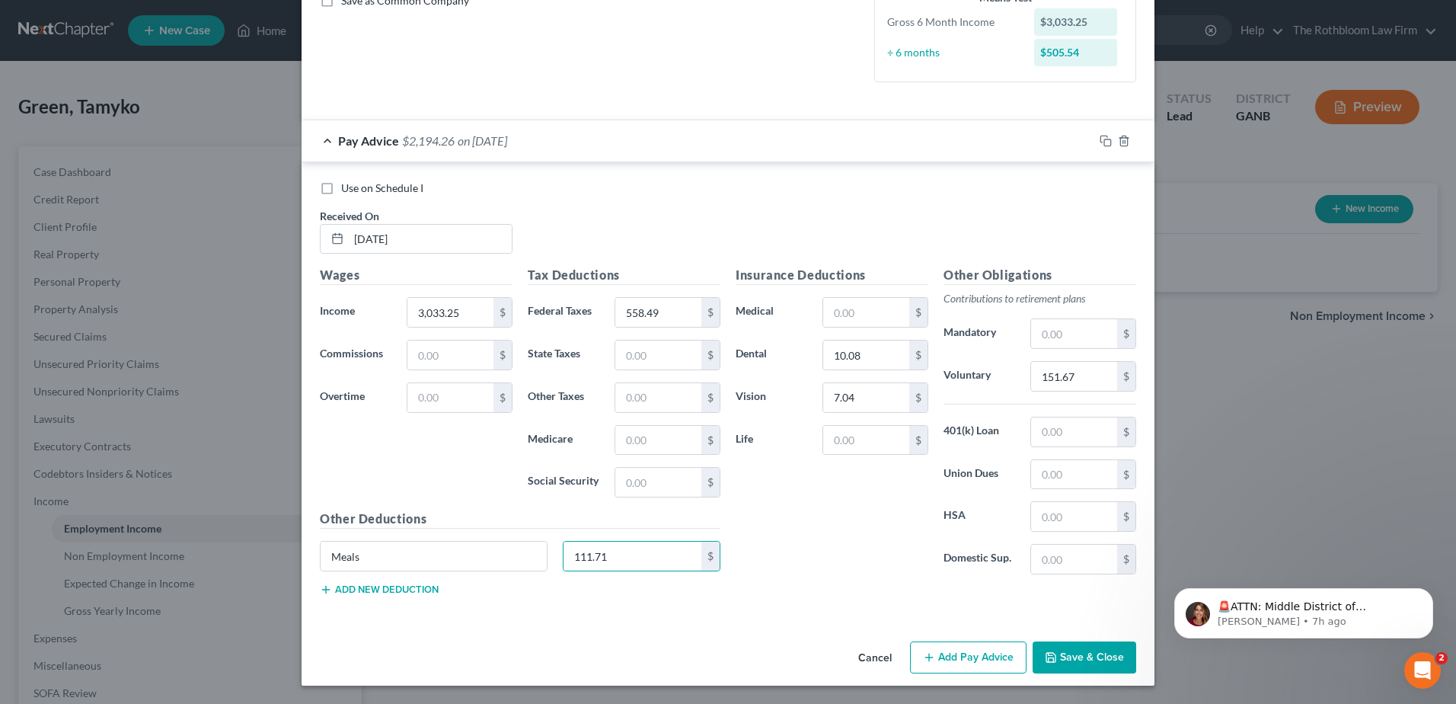
click at [373, 586] on button "Add new deduction" at bounding box center [379, 589] width 119 height 12
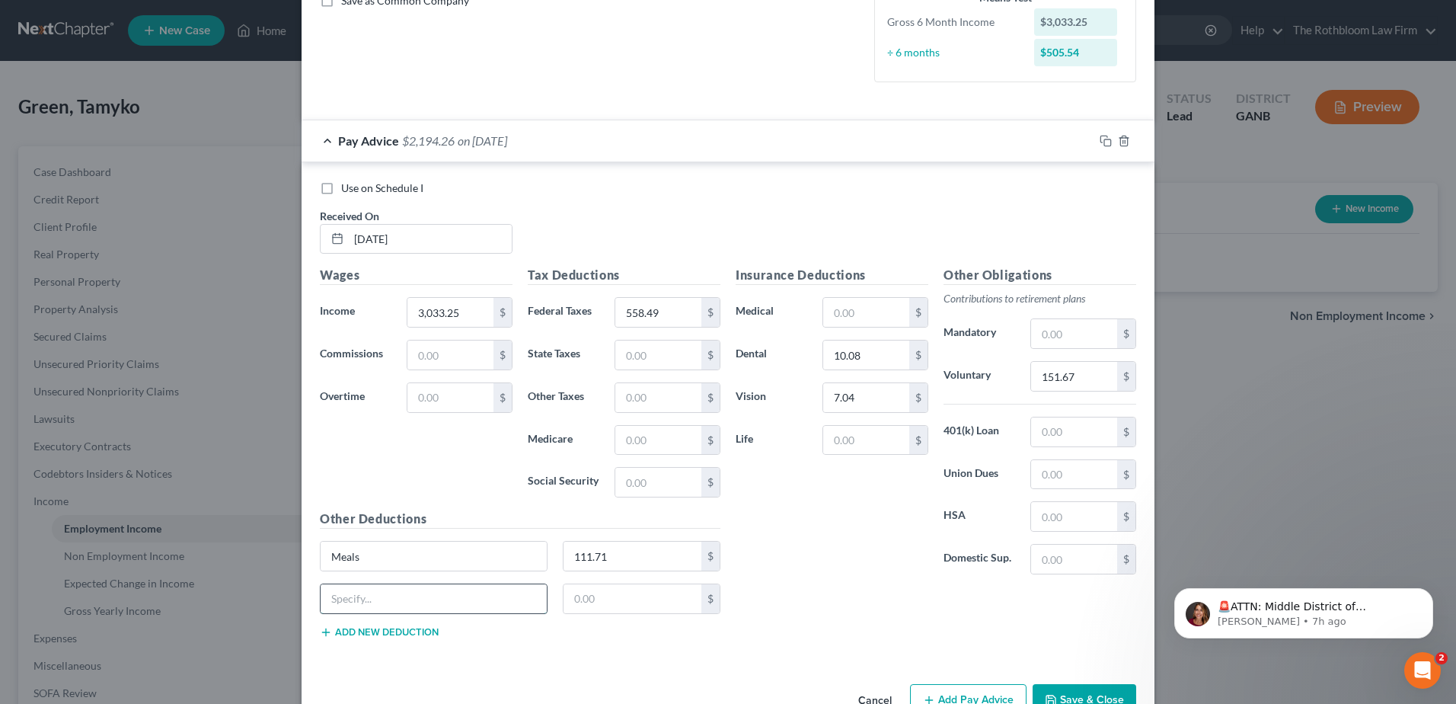
click at [346, 590] on input "text" at bounding box center [434, 598] width 226 height 29
type input "WS Foundation"
type input "5"
click at [859, 435] on input "text" at bounding box center [866, 440] width 86 height 29
type input "10.58"
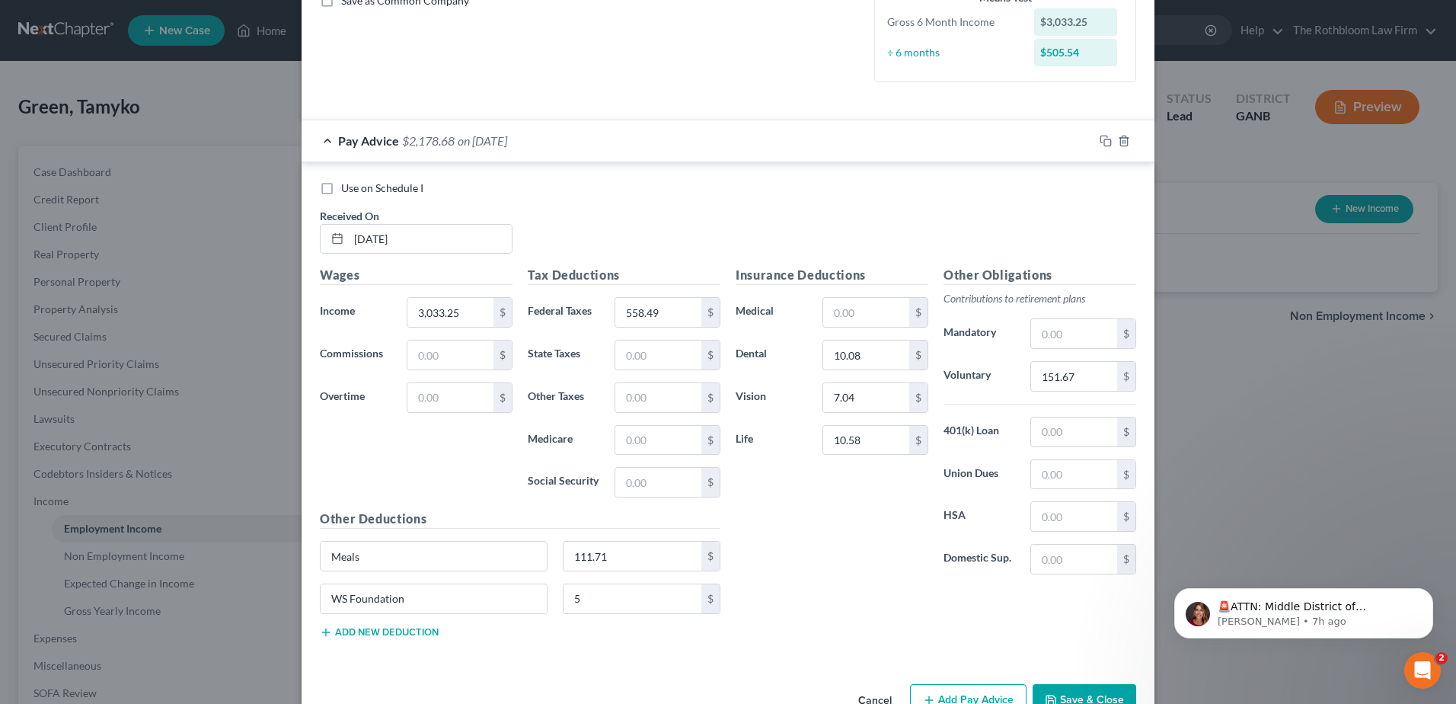
click at [382, 641] on div "Other Deductions Meals 111.71 $ WS Foundation 5 $ Add new deduction" at bounding box center [520, 580] width 416 height 141
click at [381, 635] on button "Add new deduction" at bounding box center [379, 632] width 119 height 12
click at [343, 640] on input "text" at bounding box center [434, 641] width 226 height 29
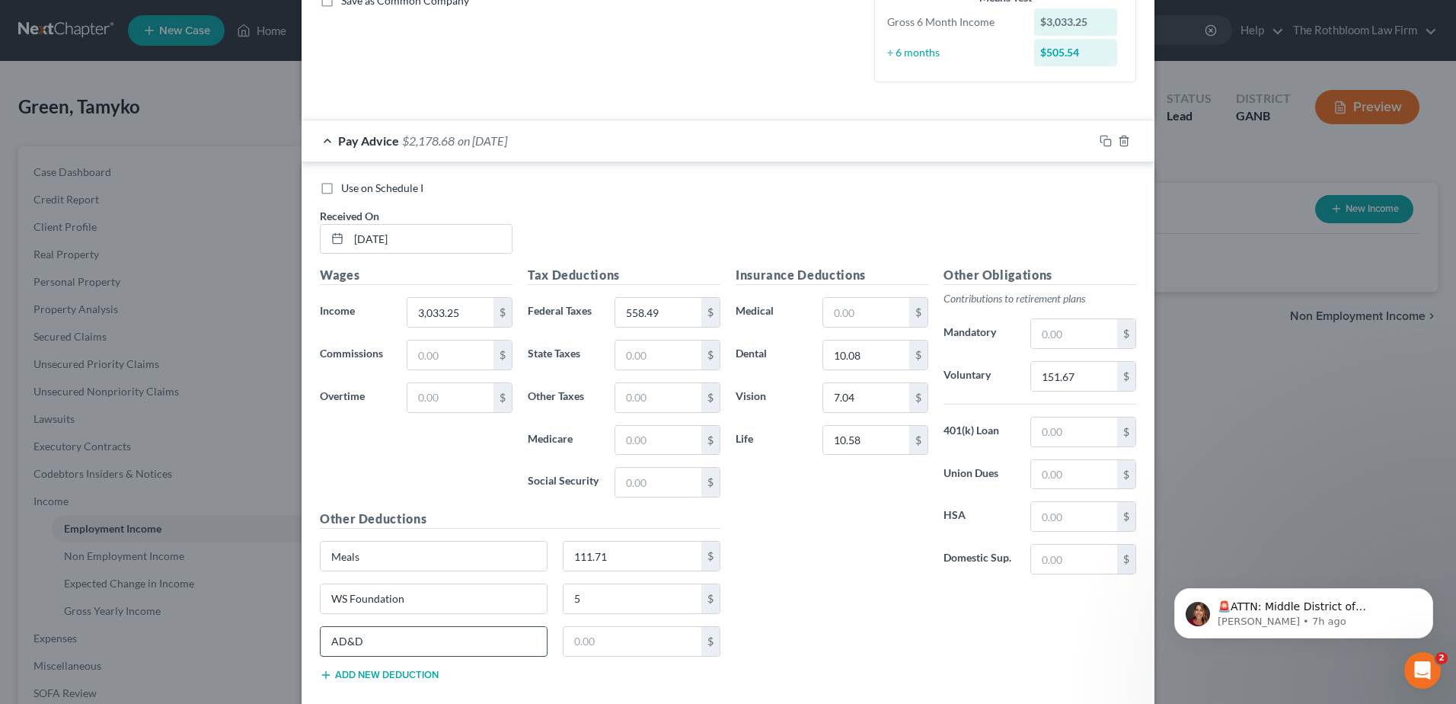
type input "AD&D"
type input "0.65"
type input "303.34"
drag, startPoint x: 906, startPoint y: 306, endPoint x: 843, endPoint y: 322, distance: 64.5
click at [909, 306] on div "$" at bounding box center [918, 312] width 18 height 29
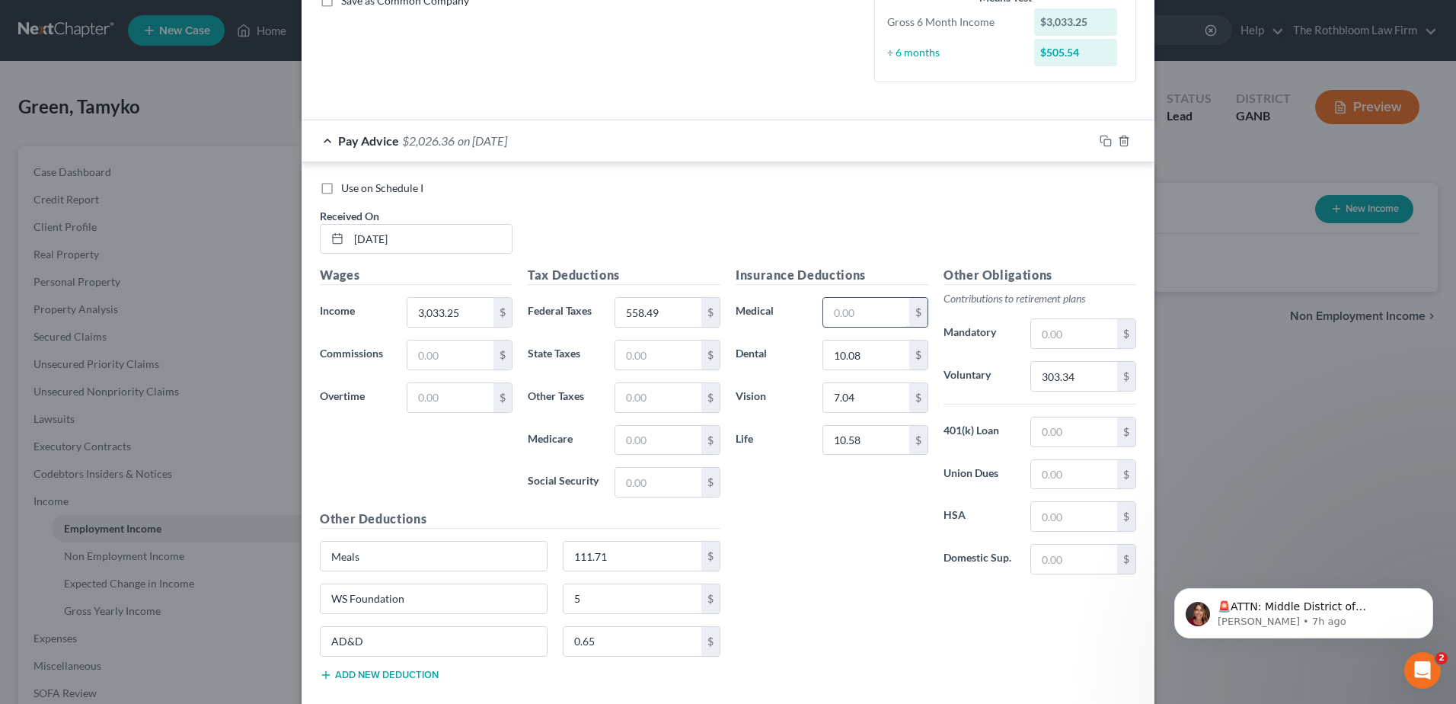
click at [850, 318] on input "text" at bounding box center [866, 312] width 86 height 29
type input "15.27"
click at [375, 670] on button "Add new deduction" at bounding box center [379, 675] width 119 height 12
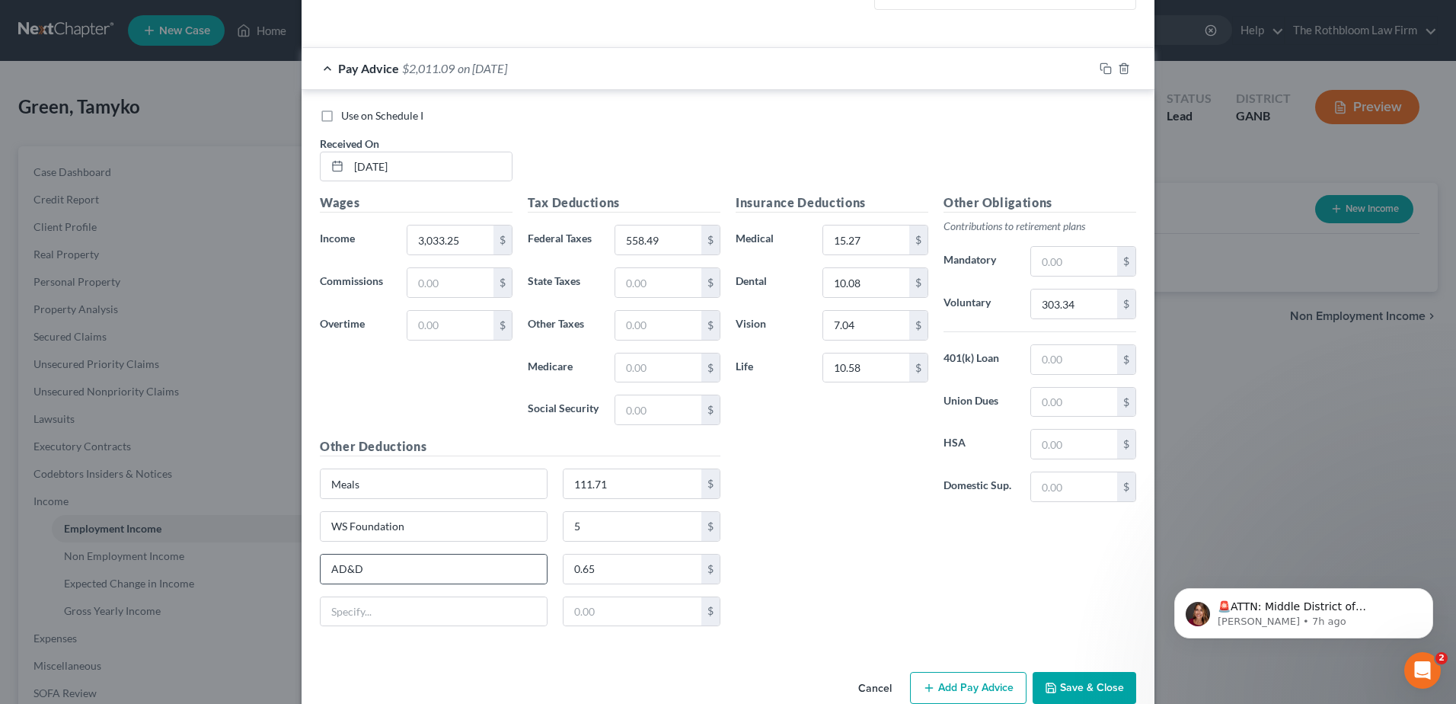
scroll to position [467, 0]
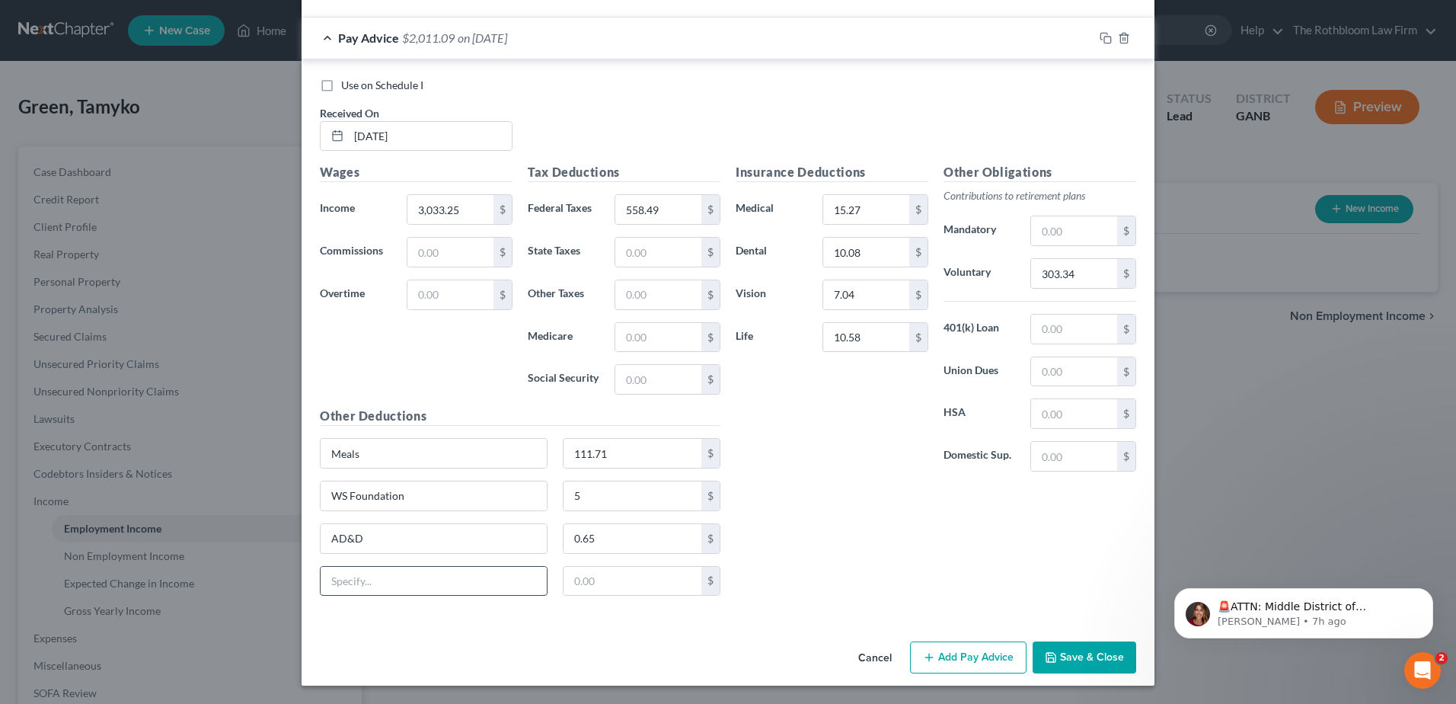
click at [334, 586] on input "text" at bounding box center [434, 581] width 226 height 29
type input "Short Term Disability"
click at [600, 577] on input "text" at bounding box center [633, 581] width 139 height 29
type input "30.04"
click at [1104, 38] on rect "button" at bounding box center [1107, 40] width 7 height 7
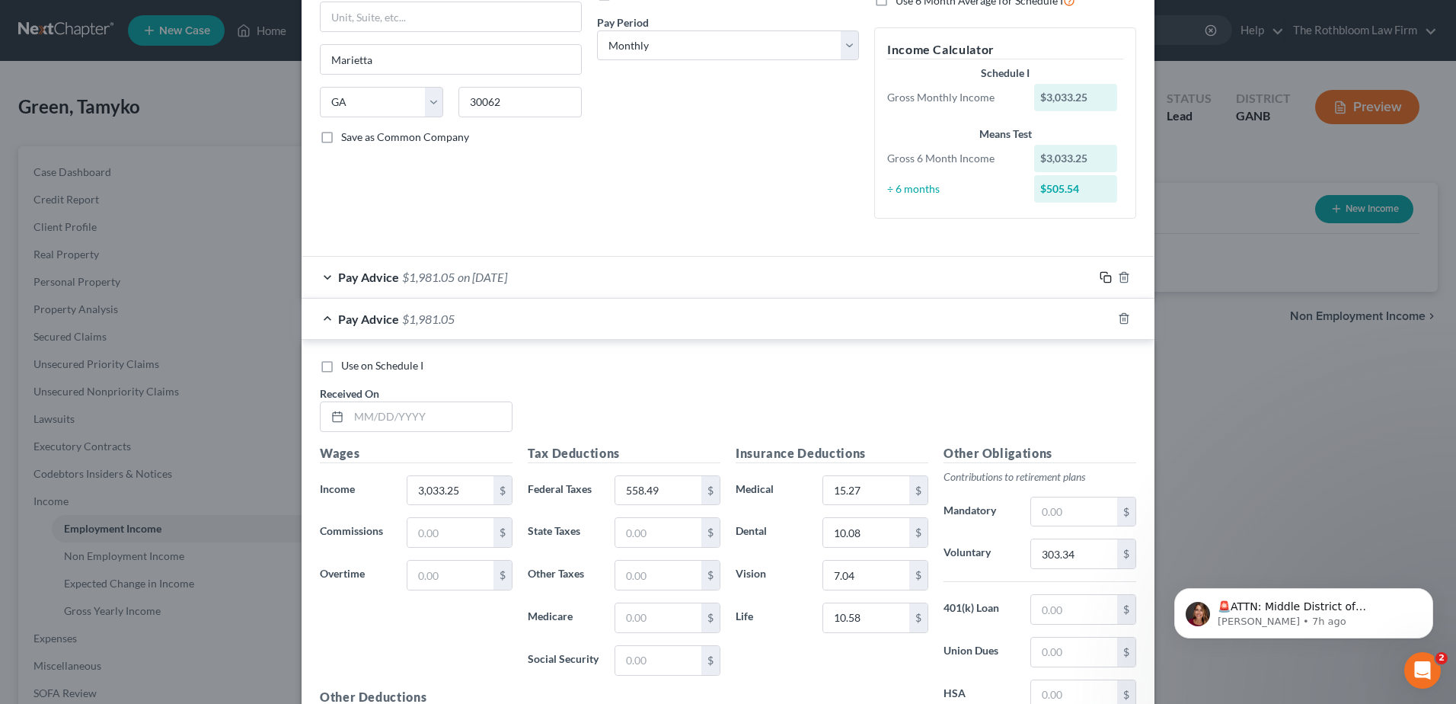
scroll to position [228, 0]
click at [439, 279] on span "$1,981.05" at bounding box center [428, 276] width 53 height 14
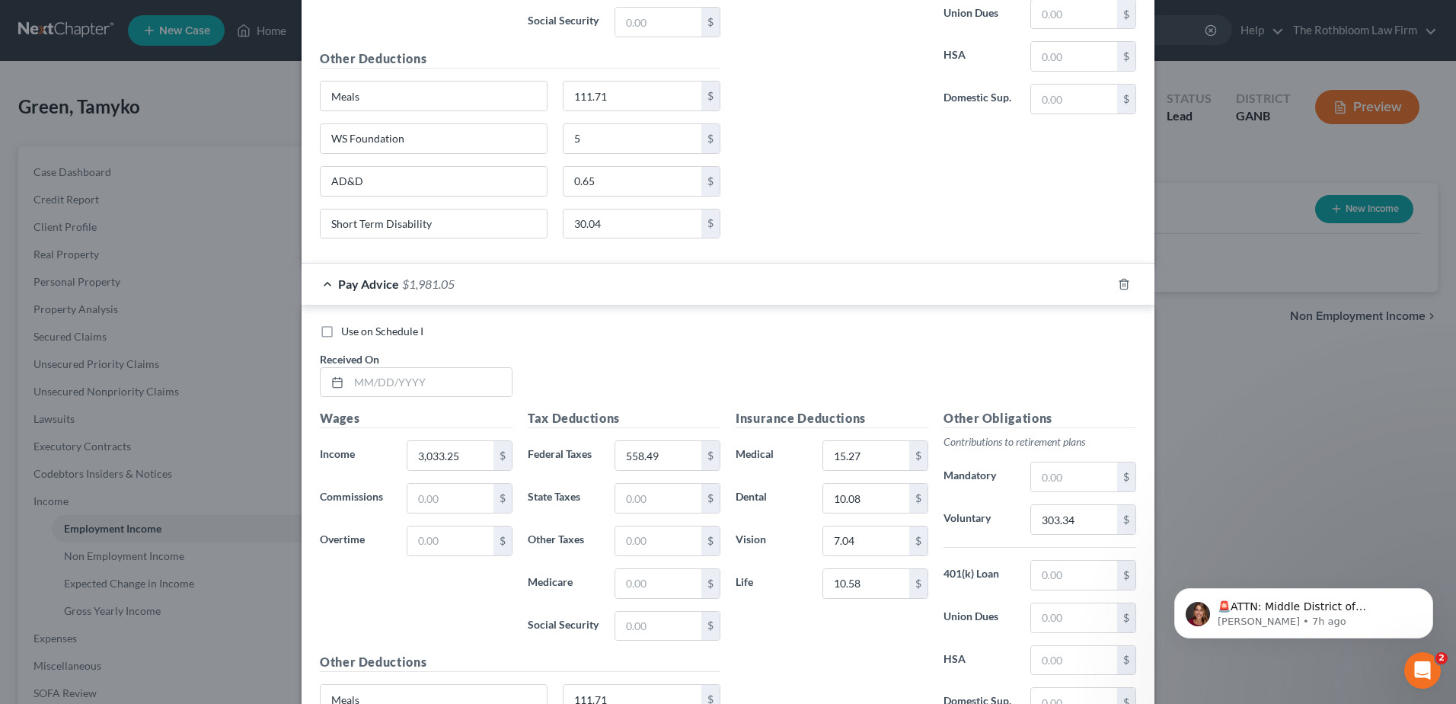
scroll to position [838, 0]
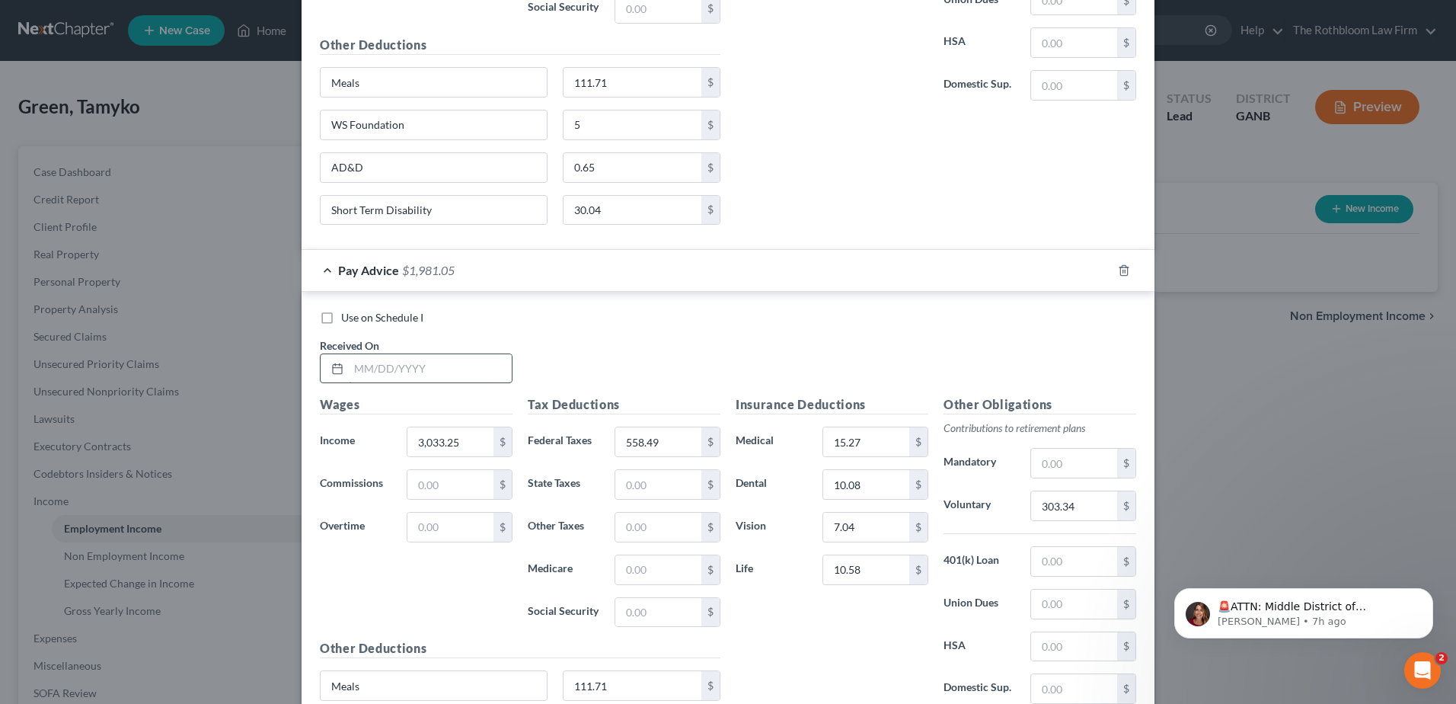
click at [351, 374] on input "text" at bounding box center [430, 368] width 163 height 29
type input "04/0-3/2025"
type input "2,935.29"
type input "530.51"
type input "293.54"
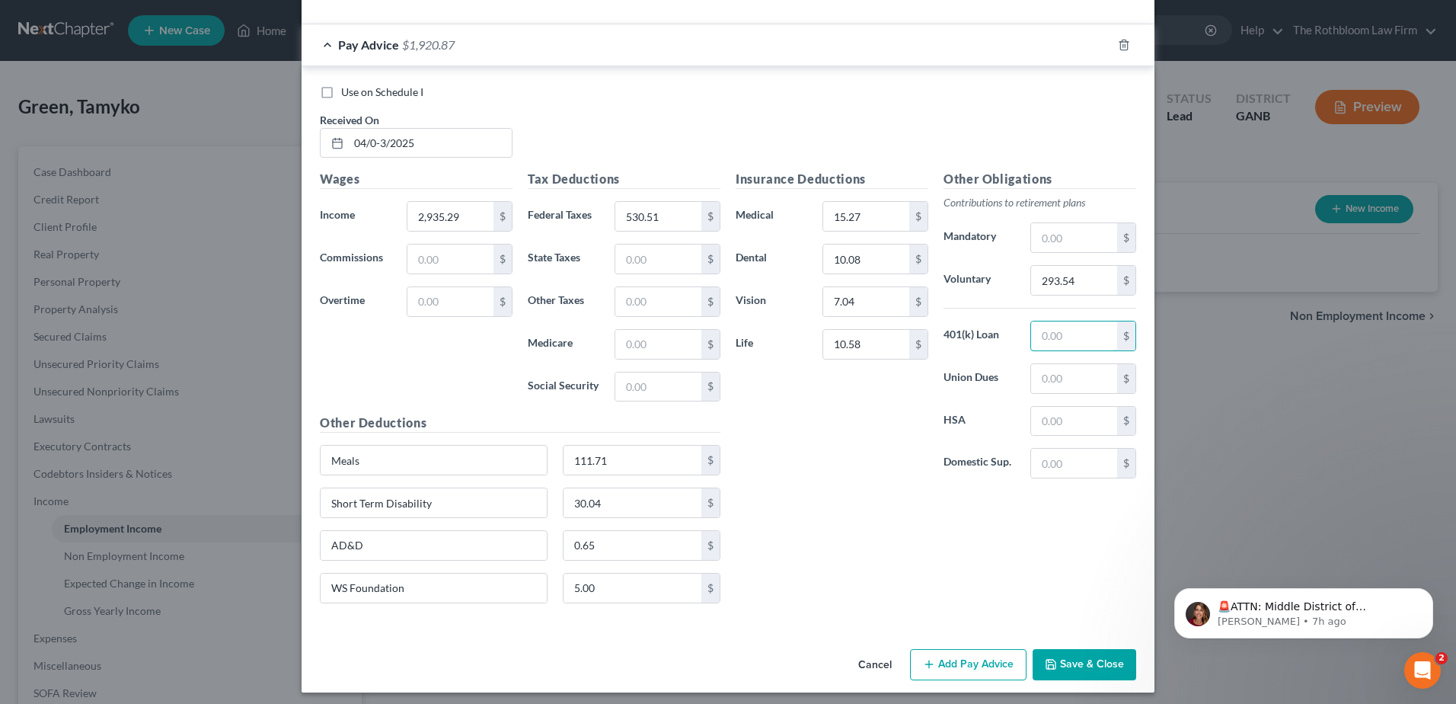
scroll to position [1066, 0]
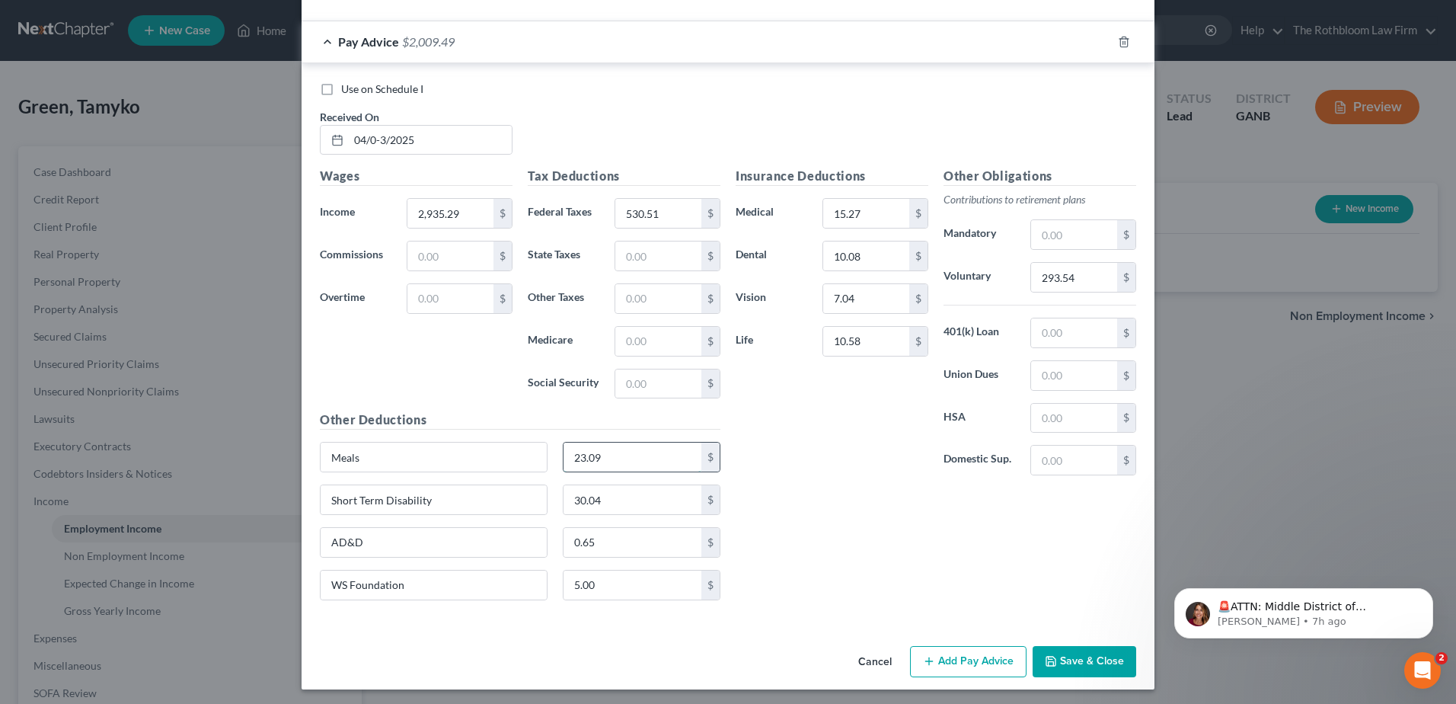
type input "23.09"
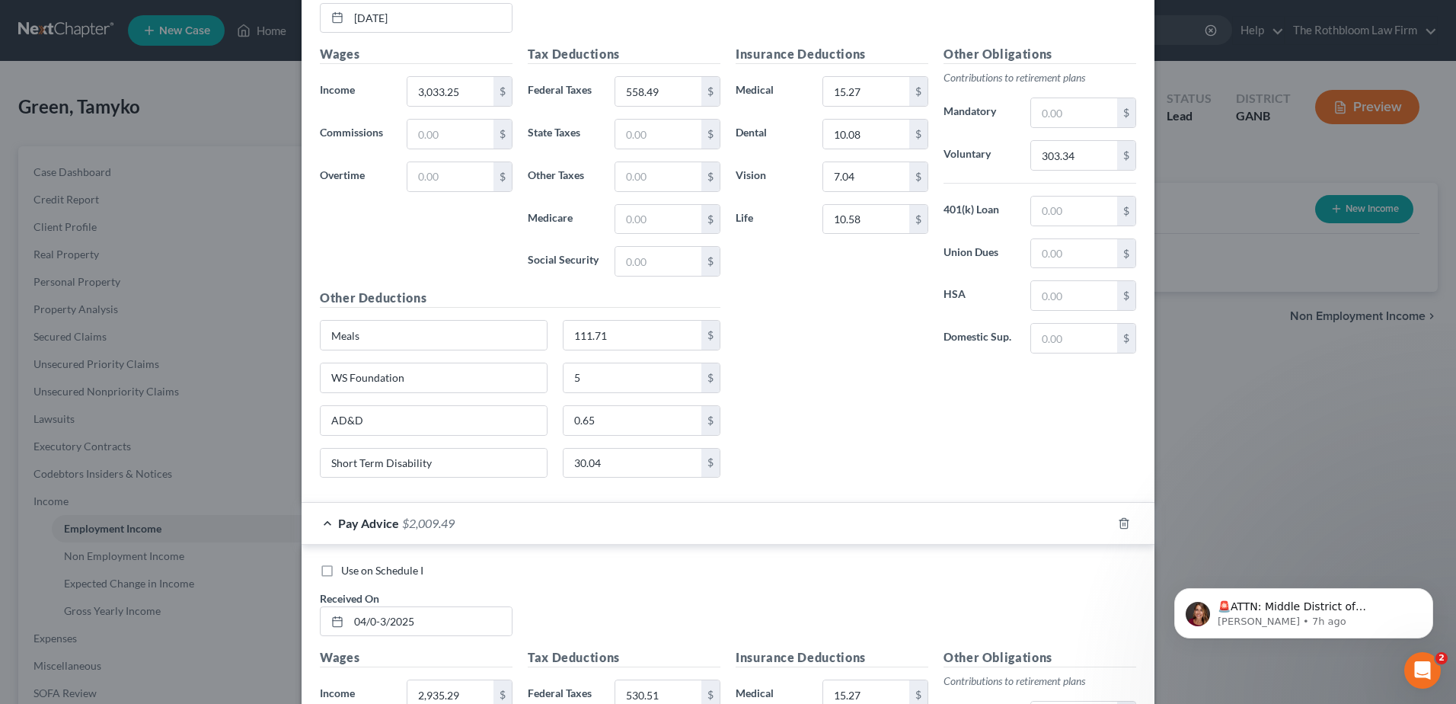
scroll to position [385, 0]
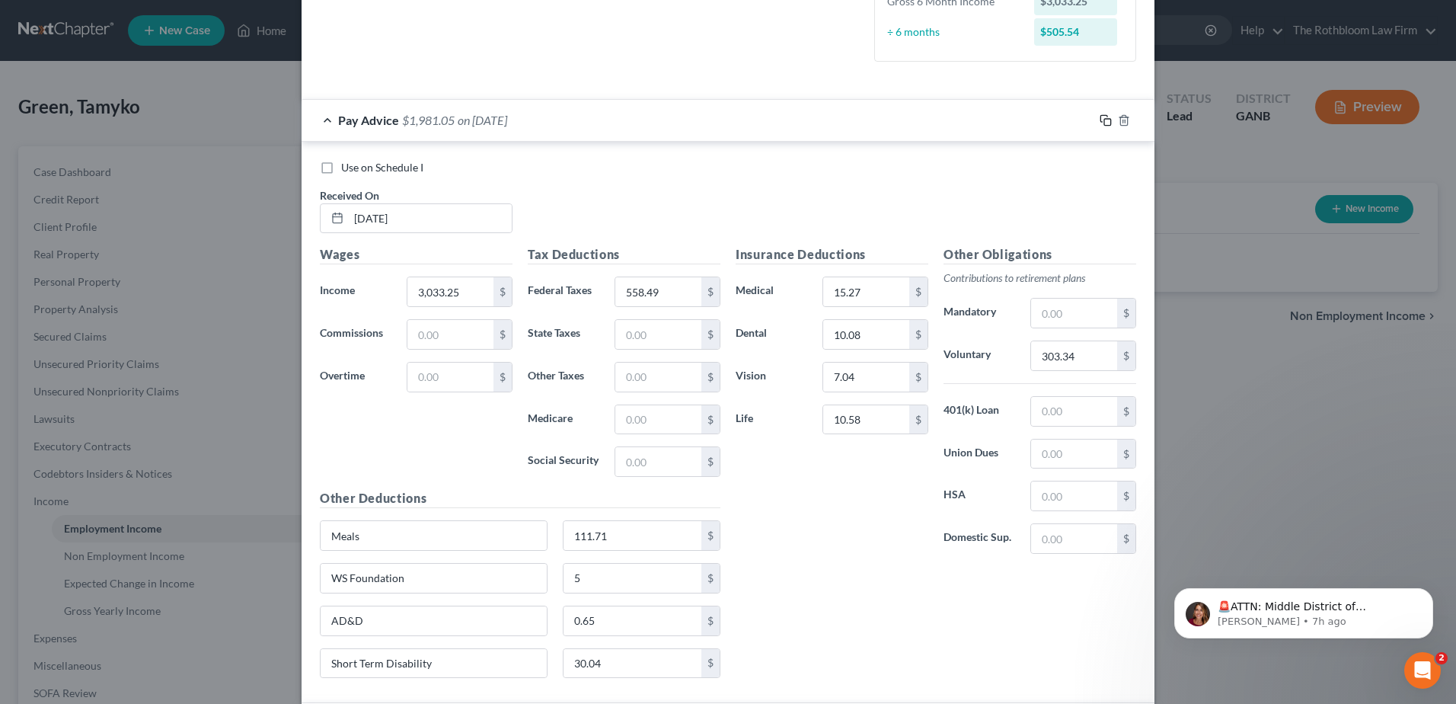
click at [1100, 120] on icon "button" at bounding box center [1106, 120] width 12 height 12
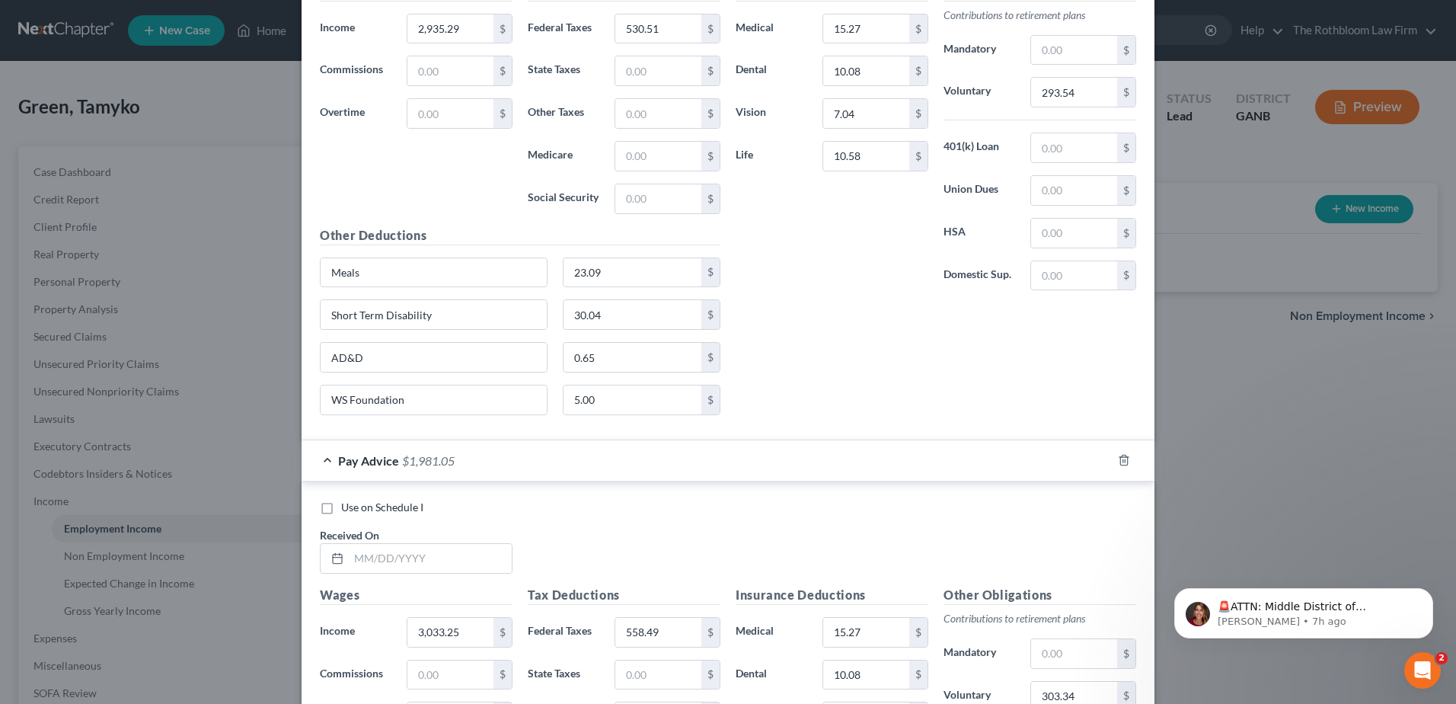
scroll to position [1070, 0]
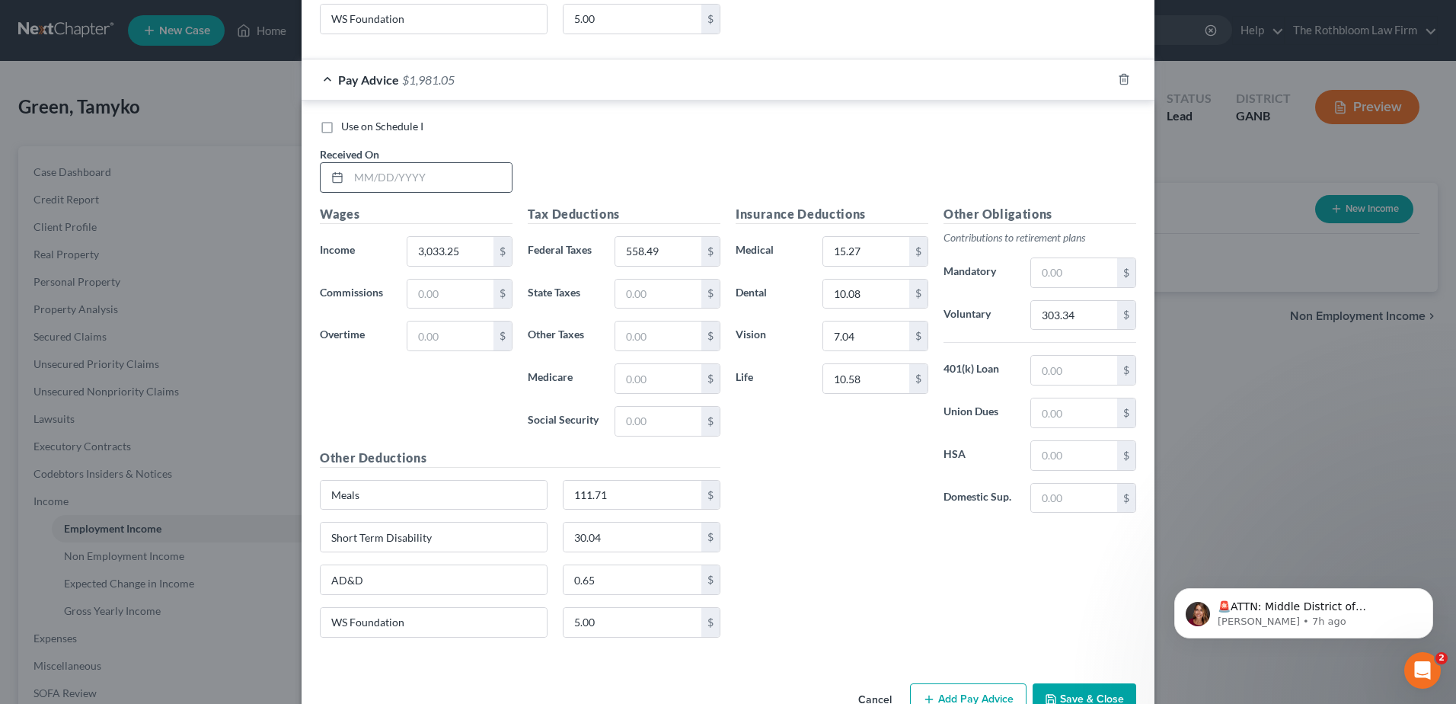
click at [337, 187] on div at bounding box center [335, 177] width 28 height 29
click at [363, 180] on input "text" at bounding box center [430, 177] width 163 height 29
type input "04/17/2025"
type input "3,125.57"
click at [661, 250] on input "558.49" at bounding box center [658, 251] width 86 height 29
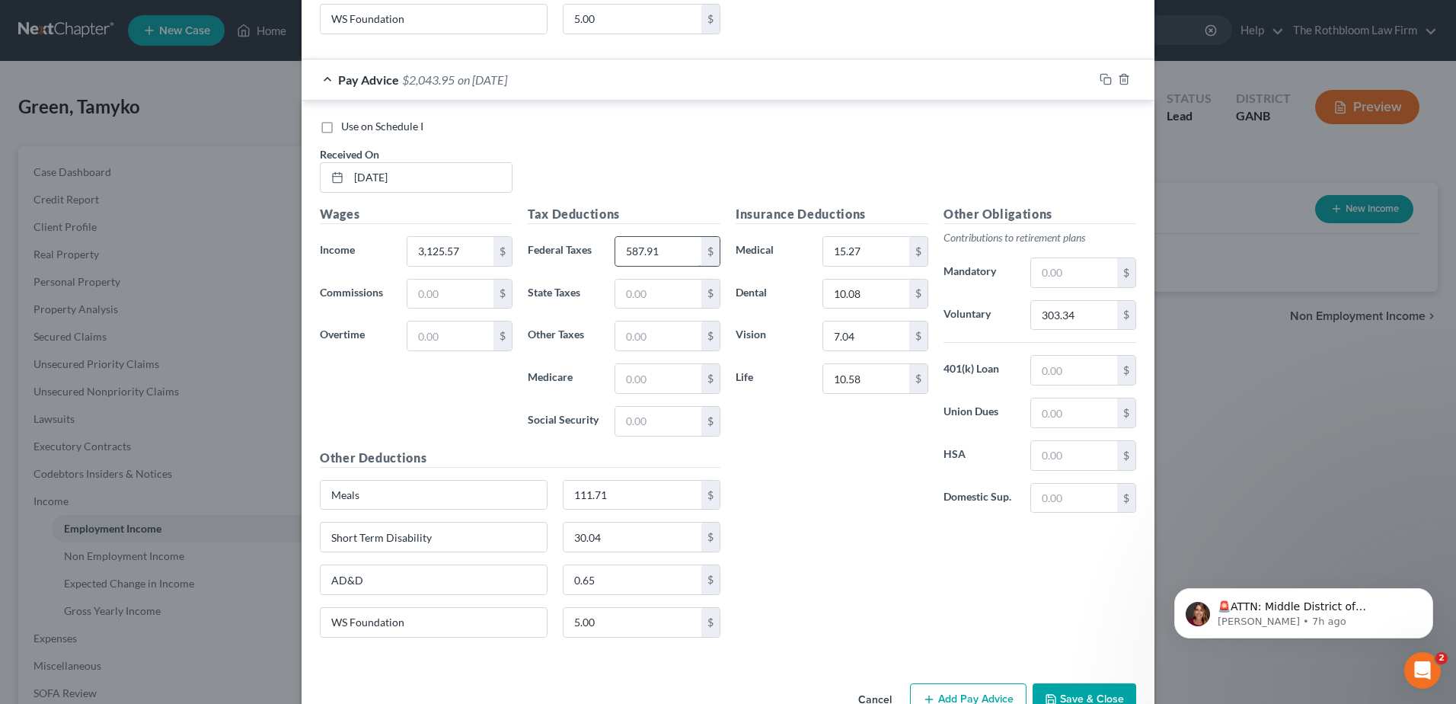
type input "587.91"
type input "312.56"
click at [621, 502] on input "111.71" at bounding box center [633, 495] width 139 height 29
click at [617, 491] on input "3,406" at bounding box center [633, 495] width 139 height 29
type input "34.06"
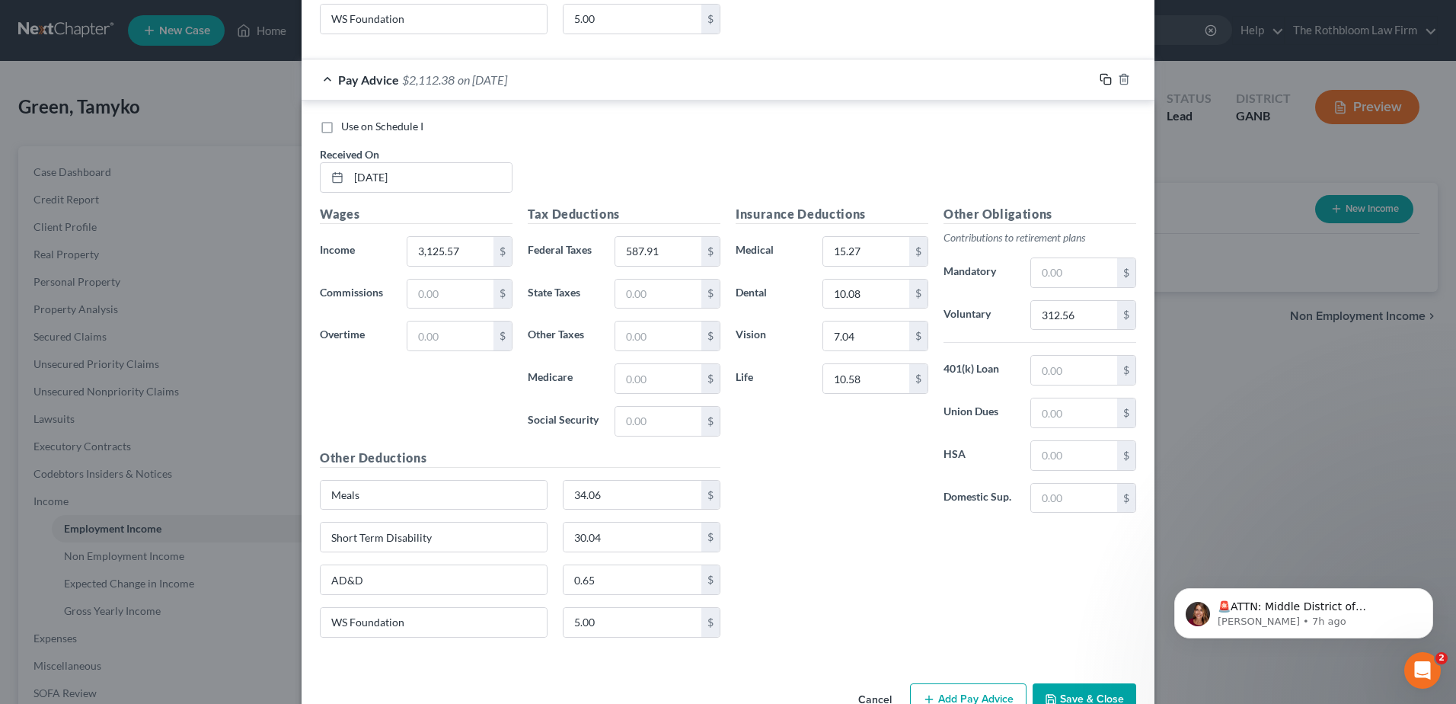
click at [1101, 82] on icon "button" at bounding box center [1106, 79] width 12 height 12
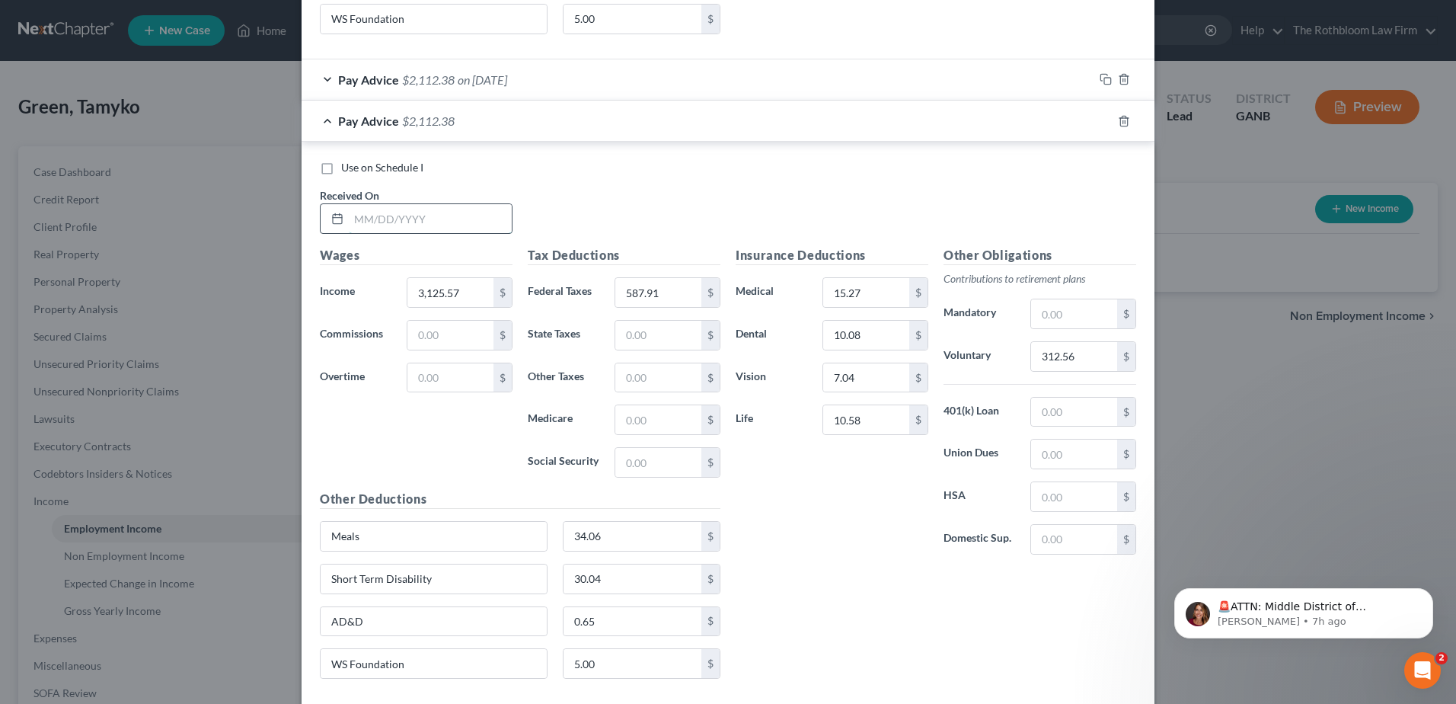
click at [357, 217] on input "text" at bounding box center [430, 218] width 163 height 29
type input "05/01/2025"
type input "3,048.32"
click at [659, 302] on input "587.91" at bounding box center [658, 292] width 86 height 29
type input "563.16"
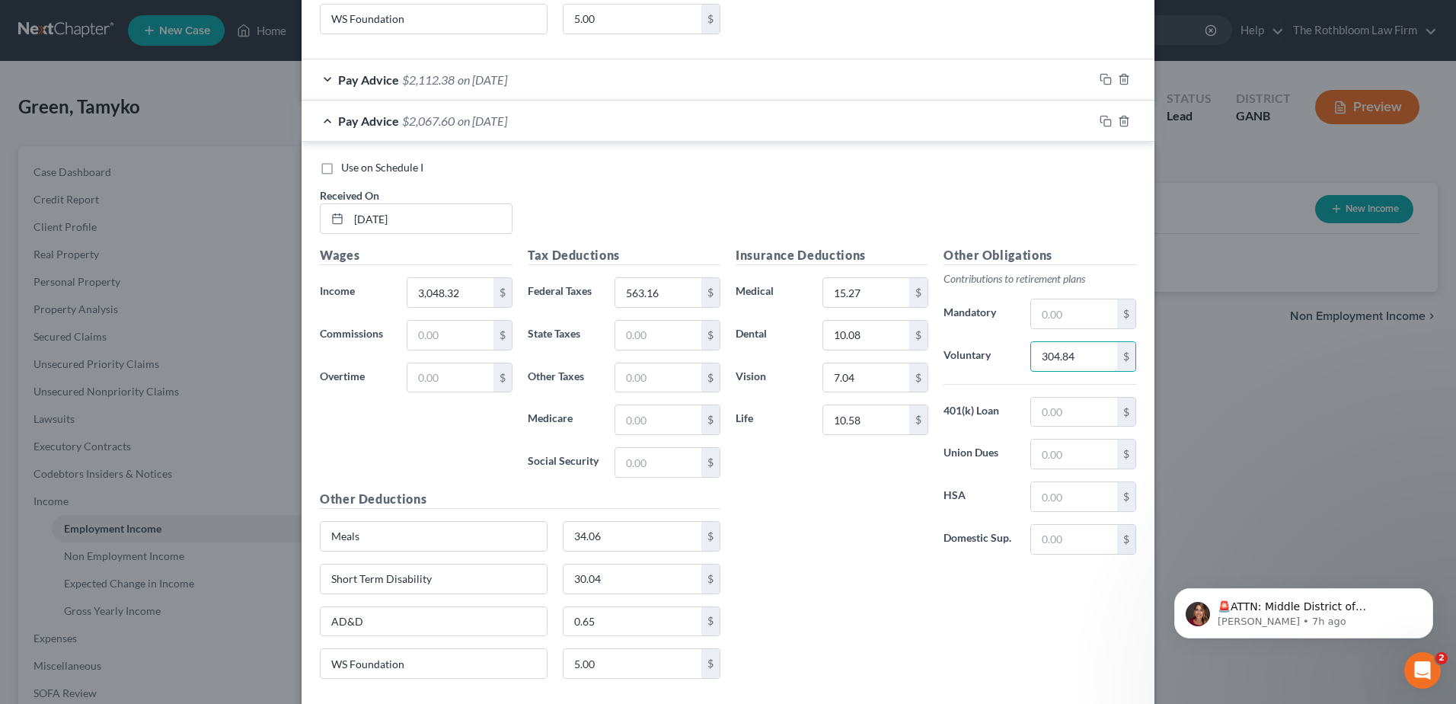
type input "304.84"
click at [604, 534] on input "34.06" at bounding box center [633, 536] width 139 height 29
type input "40.79"
click at [871, 334] on input "10.08" at bounding box center [866, 335] width 86 height 29
type input "8.78"
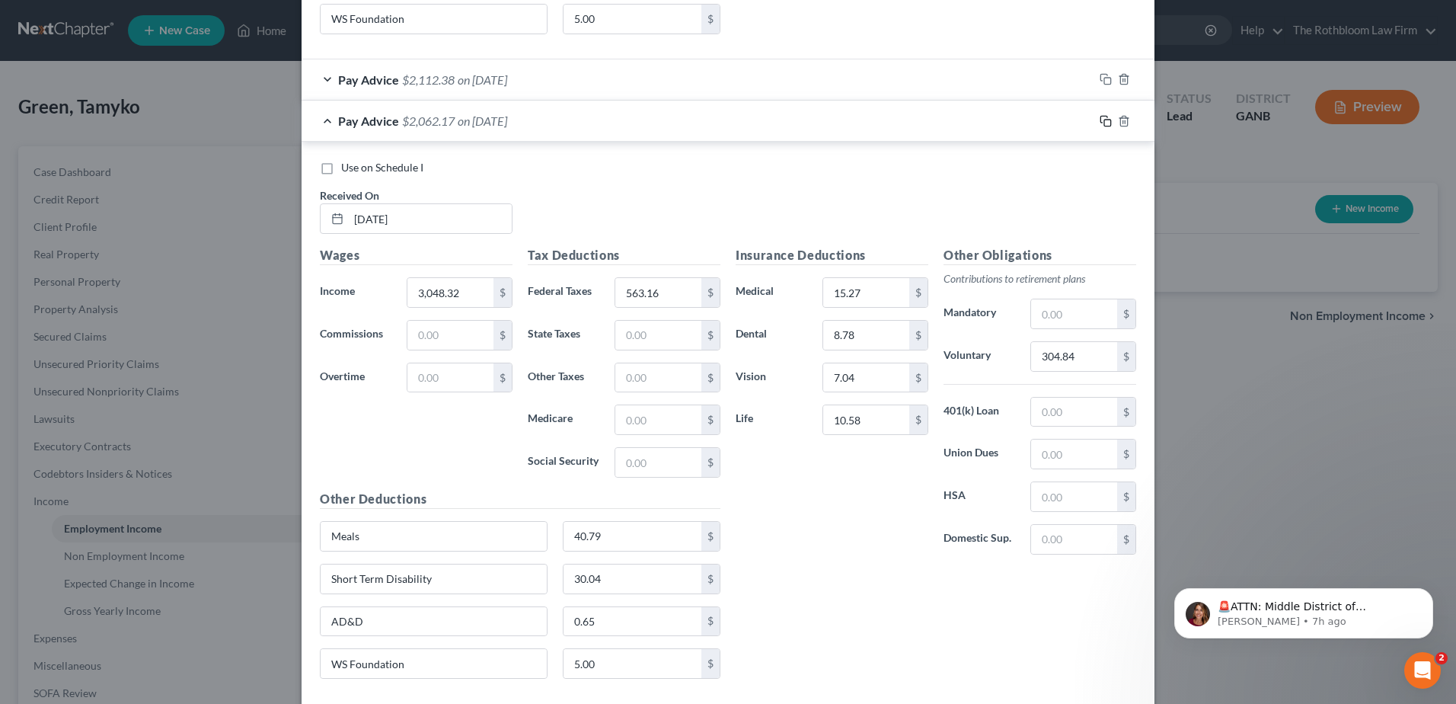
click at [1104, 120] on rect "button" at bounding box center [1107, 123] width 7 height 7
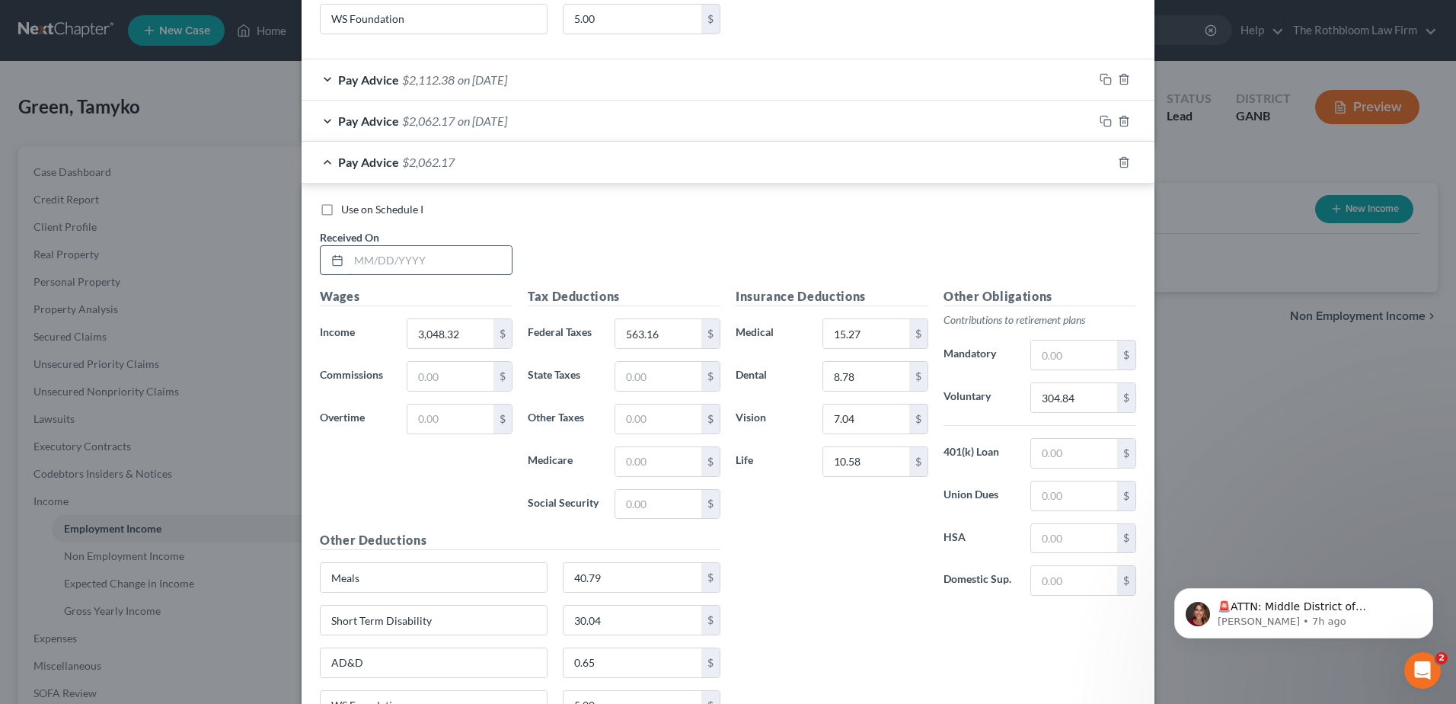
click at [423, 260] on input "text" at bounding box center [430, 260] width 163 height 29
type input "05/15/2025"
type input "3,018.17"
click at [670, 334] on input "563.16" at bounding box center [658, 333] width 86 height 29
type input "665.21"
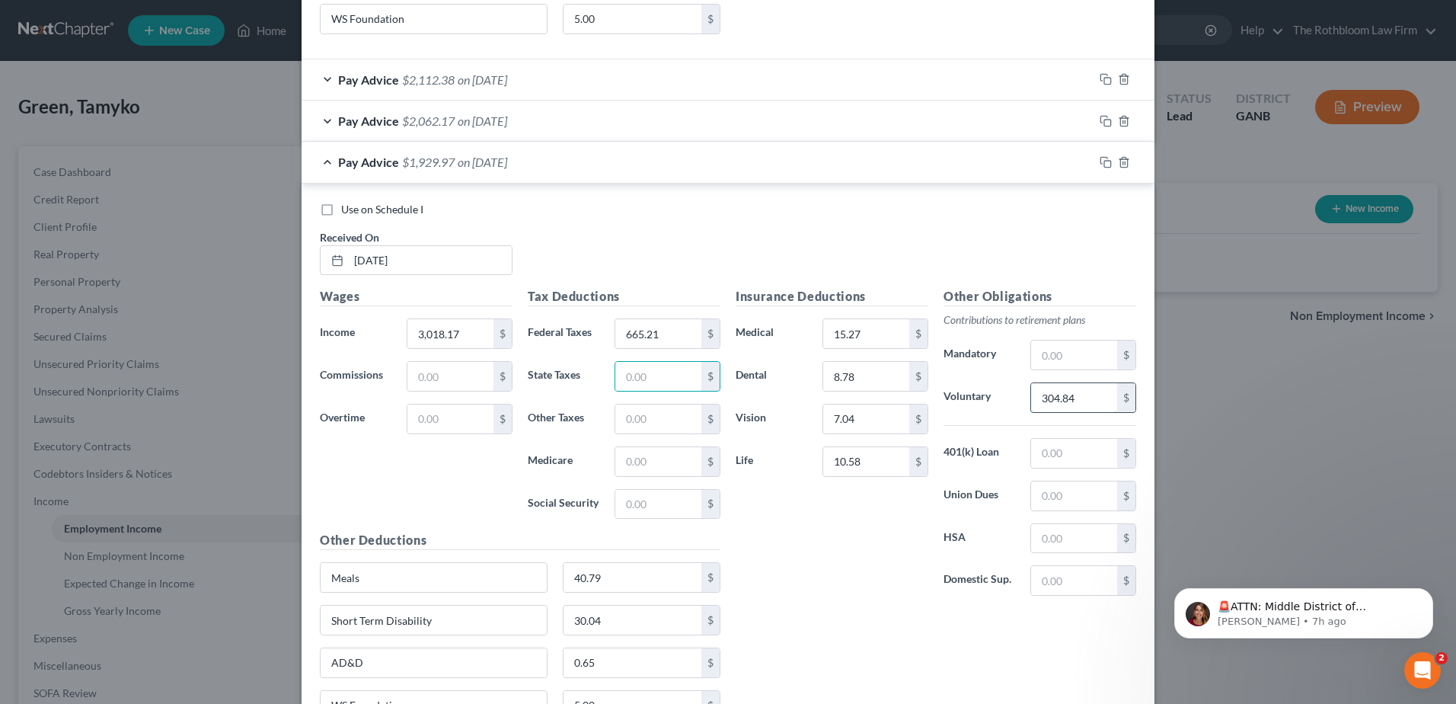
click at [1086, 404] on input "304.84" at bounding box center [1074, 397] width 86 height 29
type input "301.82"
click at [634, 578] on input "40.79" at bounding box center [633, 577] width 139 height 29
type input "17.09"
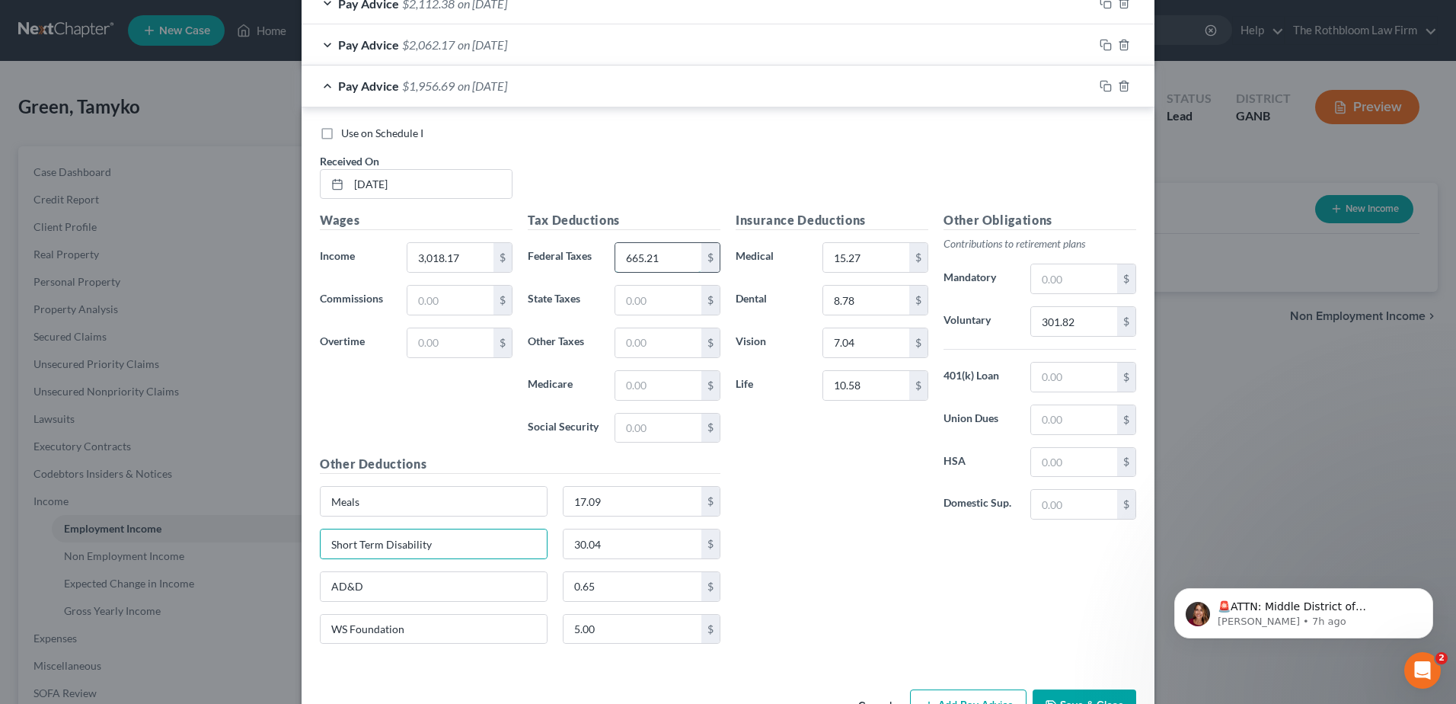
click at [629, 260] on input "665.21" at bounding box center [658, 257] width 86 height 29
type input "685.21"
click at [1100, 83] on icon "button" at bounding box center [1106, 86] width 12 height 12
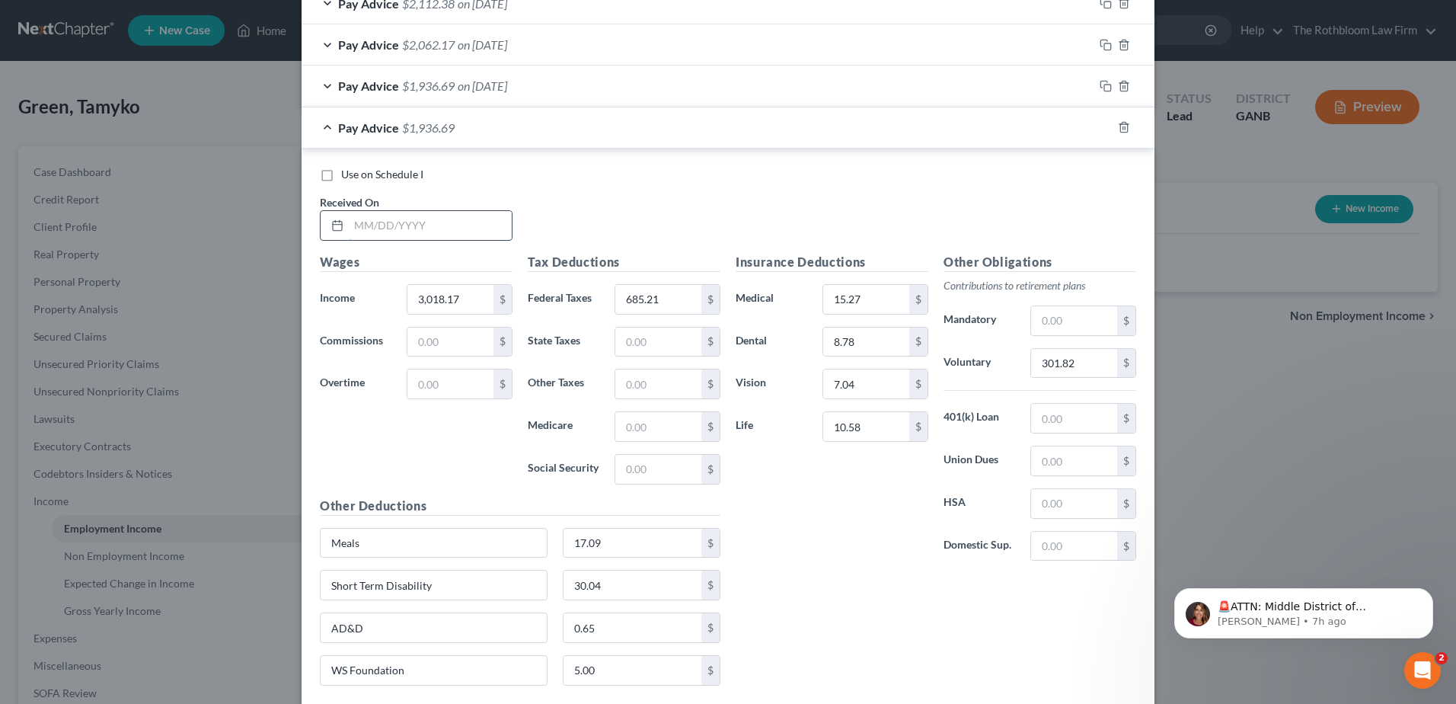
click at [387, 216] on input "text" at bounding box center [430, 225] width 163 height 29
type input "05/29/2025"
type input "3,048.32"
click at [661, 300] on input "685.21" at bounding box center [658, 299] width 86 height 29
type input "695.36"
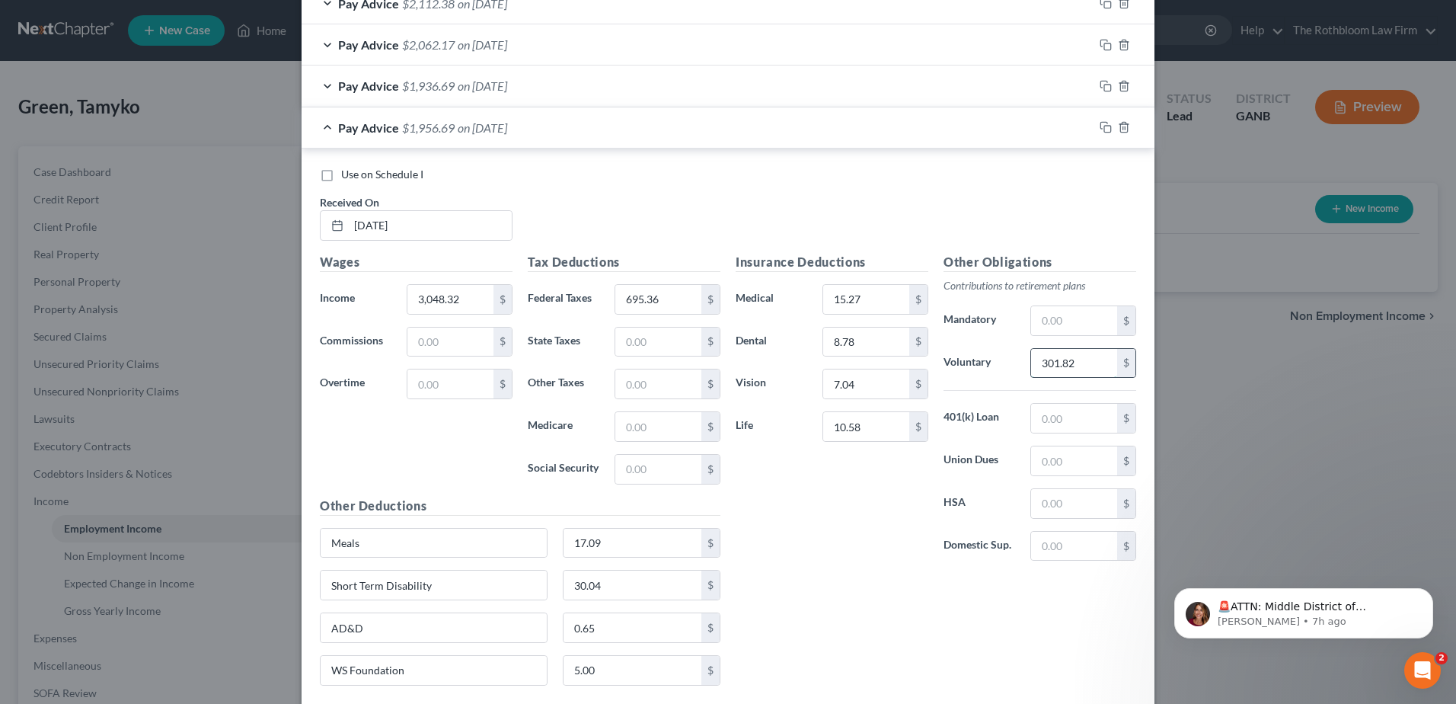
click at [1086, 365] on input "301.82" at bounding box center [1074, 363] width 86 height 29
type input "4"
type input "304.84"
click at [641, 547] on input "17.09" at bounding box center [633, 543] width 139 height 29
type input "38.66"
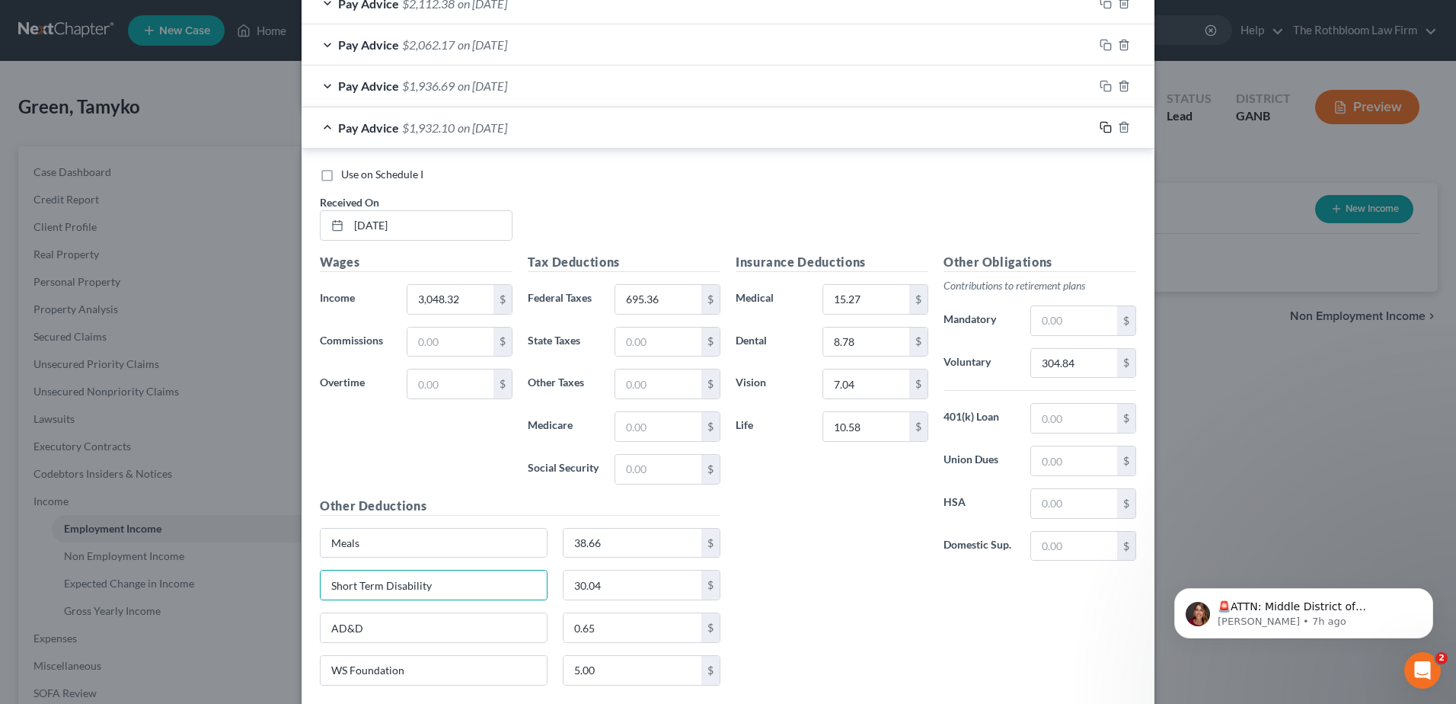
click at [1102, 122] on icon "button" at bounding box center [1106, 127] width 12 height 12
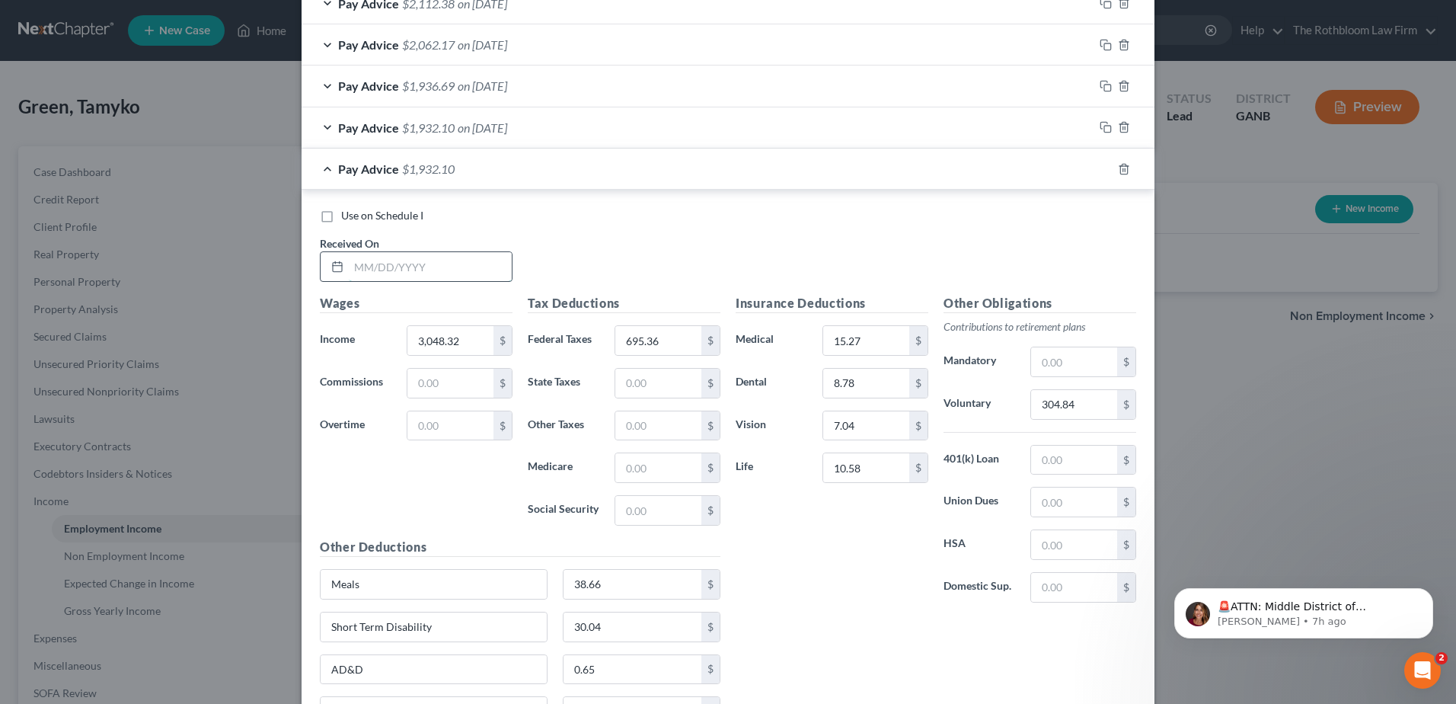
click at [396, 260] on input "text" at bounding box center [430, 266] width 163 height 29
type input "06/12/2025"
type input "3,014.41"
click at [665, 341] on input "695.36" at bounding box center [658, 340] width 86 height 29
type input "683.94"
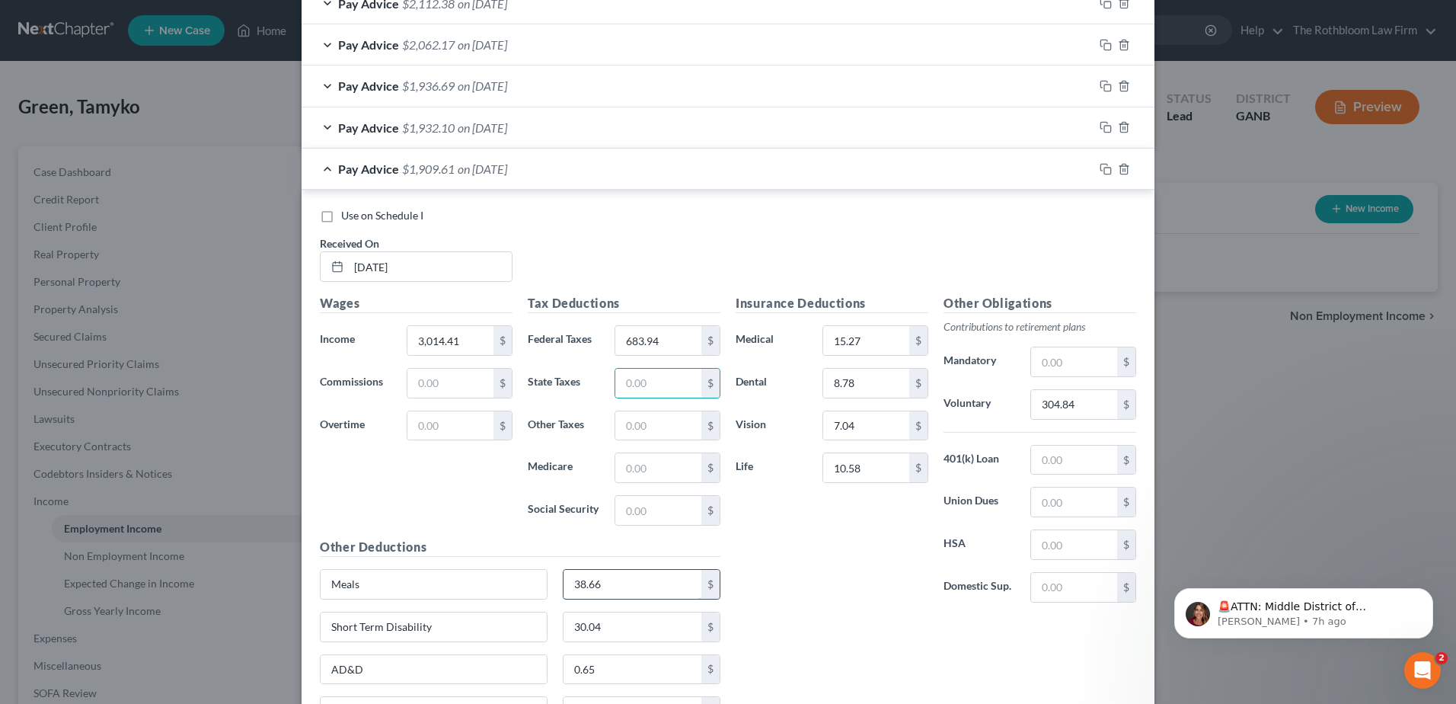
click at [620, 587] on input "38.66" at bounding box center [633, 584] width 139 height 29
type input "43.35"
click at [1094, 402] on input "304.84" at bounding box center [1074, 404] width 86 height 29
type input "301.46"
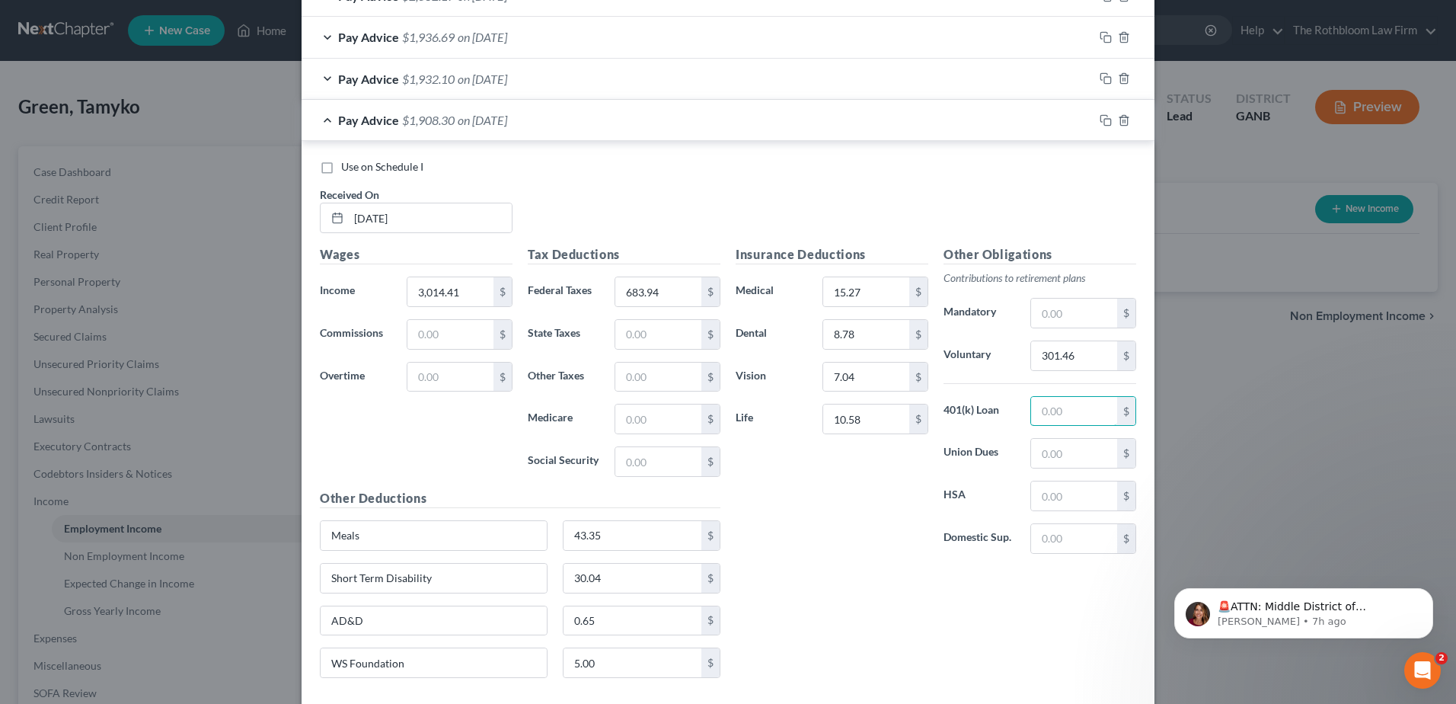
scroll to position [1277, 0]
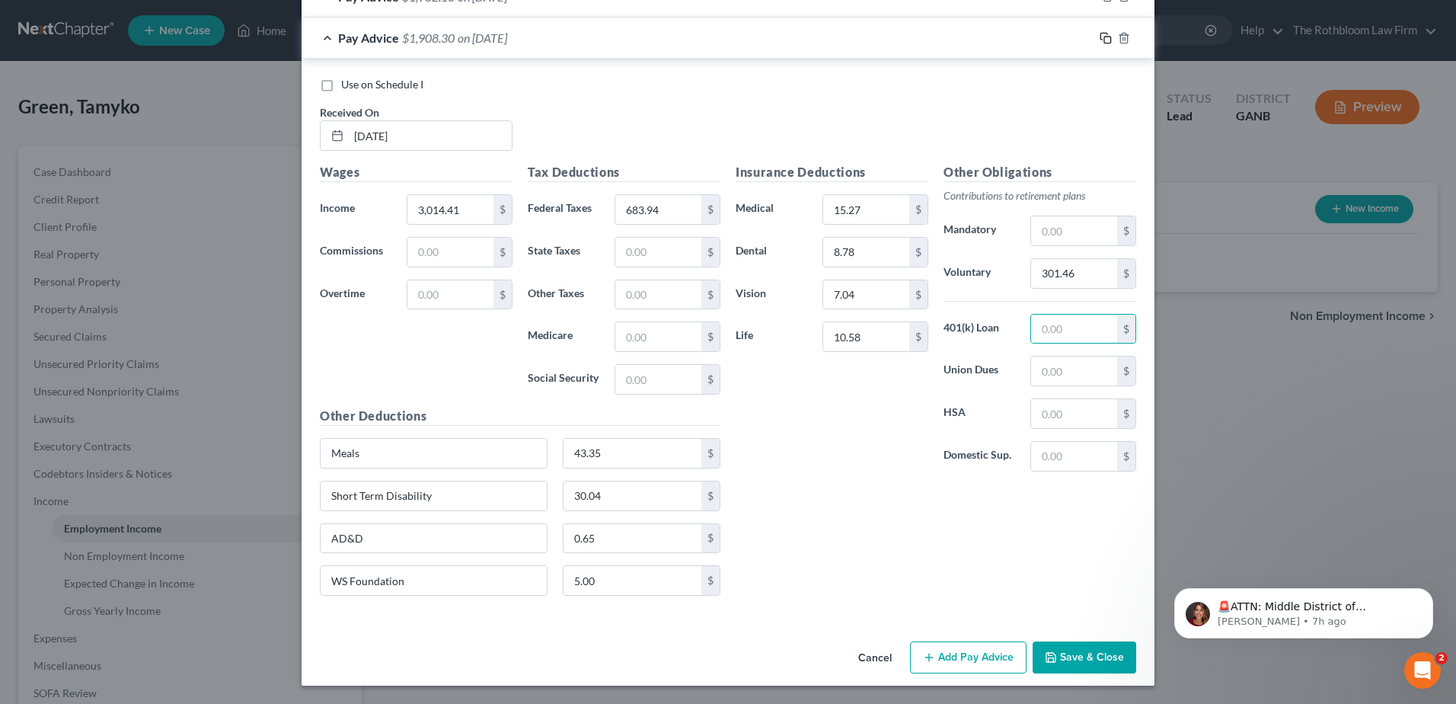
click at [1103, 40] on icon "button" at bounding box center [1106, 38] width 12 height 12
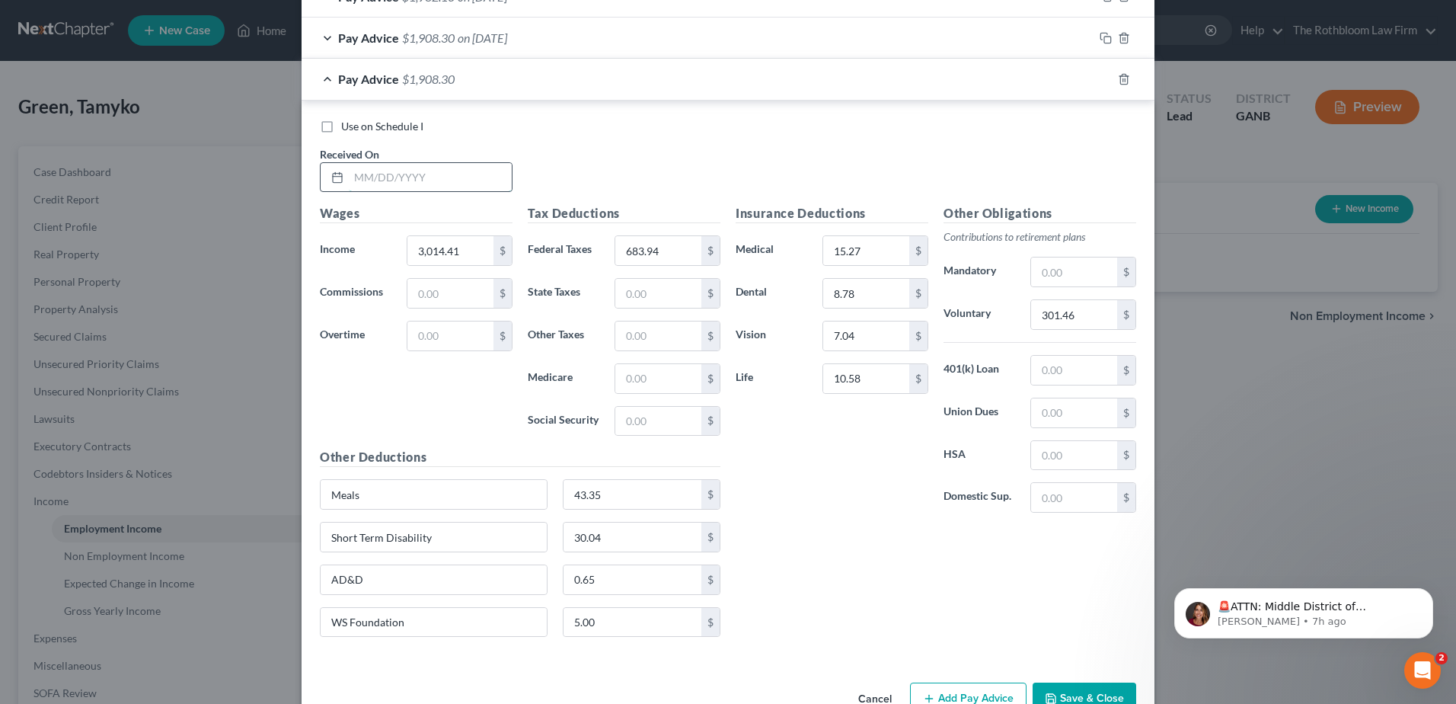
click at [358, 175] on input "text" at bounding box center [430, 177] width 163 height 29
type input "06/26/2025"
type input "3,151.94"
click at [676, 251] on input "683.94" at bounding box center [658, 250] width 86 height 29
type input "730.26"
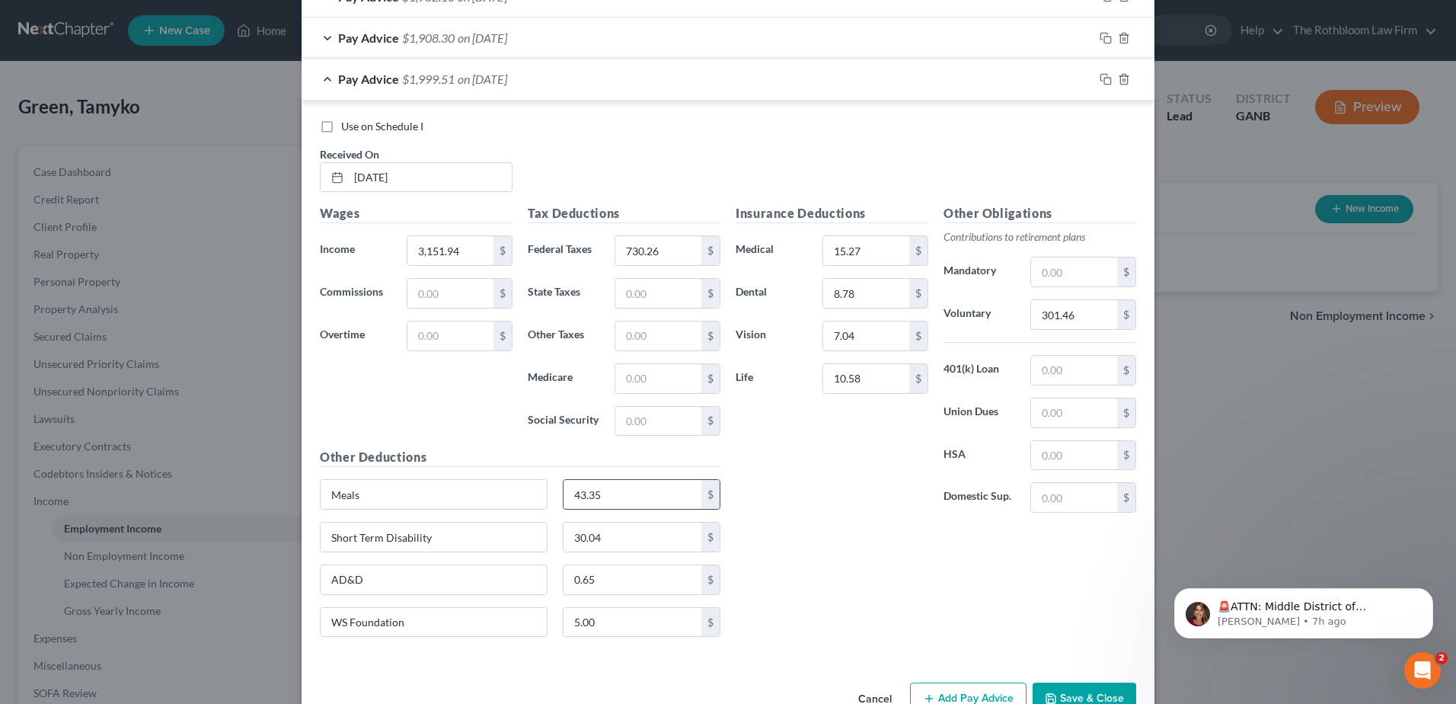
click at [629, 503] on input "43.35" at bounding box center [633, 494] width 139 height 29
type input "47.35"
click at [1069, 318] on input "301.46" at bounding box center [1074, 314] width 86 height 29
type input "315.20"
click at [1104, 78] on rect "button" at bounding box center [1107, 81] width 7 height 7
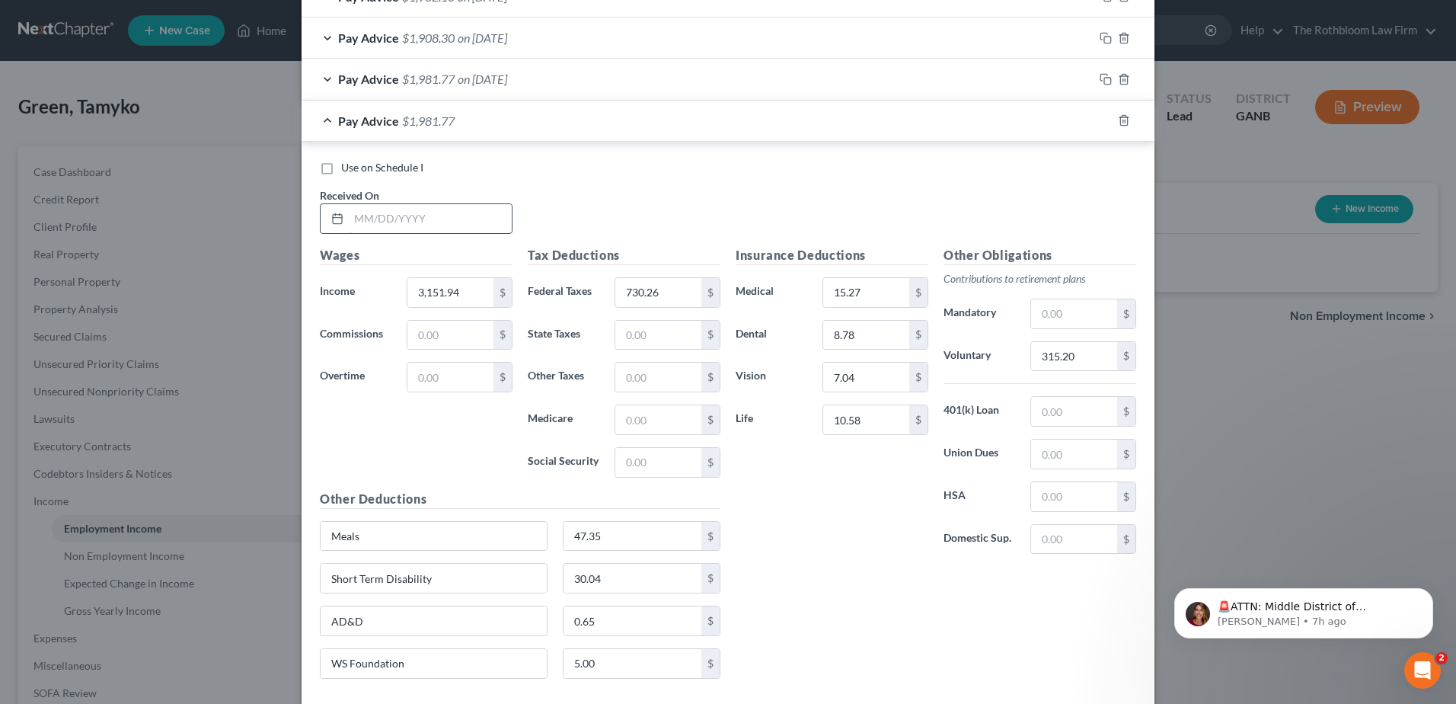
click at [419, 221] on input "text" at bounding box center [430, 218] width 163 height 29
type input "07/10/2025"
type input "3,074.69"
click at [680, 293] on input "730.26" at bounding box center [658, 292] width 86 height 29
type input "699.29"
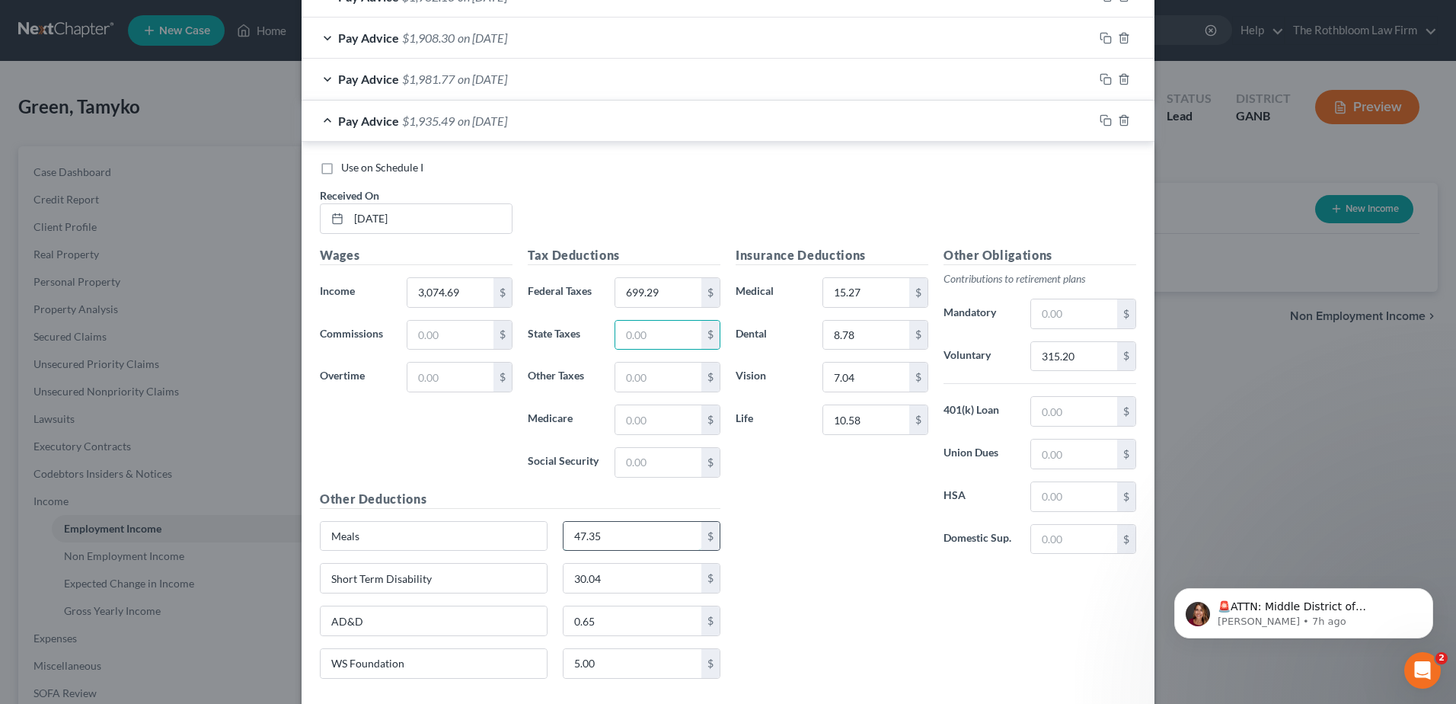
click at [623, 532] on input "47.35" at bounding box center [633, 536] width 139 height 29
type input "11.34"
click at [1085, 357] on input "315.20" at bounding box center [1074, 356] width 86 height 29
type input "307.48"
click at [1100, 120] on icon "button" at bounding box center [1106, 120] width 12 height 12
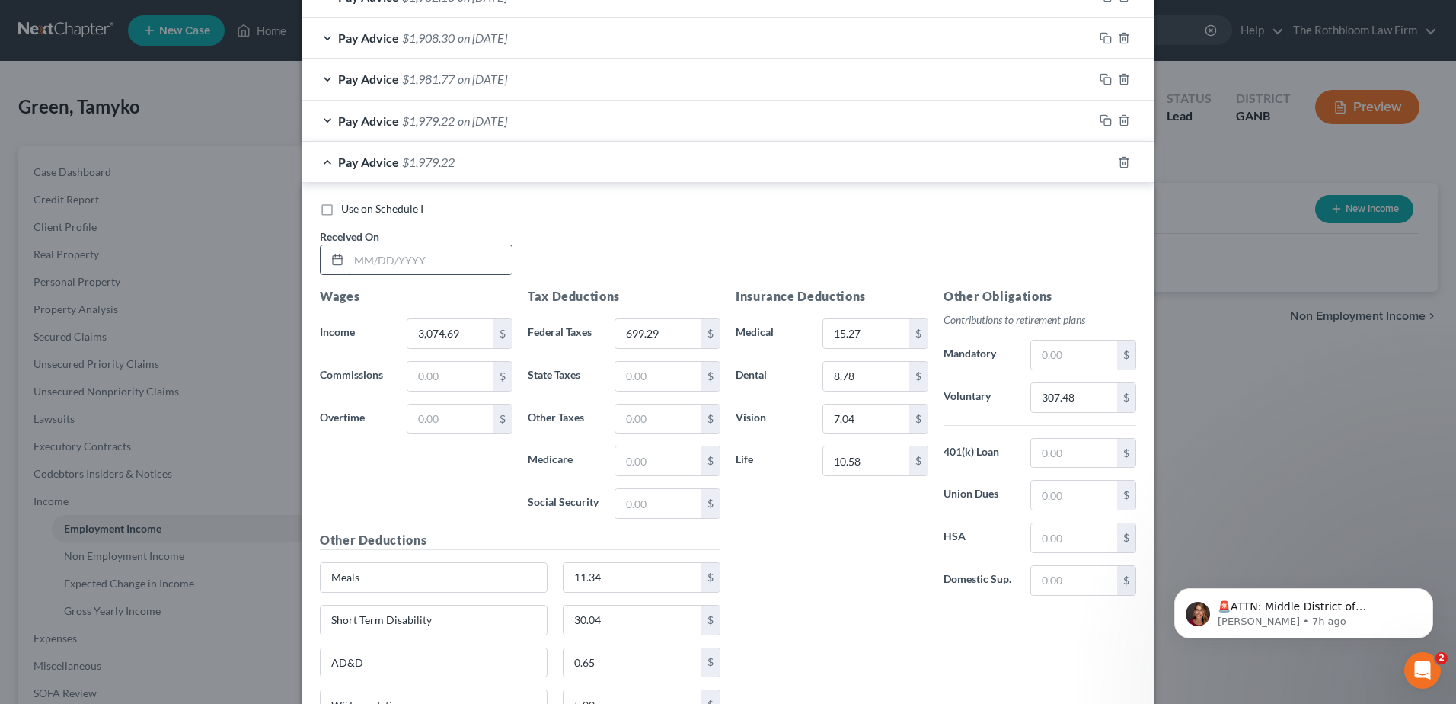
click at [385, 262] on input "text" at bounding box center [430, 259] width 163 height 29
type input "07/24/2022"
type input "3,070.93"
click at [660, 333] on input "699.29" at bounding box center [658, 333] width 86 height 29
type input "698.03"
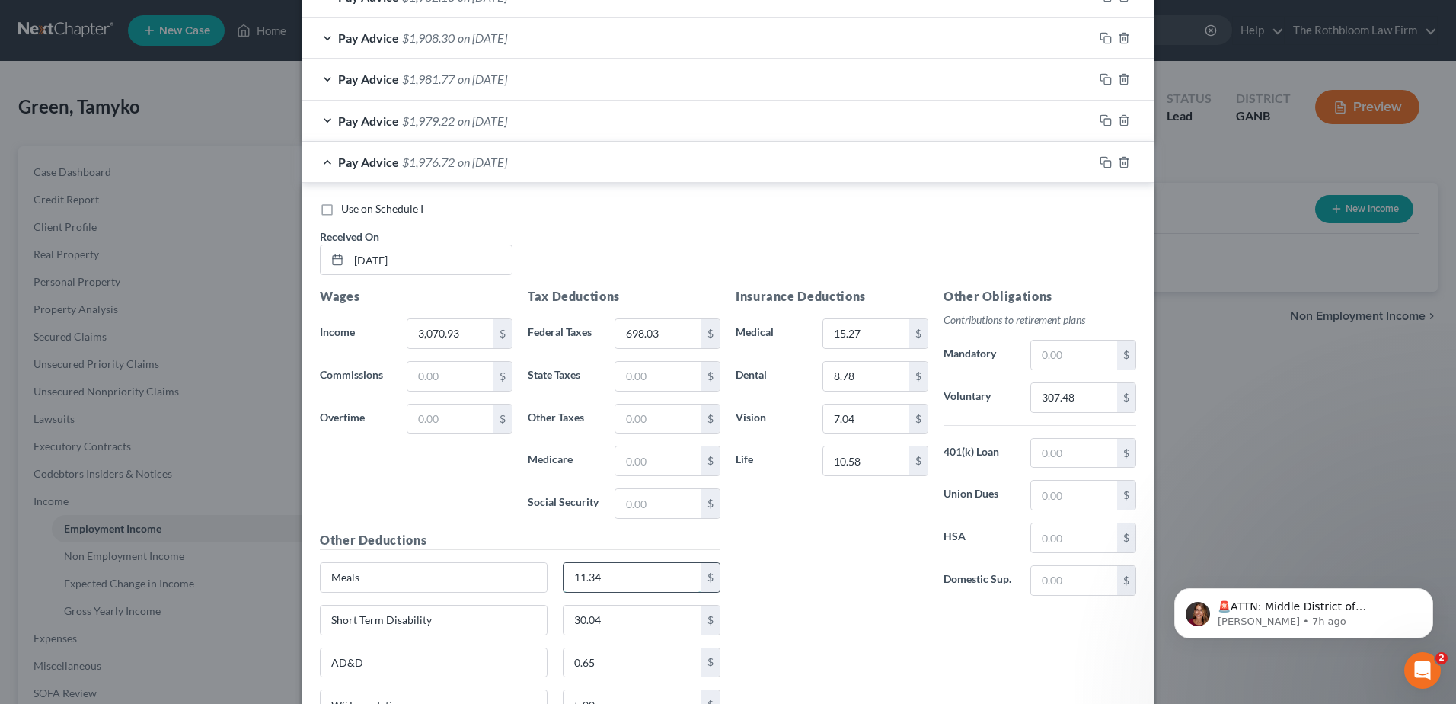
click at [613, 569] on input "11.34" at bounding box center [633, 577] width 139 height 29
type input "0"
click at [1099, 389] on input "307.48" at bounding box center [1074, 397] width 86 height 29
type input "1"
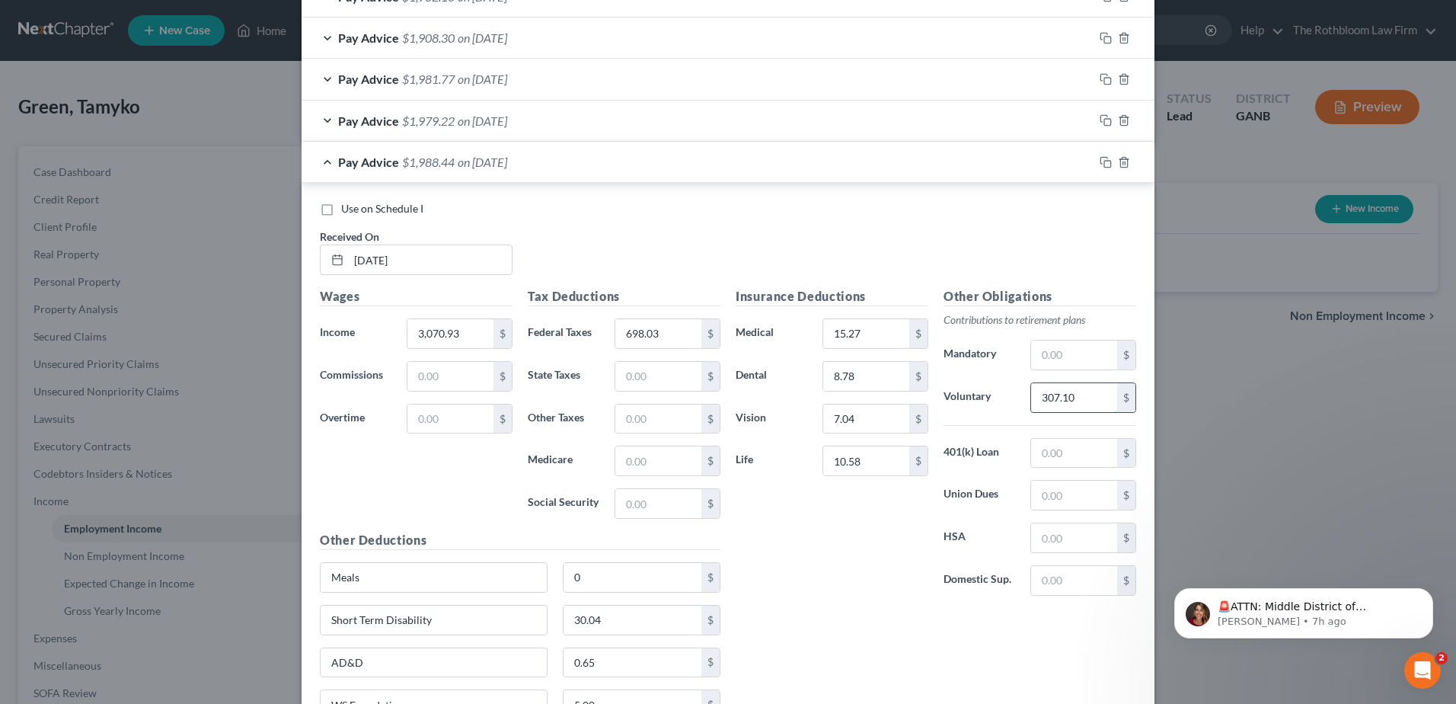
type input "307.10"
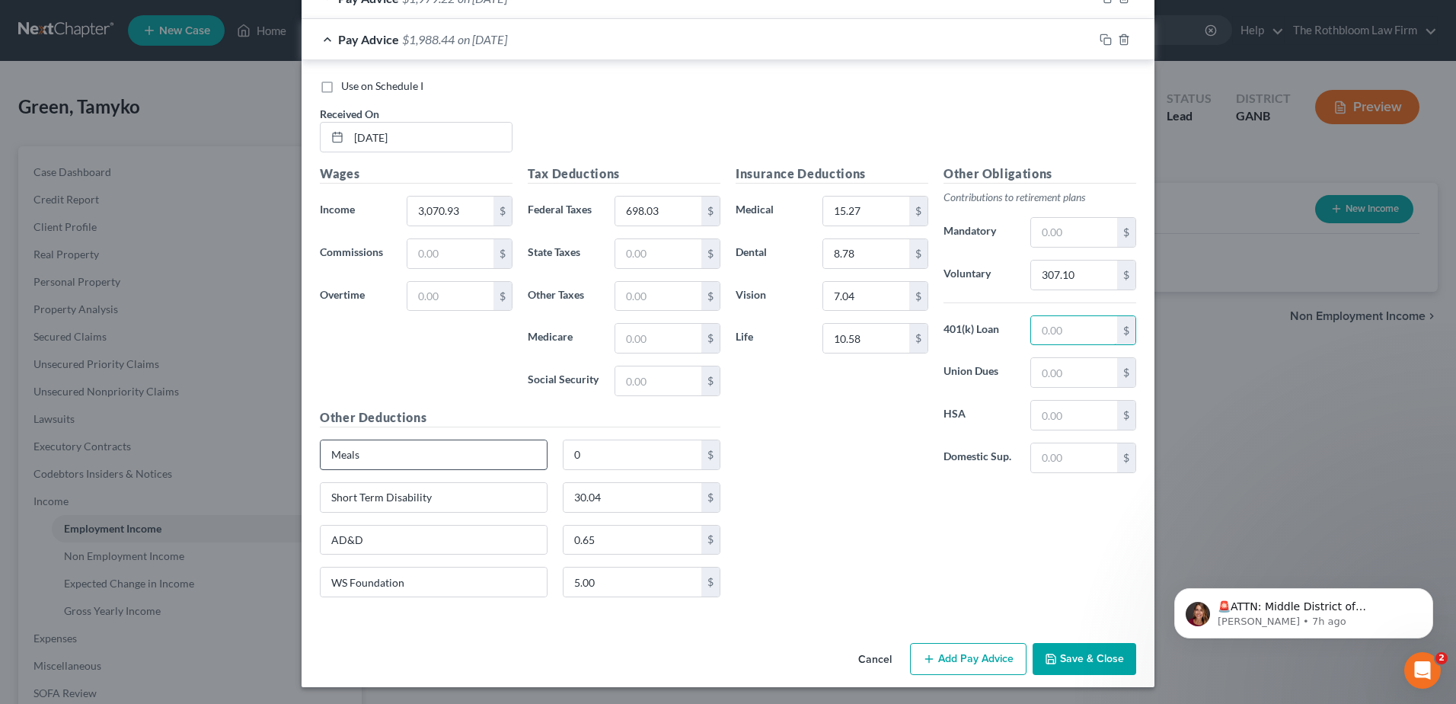
scroll to position [1401, 0]
drag, startPoint x: 379, startPoint y: 447, endPoint x: 300, endPoint y: 456, distance: 79.0
click at [302, 456] on div "Use on Schedule I Received On * 07/24/2022 Wages Income * 3,070.93 $ Commission…" at bounding box center [728, 339] width 853 height 561
type input "P"
click at [872, 203] on input "15.27" at bounding box center [866, 209] width 86 height 29
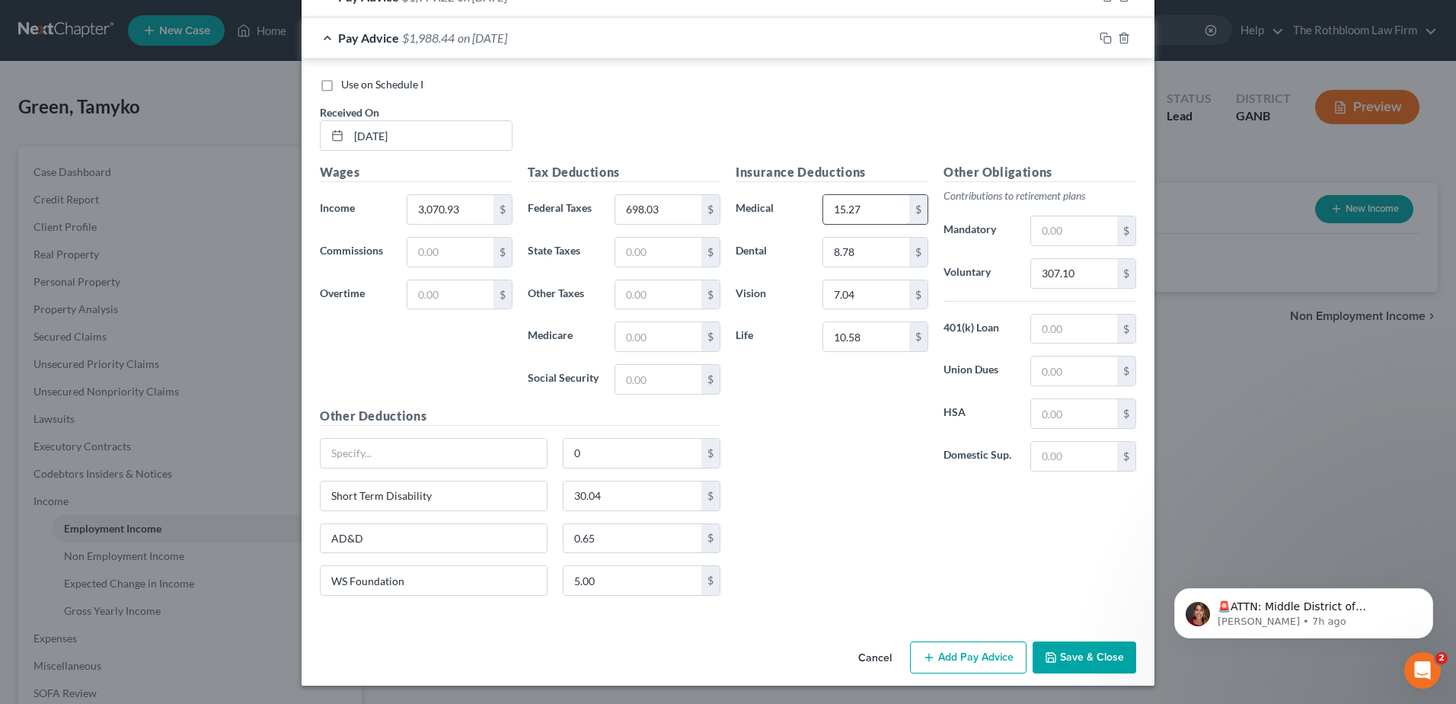
click at [877, 216] on input "15.27" at bounding box center [866, 209] width 86 height 29
drag, startPoint x: 875, startPoint y: 207, endPoint x: 826, endPoint y: 208, distance: 48.8
click at [826, 208] on input "15.27" at bounding box center [866, 209] width 86 height 29
type input "42.33"
click at [1100, 43] on icon "button" at bounding box center [1106, 38] width 12 height 12
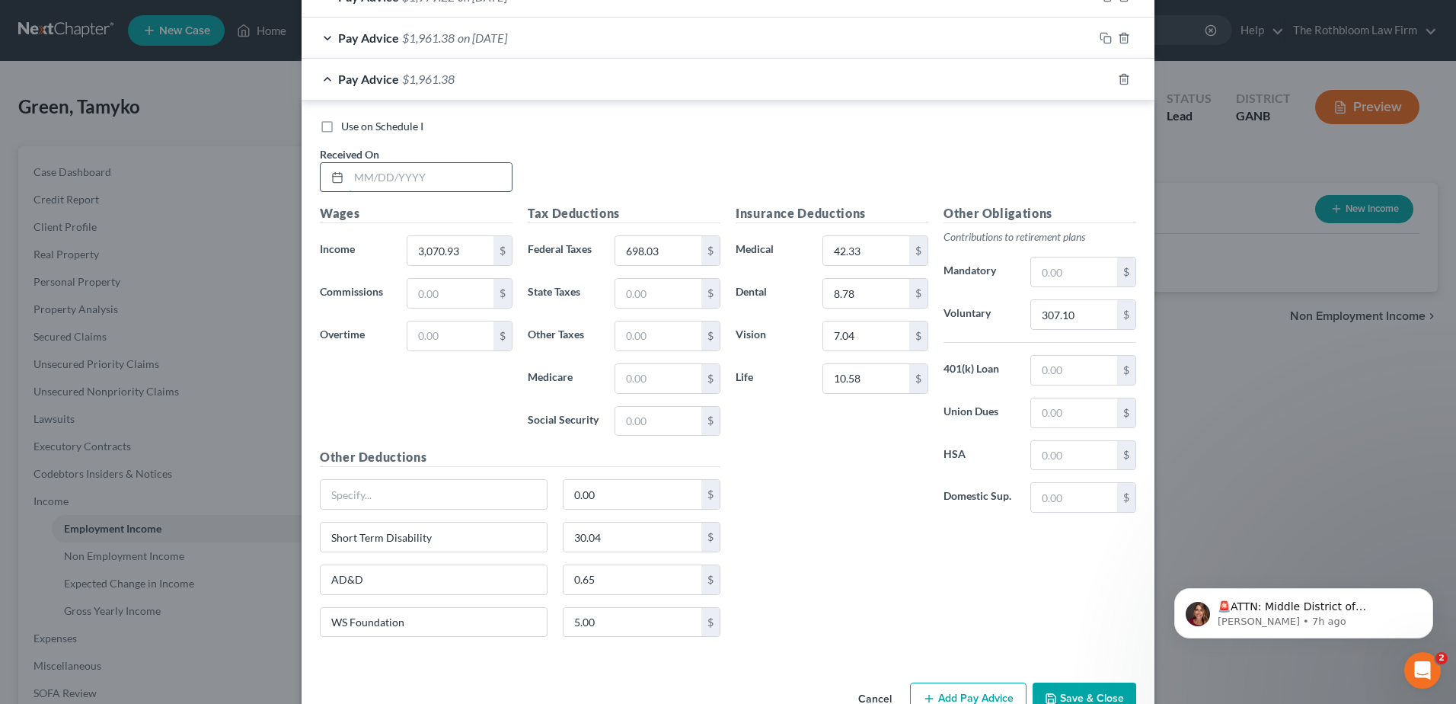
click at [416, 179] on input "text" at bounding box center [430, 177] width 163 height 29
type input "08/07/2025"
type input "3,093.54"
click at [666, 249] on input "698.03" at bounding box center [658, 250] width 86 height 29
type input "705.60"
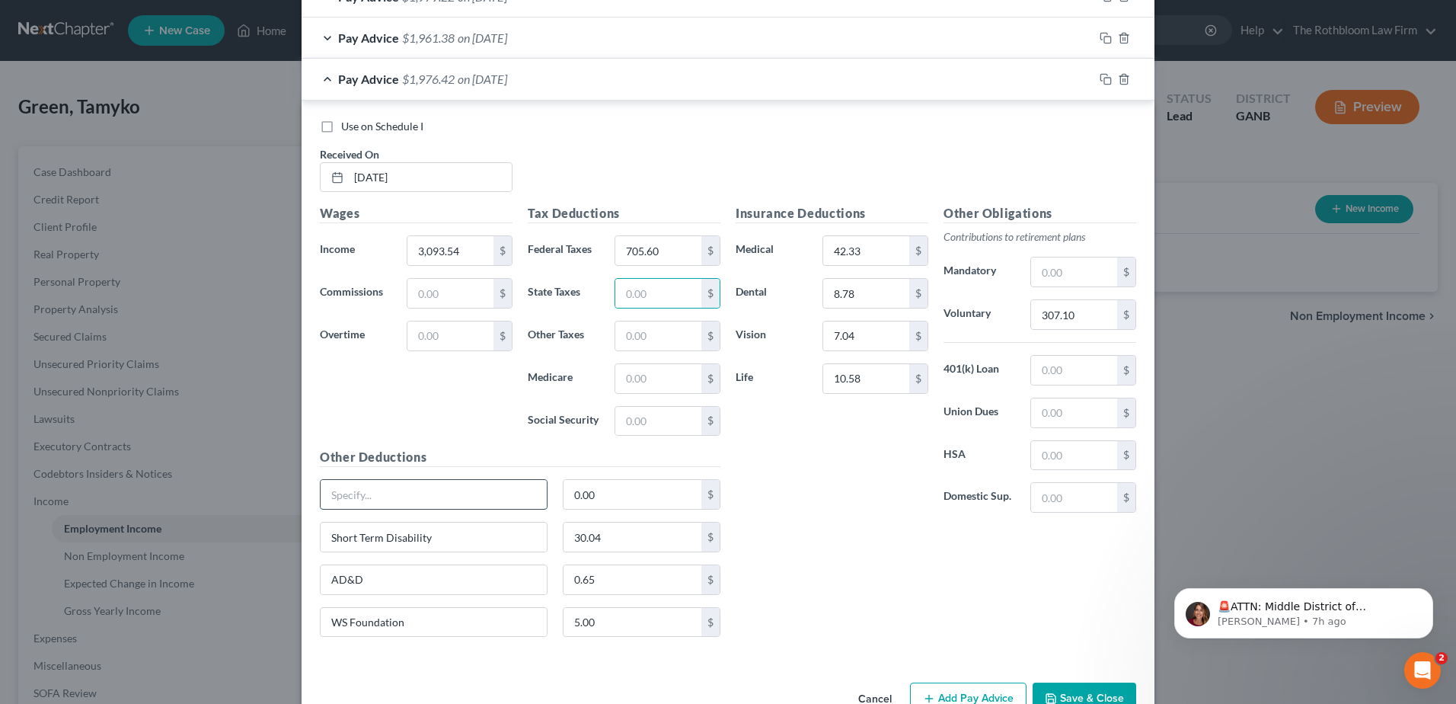
click at [382, 497] on input "text" at bounding box center [434, 494] width 226 height 29
type input "Meals"
type input "9.79"
click at [1087, 319] on input "307.10" at bounding box center [1074, 314] width 86 height 29
type input "309.36"
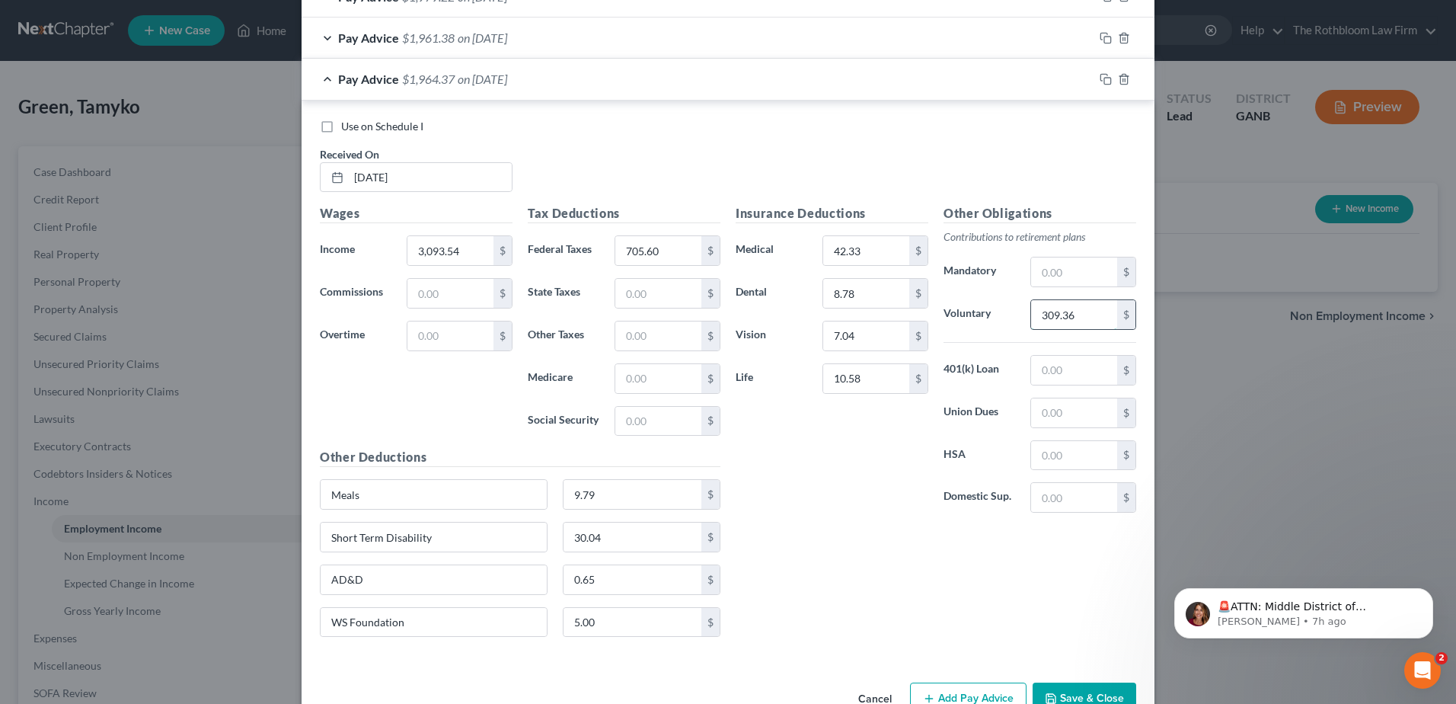
click at [1098, 313] on input "309.36" at bounding box center [1074, 314] width 86 height 29
click at [833, 538] on div "Insurance Deductions Medical 42.33 $ Dental 8.78 $ Vision 7.04 $ Life 10.58 $ O…" at bounding box center [936, 426] width 416 height 445
click at [870, 248] on input "42.33" at bounding box center [866, 250] width 86 height 29
type input "15.27"
click at [1101, 83] on icon "button" at bounding box center [1106, 79] width 12 height 12
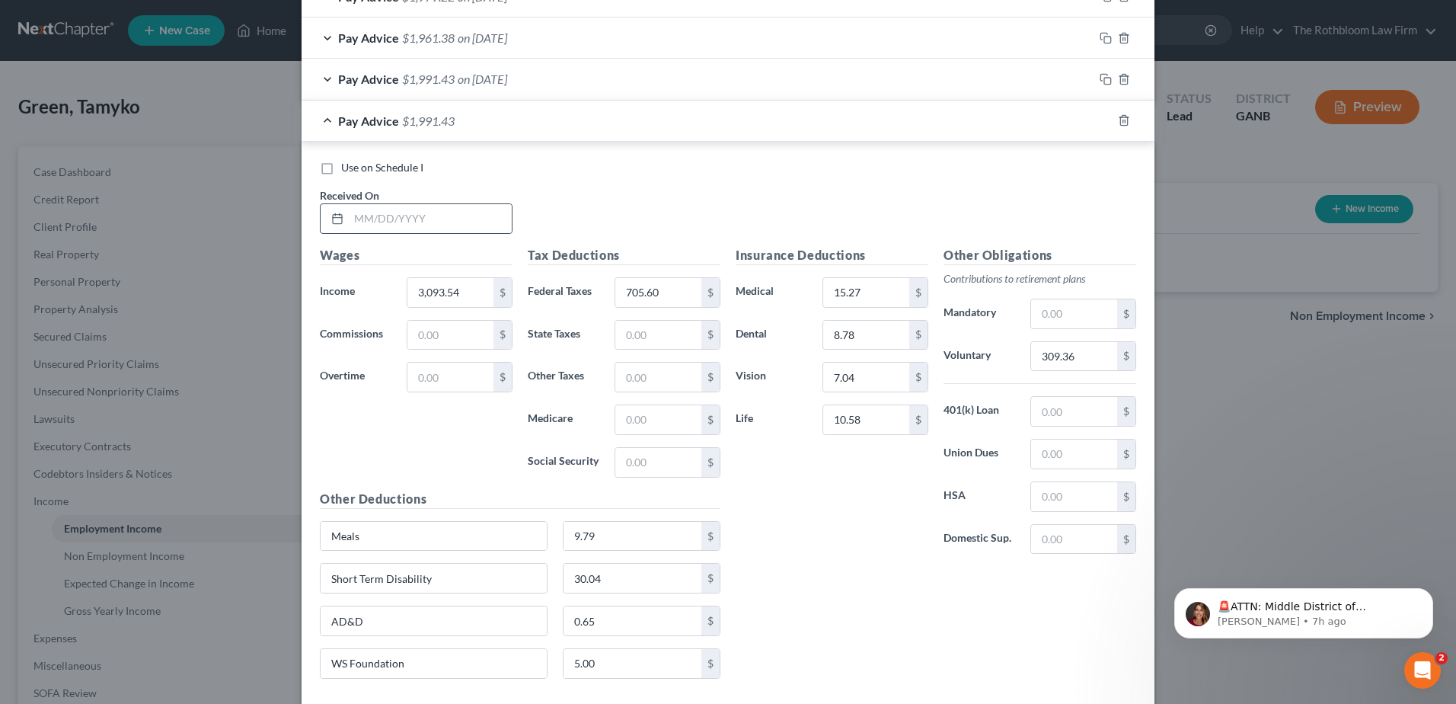
click at [340, 206] on div at bounding box center [335, 218] width 28 height 29
click at [384, 219] on input "text" at bounding box center [430, 218] width 163 height 29
click at [673, 289] on input "705.60" at bounding box center [658, 292] width 86 height 29
click at [588, 526] on input "9.79" at bounding box center [633, 536] width 139 height 29
click at [1061, 350] on input "309.36" at bounding box center [1074, 356] width 86 height 29
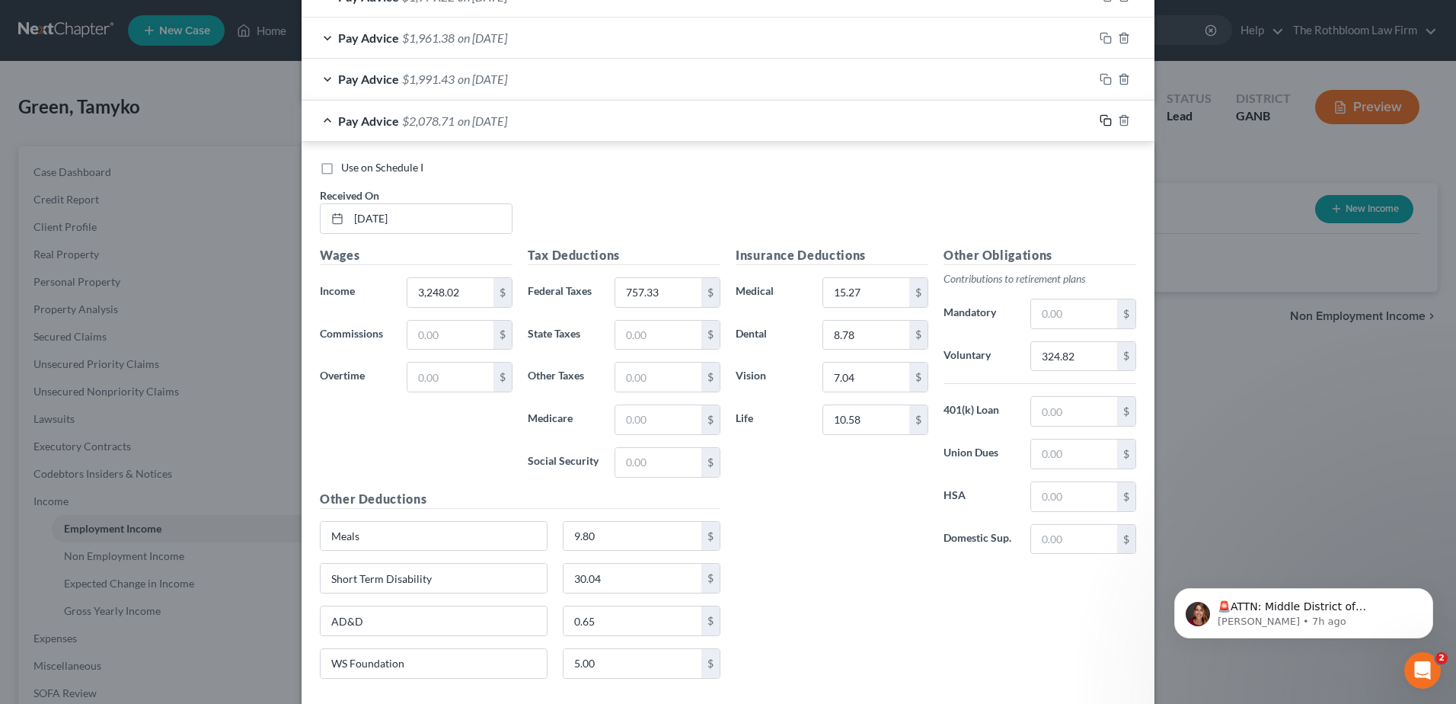
click at [1101, 121] on icon "button" at bounding box center [1106, 120] width 12 height 12
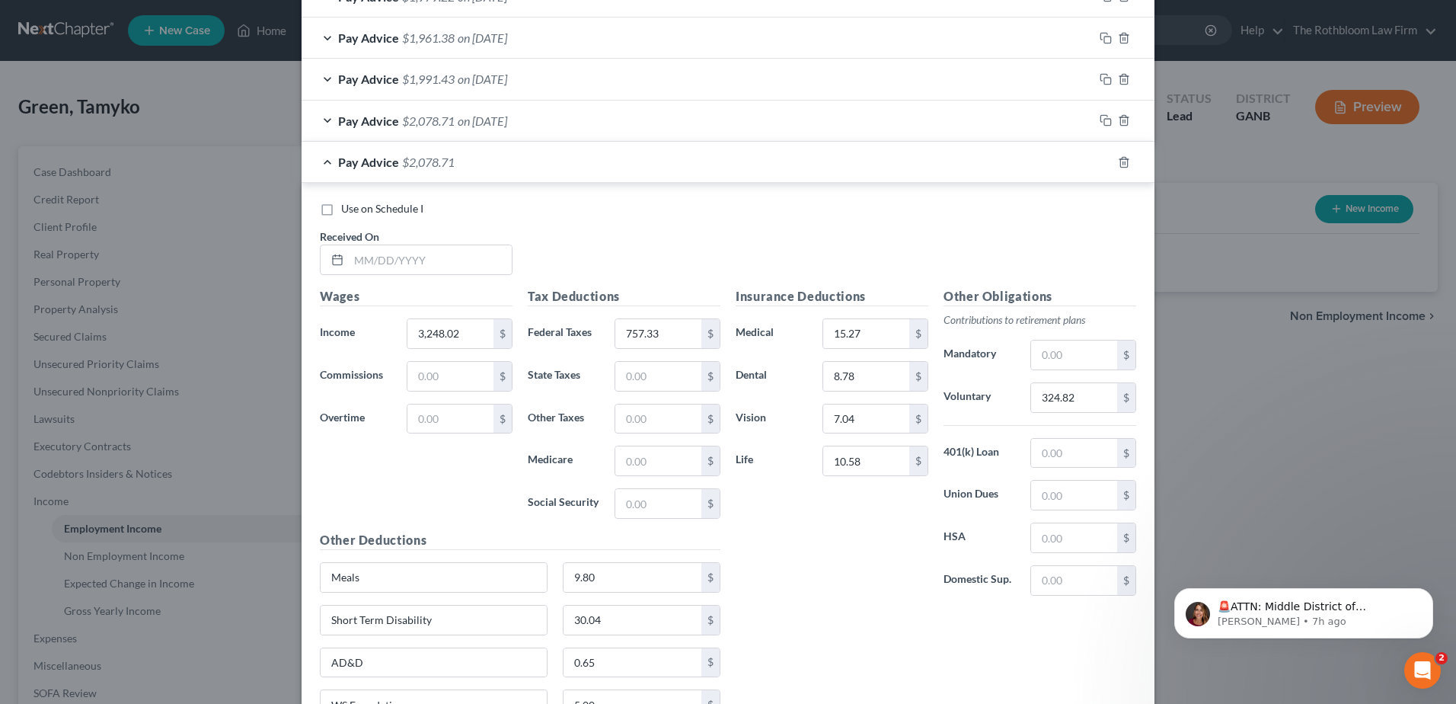
click at [430, 276] on div "Use on Schedule I Received On *" at bounding box center [728, 244] width 832 height 86
click at [413, 258] on input "text" at bounding box center [430, 259] width 163 height 29
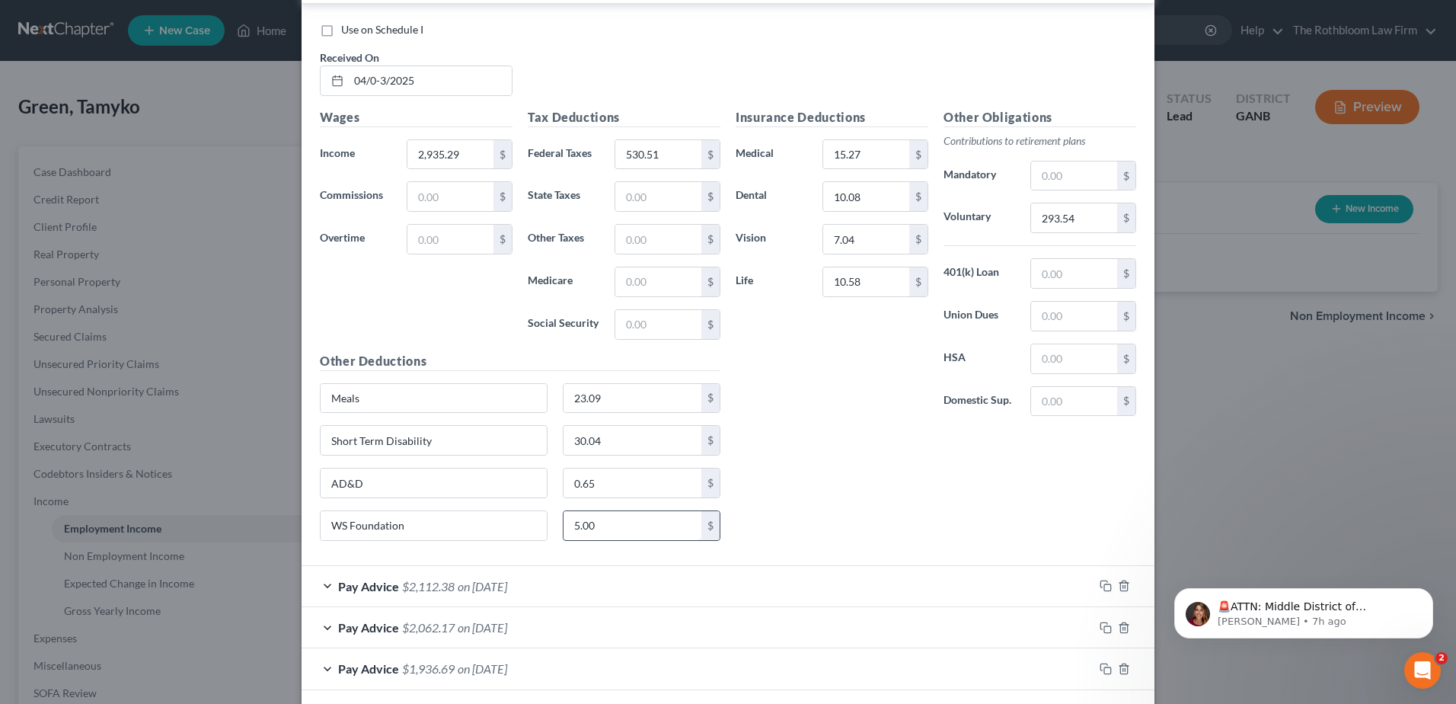
scroll to position [259, 0]
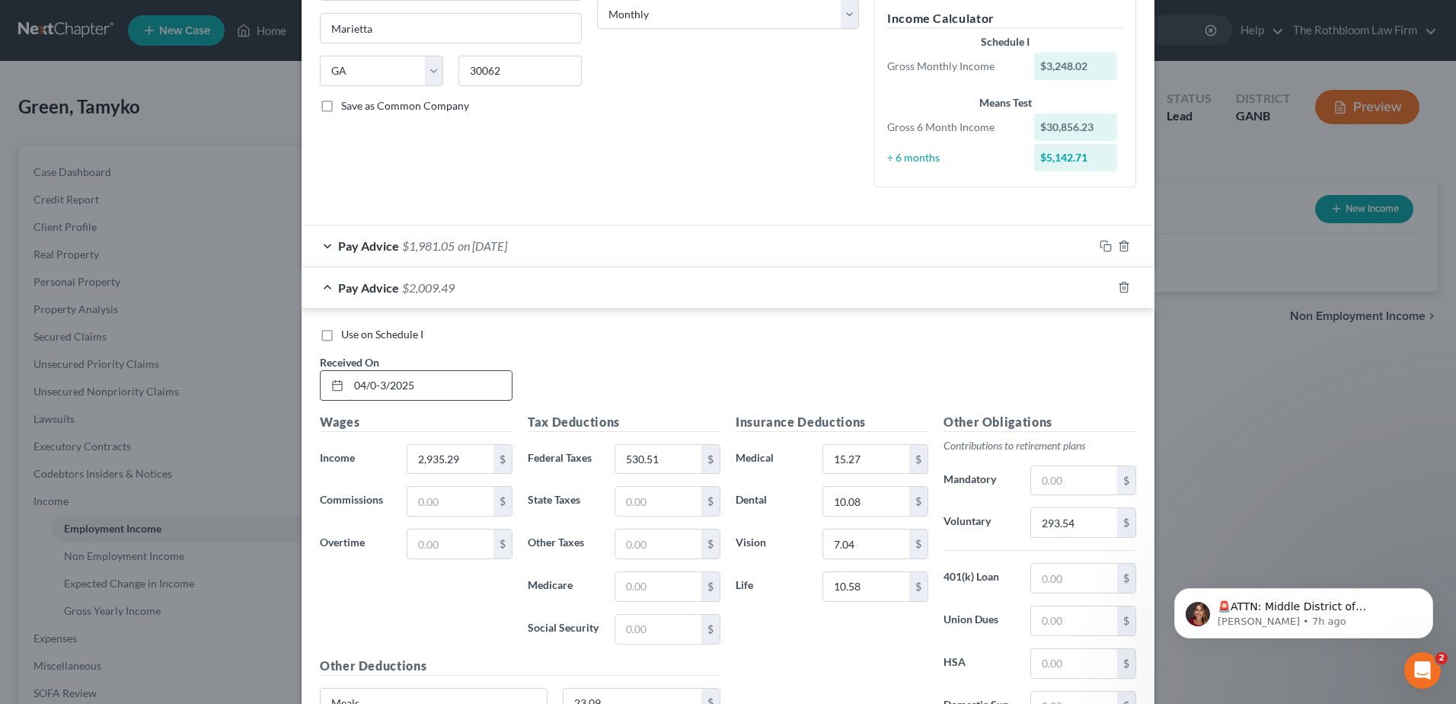
click at [372, 379] on input "04/0-3/2025" at bounding box center [430, 385] width 163 height 29
click at [1101, 244] on icon "button" at bounding box center [1106, 246] width 12 height 12
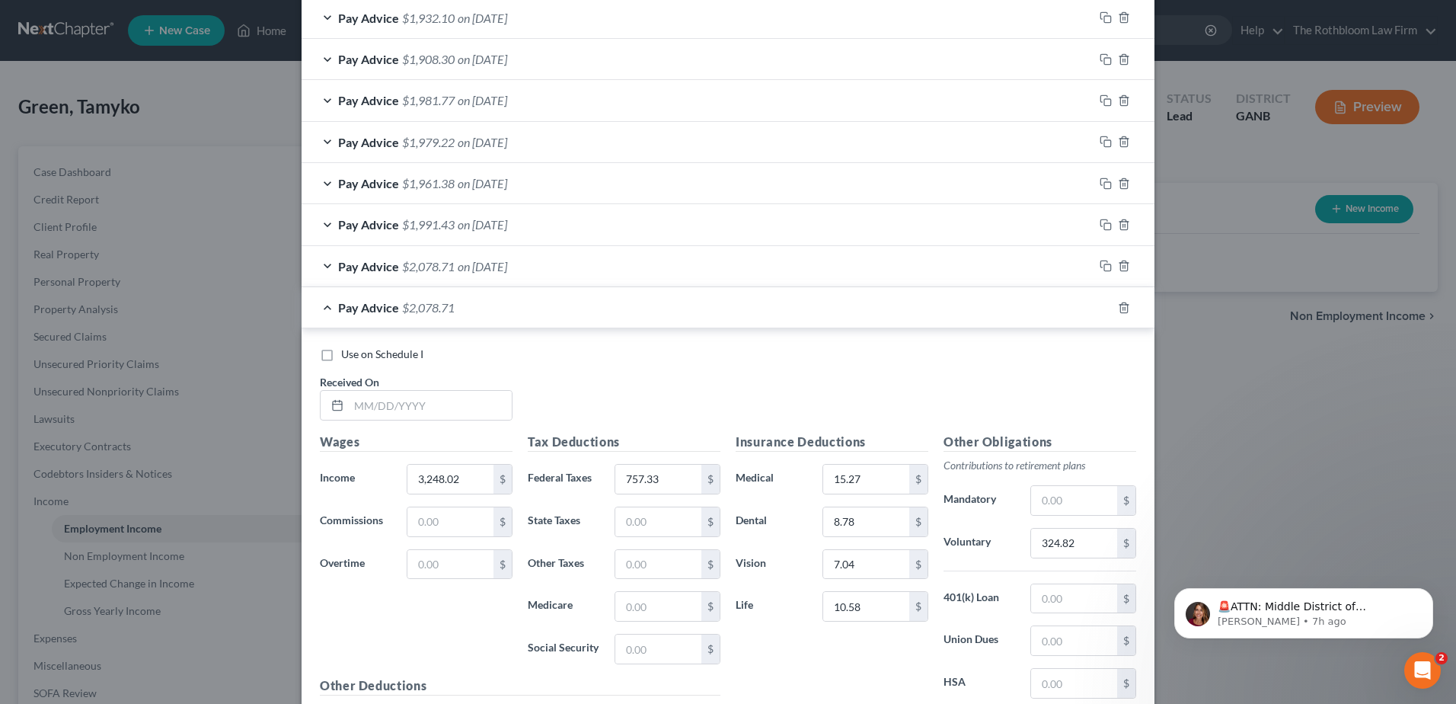
scroll to position [1325, 0]
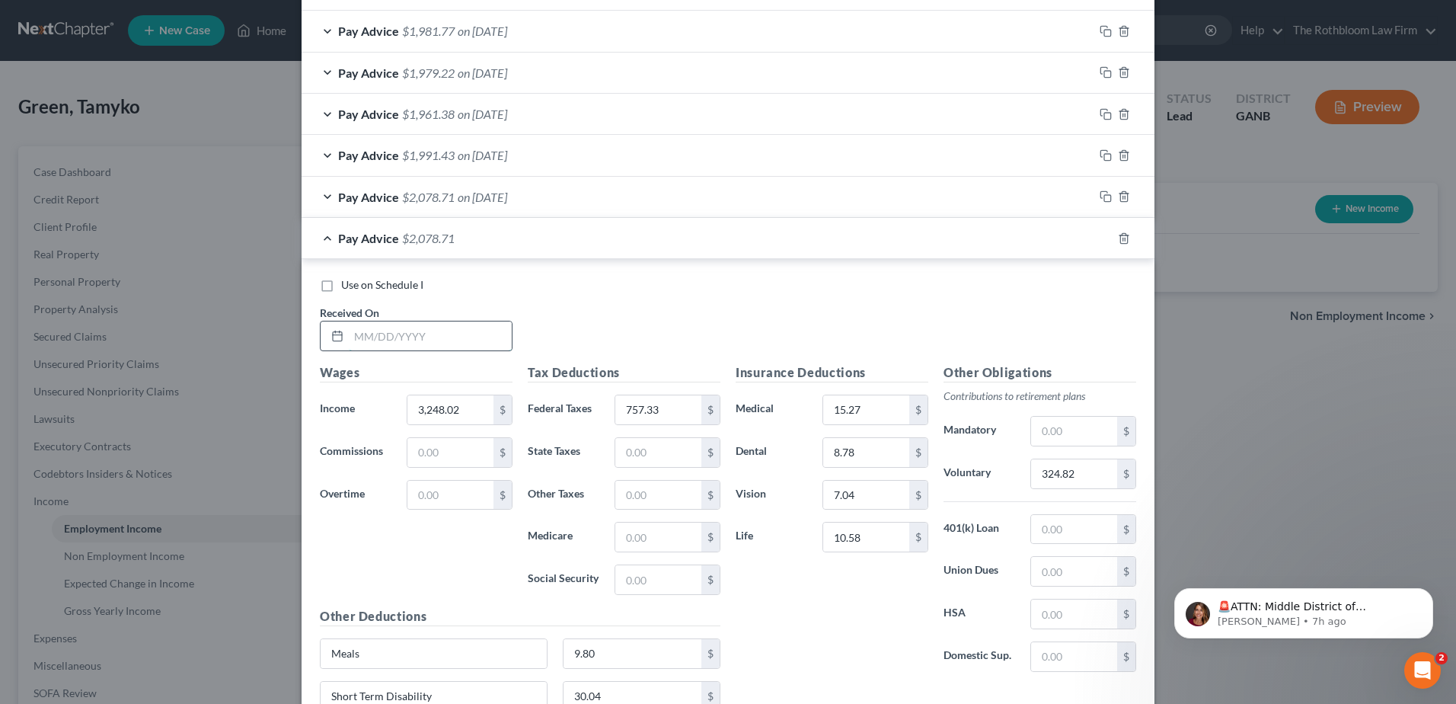
click at [379, 344] on input "text" at bounding box center [430, 335] width 163 height 29
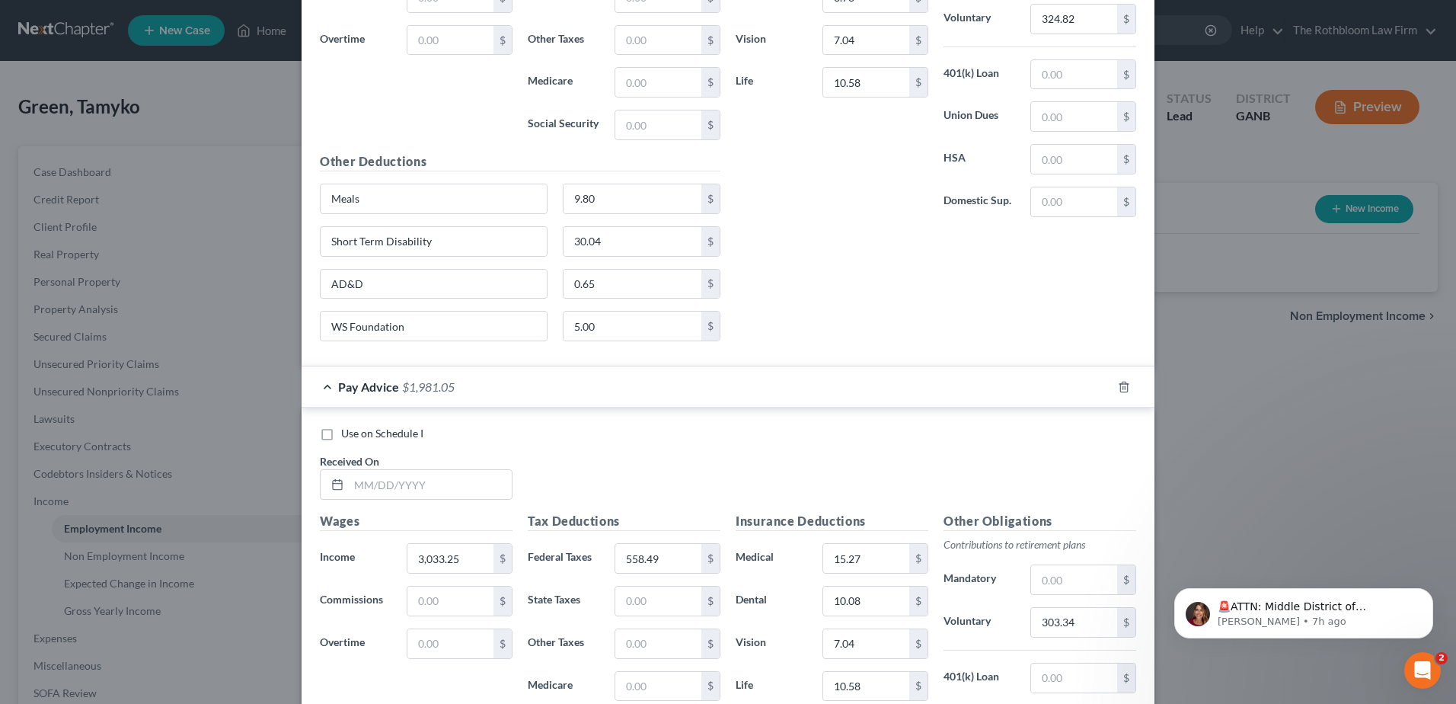
scroll to position [1935, 0]
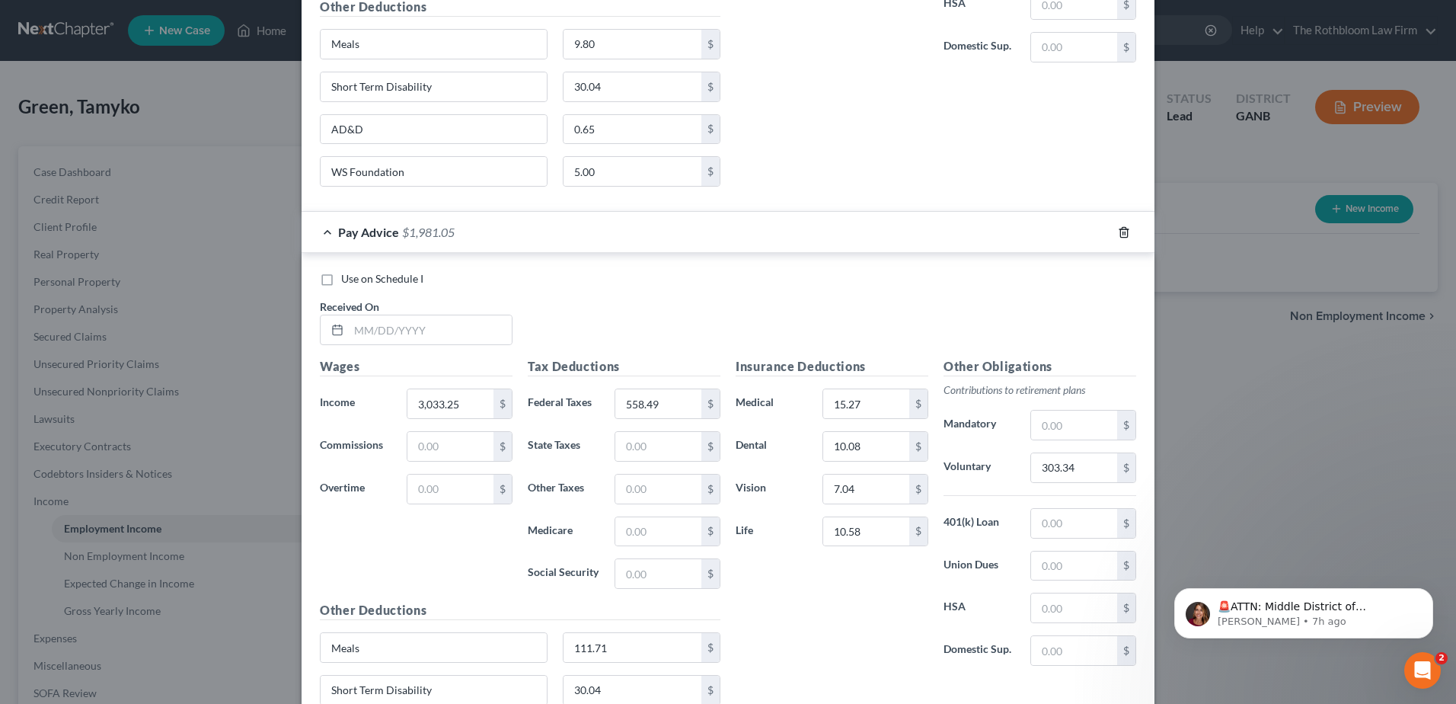
click at [1120, 237] on icon "button" at bounding box center [1123, 232] width 7 height 10
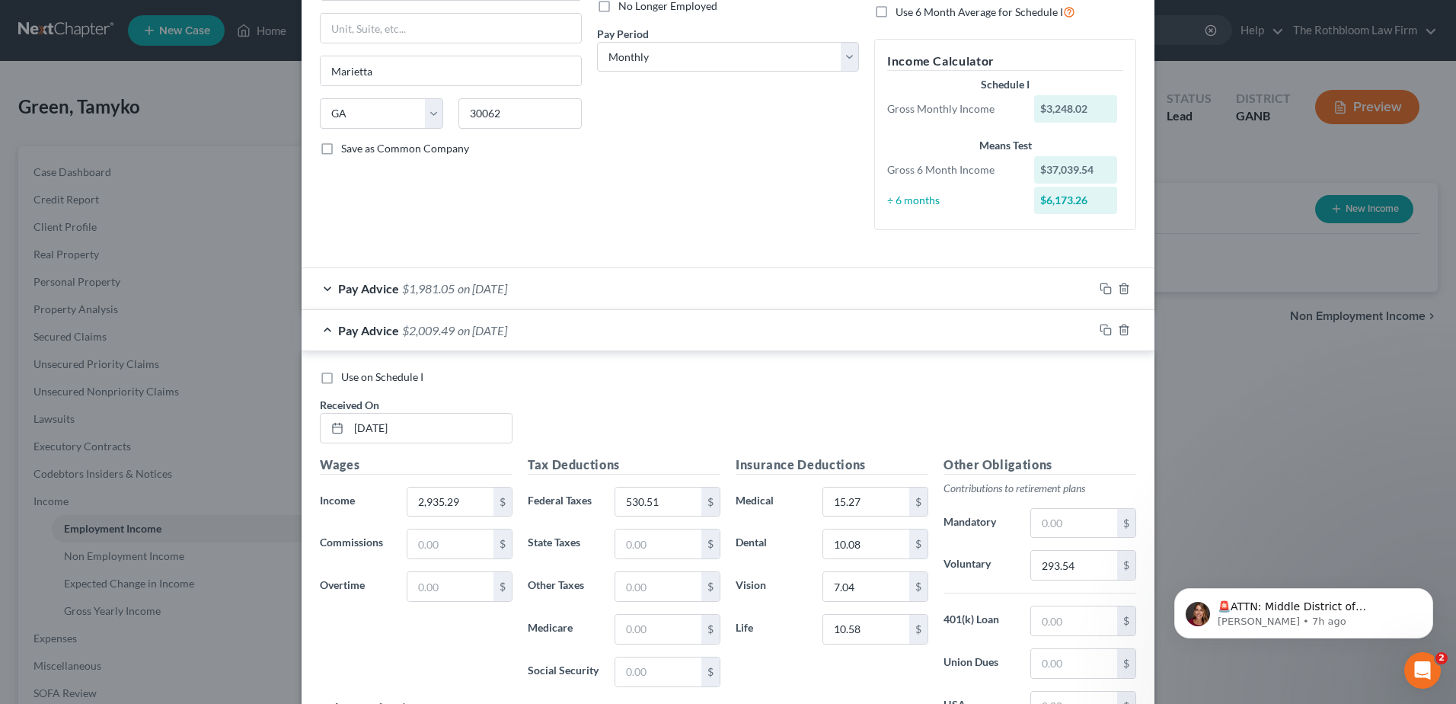
scroll to position [228, 0]
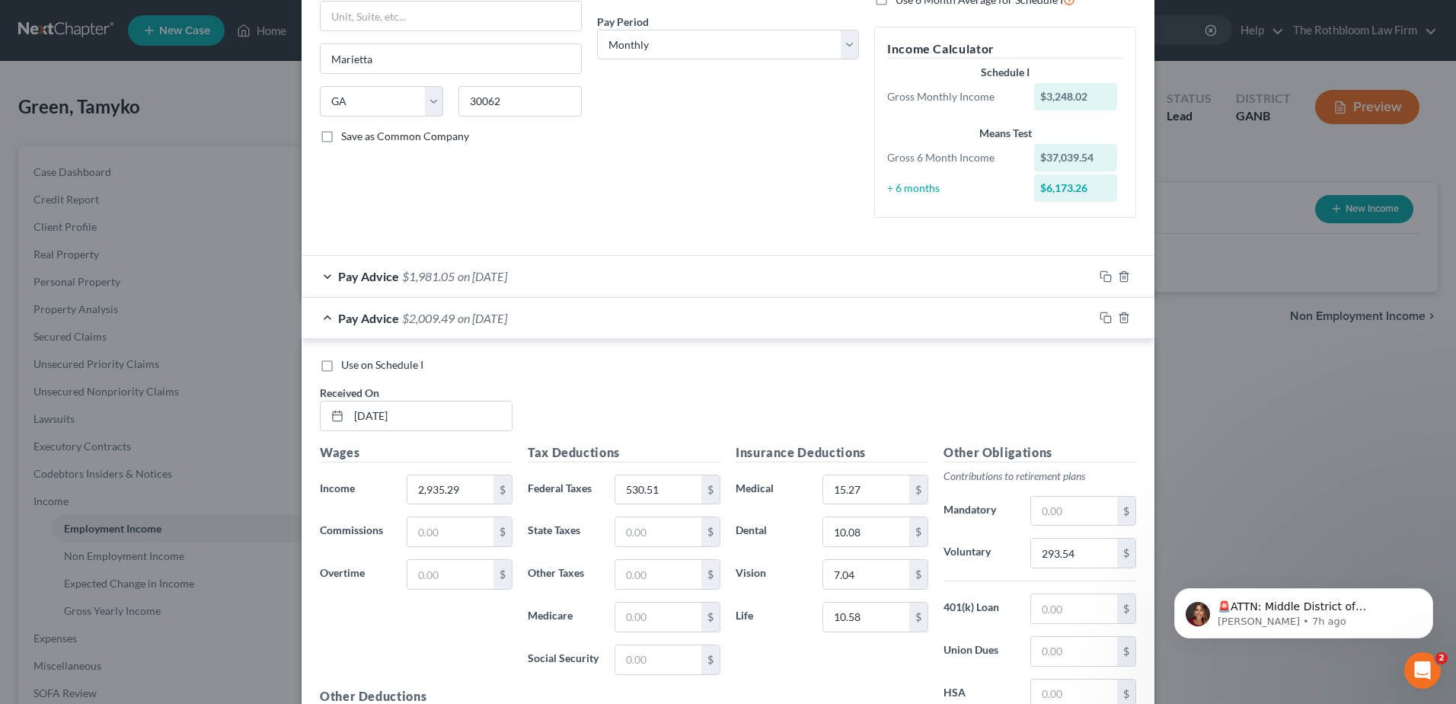
click at [468, 277] on span "on 03/20/2025" at bounding box center [483, 276] width 50 height 14
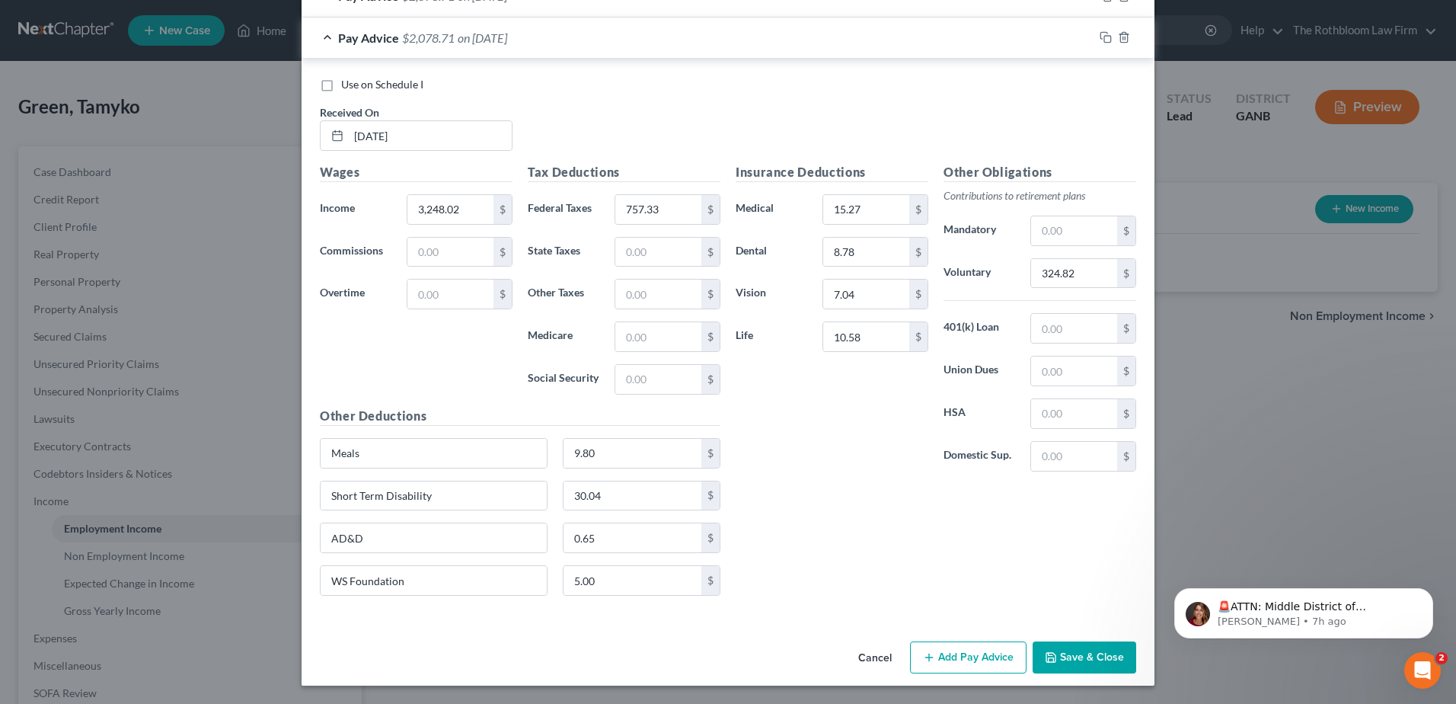
scroll to position [1707, 0]
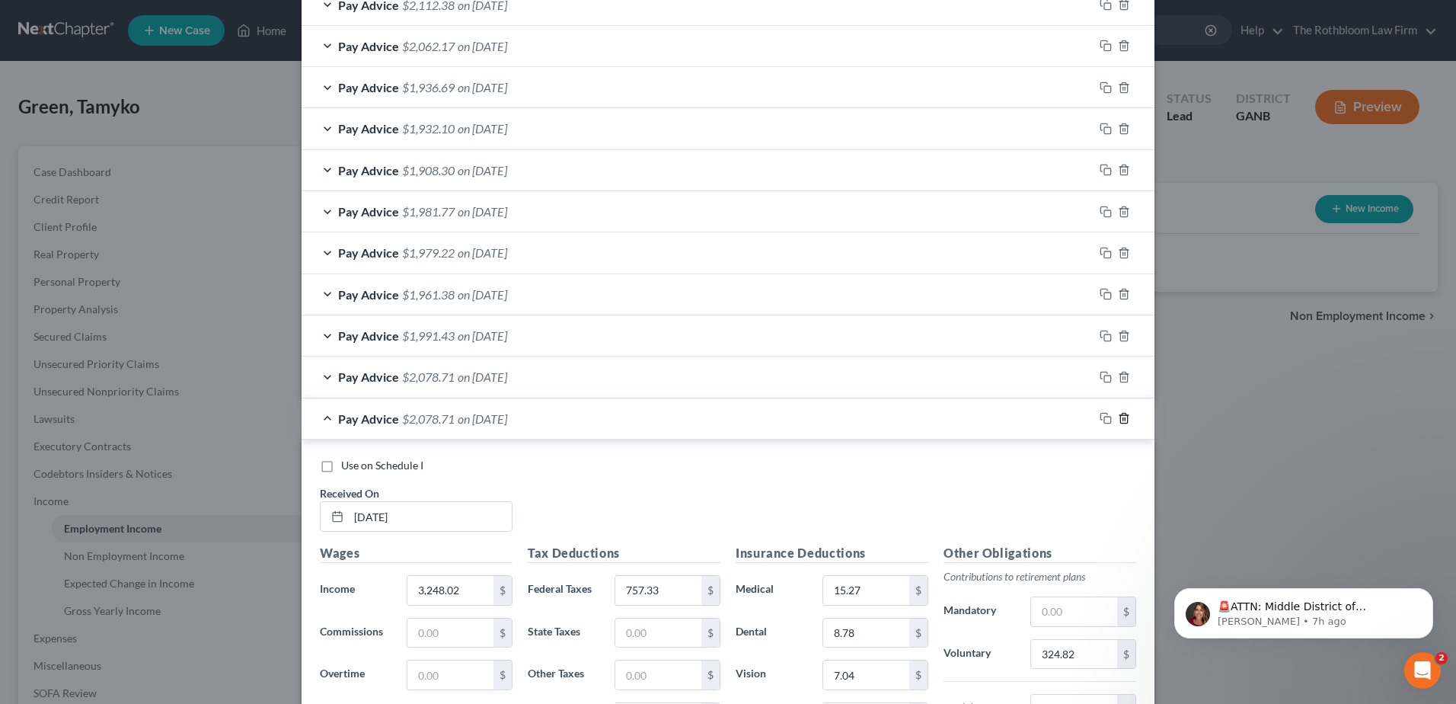
click at [1118, 420] on icon "button" at bounding box center [1124, 418] width 12 height 12
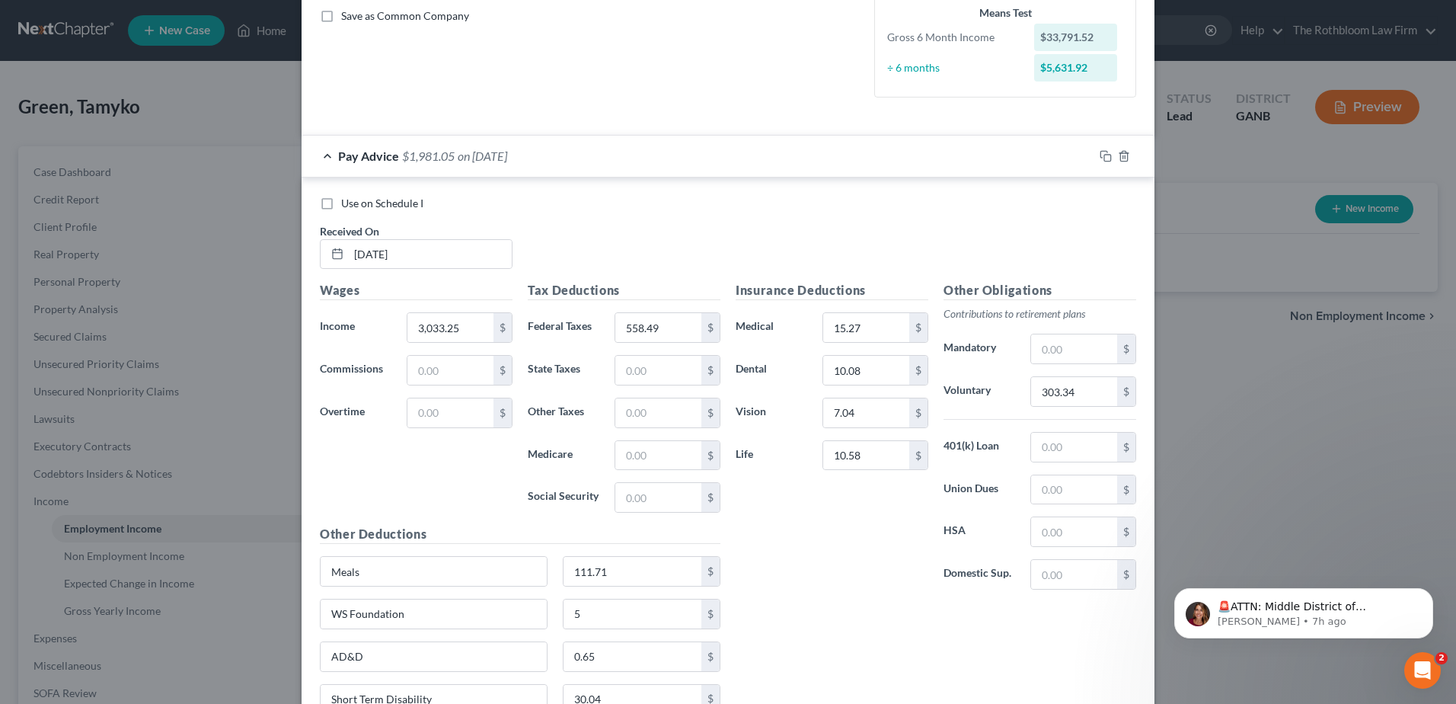
scroll to position [190, 0]
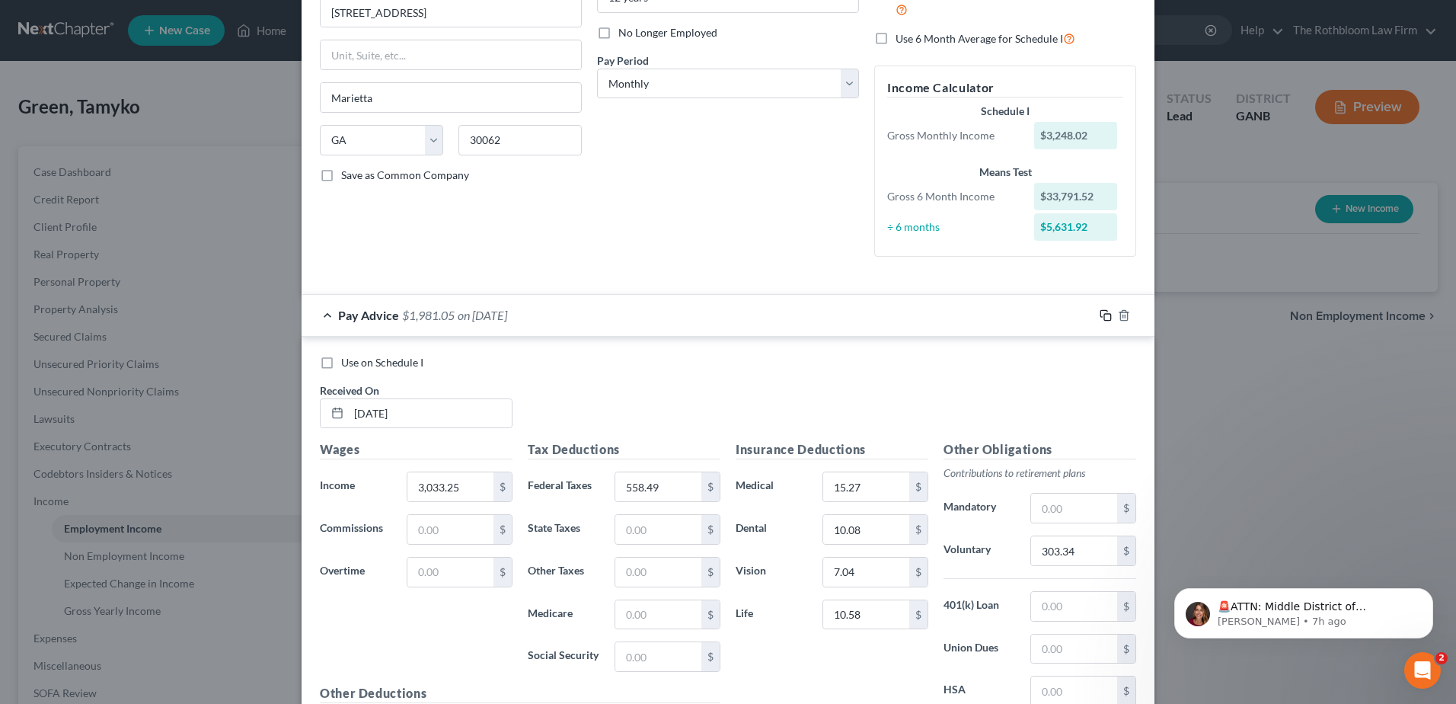
click at [1100, 318] on icon "button" at bounding box center [1106, 315] width 12 height 12
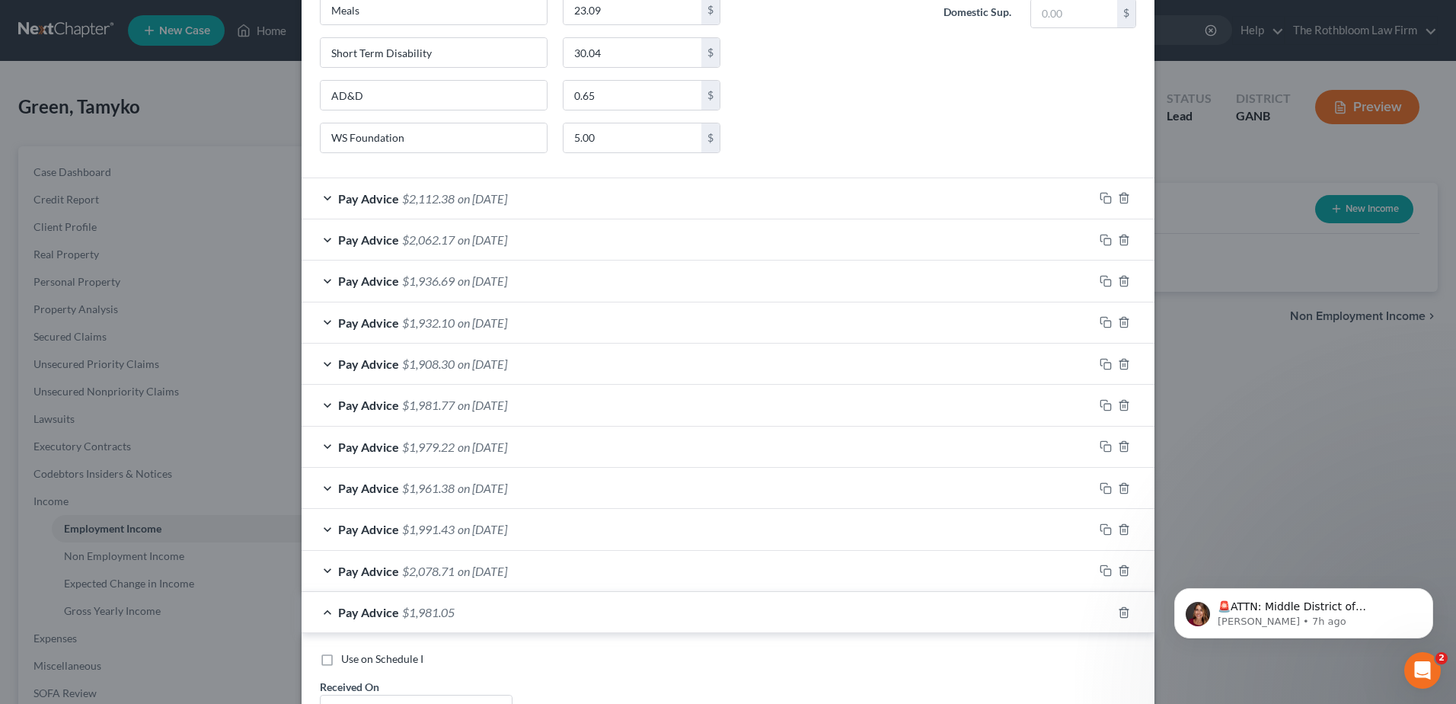
scroll to position [1408, 0]
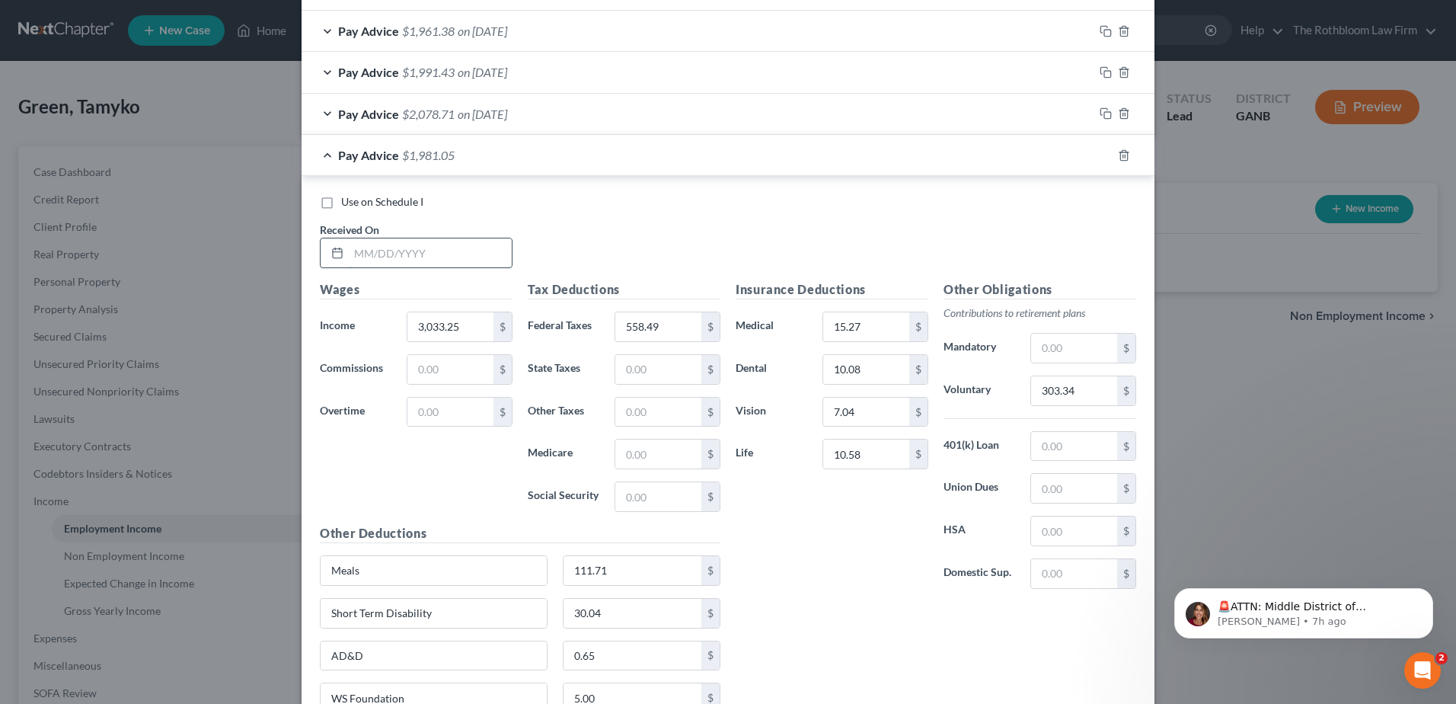
drag, startPoint x: 360, startPoint y: 242, endPoint x: 366, endPoint y: 265, distance: 23.6
click at [360, 242] on input "text" at bounding box center [430, 252] width 163 height 29
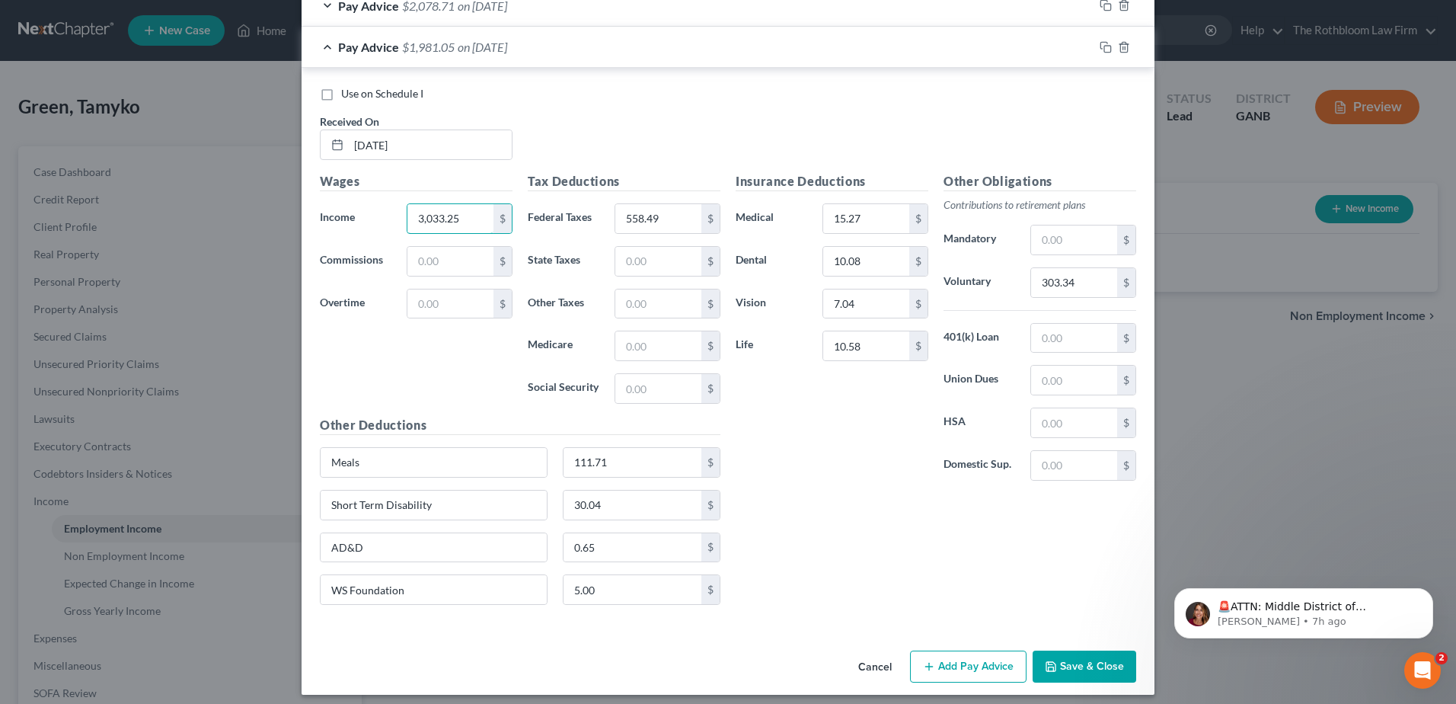
scroll to position [1526, 0]
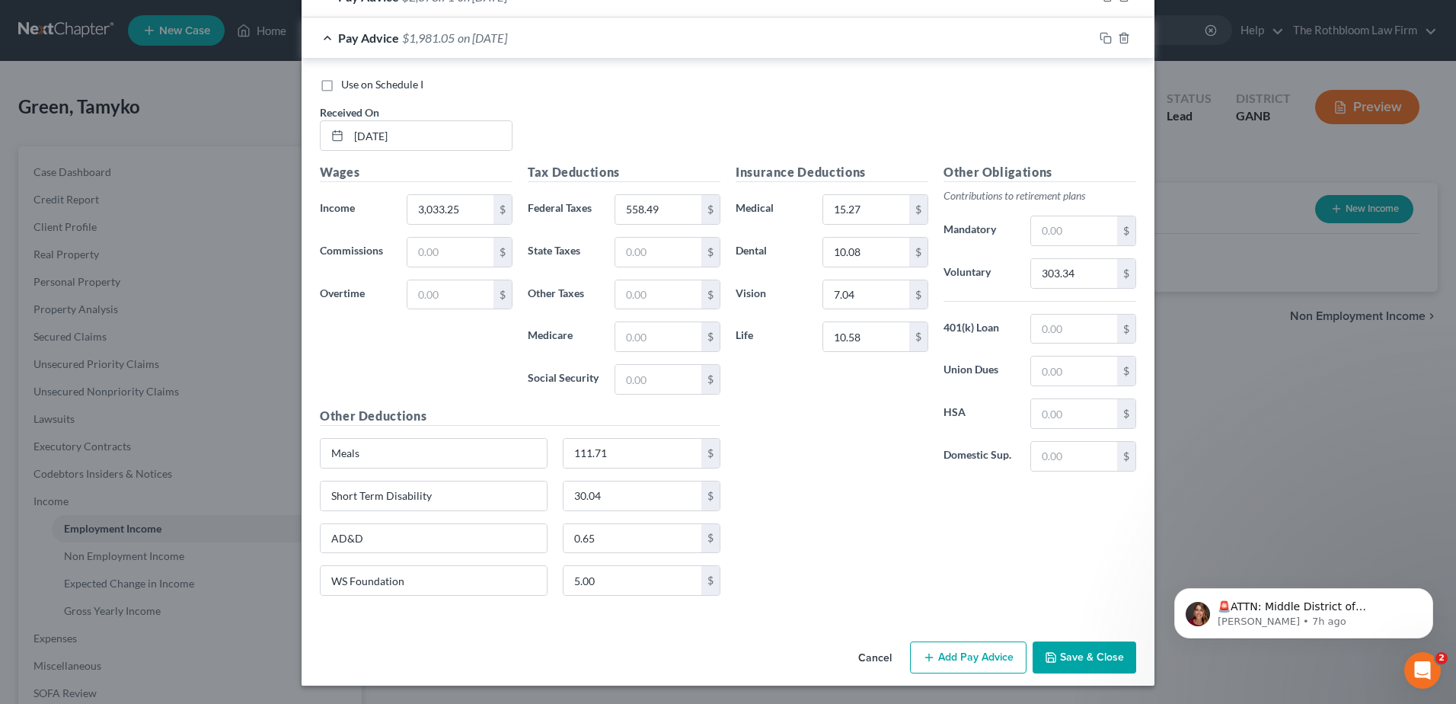
click at [1061, 655] on button "Save & Close" at bounding box center [1085, 657] width 104 height 32
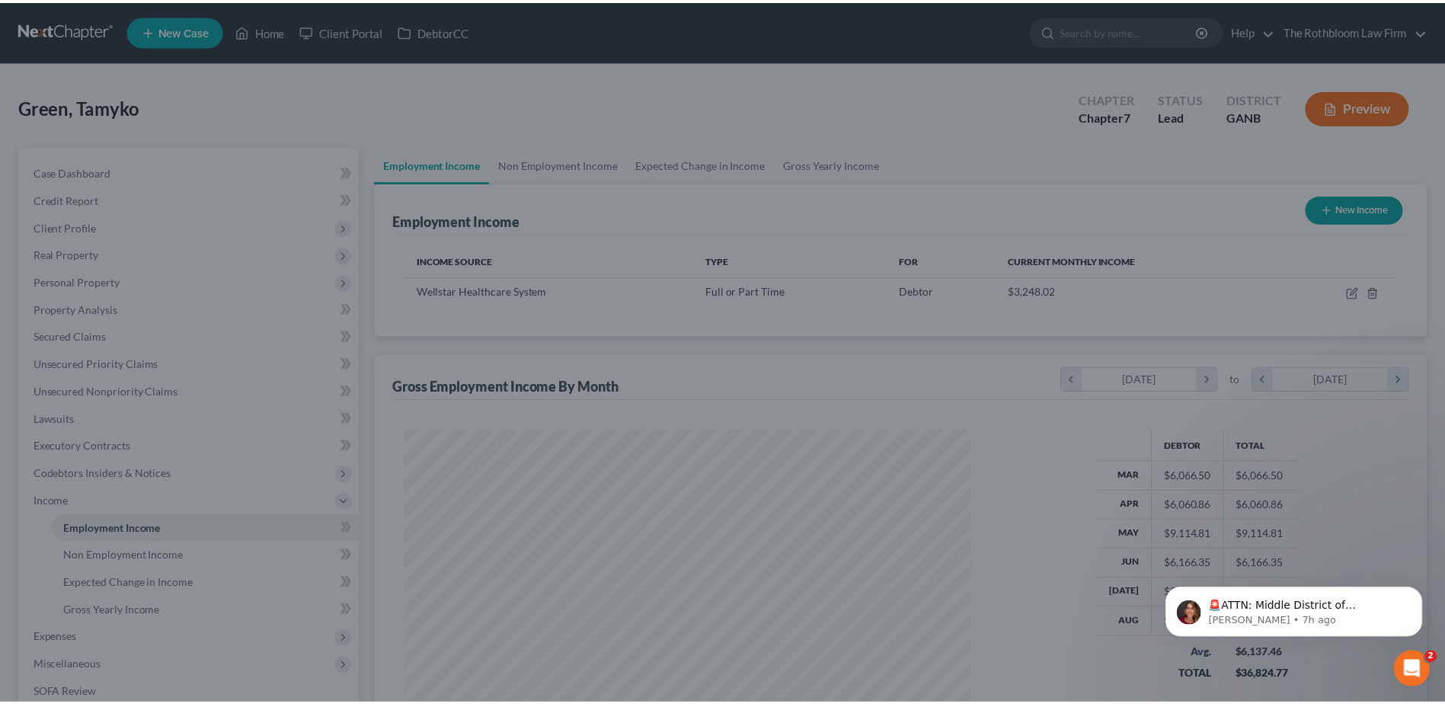
scroll to position [283, 596]
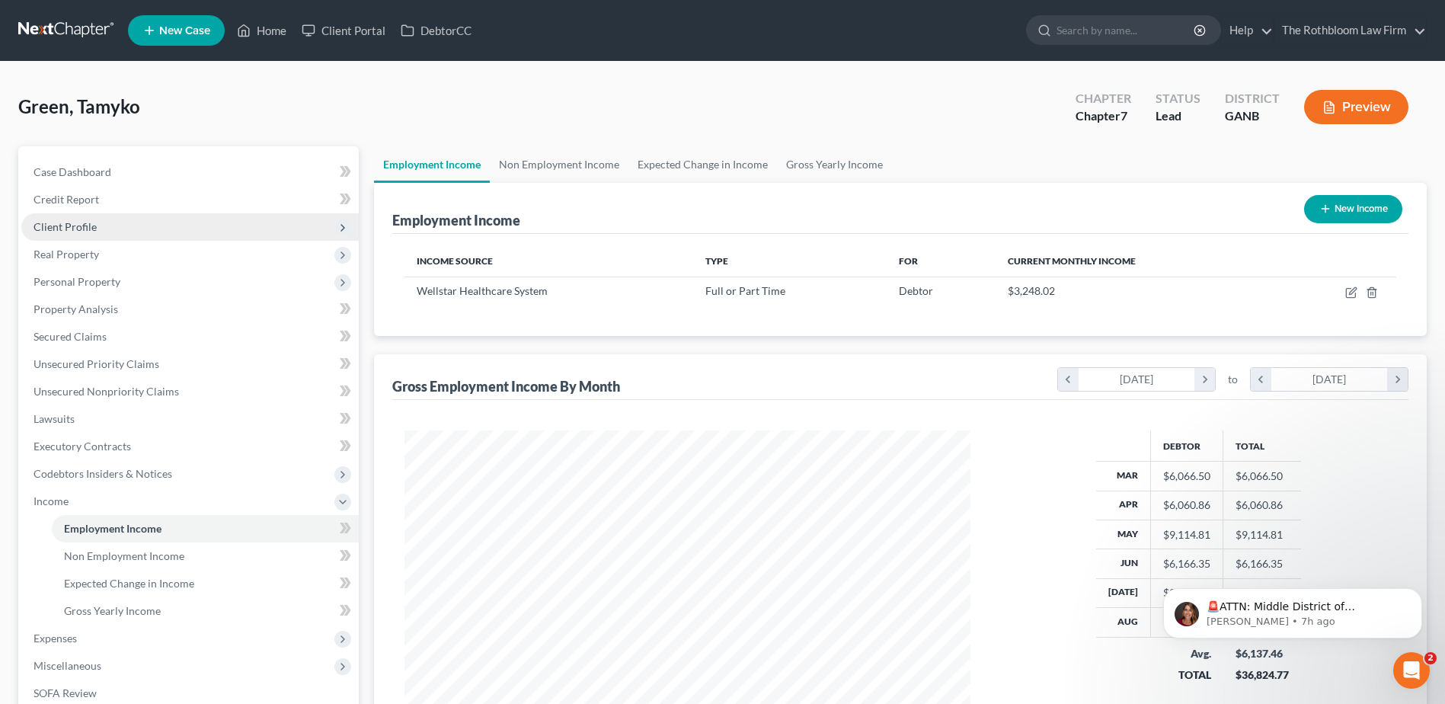
click at [64, 219] on span "Client Profile" at bounding box center [189, 226] width 337 height 27
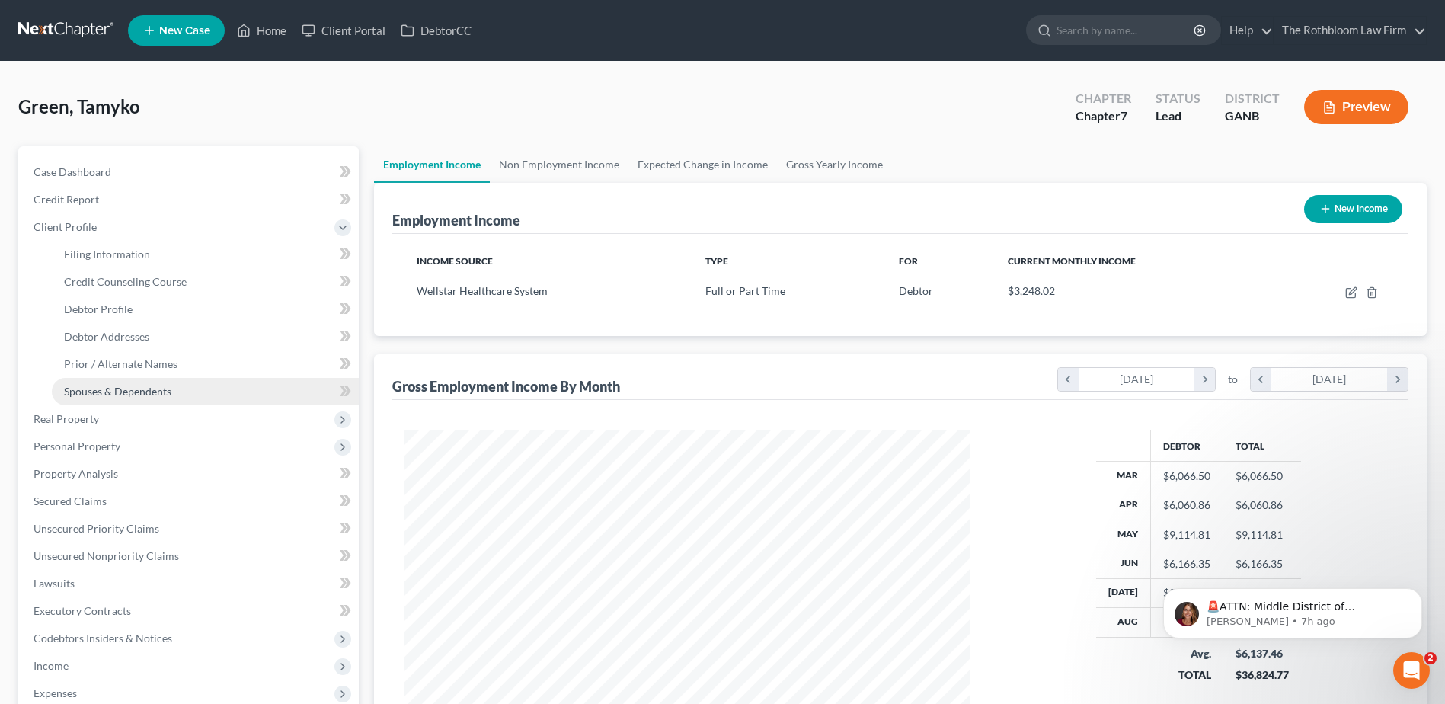
click at [135, 389] on span "Spouses & Dependents" at bounding box center [117, 391] width 107 height 13
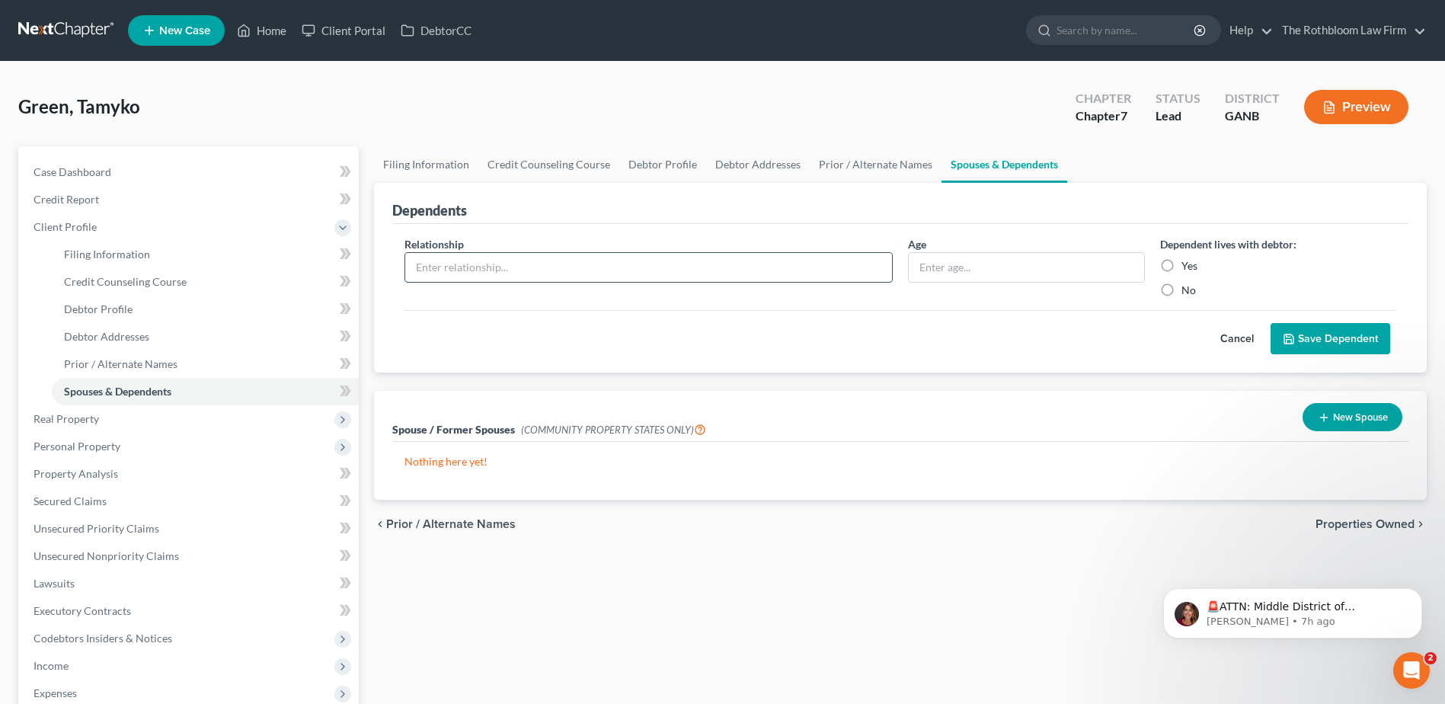
click at [472, 271] on input "text" at bounding box center [648, 267] width 487 height 29
click at [437, 275] on input "text" at bounding box center [648, 267] width 487 height 29
click at [1181, 267] on label "Yes" at bounding box center [1189, 265] width 16 height 15
click at [1187, 267] on input "Yes" at bounding box center [1192, 263] width 10 height 10
click at [1341, 345] on button "Save Dependent" at bounding box center [1330, 339] width 120 height 32
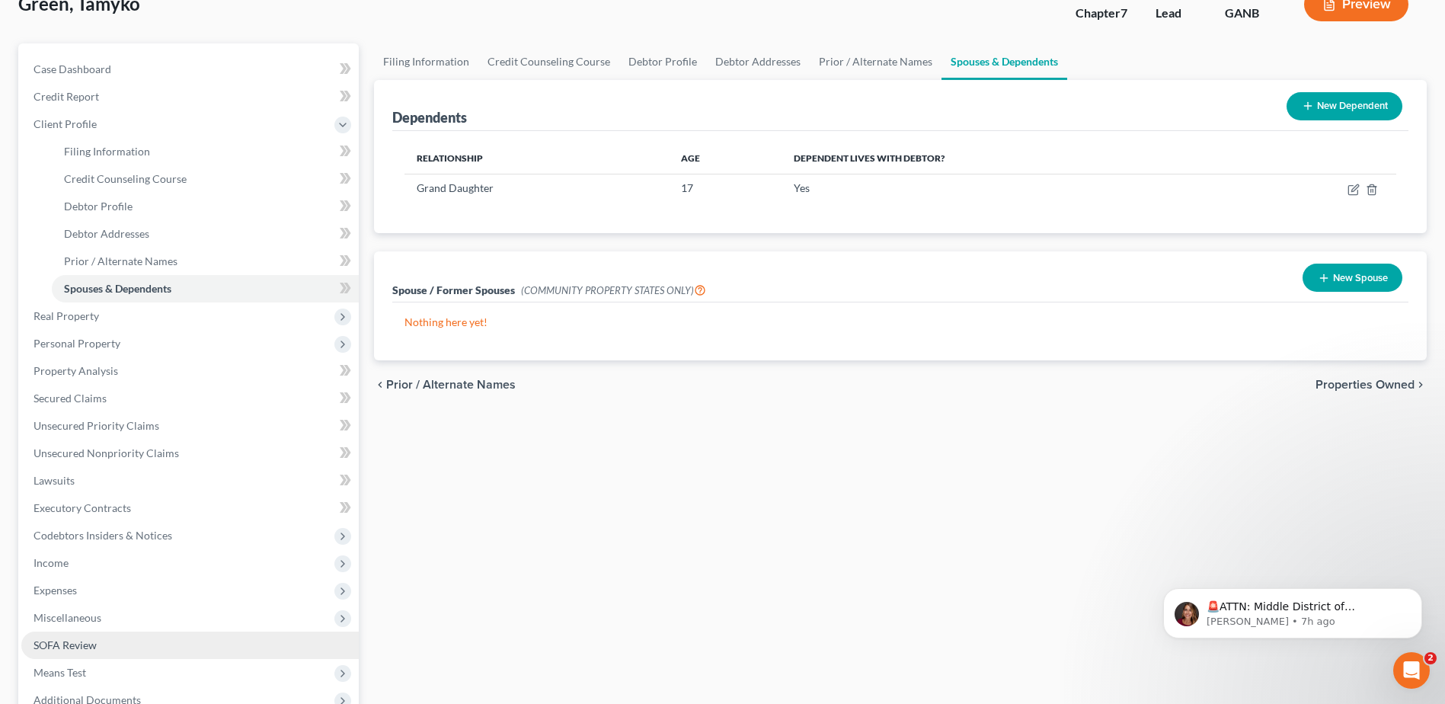
scroll to position [228, 0]
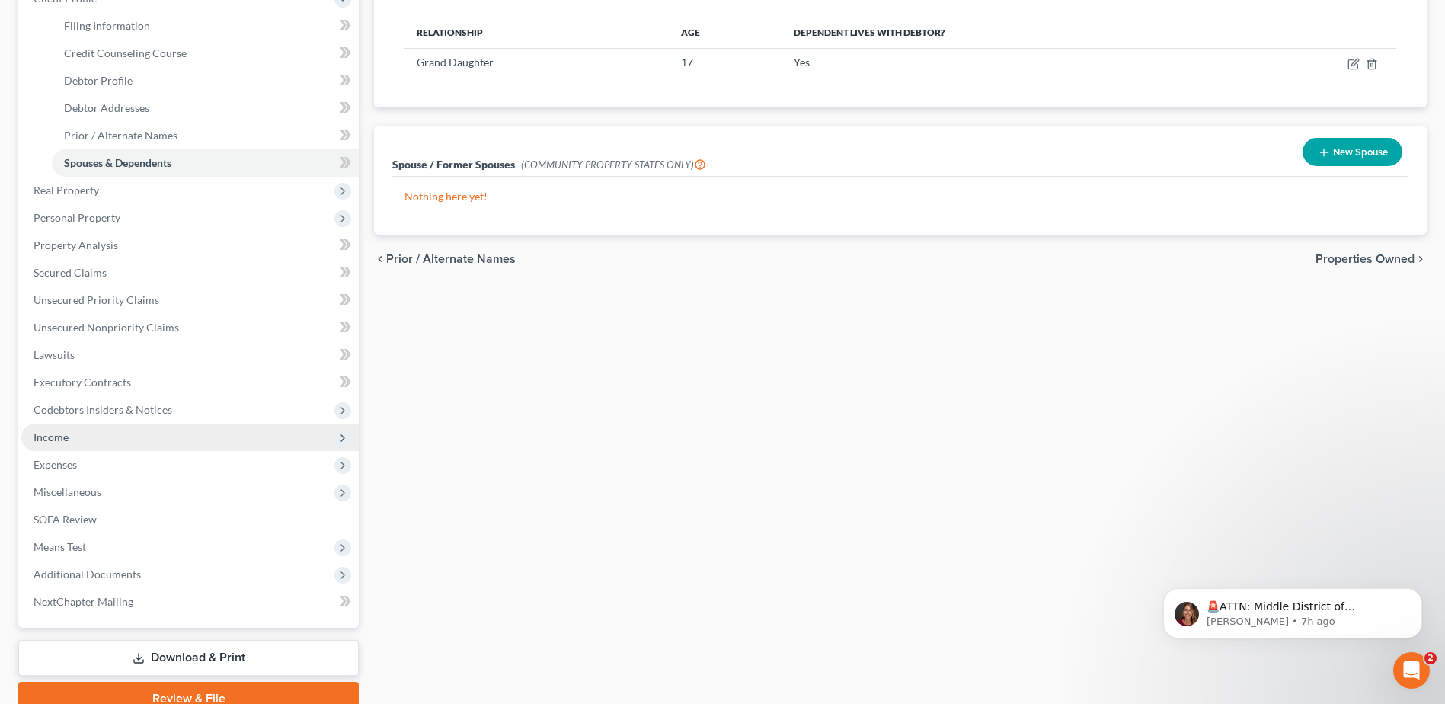
click at [62, 434] on span "Income" at bounding box center [51, 436] width 35 height 13
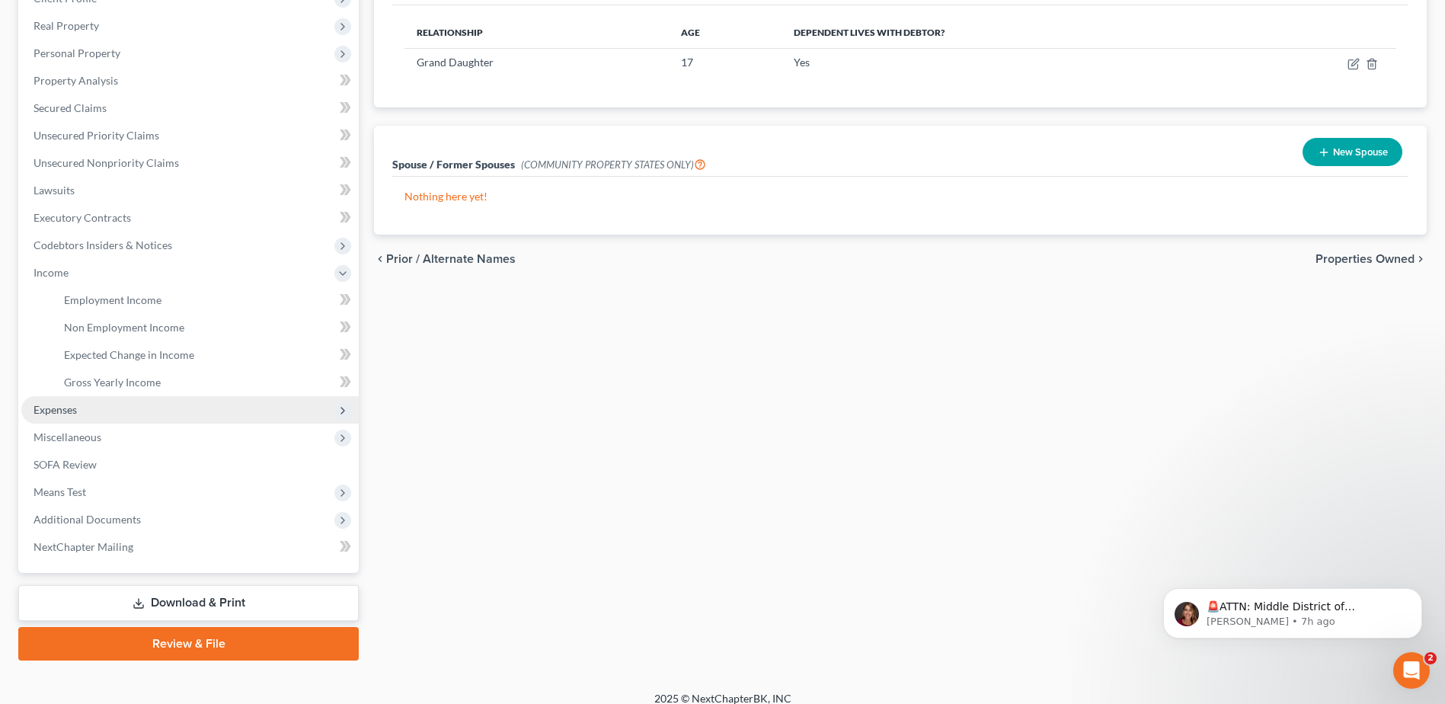
click at [85, 416] on span "Expenses" at bounding box center [189, 409] width 337 height 27
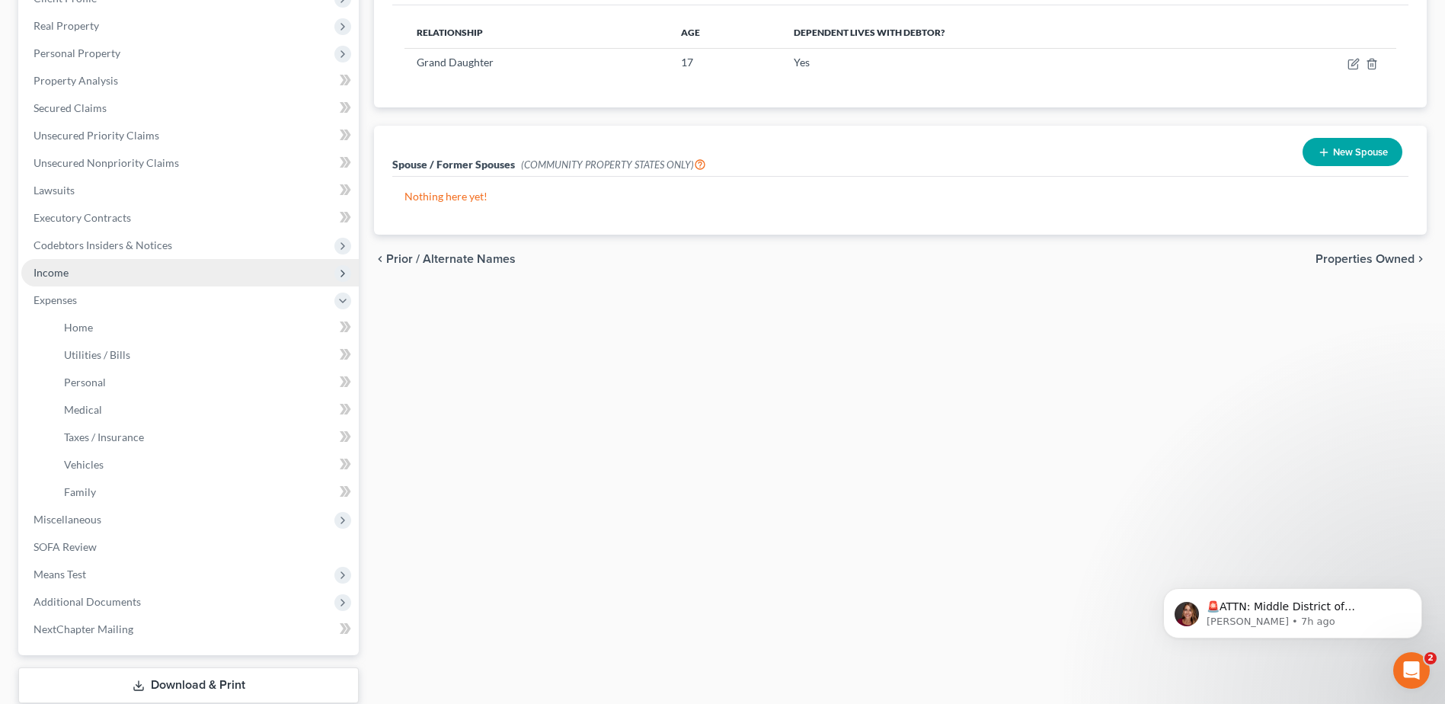
click at [52, 271] on span "Income" at bounding box center [51, 272] width 35 height 13
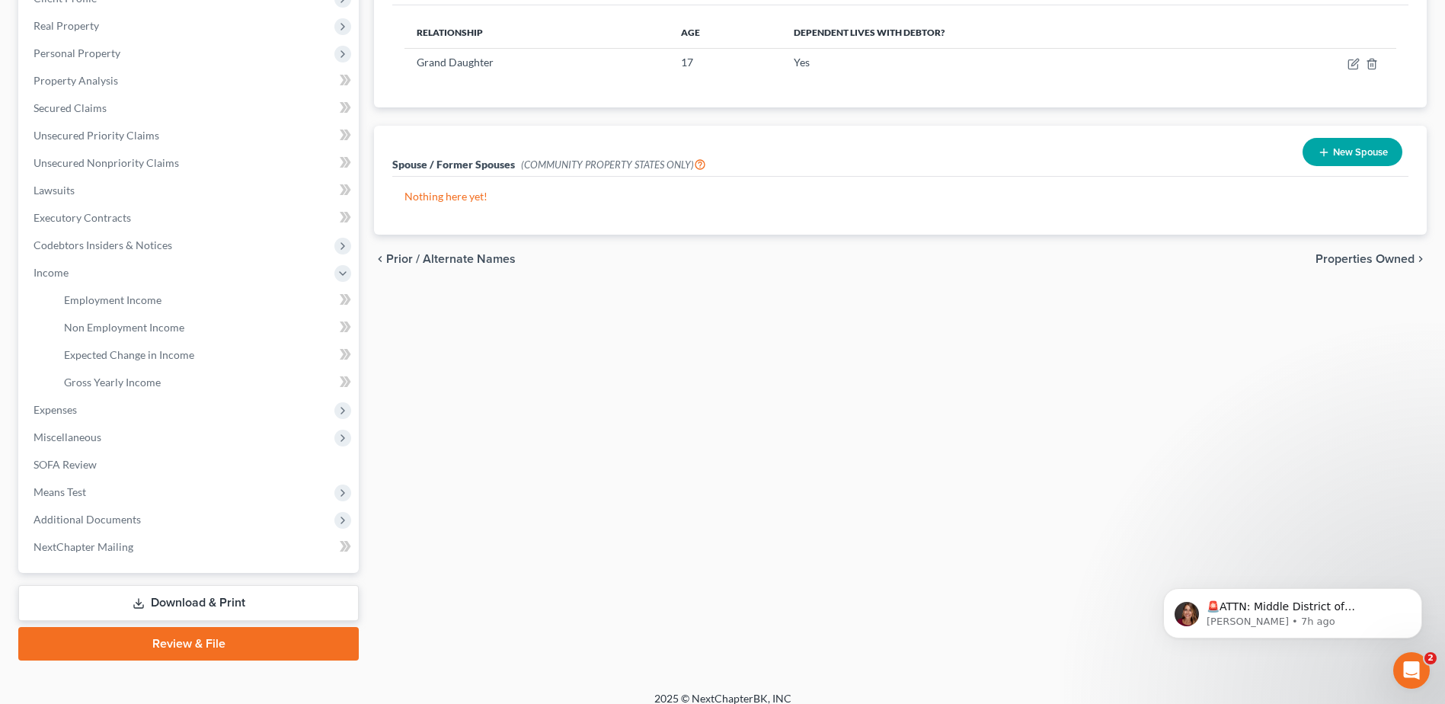
scroll to position [0, 0]
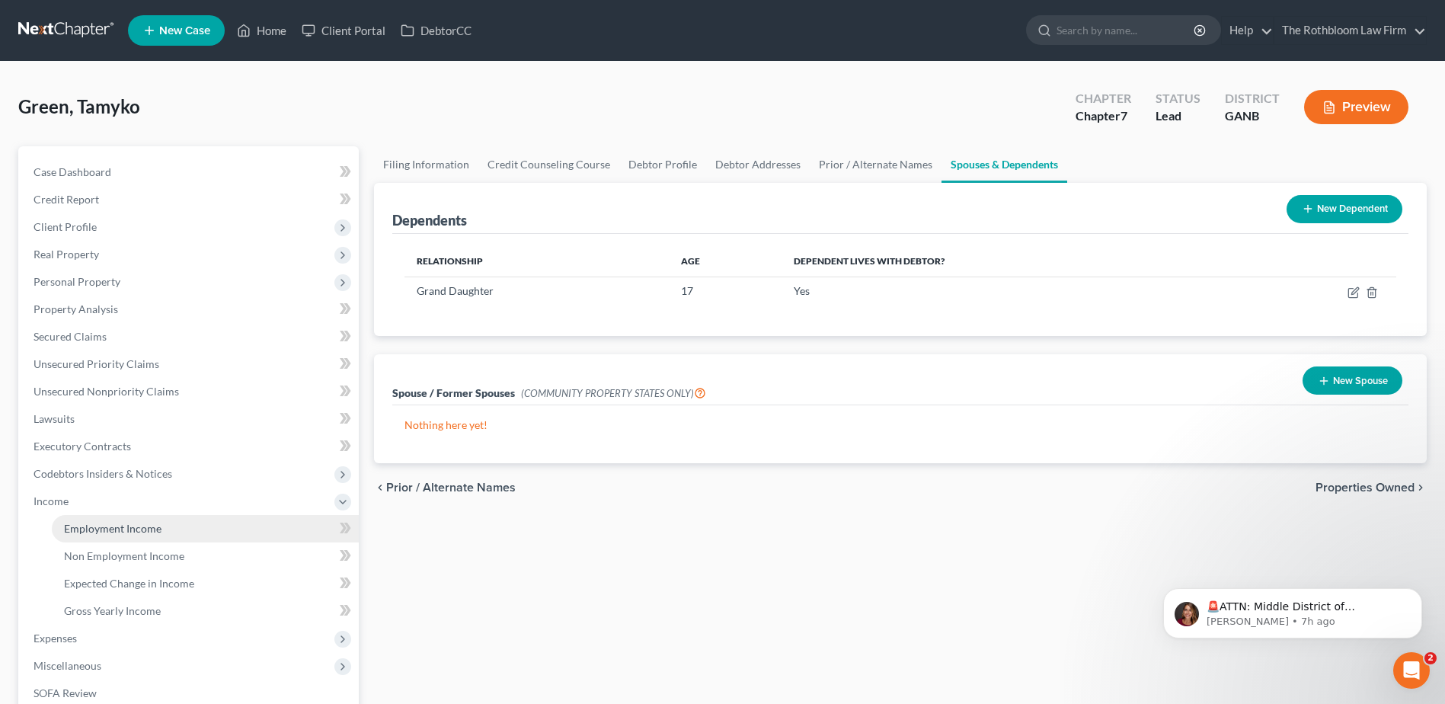
click at [110, 530] on span "Employment Income" at bounding box center [112, 528] width 97 height 13
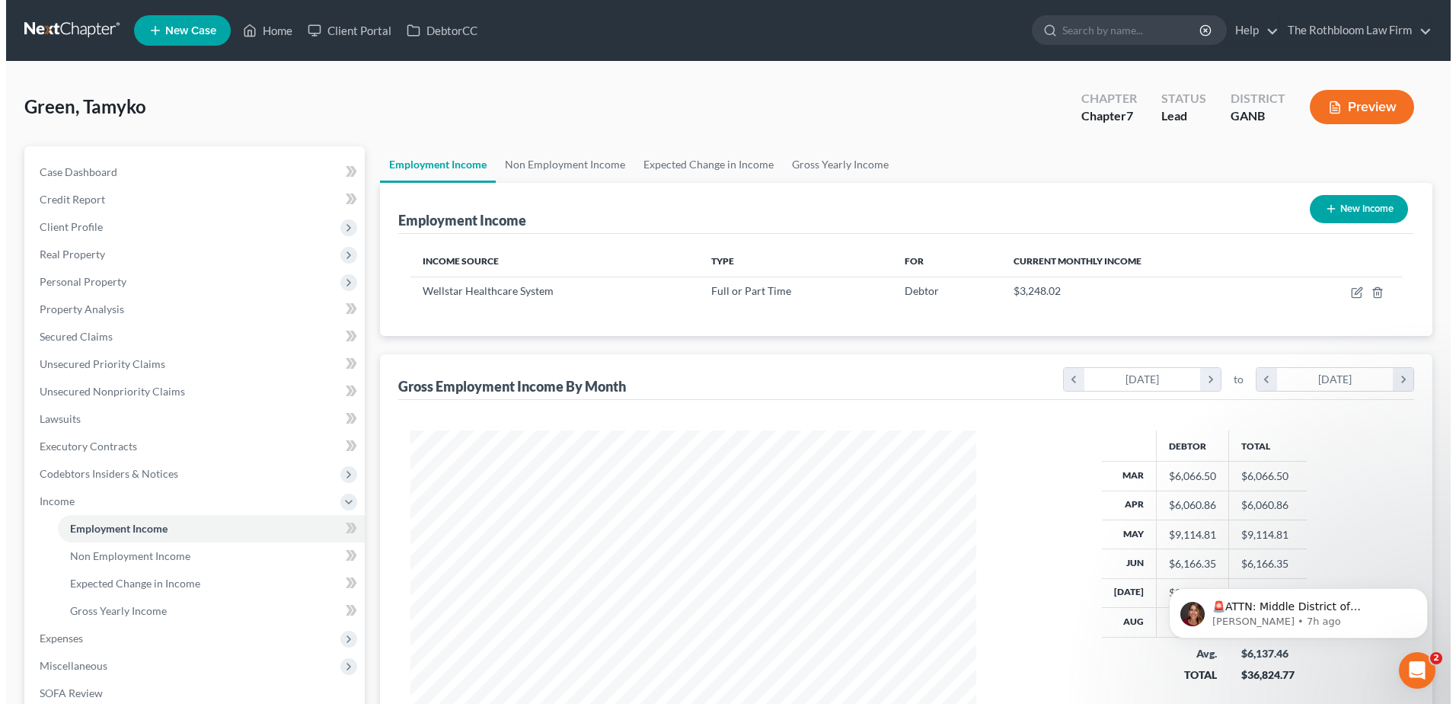
scroll to position [283, 596]
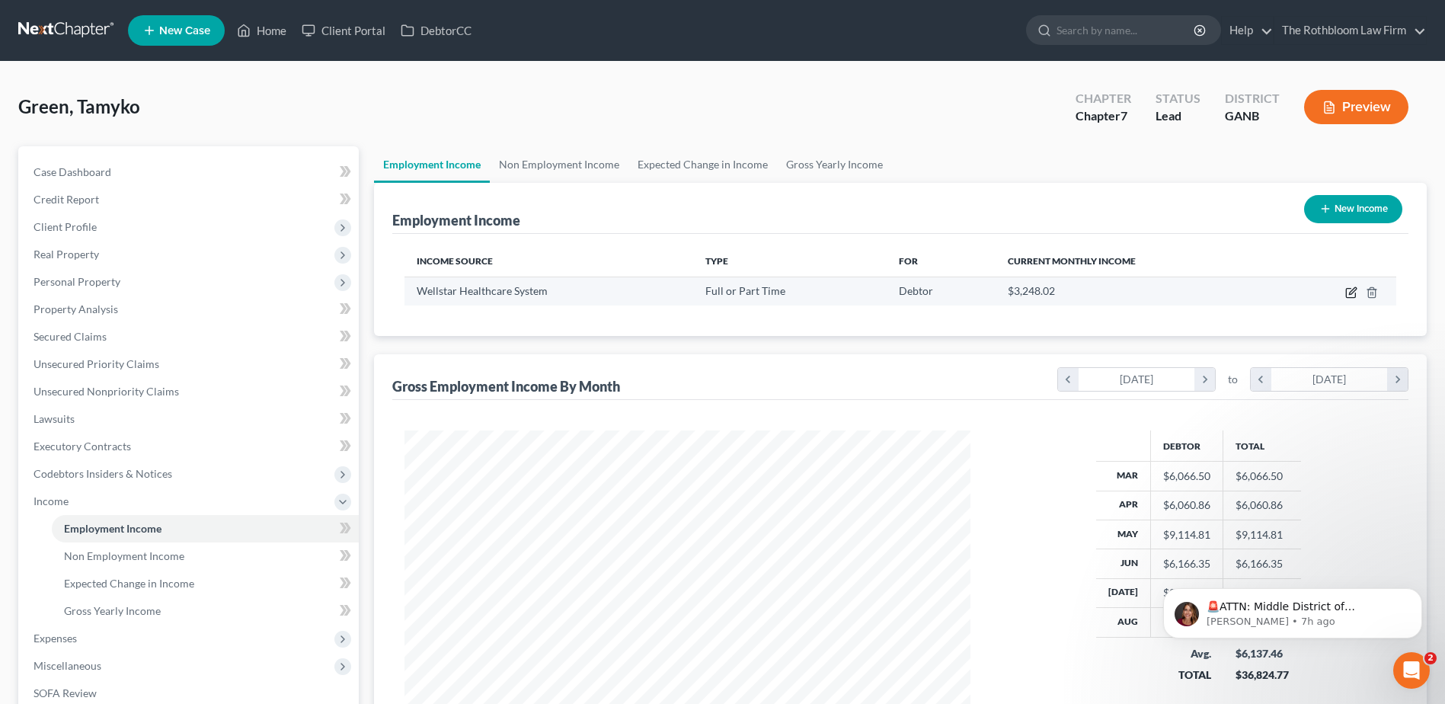
click at [1346, 290] on icon "button" at bounding box center [1350, 293] width 9 height 9
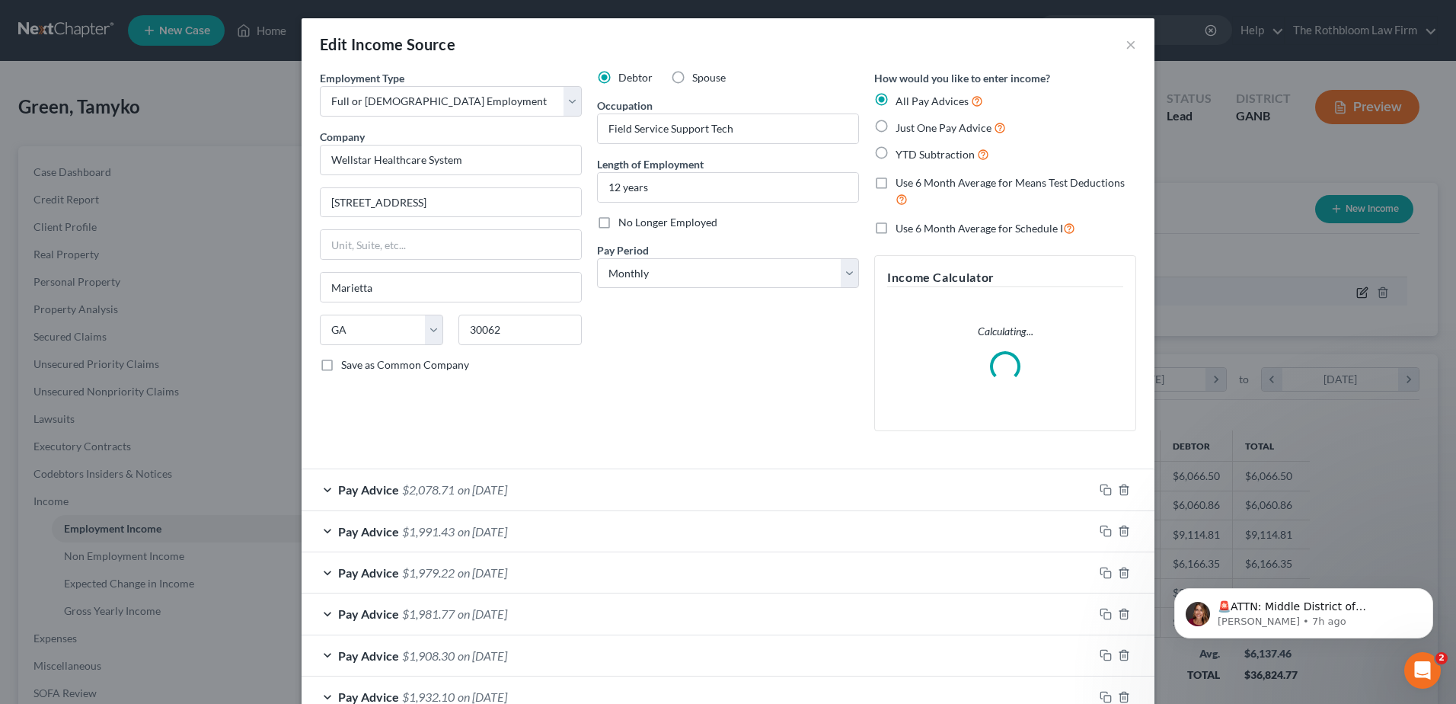
scroll to position [285, 602]
click at [896, 182] on label "Use 6 Month Average for Means Test Deductions" at bounding box center [1016, 191] width 241 height 33
click at [902, 182] on input "Use 6 Month Average for Means Test Deductions" at bounding box center [907, 180] width 10 height 10
click at [896, 229] on label "Use 6 Month Average for Schedule I" at bounding box center [986, 228] width 180 height 18
click at [902, 229] on input "Use 6 Month Average for Schedule I" at bounding box center [907, 224] width 10 height 10
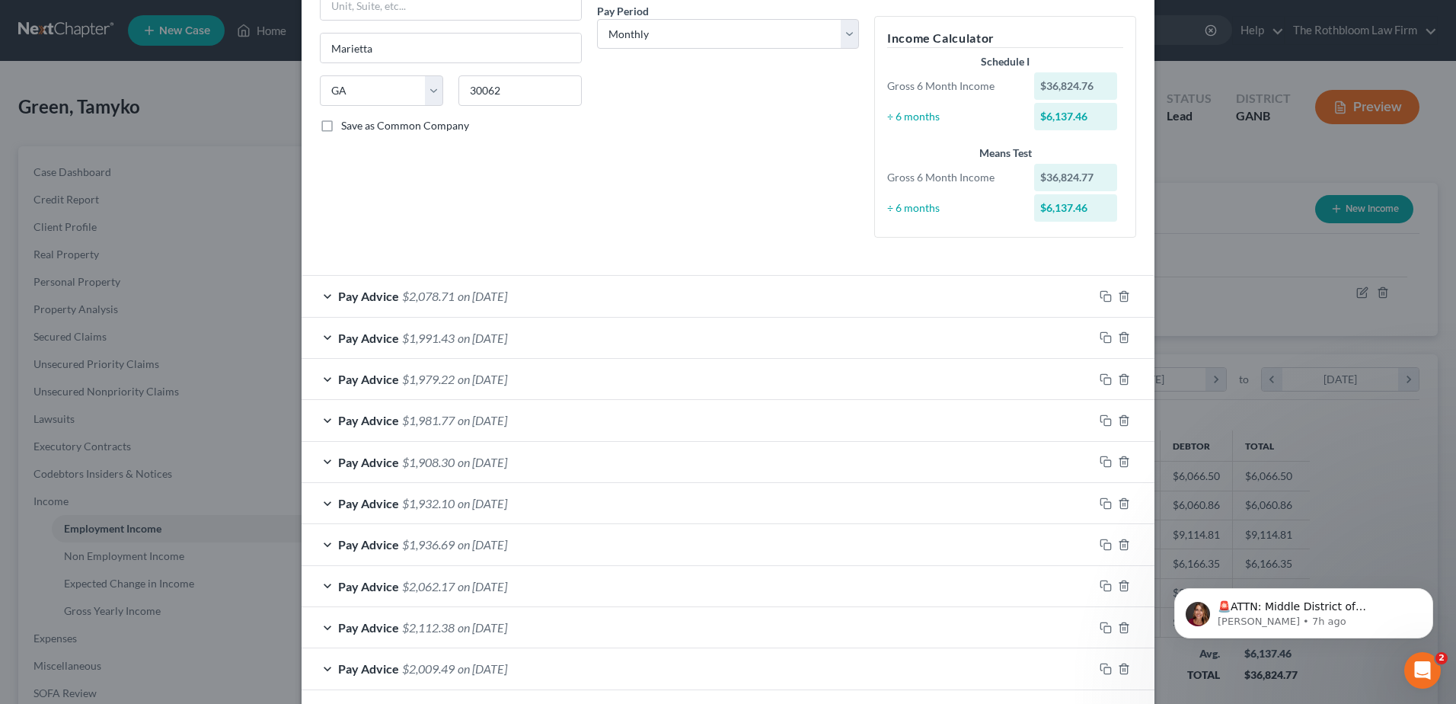
scroll to position [381, 0]
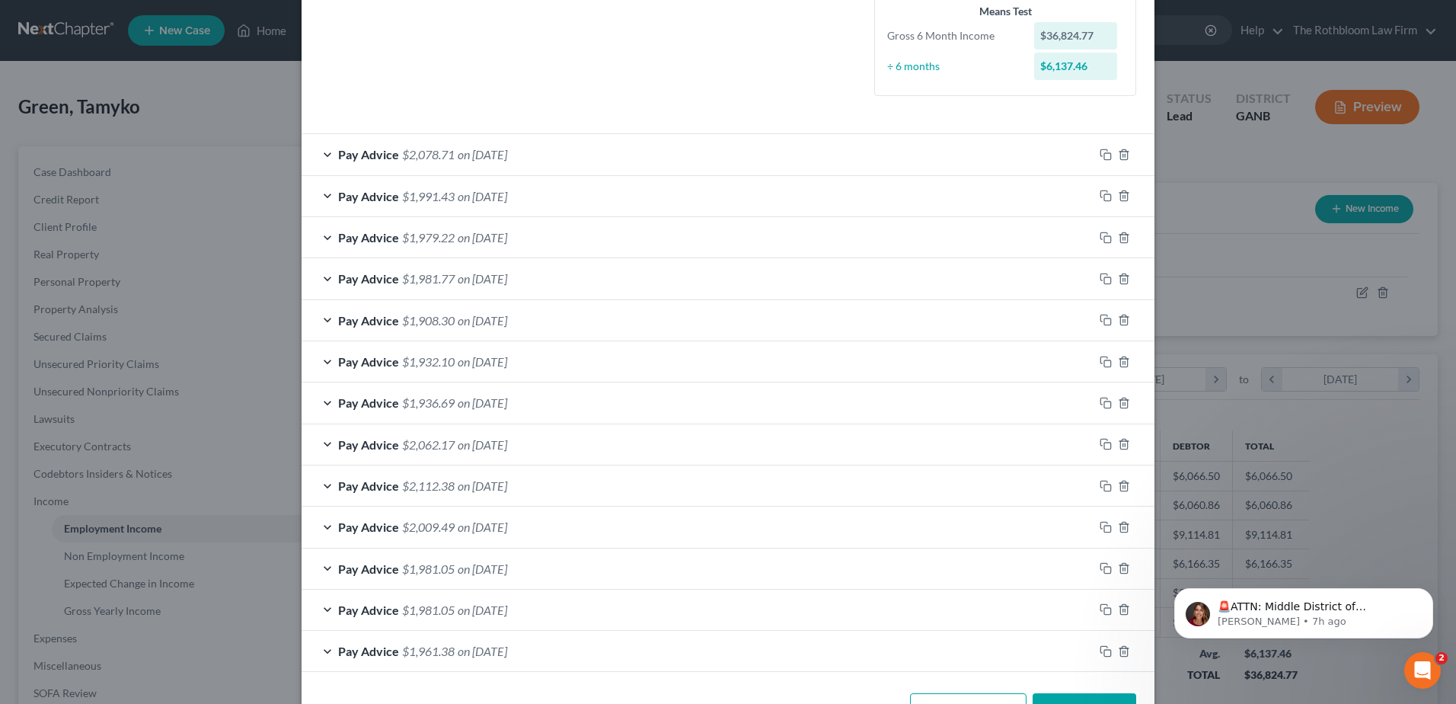
click at [484, 647] on span "on 07/24/2022" at bounding box center [483, 651] width 50 height 14
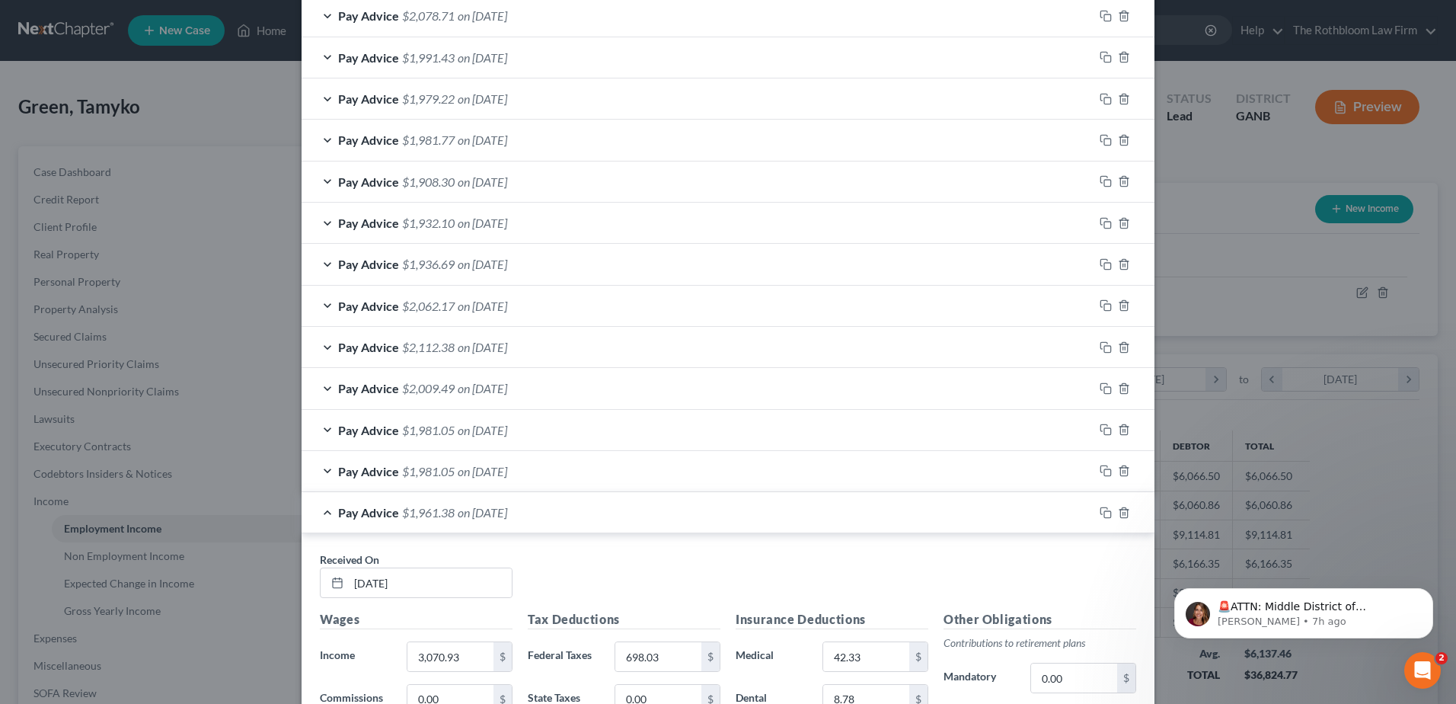
scroll to position [685, 0]
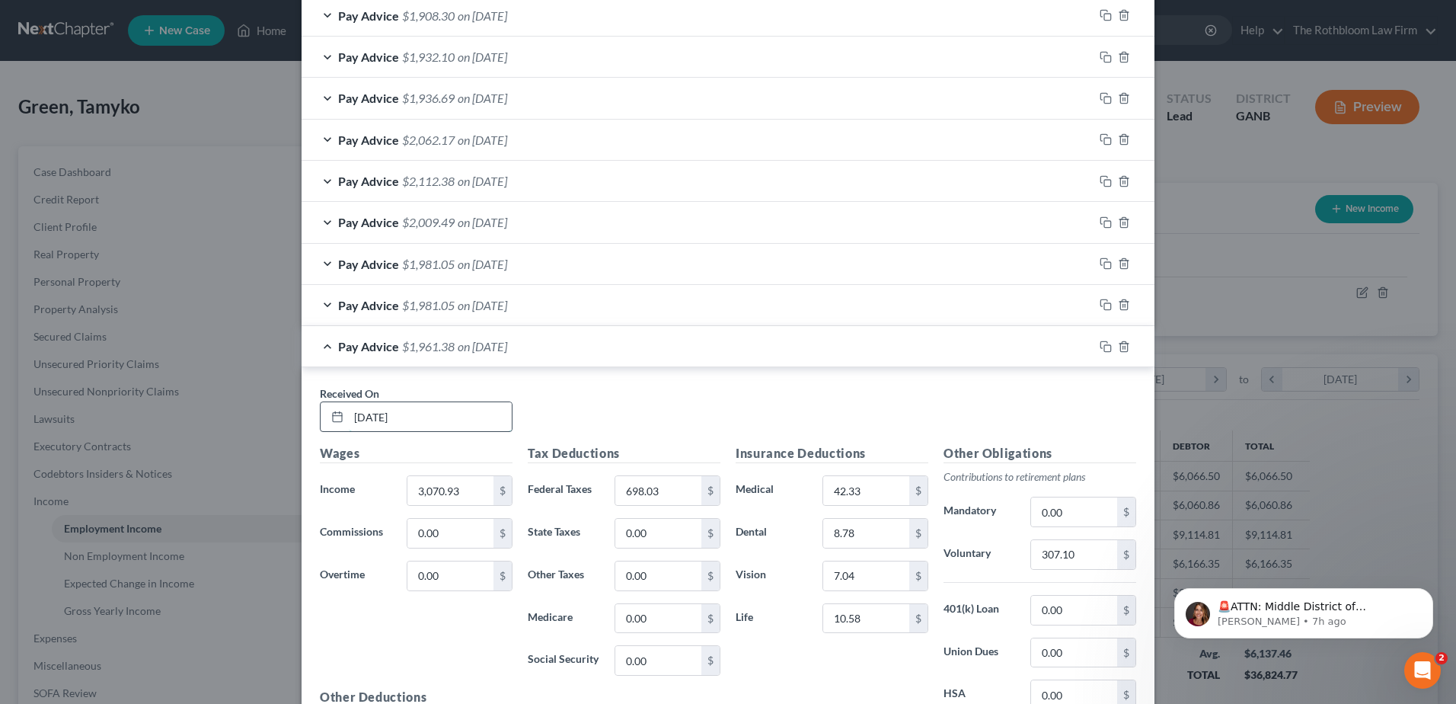
click at [436, 413] on input "07/24/2022" at bounding box center [430, 416] width 163 height 29
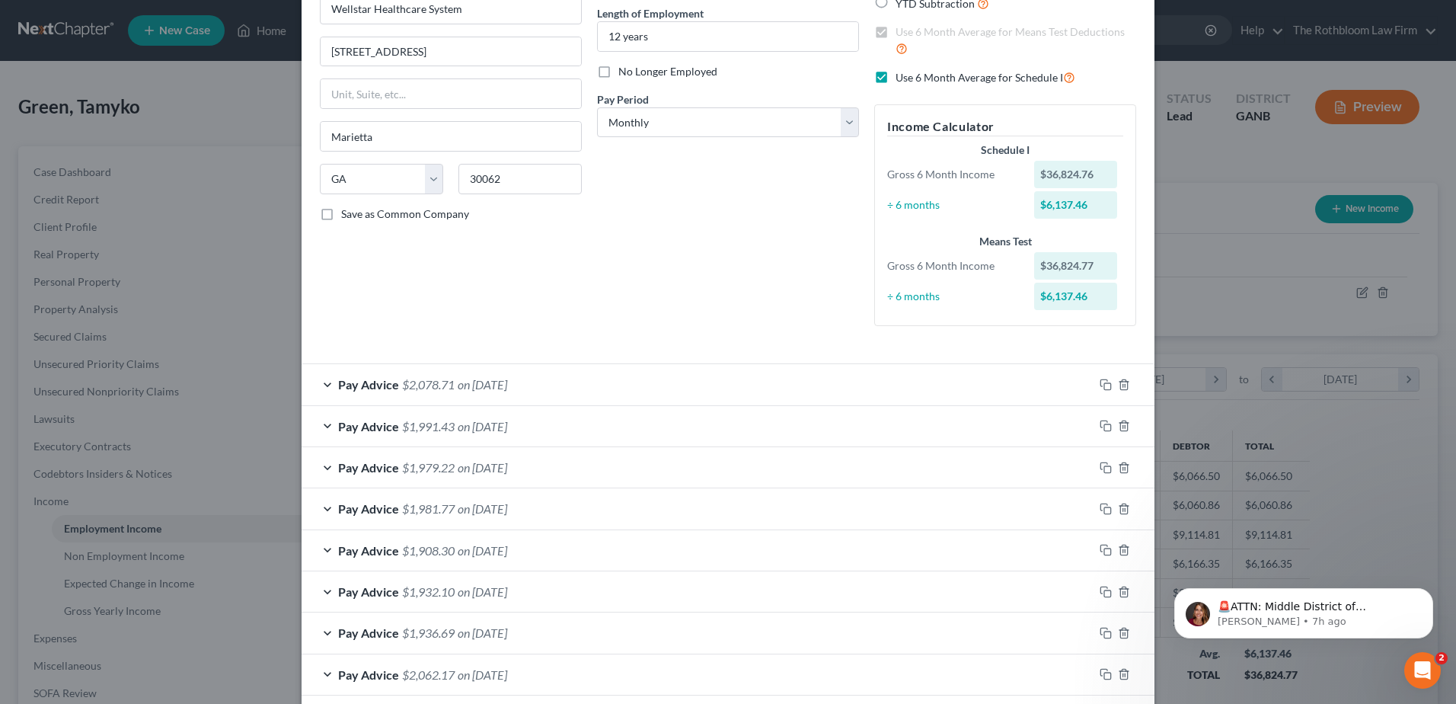
scroll to position [0, 0]
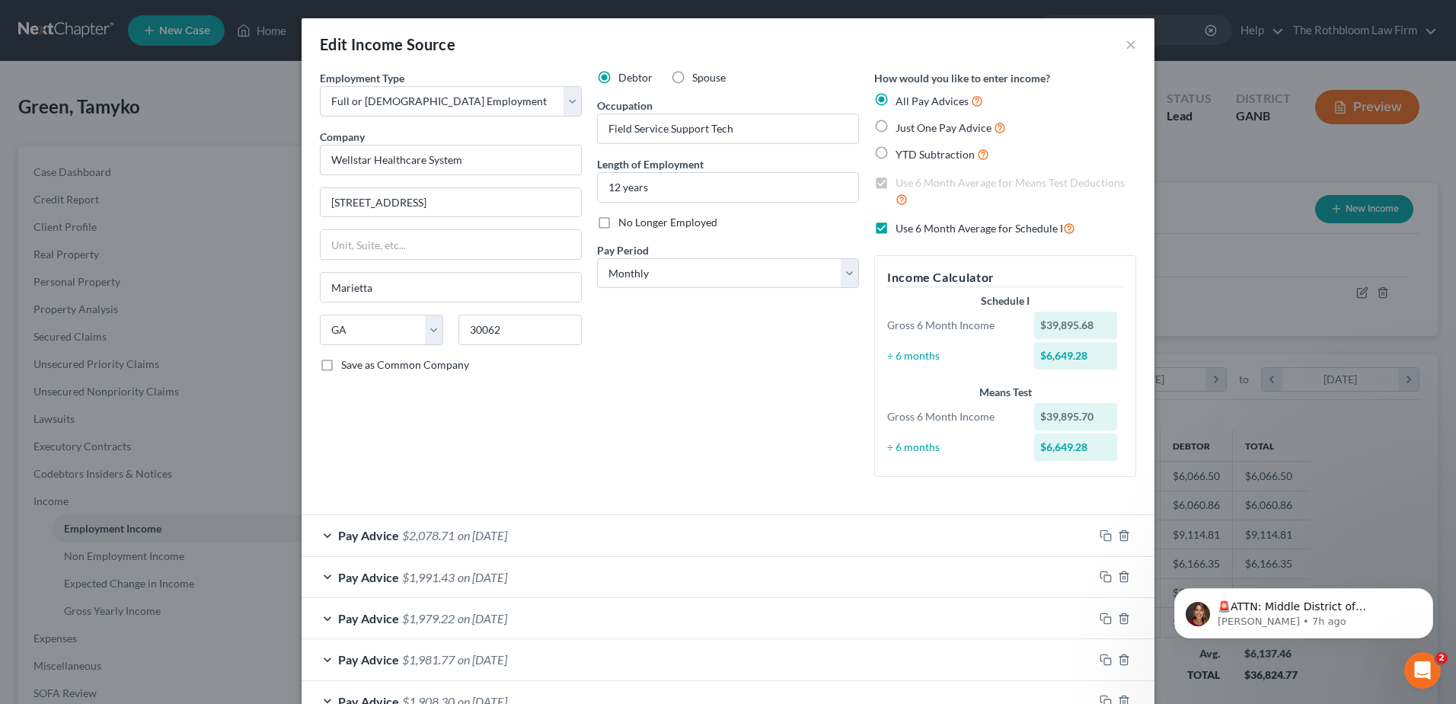
click at [602, 430] on div "Debtor Spouse Occupation Field Service Support Tech Length of Employment 12 yea…" at bounding box center [728, 279] width 277 height 419
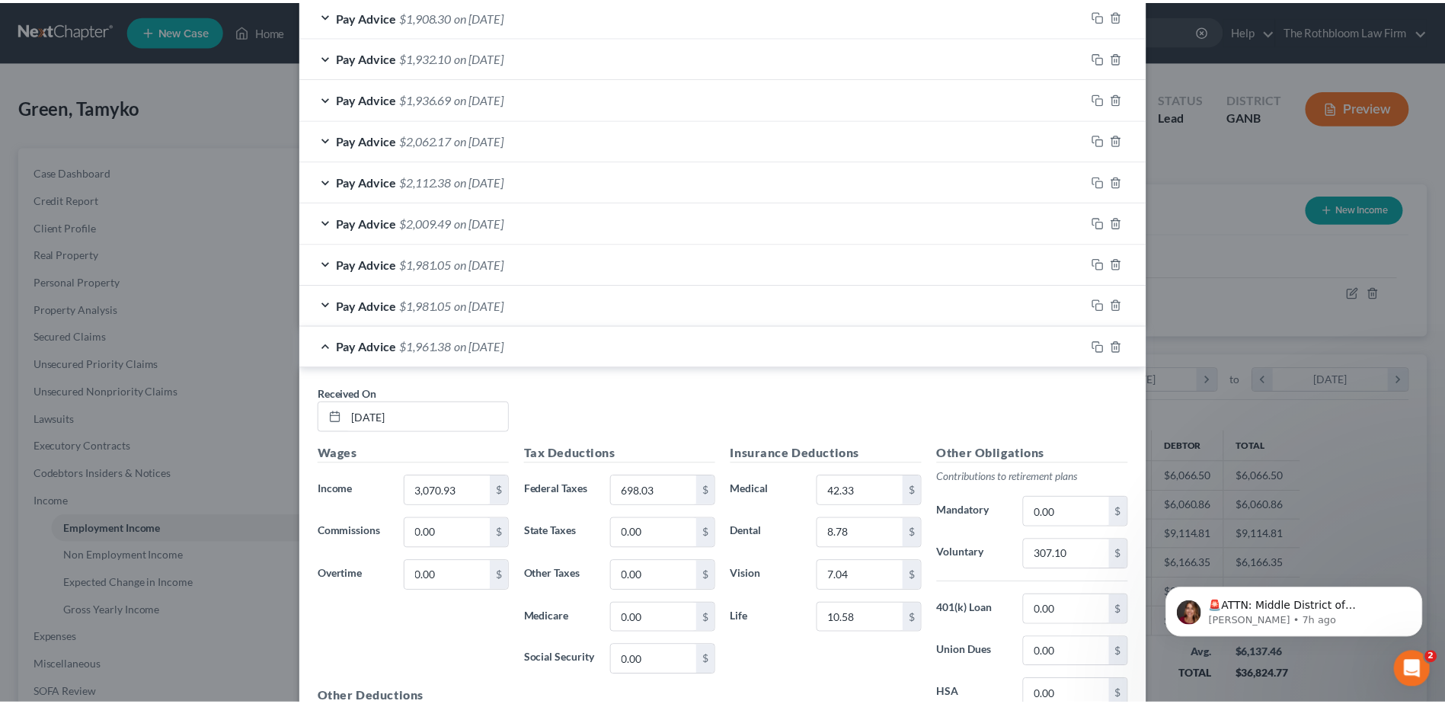
scroll to position [967, 0]
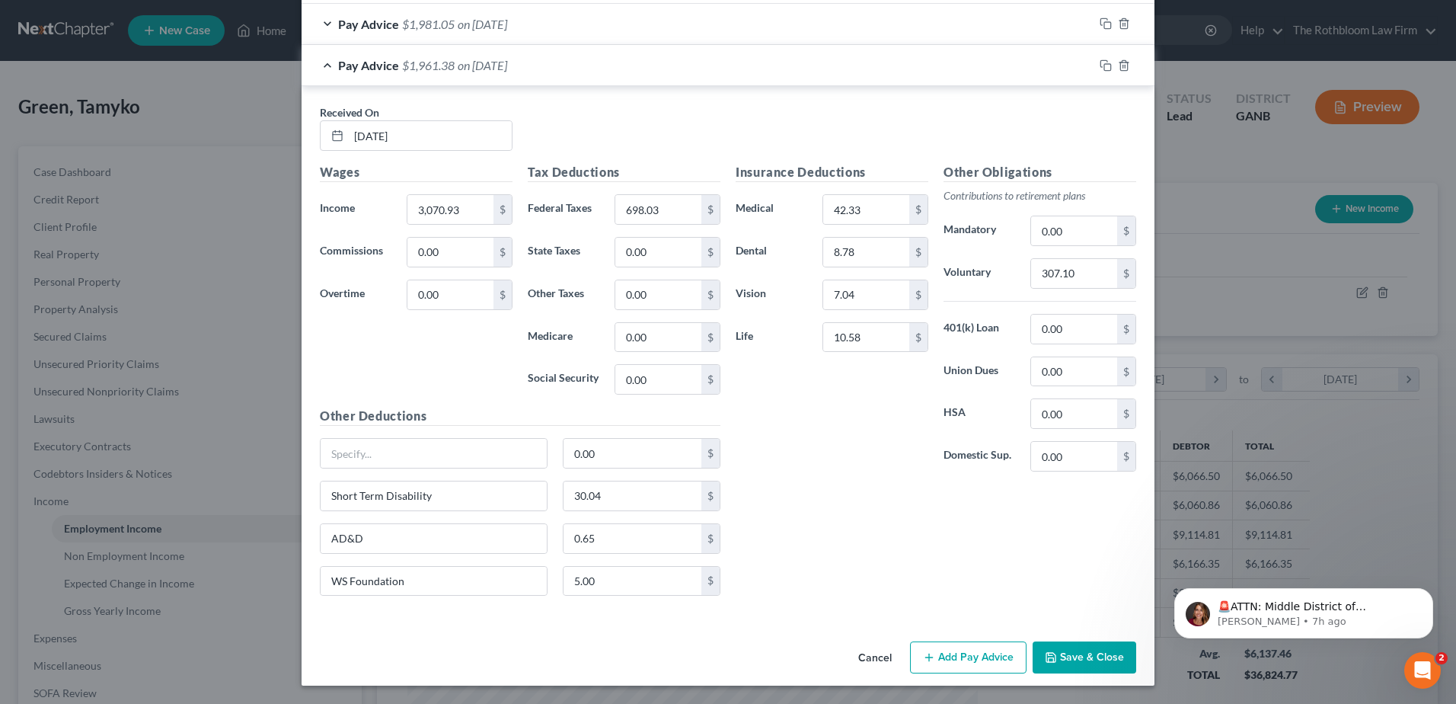
click at [1057, 669] on button "Save & Close" at bounding box center [1085, 657] width 104 height 32
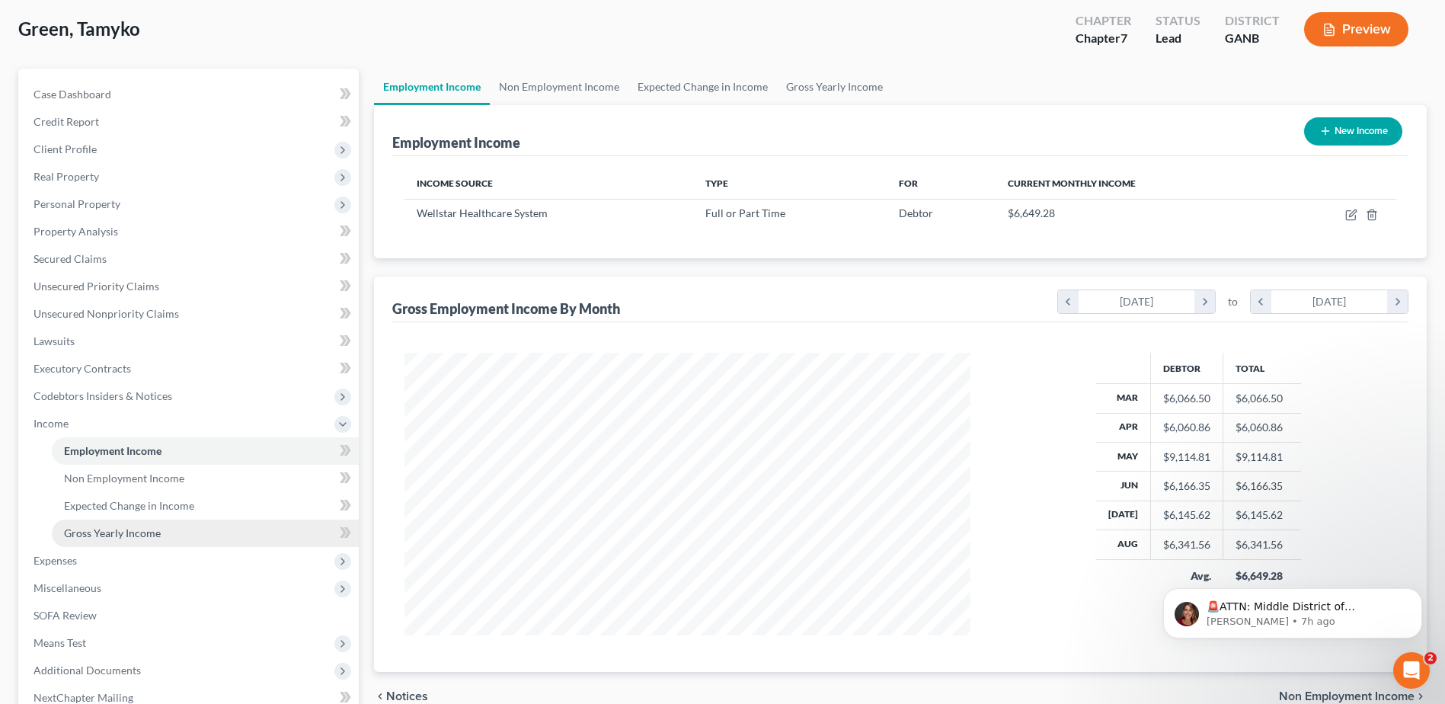
scroll to position [152, 0]
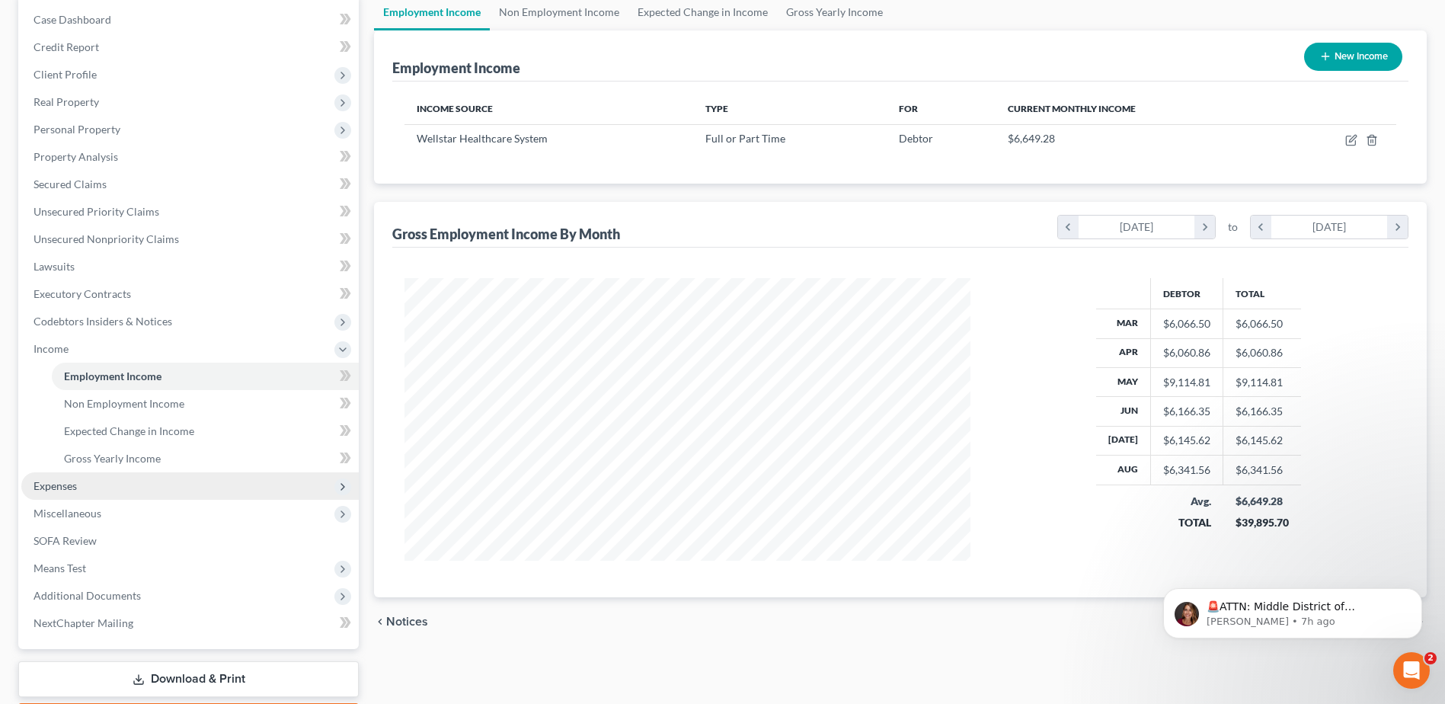
click at [78, 490] on span "Expenses" at bounding box center [189, 485] width 337 height 27
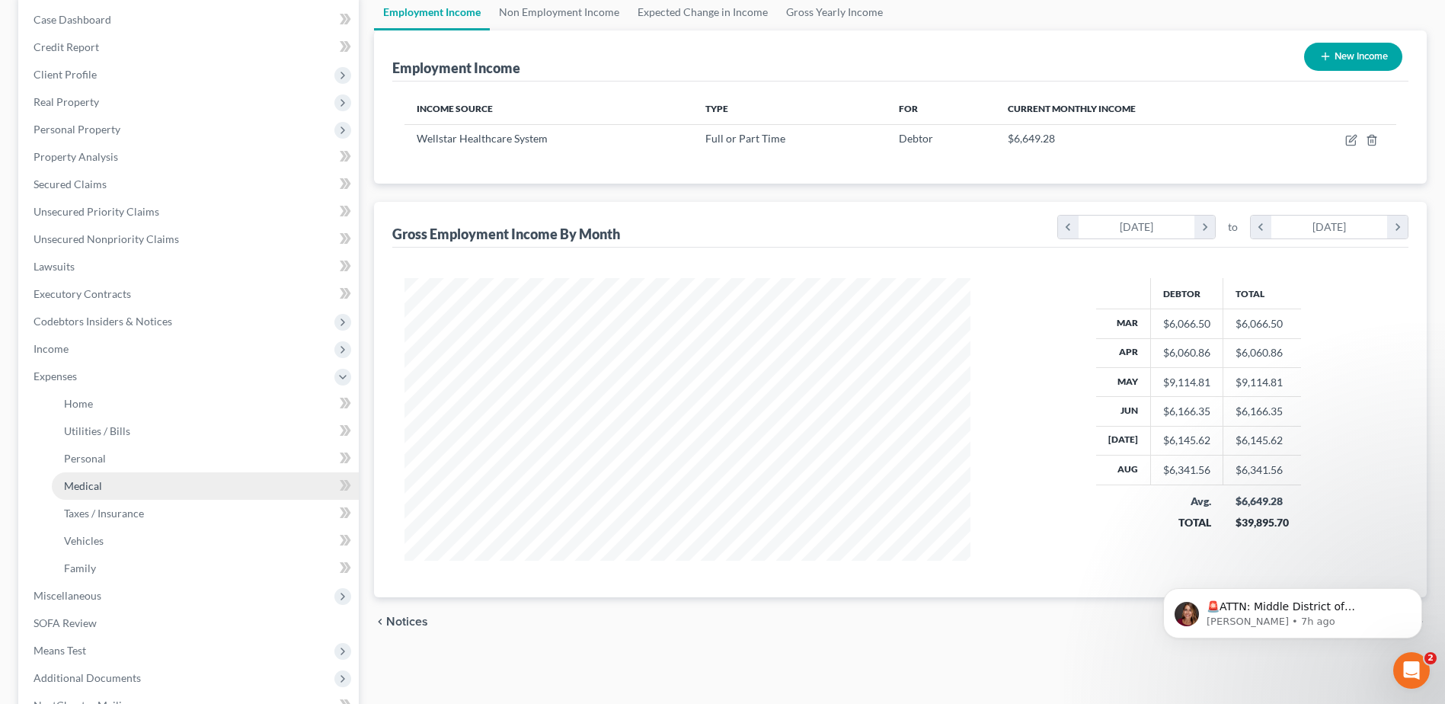
click at [98, 488] on span "Medical" at bounding box center [83, 485] width 38 height 13
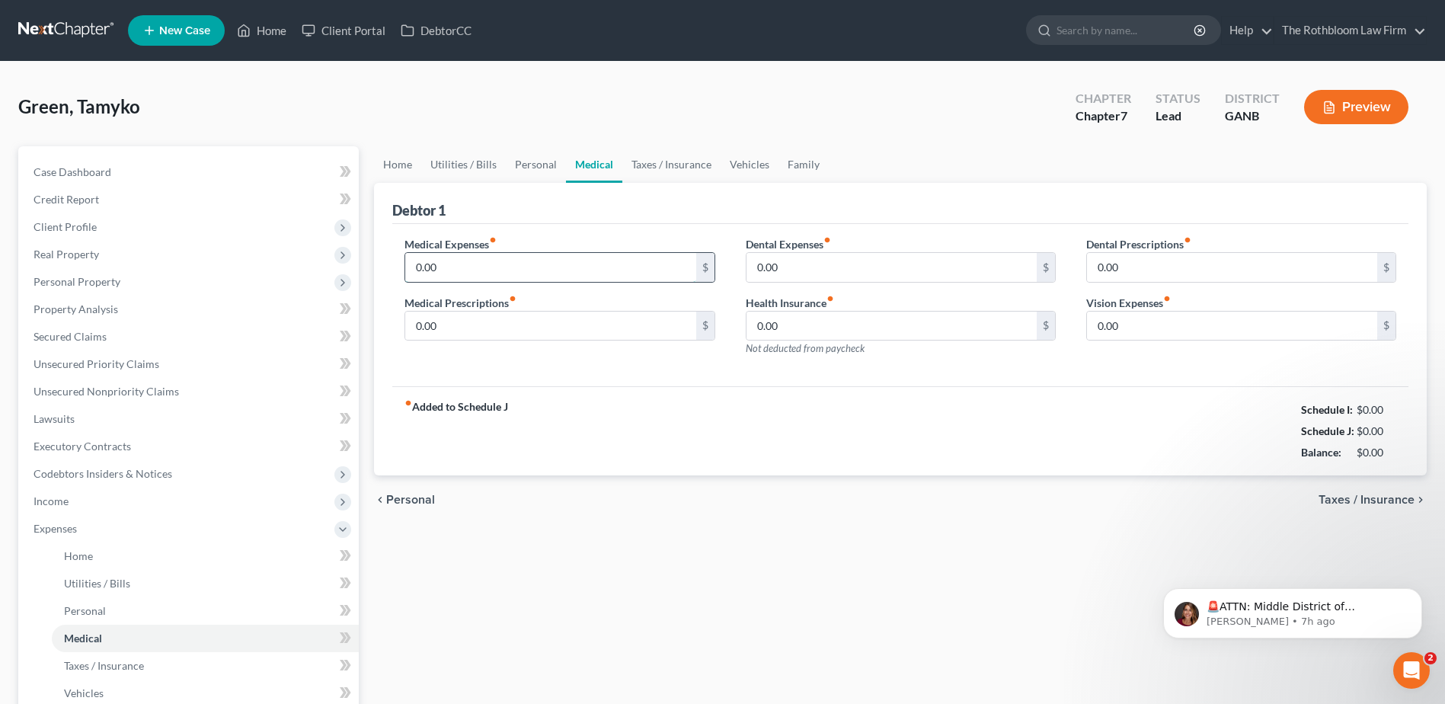
click at [437, 272] on input "0.00" at bounding box center [550, 267] width 290 height 29
click at [804, 162] on link "Family" at bounding box center [803, 164] width 50 height 37
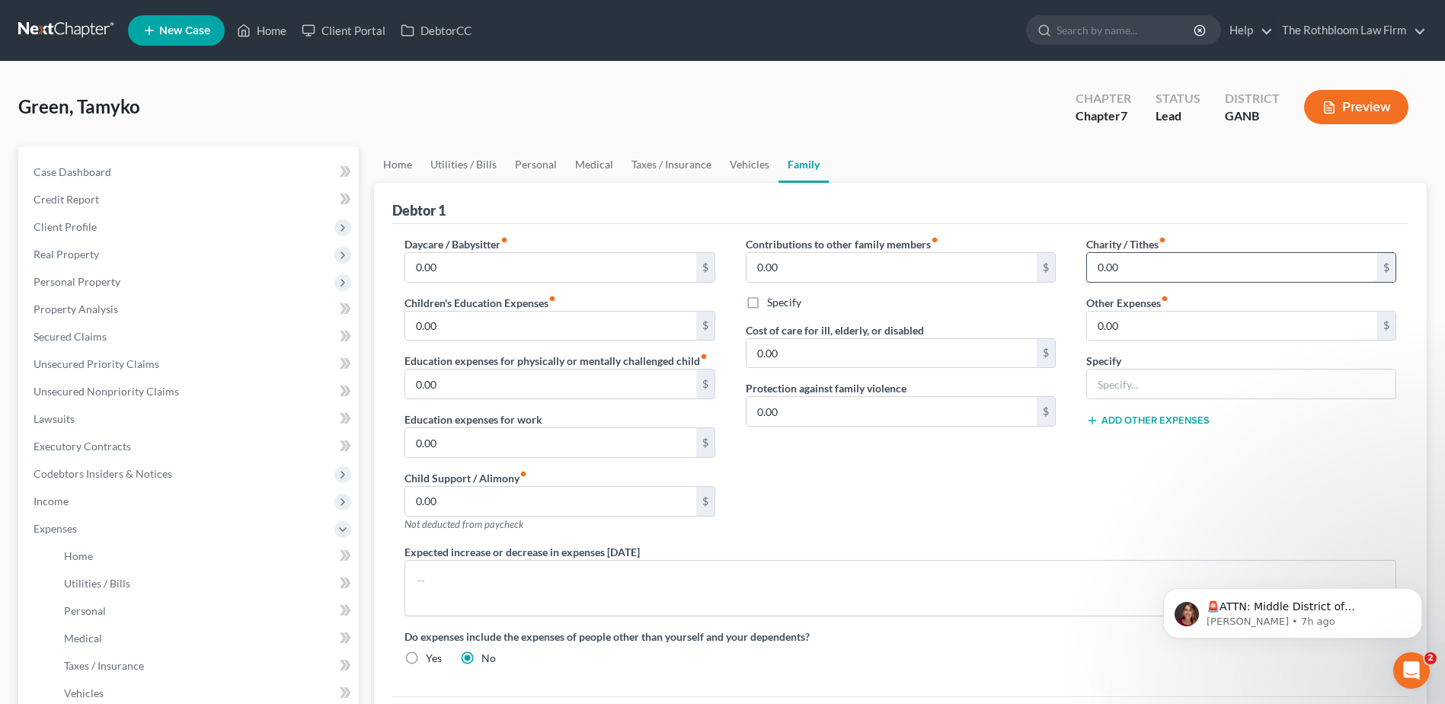
click at [1142, 273] on input "0.00" at bounding box center [1232, 267] width 290 height 29
click at [485, 113] on div "Green, Tamyko Upgraded Chapter Chapter 7 Status Lead District GANB Preview" at bounding box center [722, 113] width 1408 height 66
click at [69, 503] on span "Income" at bounding box center [189, 500] width 337 height 27
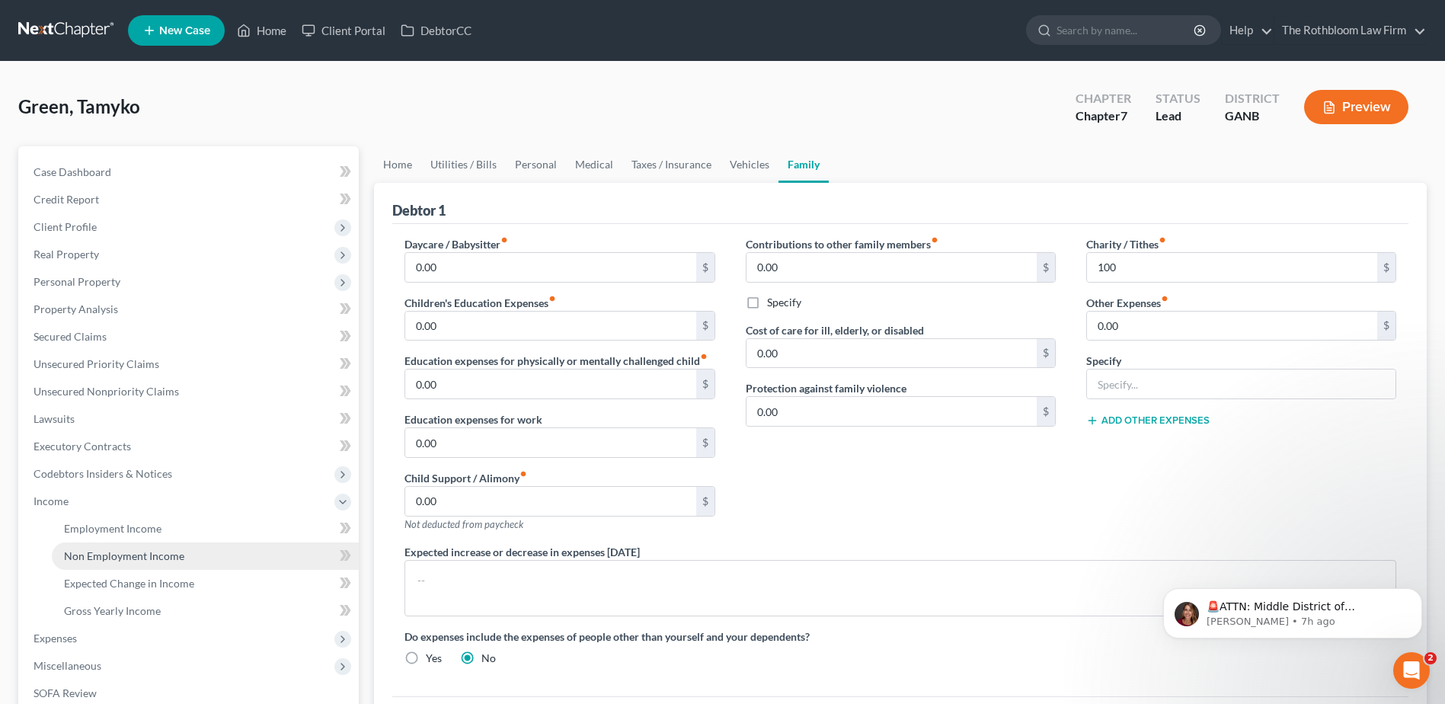
click at [136, 558] on span "Non Employment Income" at bounding box center [124, 555] width 120 height 13
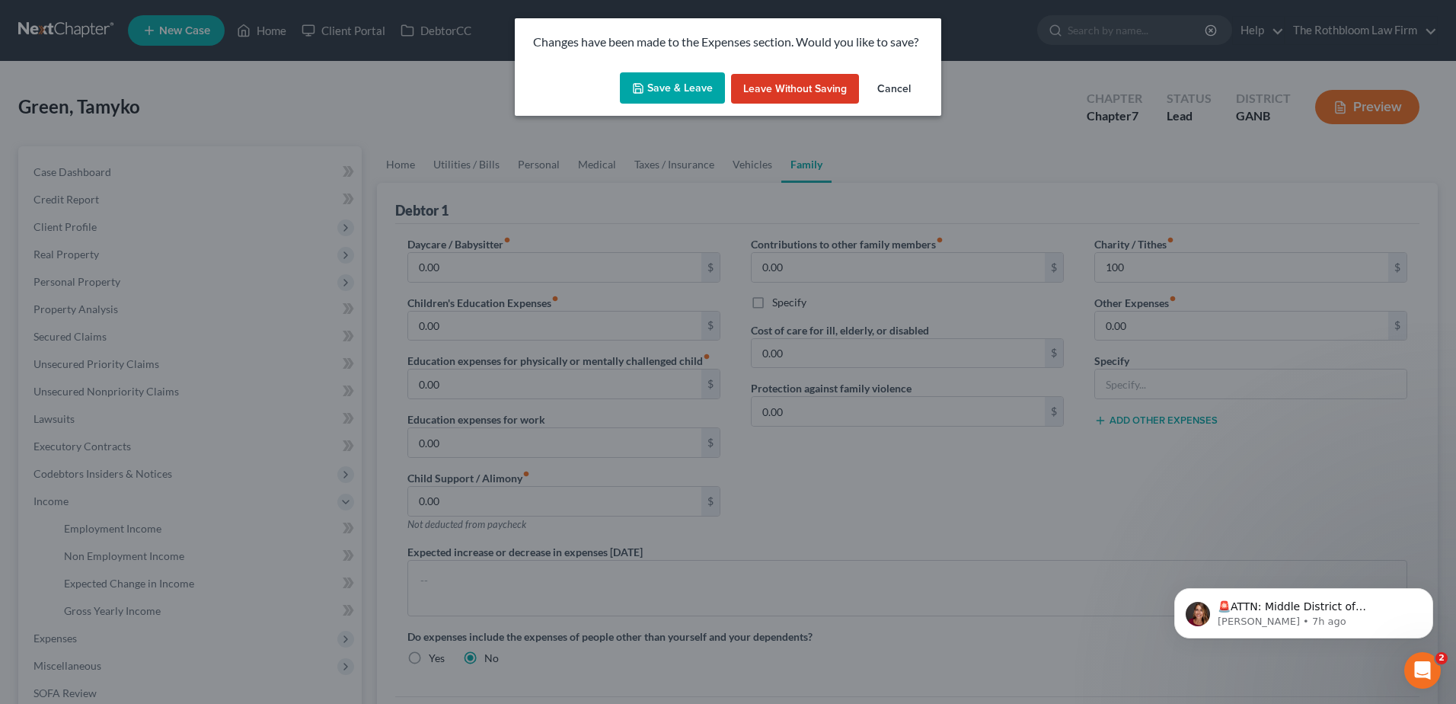
click at [681, 84] on button "Save & Leave" at bounding box center [672, 88] width 105 height 32
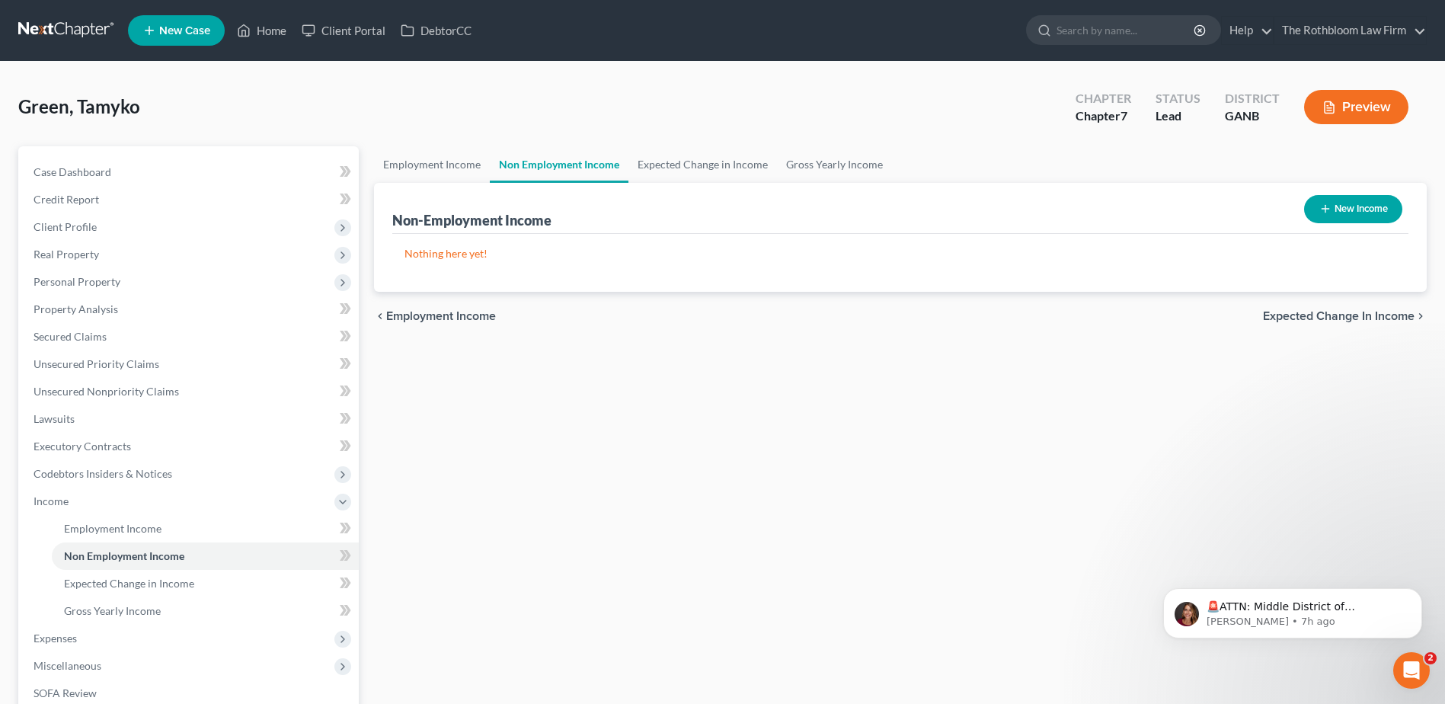
click at [586, 167] on link "Non Employment Income" at bounding box center [559, 164] width 139 height 37
click at [1331, 214] on button "New Income" at bounding box center [1353, 209] width 98 height 28
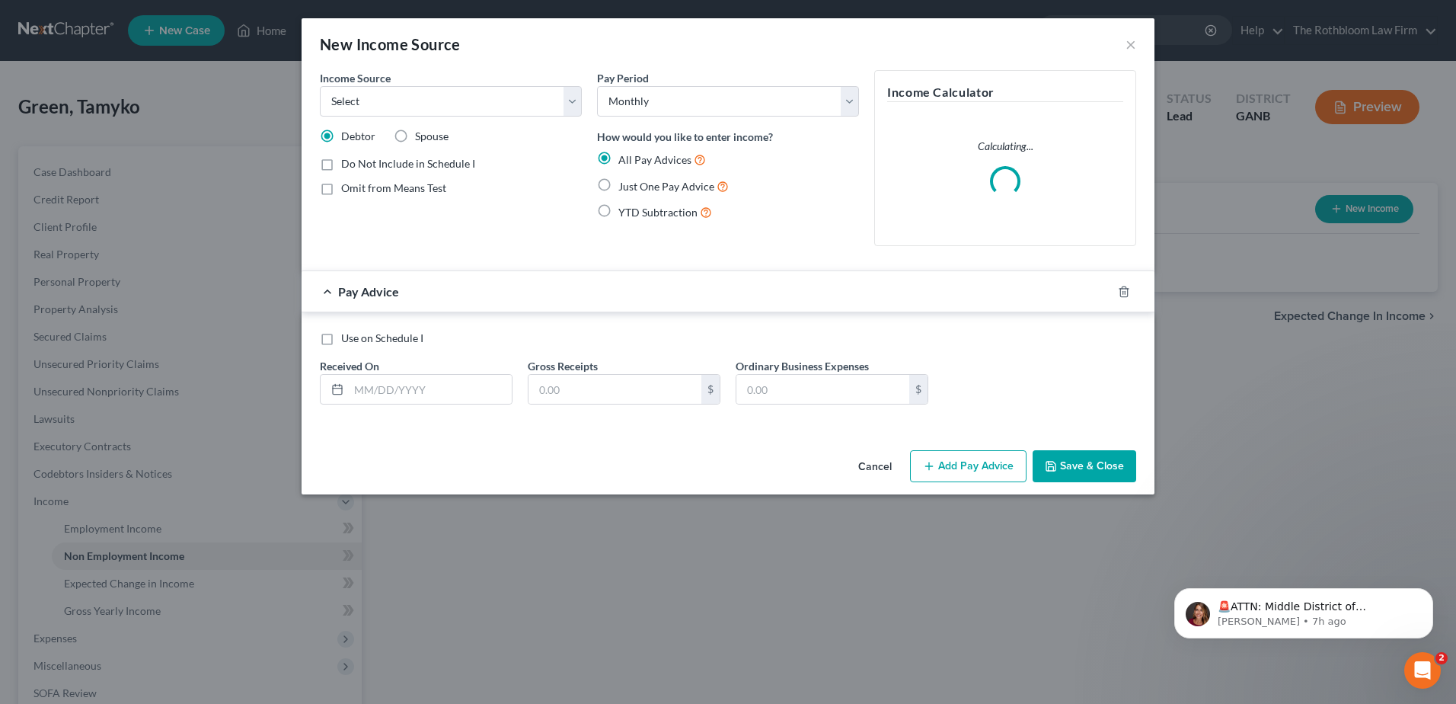
click at [583, 112] on div "Income Source * Select Unemployment Disability (from employer) Pension Retireme…" at bounding box center [450, 164] width 277 height 188
click at [583, 106] on div "Income Source * Select Unemployment Disability (from employer) Pension Retireme…" at bounding box center [450, 164] width 277 height 188
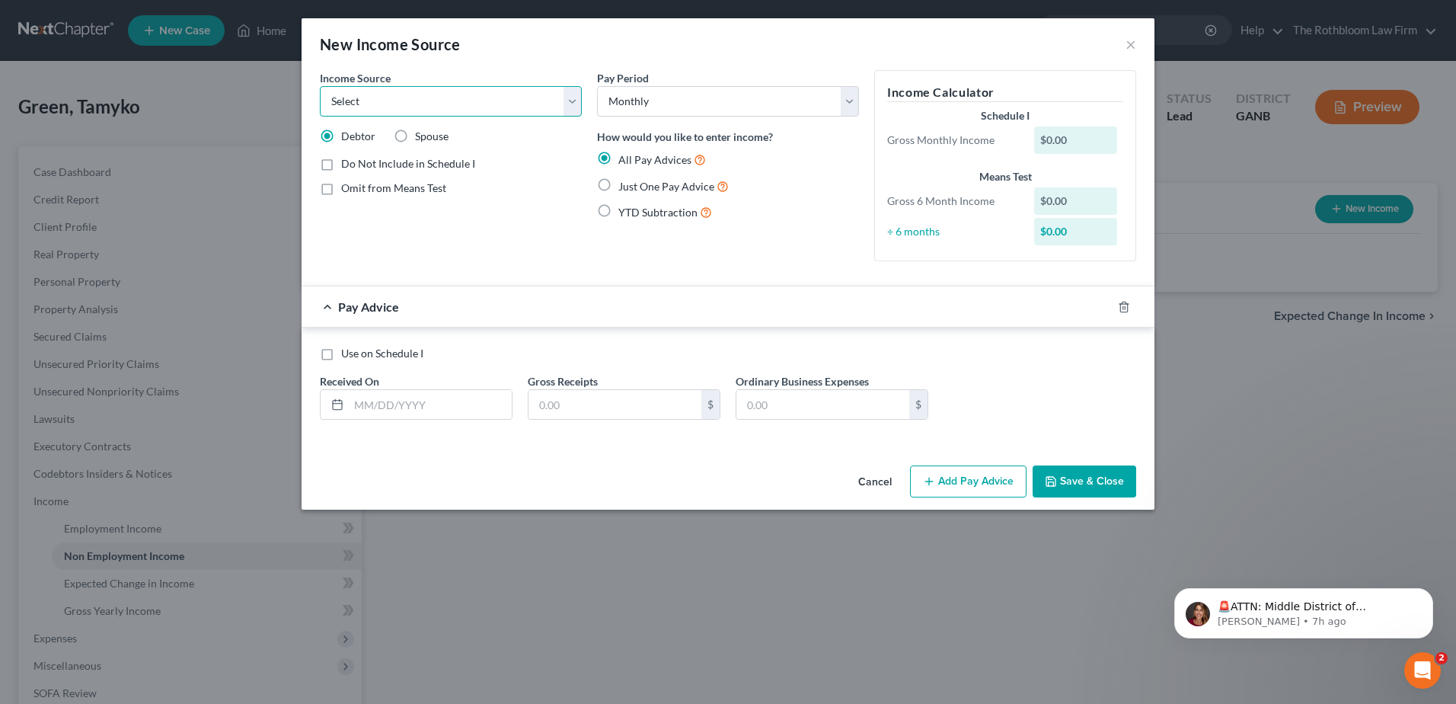
click at [568, 97] on select "Select Unemployment Disability (from employer) Pension Retirement Social Securi…" at bounding box center [451, 101] width 262 height 30
click at [320, 86] on select "Select Unemployment Disability (from employer) Pension Retirement Social Securi…" at bounding box center [451, 101] width 262 height 30
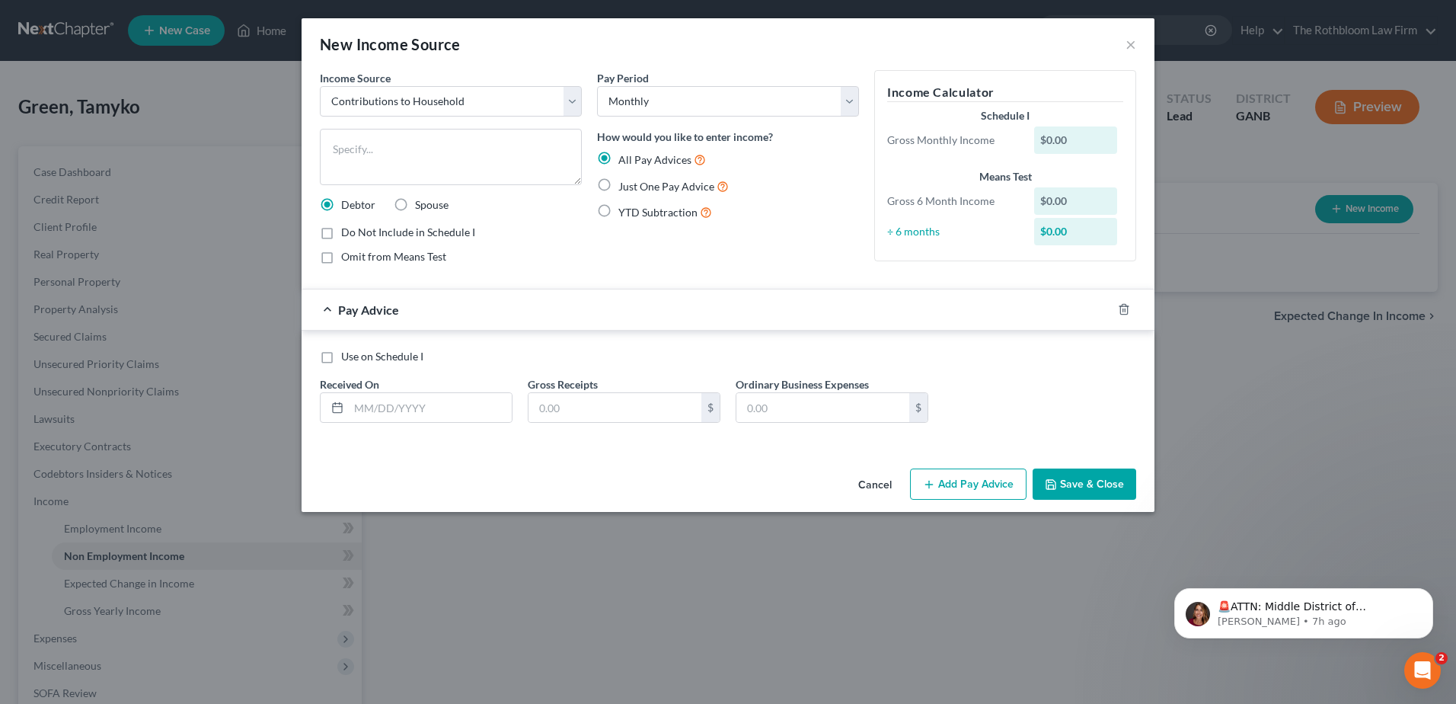
click at [618, 184] on label "Just One Pay Advice" at bounding box center [673, 186] width 110 height 18
click at [625, 184] on input "Just One Pay Advice" at bounding box center [630, 182] width 10 height 10
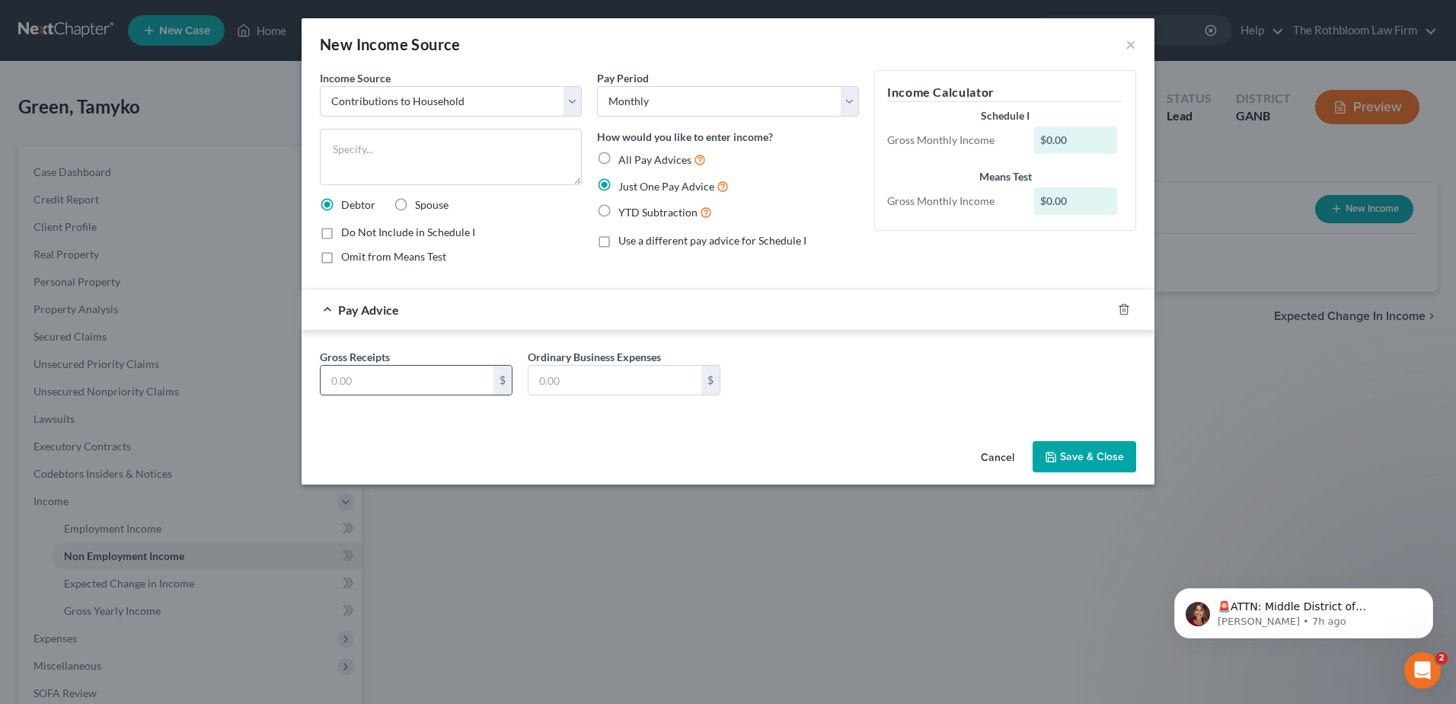
click at [355, 381] on input "text" at bounding box center [407, 380] width 173 height 29
click at [1110, 461] on button "Save & Close" at bounding box center [1085, 457] width 104 height 32
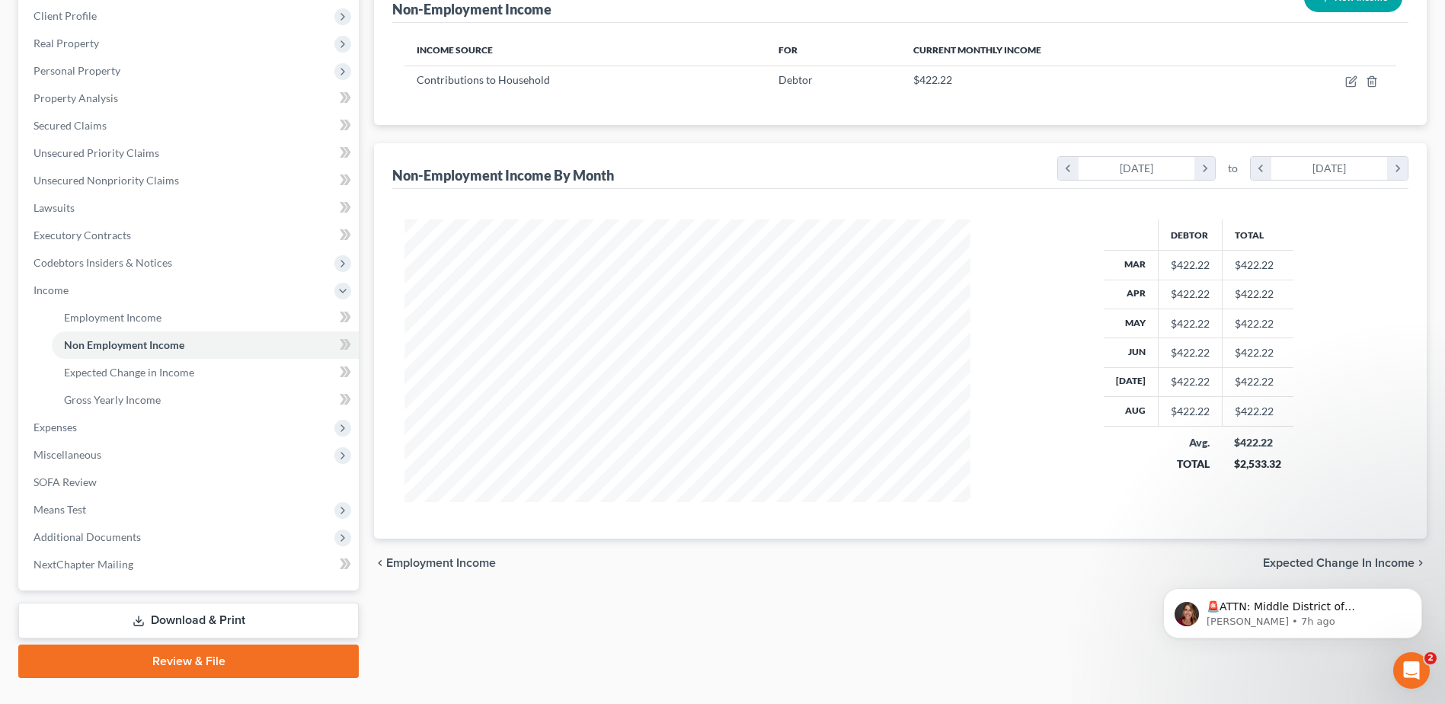
scroll to position [228, 0]
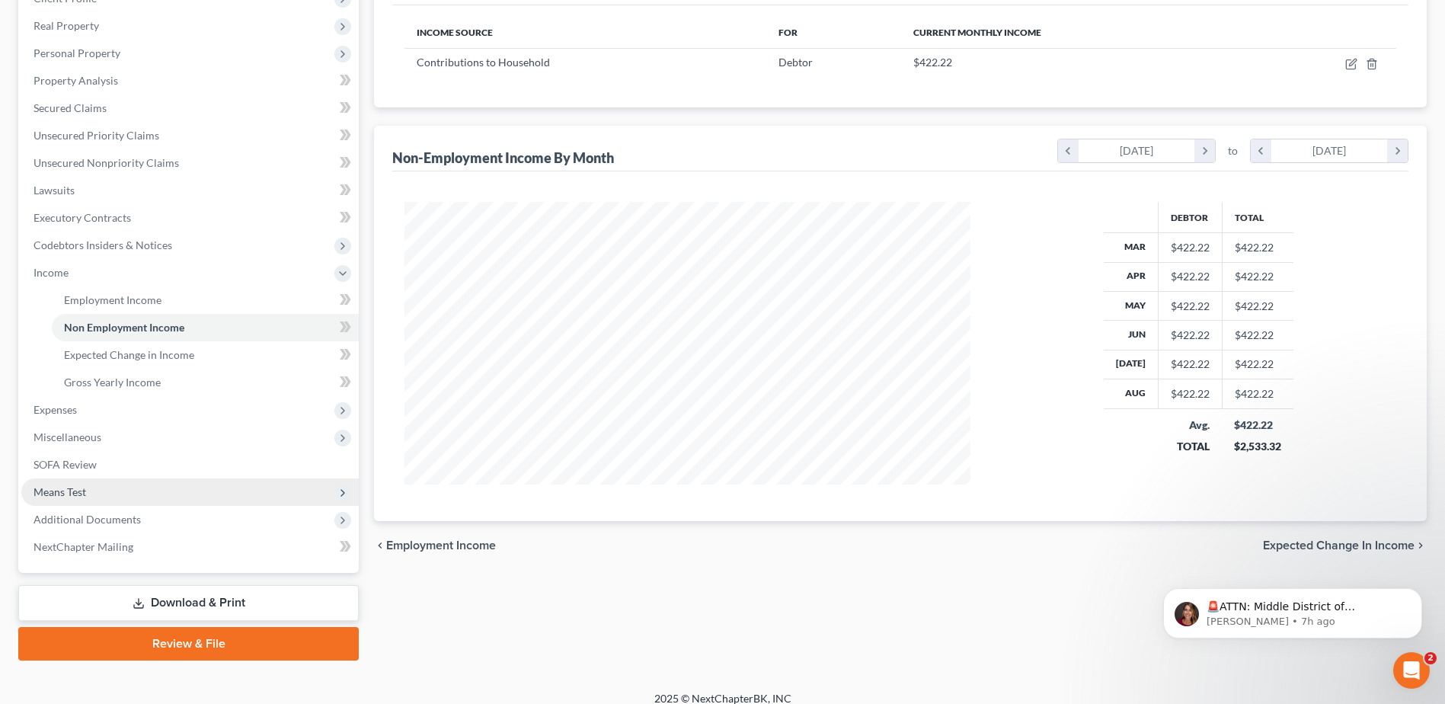
click at [78, 487] on span "Means Test" at bounding box center [60, 491] width 53 height 13
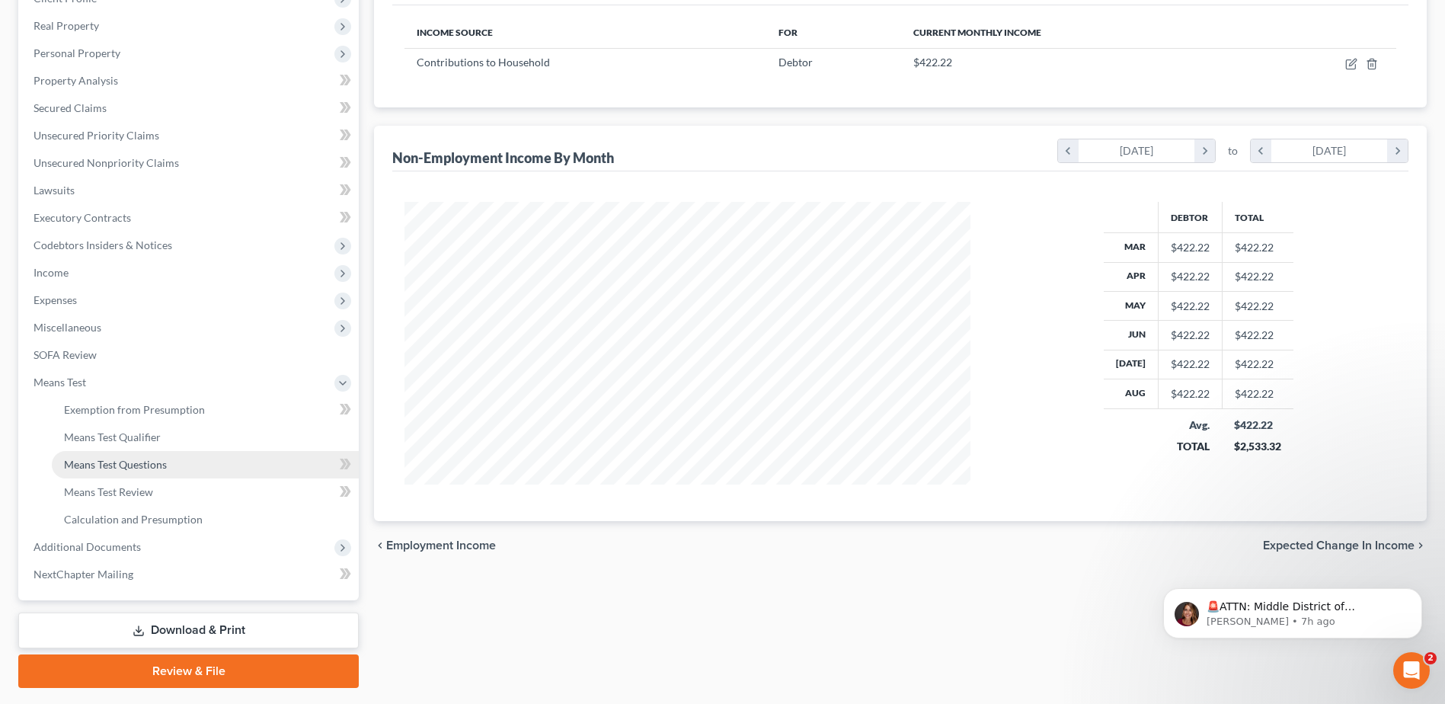
click at [117, 465] on span "Means Test Questions" at bounding box center [115, 464] width 103 height 13
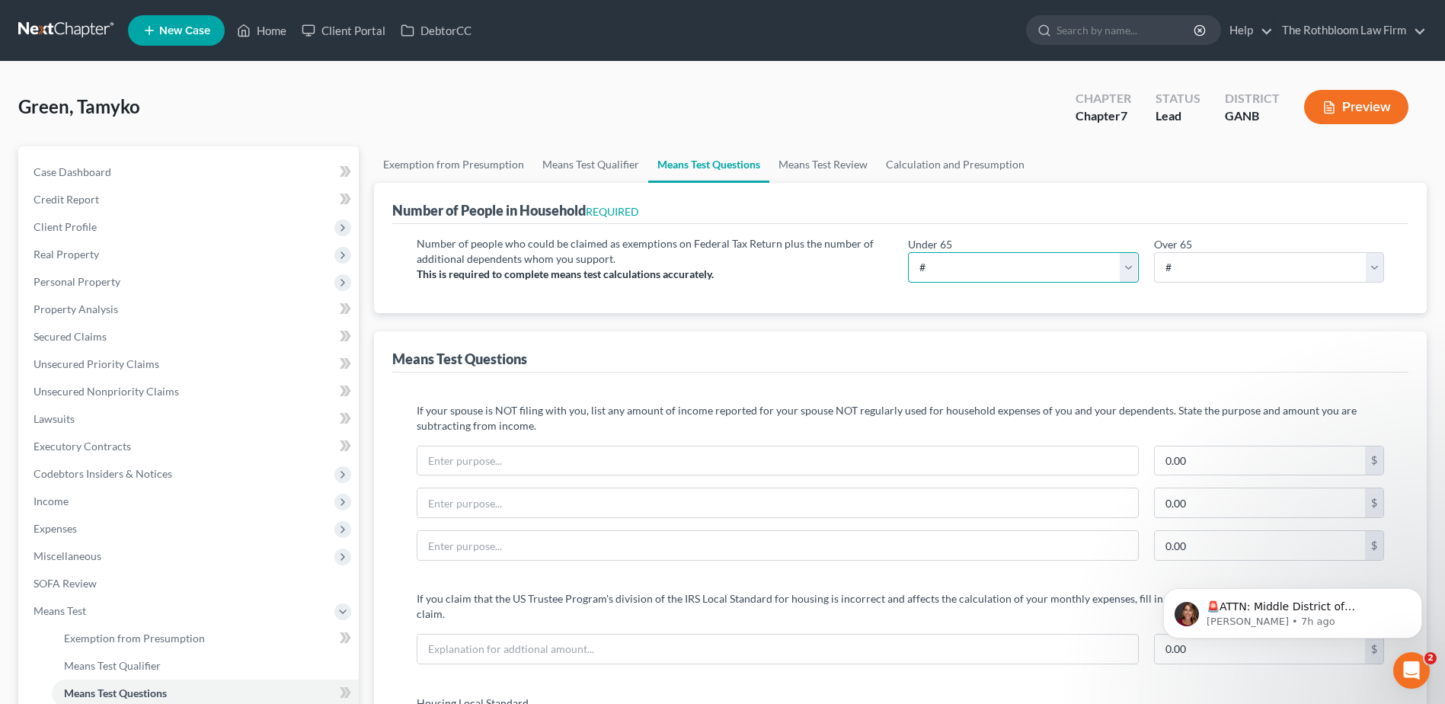
click at [948, 265] on select "# 0 1 2 3 4 5 6 7 8 9 10" at bounding box center [1023, 267] width 230 height 30
click at [908, 252] on select "# 0 1 2 3 4 5 6 7 8 9 10" at bounding box center [1023, 267] width 230 height 30
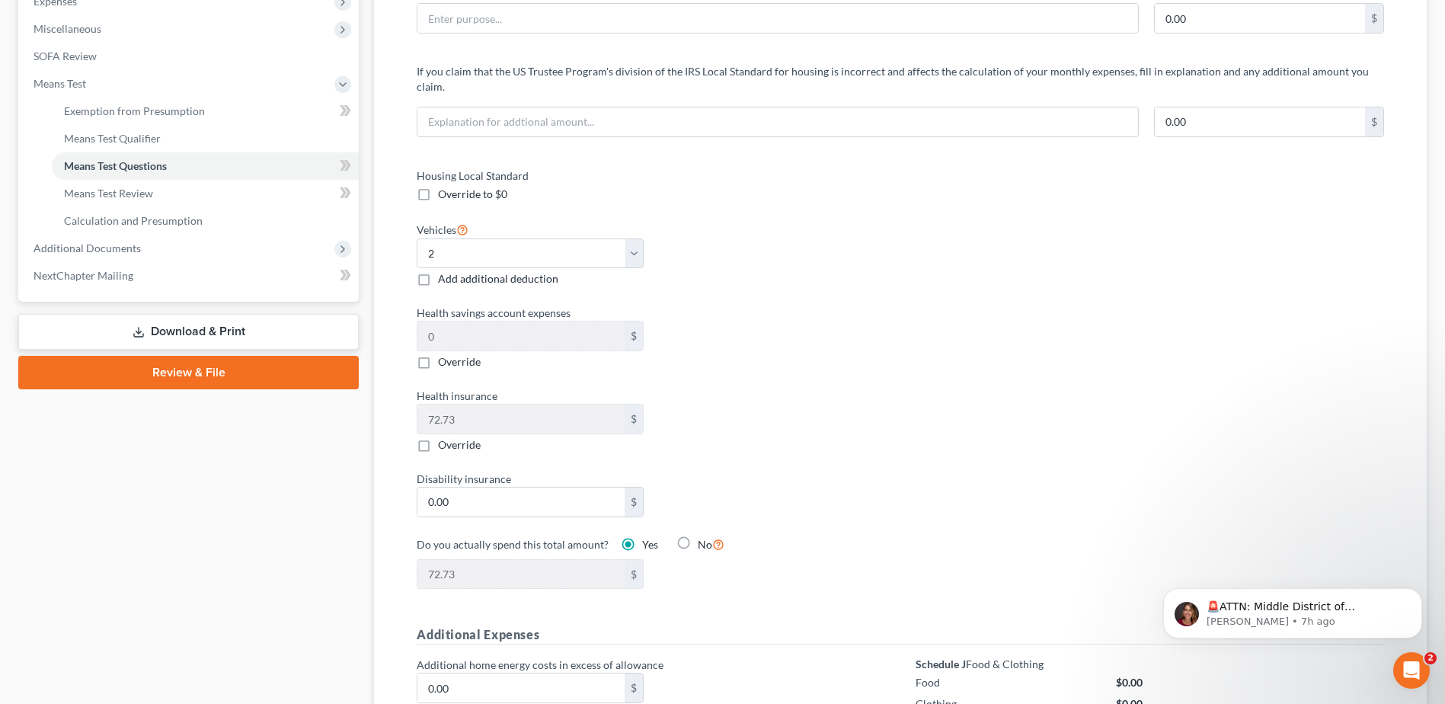
scroll to position [533, 0]
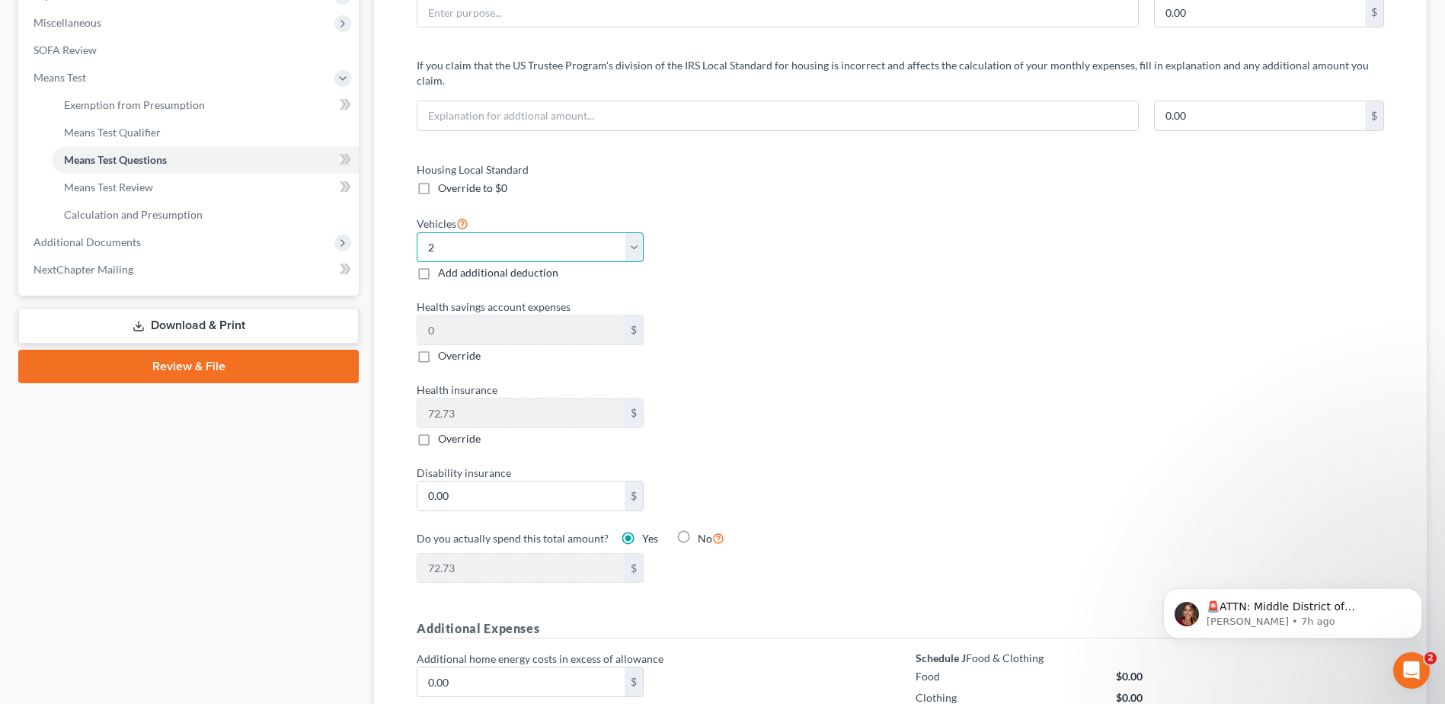
click at [630, 240] on select "Select 0 1 2 3 4 5" at bounding box center [530, 247] width 226 height 30
click at [417, 232] on select "Select 0 1 2 3 4 5" at bounding box center [530, 247] width 226 height 30
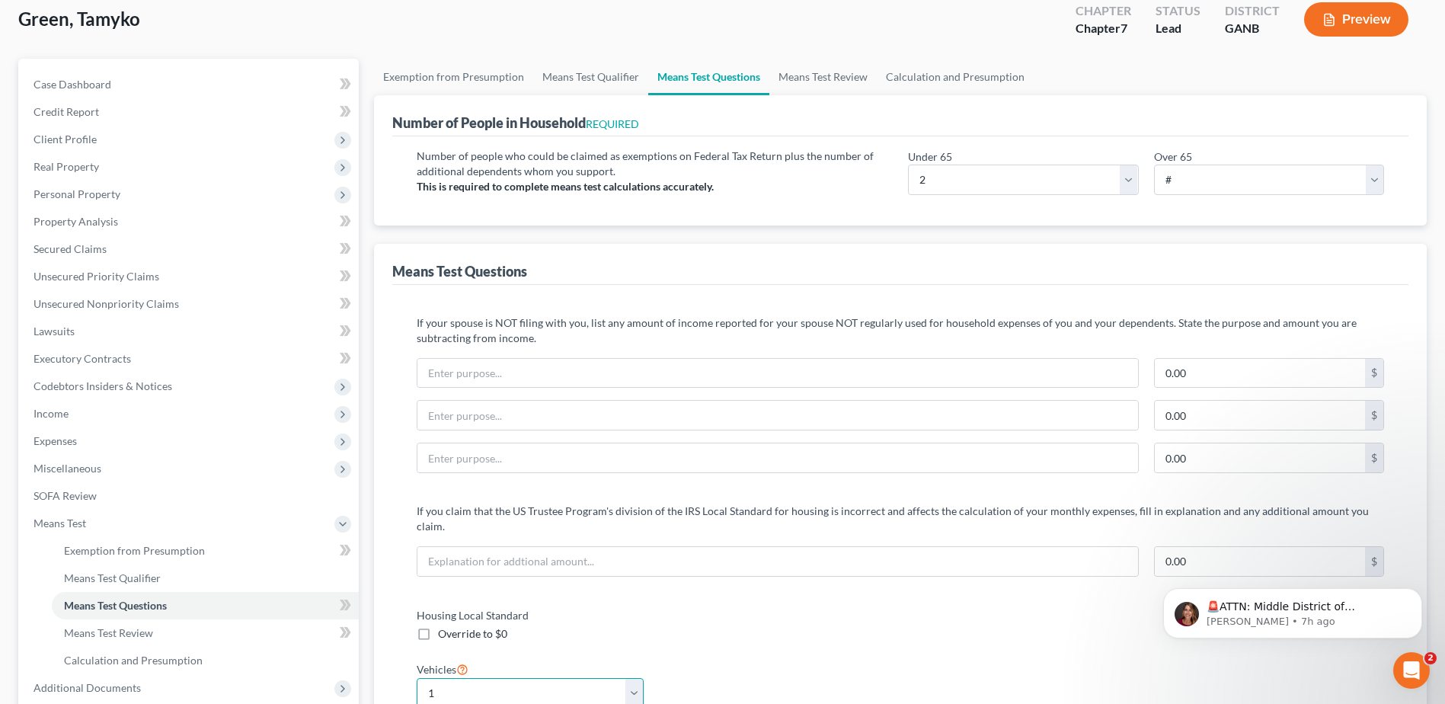
scroll to position [0, 0]
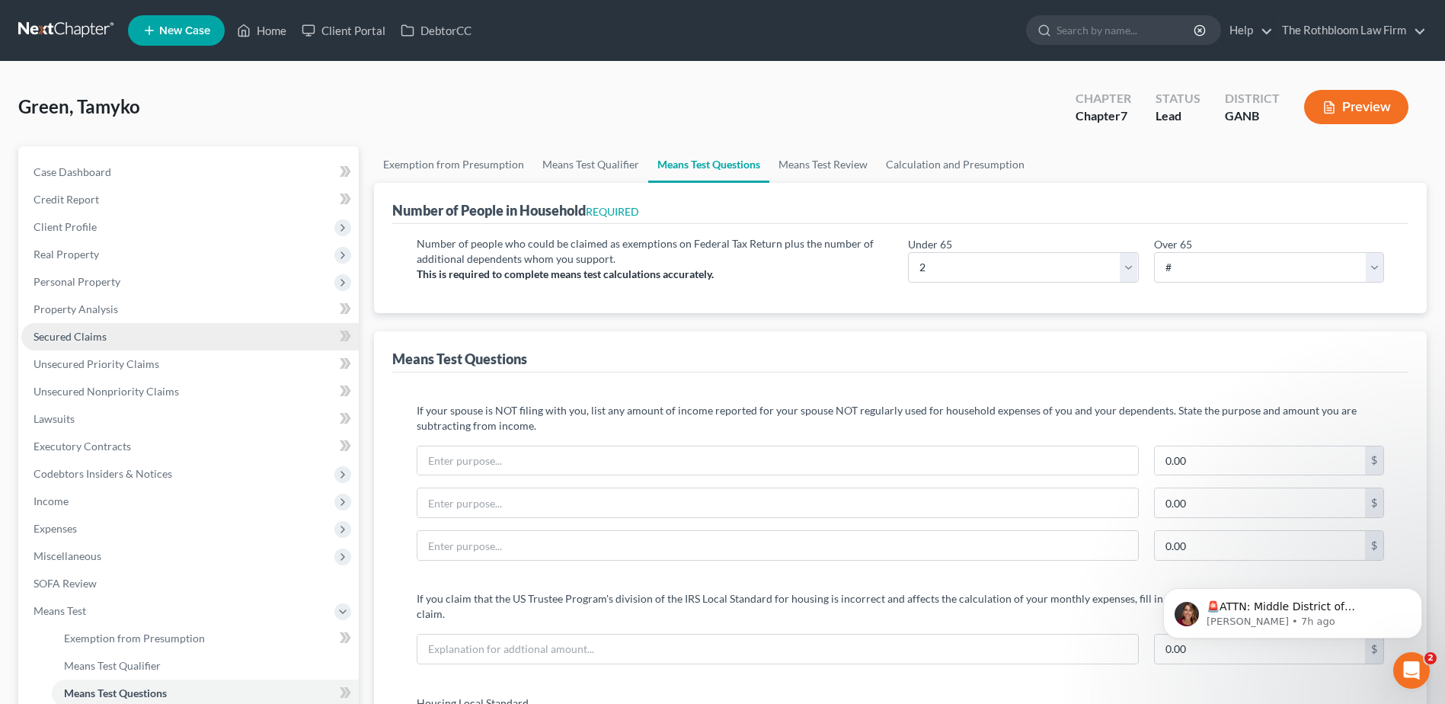
click at [57, 331] on span "Secured Claims" at bounding box center [70, 336] width 73 height 13
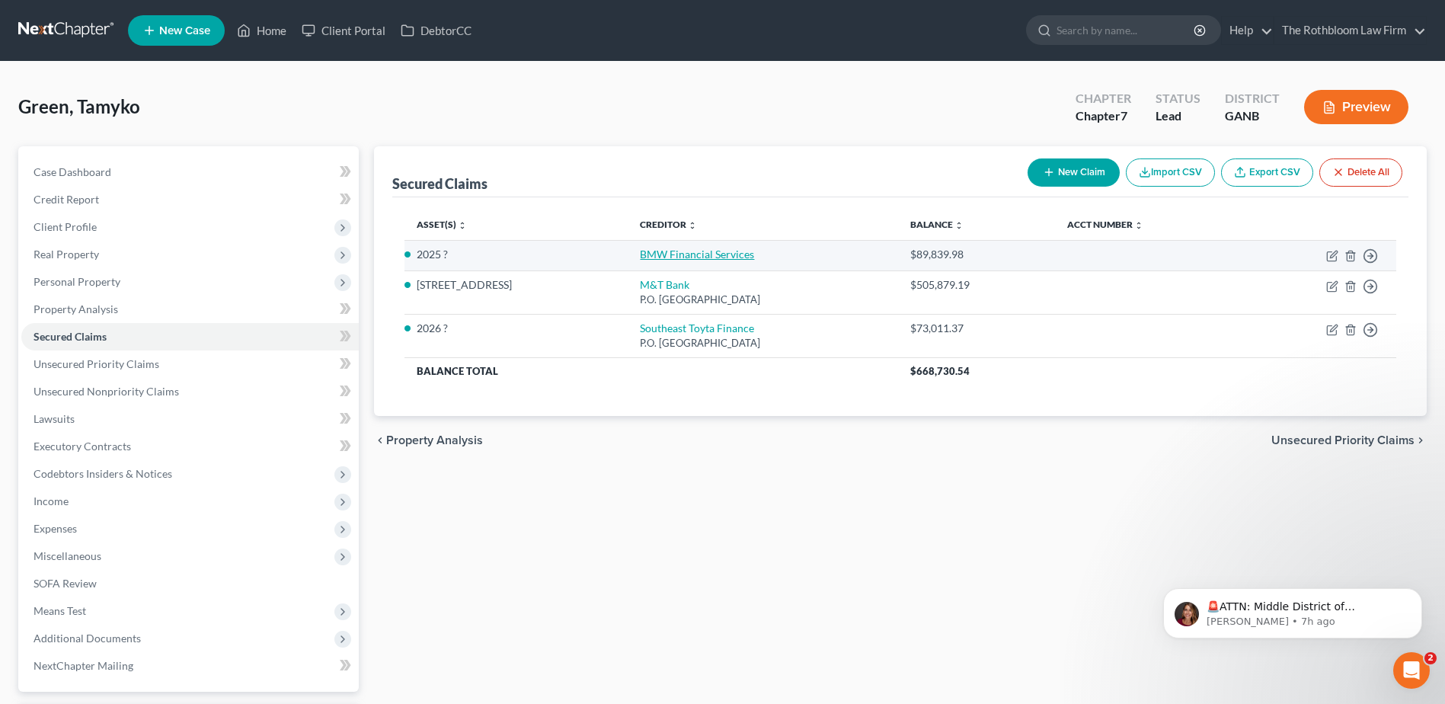
click at [670, 255] on link "BMW Financial Services" at bounding box center [697, 254] width 114 height 13
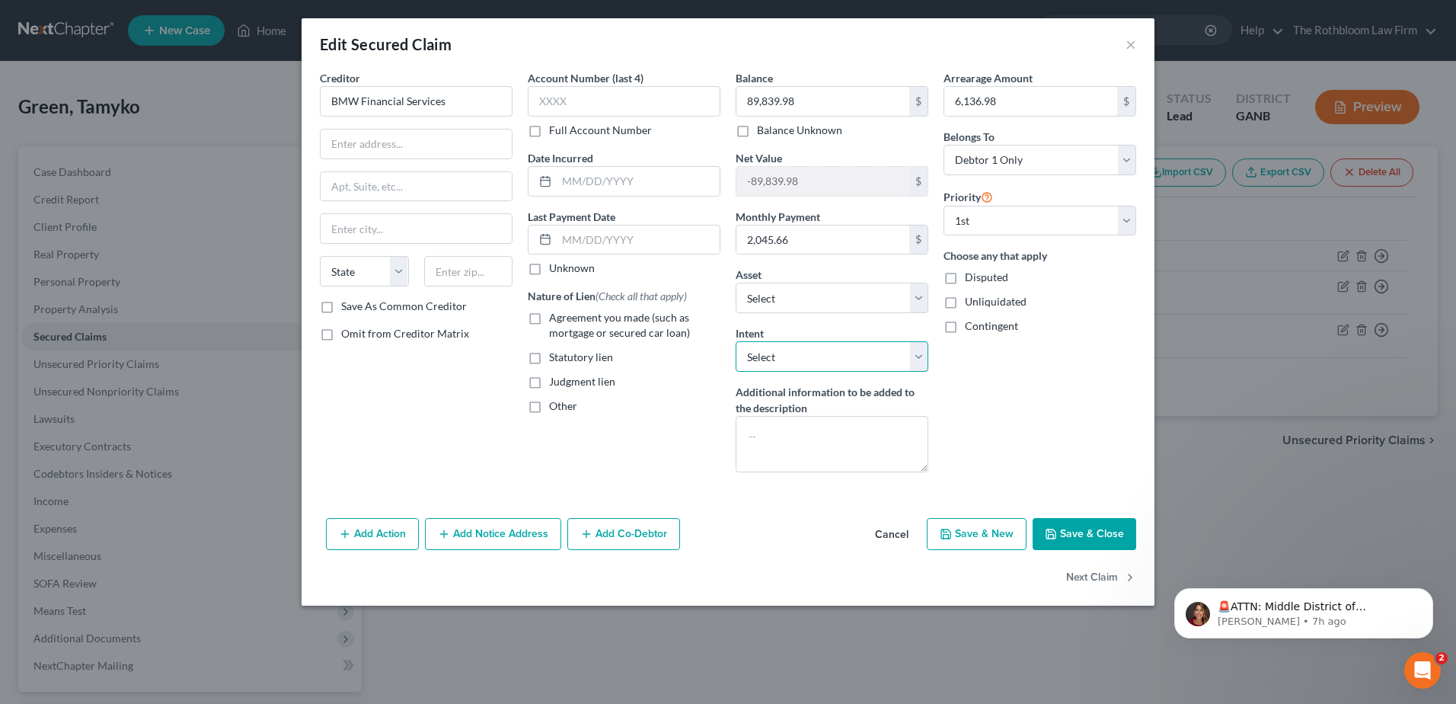
click at [906, 355] on select "Select Surrender Redeem Reaffirm Avoid Other" at bounding box center [832, 356] width 193 height 30
click at [736, 341] on select "Select Surrender Redeem Reaffirm Avoid Other" at bounding box center [832, 356] width 193 height 30
click at [549, 317] on label "Agreement you made (such as mortgage or secured car loan)" at bounding box center [634, 325] width 171 height 30
click at [555, 317] on input "Agreement you made (such as mortgage or secured car loan)" at bounding box center [560, 315] width 10 height 10
click at [1051, 530] on icon "button" at bounding box center [1051, 534] width 12 height 12
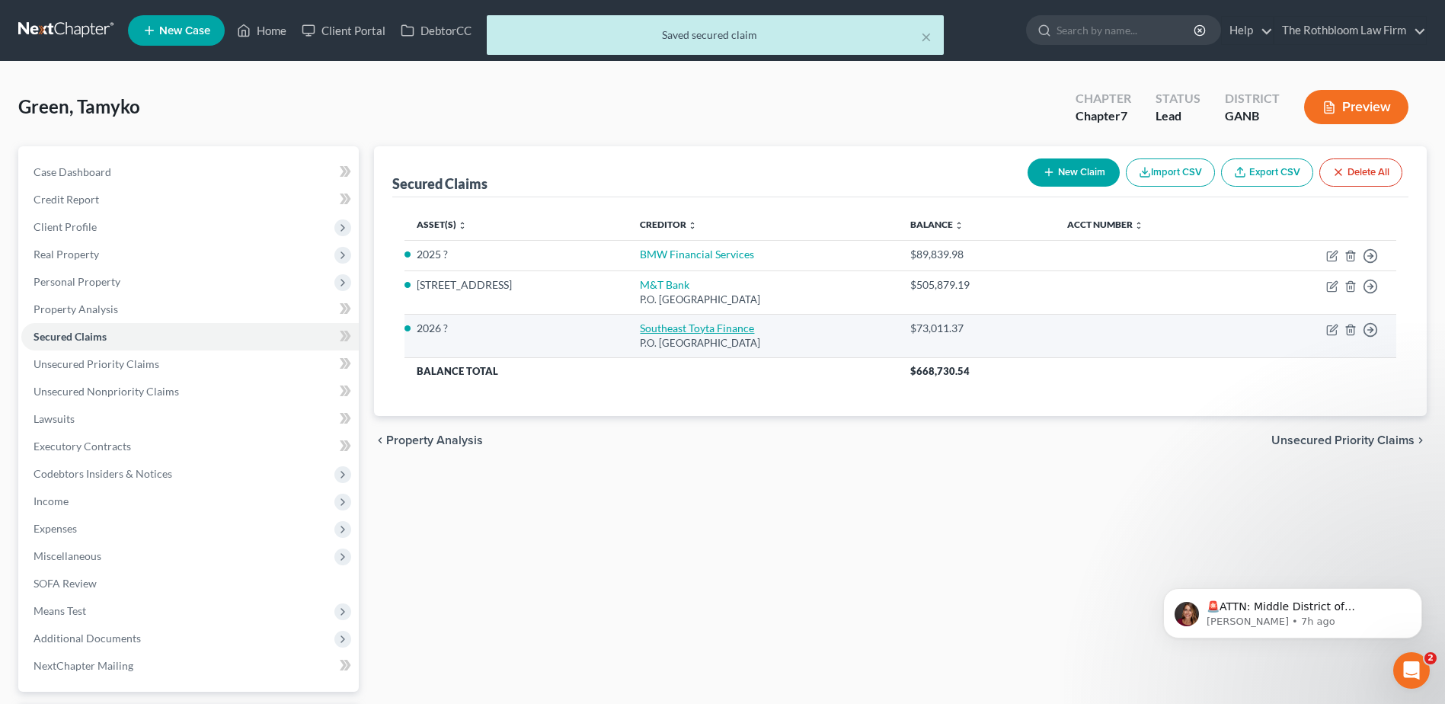
click at [653, 331] on link "Southeast Toyta Finance" at bounding box center [697, 327] width 114 height 13
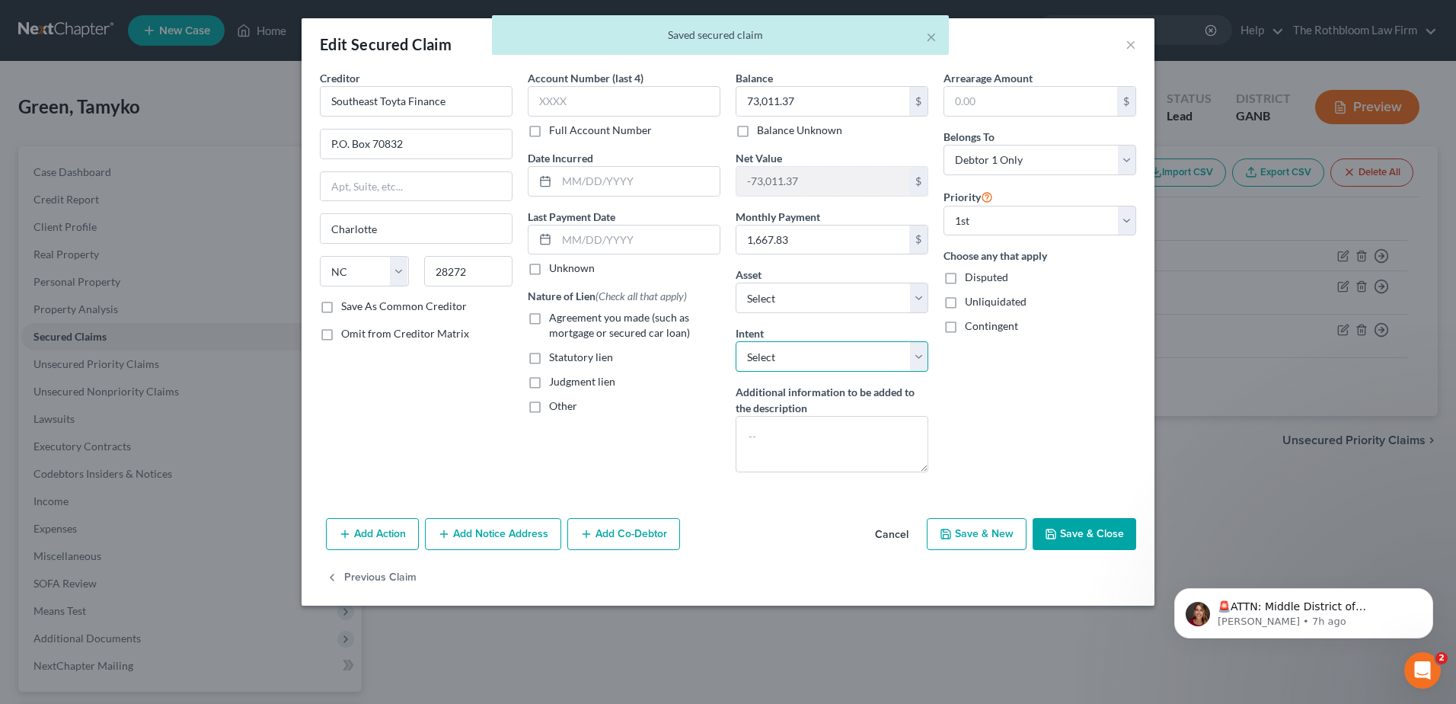
click at [787, 356] on select "Select Surrender Redeem Reaffirm Avoid Other" at bounding box center [832, 356] width 193 height 30
click at [736, 341] on select "Select Surrender Redeem Reaffirm Avoid Other" at bounding box center [832, 356] width 193 height 30
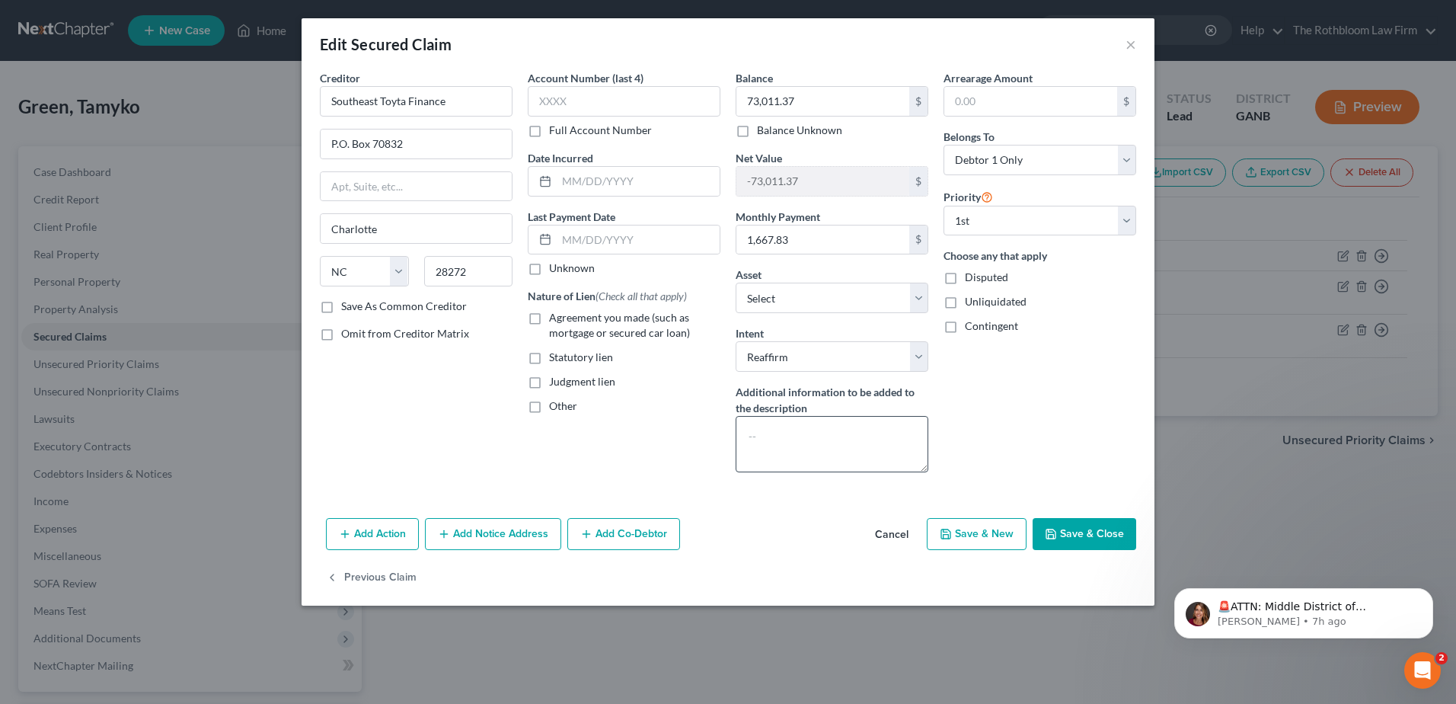
drag, startPoint x: 539, startPoint y: 320, endPoint x: 841, endPoint y: 465, distance: 334.5
click at [549, 319] on label "Agreement you made (such as mortgage or secured car loan)" at bounding box center [634, 325] width 171 height 30
click at [555, 319] on input "Agreement you made (such as mortgage or secured car loan)" at bounding box center [560, 315] width 10 height 10
drag, startPoint x: 1073, startPoint y: 532, endPoint x: 802, endPoint y: 461, distance: 280.4
click at [1072, 532] on button "Save & Close" at bounding box center [1085, 534] width 104 height 32
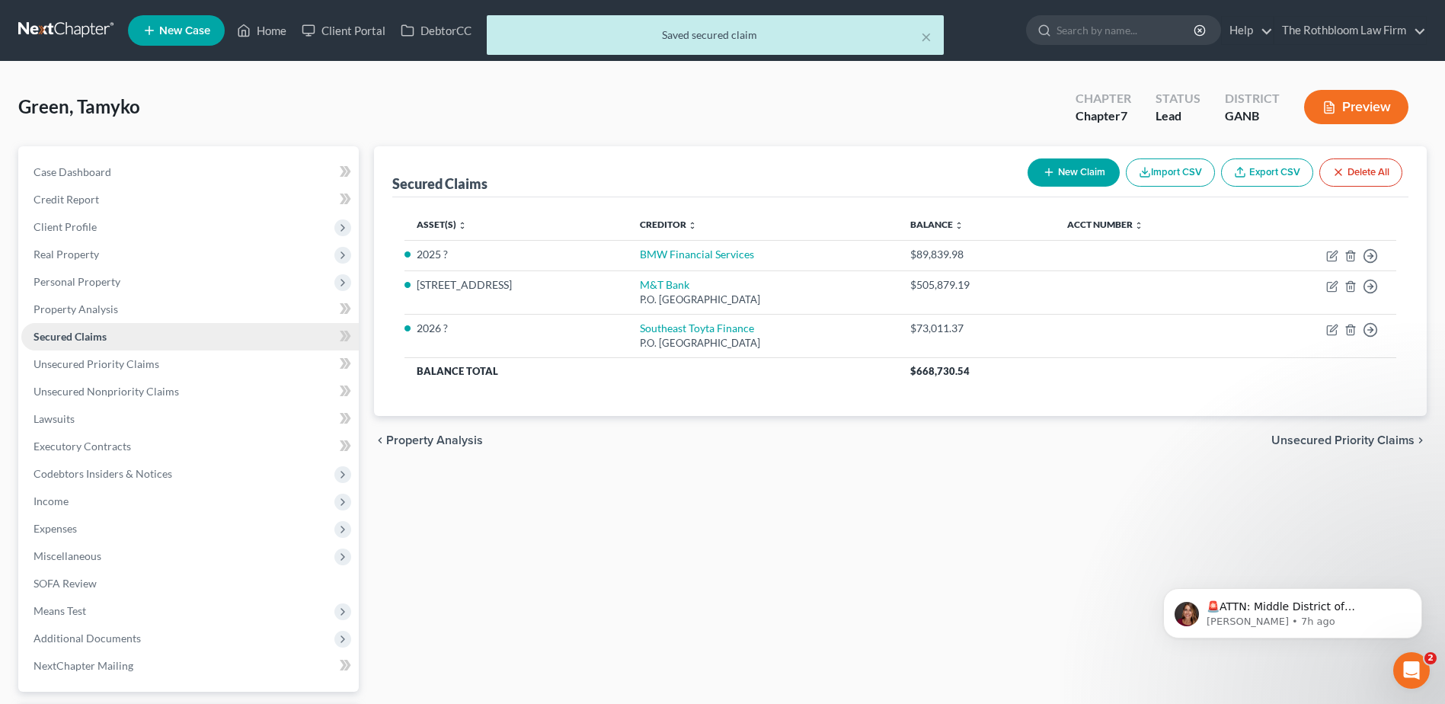
scroll to position [133, 0]
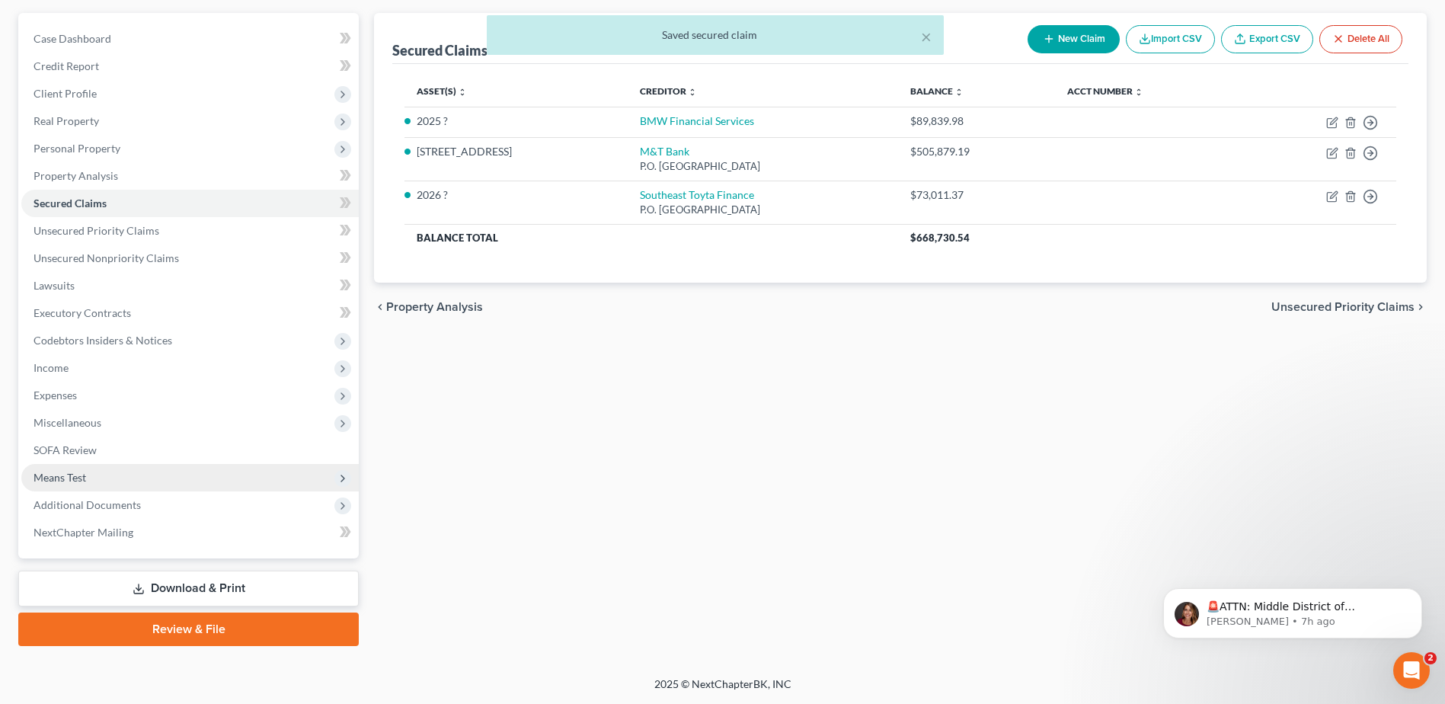
click at [91, 480] on span "Means Test" at bounding box center [189, 477] width 337 height 27
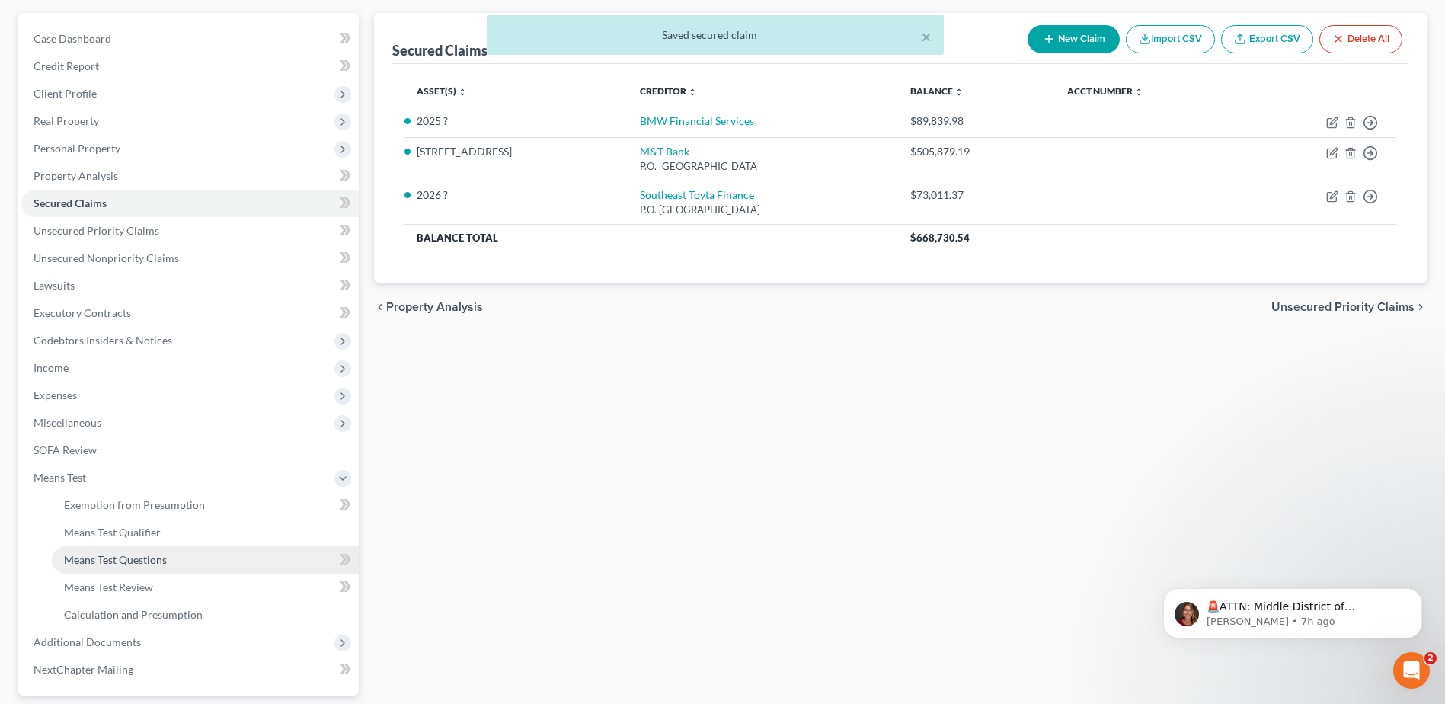
click at [120, 558] on span "Means Test Questions" at bounding box center [115, 559] width 103 height 13
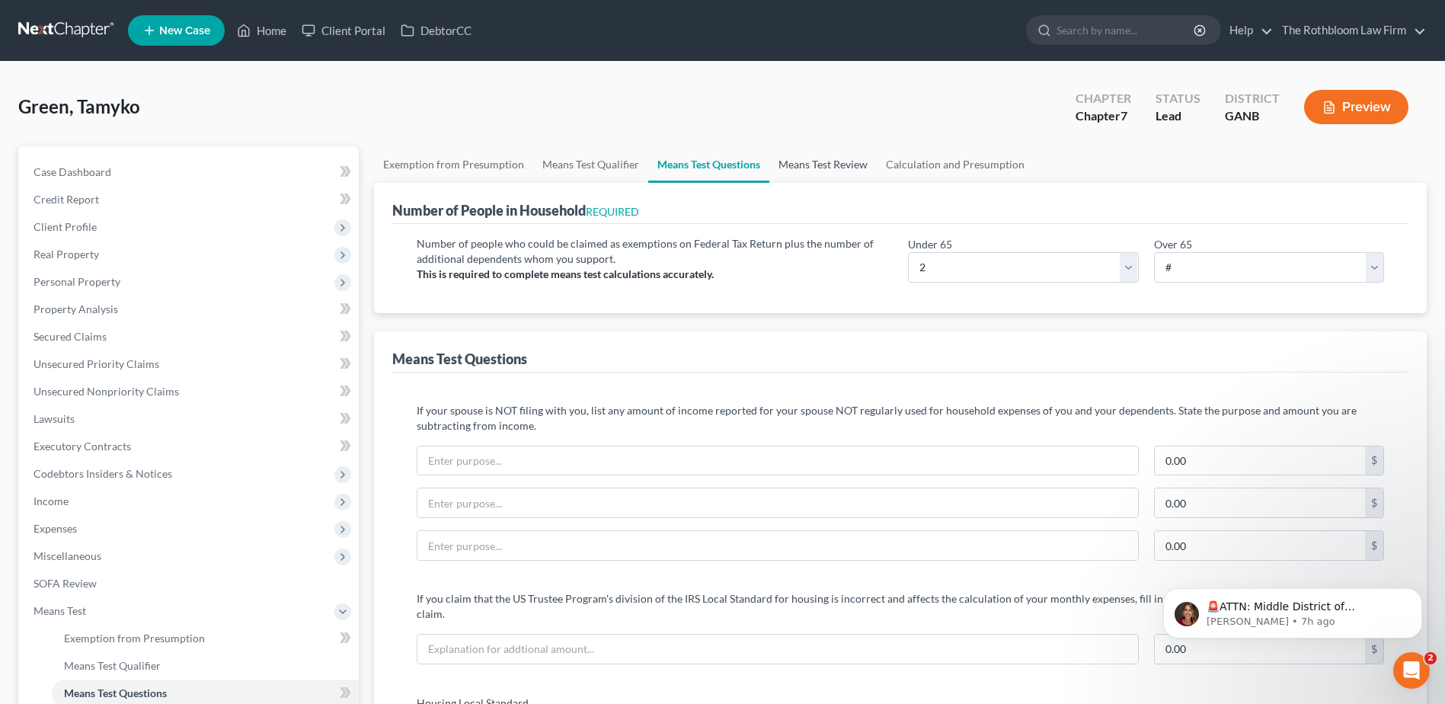
click at [810, 163] on link "Means Test Review" at bounding box center [822, 164] width 107 height 37
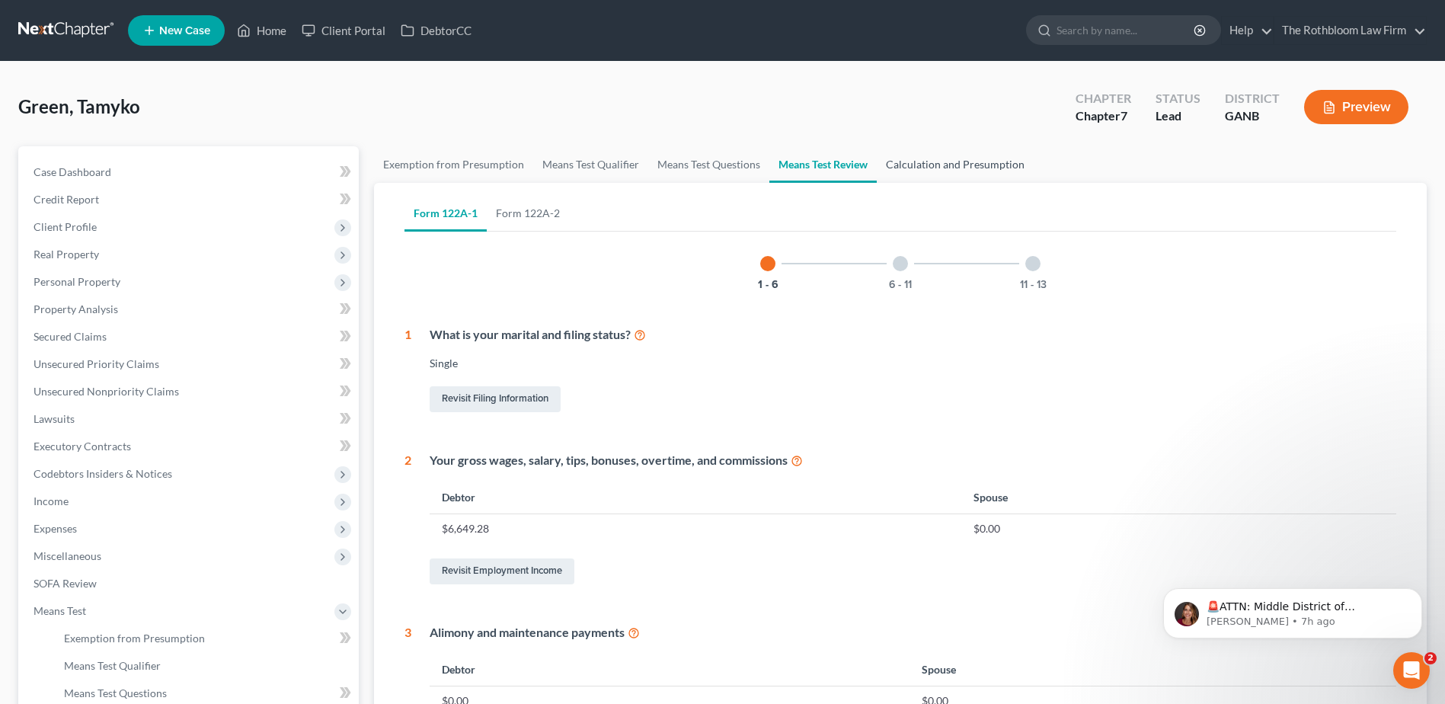
click at [928, 161] on link "Calculation and Presumption" at bounding box center [955, 164] width 157 height 37
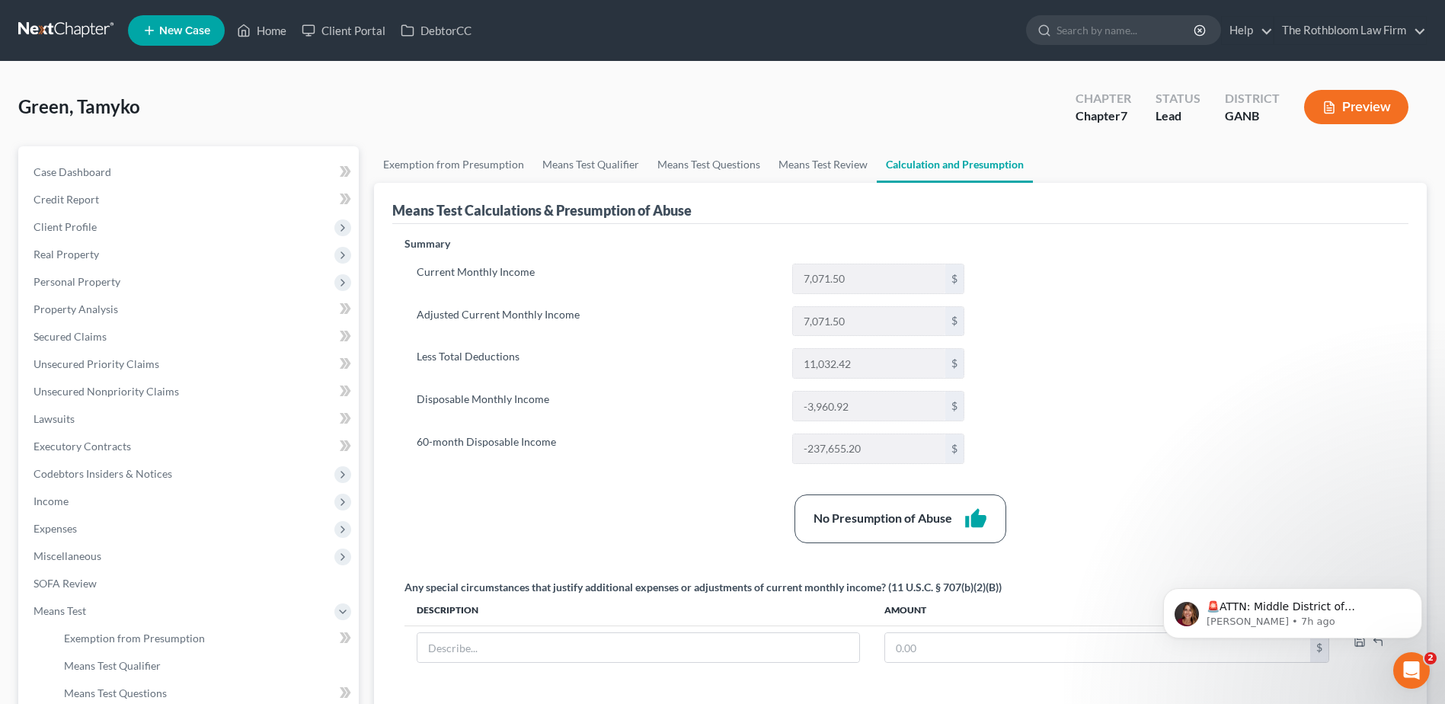
click at [1352, 102] on button "Preview" at bounding box center [1356, 107] width 104 height 34
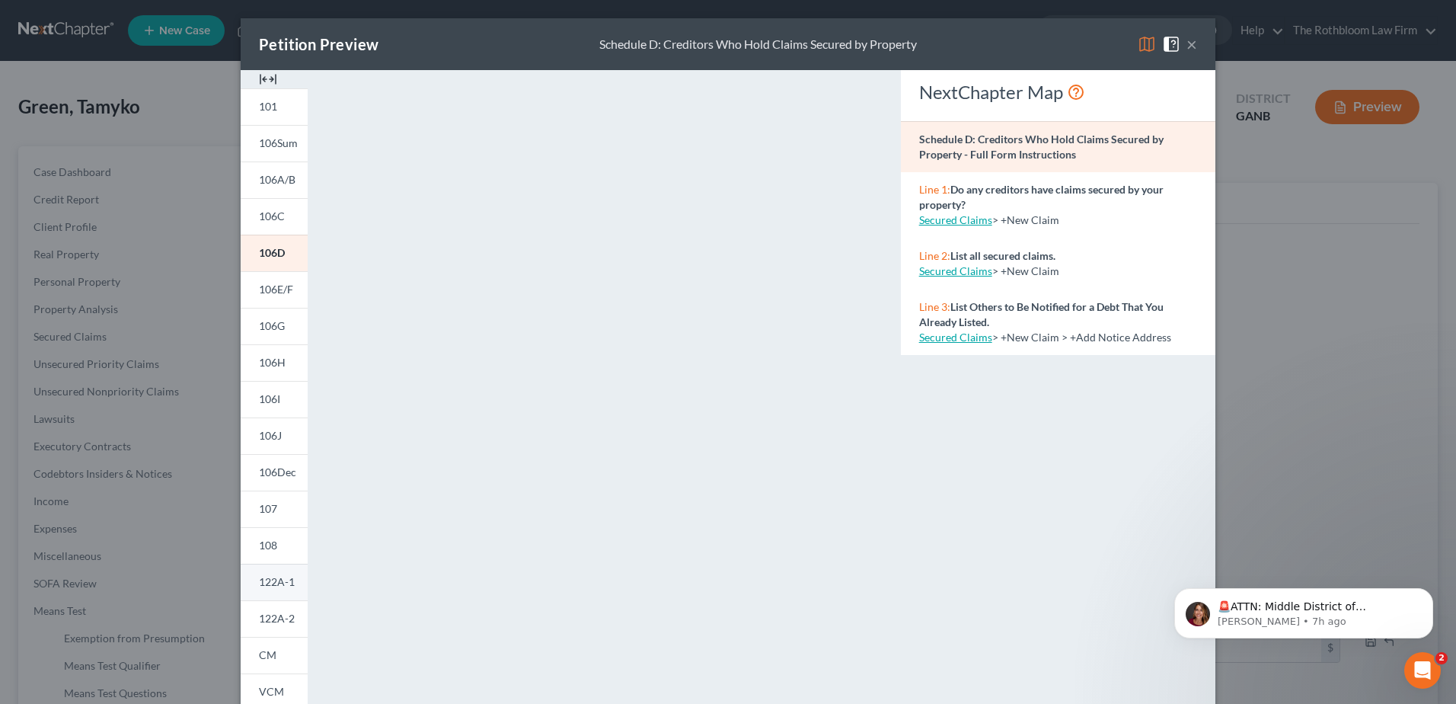
click at [272, 586] on span "122A-1" at bounding box center [277, 581] width 36 height 13
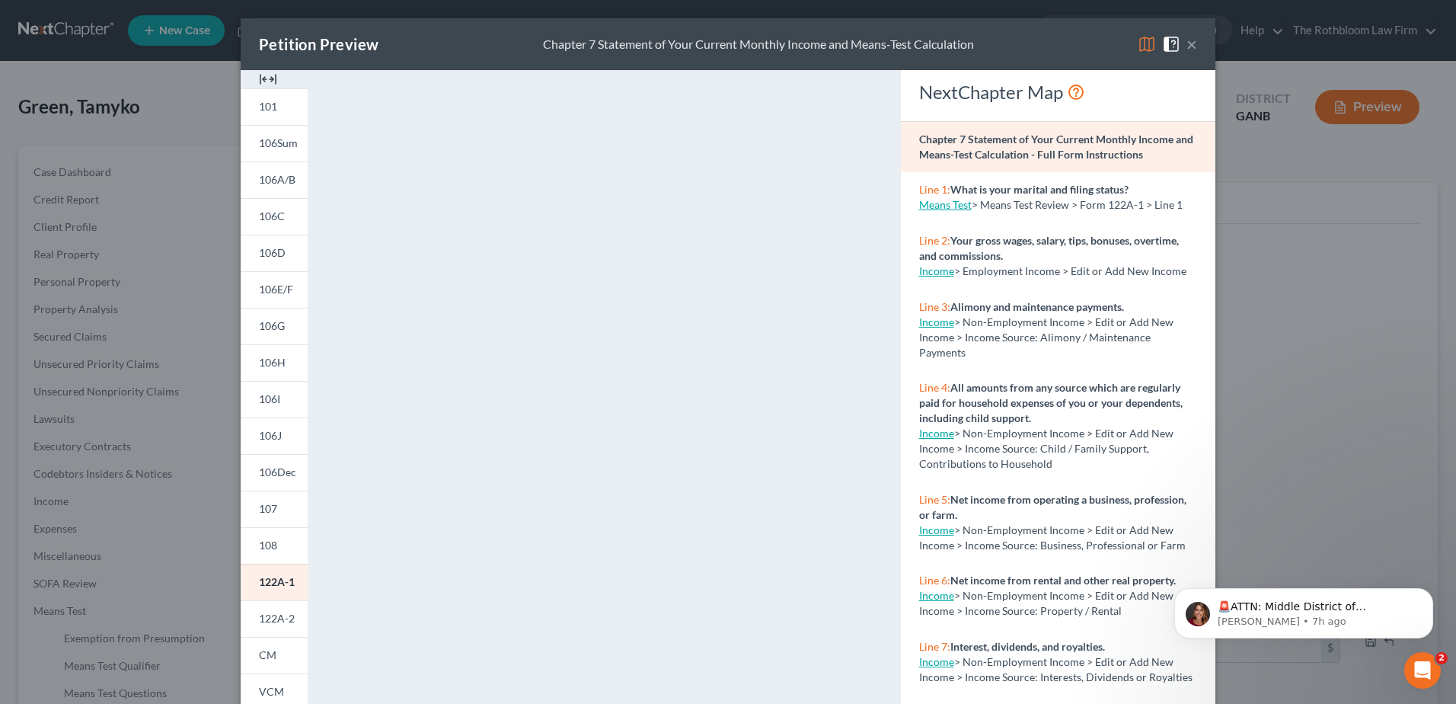
click at [1187, 51] on button "×" at bounding box center [1192, 44] width 11 height 18
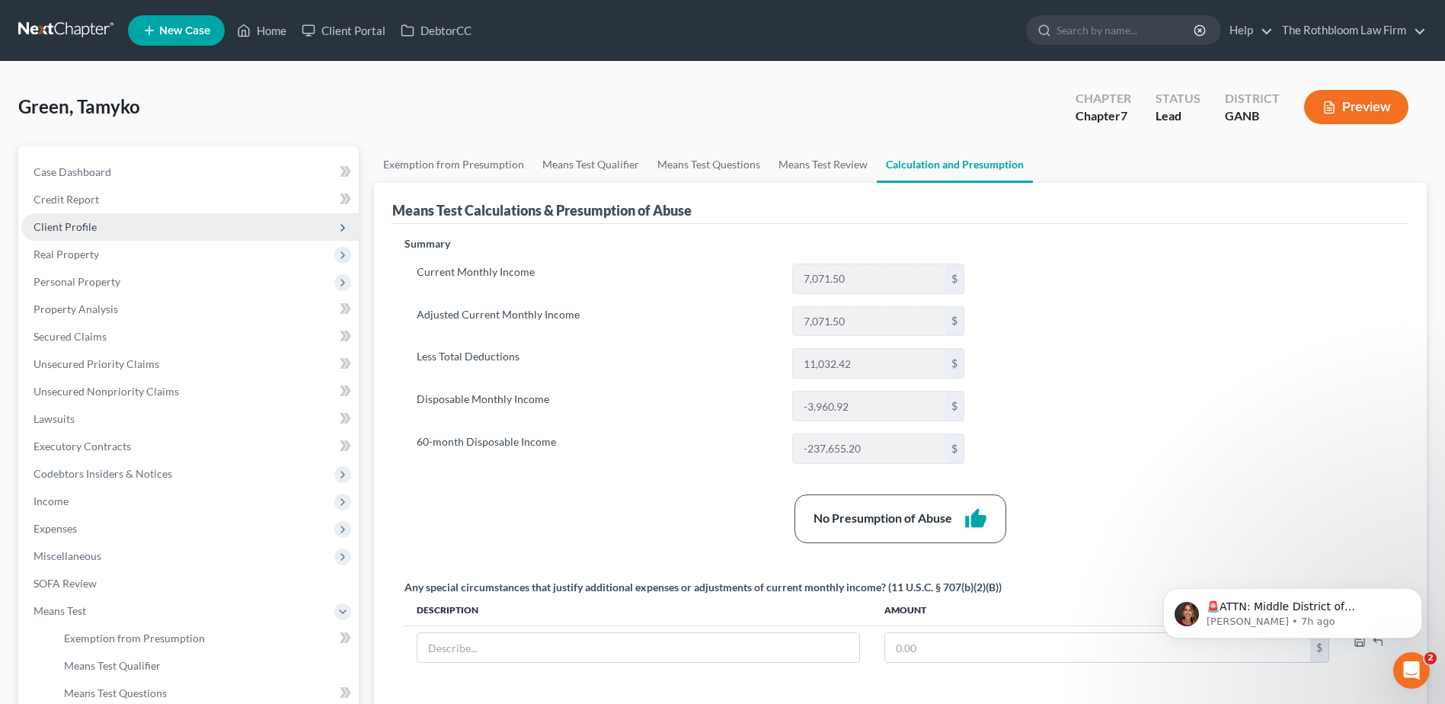
click at [68, 230] on span "Client Profile" at bounding box center [65, 226] width 63 height 13
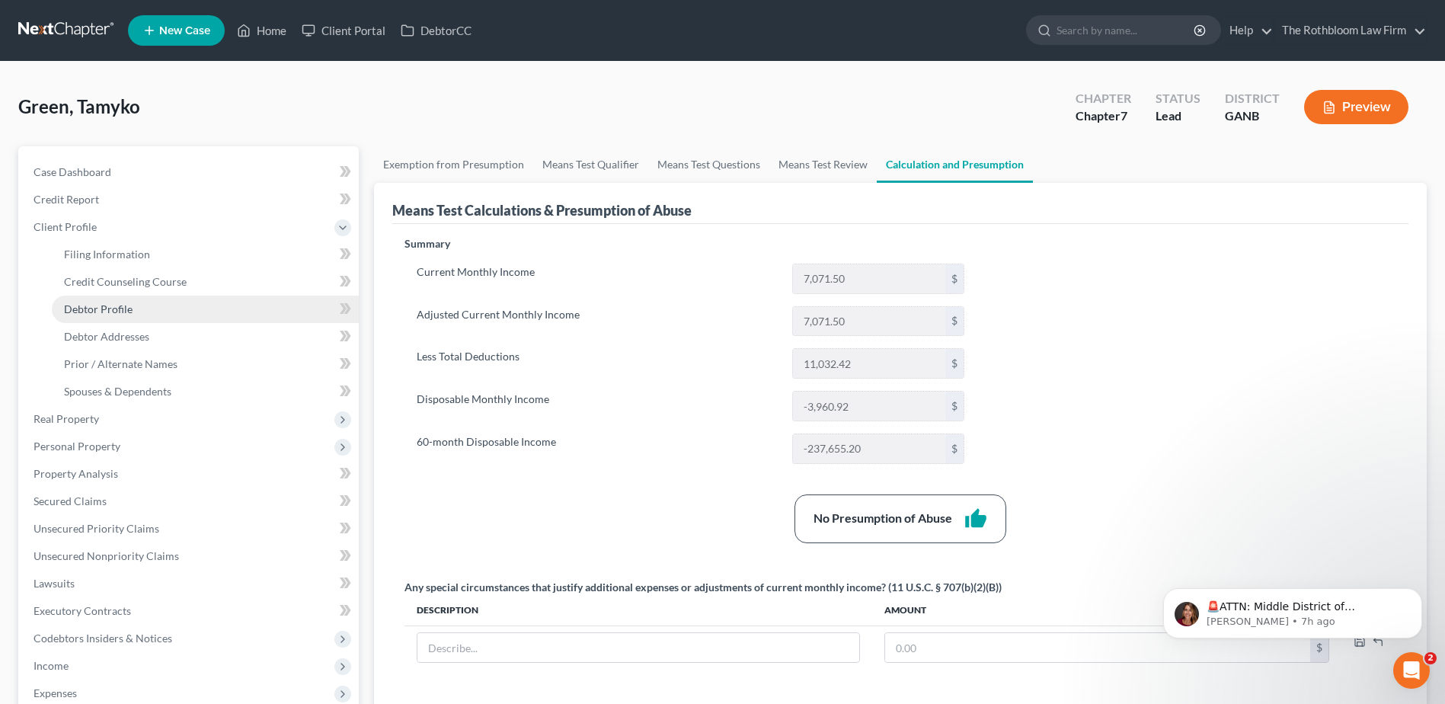
click at [129, 307] on span "Debtor Profile" at bounding box center [98, 308] width 69 height 13
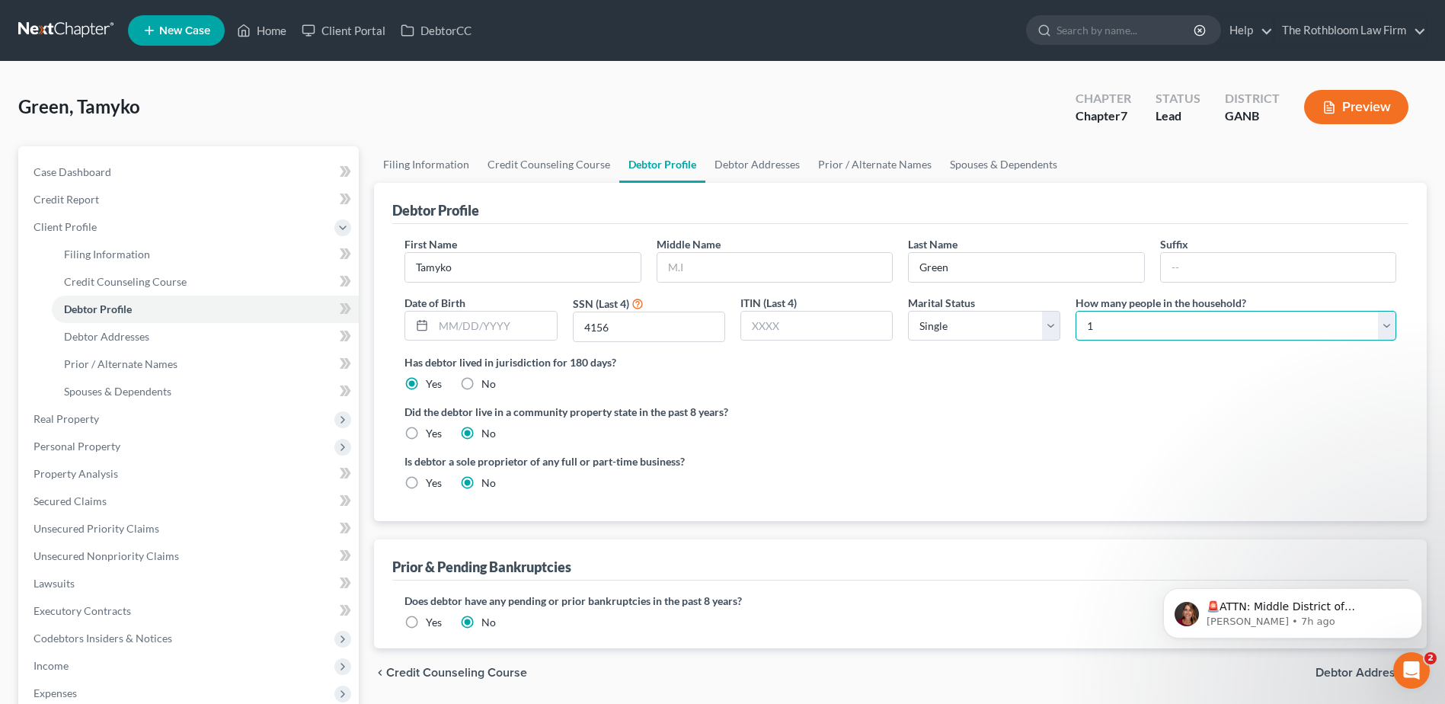
drag, startPoint x: 1388, startPoint y: 324, endPoint x: 1334, endPoint y: 332, distance: 53.9
click at [1388, 324] on select "Select 1 2 3 4 5 6 7 8 9 10 11 12 13 14 15 16 17 18 19 20" at bounding box center [1235, 326] width 321 height 30
click at [1075, 311] on select "Select 1 2 3 4 5 6 7 8 9 10 11 12 13 14 15 16 17 18 19 20" at bounding box center [1235, 326] width 321 height 30
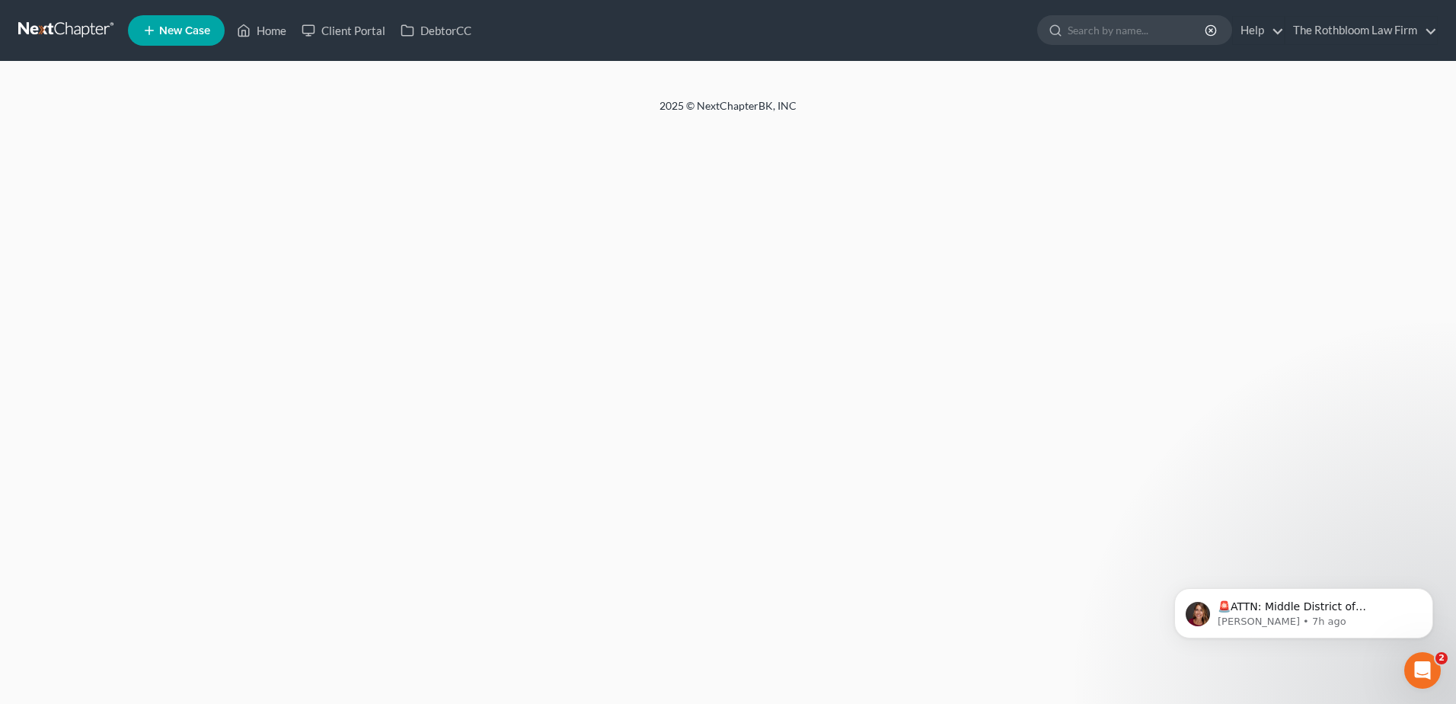
select select "0"
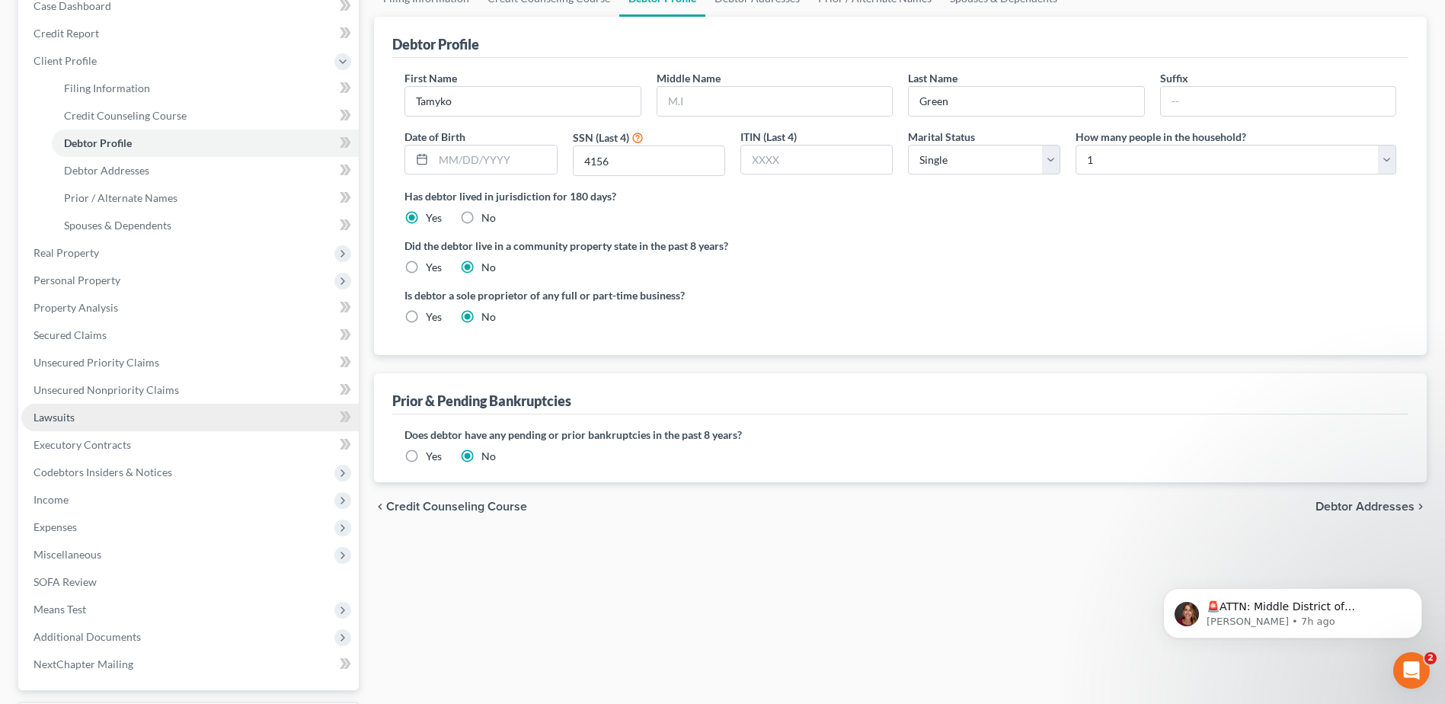
scroll to position [228, 0]
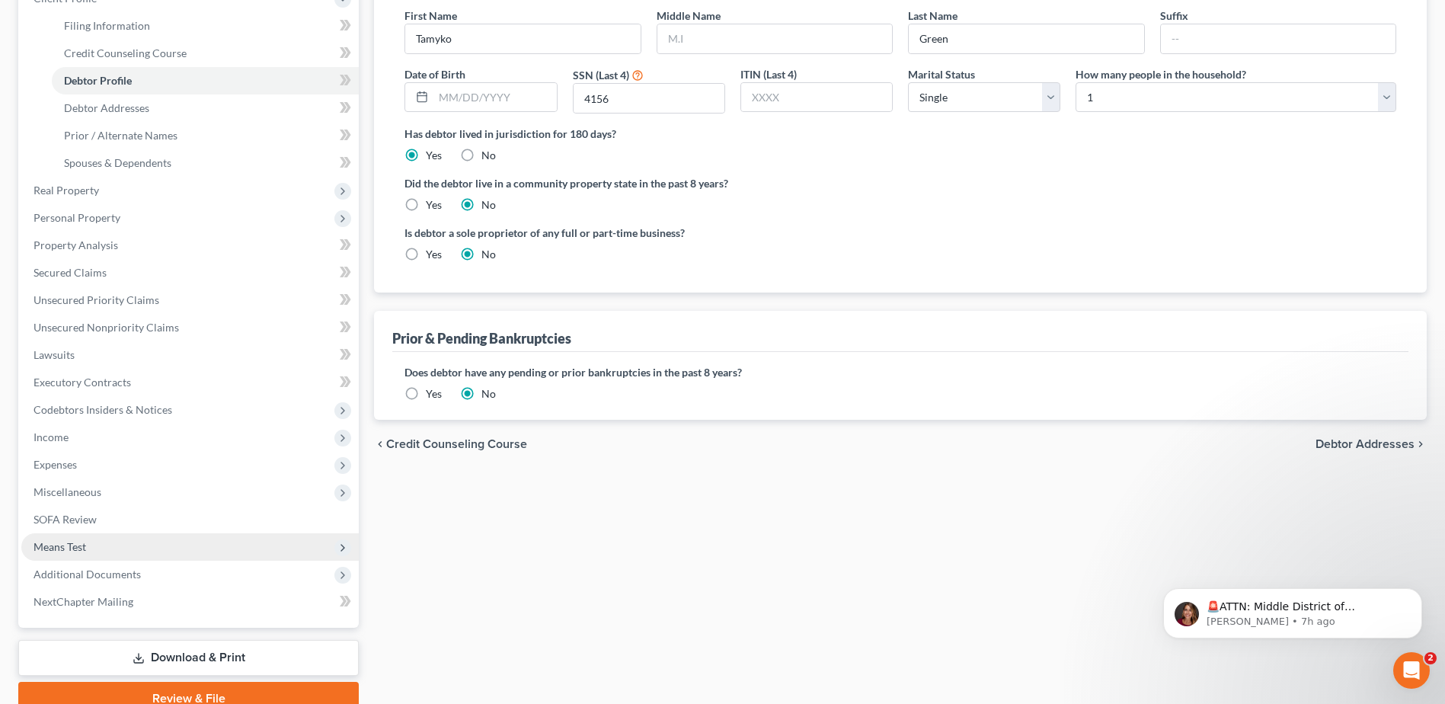
click at [78, 553] on span "Means Test" at bounding box center [189, 546] width 337 height 27
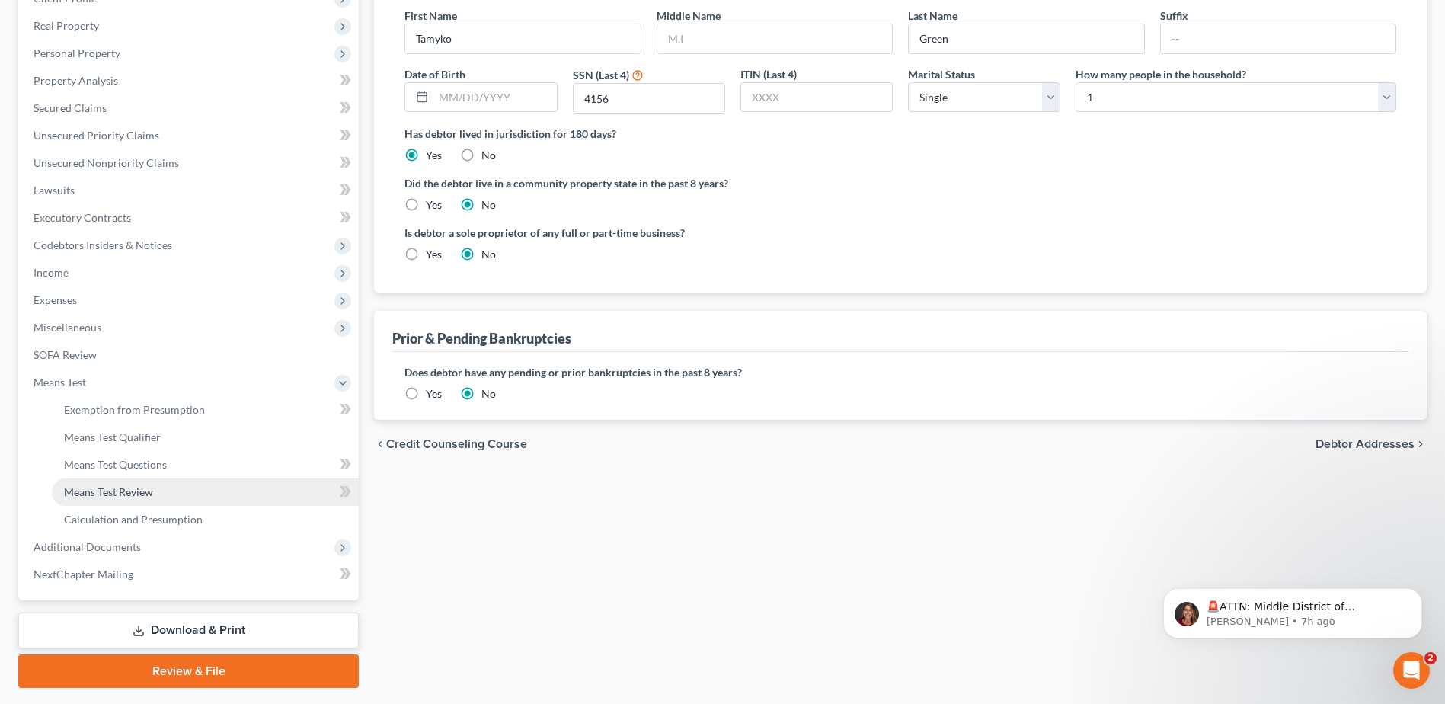
click at [114, 491] on span "Means Test Review" at bounding box center [108, 491] width 89 height 13
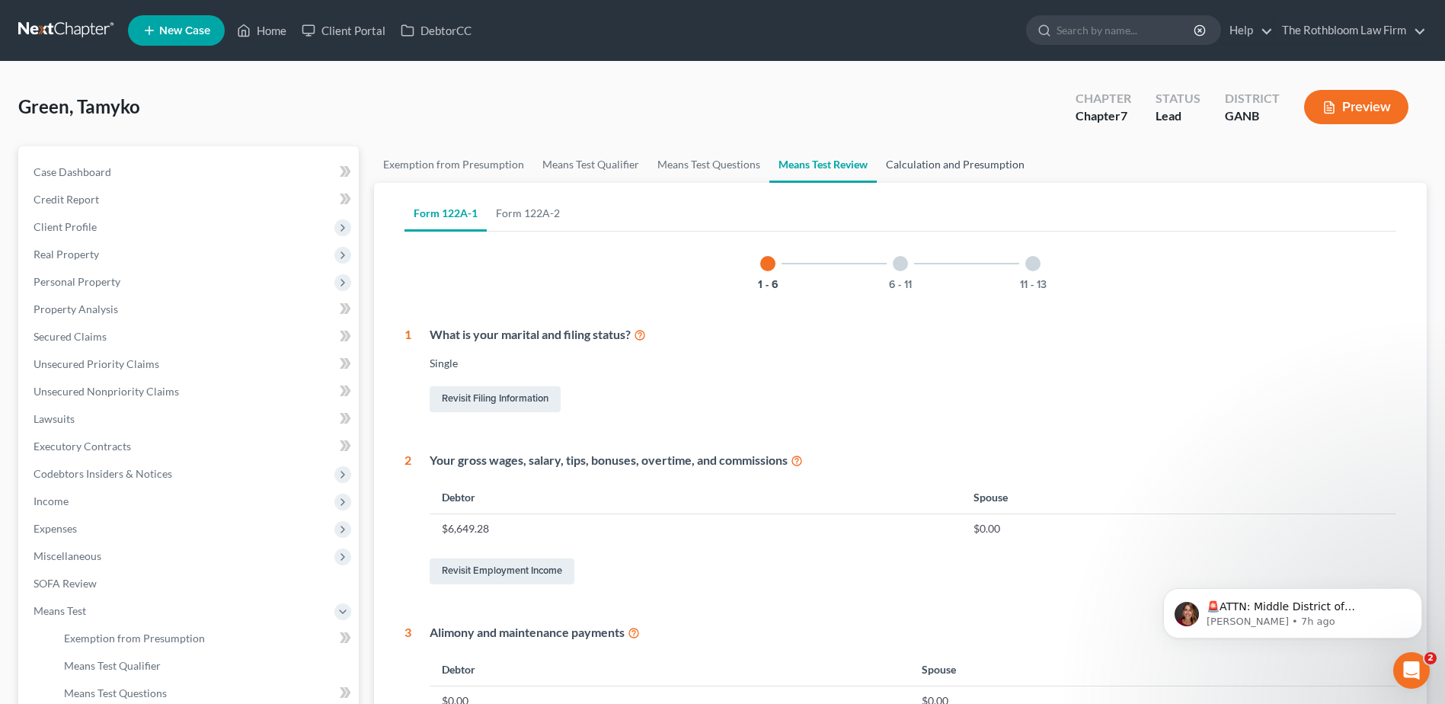
click at [928, 175] on link "Calculation and Presumption" at bounding box center [955, 164] width 157 height 37
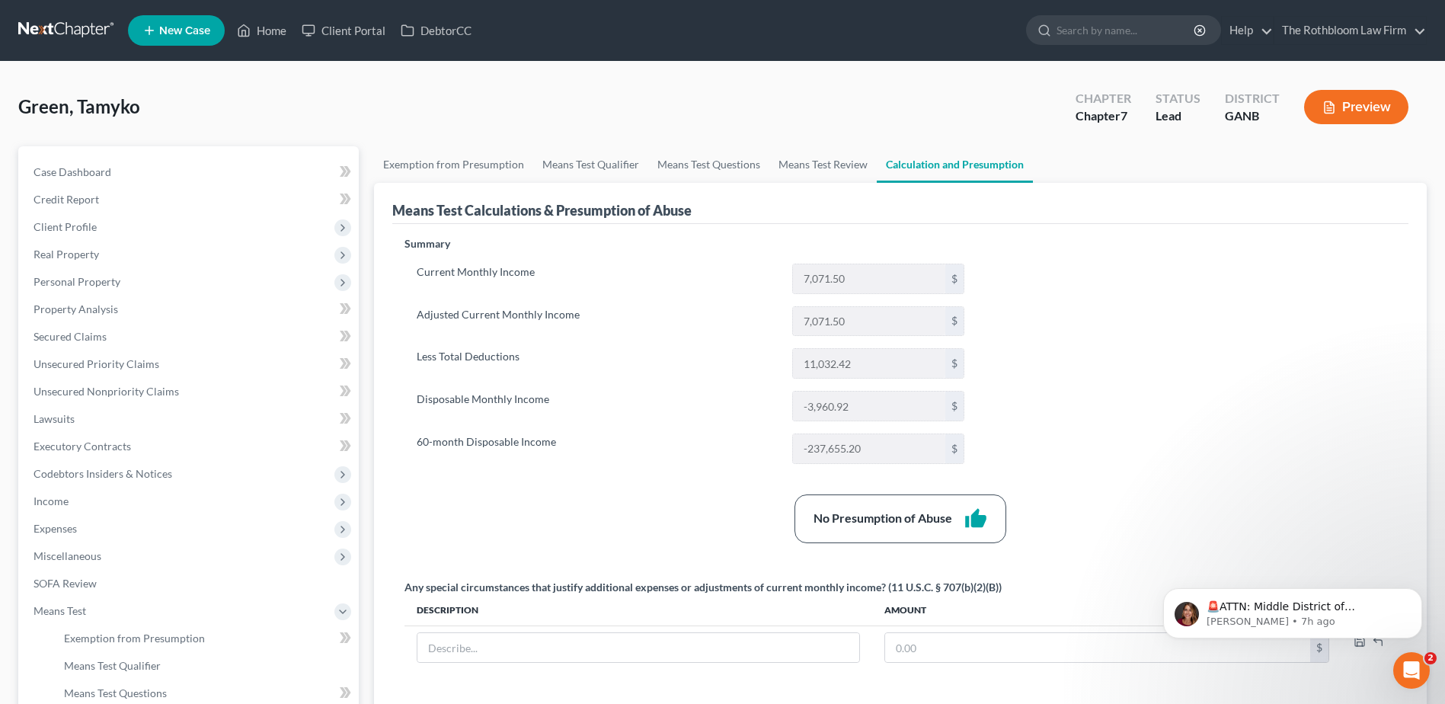
click at [1360, 108] on button "Preview" at bounding box center [1356, 107] width 104 height 34
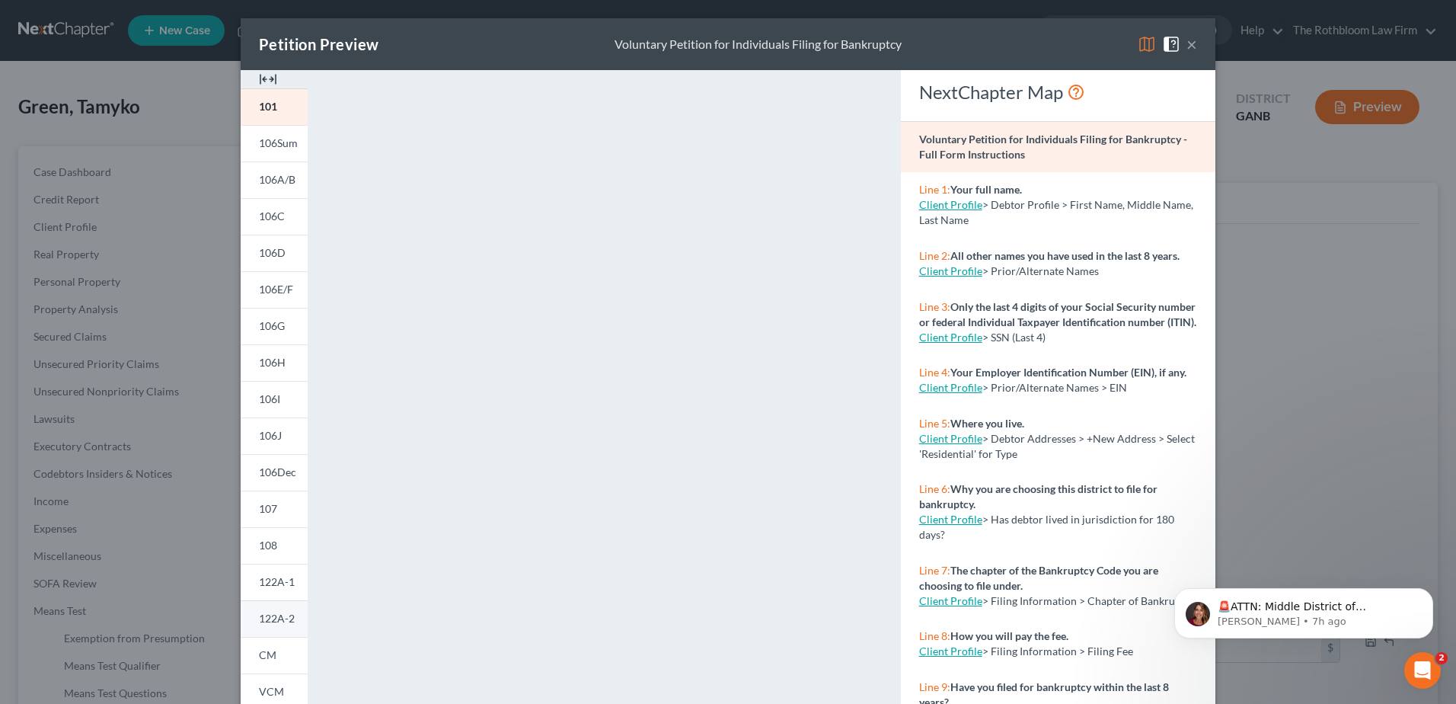
click at [271, 618] on span "122A-2" at bounding box center [277, 618] width 36 height 13
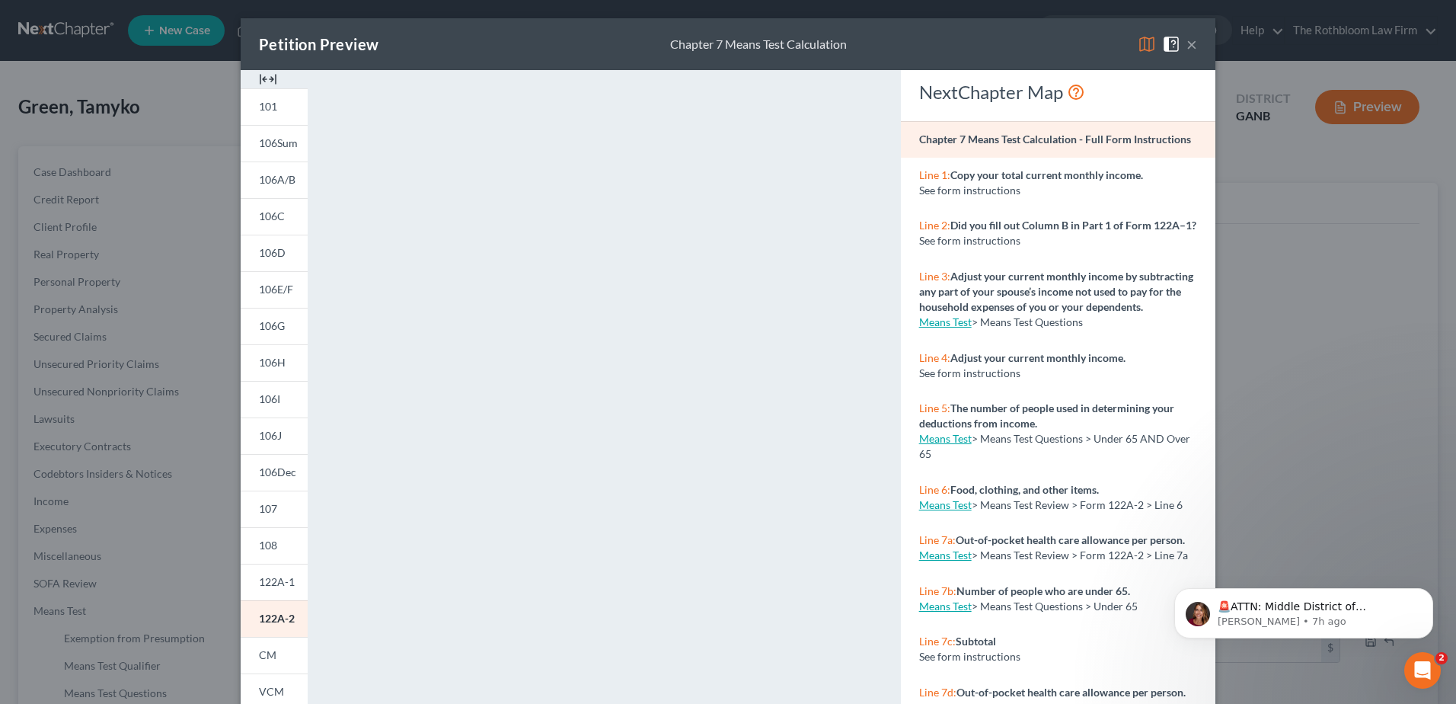
click at [1187, 45] on button "×" at bounding box center [1192, 44] width 11 height 18
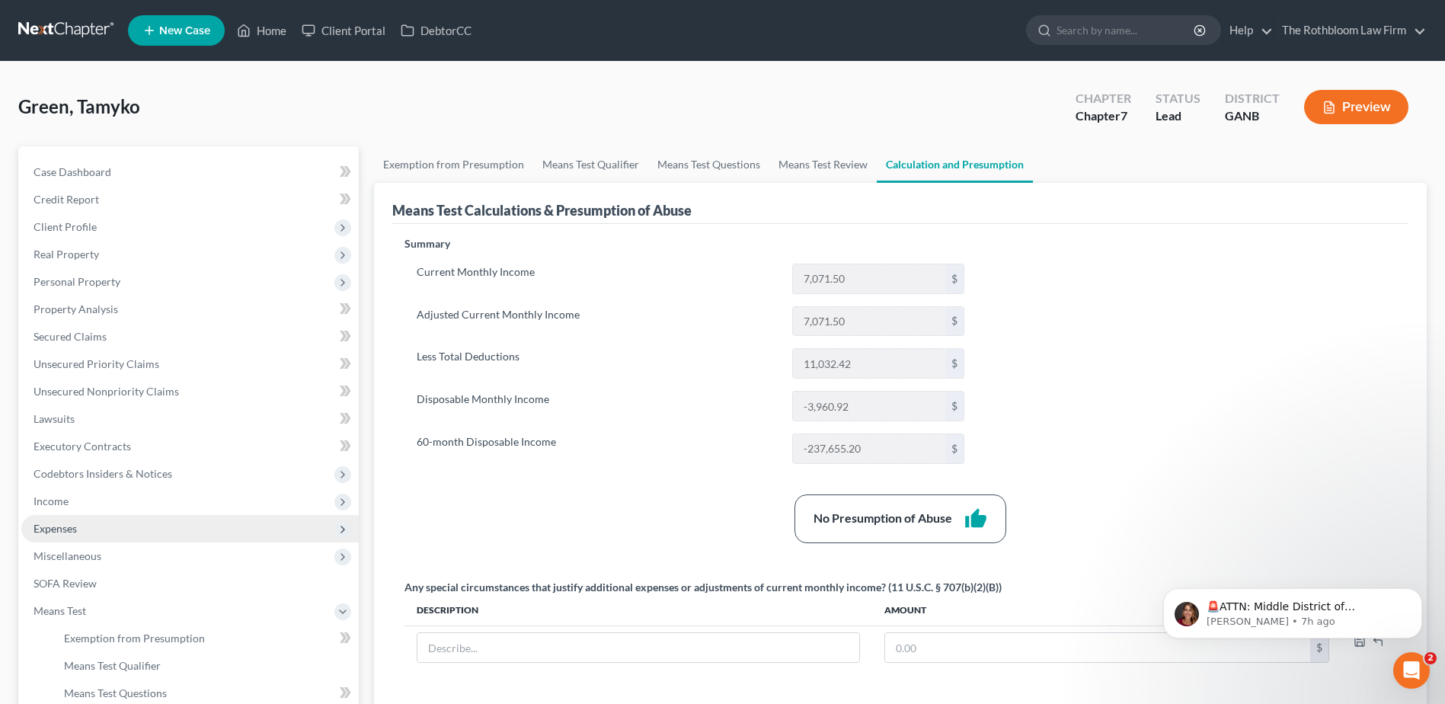
click at [73, 533] on span "Expenses" at bounding box center [55, 528] width 43 height 13
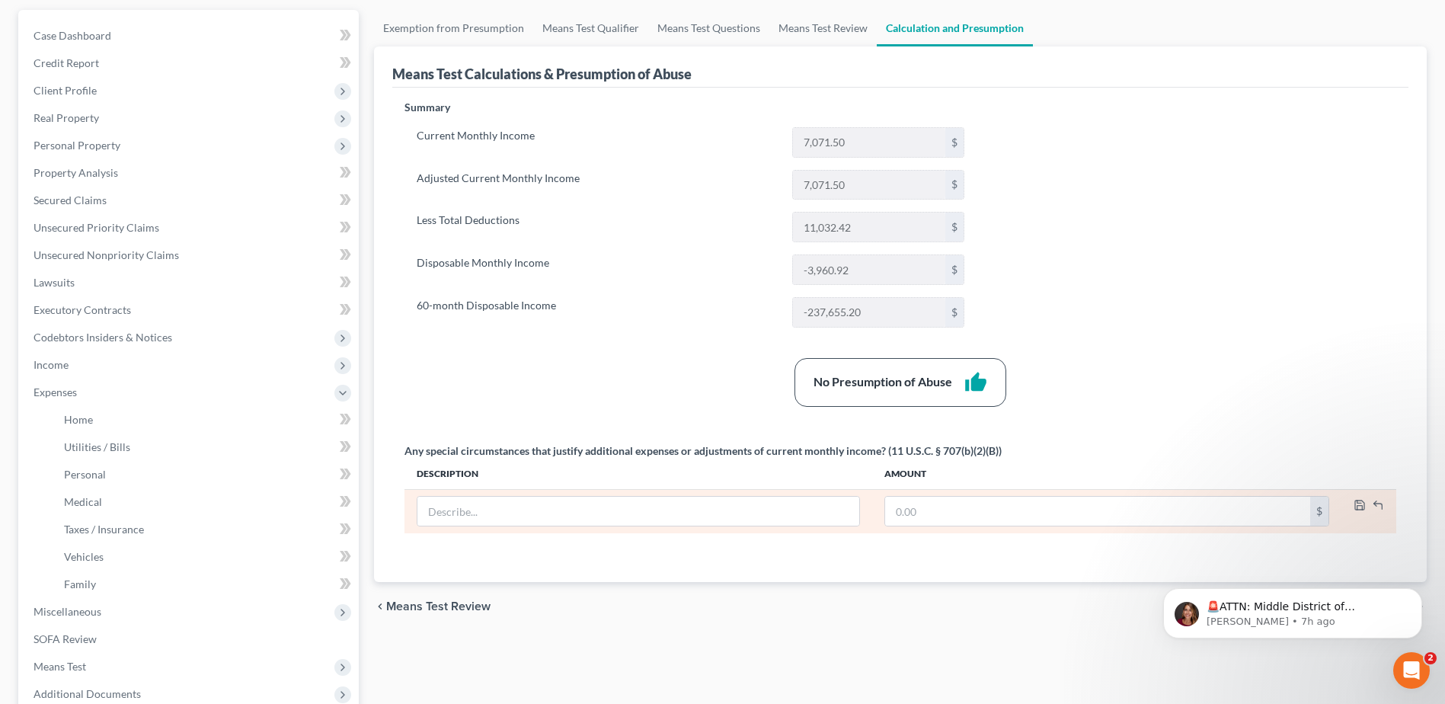
scroll to position [152, 0]
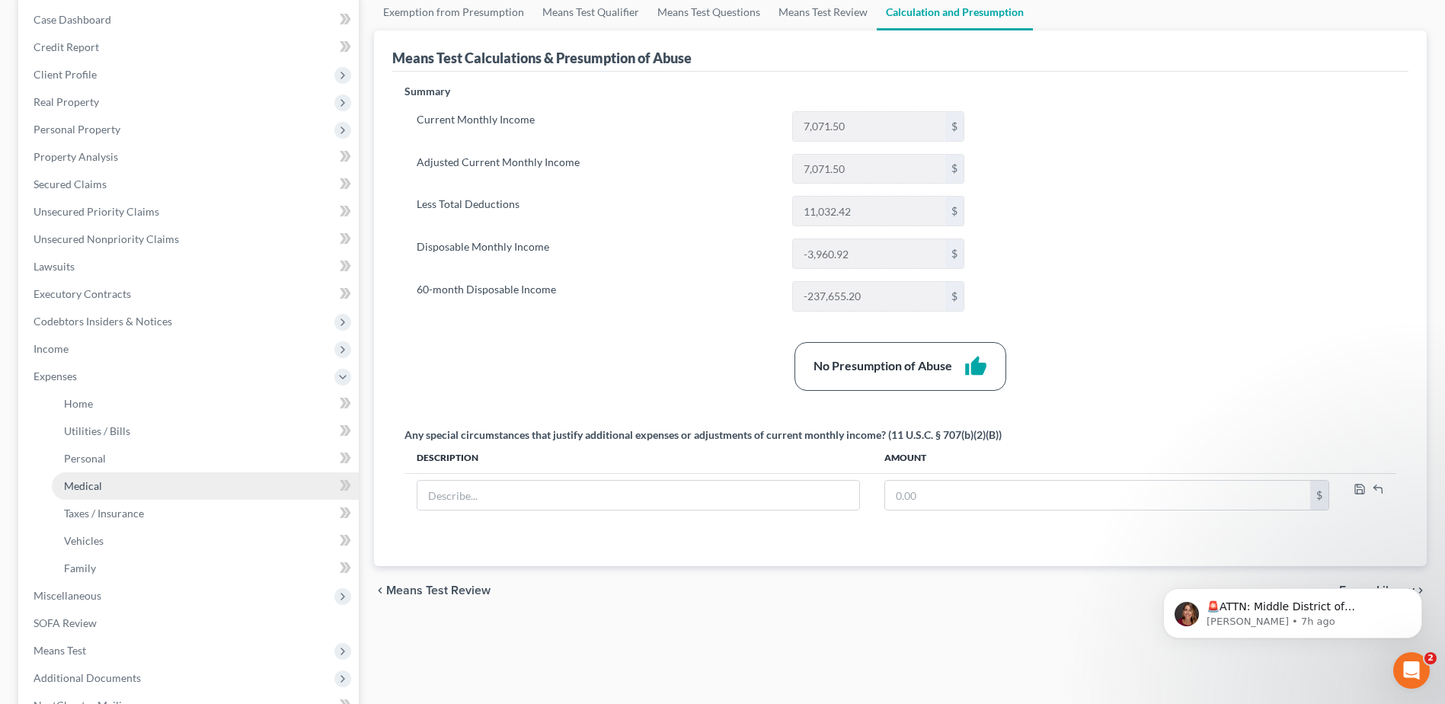
click at [89, 484] on span "Medical" at bounding box center [83, 485] width 38 height 13
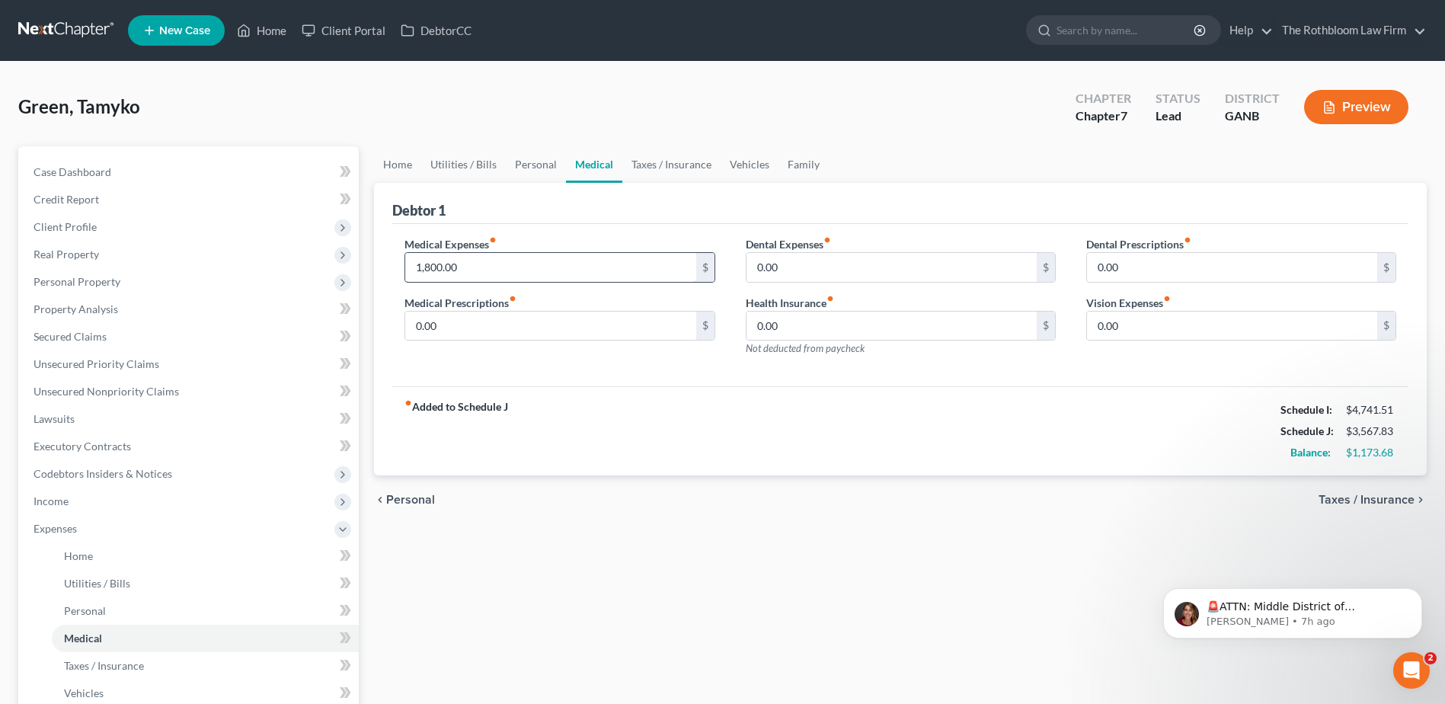
click at [473, 265] on input "1,800.00" at bounding box center [550, 267] width 290 height 29
type input "180"
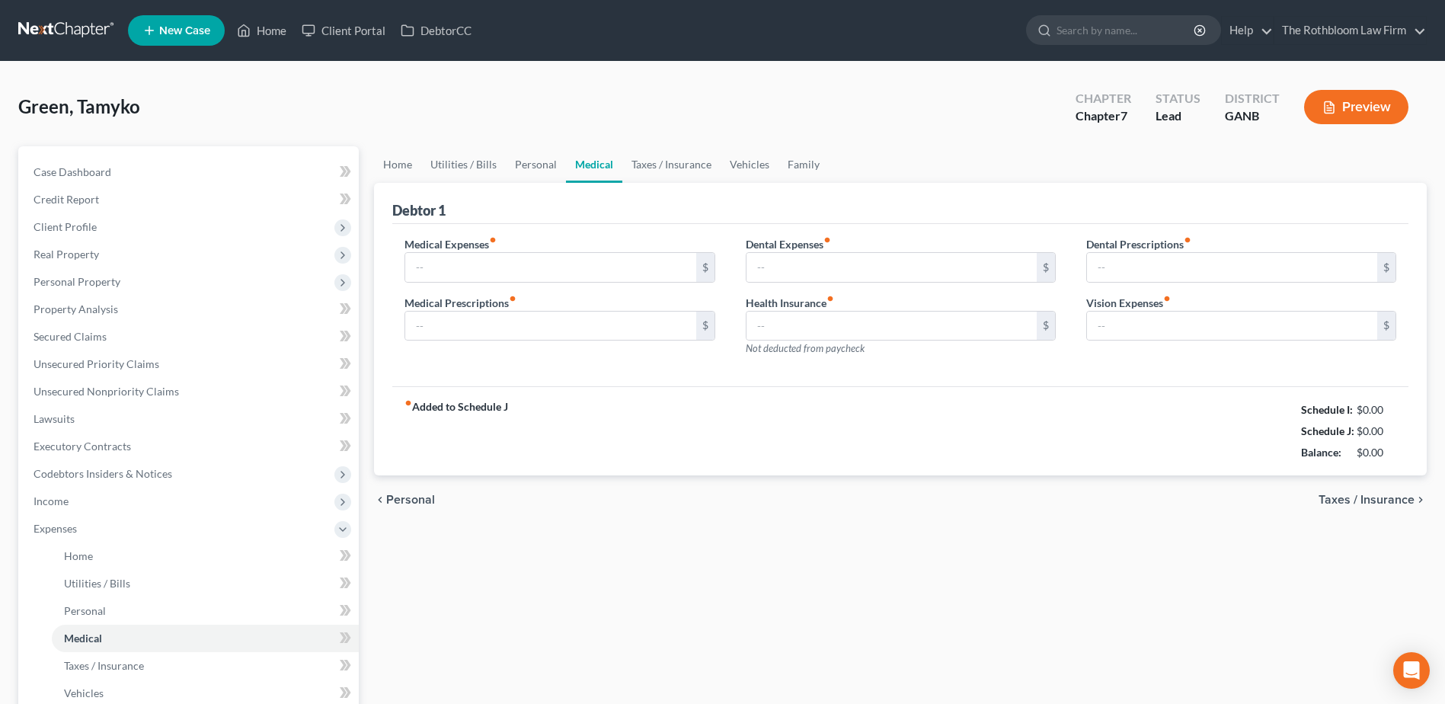
type input "1,800.00"
type input "0.00"
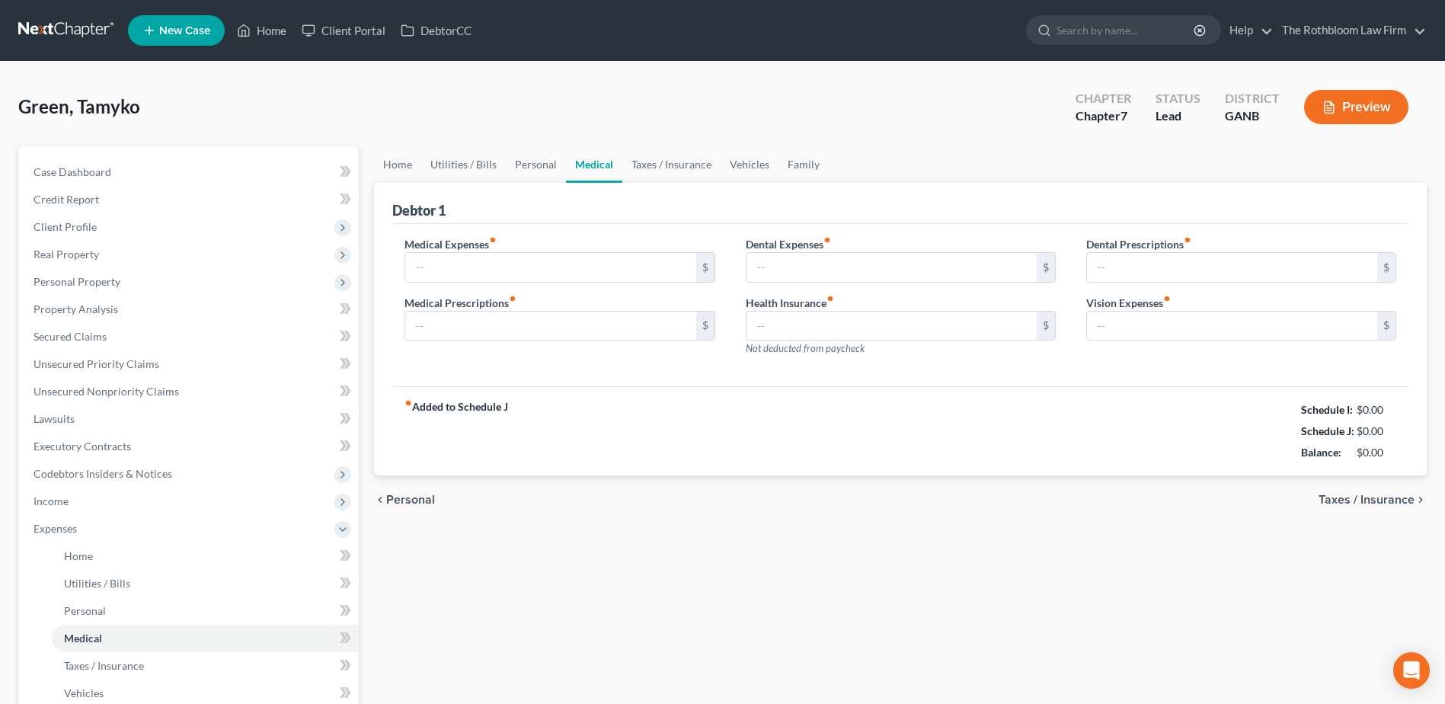
type input "0.00"
click at [491, 266] on input "1,800.00" at bounding box center [550, 267] width 290 height 29
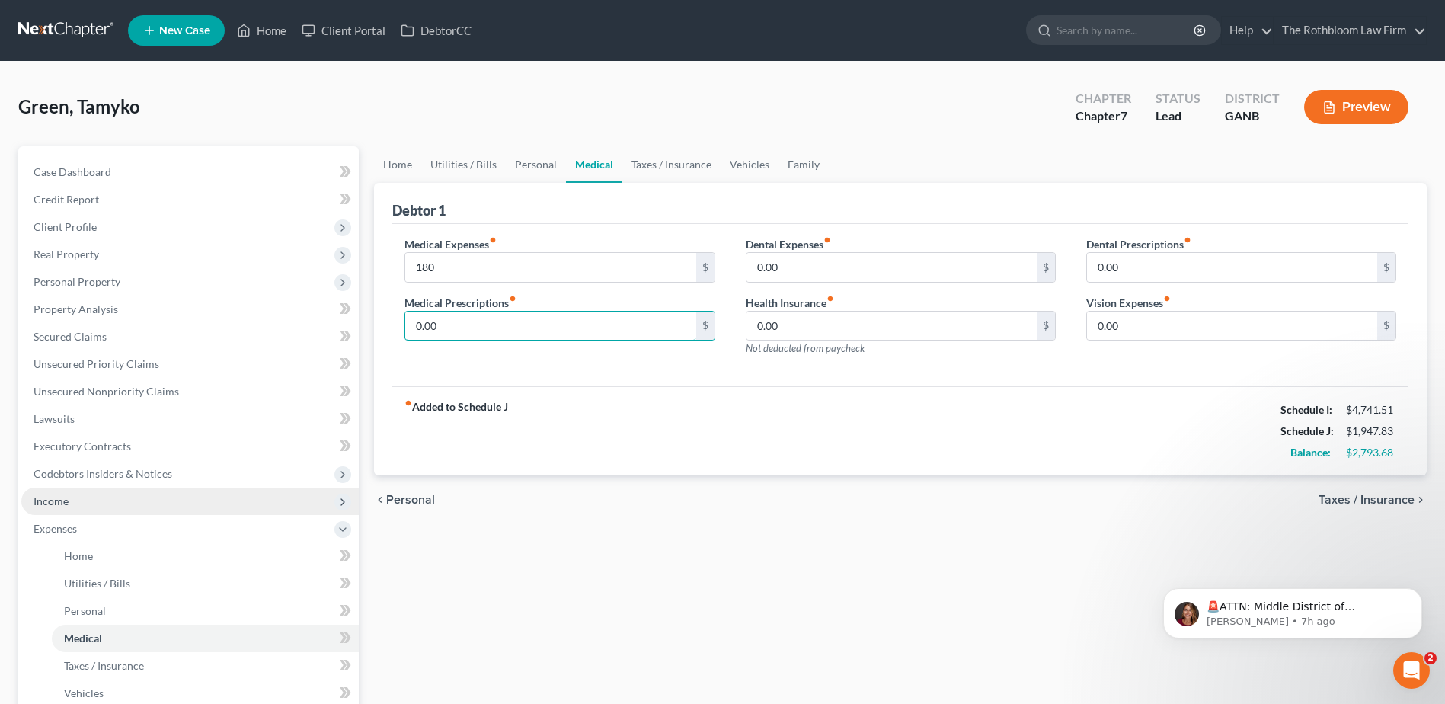
scroll to position [305, 0]
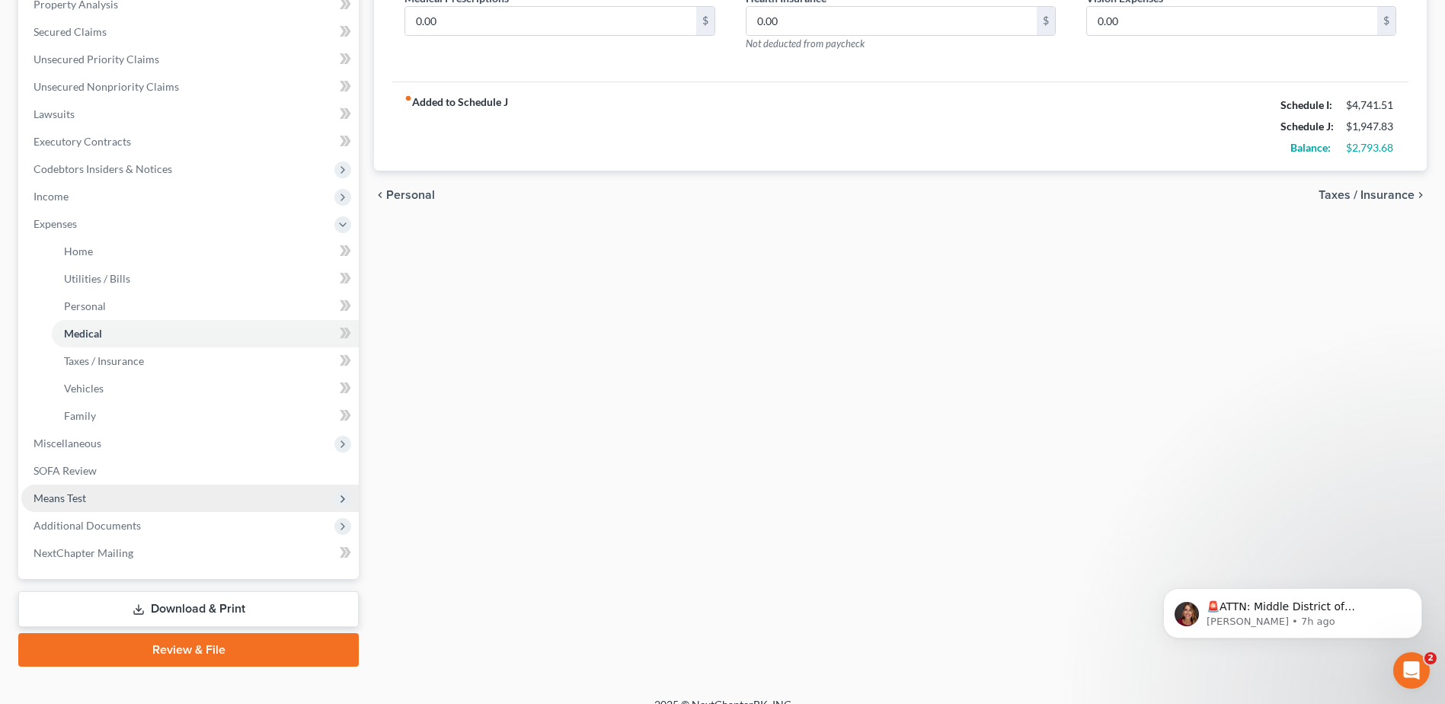
click at [68, 500] on span "Means Test" at bounding box center [60, 497] width 53 height 13
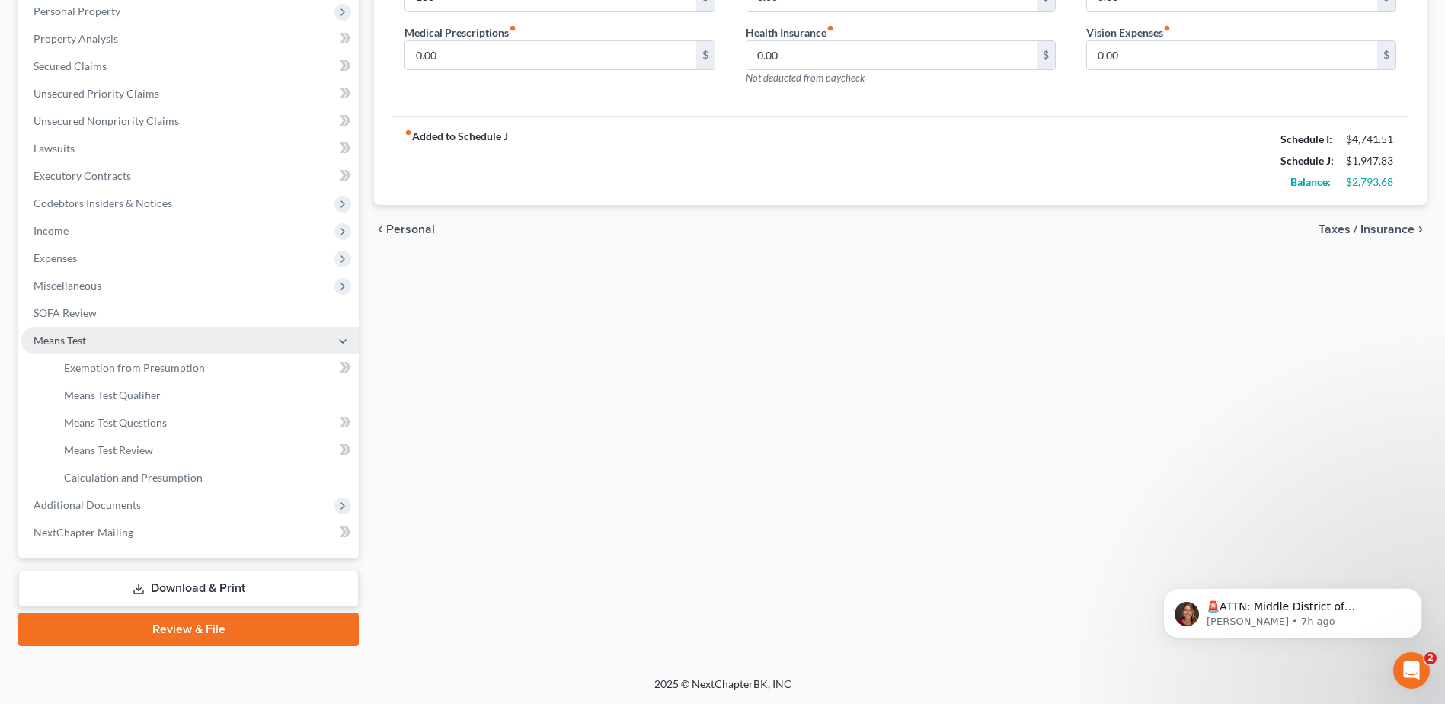
scroll to position [270, 0]
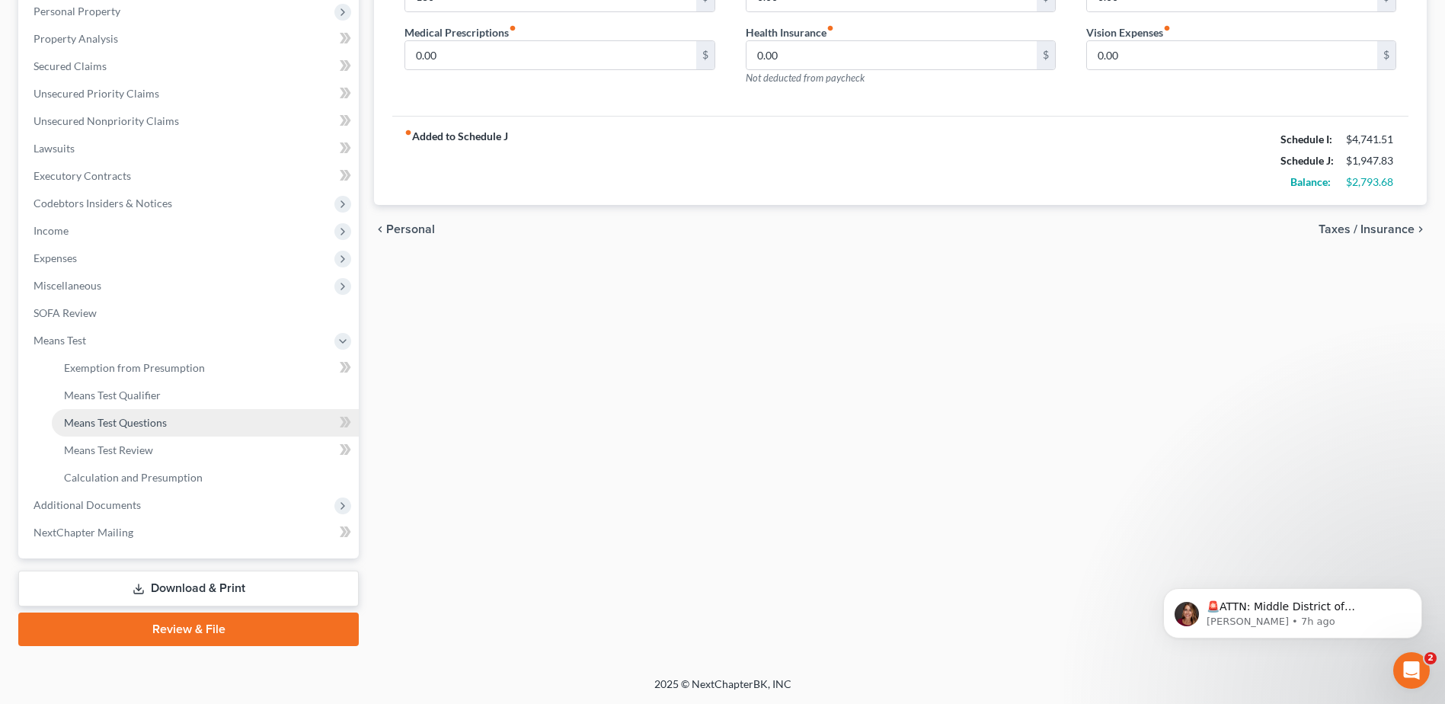
click at [117, 423] on span "Means Test Questions" at bounding box center [115, 422] width 103 height 13
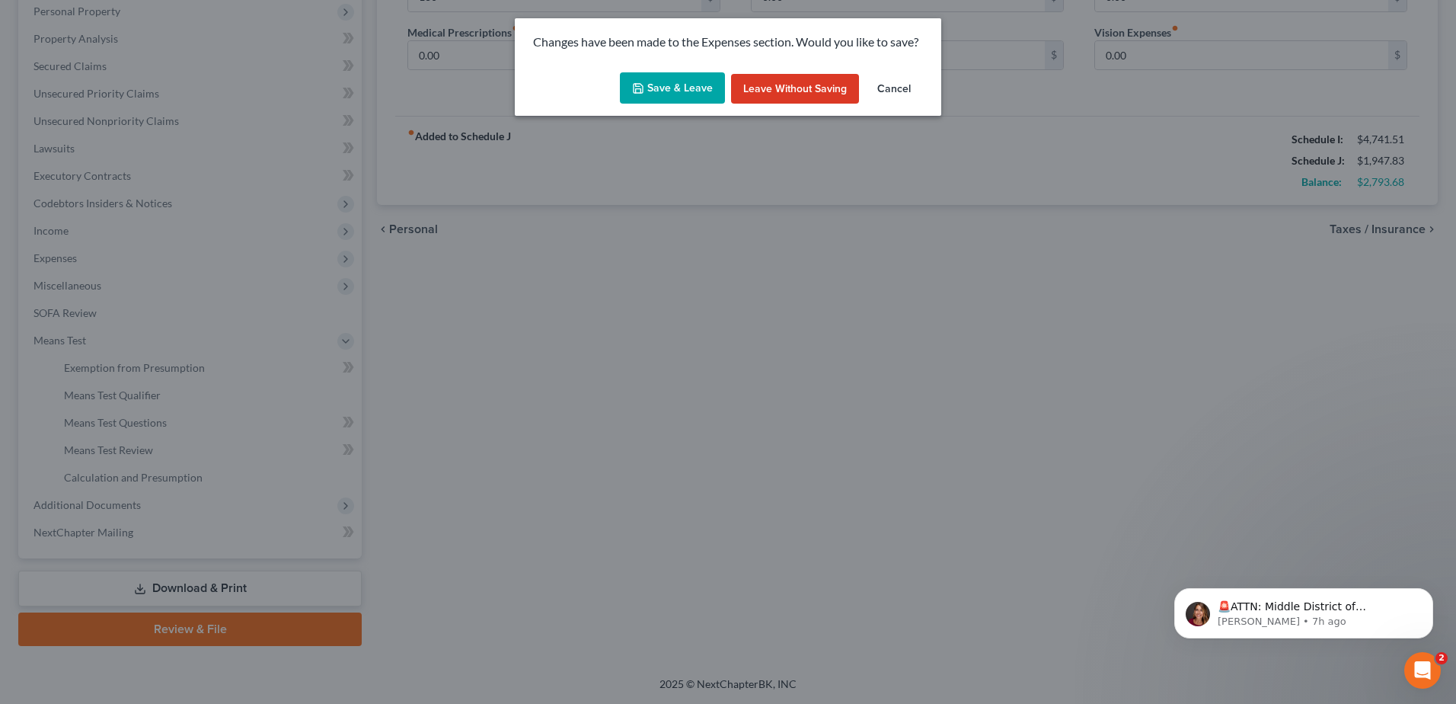
click at [669, 81] on button "Save & Leave" at bounding box center [672, 88] width 105 height 32
type input "180.00"
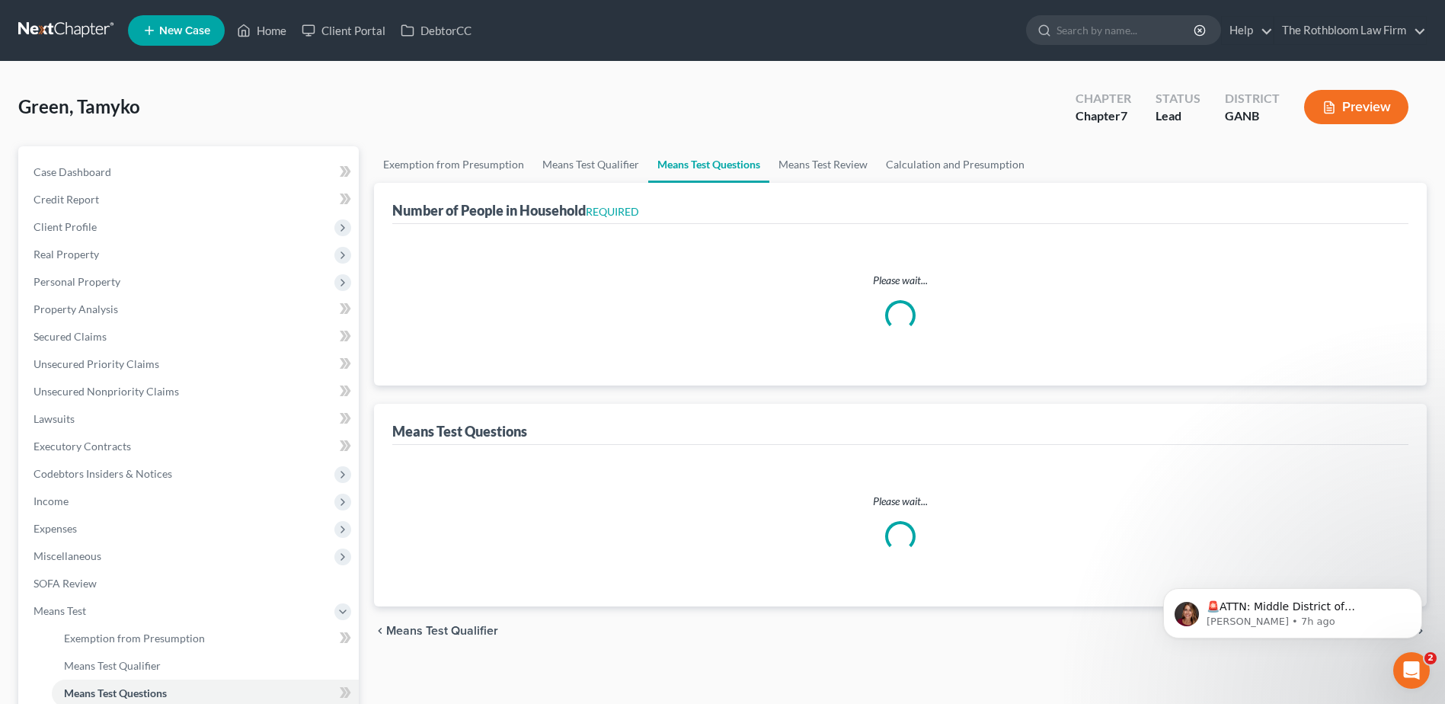
select select "0"
select select "60"
select select "1"
select select "60"
select select "1"
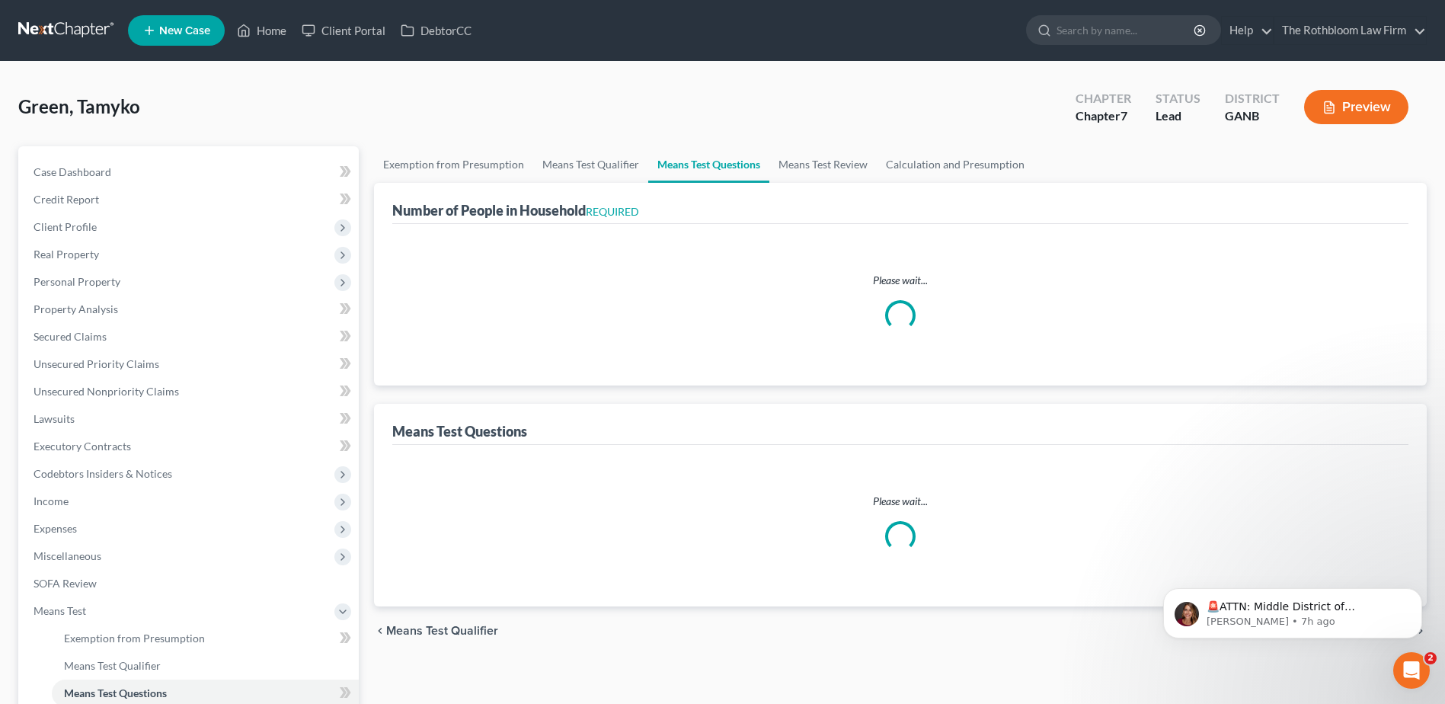
select select "2"
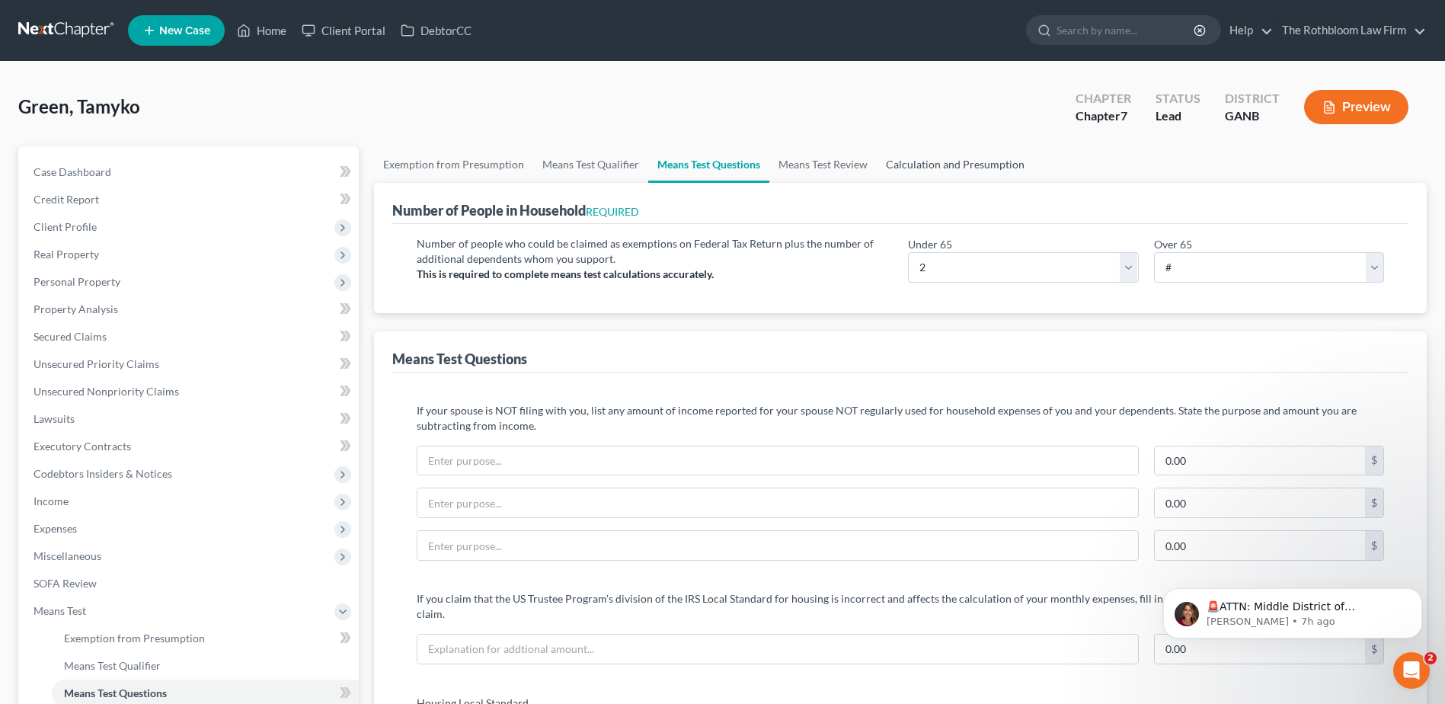
click at [944, 161] on link "Calculation and Presumption" at bounding box center [955, 164] width 157 height 37
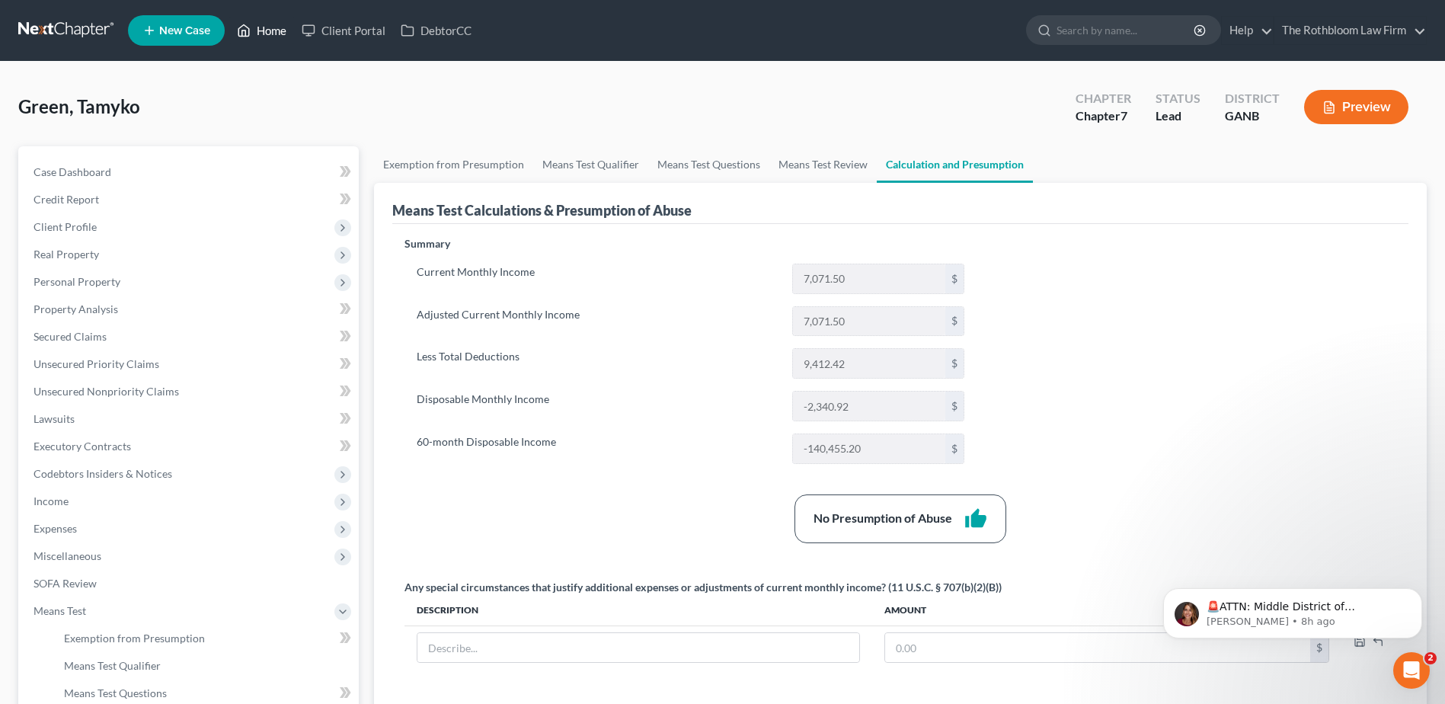
click at [280, 34] on link "Home" at bounding box center [261, 30] width 65 height 27
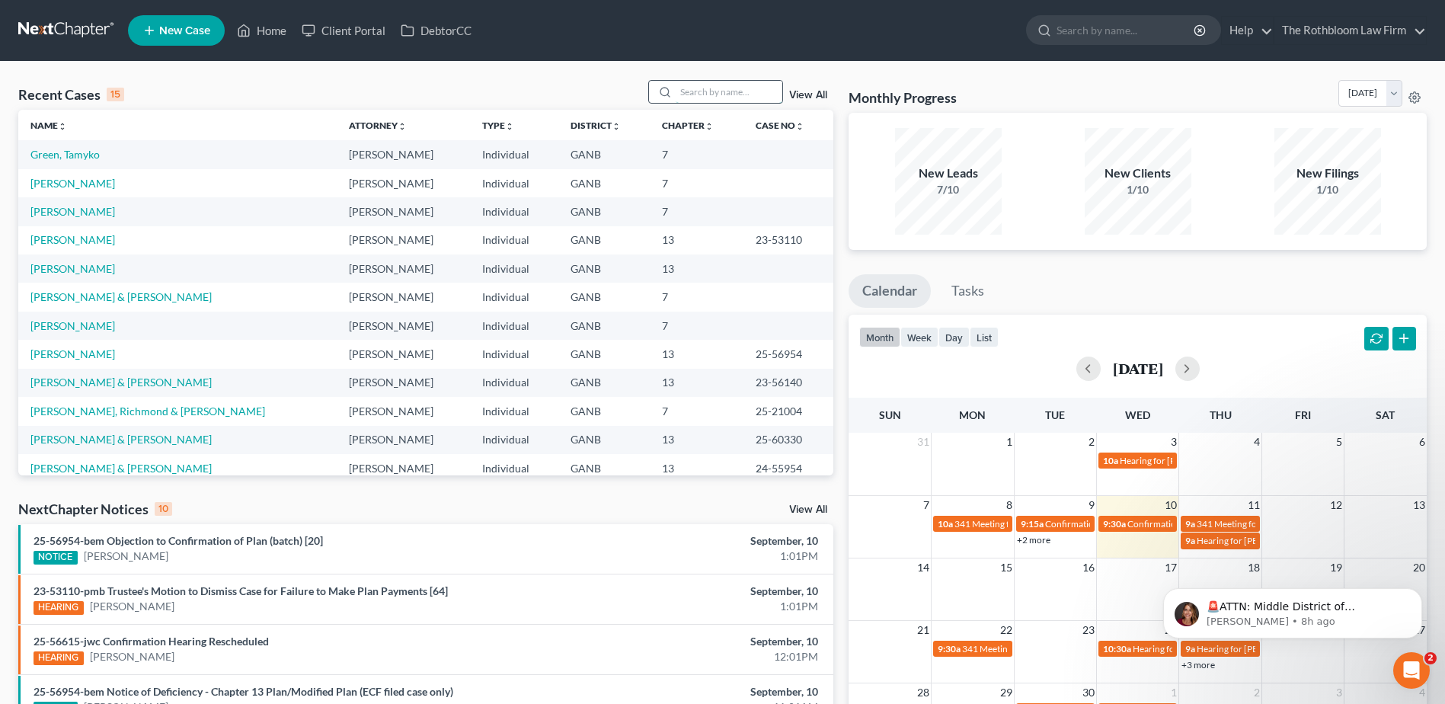
click at [705, 100] on input "search" at bounding box center [729, 92] width 107 height 22
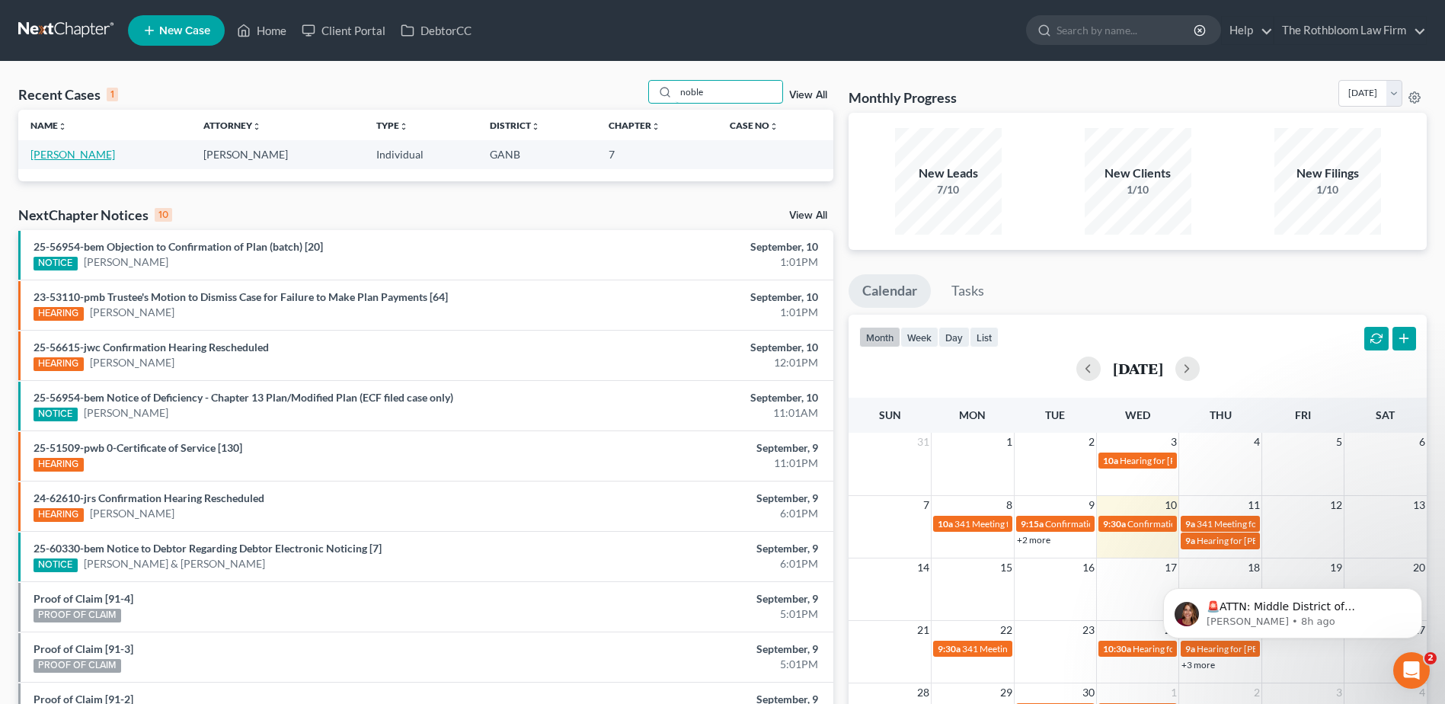
type input "noble"
click at [56, 149] on link "[PERSON_NAME]" at bounding box center [72, 154] width 85 height 13
